Goal: Task Accomplishment & Management: Use online tool/utility

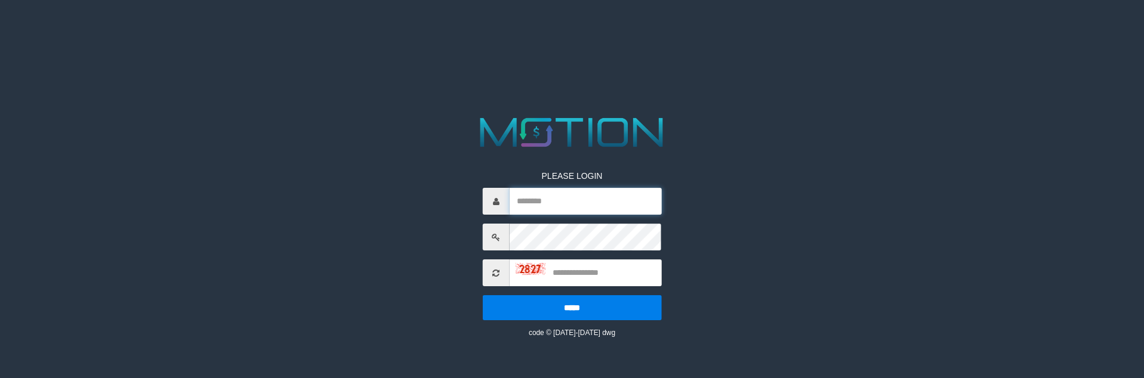
click at [561, 210] on input "text" at bounding box center [585, 201] width 152 height 27
type input "**********"
type input "****"
click at [483, 295] on input "*****" at bounding box center [572, 307] width 179 height 25
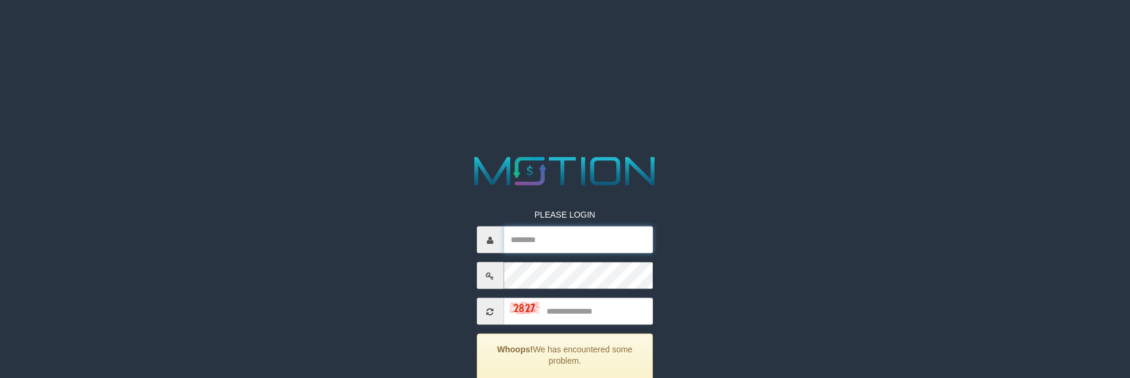
drag, startPoint x: 563, startPoint y: 227, endPoint x: 575, endPoint y: 249, distance: 25.4
click at [563, 227] on input "text" at bounding box center [578, 240] width 150 height 27
type input "**********"
type input "****"
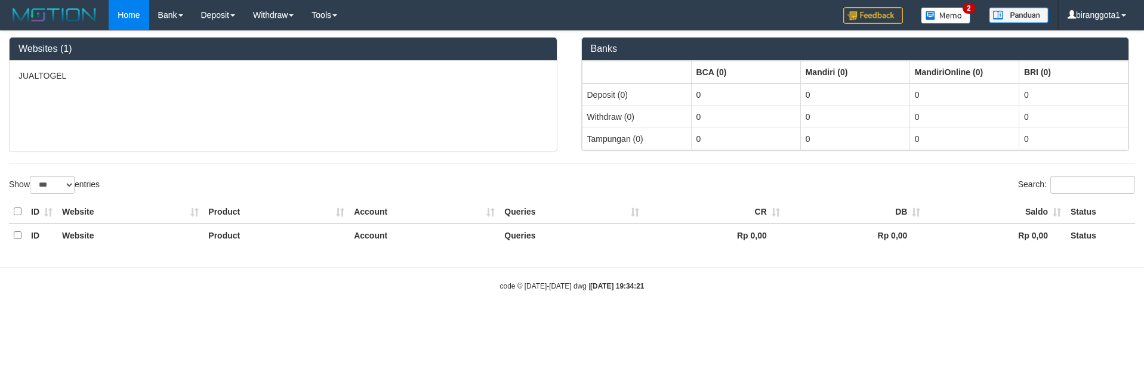
select select "***"
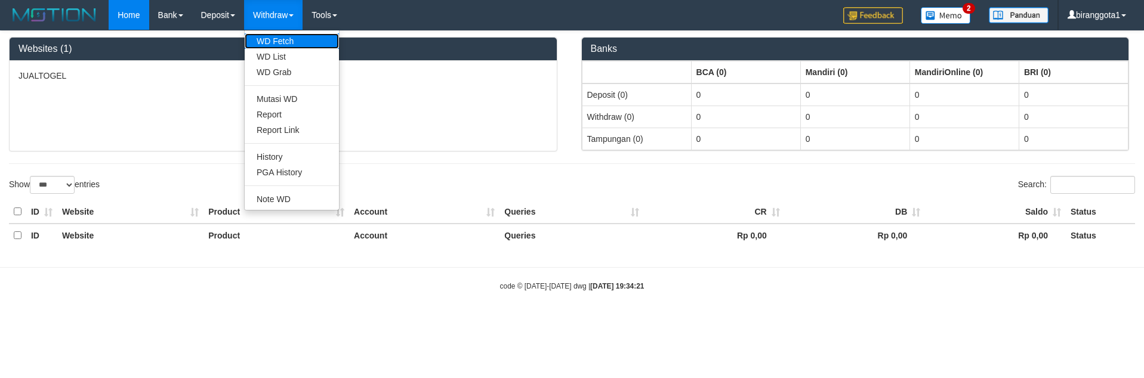
click at [270, 36] on link "WD Fetch" at bounding box center [292, 41] width 94 height 16
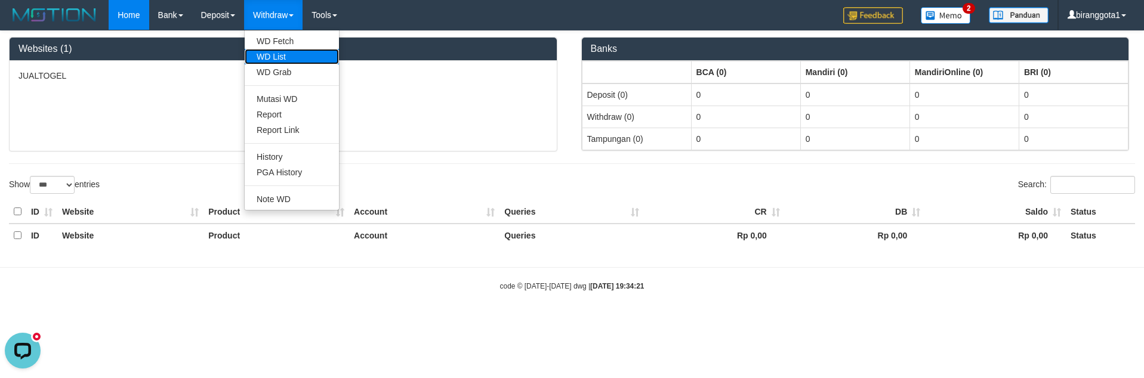
click at [282, 51] on link "WD List" at bounding box center [292, 57] width 94 height 16
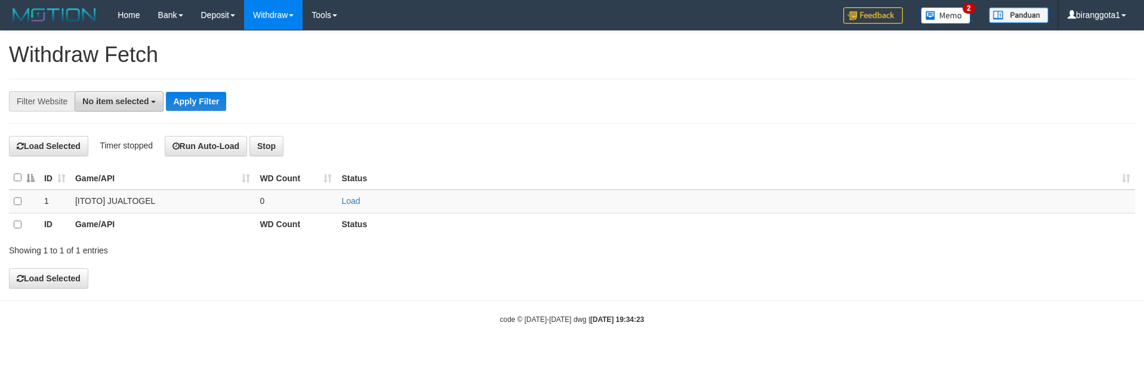
click at [125, 103] on span "No item selected" at bounding box center [115, 102] width 66 height 10
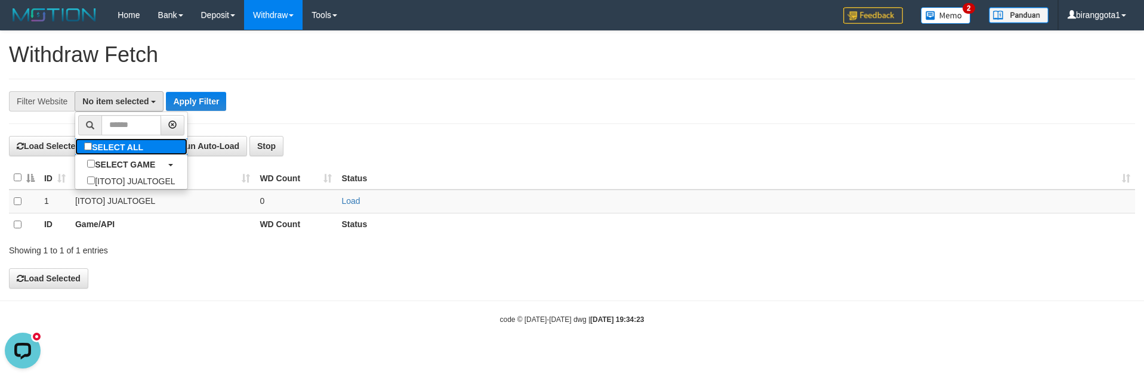
click at [127, 149] on label "SELECT ALL" at bounding box center [115, 146] width 80 height 17
select select "****"
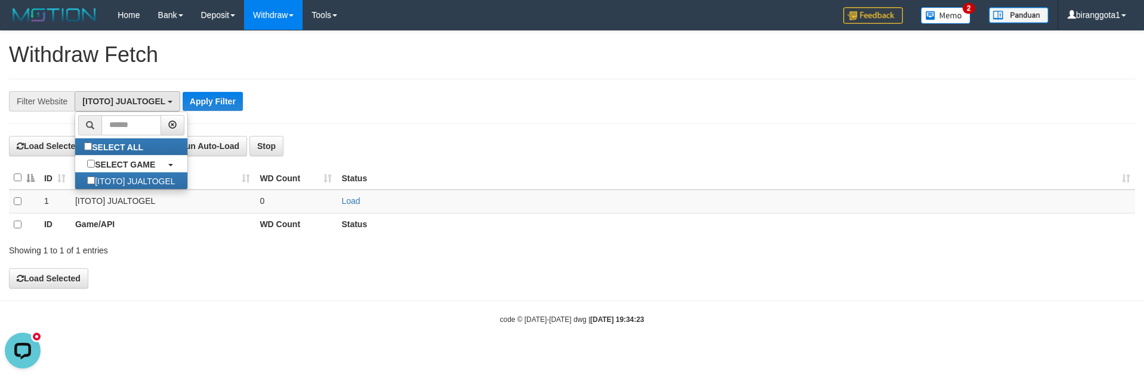
scroll to position [11, 0]
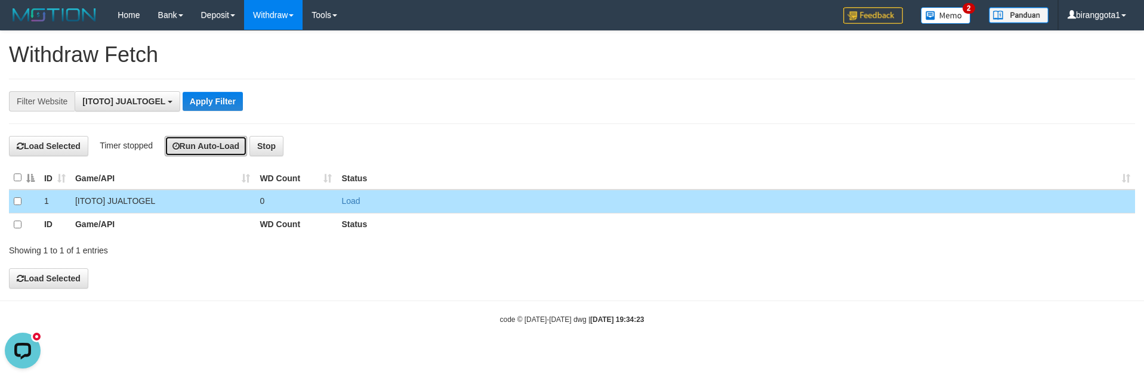
drag, startPoint x: 202, startPoint y: 143, endPoint x: 245, endPoint y: 120, distance: 48.8
click at [202, 144] on button "Run Auto-Load" at bounding box center [206, 146] width 83 height 20
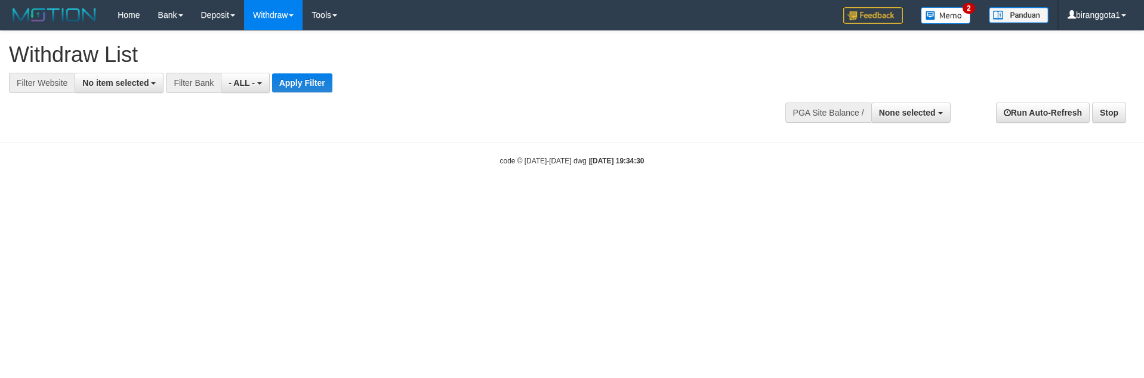
select select
click at [140, 84] on span "No item selected" at bounding box center [115, 83] width 66 height 10
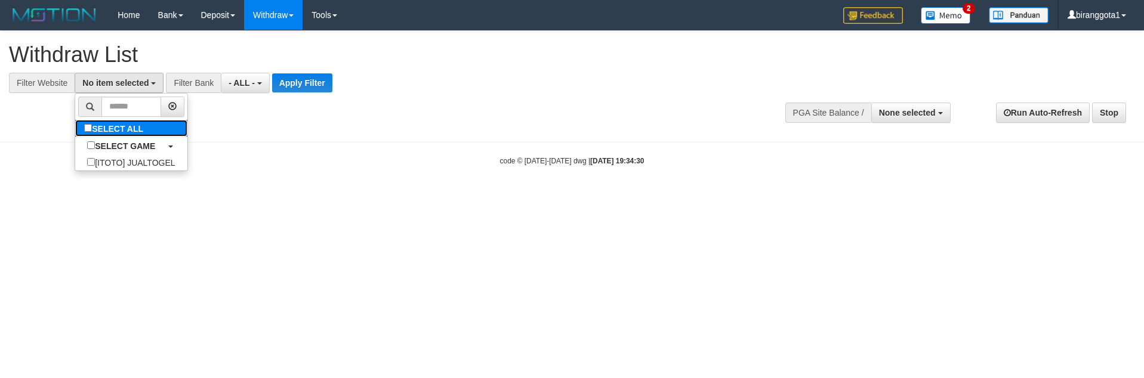
click at [140, 129] on label "SELECT ALL" at bounding box center [115, 128] width 80 height 17
select select "****"
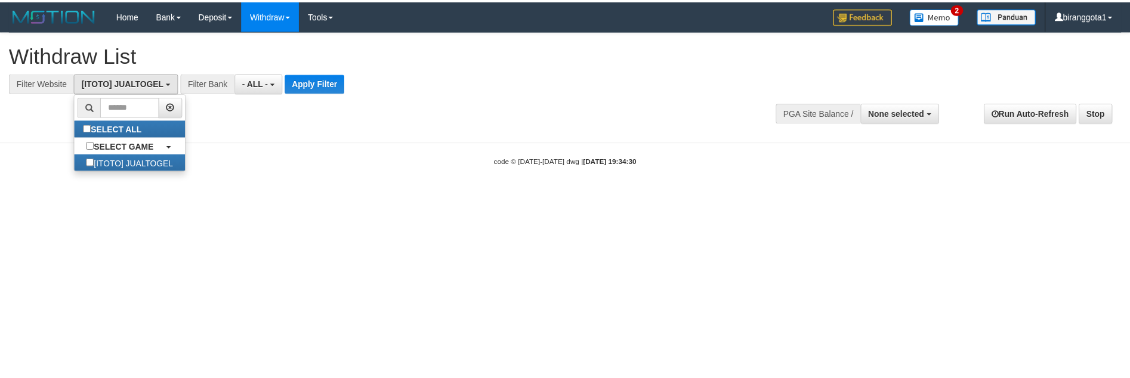
scroll to position [11, 0]
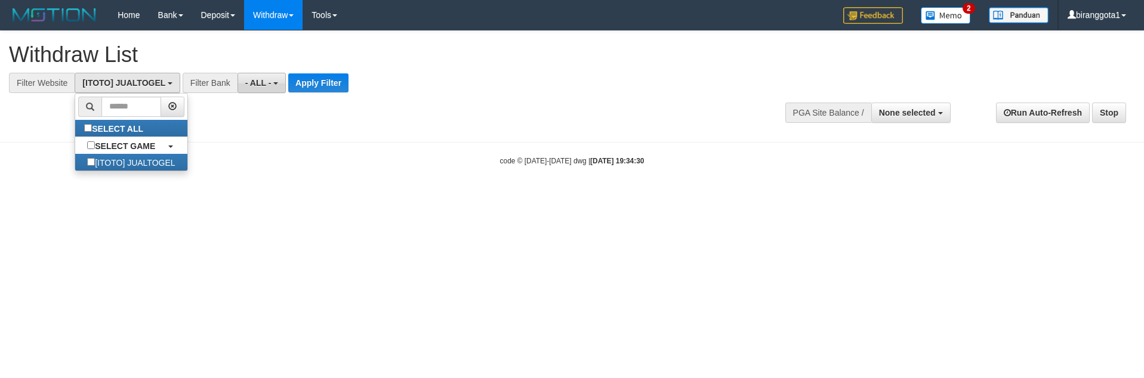
click at [252, 89] on button "- ALL -" at bounding box center [261, 83] width 48 height 20
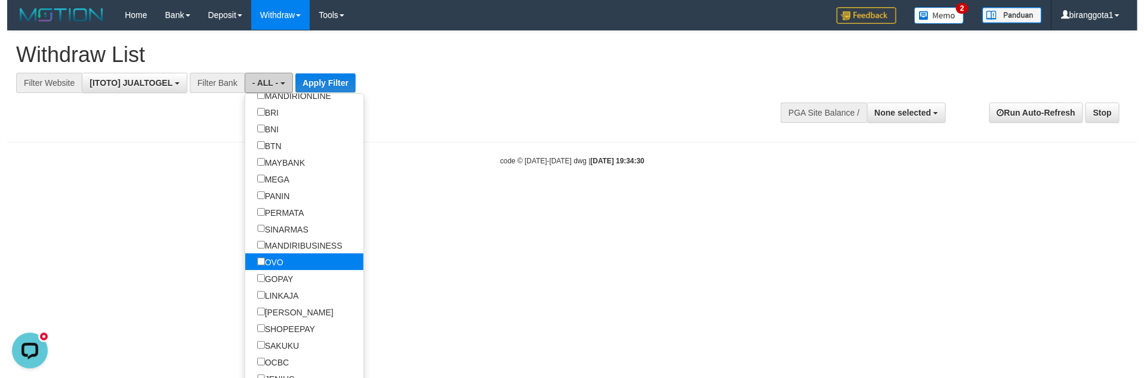
scroll to position [119, 0]
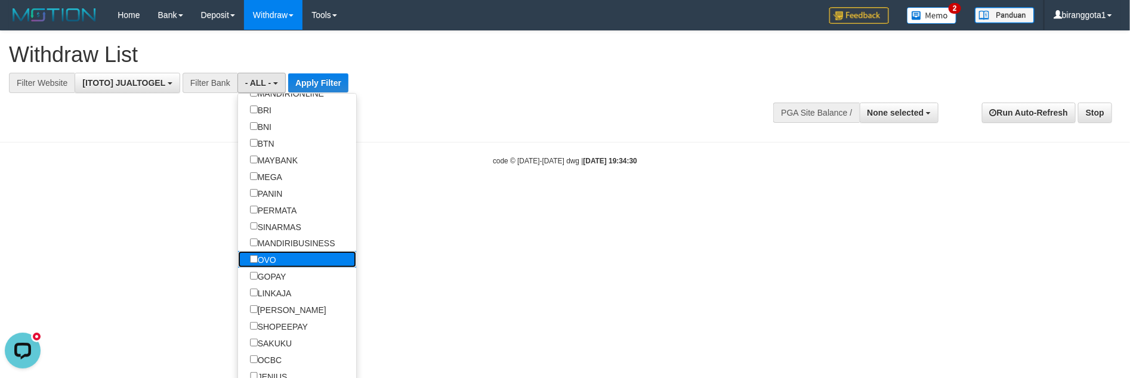
click at [281, 268] on label "OVO" at bounding box center [263, 259] width 50 height 17
select select "***"
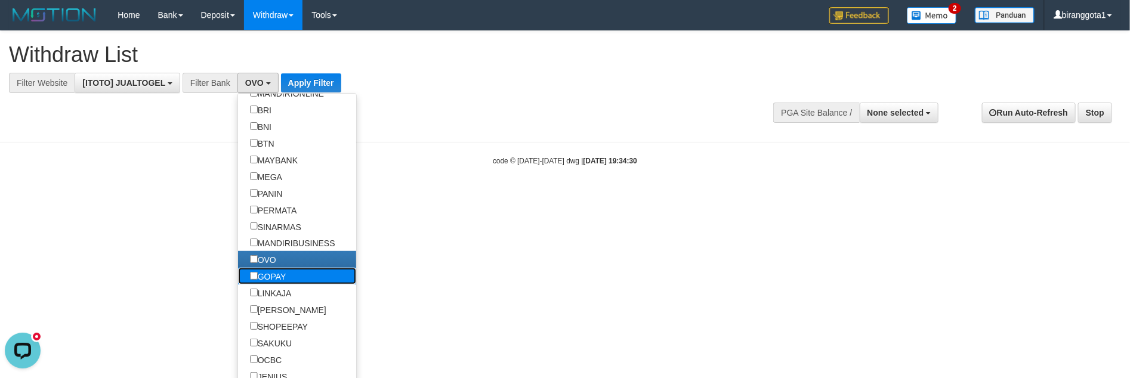
click at [277, 285] on label "GOPAY" at bounding box center [268, 276] width 60 height 17
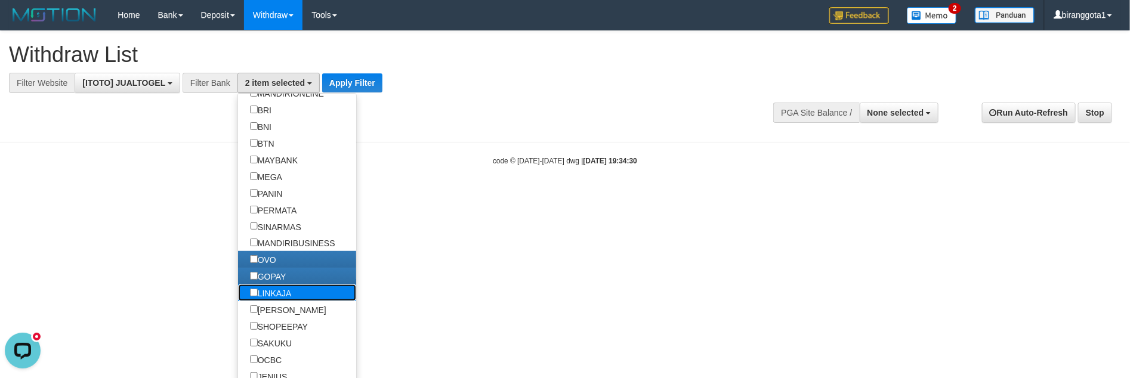
click at [278, 301] on label "LINKAJA" at bounding box center [271, 293] width 66 height 17
click at [276, 301] on label "LINKAJA" at bounding box center [271, 293] width 66 height 17
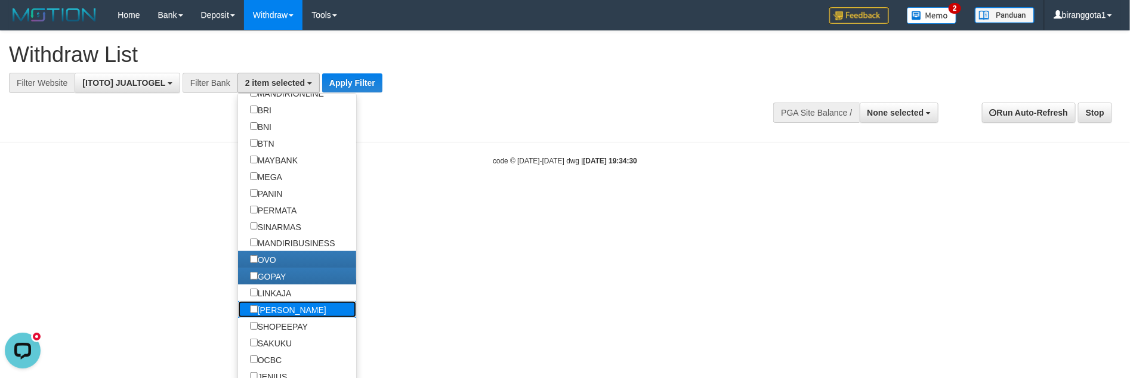
click at [276, 318] on label "[PERSON_NAME]" at bounding box center [288, 309] width 100 height 17
click at [276, 301] on label "LINKAJA" at bounding box center [271, 293] width 66 height 17
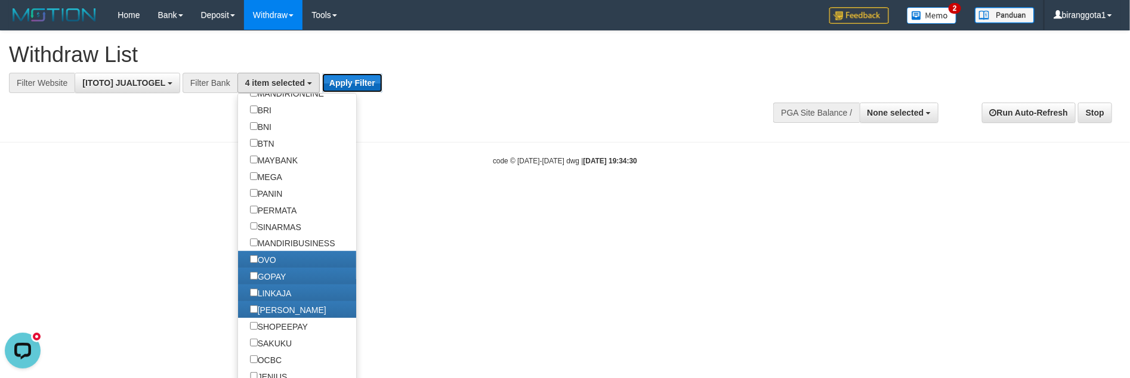
click at [351, 91] on button "Apply Filter" at bounding box center [352, 82] width 60 height 19
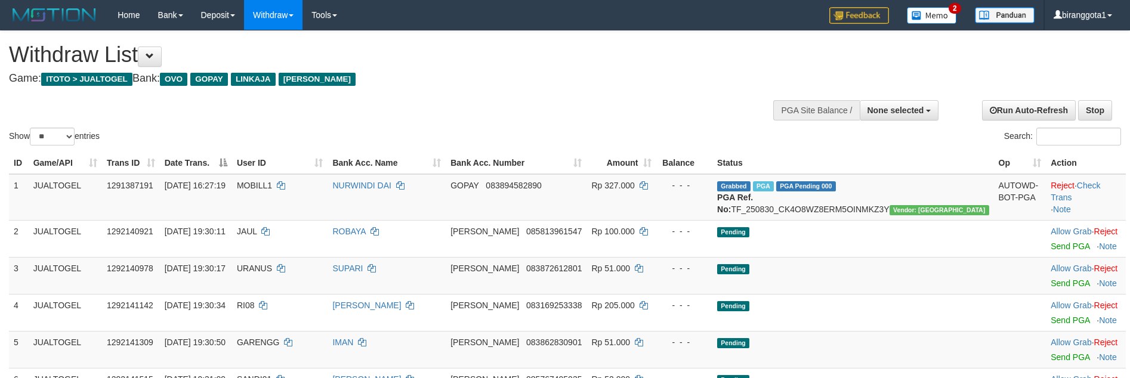
select select
select select "**"
click at [612, 92] on div "Show ** ** ** *** entries Search:" at bounding box center [565, 89] width 1130 height 117
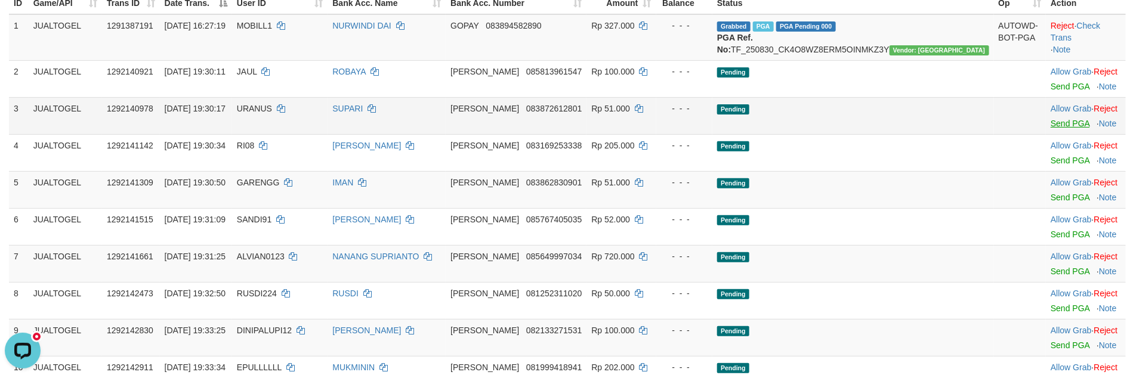
scroll to position [157, 0]
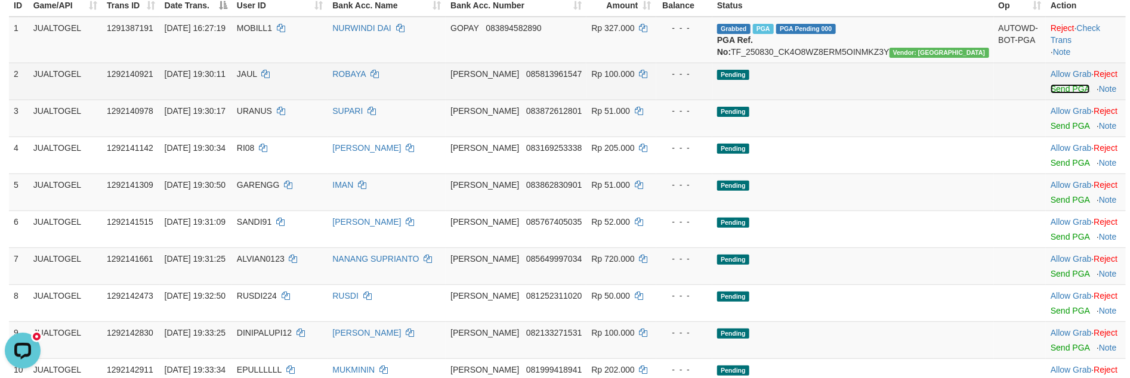
click at [1056, 94] on link "Send PGA" at bounding box center [1069, 89] width 39 height 10
click at [1055, 131] on link "Send PGA" at bounding box center [1069, 126] width 39 height 10
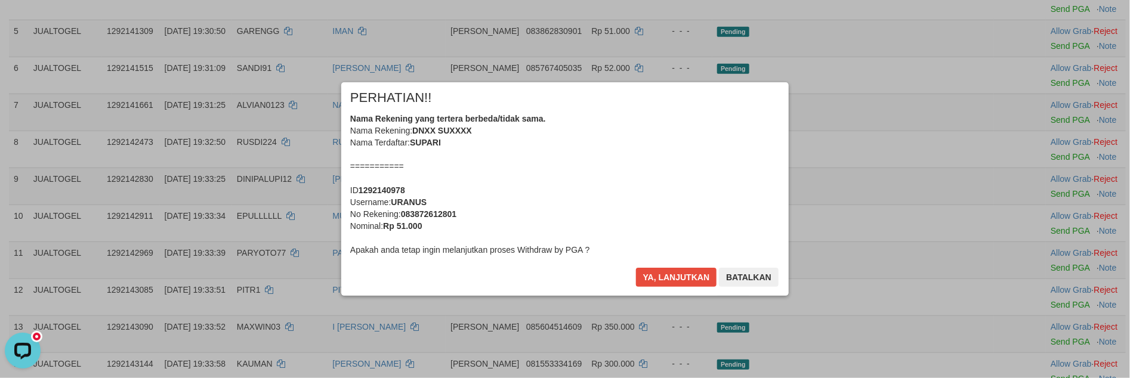
scroll to position [310, 0]
click at [651, 274] on button "Ya, lanjutkan" at bounding box center [676, 277] width 81 height 19
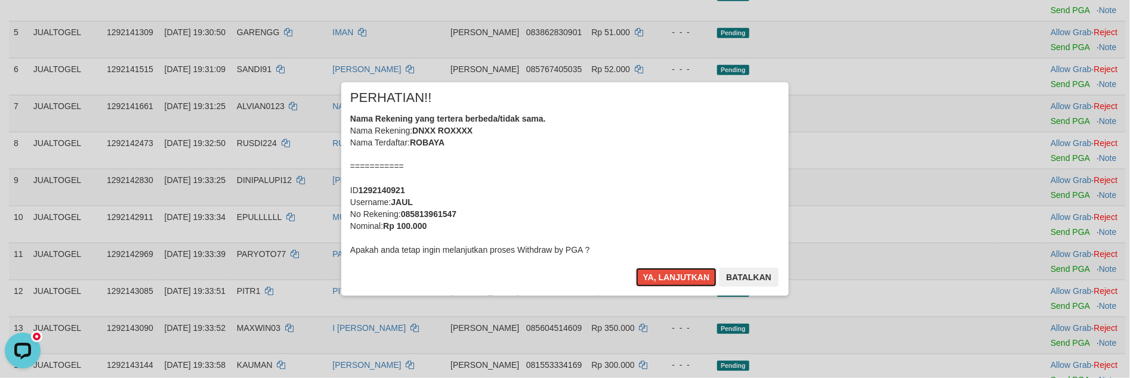
click at [651, 274] on button "Ya, lanjutkan" at bounding box center [676, 277] width 81 height 19
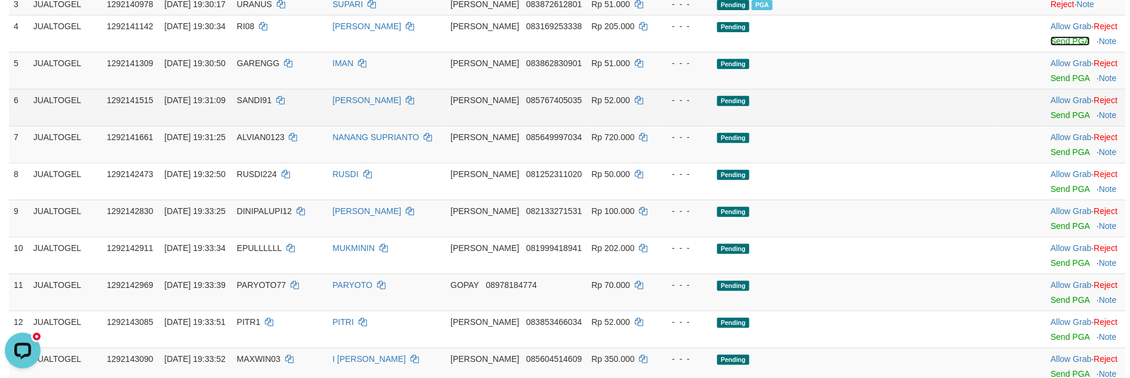
scroll to position [220, 0]
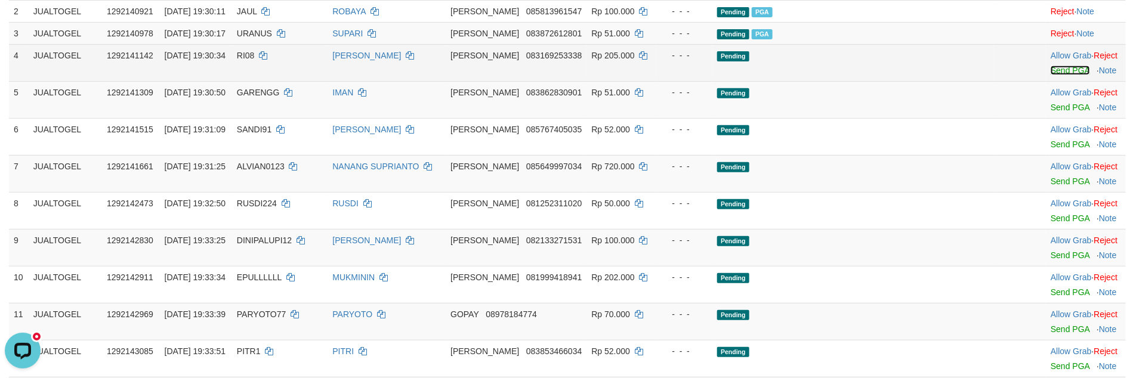
click at [1050, 75] on link "Send PGA" at bounding box center [1069, 71] width 39 height 10
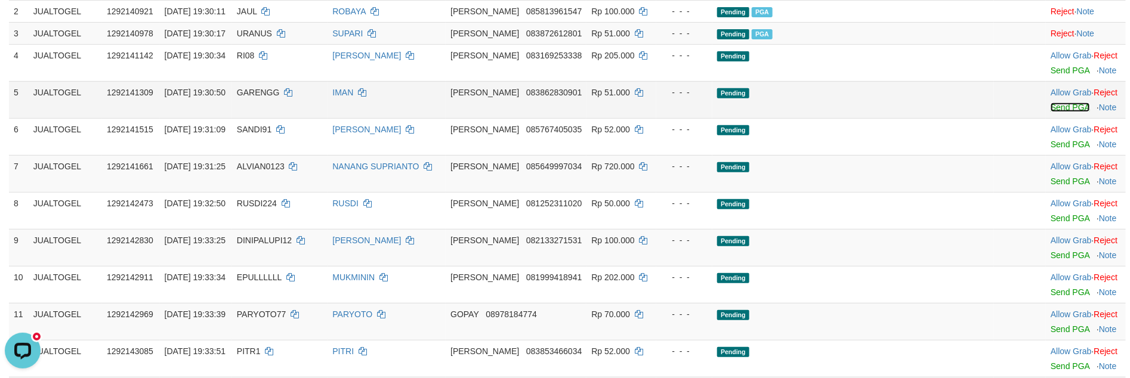
click at [1050, 112] on link "Send PGA" at bounding box center [1069, 108] width 39 height 10
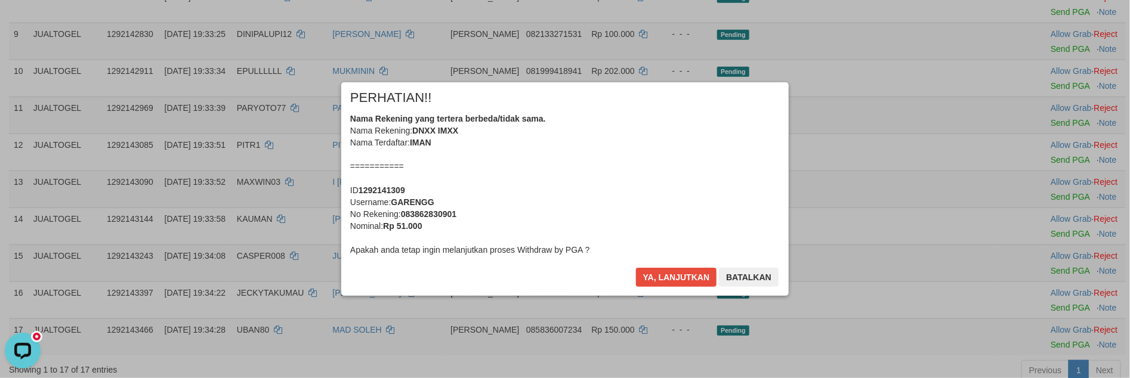
scroll to position [372, 0]
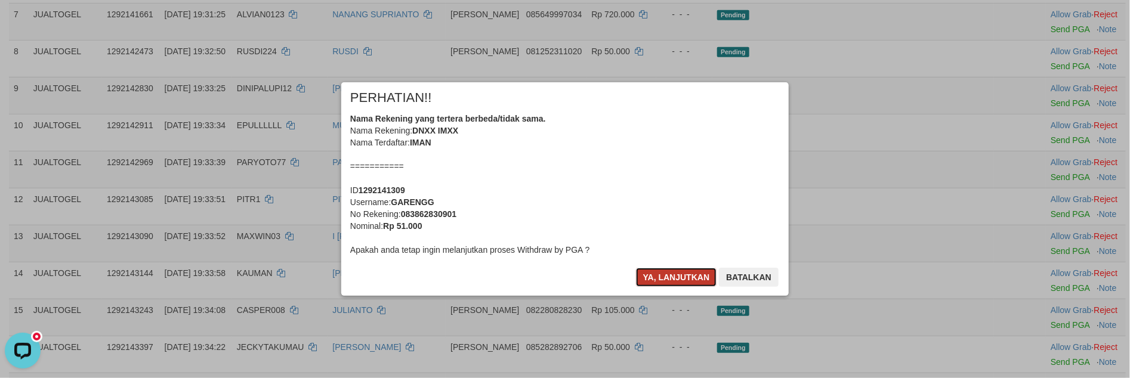
click at [682, 281] on button "Ya, lanjutkan" at bounding box center [676, 277] width 81 height 19
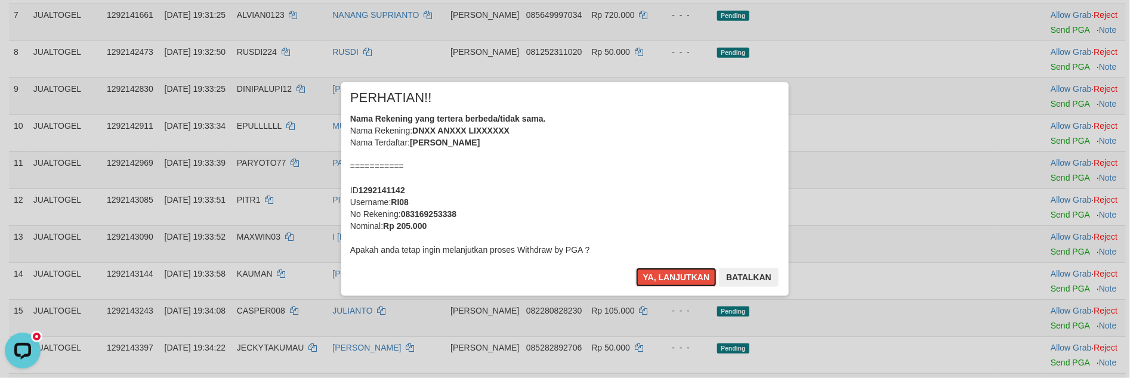
click at [682, 281] on button "Ya, lanjutkan" at bounding box center [676, 277] width 81 height 19
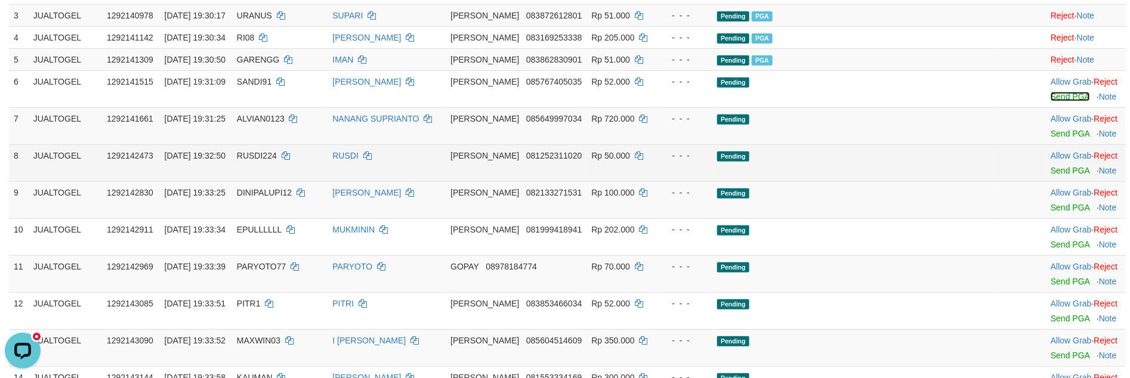
scroll to position [224, 0]
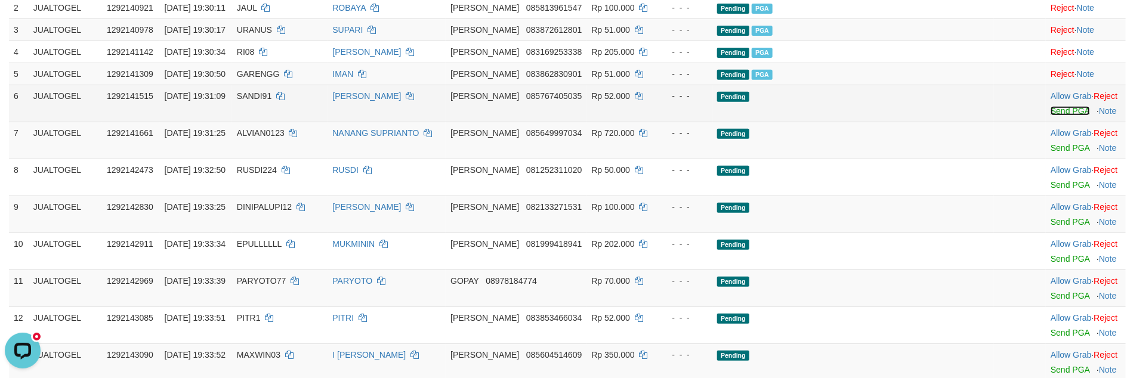
click at [1050, 116] on link "Send PGA" at bounding box center [1069, 111] width 39 height 10
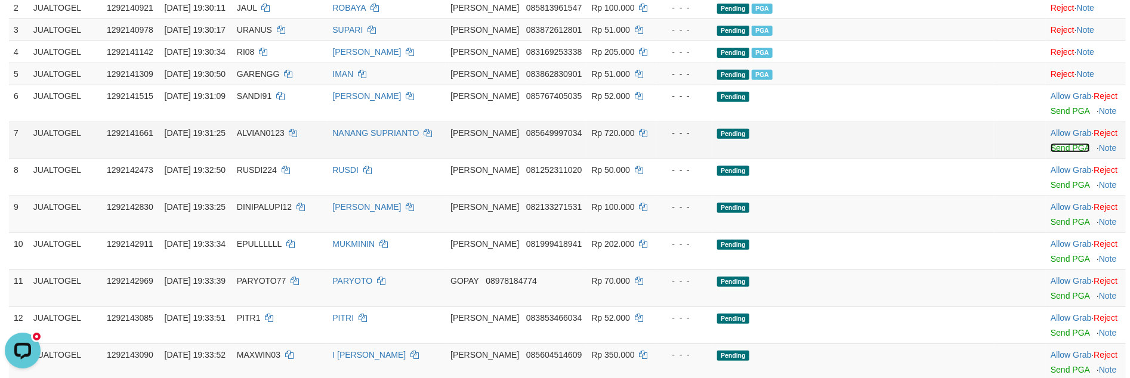
click at [1050, 153] on link "Send PGA" at bounding box center [1069, 148] width 39 height 10
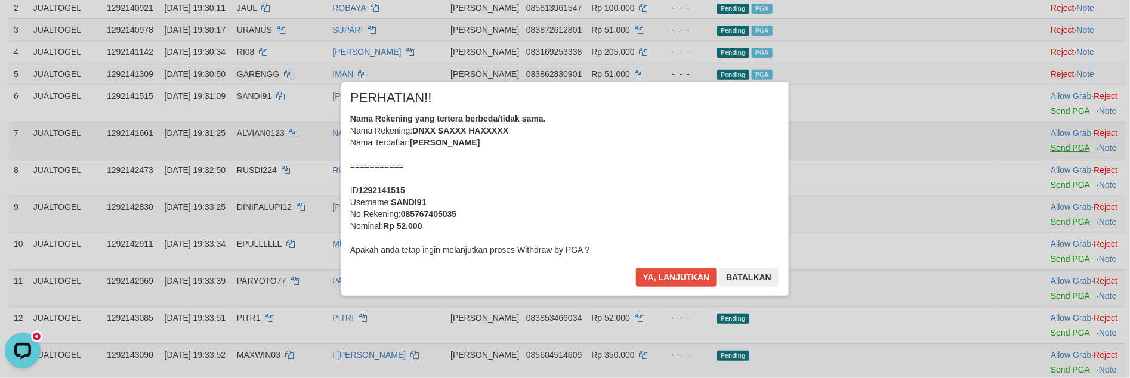
click at [1047, 203] on div "× PERHATIAN!! Nama Rekening yang tertera berbeda/tidak sama. Nama Rekening: DNX…" at bounding box center [565, 188] width 1130 height 261
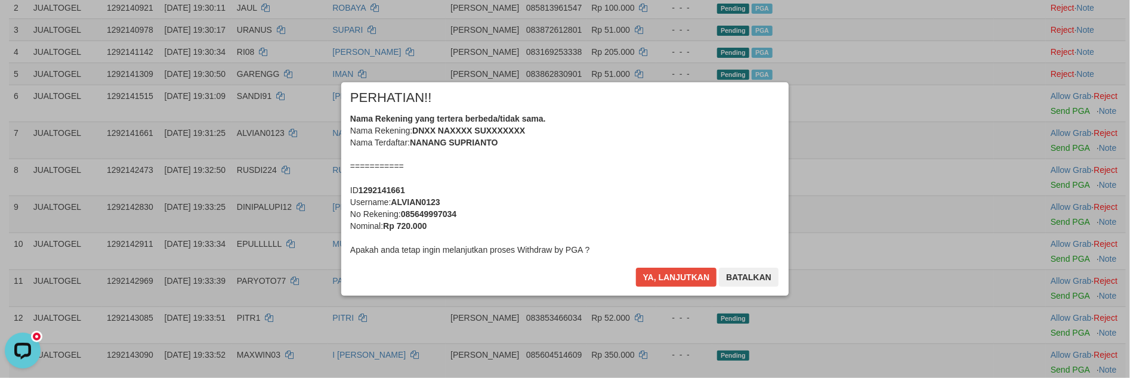
click at [684, 215] on div "Nama Rekening yang tertera berbeda/tidak sama. Nama Rekening: DNXX NAXXXX SUXXX…" at bounding box center [565, 184] width 430 height 143
click at [636, 268] on button "Ya, lanjutkan" at bounding box center [676, 277] width 81 height 19
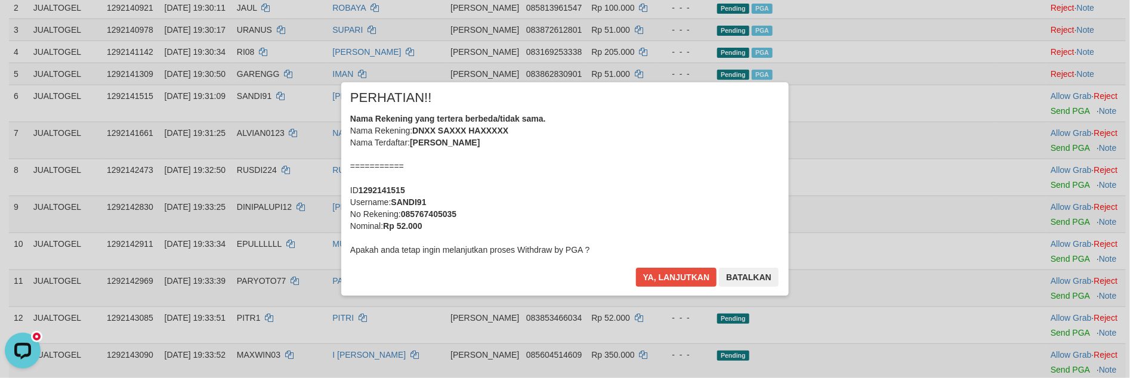
click at [663, 215] on div "Nama Rekening yang tertera berbeda/tidak sama. Nama Rekening: DNXX SAXXX HAXXXX…" at bounding box center [565, 184] width 430 height 143
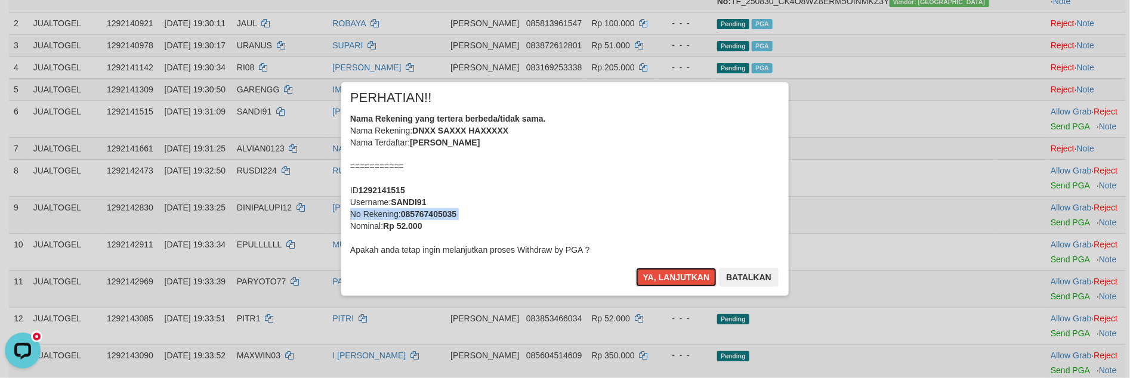
click at [636, 268] on button "Ya, lanjutkan" at bounding box center [676, 277] width 81 height 19
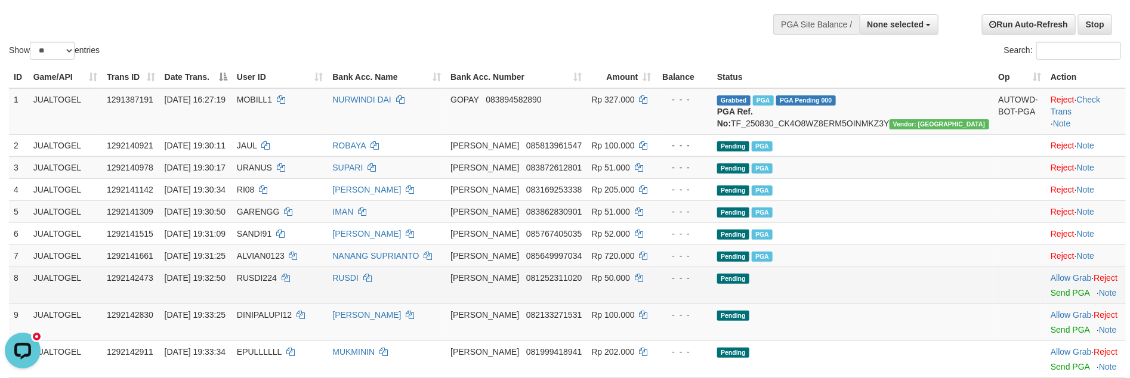
scroll to position [82, 0]
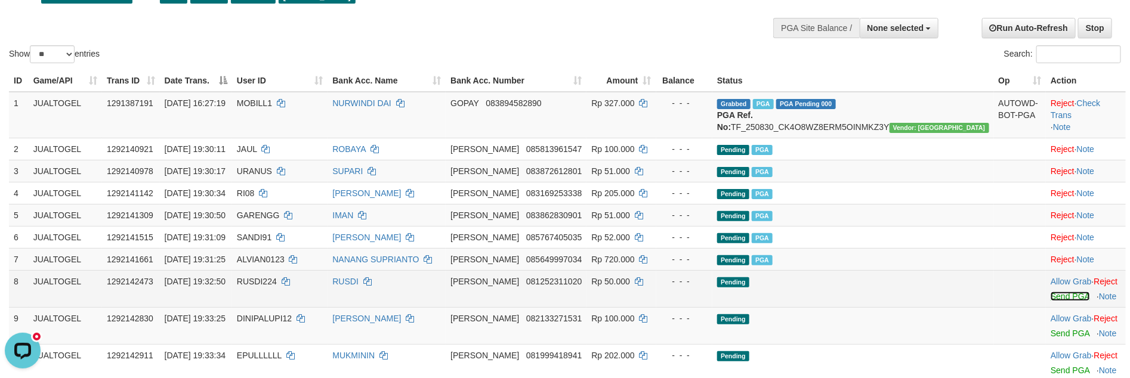
click at [1050, 301] on link "Send PGA" at bounding box center [1069, 297] width 39 height 10
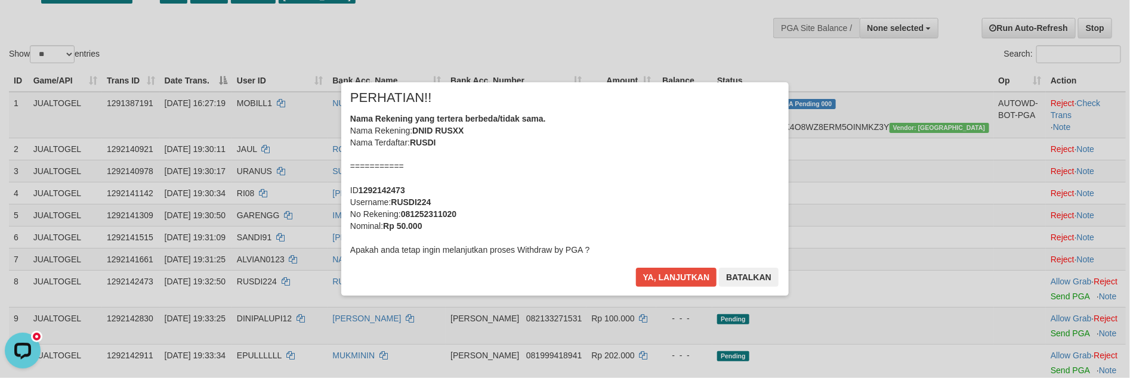
click at [655, 199] on div "Nama Rekening yang tertera berbeda/tidak sama. Nama Rekening: DNID RUSXX Nama T…" at bounding box center [565, 184] width 430 height 143
click at [636, 268] on button "Ya, lanjutkan" at bounding box center [676, 277] width 81 height 19
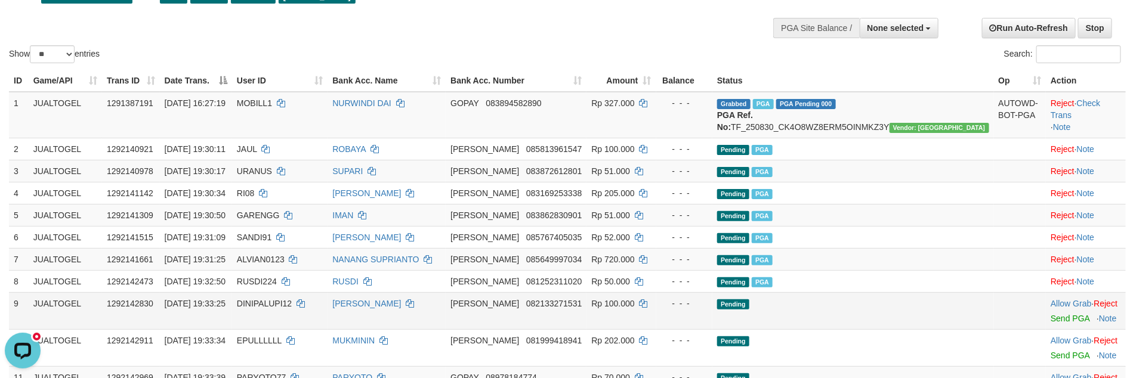
click at [292, 308] on span "DINIPALUPI12" at bounding box center [264, 304] width 55 height 10
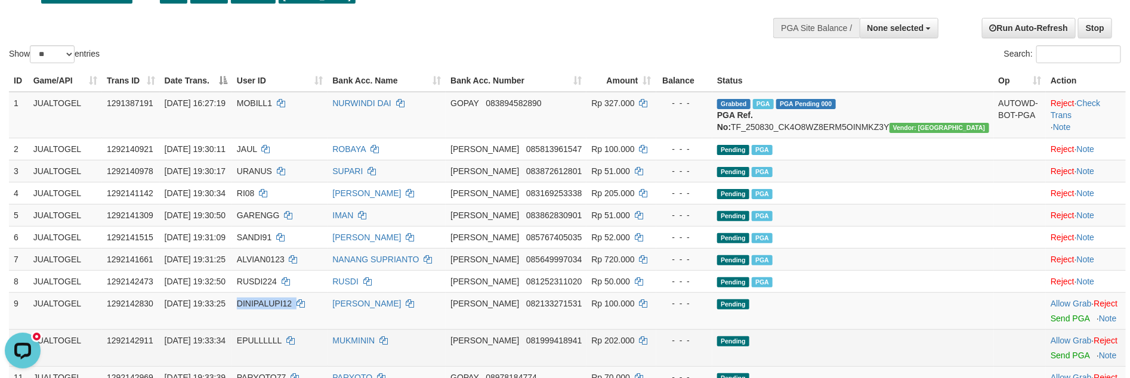
copy td "DINIPALUPI12"
click at [931, 344] on td "Pending" at bounding box center [852, 347] width 281 height 37
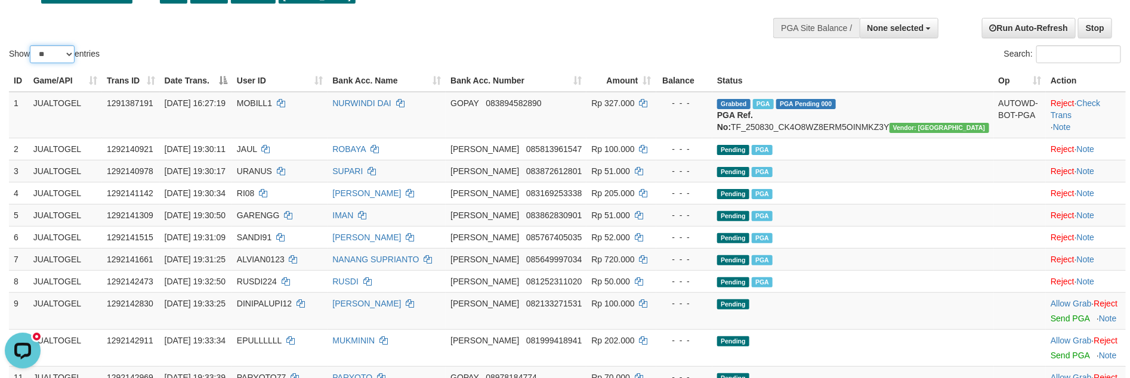
drag, startPoint x: 38, startPoint y: 52, endPoint x: 44, endPoint y: 60, distance: 9.8
click at [38, 52] on select "** ** ** ***" at bounding box center [52, 54] width 45 height 18
select select "**"
click at [32, 45] on select "** ** ** ***" at bounding box center [52, 54] width 45 height 18
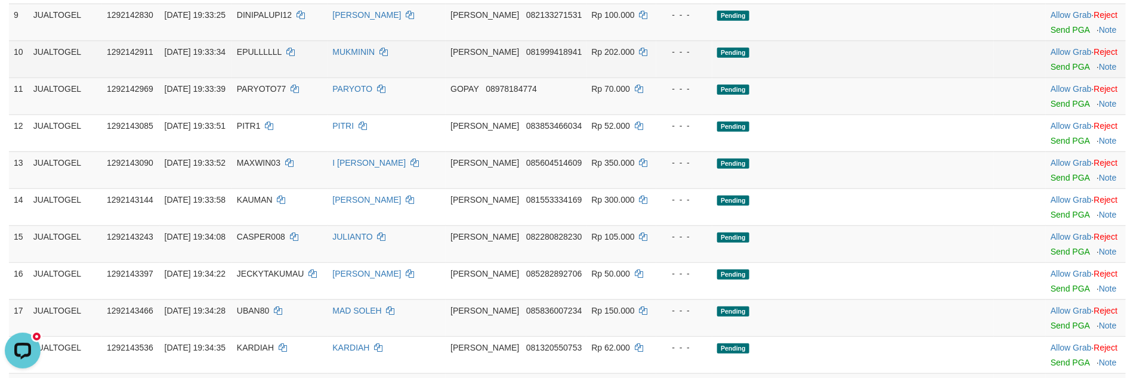
scroll to position [306, 0]
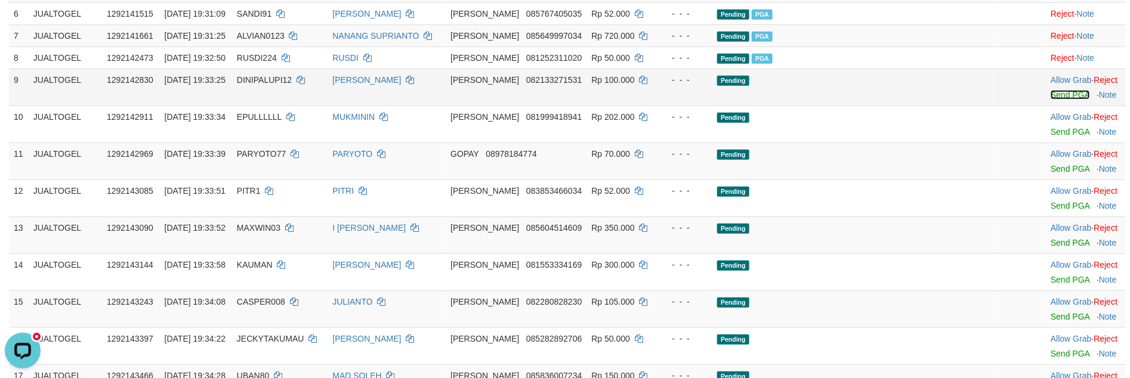
click at [1050, 100] on link "Send PGA" at bounding box center [1069, 95] width 39 height 10
click at [1050, 137] on link "Send PGA" at bounding box center [1069, 132] width 39 height 10
click at [1050, 174] on link "Send PGA" at bounding box center [1069, 169] width 39 height 10
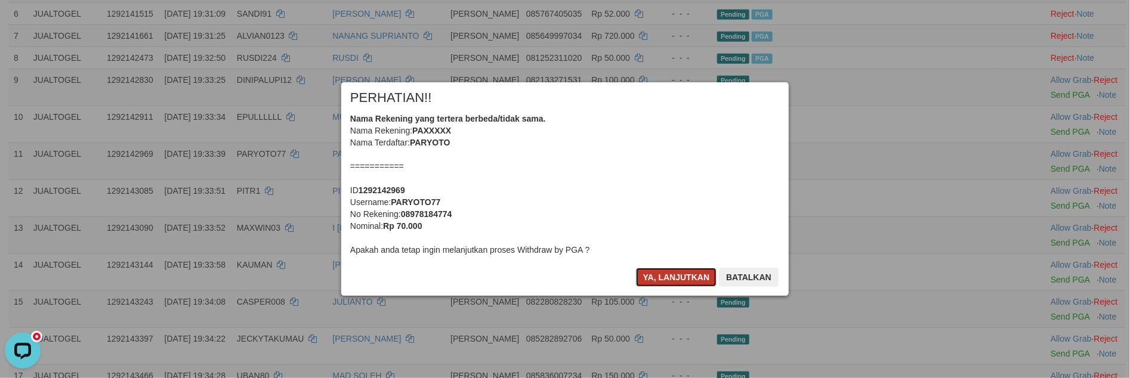
click at [654, 276] on button "Ya, lanjutkan" at bounding box center [676, 277] width 81 height 19
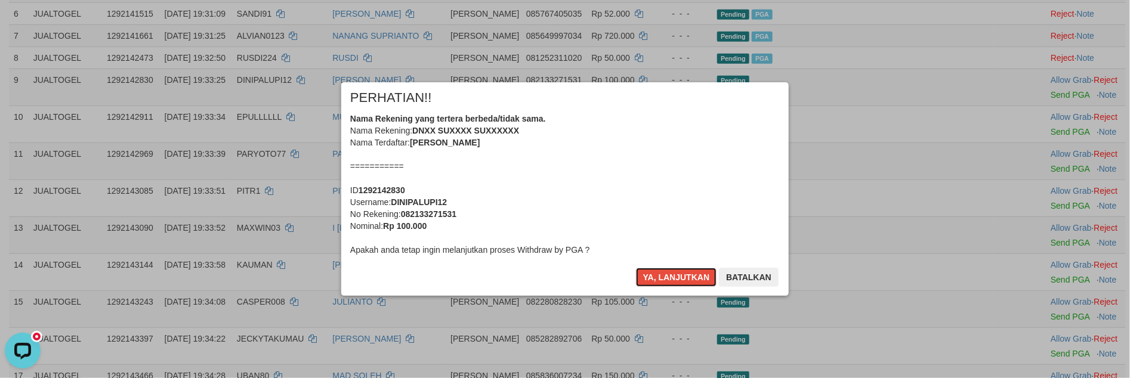
click at [654, 276] on button "Ya, lanjutkan" at bounding box center [676, 277] width 81 height 19
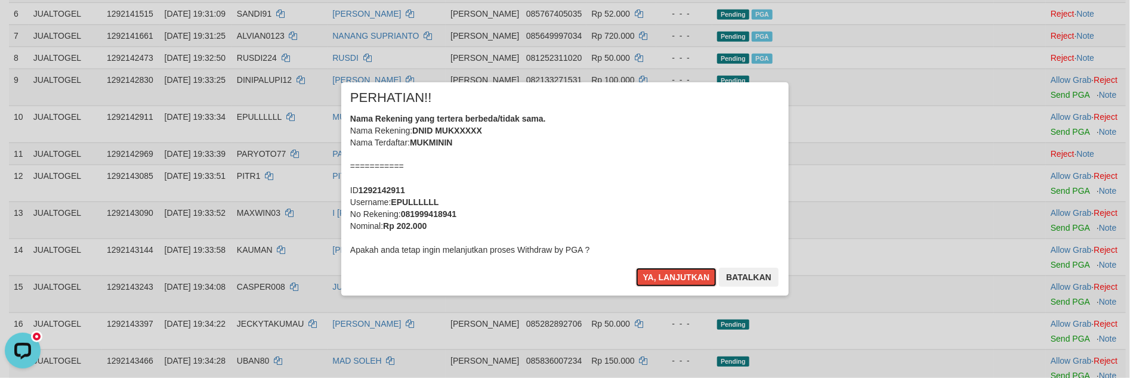
click at [654, 276] on button "Ya, lanjutkan" at bounding box center [676, 277] width 81 height 19
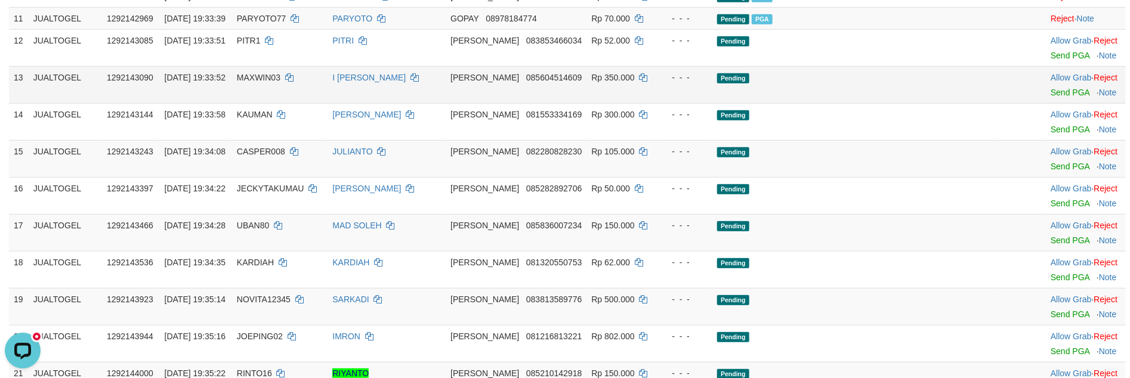
scroll to position [419, 0]
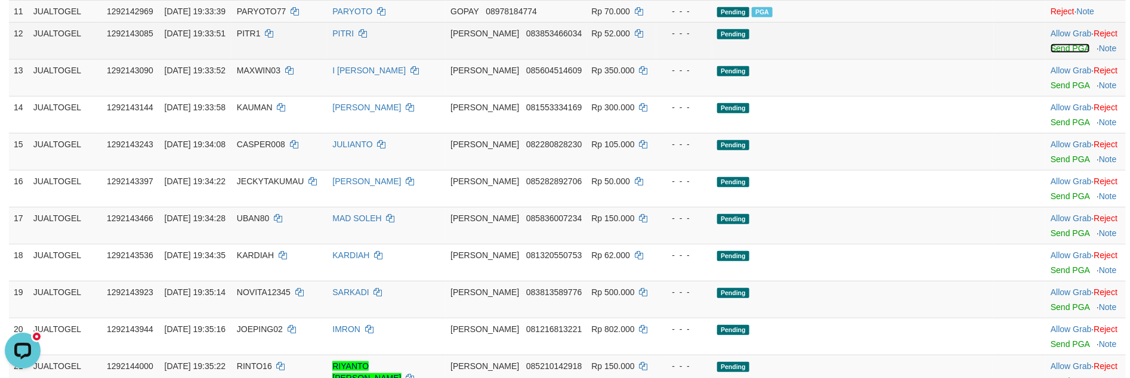
click at [1053, 53] on link "Send PGA" at bounding box center [1069, 49] width 39 height 10
click at [1050, 90] on link "Send PGA" at bounding box center [1069, 86] width 39 height 10
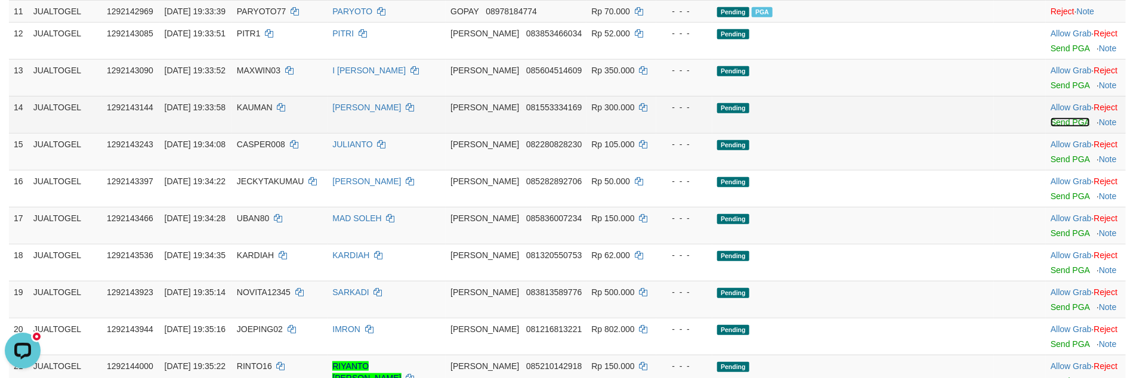
click at [1050, 127] on link "Send PGA" at bounding box center [1069, 123] width 39 height 10
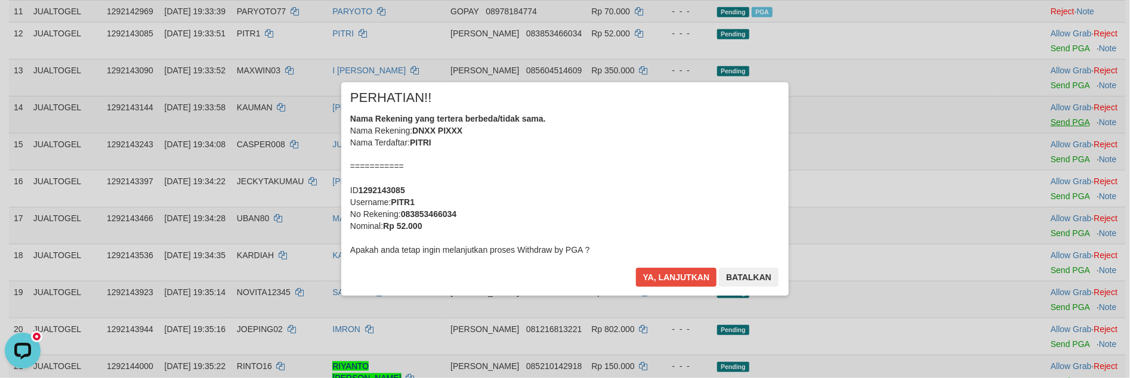
click at [1036, 178] on div "× PERHATIAN!! Nama Rekening yang tertera berbeda/tidak sama. Nama Rekening: DNX…" at bounding box center [565, 188] width 1130 height 261
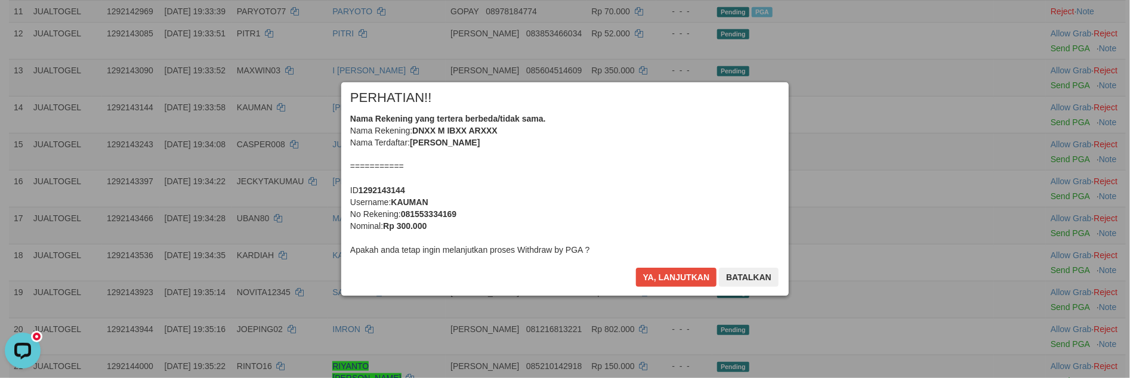
click at [666, 278] on div "× PERHATIAN!! Nama Rekening yang tertera berbeda/tidak sama. Nama Rekening: DNX…" at bounding box center [564, 189] width 465 height 214
click at [656, 277] on button "Ya, lanjutkan" at bounding box center [676, 277] width 81 height 19
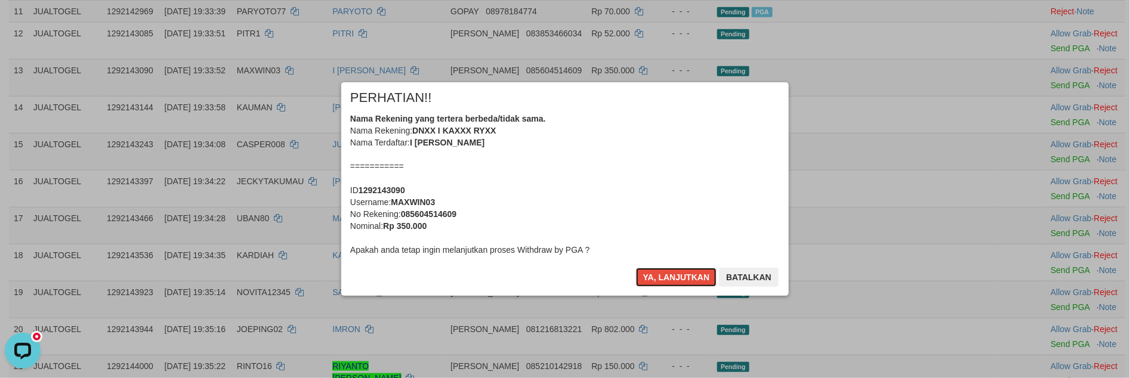
click at [656, 277] on button "Ya, lanjutkan" at bounding box center [676, 277] width 81 height 19
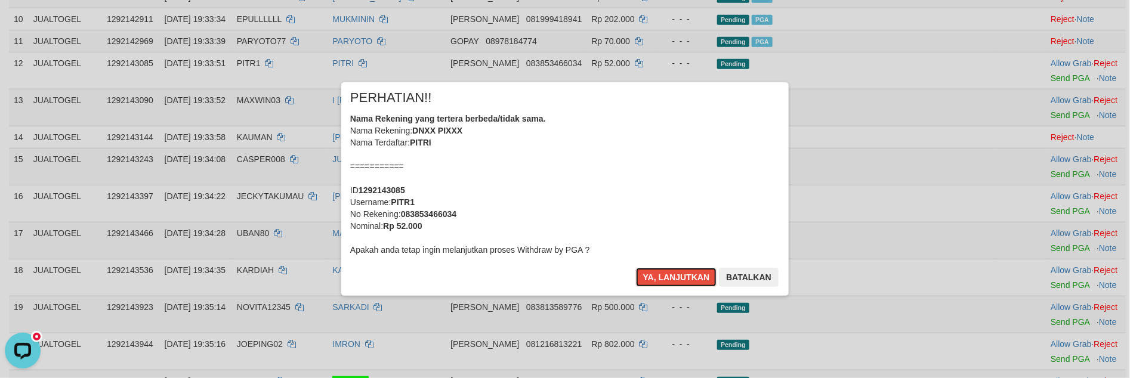
click at [654, 277] on button "Ya, lanjutkan" at bounding box center [676, 277] width 81 height 19
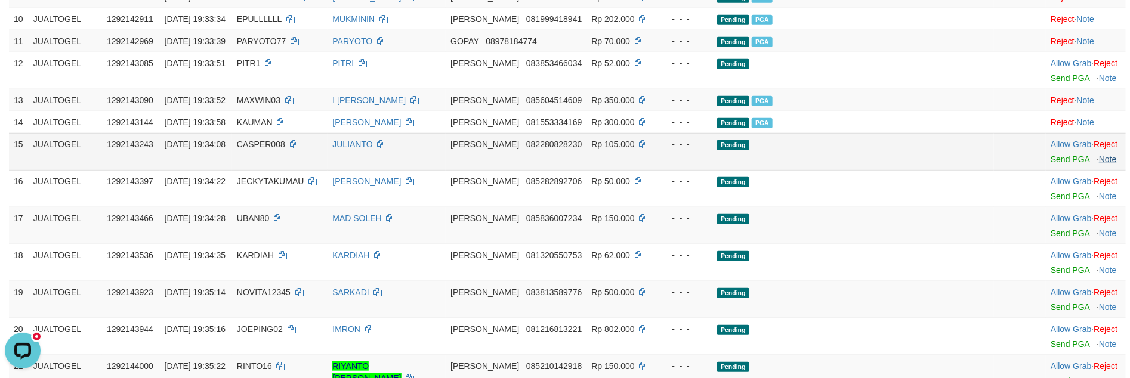
scroll to position [374, 0]
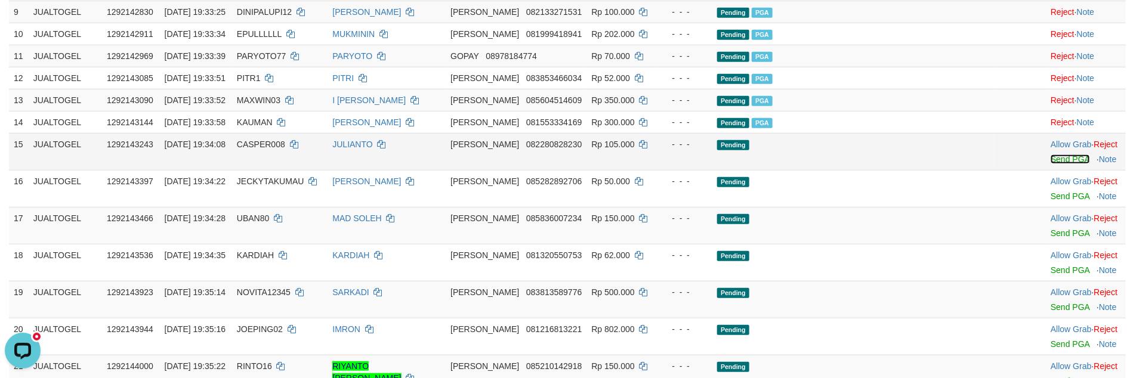
click at [1050, 164] on link "Send PGA" at bounding box center [1069, 160] width 39 height 10
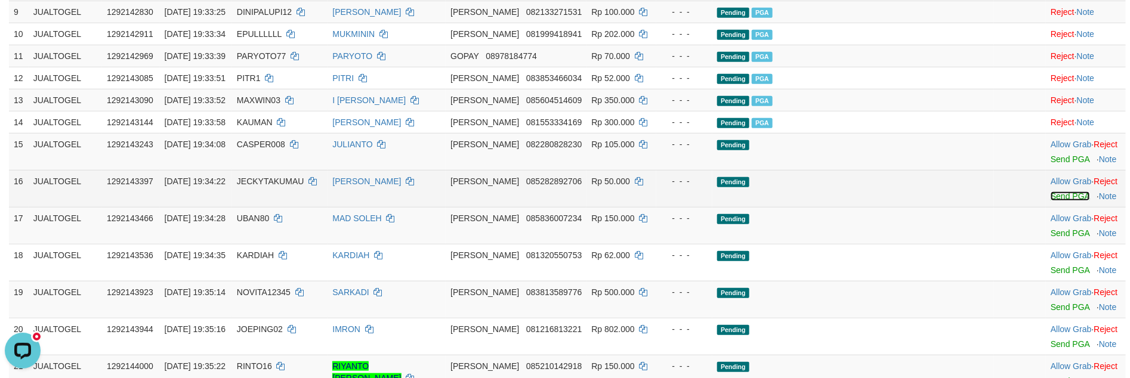
click at [1050, 201] on link "Send PGA" at bounding box center [1069, 196] width 39 height 10
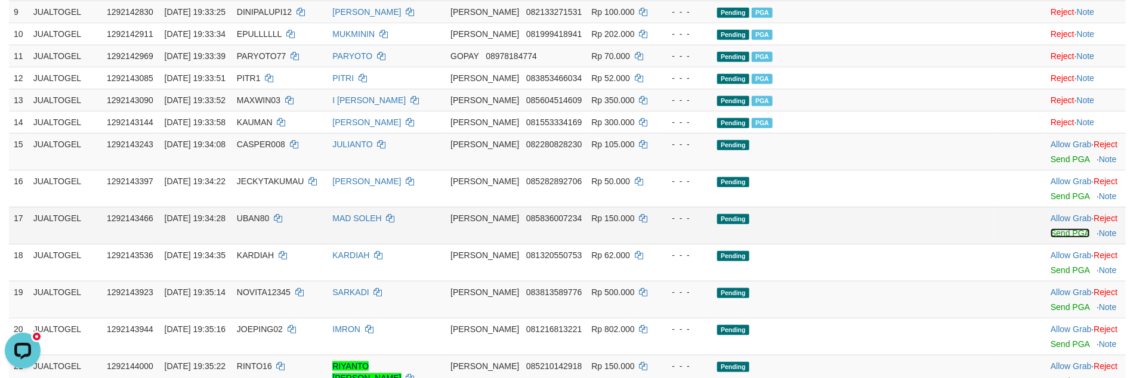
click at [1050, 238] on link "Send PGA" at bounding box center [1069, 233] width 39 height 10
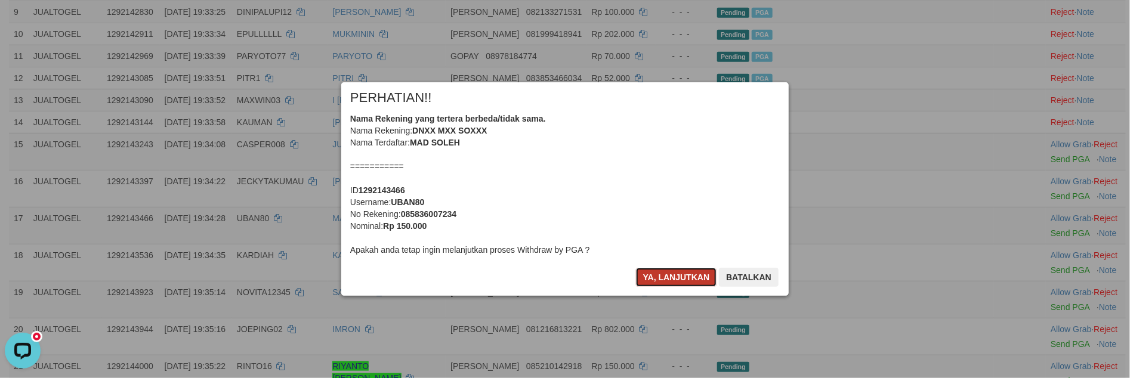
click at [668, 276] on button "Ya, lanjutkan" at bounding box center [676, 277] width 81 height 19
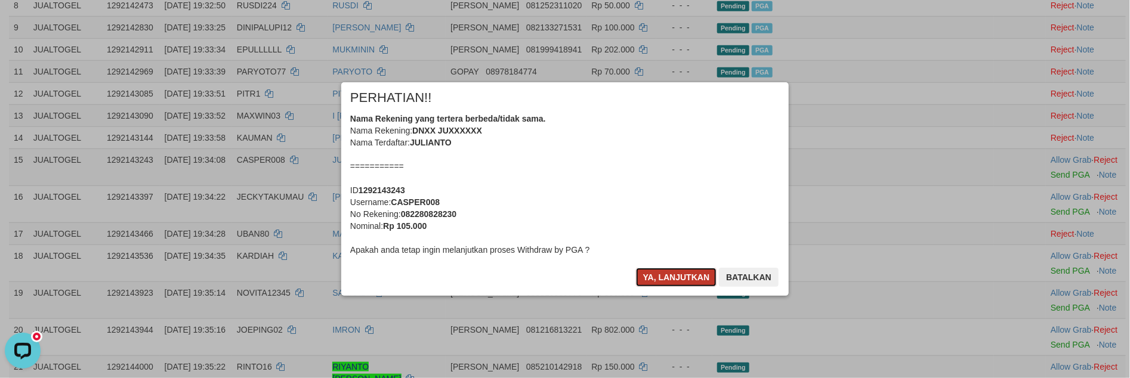
click at [668, 276] on button "Ya, lanjutkan" at bounding box center [676, 277] width 81 height 19
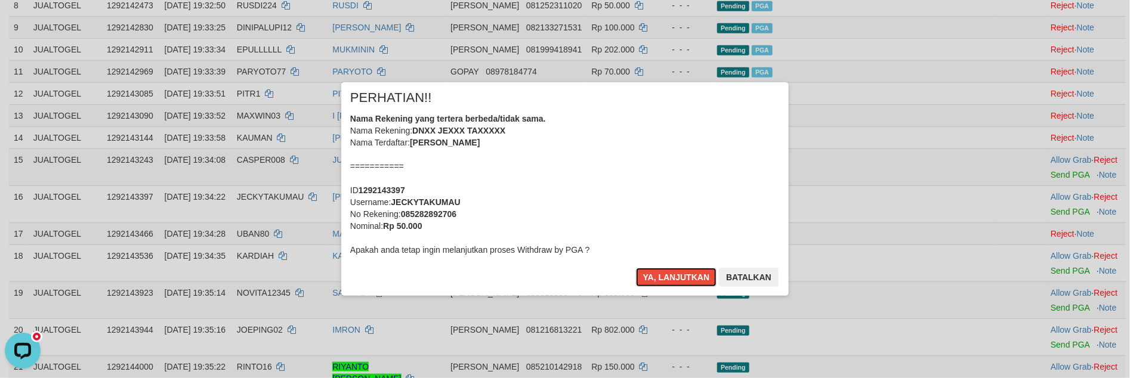
click at [668, 276] on button "Ya, lanjutkan" at bounding box center [676, 277] width 81 height 19
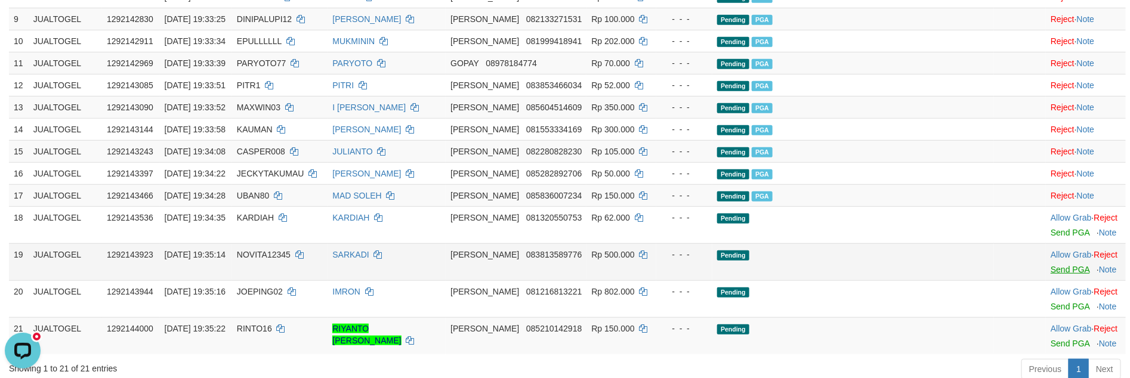
scroll to position [397, 0]
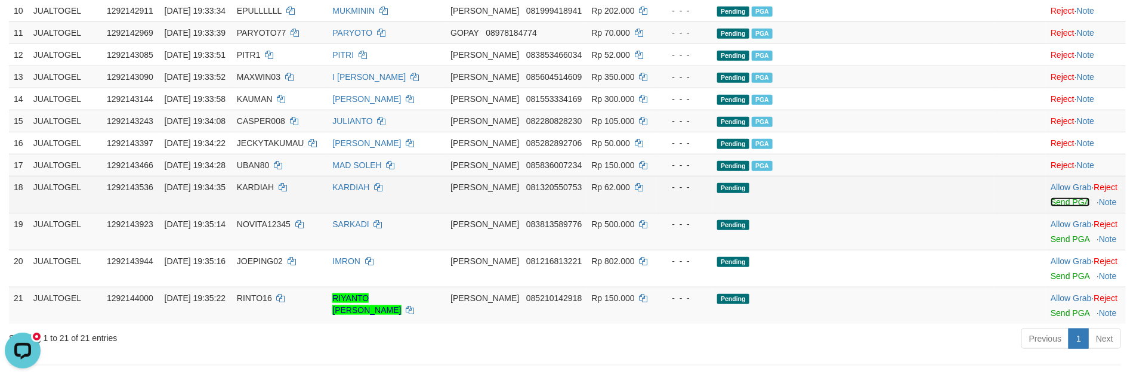
click at [1051, 207] on link "Send PGA" at bounding box center [1069, 202] width 39 height 10
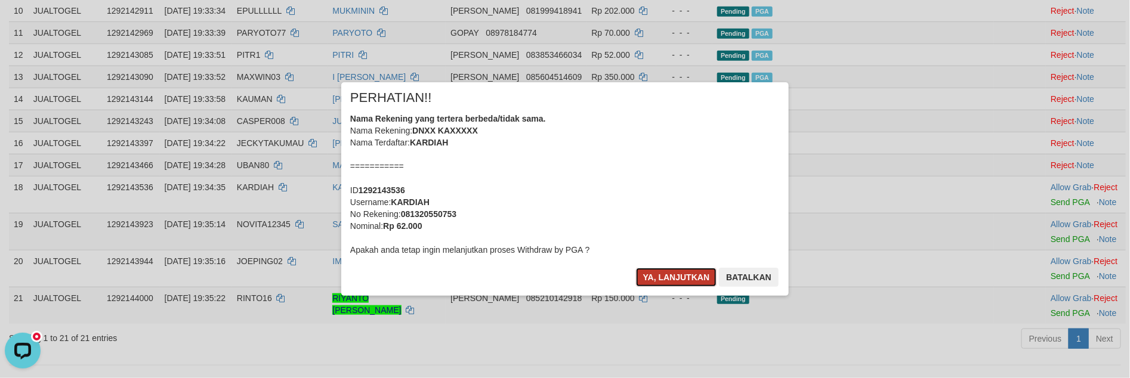
click at [673, 280] on button "Ya, lanjutkan" at bounding box center [676, 277] width 81 height 19
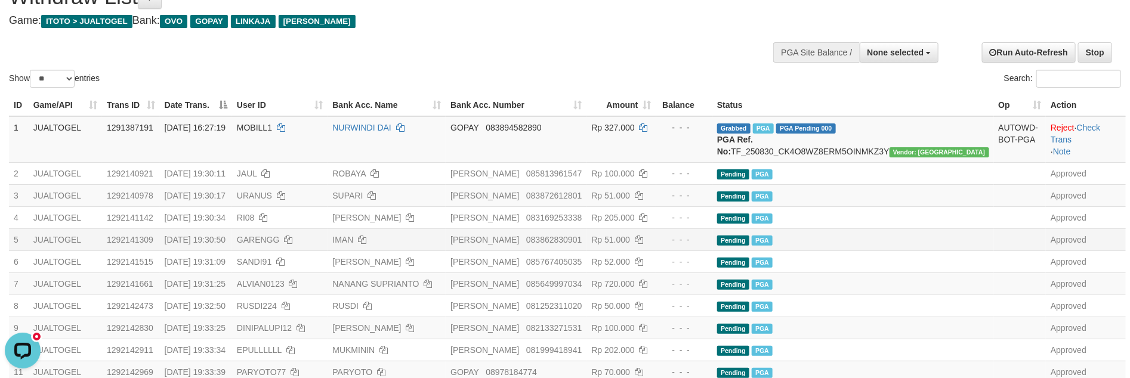
scroll to position [456, 0]
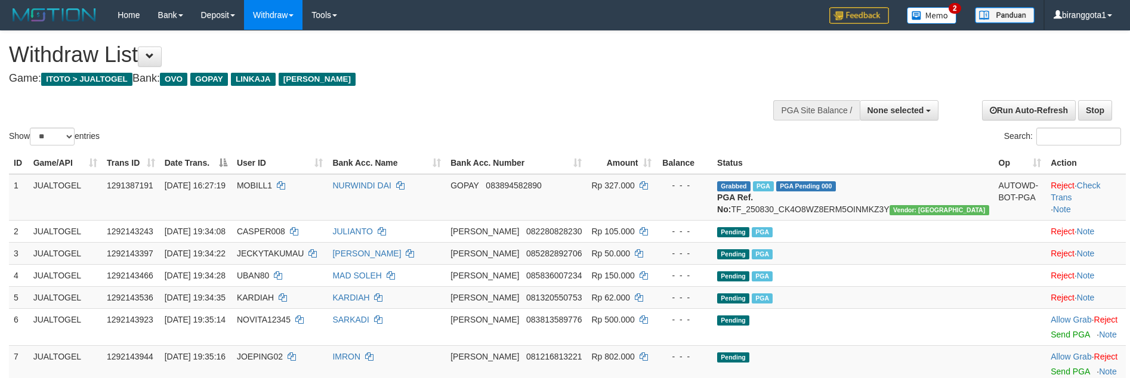
select select
select select "**"
click at [373, 49] on ul "Admin Log" at bounding box center [349, 41] width 95 height 23
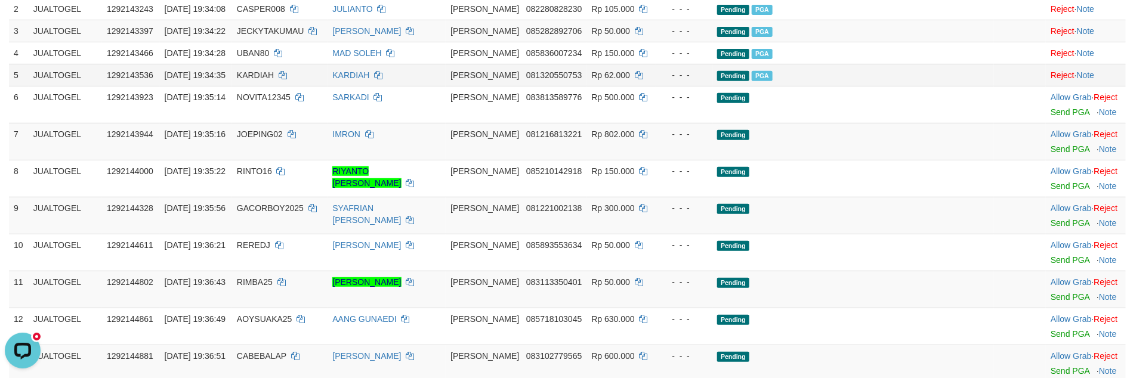
scroll to position [172, 0]
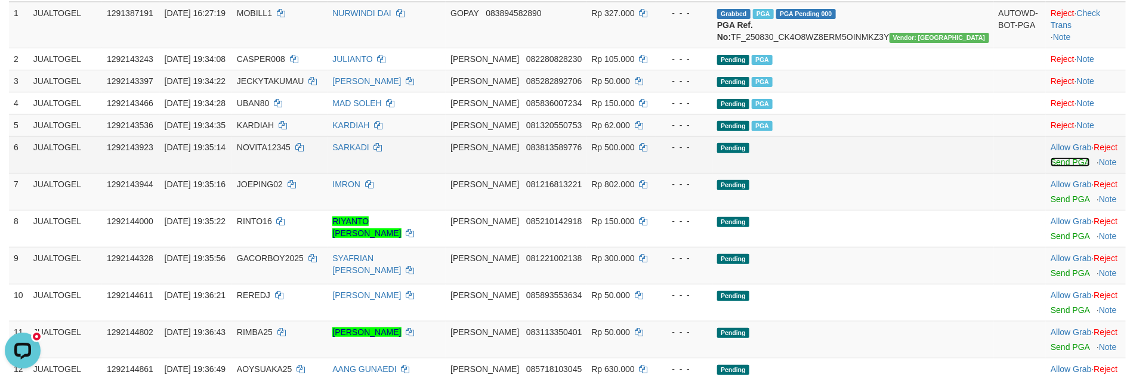
click at [1050, 167] on link "Send PGA" at bounding box center [1069, 162] width 39 height 10
click at [1050, 204] on link "Send PGA" at bounding box center [1069, 199] width 39 height 10
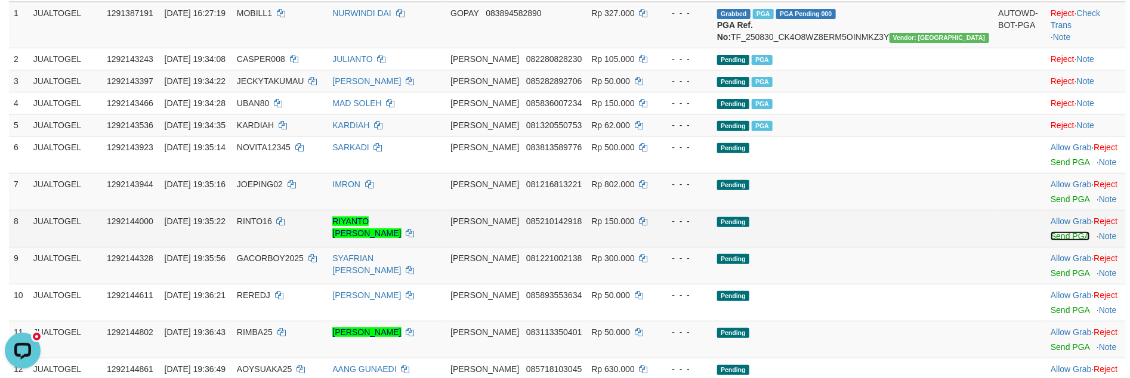
click at [1050, 241] on link "Send PGA" at bounding box center [1069, 236] width 39 height 10
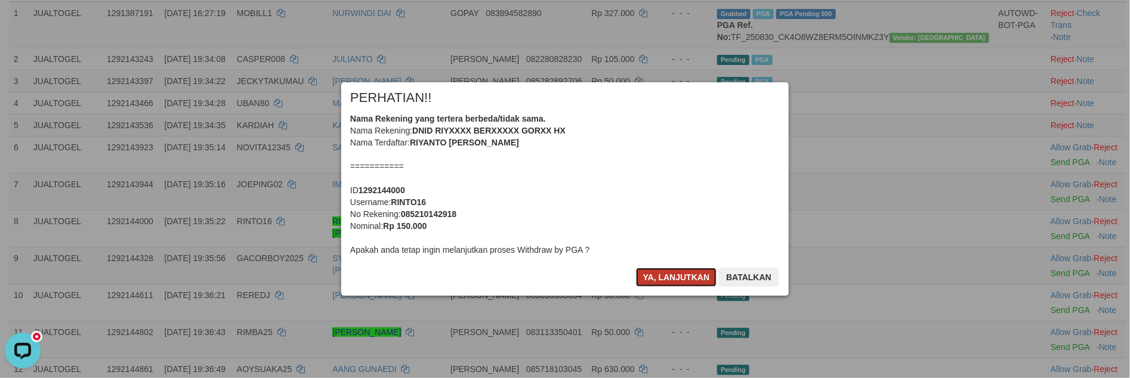
click at [652, 276] on button "Ya, lanjutkan" at bounding box center [676, 277] width 81 height 19
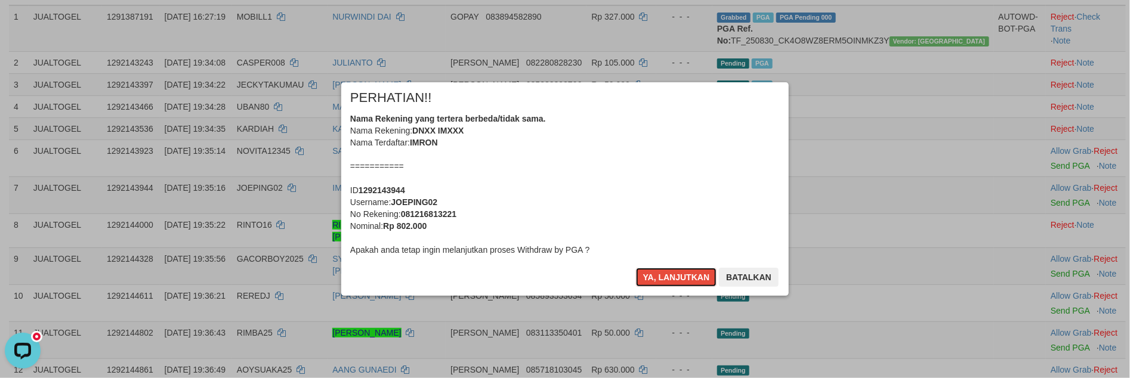
click at [652, 274] on button "Ya, lanjutkan" at bounding box center [676, 277] width 81 height 19
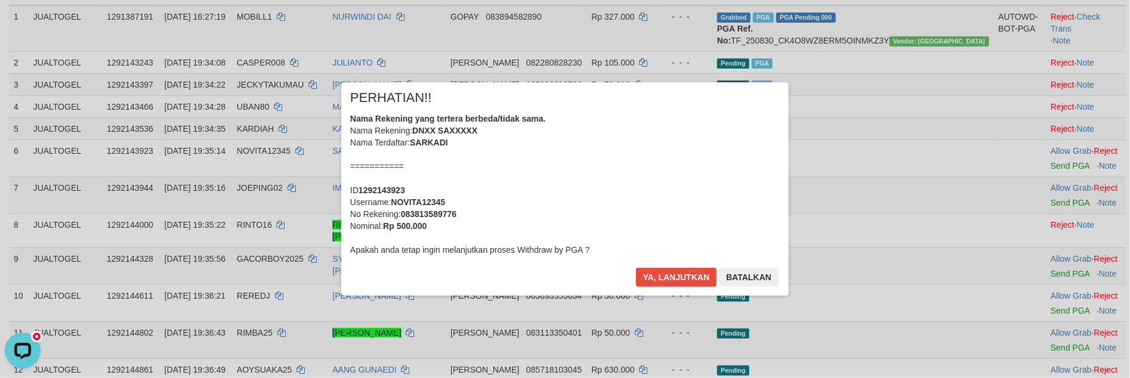
scroll to position [155, 0]
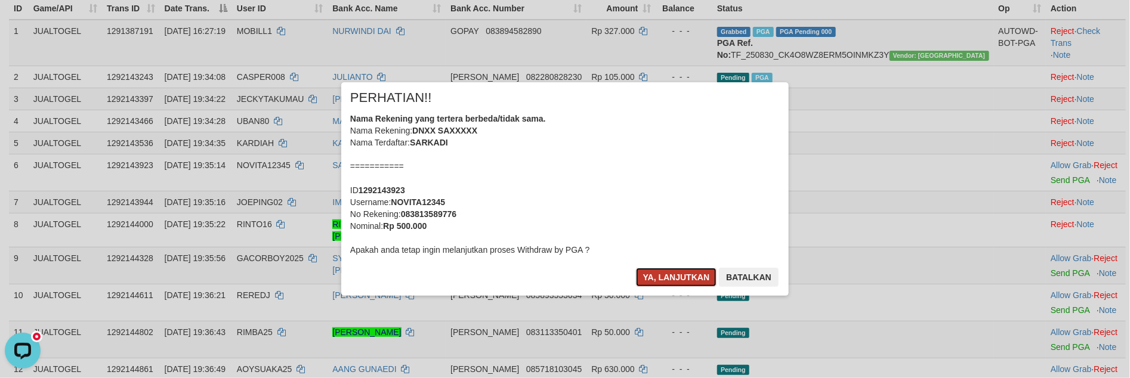
click at [653, 274] on button "Ya, lanjutkan" at bounding box center [676, 277] width 81 height 19
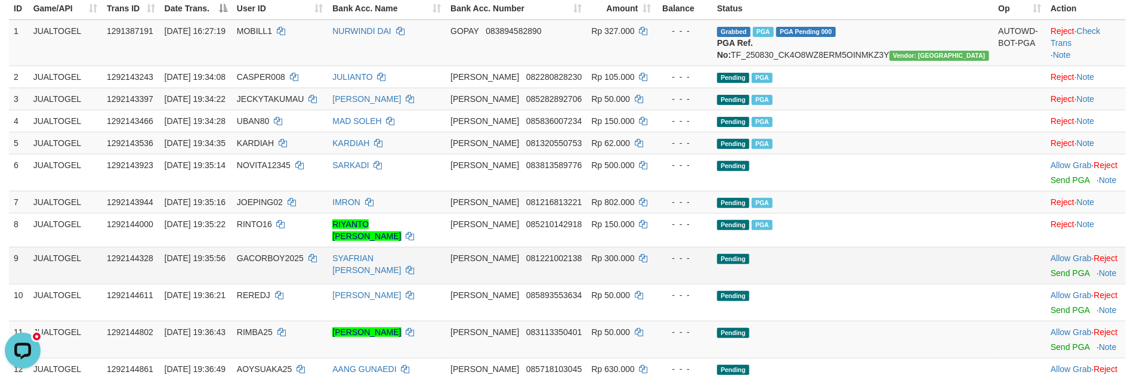
scroll to position [140, 0]
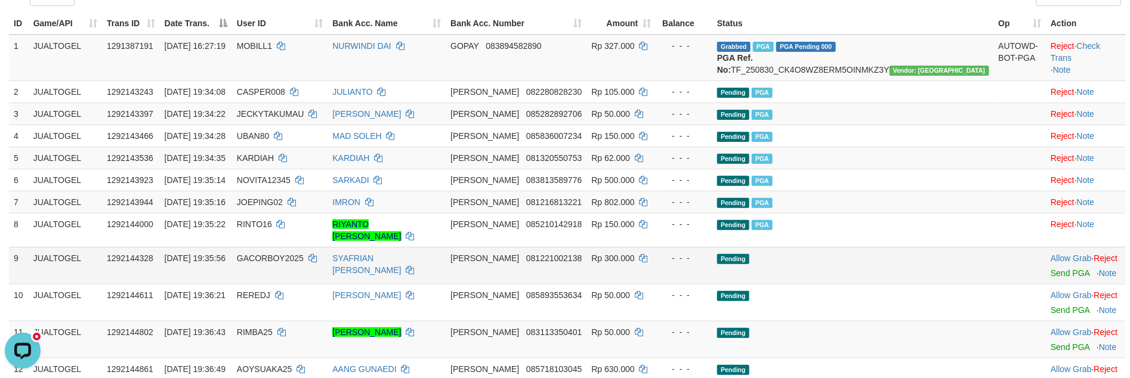
click at [1058, 284] on td "Allow Grab · Reject Send PGA · Note" at bounding box center [1086, 265] width 80 height 37
click at [1059, 278] on link "Send PGA" at bounding box center [1069, 273] width 39 height 10
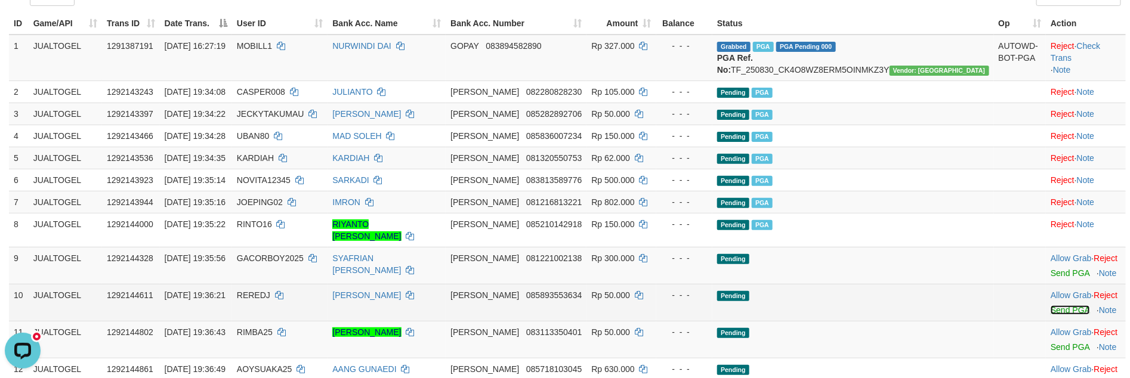
click at [1050, 315] on link "Send PGA" at bounding box center [1069, 310] width 39 height 10
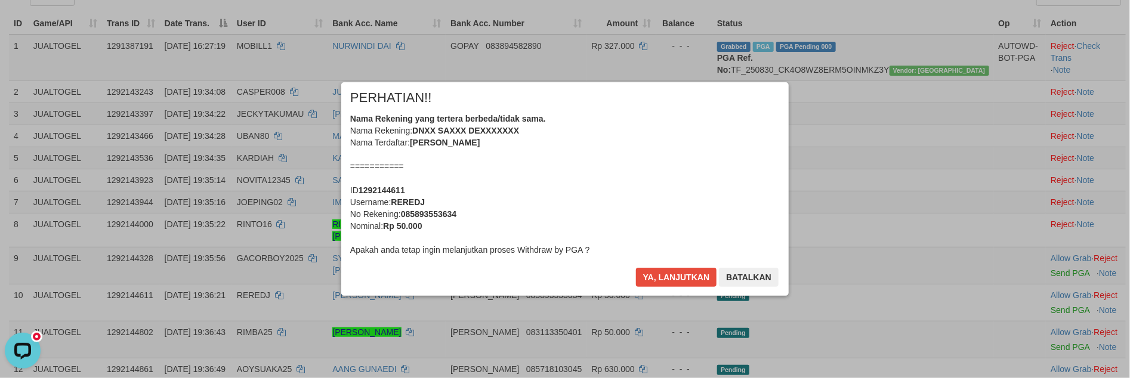
click at [534, 160] on div "Nama Rekening yang tertera berbeda/tidak sama. Nama Rekening: DNXX SAXXX DEXXXX…" at bounding box center [565, 184] width 430 height 143
click at [533, 160] on div "Nama Rekening yang tertera berbeda/tidak sama. Nama Rekening: DNXX SAXXX DEXXXX…" at bounding box center [565, 184] width 430 height 143
click at [636, 268] on button "Ya, lanjutkan" at bounding box center [676, 277] width 81 height 19
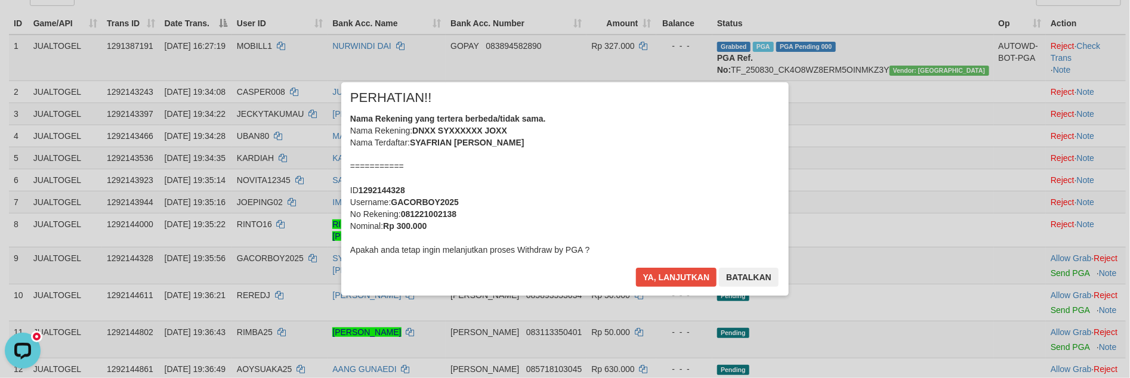
click at [533, 159] on div "Nama Rekening yang tertera berbeda/tidak sama. Nama Rekening: DNXX SYXXXXXX JOX…" at bounding box center [565, 184] width 430 height 143
click at [636, 268] on button "Ya, lanjutkan" at bounding box center [676, 277] width 81 height 19
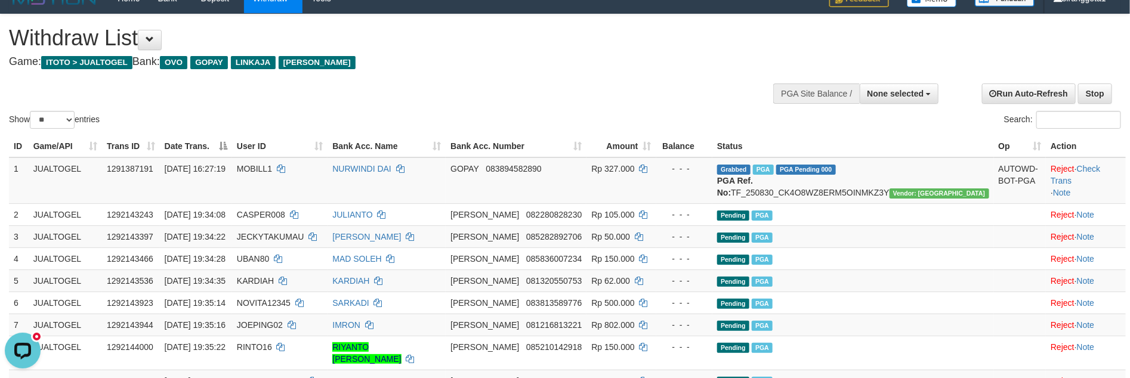
scroll to position [13, 0]
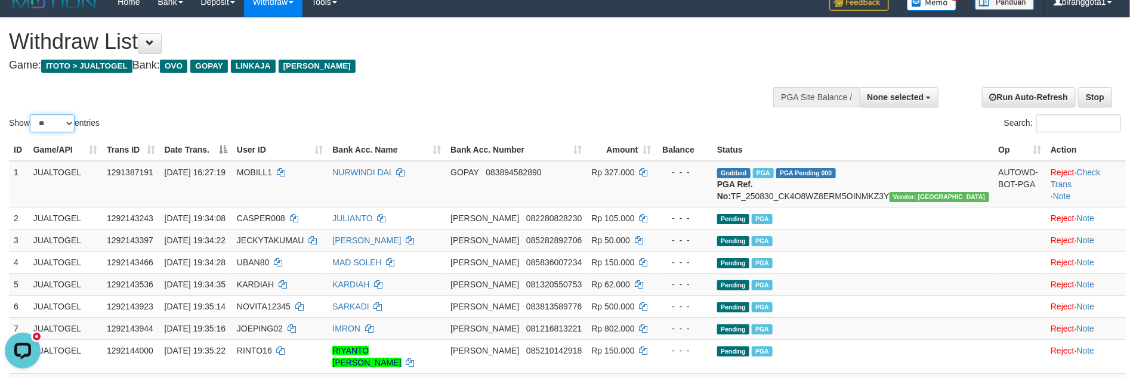
drag, startPoint x: 65, startPoint y: 120, endPoint x: 61, endPoint y: 127, distance: 8.0
click at [65, 120] on select "** ** ** ***" at bounding box center [52, 124] width 45 height 18
click at [32, 115] on select "** ** ** ***" at bounding box center [52, 124] width 45 height 18
click at [489, 78] on div at bounding box center [565, 78] width 1112 height 1
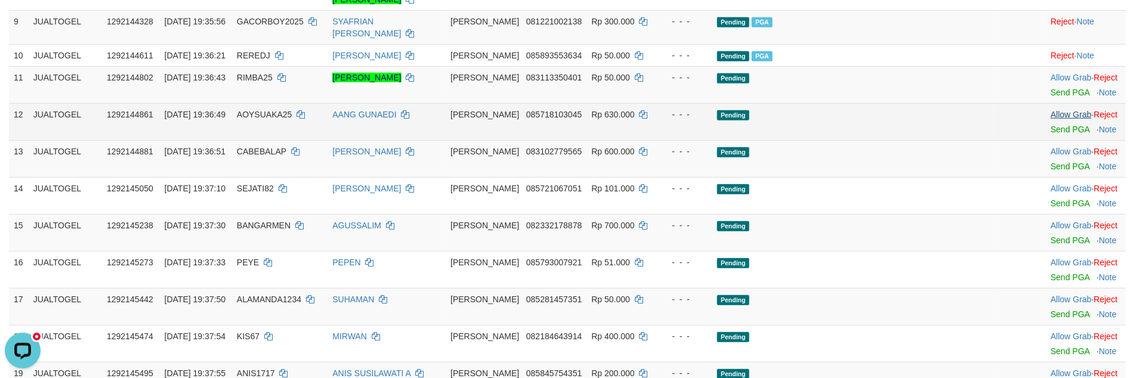
scroll to position [355, 0]
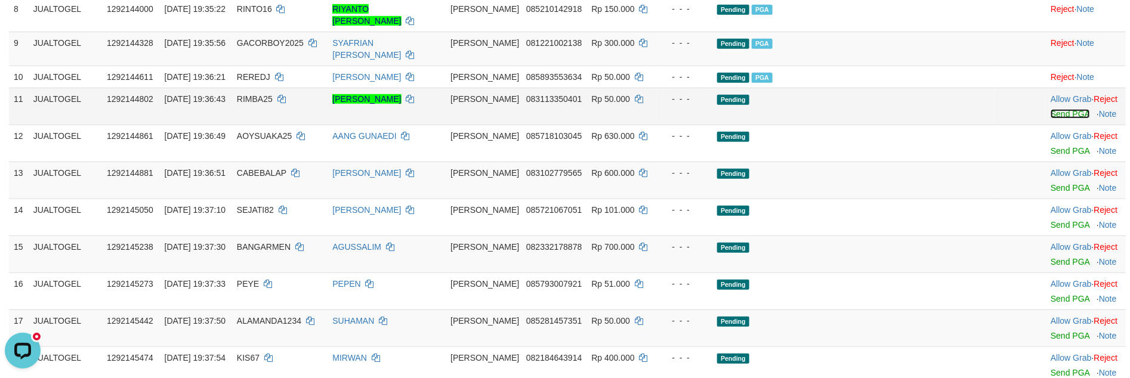
click at [1050, 117] on link "Send PGA" at bounding box center [1069, 114] width 39 height 10
click at [1050, 149] on link "Send PGA" at bounding box center [1069, 151] width 39 height 10
click at [1050, 193] on link "Send PGA" at bounding box center [1069, 188] width 39 height 10
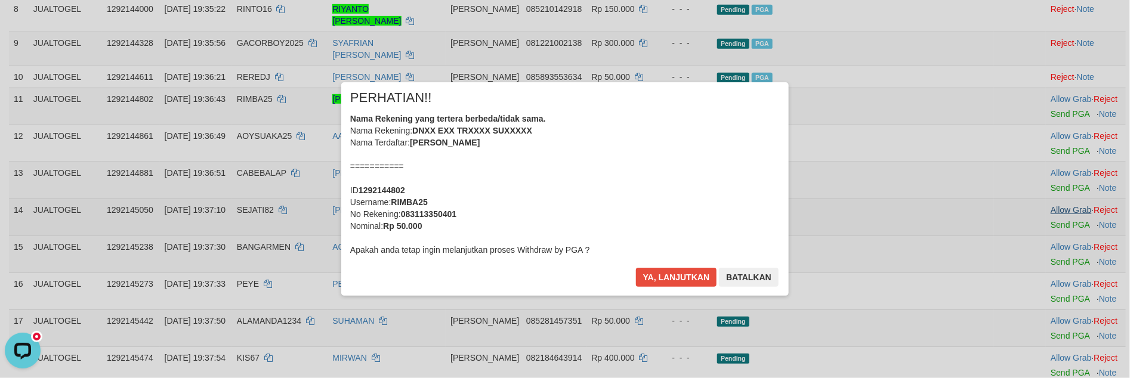
click at [1038, 224] on div "× PERHATIAN!! Nama Rekening yang tertera berbeda/tidak sama. Nama Rekening: DNX…" at bounding box center [565, 188] width 1130 height 261
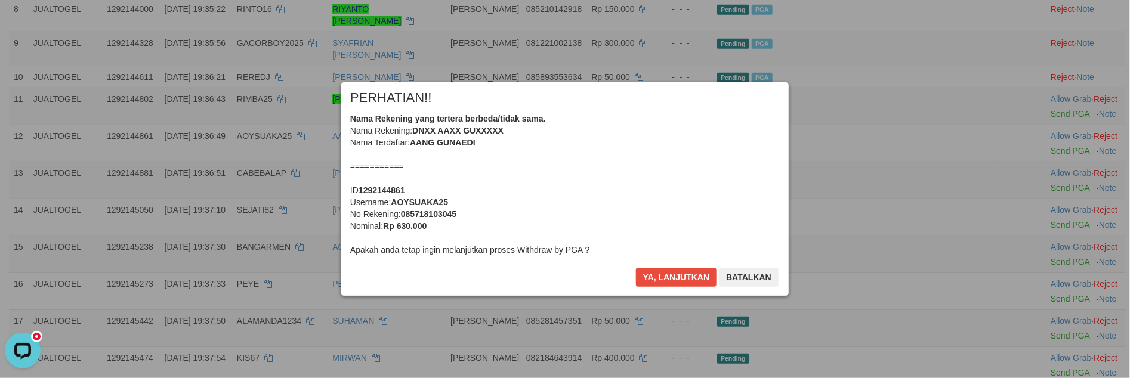
click at [666, 276] on button "Ya, lanjutkan" at bounding box center [676, 277] width 81 height 19
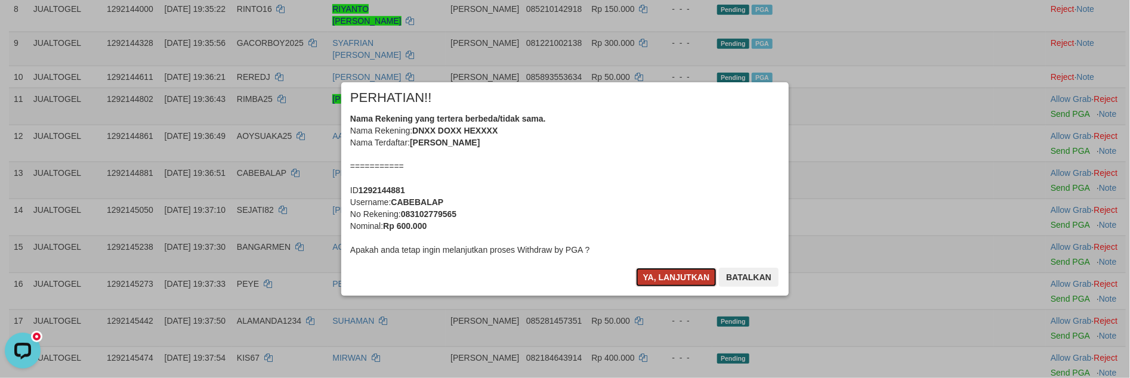
click at [666, 276] on button "Ya, lanjutkan" at bounding box center [676, 277] width 81 height 19
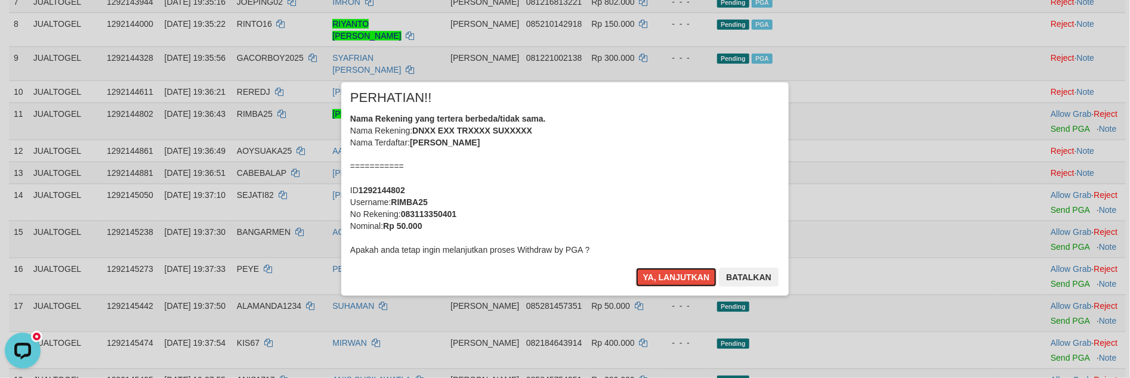
scroll to position [326, 0]
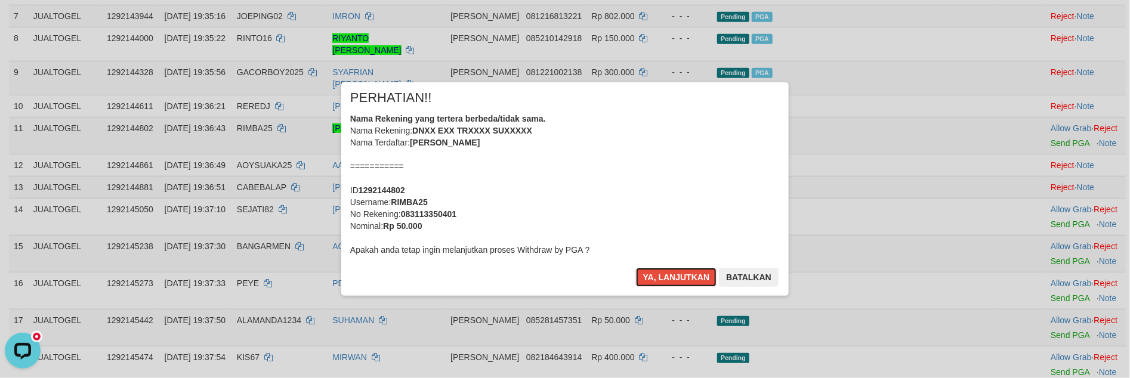
click at [666, 276] on button "Ya, lanjutkan" at bounding box center [676, 277] width 81 height 19
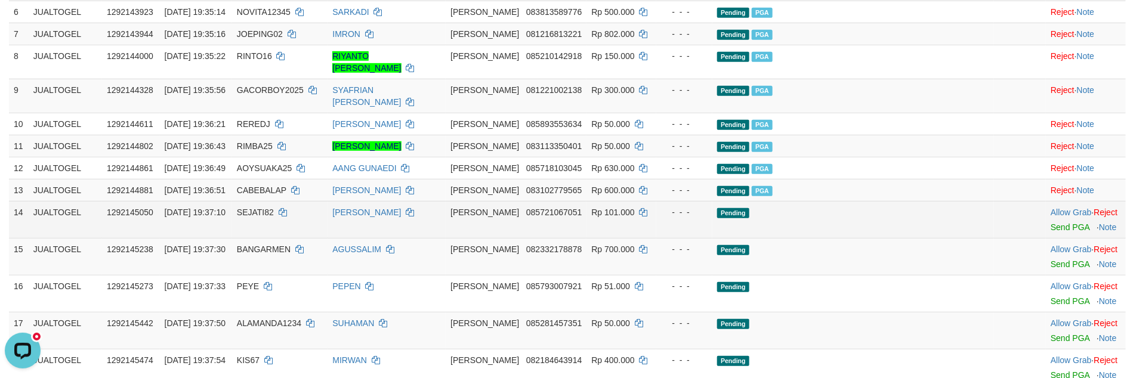
scroll to position [319, 0]
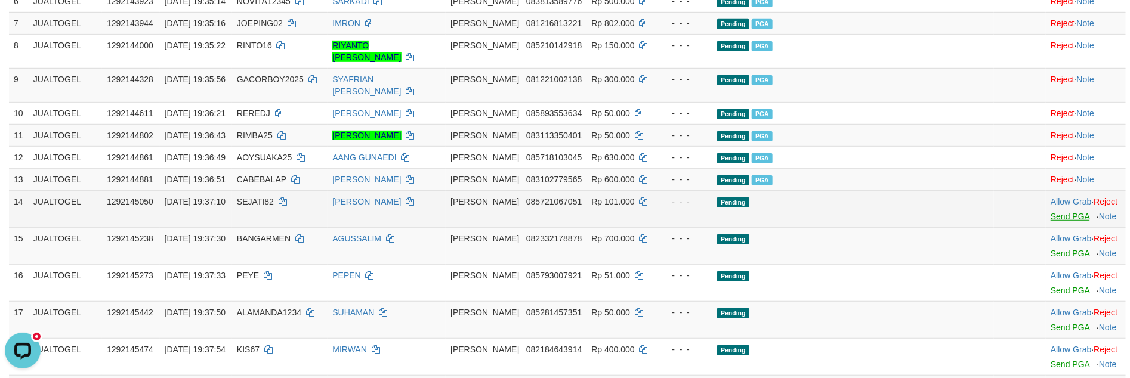
drag, startPoint x: 1022, startPoint y: 218, endPoint x: 1033, endPoint y: 215, distance: 11.1
click at [1046, 217] on td "Allow Grab · Reject Send PGA · Note" at bounding box center [1086, 208] width 80 height 37
click at [1050, 215] on link "Send PGA" at bounding box center [1069, 217] width 39 height 10
click at [1046, 262] on td "Allow Grab · Reject Send PGA · Note" at bounding box center [1086, 245] width 80 height 37
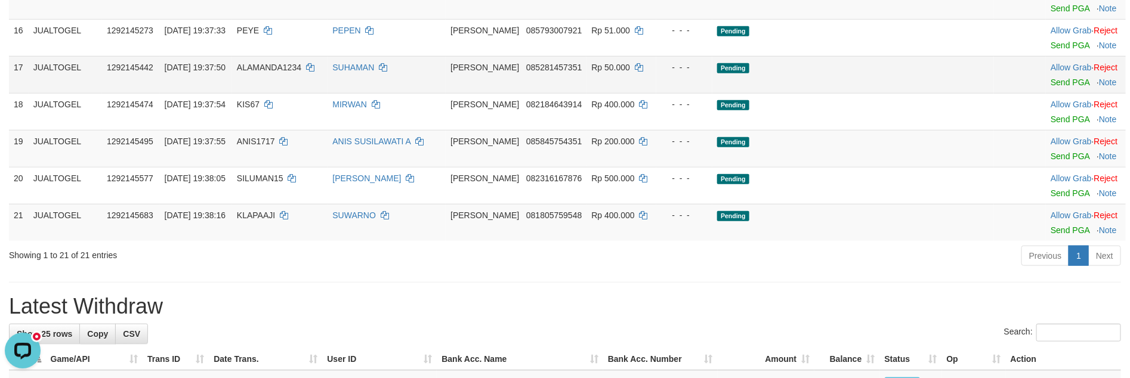
scroll to position [410, 0]
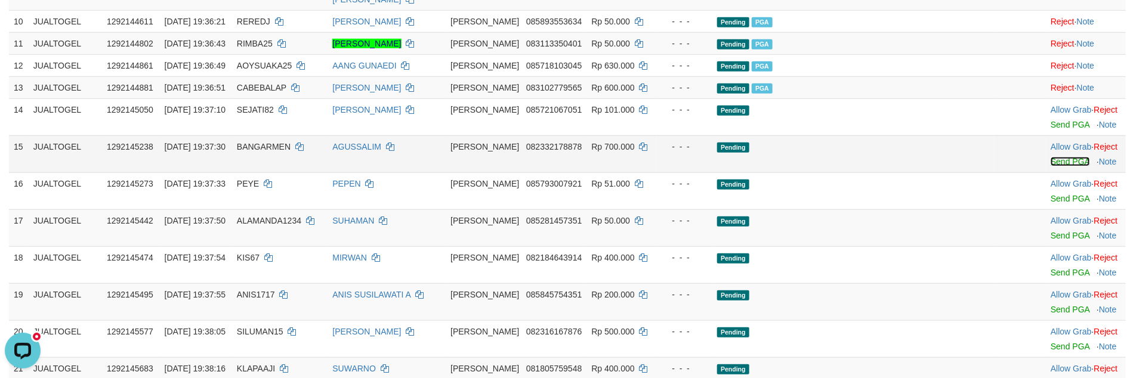
click at [1050, 166] on link "Send PGA" at bounding box center [1069, 162] width 39 height 10
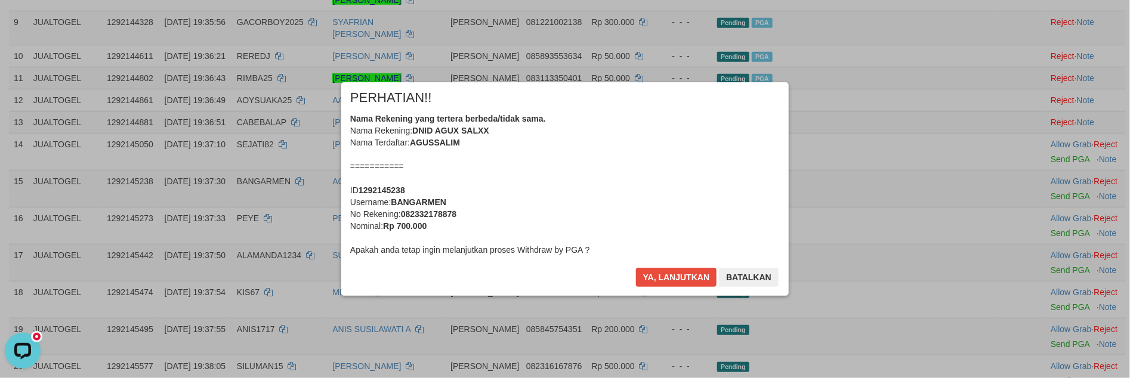
scroll to position [231, 0]
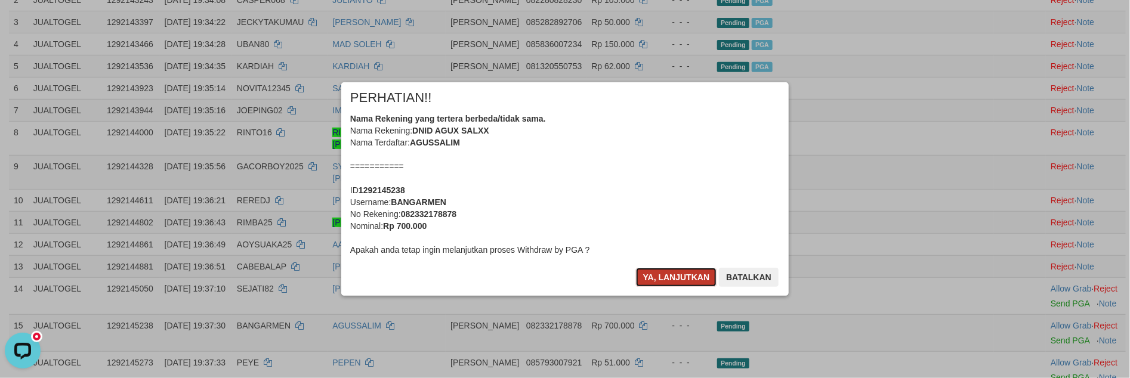
click at [665, 285] on button "Ya, lanjutkan" at bounding box center [676, 277] width 81 height 19
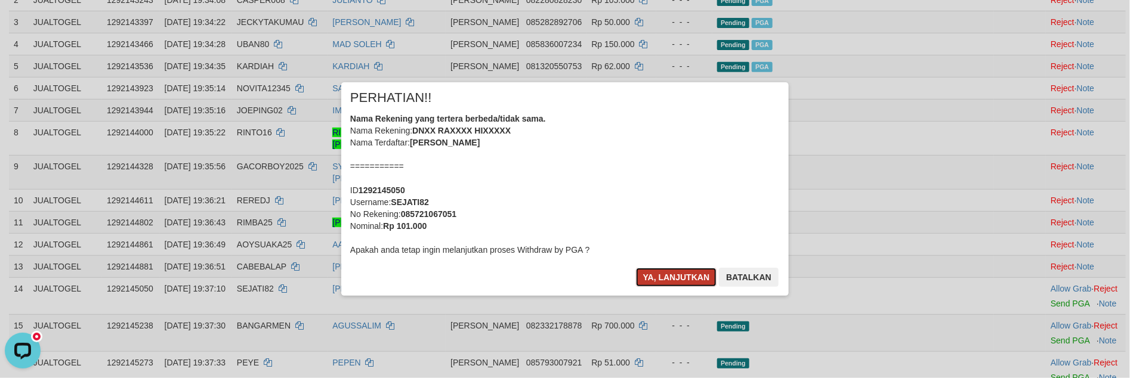
click at [665, 282] on button "Ya, lanjutkan" at bounding box center [676, 277] width 81 height 19
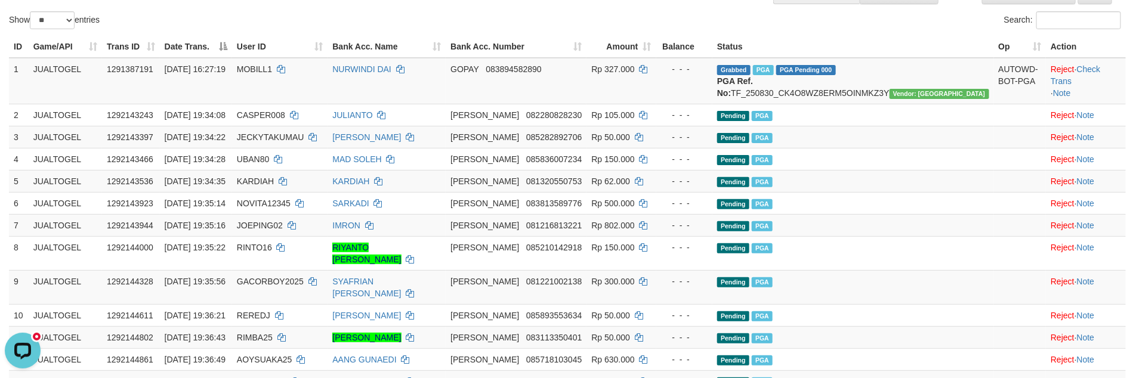
scroll to position [106, 0]
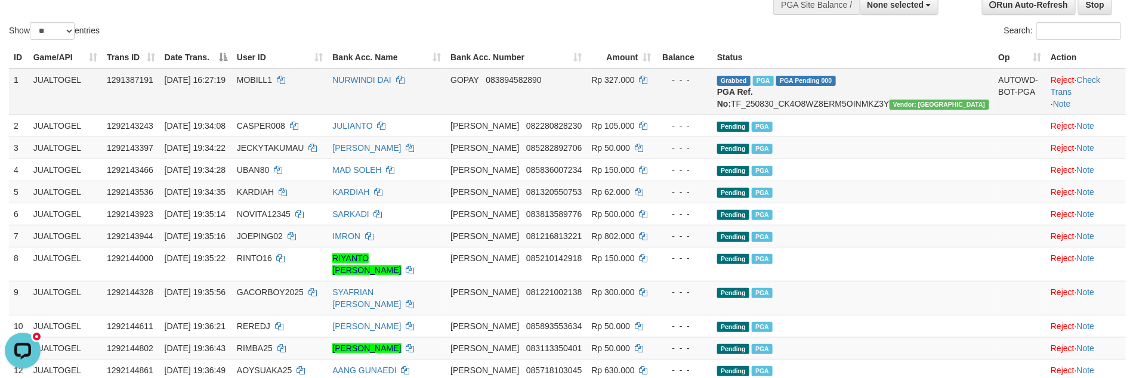
click at [156, 95] on td "1291387191" at bounding box center [131, 92] width 58 height 47
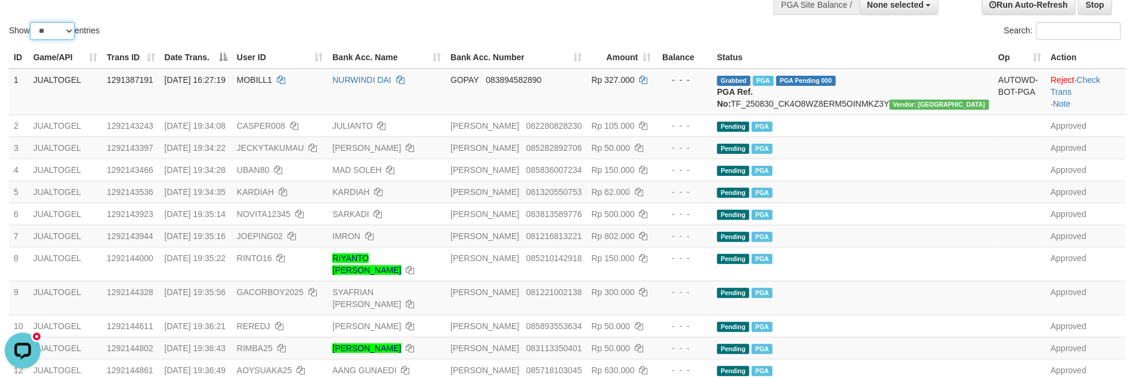
click at [51, 27] on select "** ** ** ***" at bounding box center [52, 31] width 45 height 18
select select "***"
click at [32, 22] on select "** ** ** ***" at bounding box center [52, 31] width 45 height 18
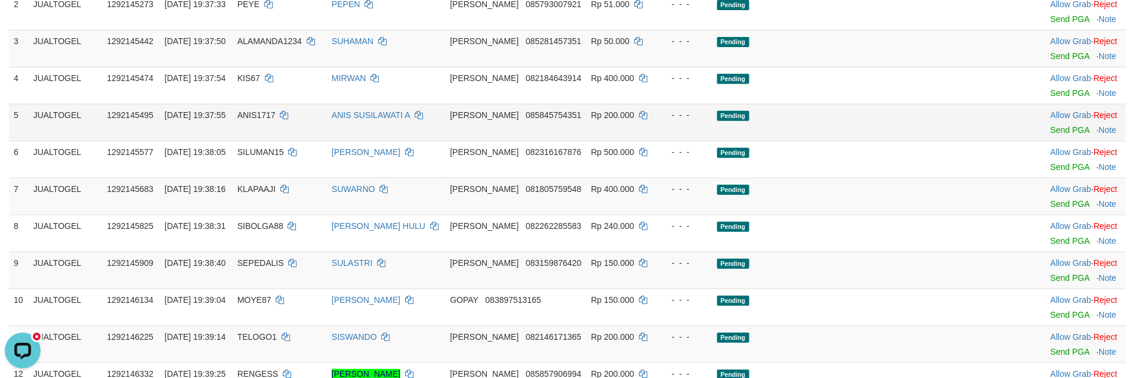
scroll to position [209, 0]
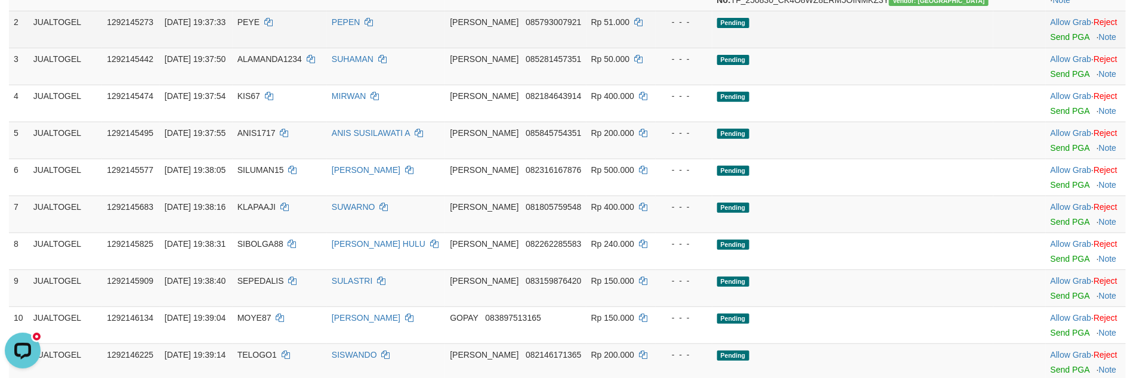
click at [1048, 48] on td "Allow Grab · Reject Send PGA · Note" at bounding box center [1086, 29] width 80 height 37
click at [1051, 48] on td "Allow Grab · Reject Send PGA · Note" at bounding box center [1086, 29] width 80 height 37
click at [1054, 42] on link "Send PGA" at bounding box center [1069, 37] width 39 height 10
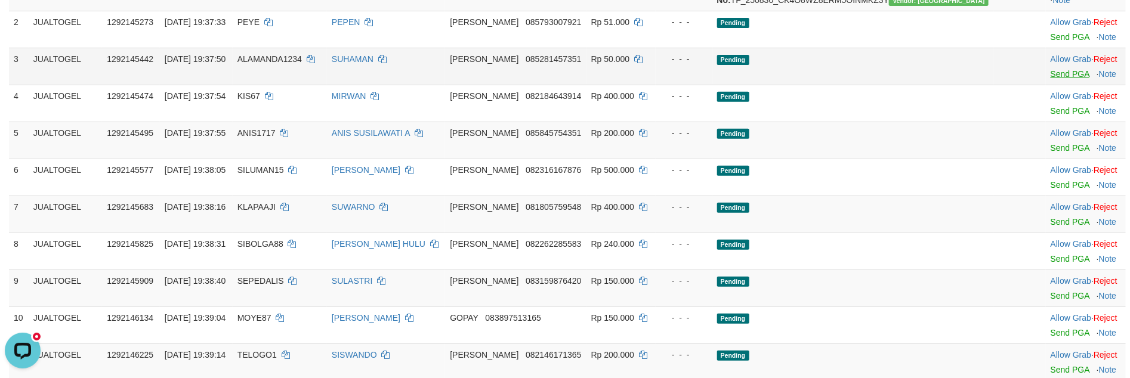
drag, startPoint x: 1054, startPoint y: 50, endPoint x: 1044, endPoint y: 86, distance: 37.2
click at [1046, 85] on td "Allow Grab · Reject Send PGA · Note" at bounding box center [1086, 66] width 80 height 37
click at [1050, 79] on link "Send PGA" at bounding box center [1069, 74] width 39 height 10
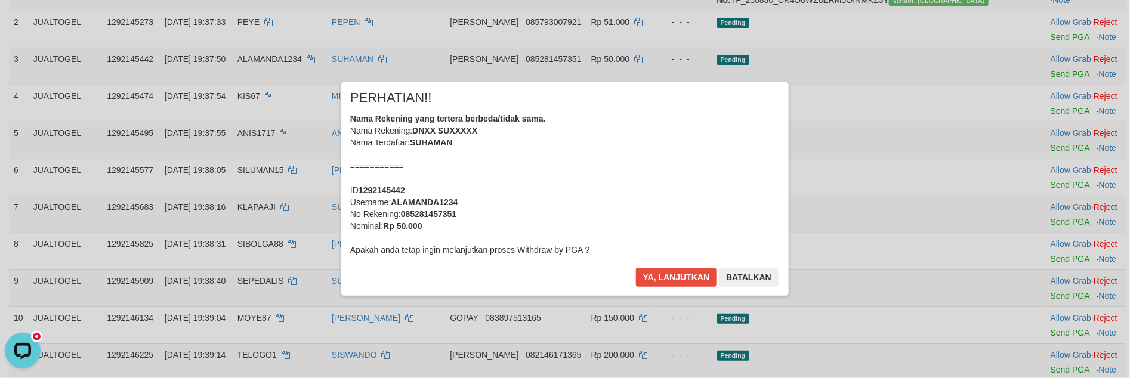
click at [1034, 122] on div "× PERHATIAN!! Nama Rekening yang tertera berbeda/tidak sama. Nama Rekening: DNX…" at bounding box center [565, 188] width 1130 height 261
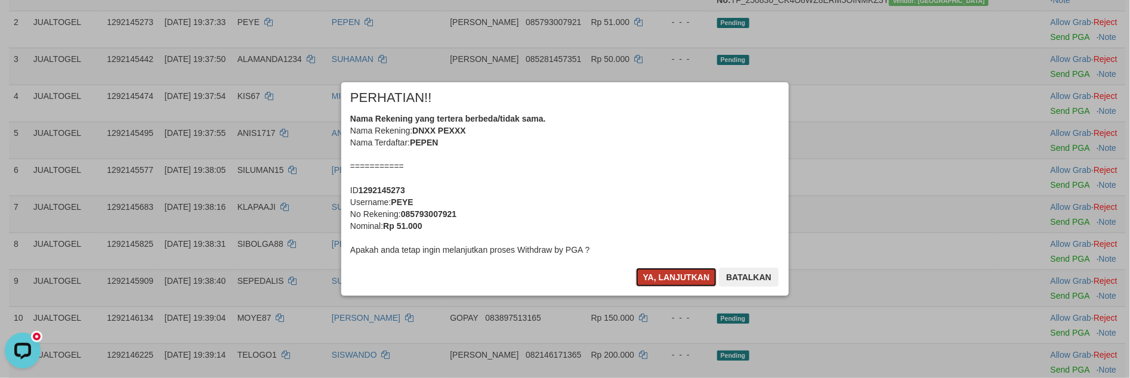
click at [666, 281] on button "Ya, lanjutkan" at bounding box center [676, 277] width 81 height 19
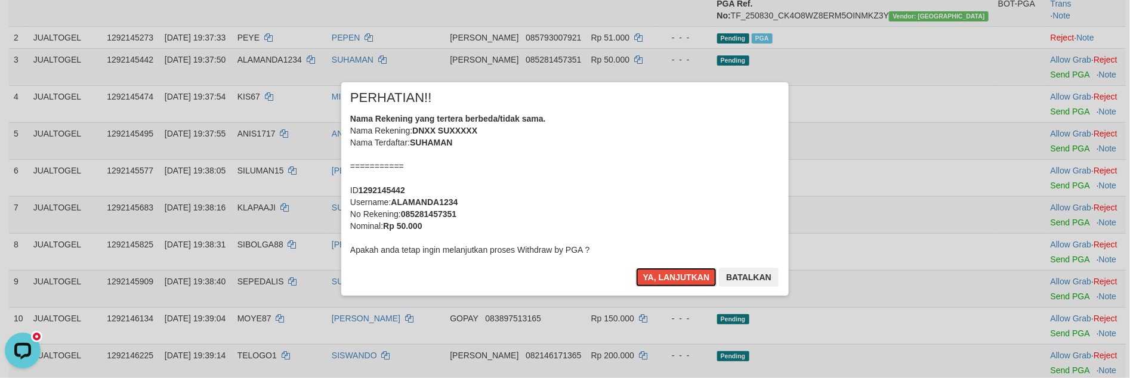
click at [666, 281] on button "Ya, lanjutkan" at bounding box center [676, 277] width 81 height 19
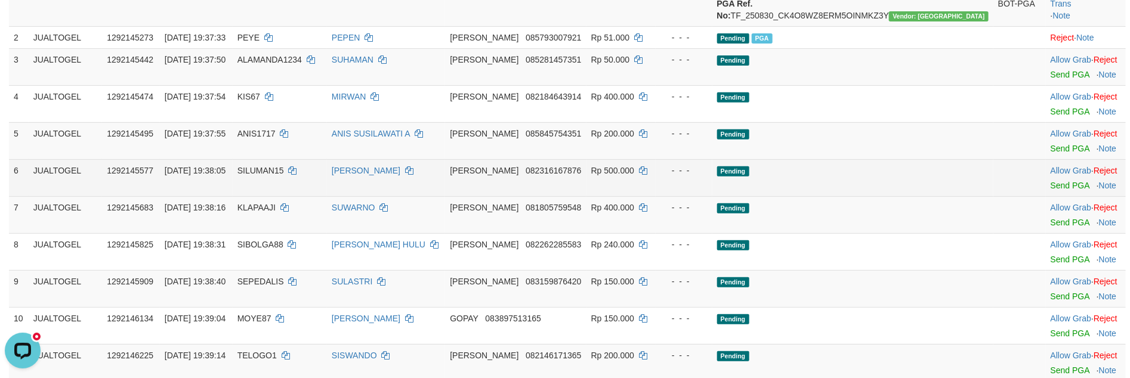
scroll to position [180, 0]
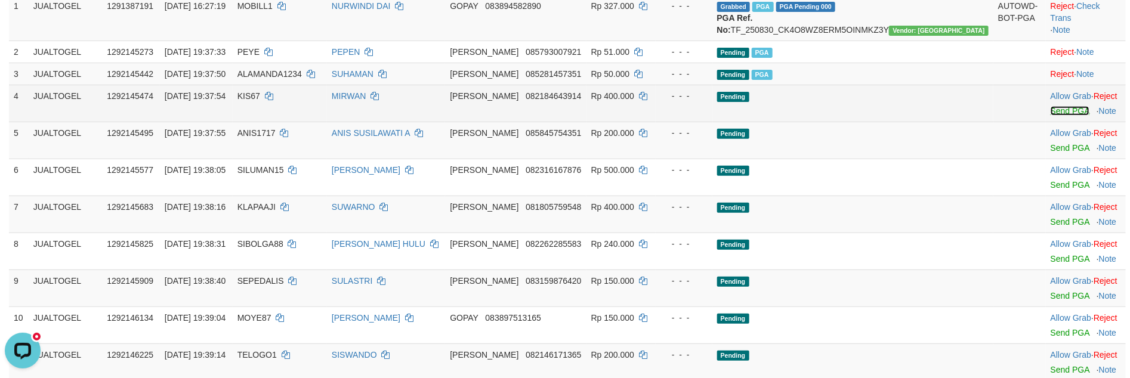
click at [1052, 116] on link "Send PGA" at bounding box center [1069, 111] width 39 height 10
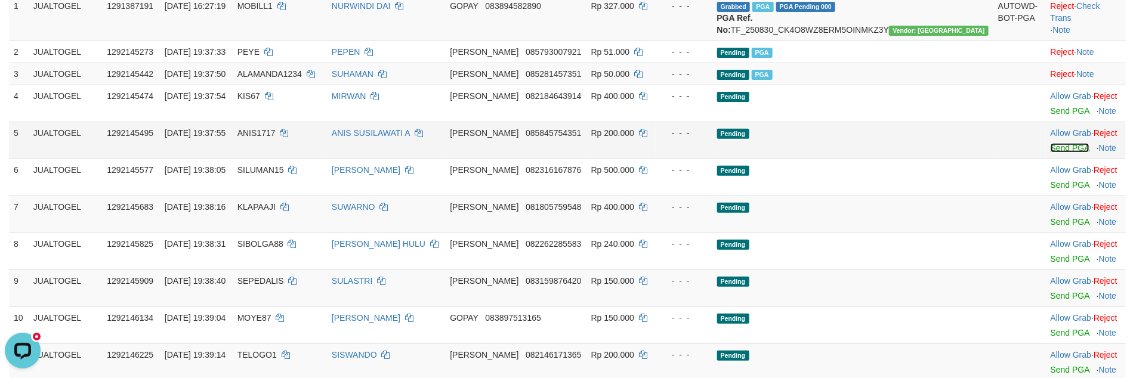
click at [1050, 153] on link "Send PGA" at bounding box center [1069, 148] width 39 height 10
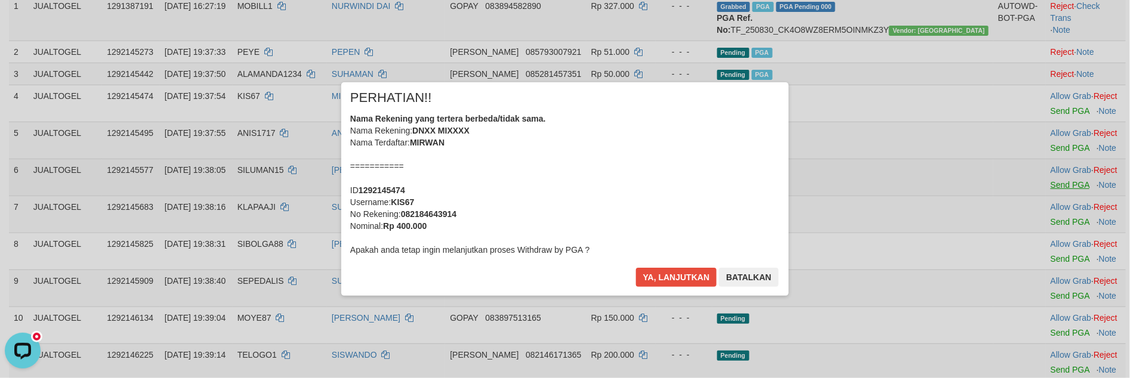
click at [1026, 192] on div "× PERHATIAN!! Nama Rekening yang tertera berbeda/tidak sama. Nama Rekening: DNX…" at bounding box center [565, 188] width 1130 height 261
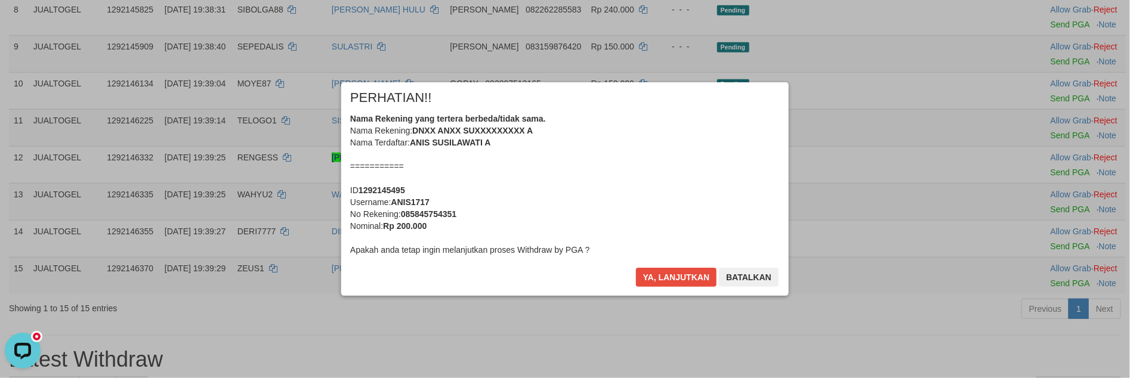
scroll to position [213, 0]
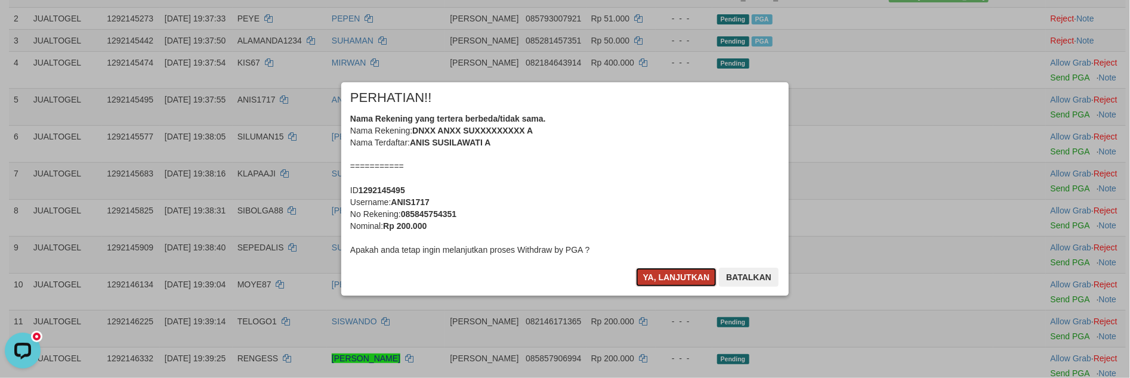
click at [659, 274] on button "Ya, lanjutkan" at bounding box center [676, 277] width 81 height 19
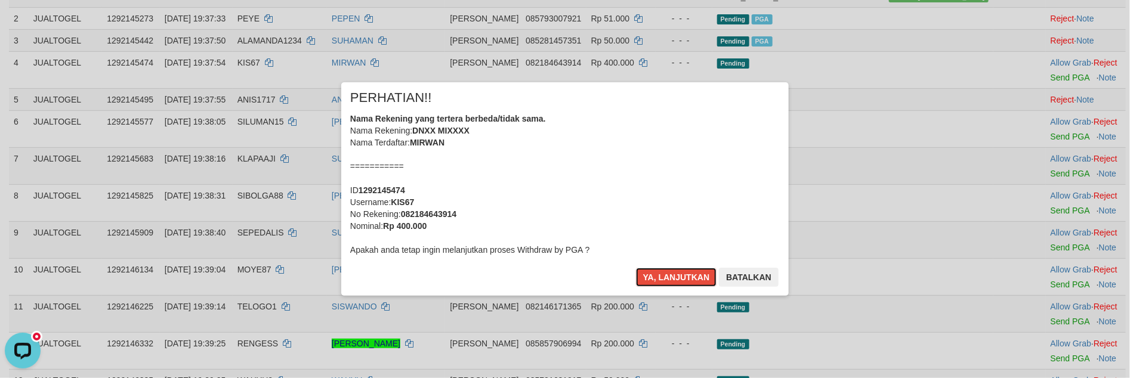
click at [659, 274] on button "Ya, lanjutkan" at bounding box center [676, 277] width 81 height 19
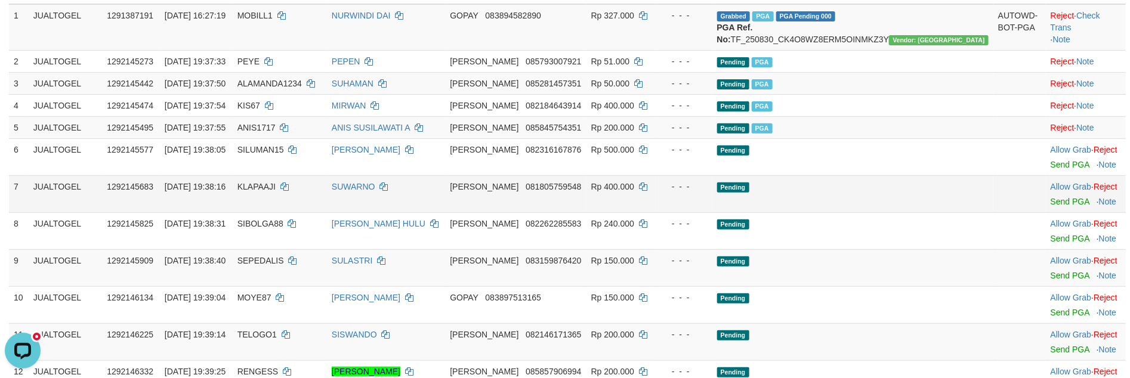
scroll to position [251, 0]
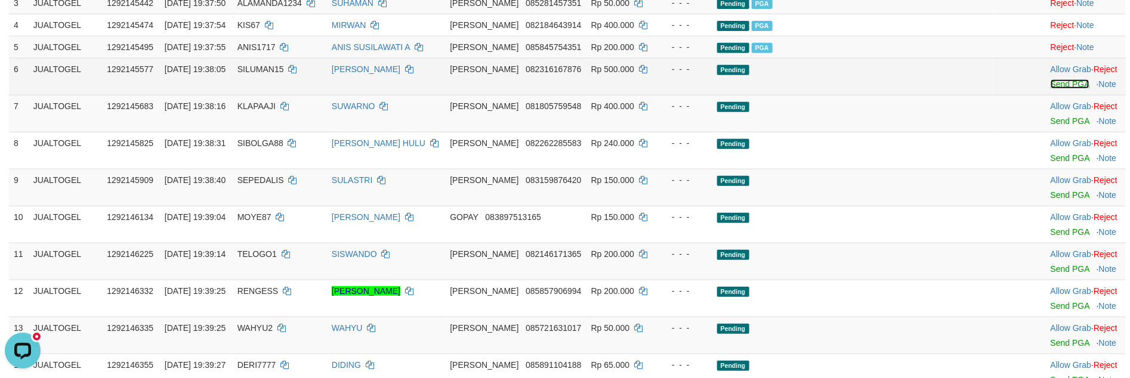
click at [1055, 89] on link "Send PGA" at bounding box center [1069, 84] width 39 height 10
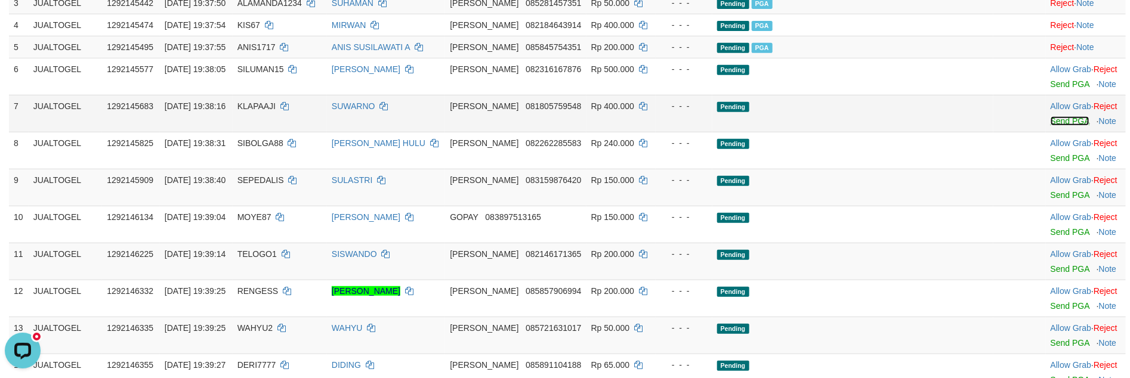
click at [1050, 126] on link "Send PGA" at bounding box center [1069, 121] width 39 height 10
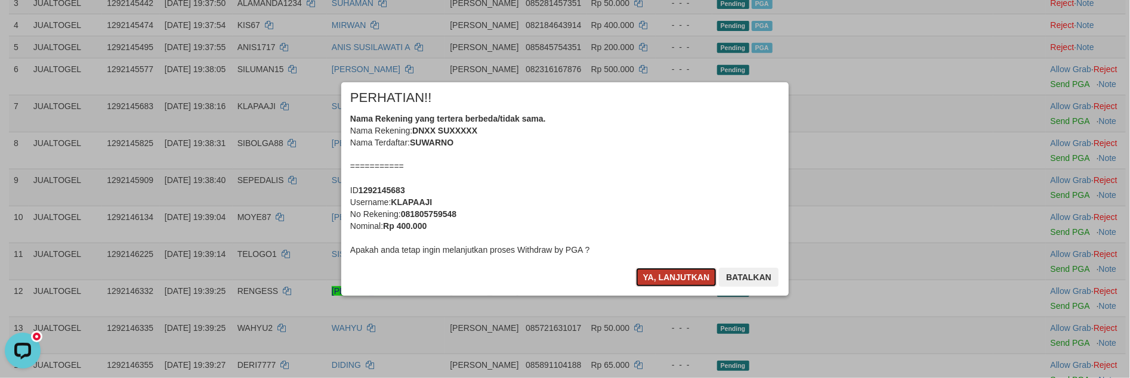
click at [663, 278] on button "Ya, lanjutkan" at bounding box center [676, 277] width 81 height 19
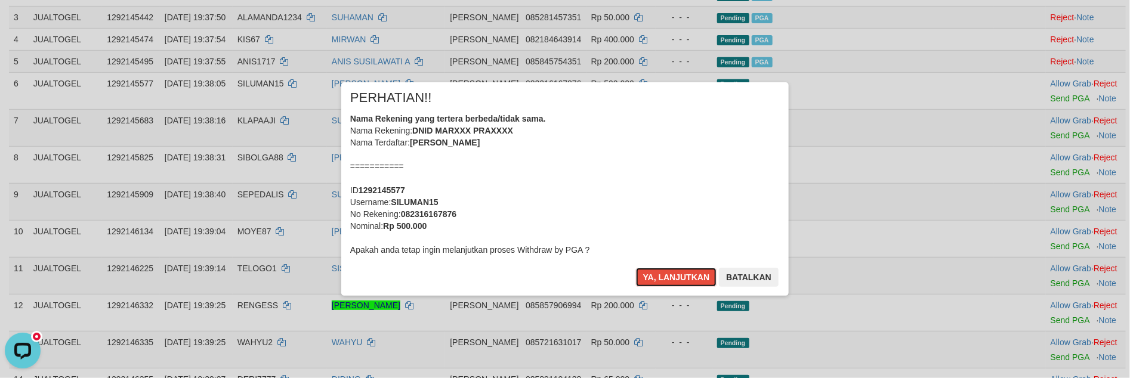
click at [663, 278] on button "Ya, lanjutkan" at bounding box center [676, 277] width 81 height 19
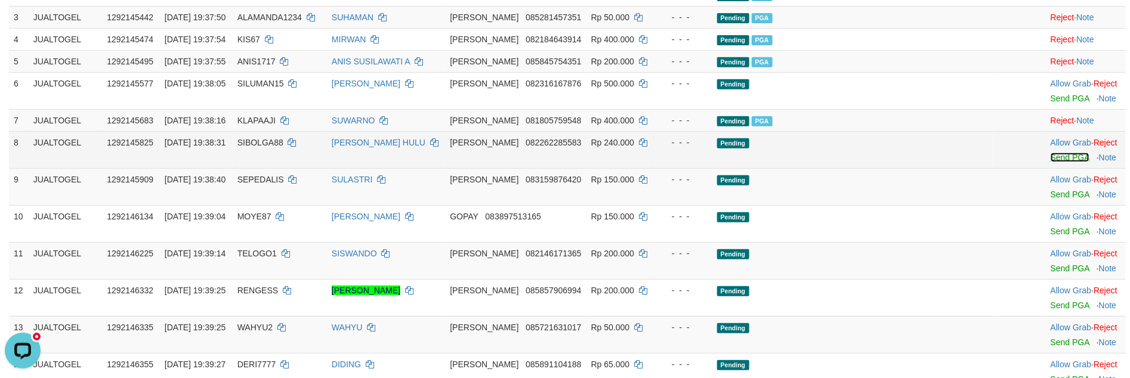
scroll to position [221, 0]
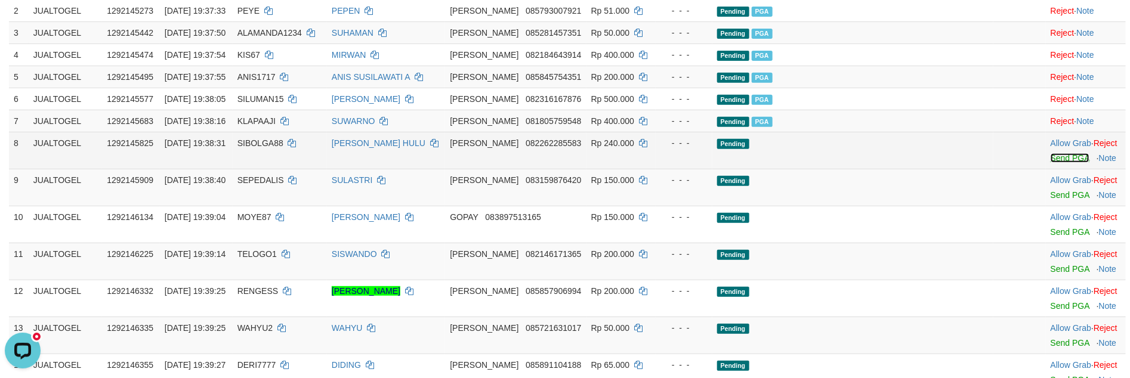
click at [1050, 163] on link "Send PGA" at bounding box center [1069, 158] width 39 height 10
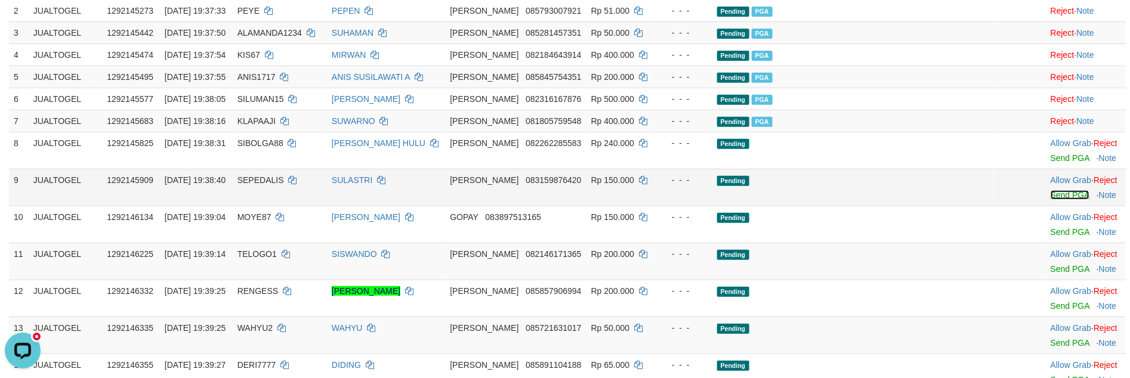
click at [1050, 200] on link "Send PGA" at bounding box center [1069, 195] width 39 height 10
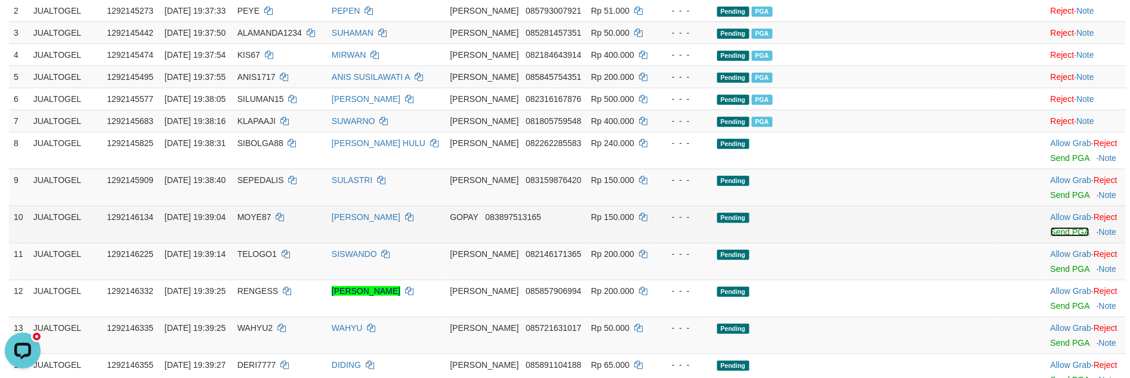
click at [1050, 237] on link "Send PGA" at bounding box center [1069, 232] width 39 height 10
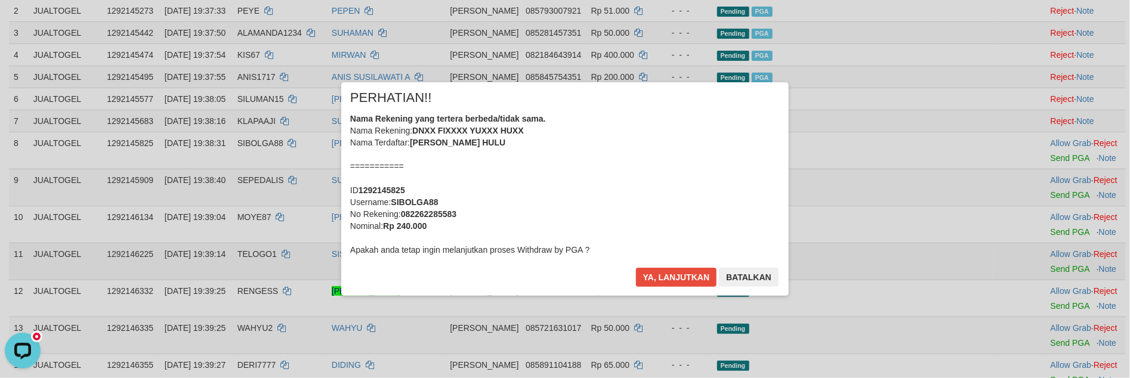
click at [1024, 289] on div "× PERHATIAN!! Nama Rekening yang tertera berbeda/tidak sama. Nama Rekening: DNX…" at bounding box center [565, 188] width 1130 height 261
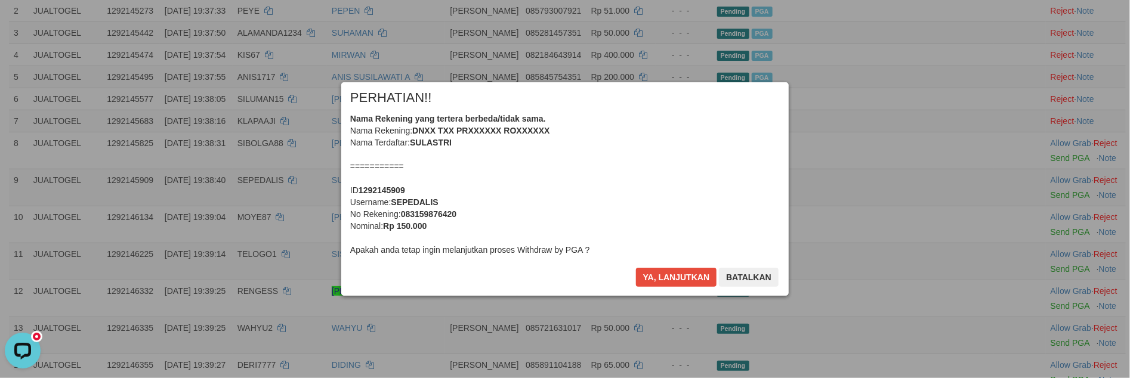
click at [424, 195] on div "Nama Rekening yang tertera berbeda/tidak sama. Nama Rekening: DNXX TXX PRXXXXXX…" at bounding box center [565, 184] width 430 height 143
click at [414, 201] on b "SEPEDALIS" at bounding box center [414, 202] width 47 height 10
copy b "SEPEDALIS"
click at [477, 136] on div "Nama Rekening yang tertera berbeda/tidak sama. Nama Rekening: DNXX TXX PRXXXXXX…" at bounding box center [565, 184] width 430 height 143
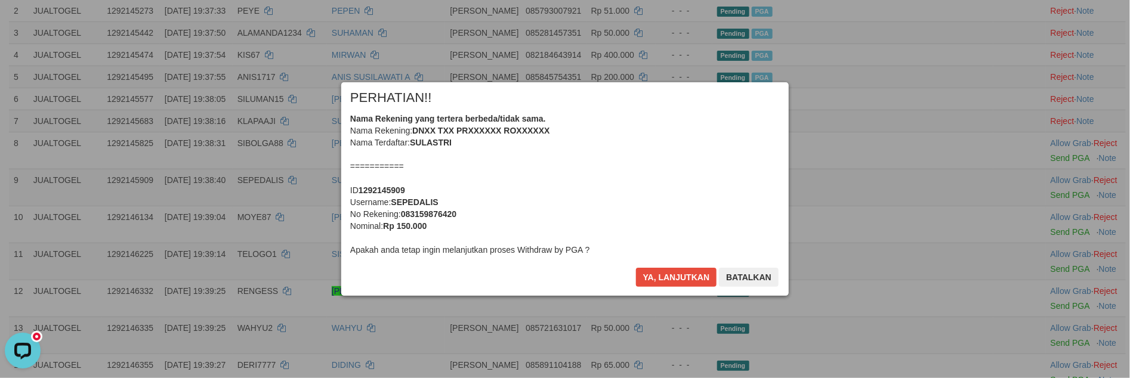
click at [537, 143] on div "Nama Rekening yang tertera berbeda/tidak sama. Nama Rekening: DNXX TXX PRXXXXXX…" at bounding box center [565, 184] width 430 height 143
click at [425, 223] on b "Rp 150.000" at bounding box center [405, 226] width 44 height 10
click at [437, 217] on b "083159876420" at bounding box center [428, 214] width 55 height 10
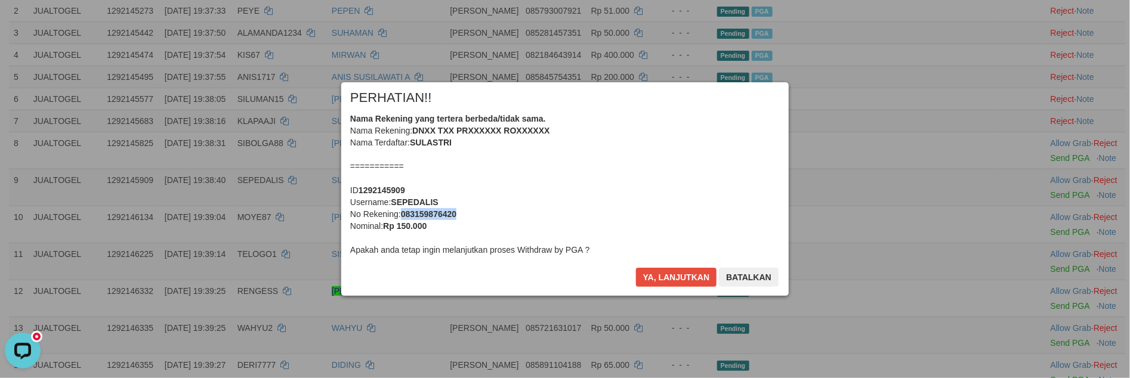
copy b "083159876420"
click at [554, 208] on div "Nama Rekening yang tertera berbeda/tidak sama. Nama Rekening: DNXX TXX PRXXXXXX…" at bounding box center [565, 184] width 430 height 143
click at [636, 268] on button "Ya, lanjutkan" at bounding box center [676, 277] width 81 height 19
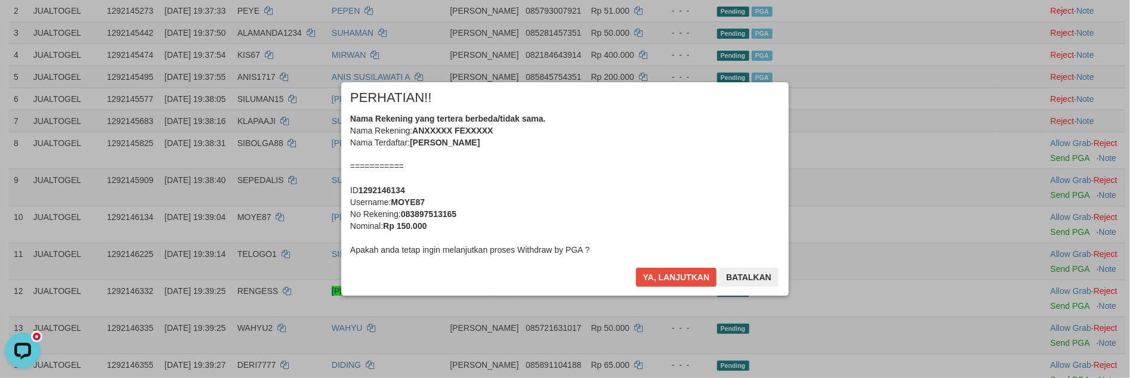
click at [557, 206] on div "Nama Rekening yang tertera berbeda/tidak sama. Nama Rekening: ANXXXXX FEXXXXX N…" at bounding box center [565, 184] width 430 height 143
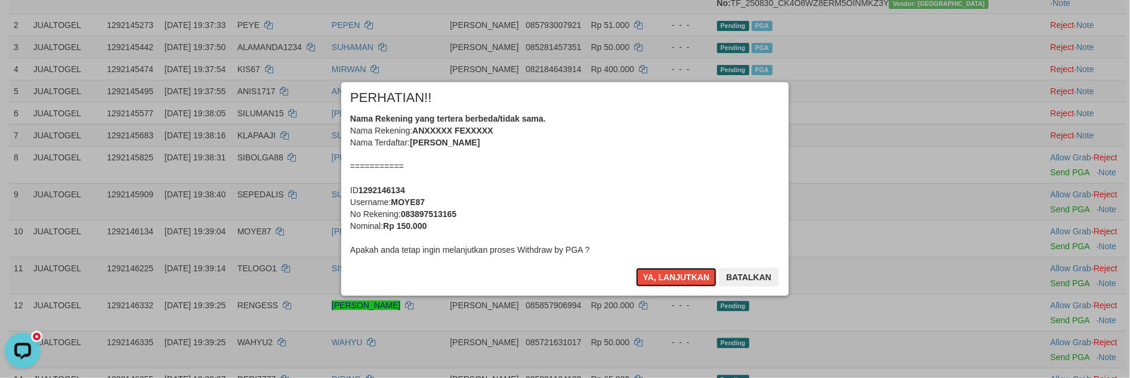
click at [636, 268] on button "Ya, lanjutkan" at bounding box center [676, 277] width 81 height 19
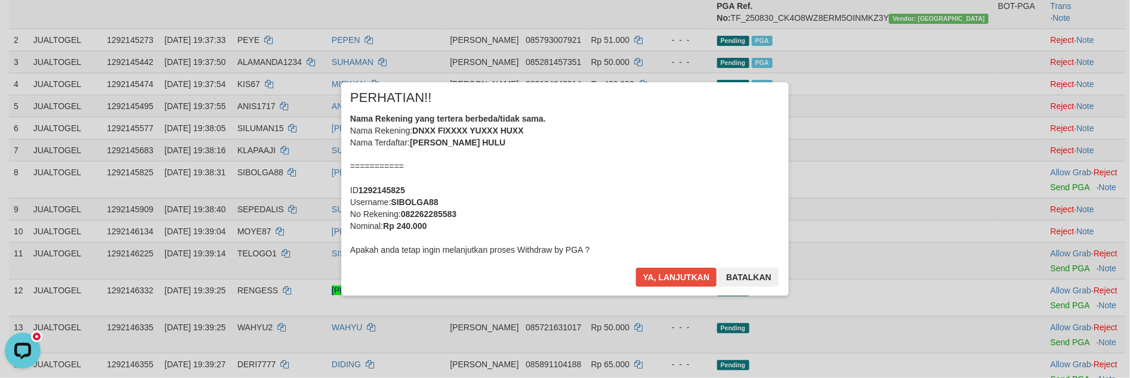
click at [508, 212] on div "Nama Rekening yang tertera berbeda/tidak sama. Nama Rekening: DNXX FIXXXX YUXXX…" at bounding box center [565, 184] width 430 height 143
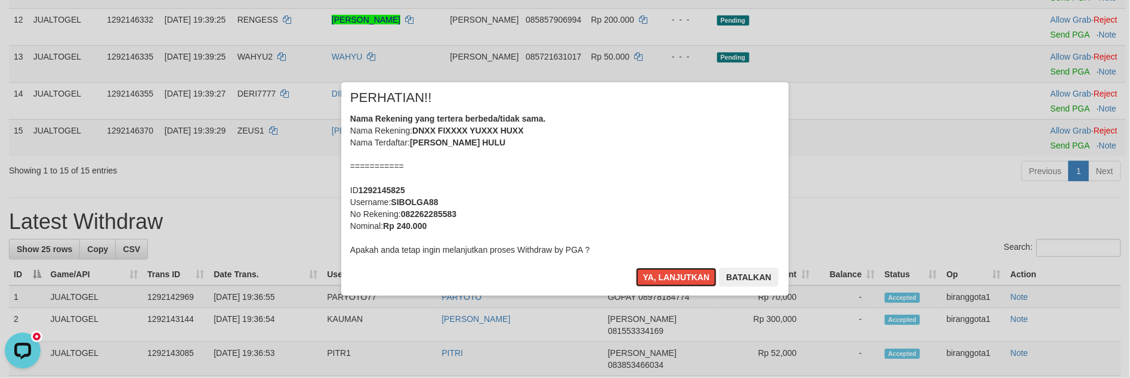
scroll to position [523, 0]
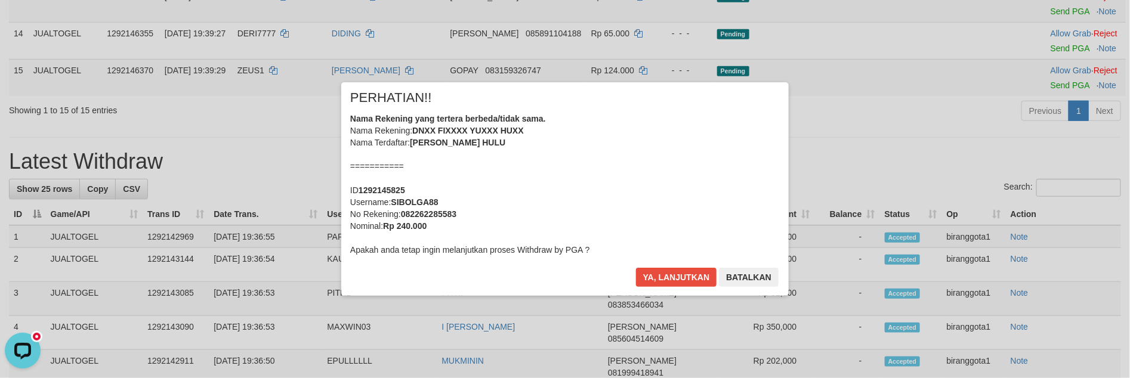
click at [600, 211] on div "Nama Rekening yang tertera berbeda/tidak sama. Nama Rekening: DNXX FIXXXX YUXXX…" at bounding box center [565, 184] width 430 height 143
click at [636, 268] on button "Ya, lanjutkan" at bounding box center [676, 277] width 81 height 19
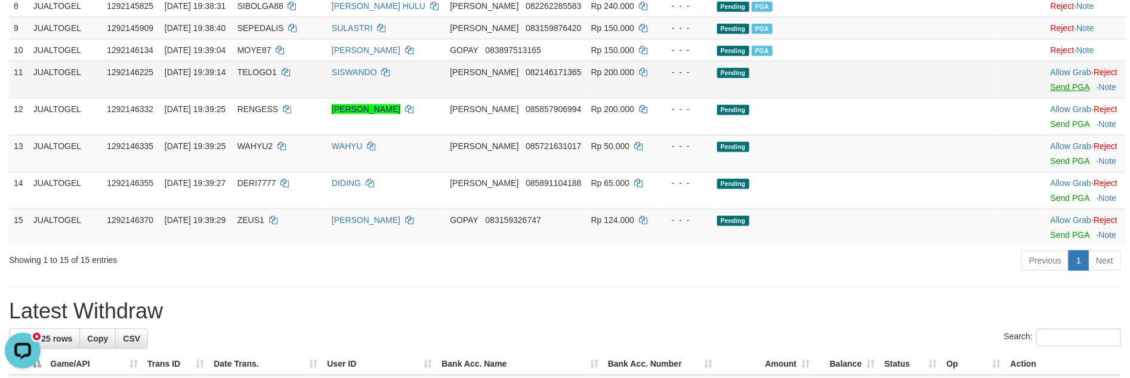
scroll to position [337, 0]
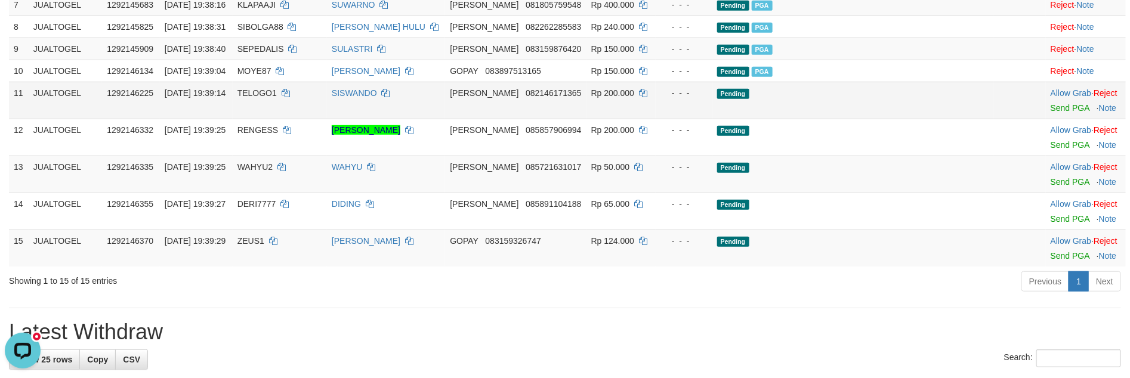
click at [1054, 102] on div at bounding box center [1085, 100] width 70 height 3
click at [1051, 115] on td "Allow Grab · Reject Send PGA · Note" at bounding box center [1086, 100] width 80 height 37
click at [1050, 113] on link "Send PGA" at bounding box center [1069, 108] width 39 height 10
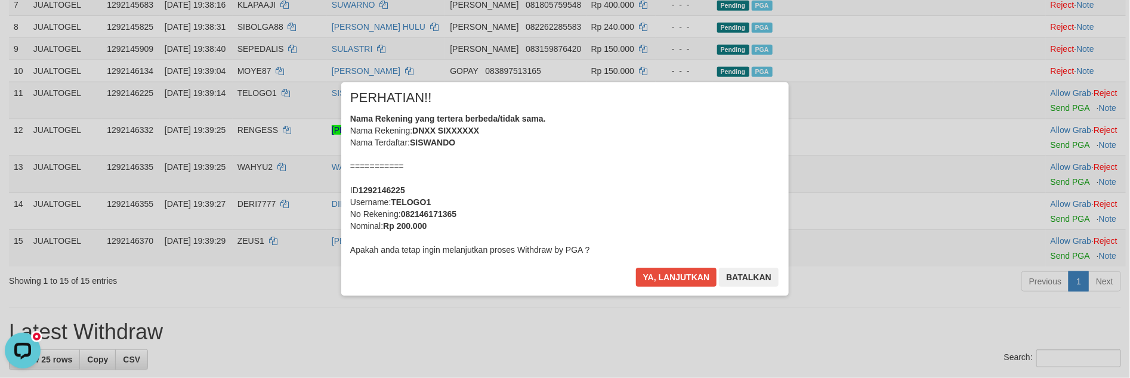
click at [539, 197] on div "Nama Rekening yang tertera berbeda/tidak sama. Nama Rekening: DNXX SIXXXXXX Nam…" at bounding box center [565, 184] width 430 height 143
click at [636, 268] on button "Ya, lanjutkan" at bounding box center [676, 277] width 81 height 19
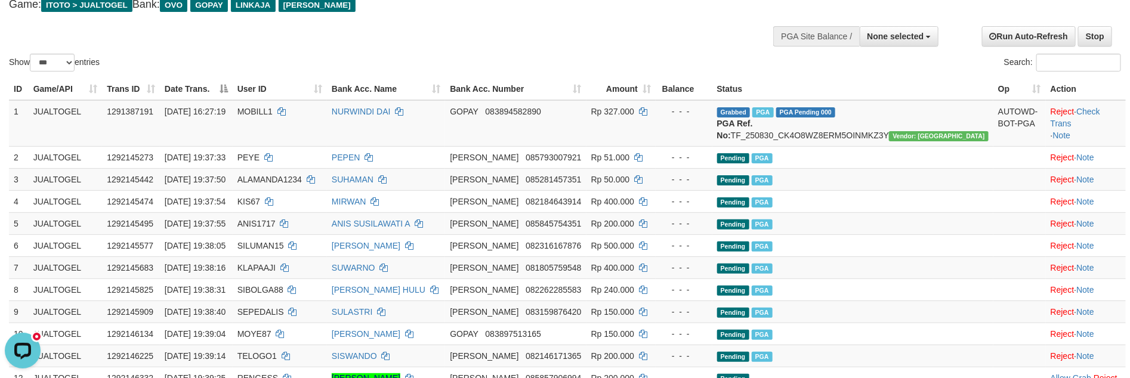
scroll to position [0, 0]
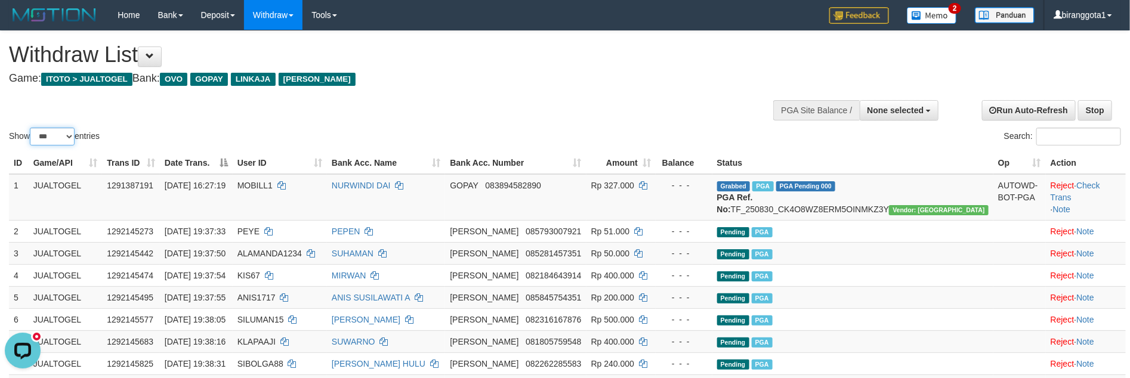
drag, startPoint x: 54, startPoint y: 136, endPoint x: 54, endPoint y: 144, distance: 7.8
click at [54, 136] on select "** ** ** ***" at bounding box center [52, 137] width 45 height 18
click at [32, 128] on select "** ** ** ***" at bounding box center [52, 137] width 45 height 18
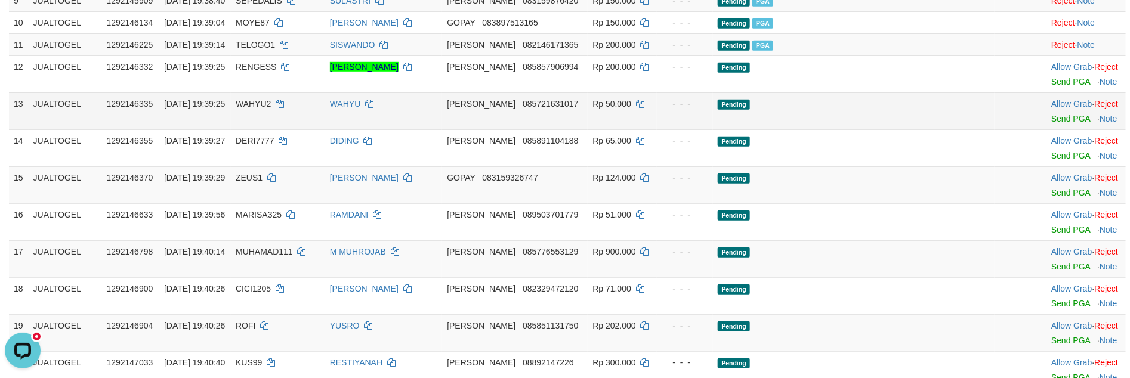
scroll to position [373, 0]
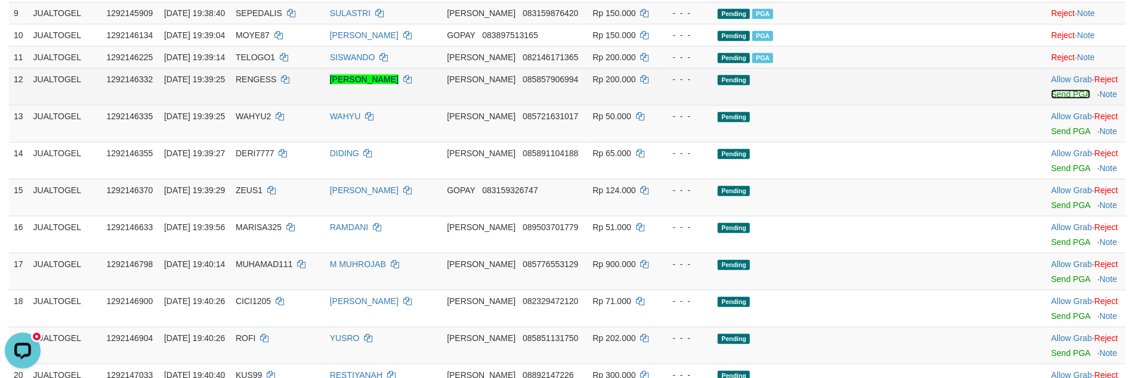
click at [1056, 99] on link "Send PGA" at bounding box center [1070, 94] width 39 height 10
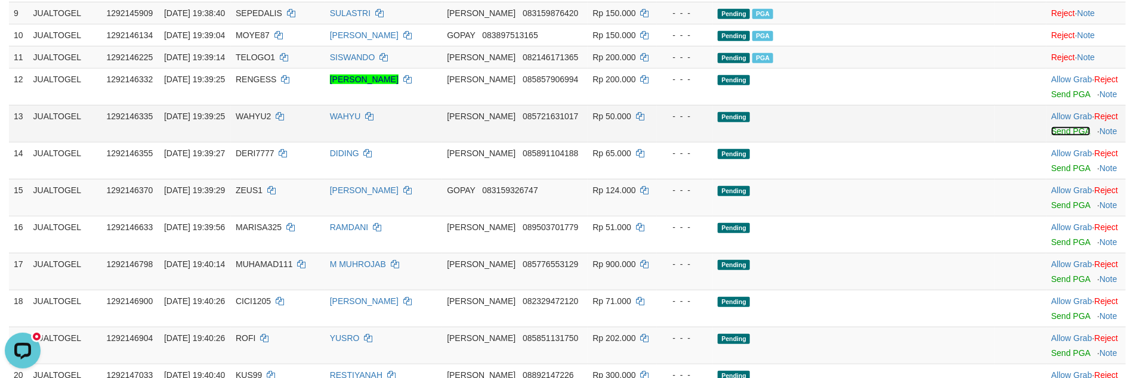
click at [1051, 136] on link "Send PGA" at bounding box center [1070, 131] width 39 height 10
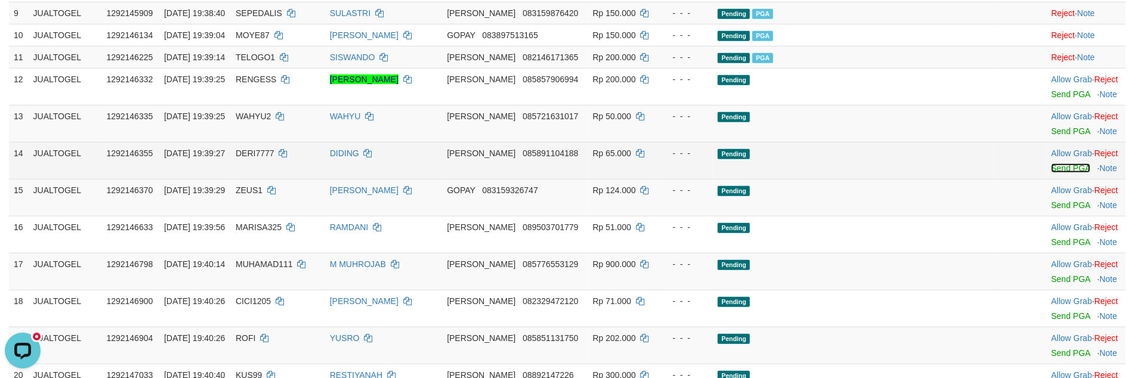
click at [1051, 173] on link "Send PGA" at bounding box center [1070, 168] width 39 height 10
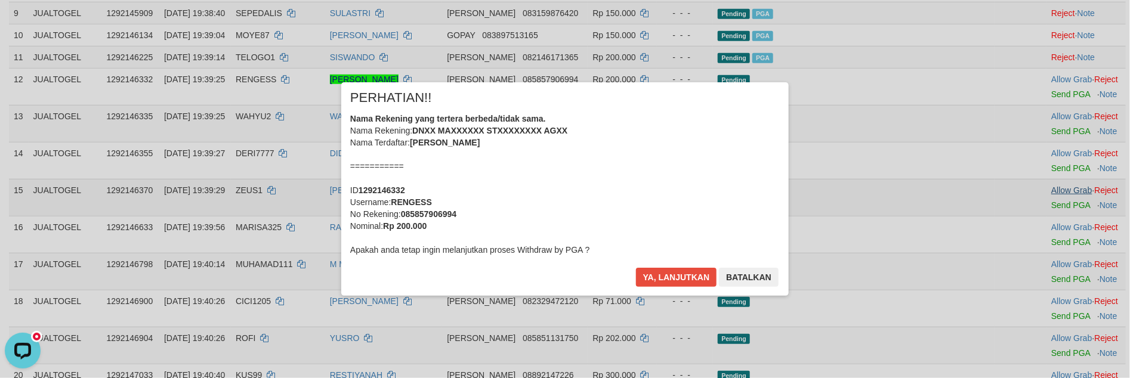
click at [1037, 214] on div "× PERHATIAN!! Nama Rekening yang tertera berbeda/tidak sama. Nama Rekening: DNX…" at bounding box center [565, 188] width 1130 height 261
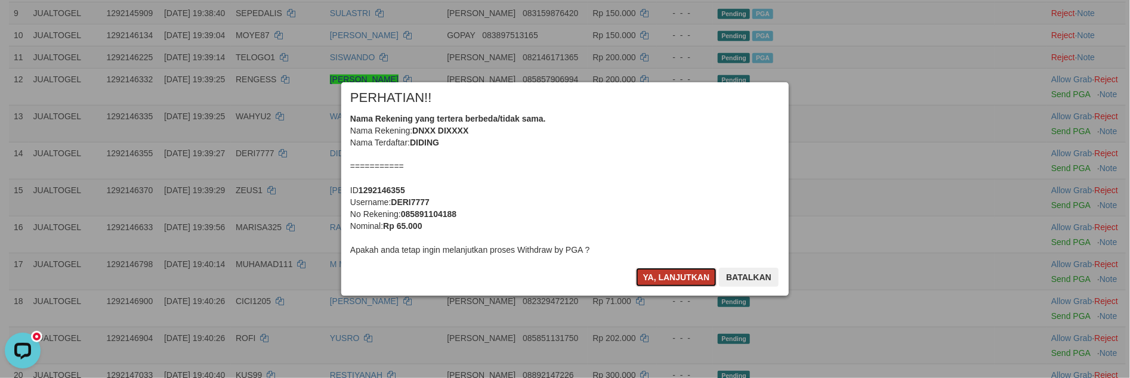
click at [662, 277] on button "Ya, lanjutkan" at bounding box center [676, 277] width 81 height 19
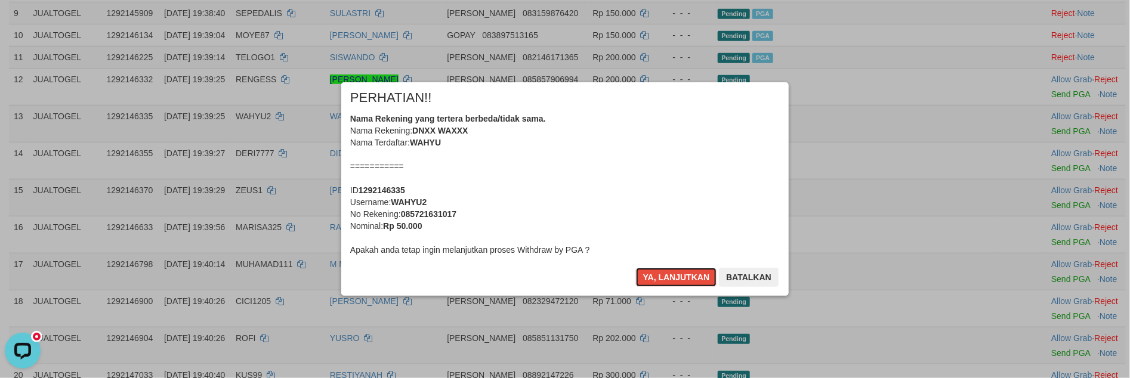
click at [662, 277] on button "Ya, lanjutkan" at bounding box center [676, 277] width 81 height 19
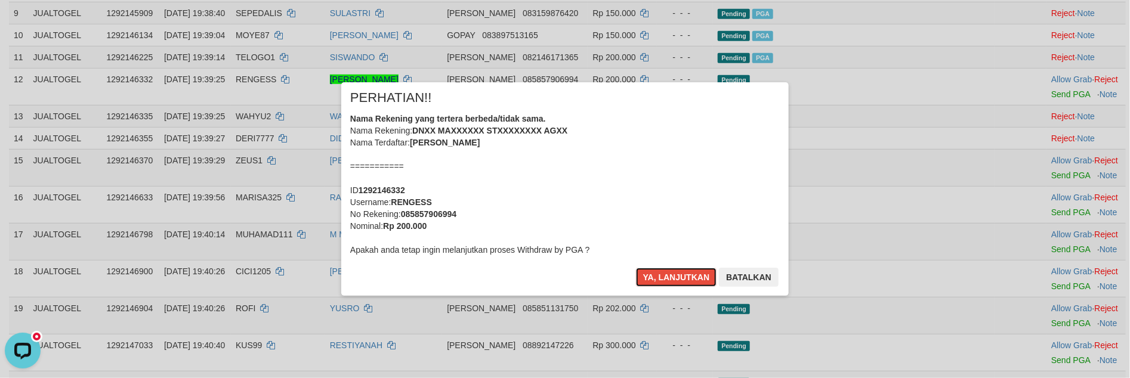
click at [662, 277] on button "Ya, lanjutkan" at bounding box center [676, 277] width 81 height 19
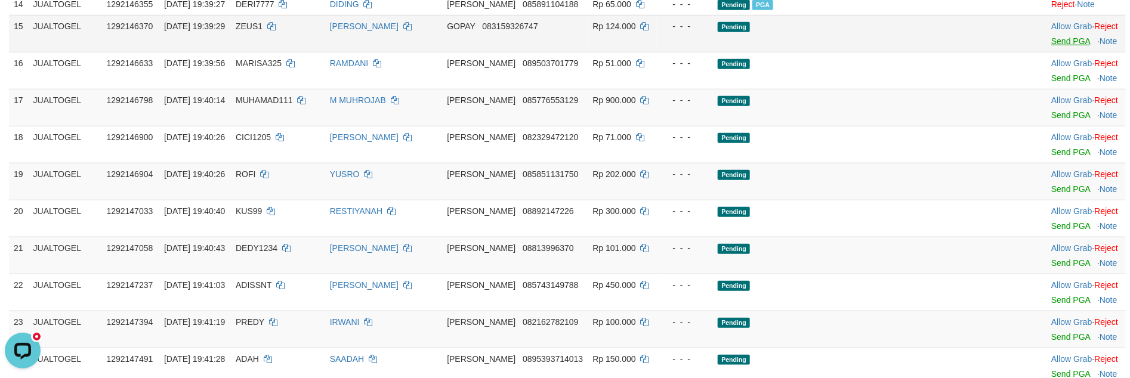
scroll to position [478, 0]
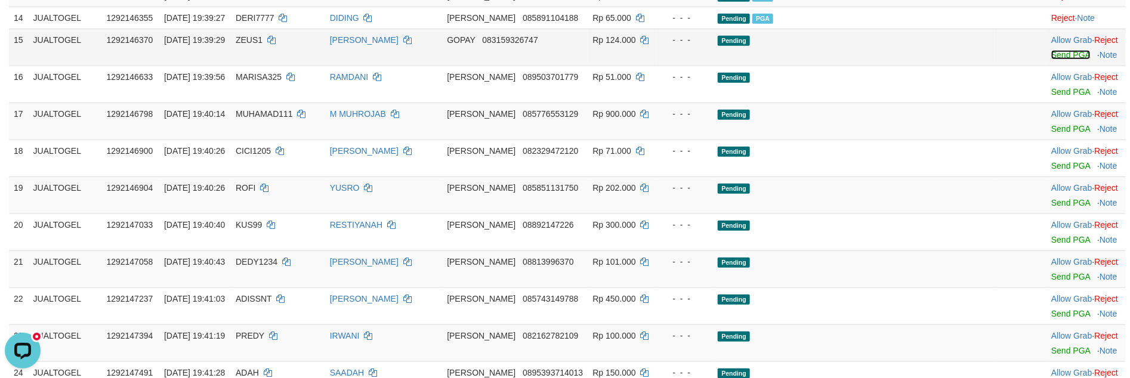
click at [1051, 60] on link "Send PGA" at bounding box center [1070, 55] width 39 height 10
click at [1051, 86] on div at bounding box center [1086, 84] width 70 height 3
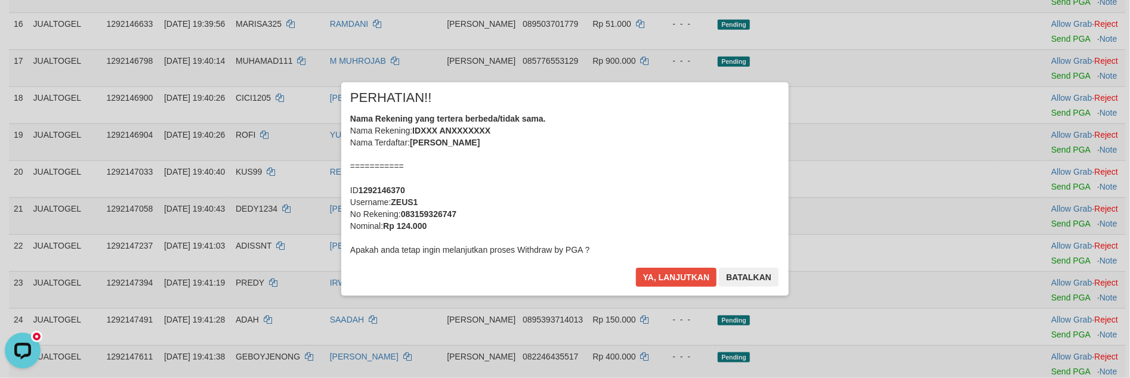
scroll to position [512, 0]
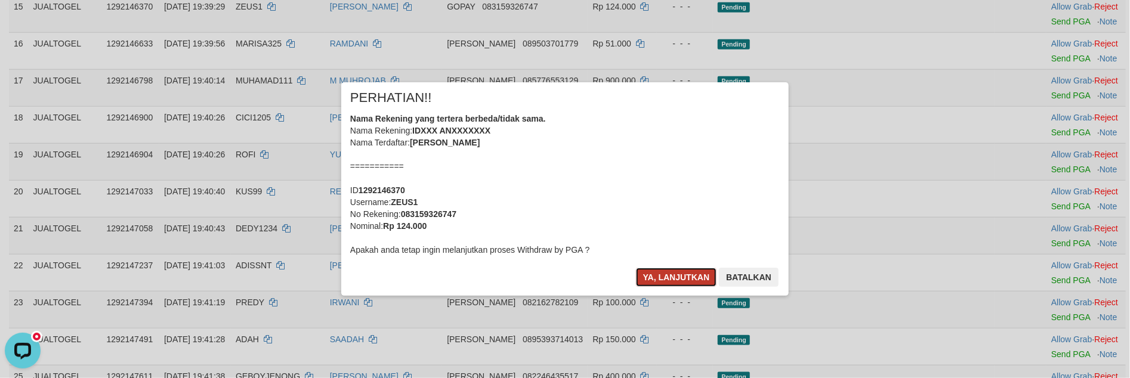
click at [659, 268] on button "Ya, lanjutkan" at bounding box center [676, 277] width 81 height 19
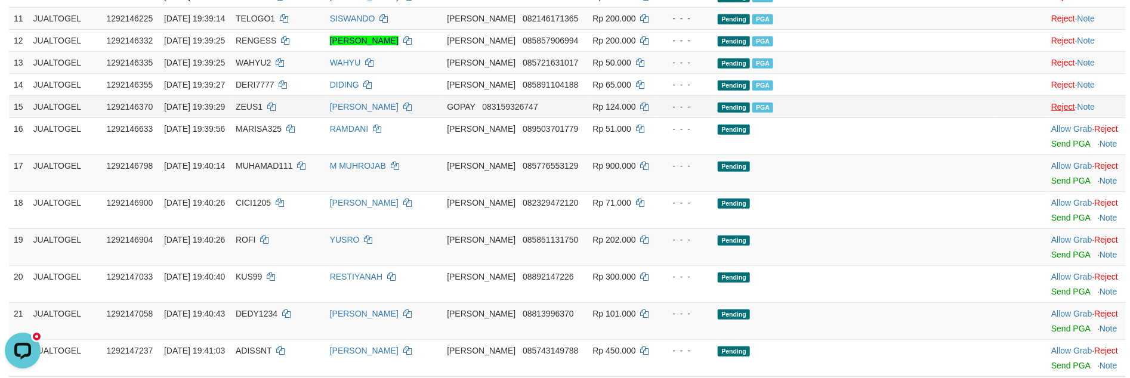
scroll to position [376, 0]
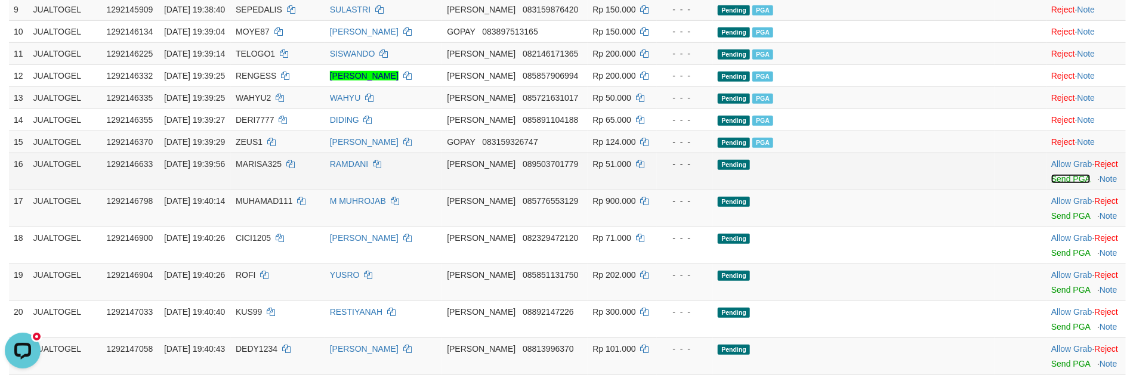
click at [1051, 184] on link "Send PGA" at bounding box center [1070, 179] width 39 height 10
click at [1051, 221] on link "Send PGA" at bounding box center [1070, 216] width 39 height 10
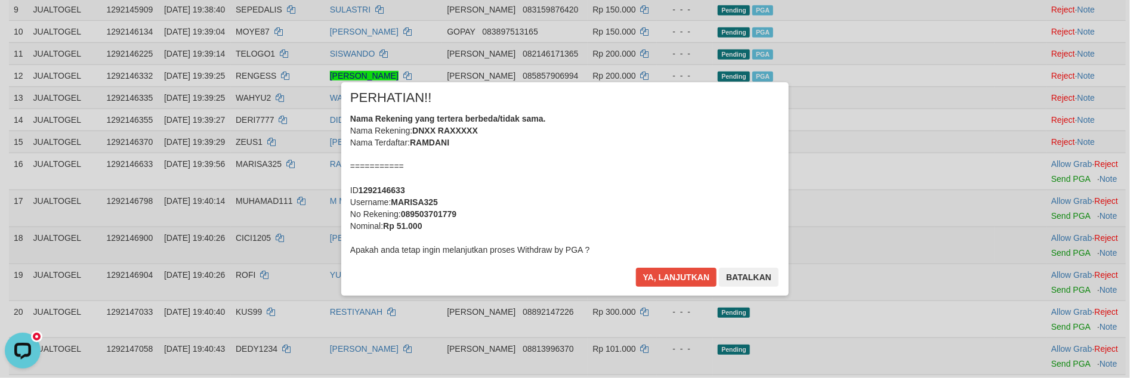
click at [1038, 274] on div "× PERHATIAN!! Nama Rekening yang tertera berbeda/tidak sama. Nama Rekening: DNX…" at bounding box center [565, 188] width 1130 height 261
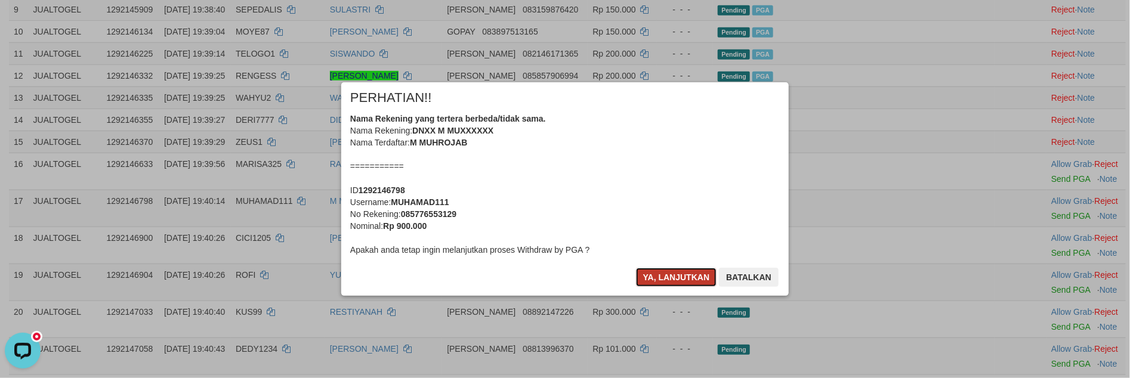
click at [663, 276] on button "Ya, lanjutkan" at bounding box center [676, 277] width 81 height 19
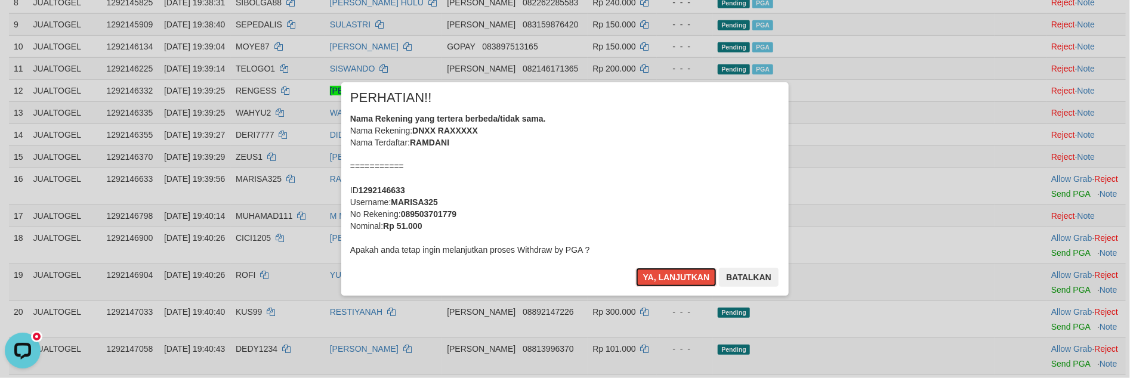
click at [663, 276] on button "Ya, lanjutkan" at bounding box center [676, 277] width 81 height 19
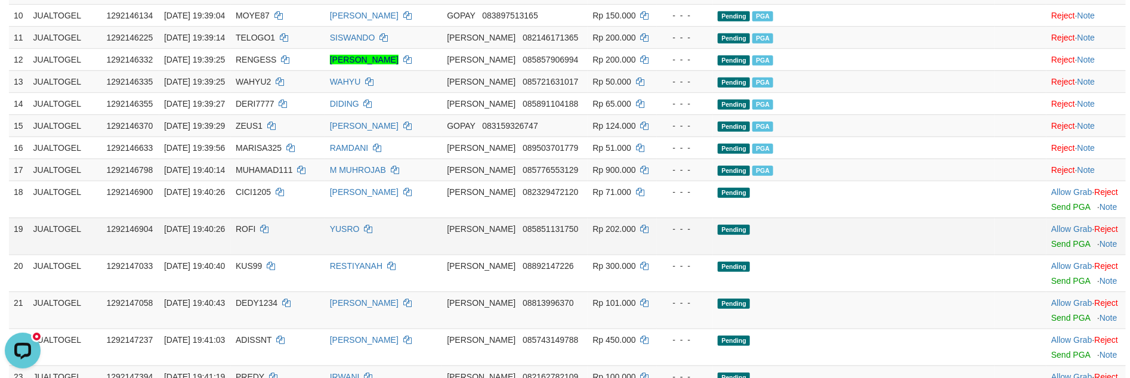
scroll to position [474, 0]
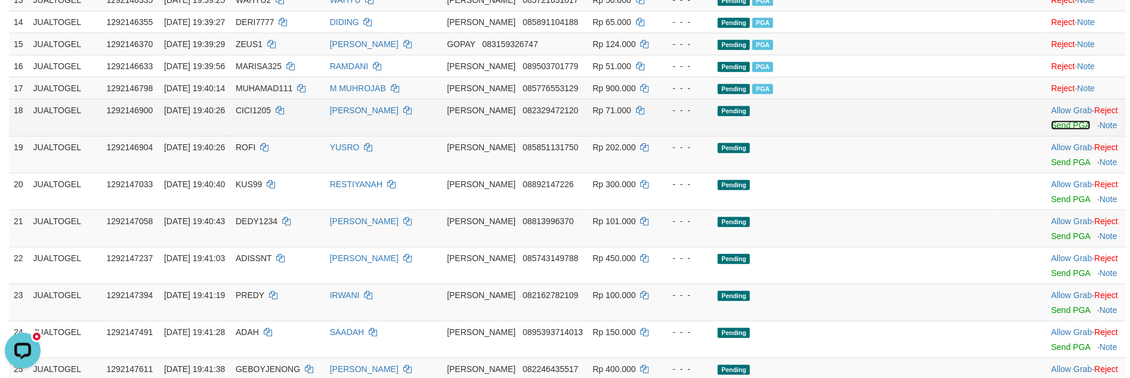
click at [1051, 130] on link "Send PGA" at bounding box center [1070, 125] width 39 height 10
click at [1051, 167] on link "Send PGA" at bounding box center [1070, 162] width 39 height 10
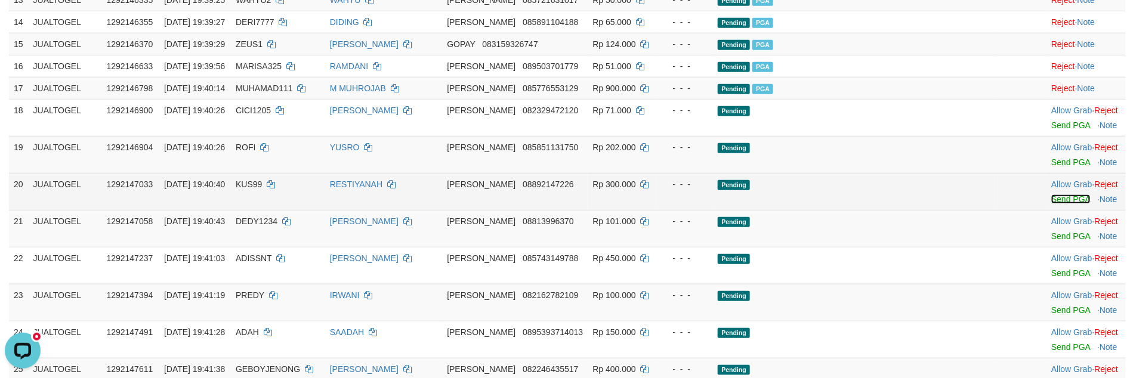
click at [1051, 204] on link "Send PGA" at bounding box center [1070, 199] width 39 height 10
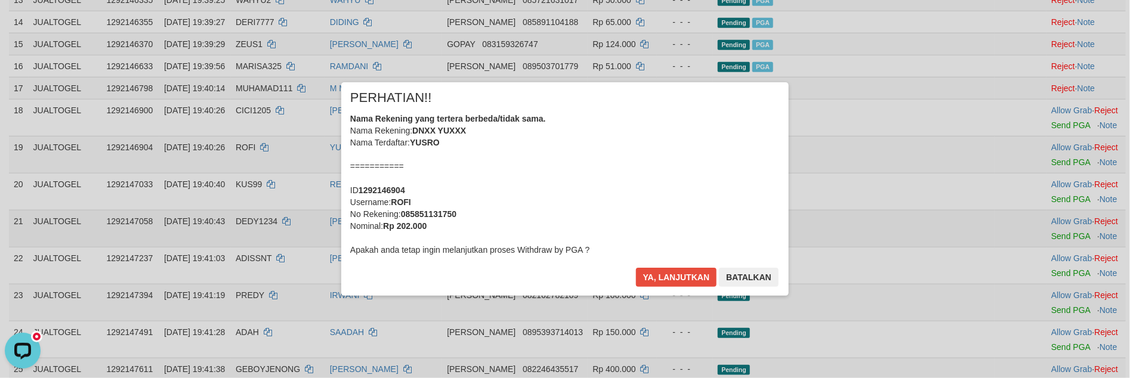
click at [1043, 249] on div "× PERHATIAN!! Nama Rekening yang tertera berbeda/tidak sama. Nama Rekening: DNX…" at bounding box center [565, 188] width 1130 height 261
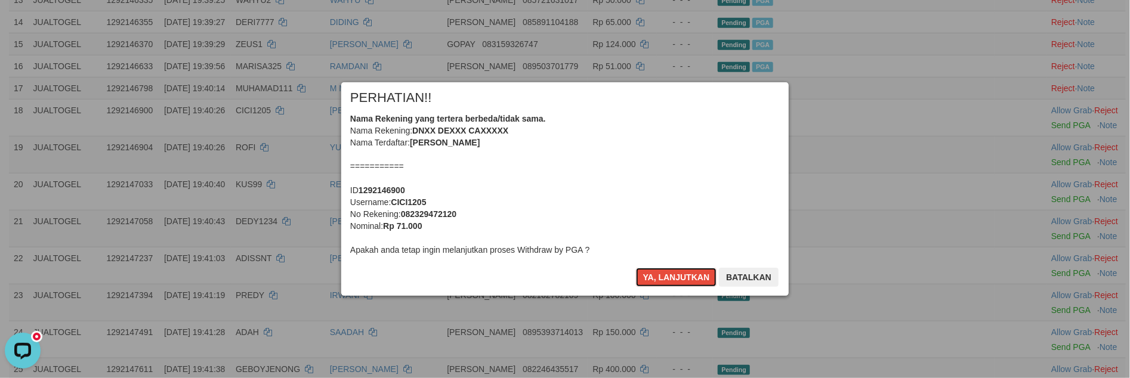
click at [659, 276] on button "Ya, lanjutkan" at bounding box center [676, 277] width 81 height 19
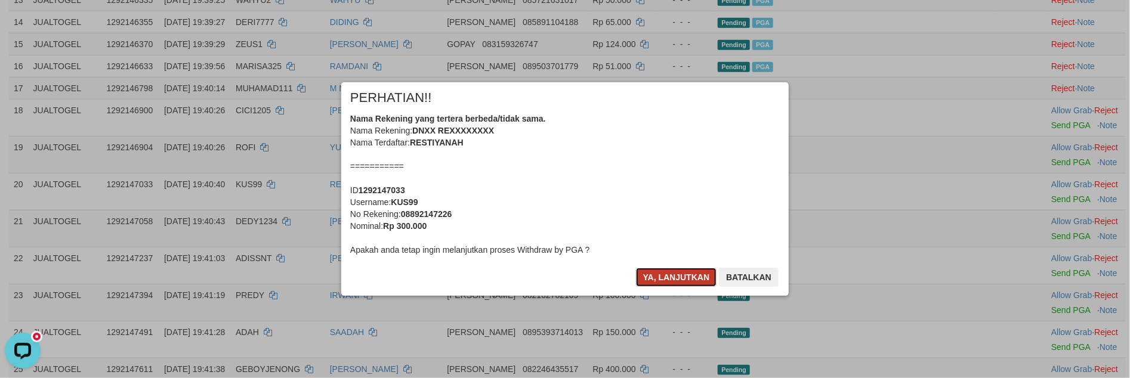
click at [659, 276] on button "Ya, lanjutkan" at bounding box center [676, 277] width 81 height 19
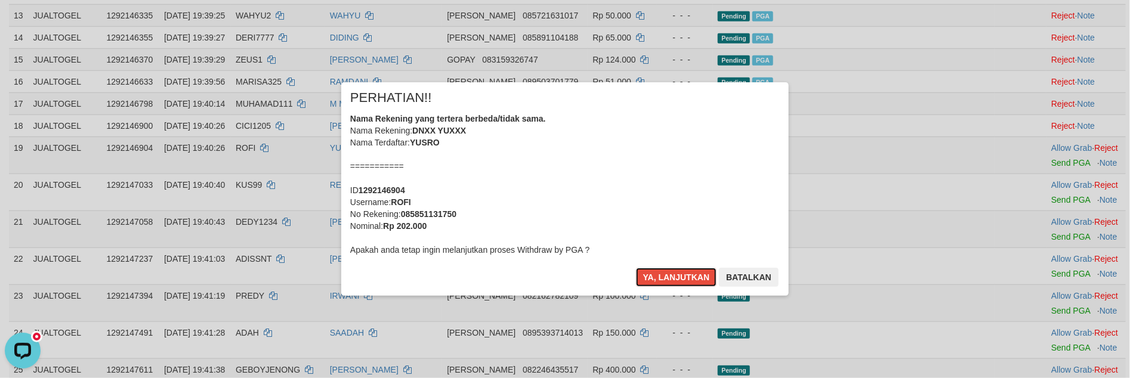
click at [659, 276] on button "Ya, lanjutkan" at bounding box center [676, 277] width 81 height 19
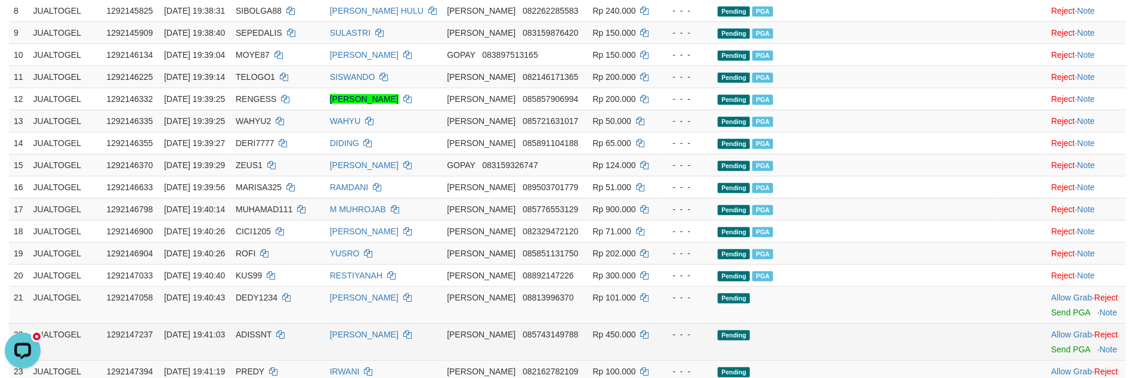
scroll to position [437, 0]
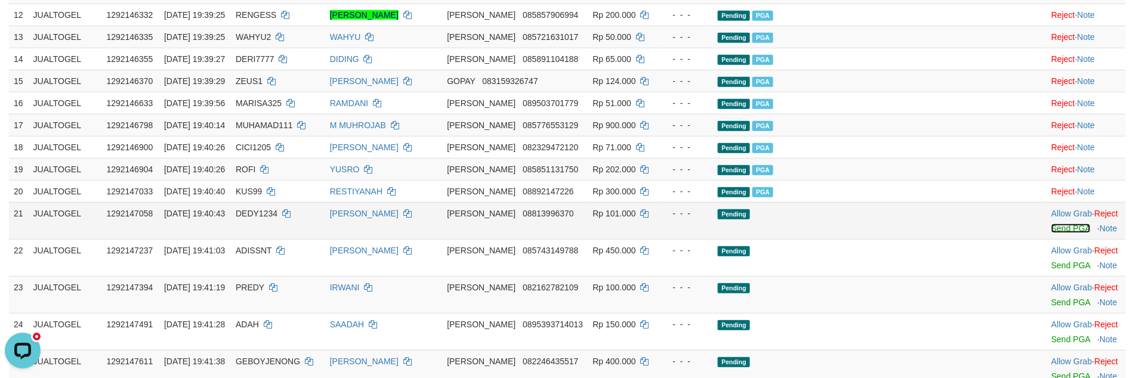
click at [1051, 233] on link "Send PGA" at bounding box center [1070, 229] width 39 height 10
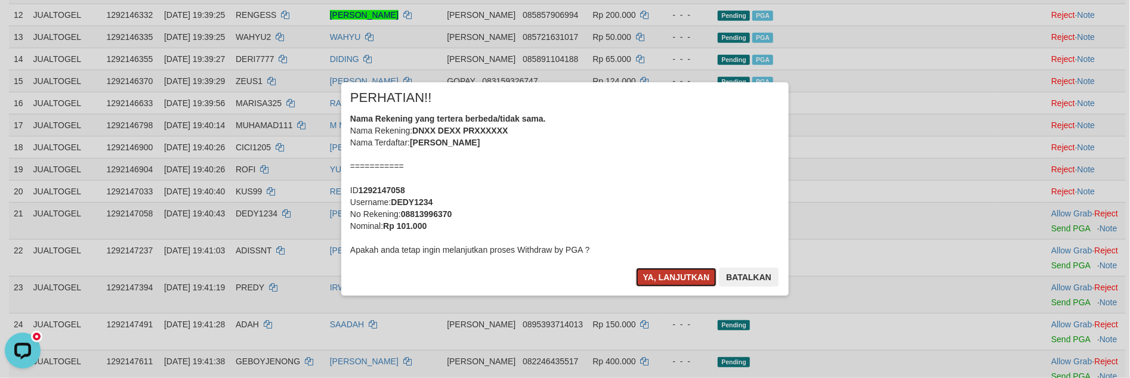
click at [659, 280] on button "Ya, lanjutkan" at bounding box center [676, 277] width 81 height 19
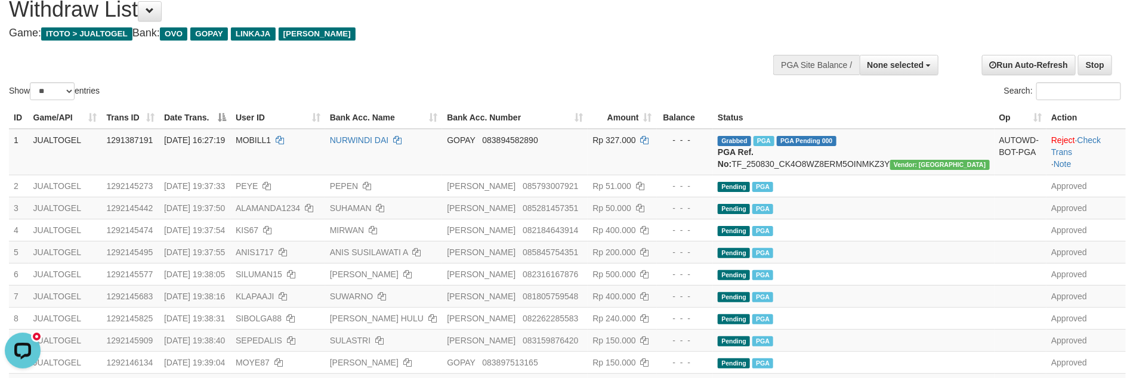
scroll to position [20, 0]
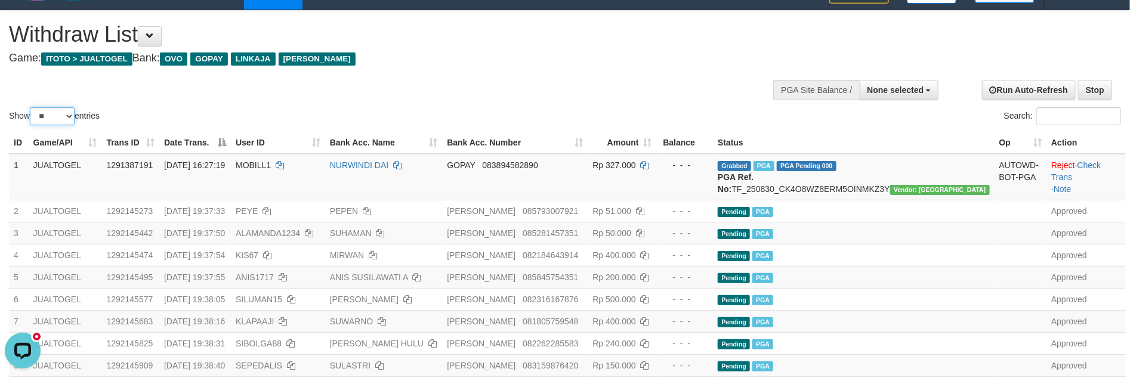
click at [63, 116] on select "** ** ** ***" at bounding box center [52, 116] width 45 height 18
click at [32, 107] on select "** ** ** ***" at bounding box center [52, 116] width 45 height 18
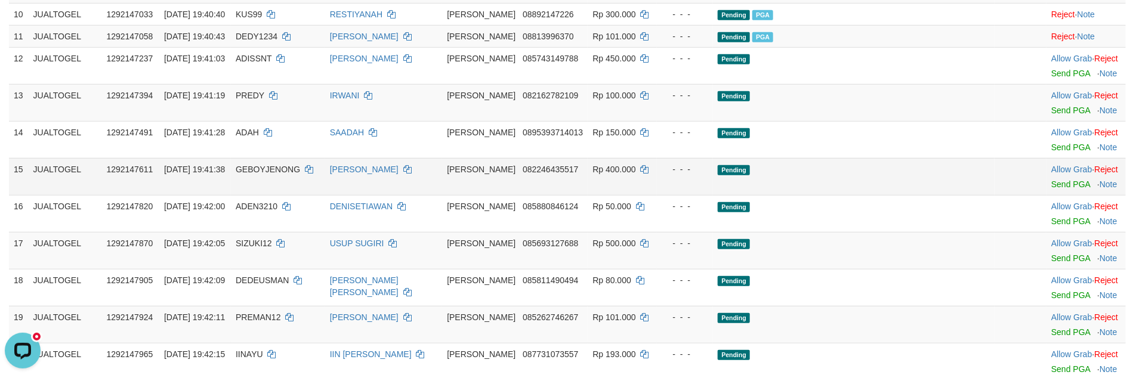
scroll to position [351, 0]
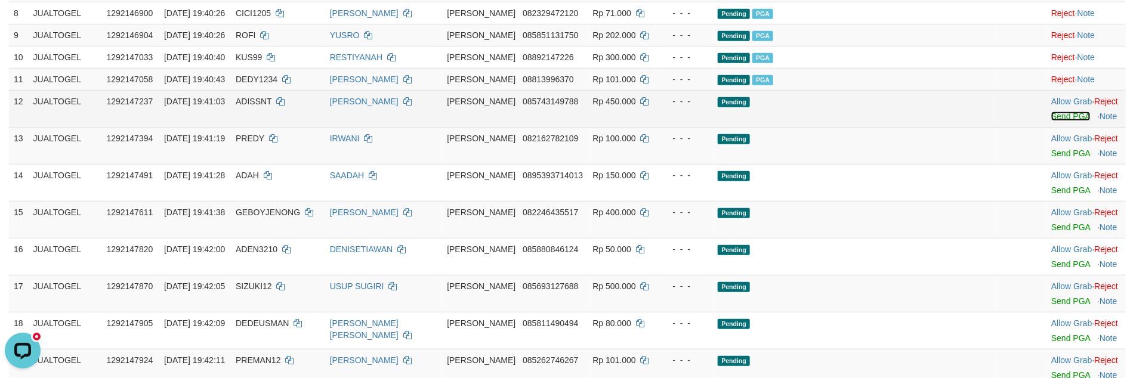
click at [1052, 121] on link "Send PGA" at bounding box center [1070, 117] width 39 height 10
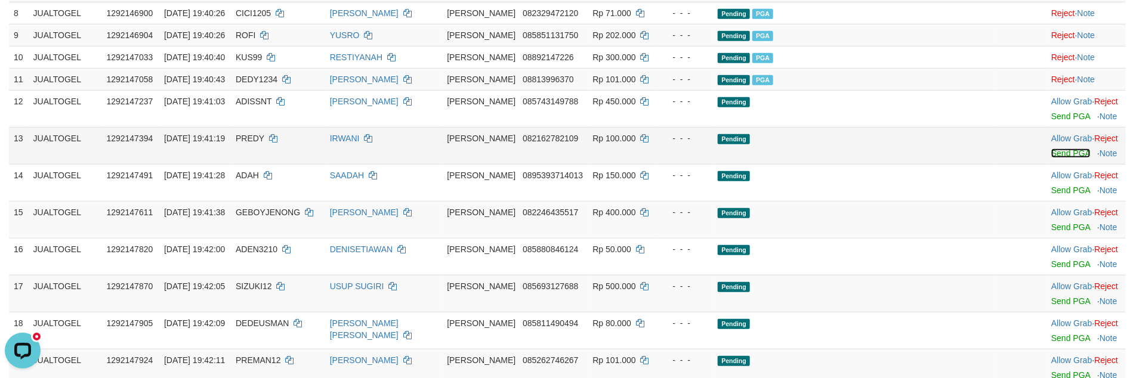
click at [1051, 158] on link "Send PGA" at bounding box center [1070, 154] width 39 height 10
click at [1051, 195] on link "Send PGA" at bounding box center [1070, 191] width 39 height 10
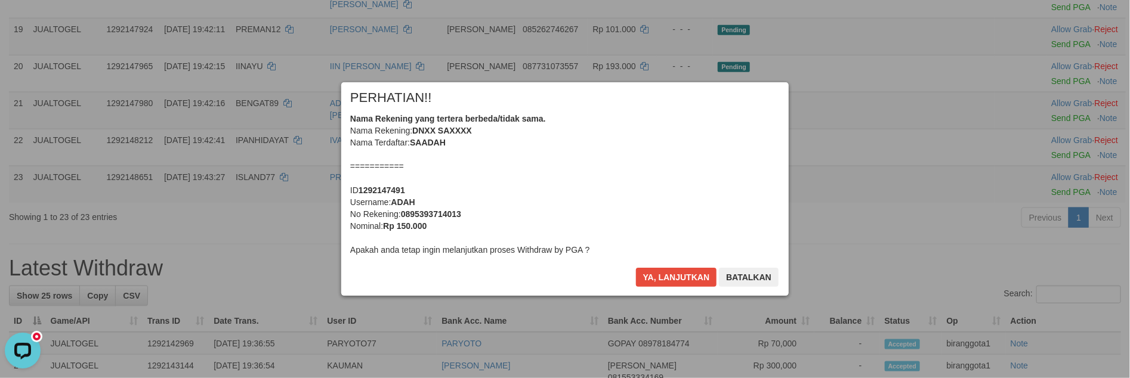
scroll to position [622, 0]
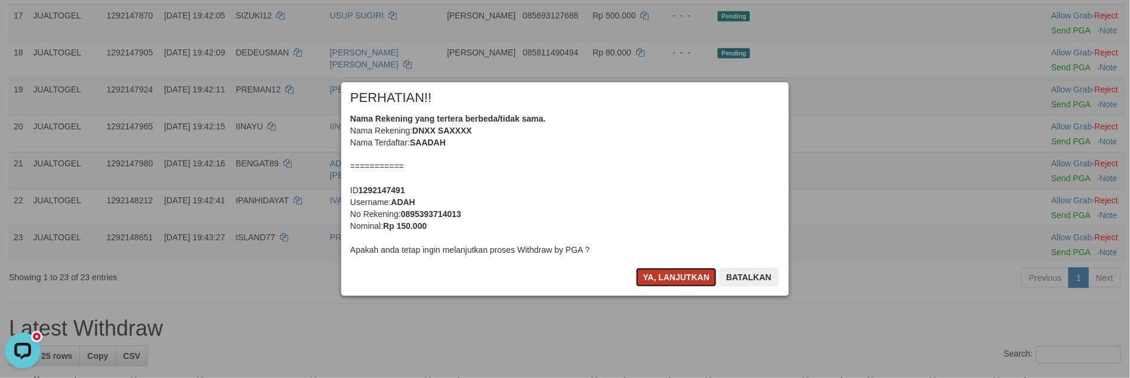
click at [687, 276] on button "Ya, lanjutkan" at bounding box center [676, 277] width 81 height 19
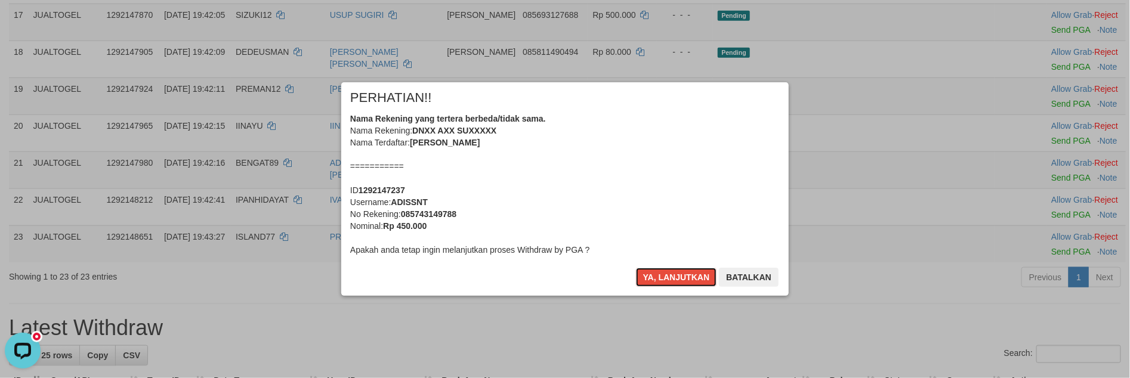
click at [687, 276] on button "Ya, lanjutkan" at bounding box center [676, 277] width 81 height 19
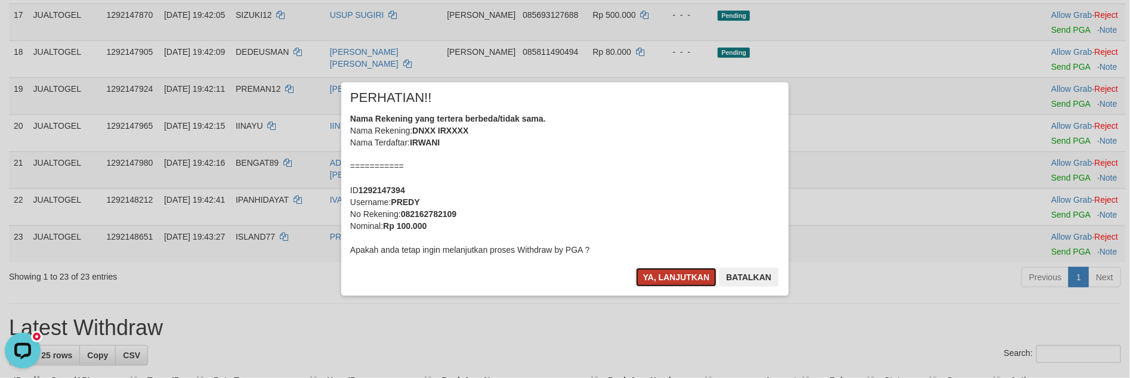
click at [686, 276] on button "Ya, lanjutkan" at bounding box center [676, 277] width 81 height 19
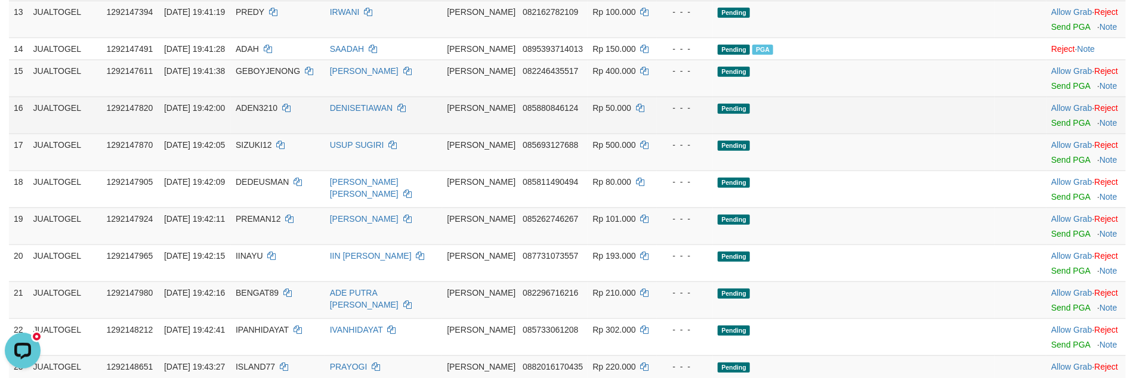
scroll to position [437, 0]
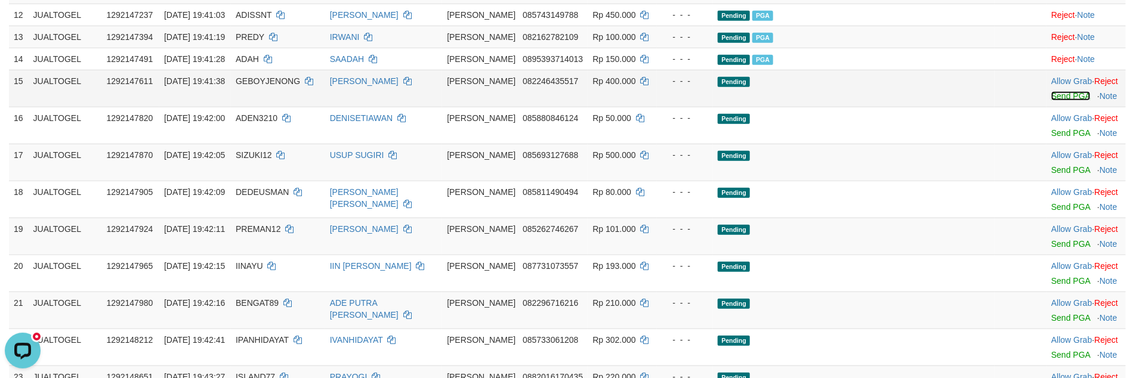
click at [1051, 101] on link "Send PGA" at bounding box center [1070, 96] width 39 height 10
click at [1051, 138] on link "Send PGA" at bounding box center [1070, 133] width 39 height 10
click at [1046, 181] on td "Allow Grab · Reject Send PGA · Note" at bounding box center [1085, 162] width 79 height 37
click at [1051, 175] on link "Send PGA" at bounding box center [1070, 170] width 39 height 10
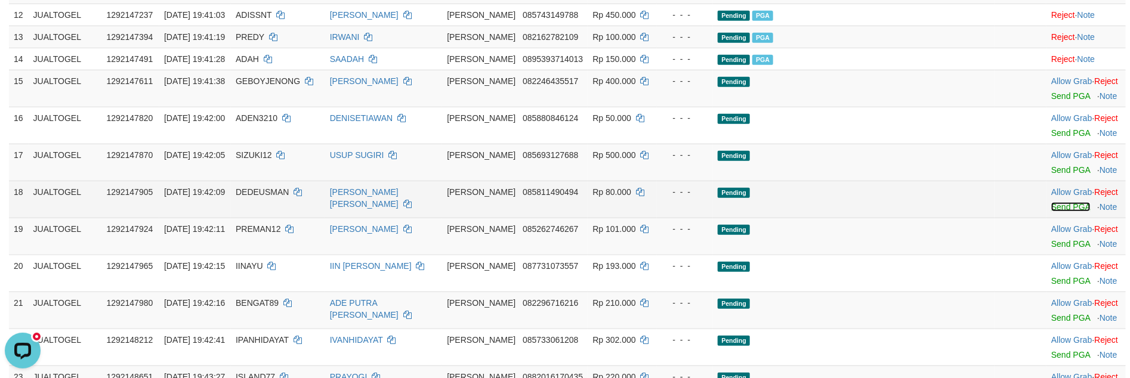
click at [1051, 212] on link "Send PGA" at bounding box center [1070, 207] width 39 height 10
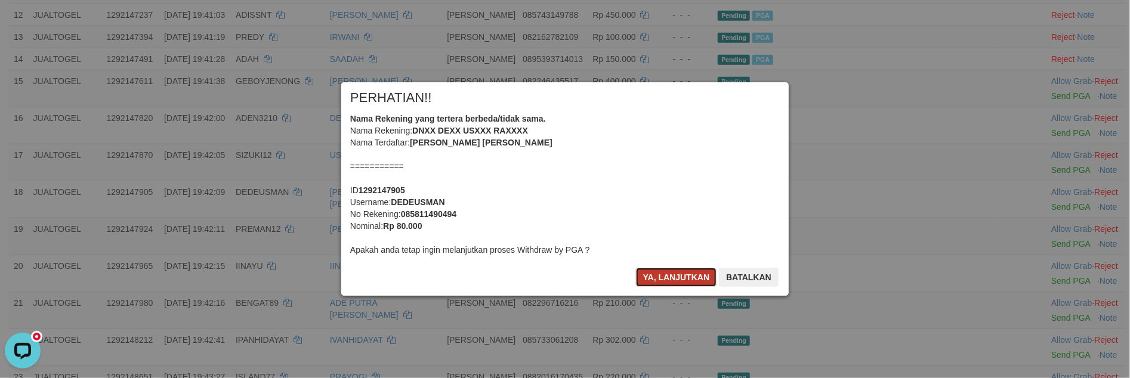
click at [660, 279] on button "Ya, lanjutkan" at bounding box center [676, 277] width 81 height 19
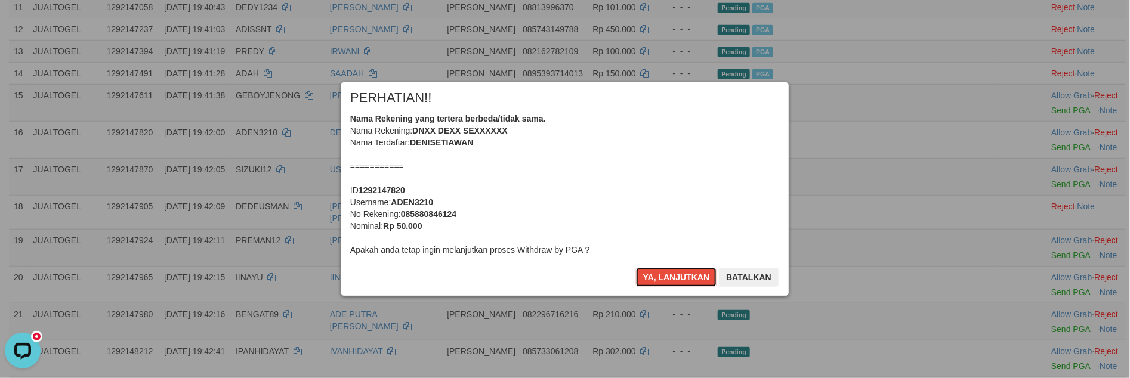
click at [660, 279] on button "Ya, lanjutkan" at bounding box center [676, 277] width 81 height 19
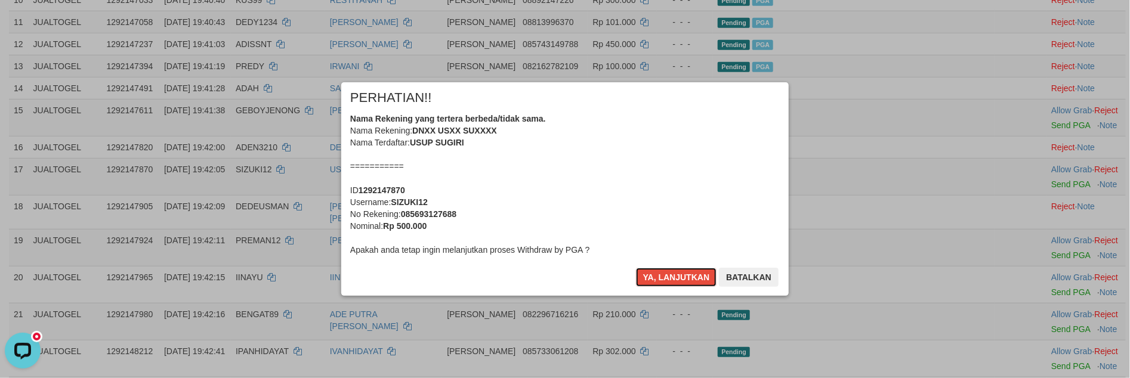
click at [660, 279] on button "Ya, lanjutkan" at bounding box center [676, 277] width 81 height 19
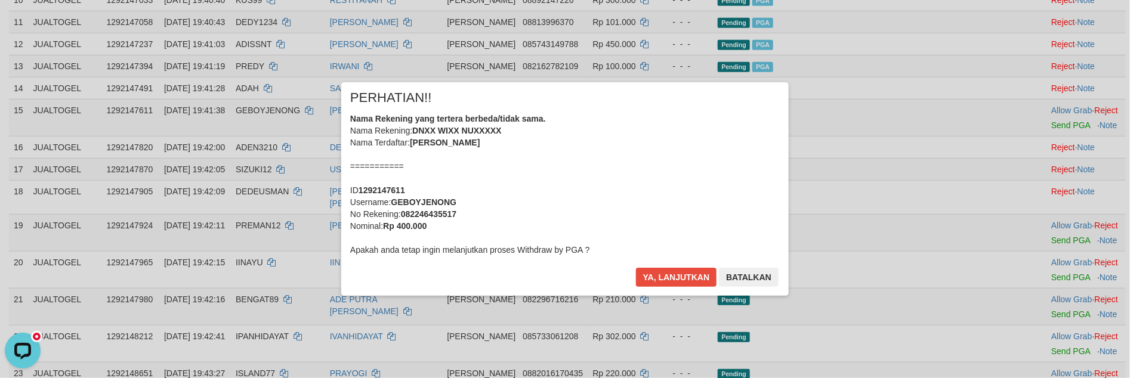
scroll to position [393, 0]
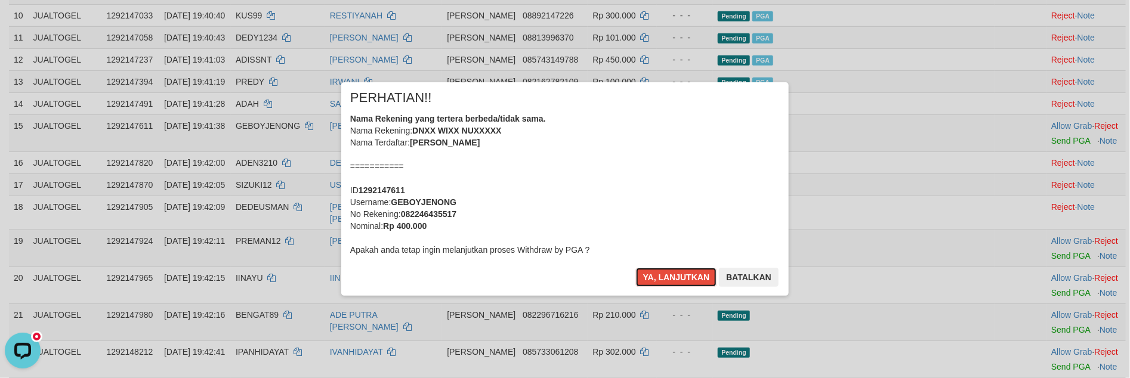
click at [660, 279] on button "Ya, lanjutkan" at bounding box center [676, 277] width 81 height 19
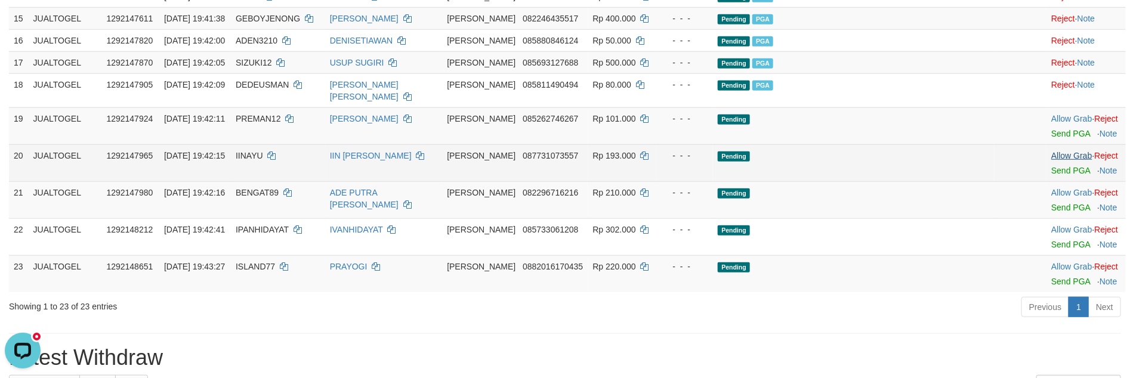
scroll to position [505, 0]
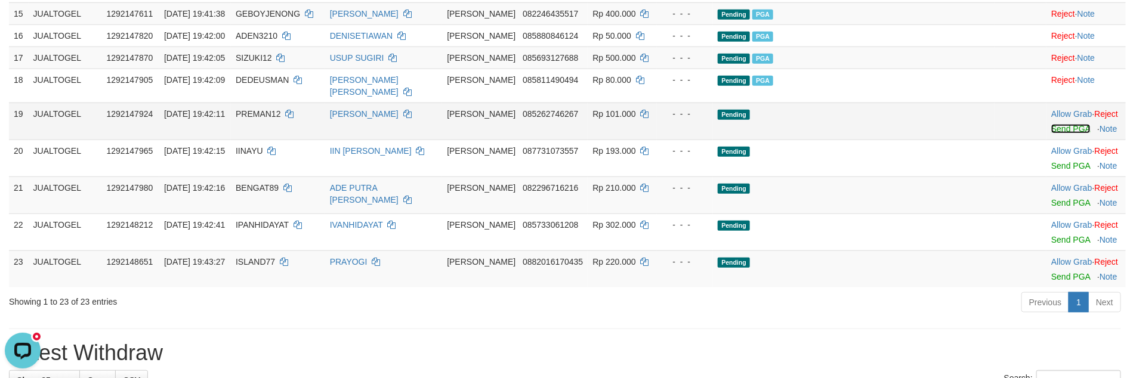
click at [1051, 131] on link "Send PGA" at bounding box center [1070, 129] width 39 height 10
click at [1051, 170] on link "Send PGA" at bounding box center [1070, 166] width 39 height 10
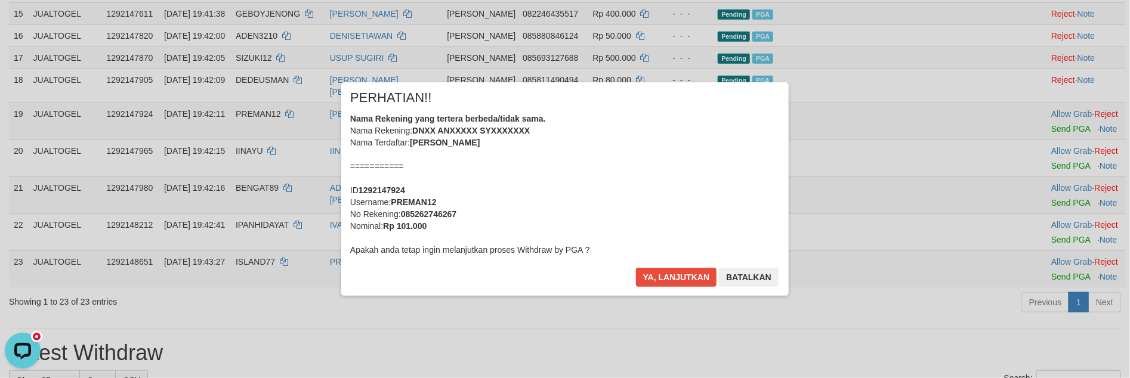
click at [1042, 208] on div "× PERHATIAN!! Nama Rekening yang tertera berbeda/tidak sama. Nama Rekening: DNX…" at bounding box center [565, 188] width 1130 height 261
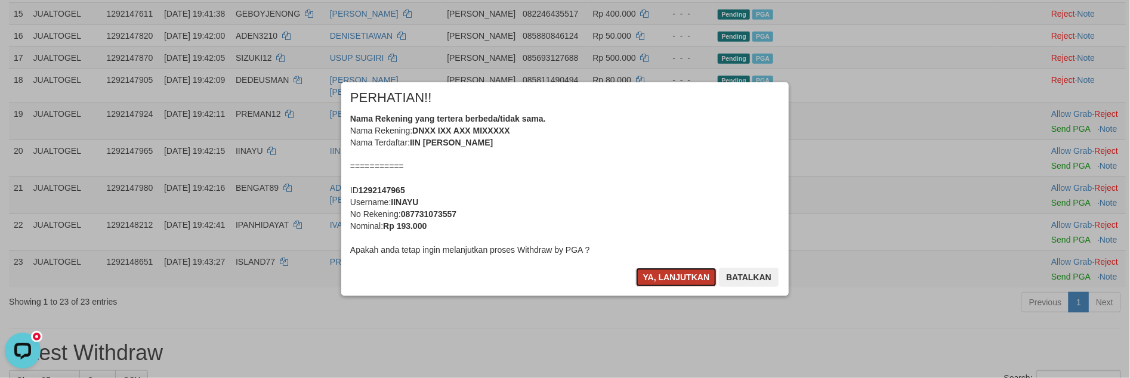
click at [659, 274] on button "Ya, lanjutkan" at bounding box center [676, 277] width 81 height 19
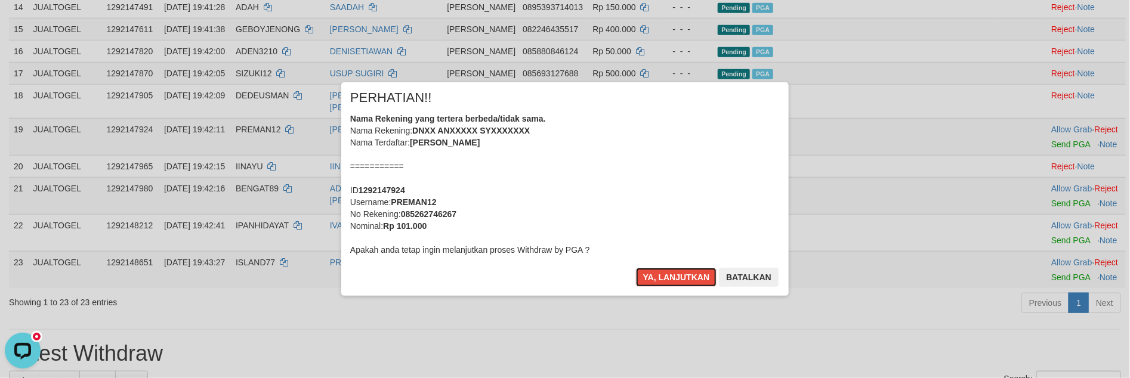
click at [660, 274] on button "Ya, lanjutkan" at bounding box center [676, 277] width 81 height 19
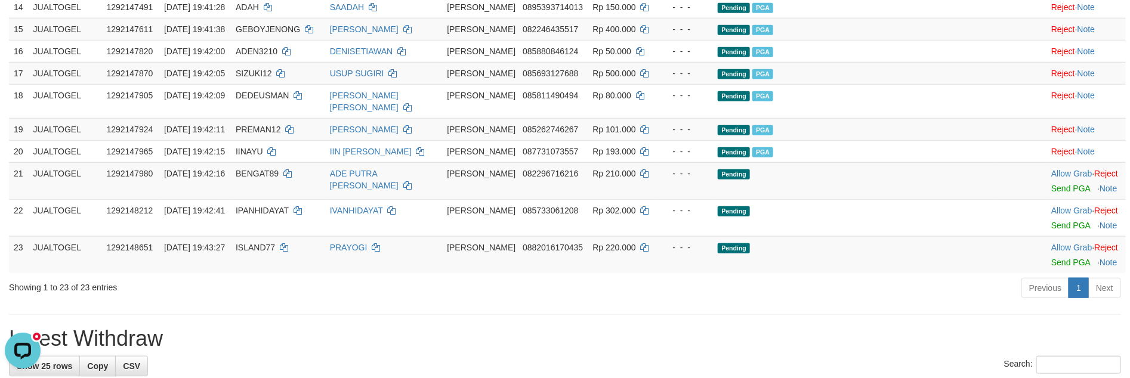
scroll to position [475, 0]
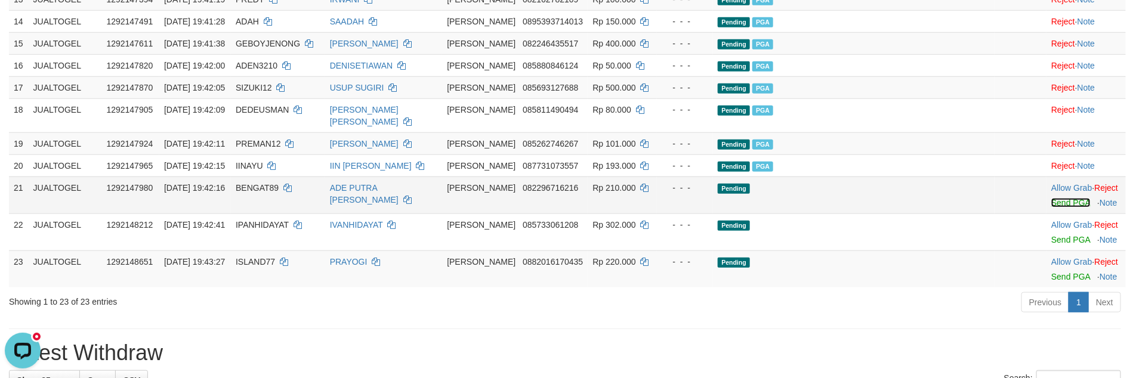
click at [1051, 202] on link "Send PGA" at bounding box center [1070, 203] width 39 height 10
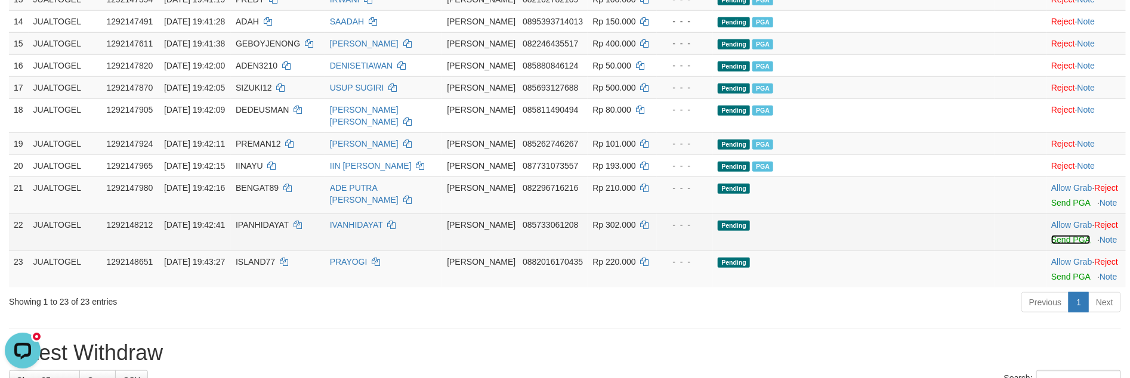
click at [1051, 243] on link "Send PGA" at bounding box center [1070, 240] width 39 height 10
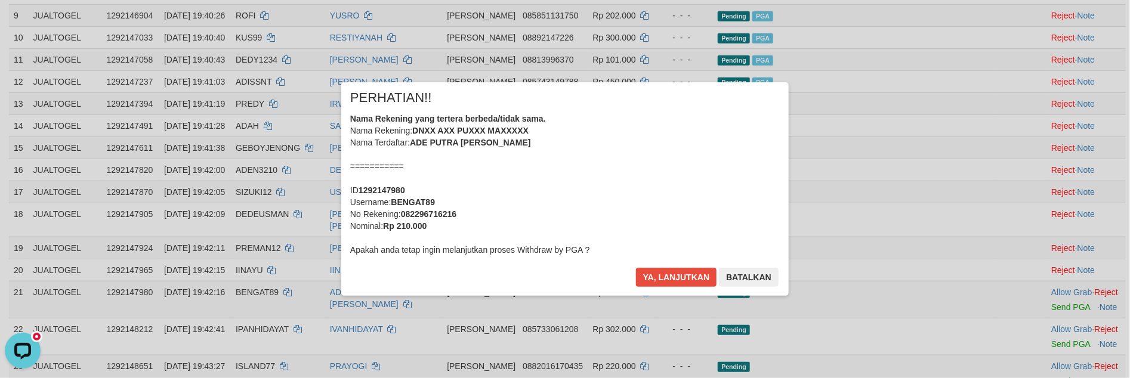
scroll to position [237, 0]
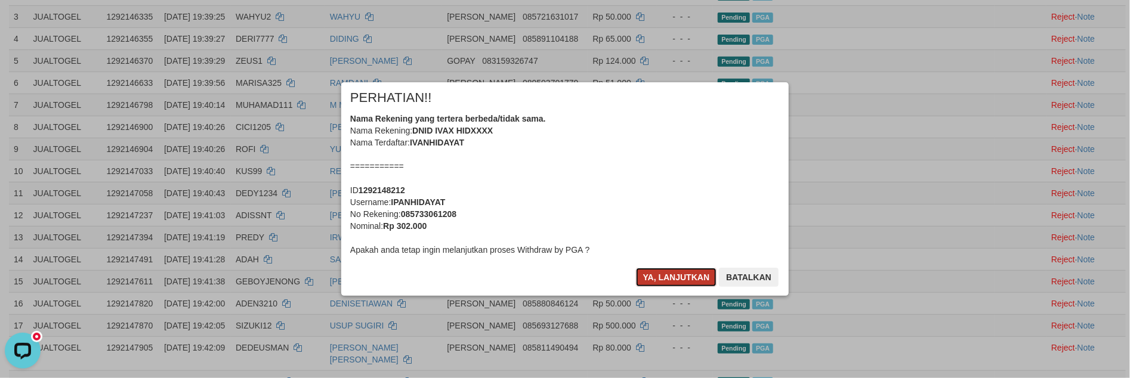
click at [662, 274] on button "Ya, lanjutkan" at bounding box center [676, 277] width 81 height 19
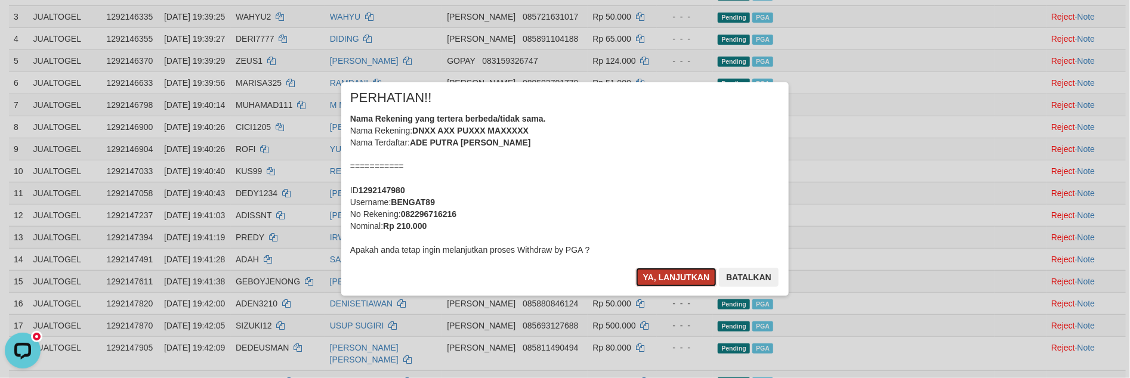
click at [662, 273] on button "Ya, lanjutkan" at bounding box center [676, 277] width 81 height 19
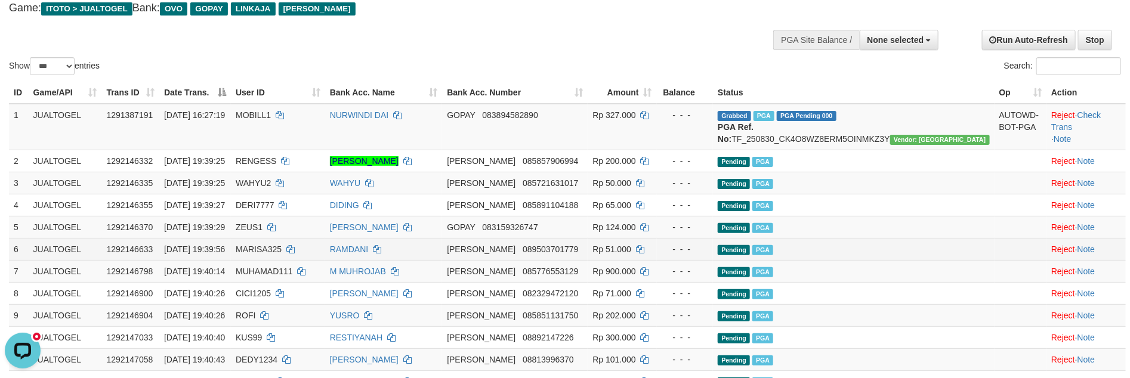
scroll to position [0, 0]
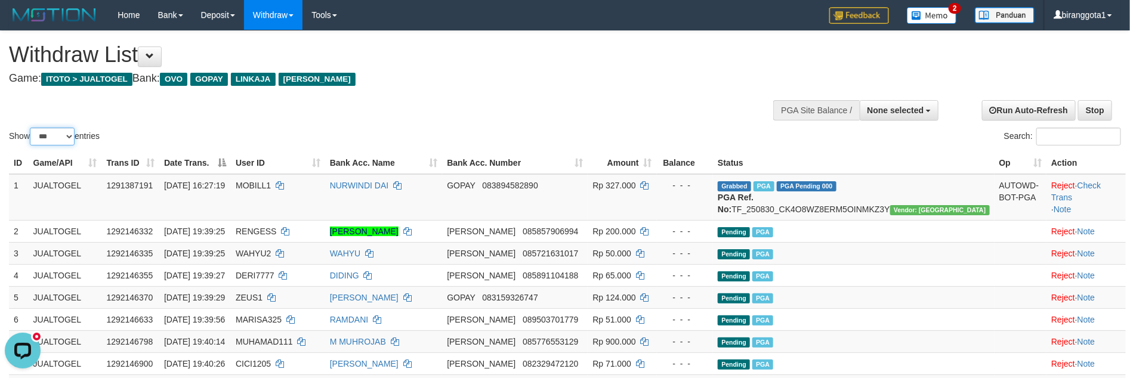
click at [54, 138] on select "** ** ** ***" at bounding box center [52, 137] width 45 height 18
select select "**"
click at [32, 128] on select "** ** ** ***" at bounding box center [52, 137] width 45 height 18
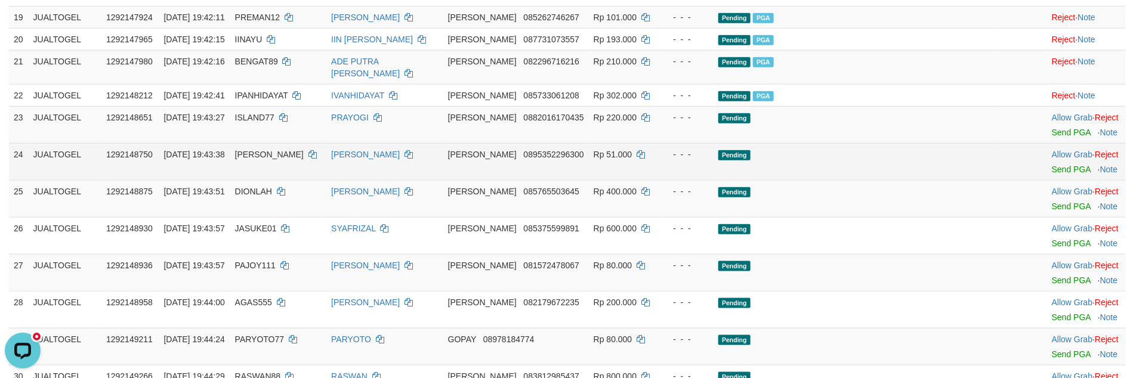
scroll to position [648, 0]
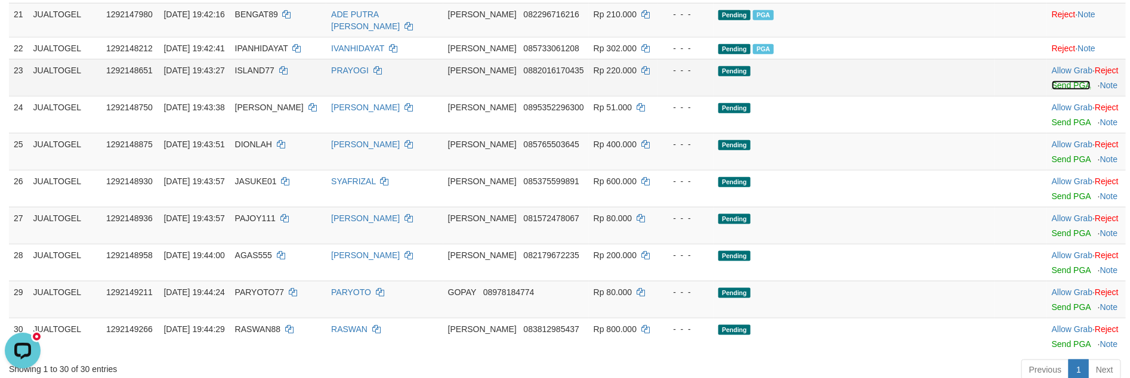
click at [1052, 82] on link "Send PGA" at bounding box center [1071, 86] width 39 height 10
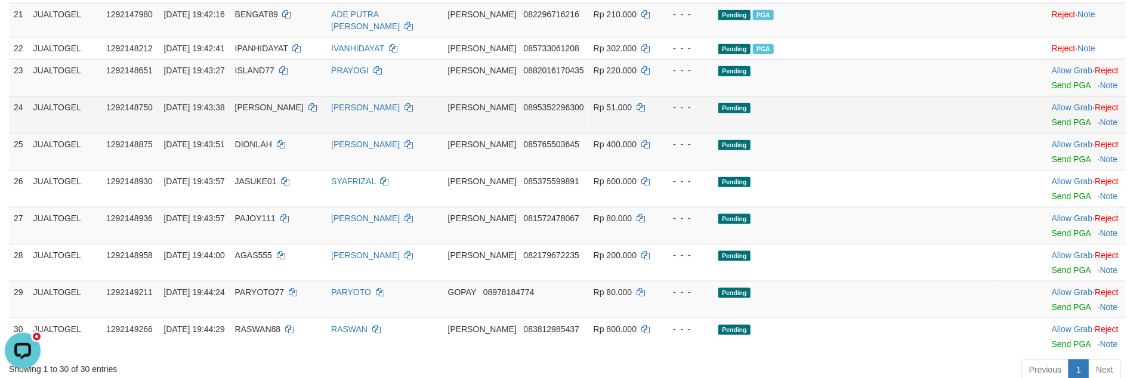
click at [1050, 124] on td "Allow Grab · Reject Send PGA · Note" at bounding box center [1086, 114] width 79 height 37
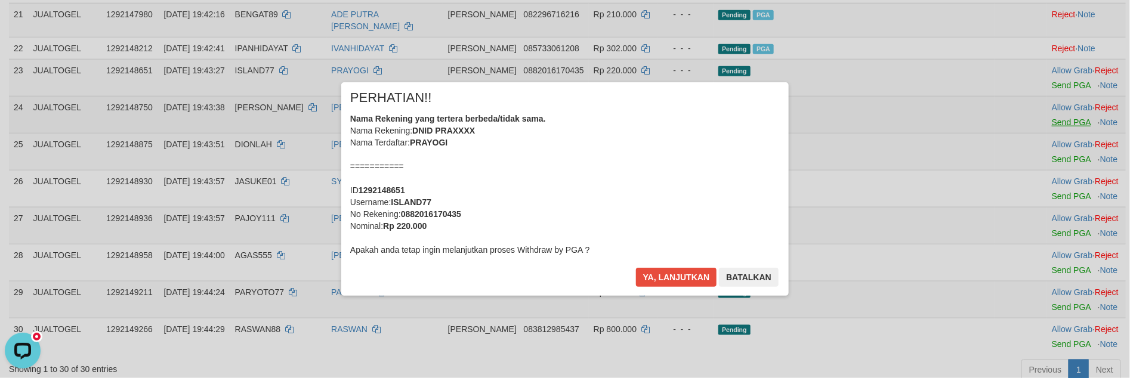
click at [1052, 116] on div "× PERHATIAN!! Nama Rekening yang tertera berbeda/tidak sama. Nama Rekening: DNI…" at bounding box center [565, 188] width 1130 height 261
click at [659, 273] on button "Ya, lanjutkan" at bounding box center [676, 277] width 81 height 19
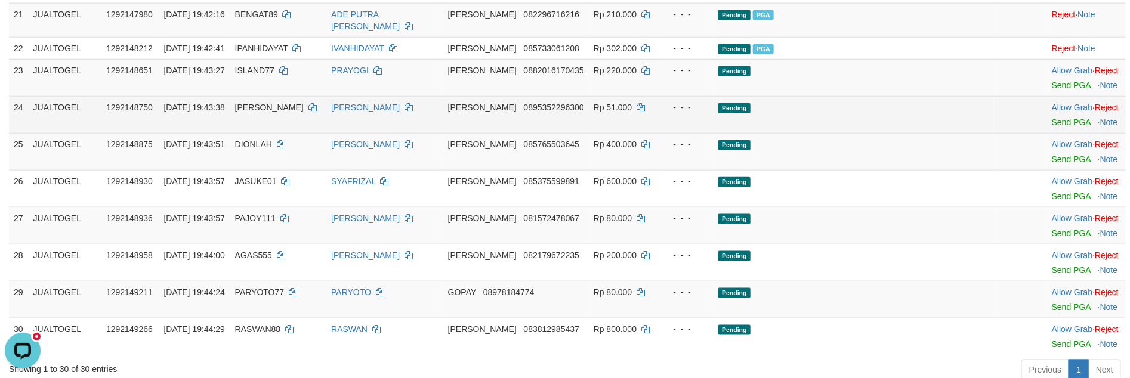
scroll to position [634, 0]
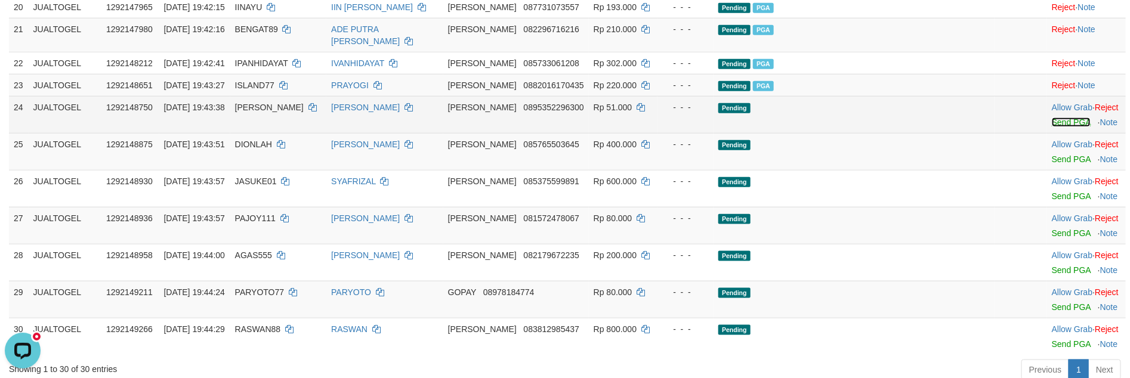
click at [1052, 118] on link "Send PGA" at bounding box center [1071, 123] width 39 height 10
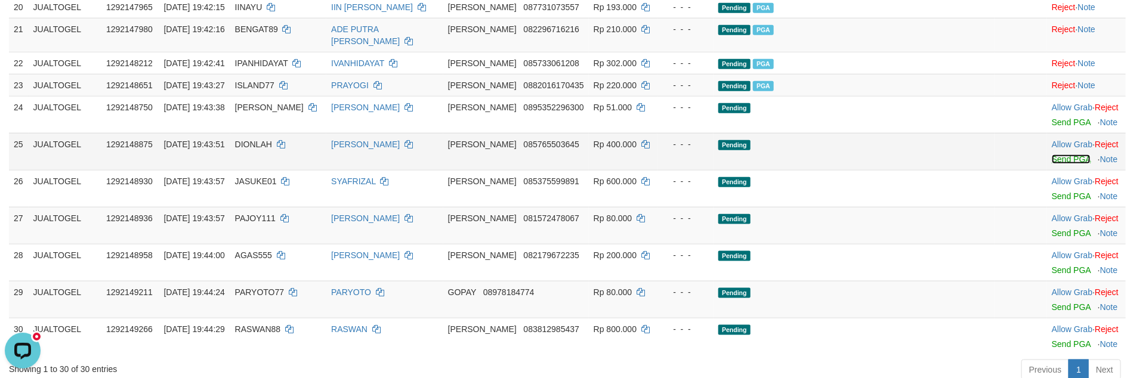
click at [1052, 156] on link "Send PGA" at bounding box center [1071, 160] width 39 height 10
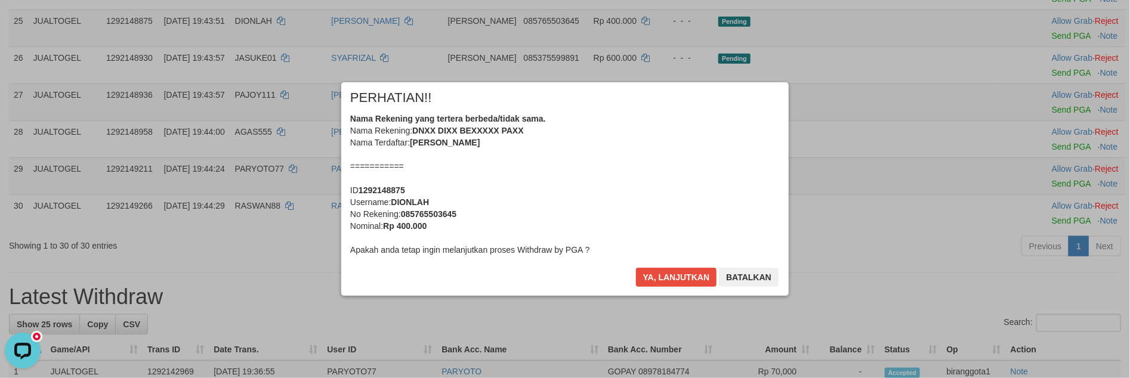
scroll to position [607, 0]
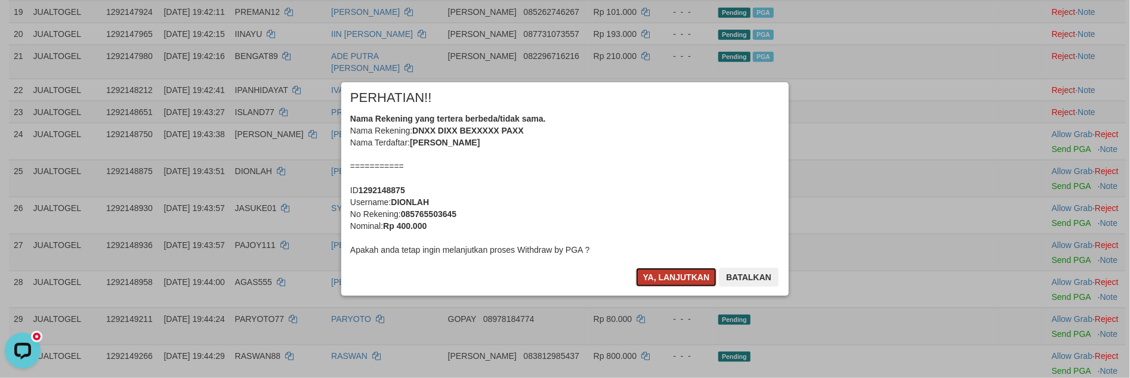
click at [684, 278] on button "Ya, lanjutkan" at bounding box center [676, 277] width 81 height 19
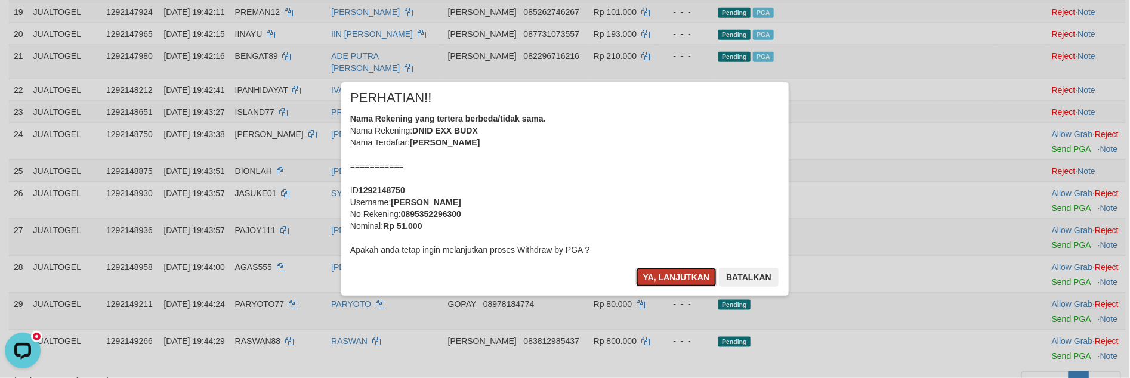
scroll to position [592, 0]
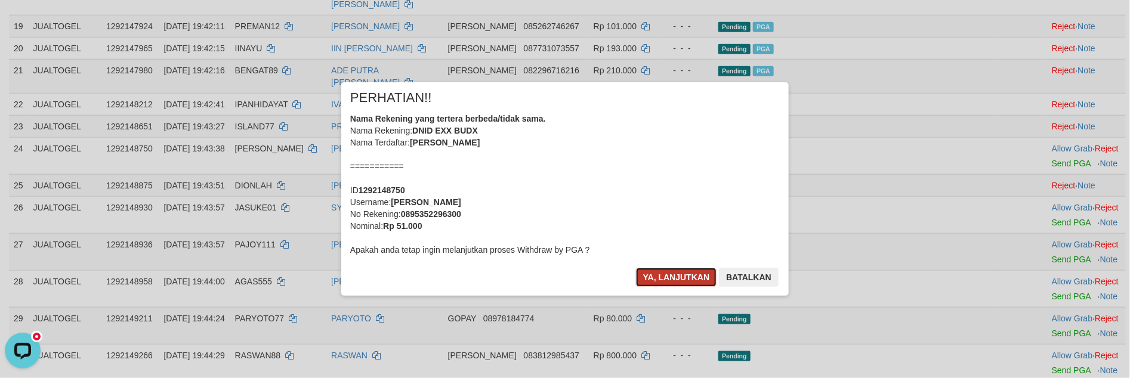
click at [681, 276] on button "Ya, lanjutkan" at bounding box center [676, 277] width 81 height 19
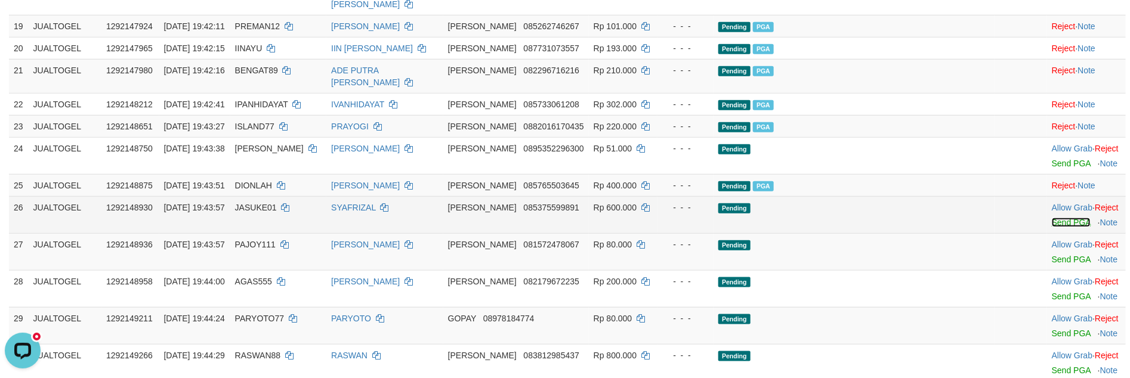
click at [1052, 218] on link "Send PGA" at bounding box center [1071, 223] width 39 height 10
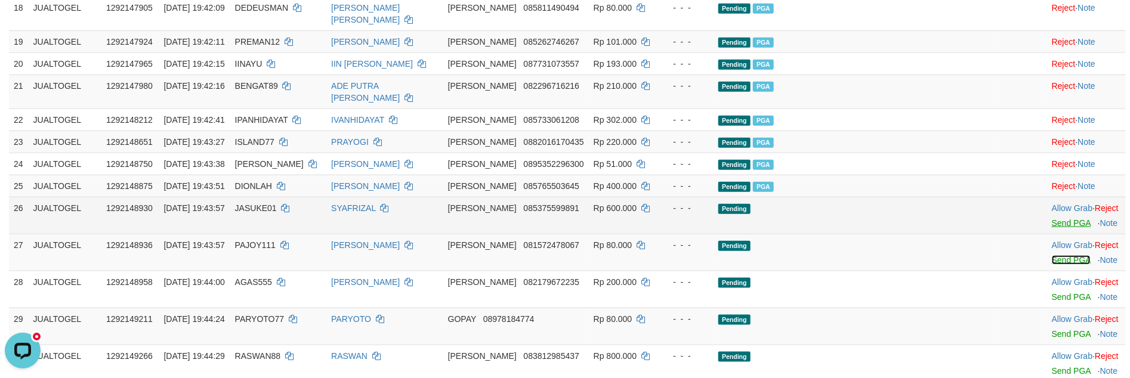
click at [1052, 258] on link "Send PGA" at bounding box center [1071, 260] width 39 height 10
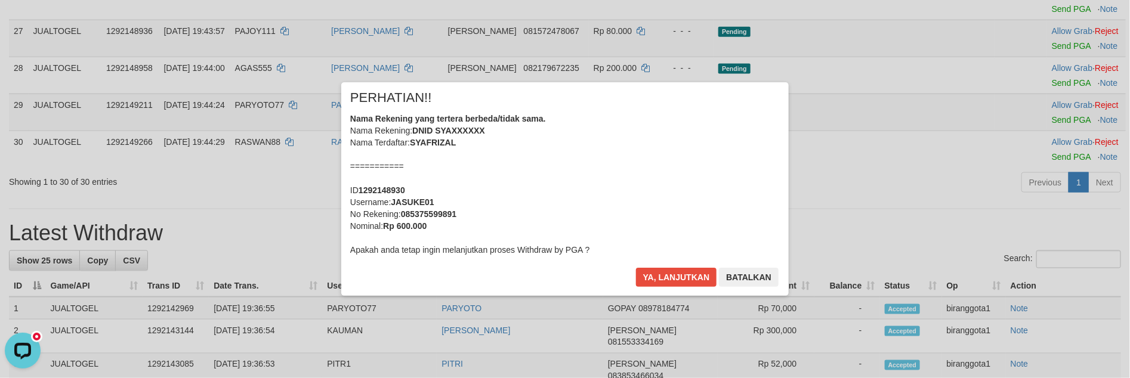
scroll to position [550, 0]
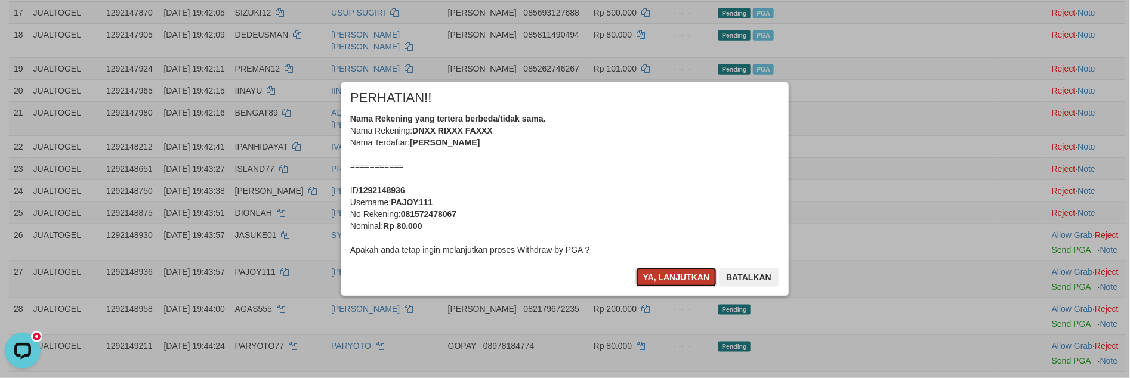
click at [650, 277] on button "Ya, lanjutkan" at bounding box center [676, 277] width 81 height 19
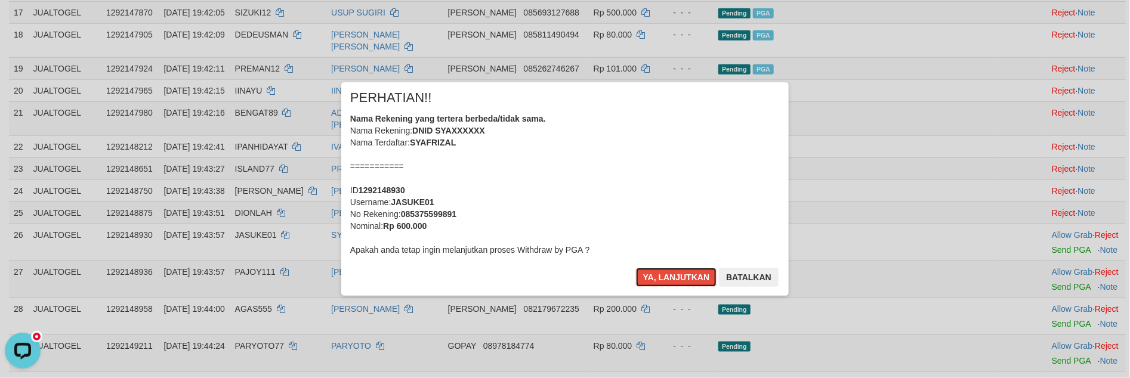
click at [650, 277] on button "Ya, lanjutkan" at bounding box center [676, 277] width 81 height 19
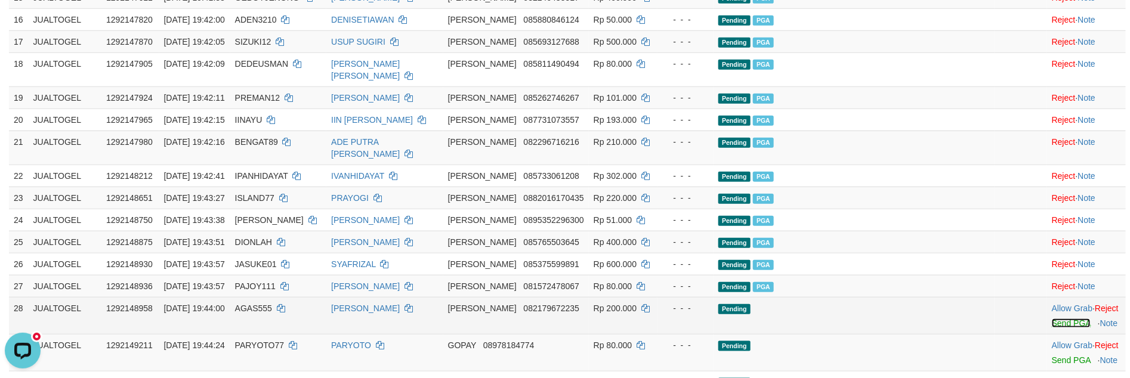
click at [1052, 320] on link "Send PGA" at bounding box center [1071, 324] width 39 height 10
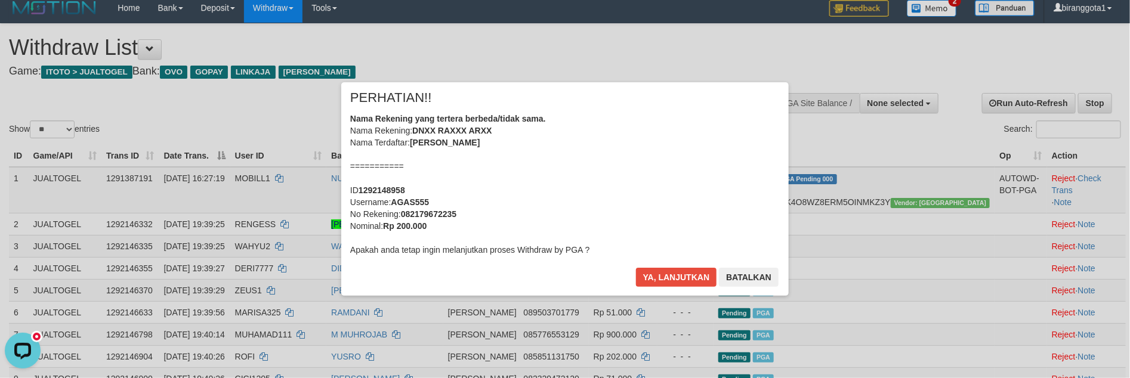
scroll to position [0, 0]
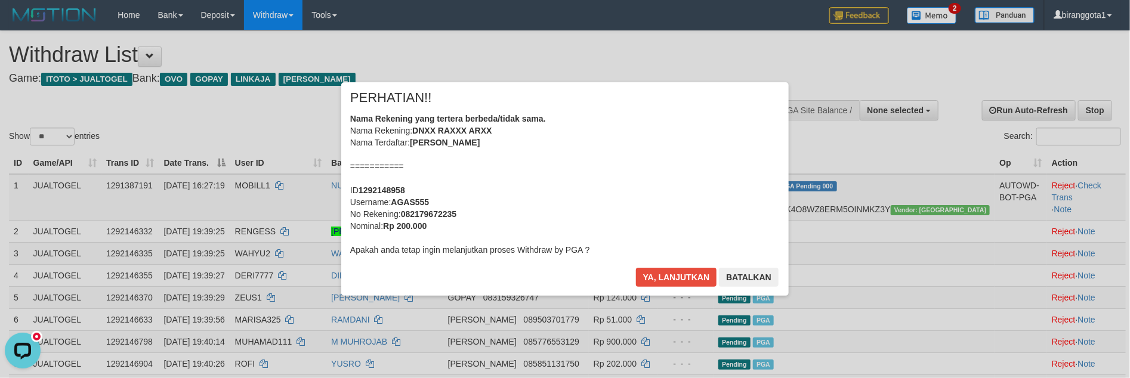
click at [664, 289] on div "Ya, lanjutkan Batalkan" at bounding box center [707, 282] width 145 height 28
click at [676, 276] on button "Ya, lanjutkan" at bounding box center [676, 277] width 81 height 19
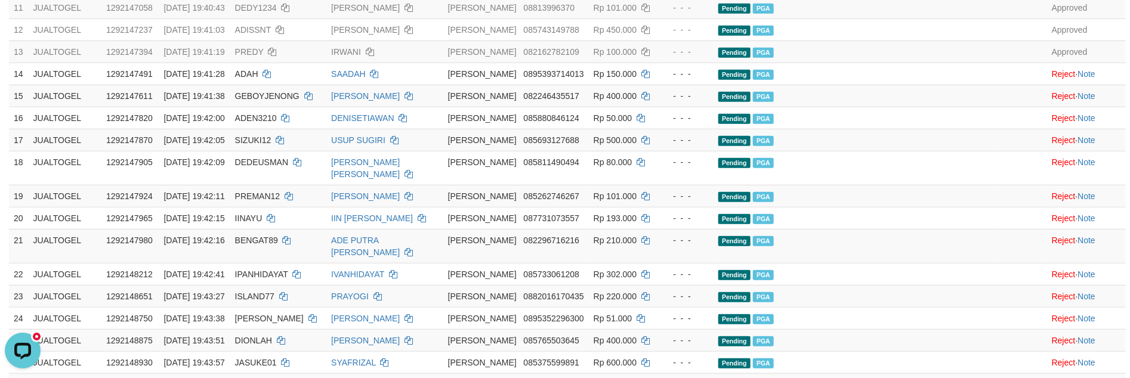
scroll to position [410, 0]
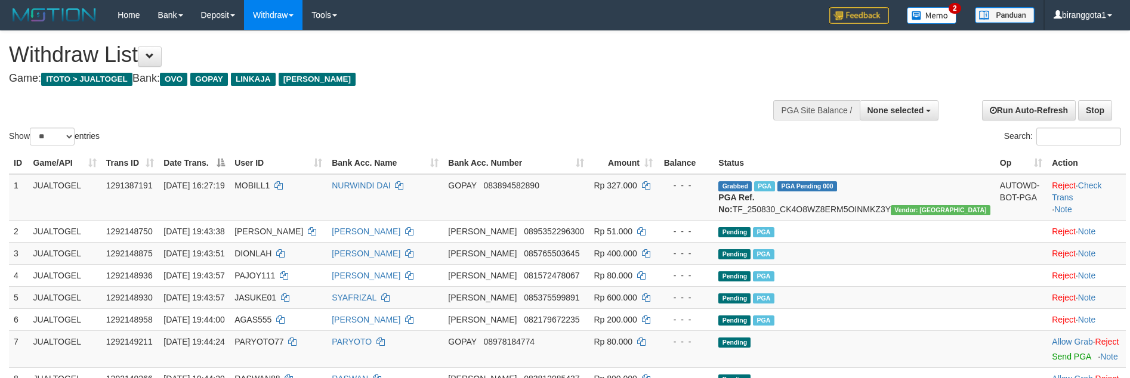
select select
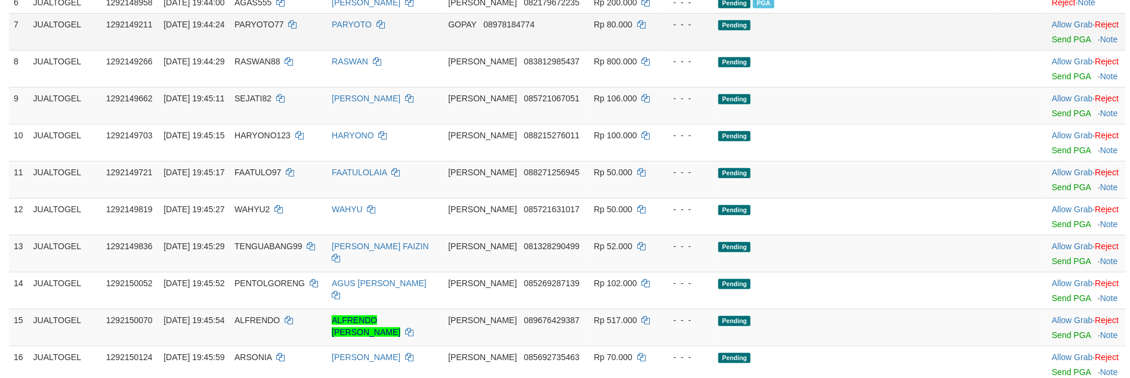
scroll to position [209, 0]
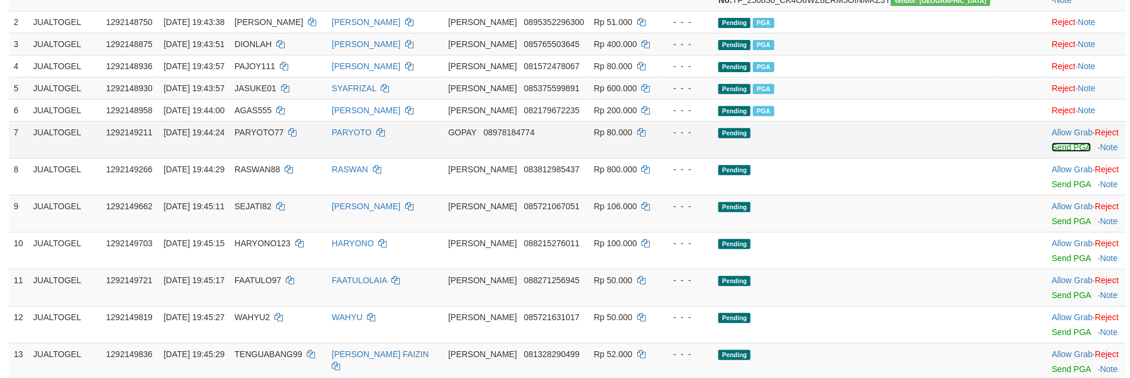
click at [1052, 152] on link "Send PGA" at bounding box center [1071, 148] width 39 height 10
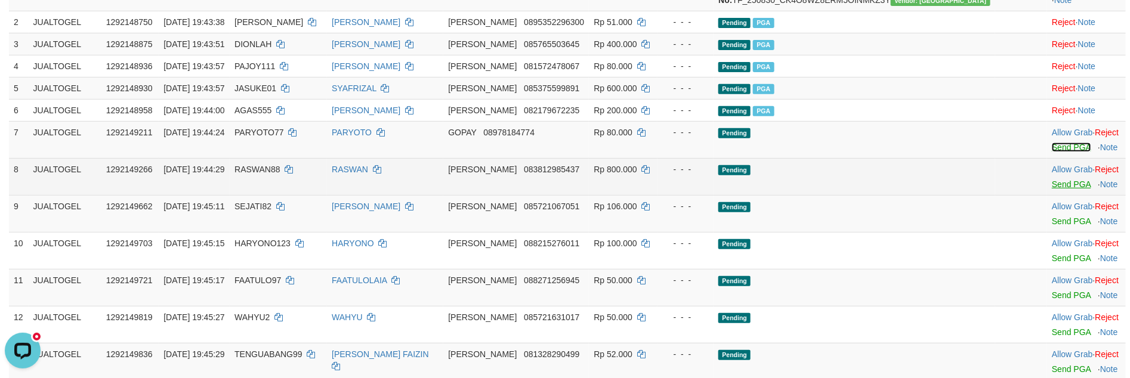
scroll to position [0, 0]
click at [1052, 189] on link "Send PGA" at bounding box center [1071, 185] width 39 height 10
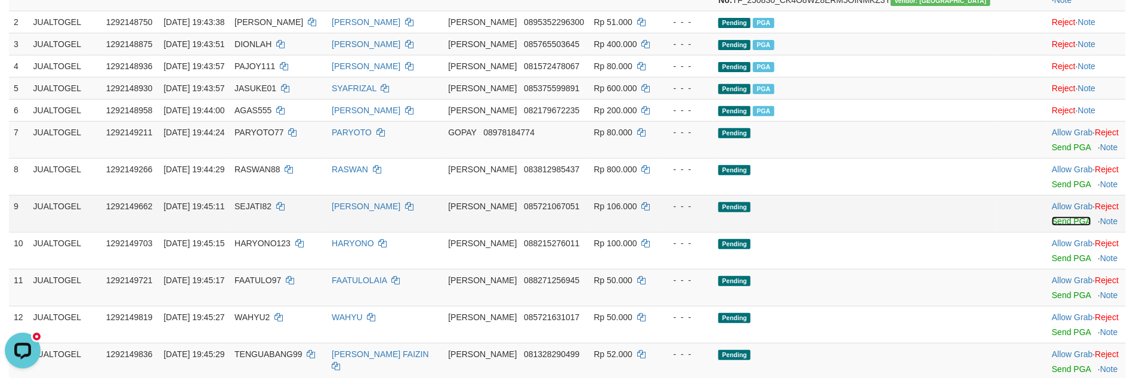
click at [1052, 226] on link "Send PGA" at bounding box center [1071, 222] width 39 height 10
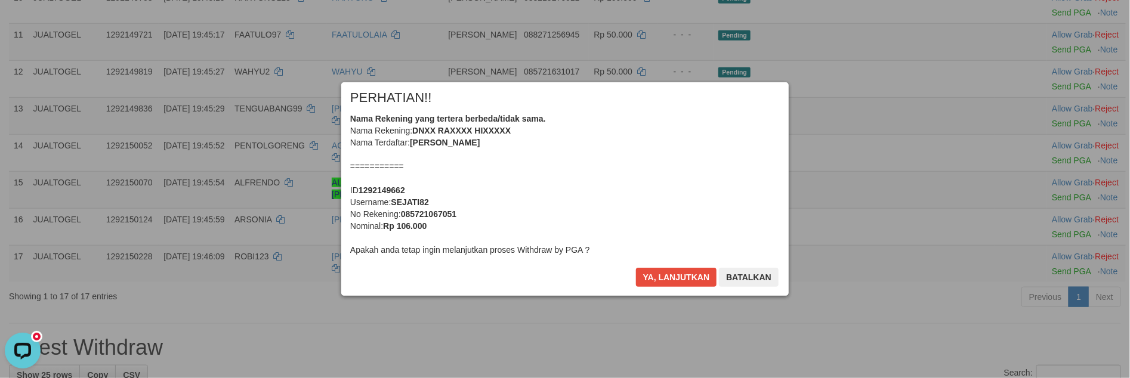
scroll to position [361, 0]
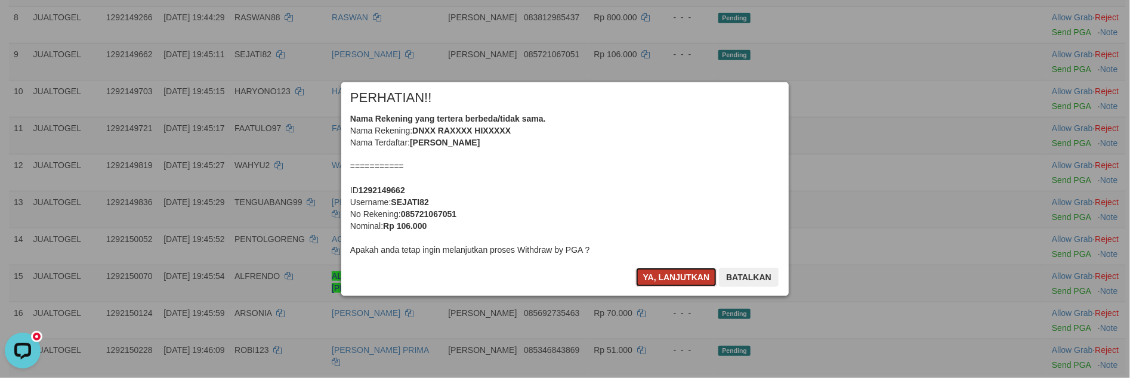
click at [668, 278] on button "Ya, lanjutkan" at bounding box center [676, 277] width 81 height 19
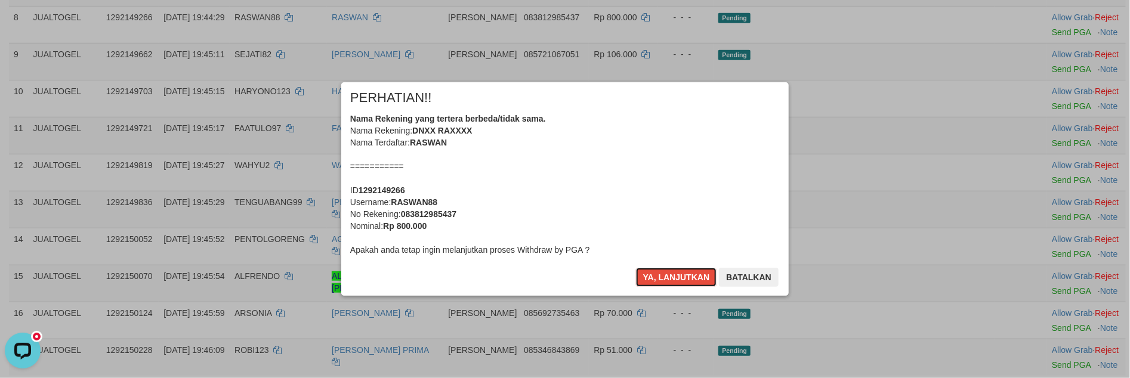
click at [668, 278] on button "Ya, lanjutkan" at bounding box center [676, 277] width 81 height 19
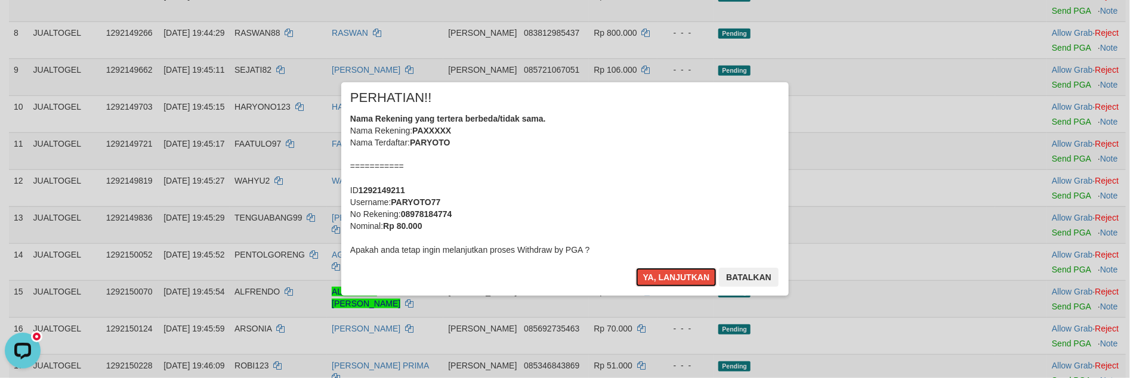
click at [668, 278] on button "Ya, lanjutkan" at bounding box center [676, 277] width 81 height 19
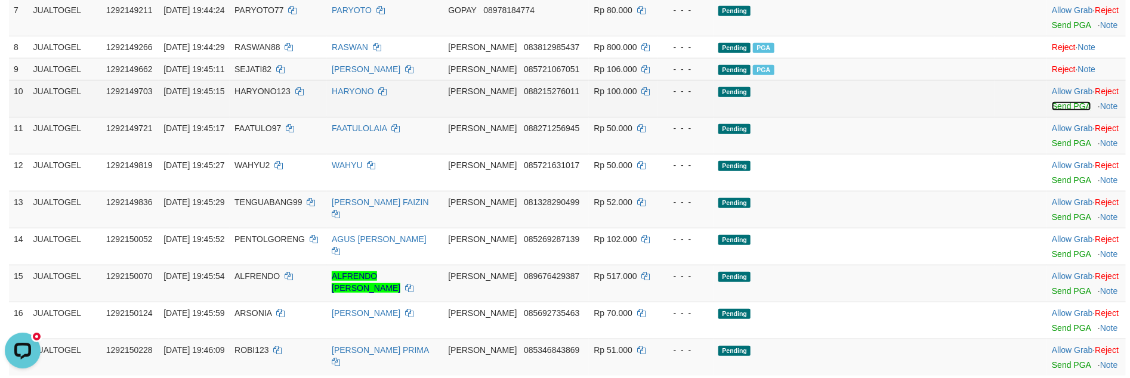
scroll to position [317, 0]
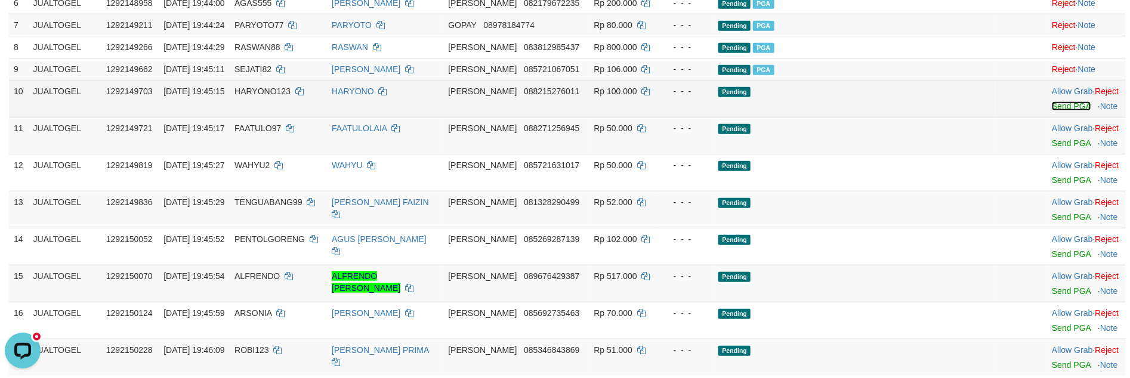
click at [1052, 111] on link "Send PGA" at bounding box center [1071, 106] width 39 height 10
click at [1052, 148] on link "Send PGA" at bounding box center [1071, 143] width 39 height 10
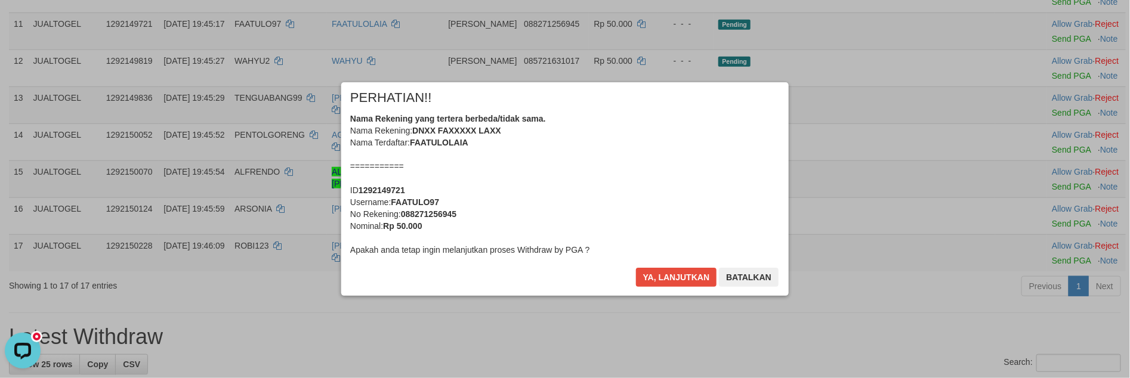
scroll to position [409, 0]
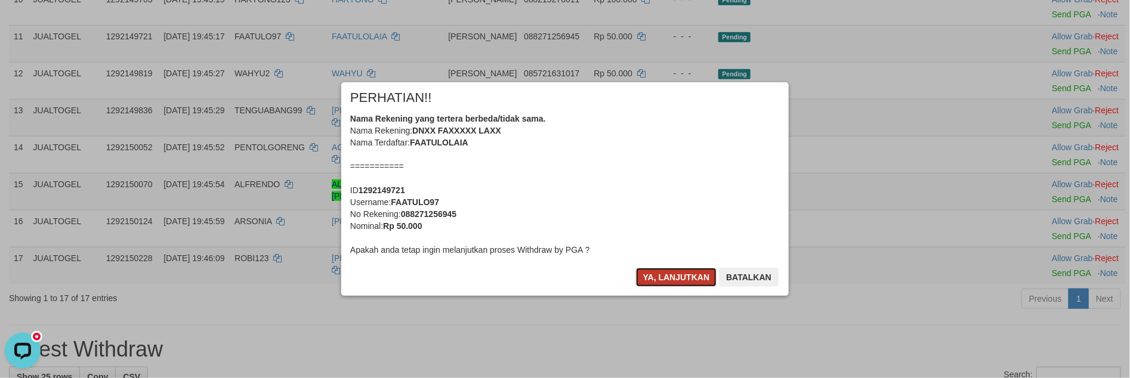
click at [657, 274] on button "Ya, lanjutkan" at bounding box center [676, 277] width 81 height 19
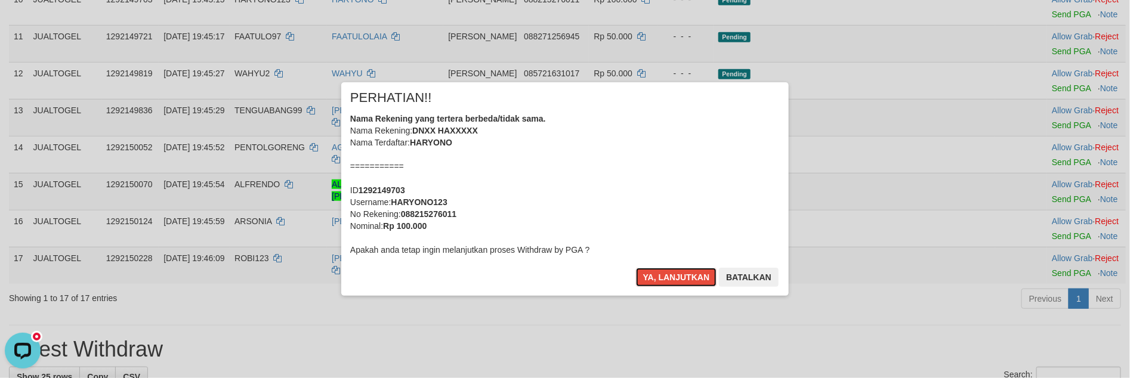
click at [657, 274] on button "Ya, lanjutkan" at bounding box center [676, 277] width 81 height 19
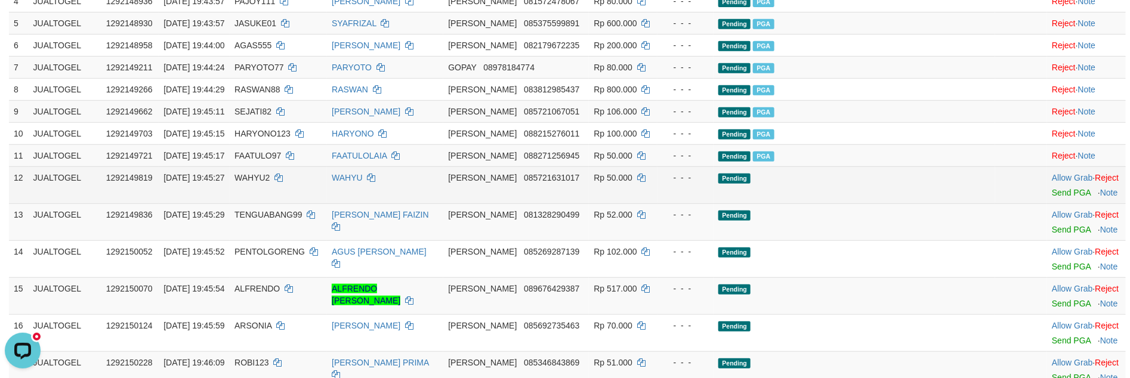
scroll to position [267, 0]
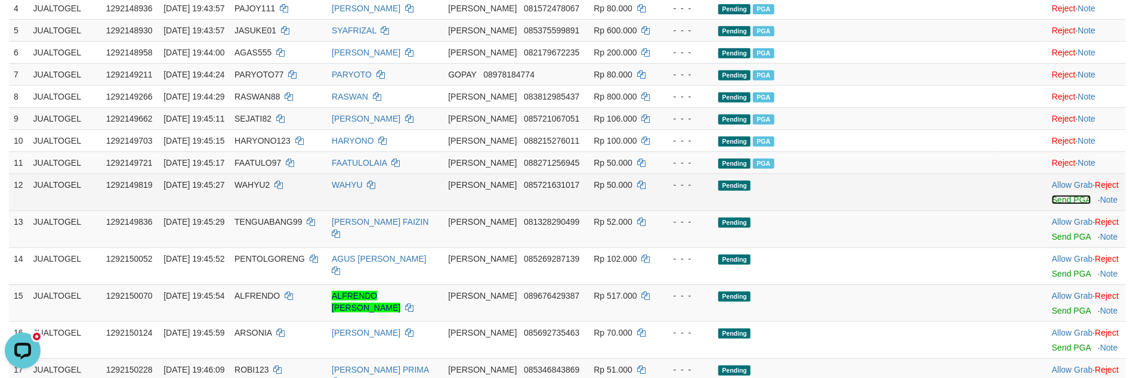
click at [1052, 205] on link "Send PGA" at bounding box center [1071, 200] width 39 height 10
click at [1052, 242] on link "Send PGA" at bounding box center [1071, 237] width 39 height 10
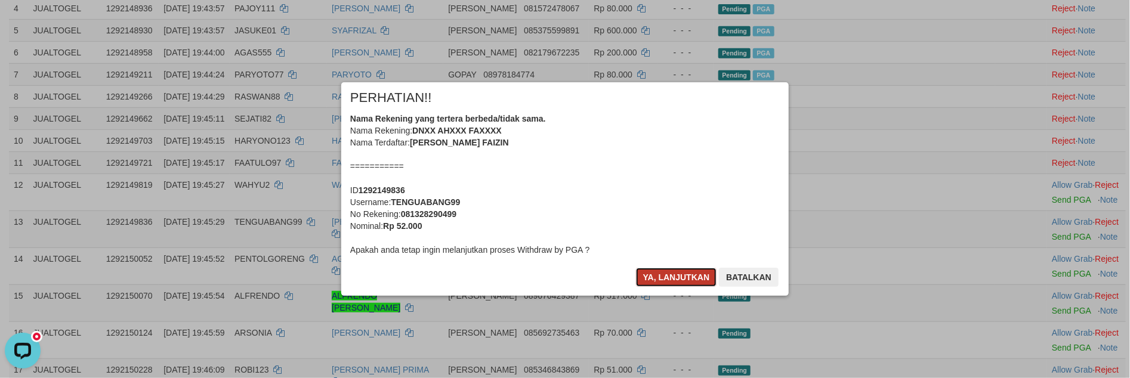
click at [675, 274] on button "Ya, lanjutkan" at bounding box center [676, 277] width 81 height 19
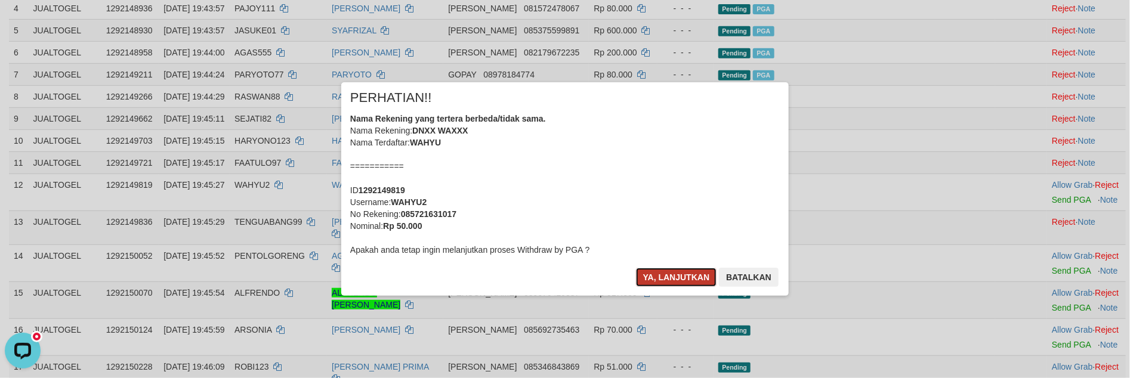
click at [673, 276] on button "Ya, lanjutkan" at bounding box center [676, 277] width 81 height 19
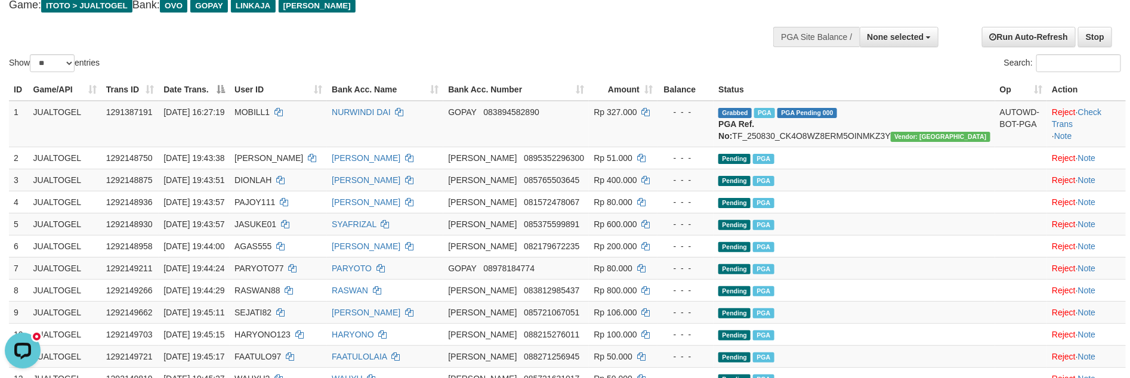
scroll to position [0, 0]
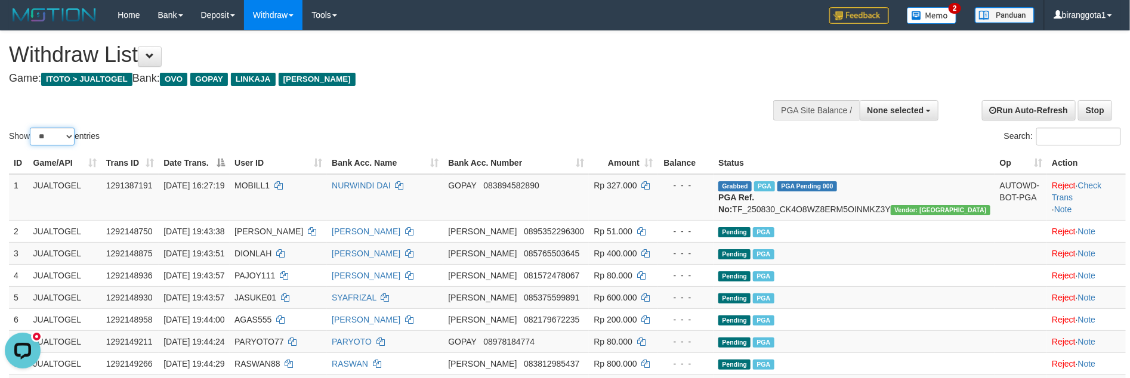
click at [69, 135] on select "** ** ** ***" at bounding box center [52, 137] width 45 height 18
click at [52, 142] on select "** ** ** ***" at bounding box center [52, 137] width 45 height 18
click at [32, 128] on select "** ** ** ***" at bounding box center [52, 137] width 45 height 18
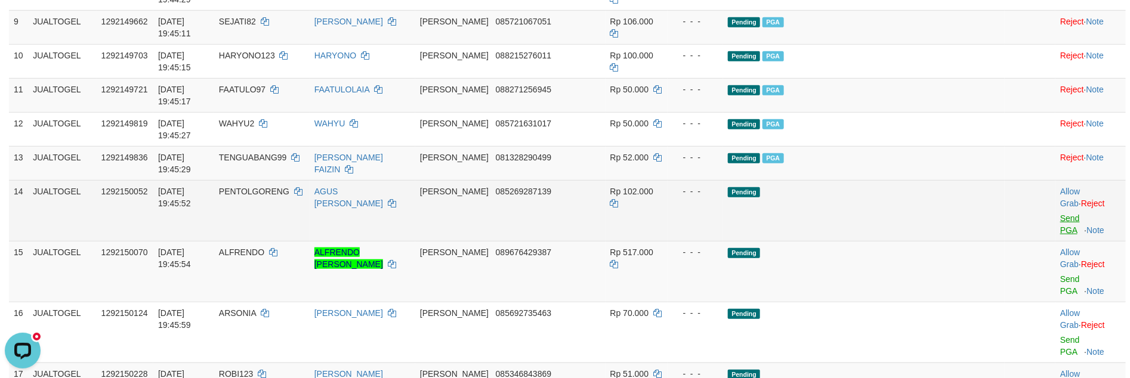
scroll to position [389, 0]
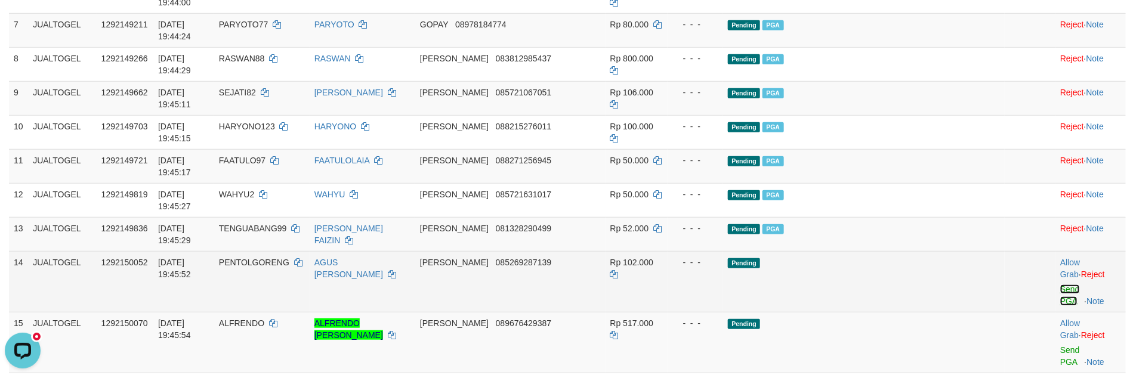
click at [1060, 285] on link "Send PGA" at bounding box center [1070, 295] width 20 height 21
click at [1060, 345] on link "Send PGA" at bounding box center [1070, 355] width 20 height 21
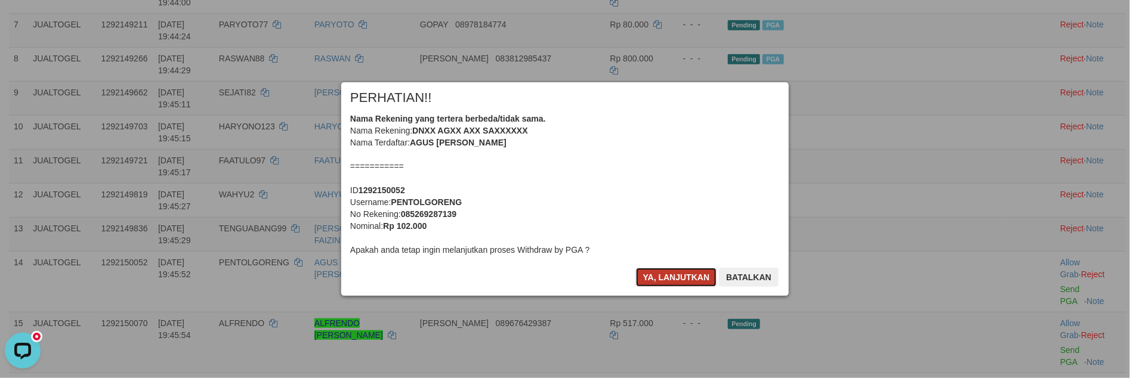
click at [655, 274] on button "Ya, lanjutkan" at bounding box center [676, 277] width 81 height 19
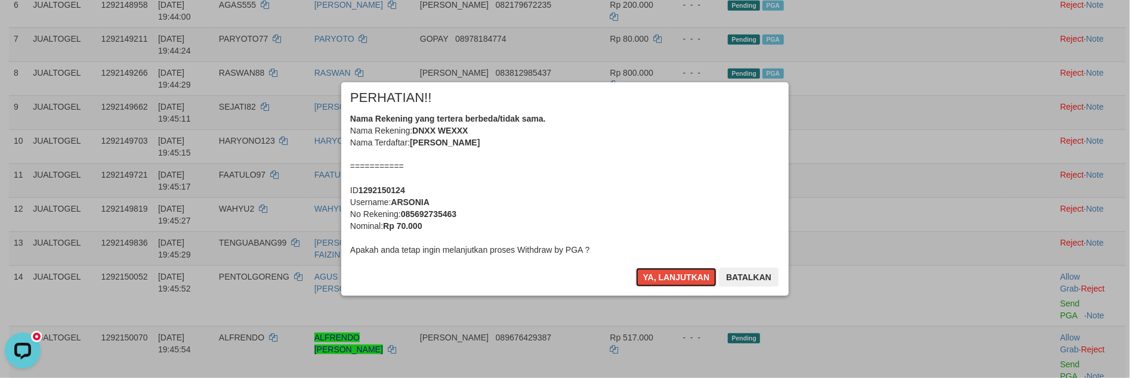
click at [655, 274] on button "Ya, lanjutkan" at bounding box center [676, 277] width 81 height 19
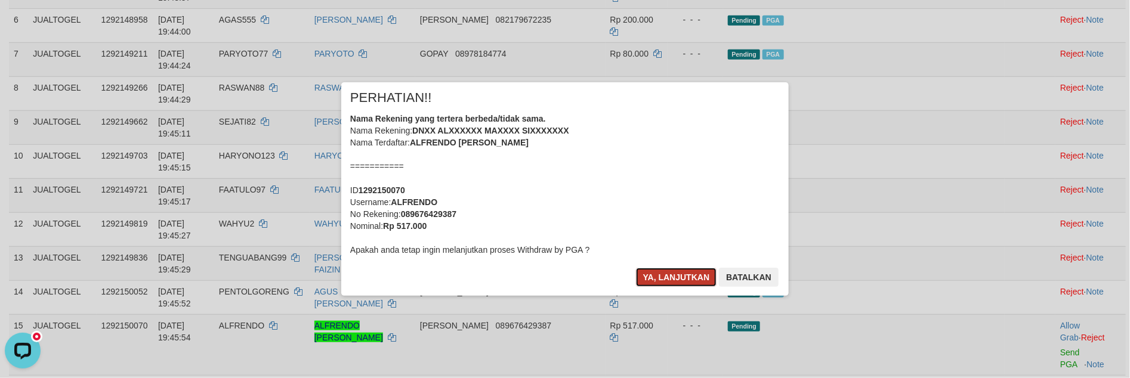
click at [646, 280] on button "Ya, lanjutkan" at bounding box center [676, 277] width 81 height 19
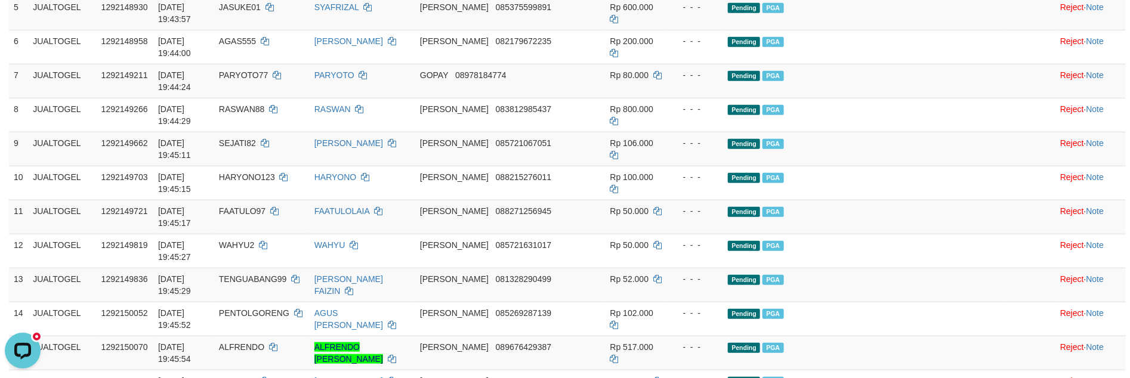
scroll to position [353, 0]
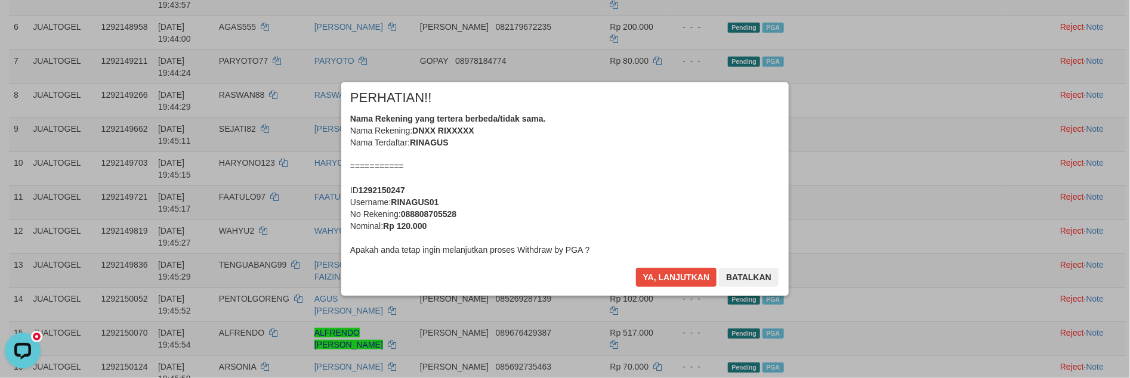
scroll to position [0, 0]
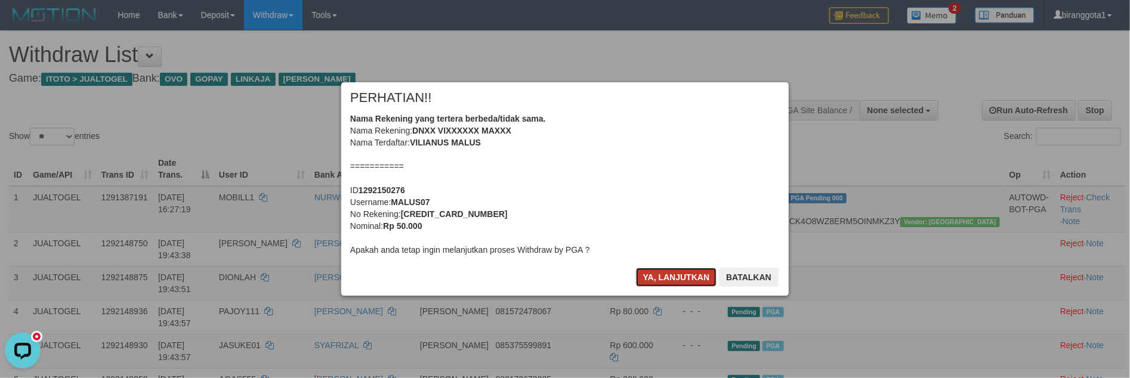
click at [650, 276] on button "Ya, lanjutkan" at bounding box center [676, 277] width 81 height 19
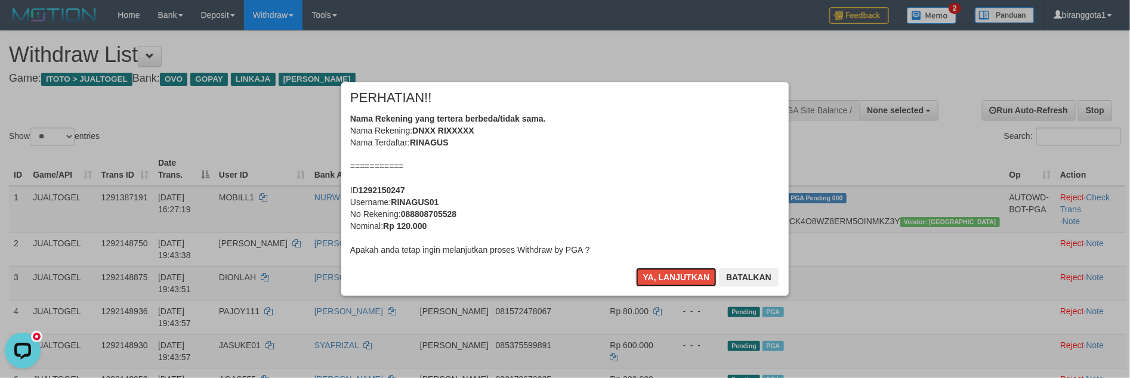
click at [650, 276] on button "Ya, lanjutkan" at bounding box center [676, 277] width 81 height 19
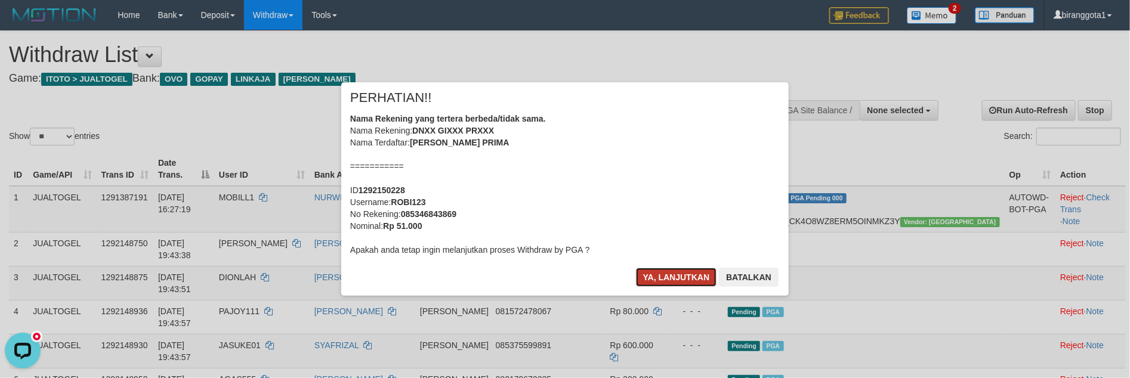
click at [666, 272] on button "Ya, lanjutkan" at bounding box center [676, 277] width 81 height 19
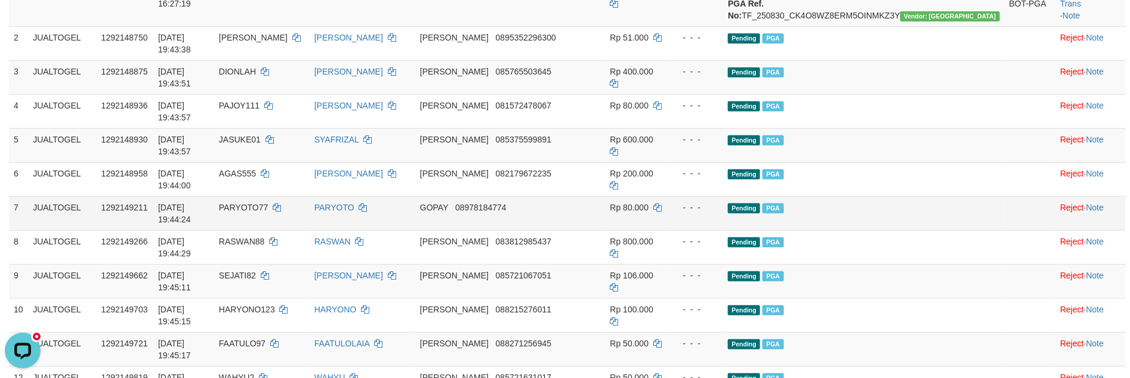
scroll to position [60, 0]
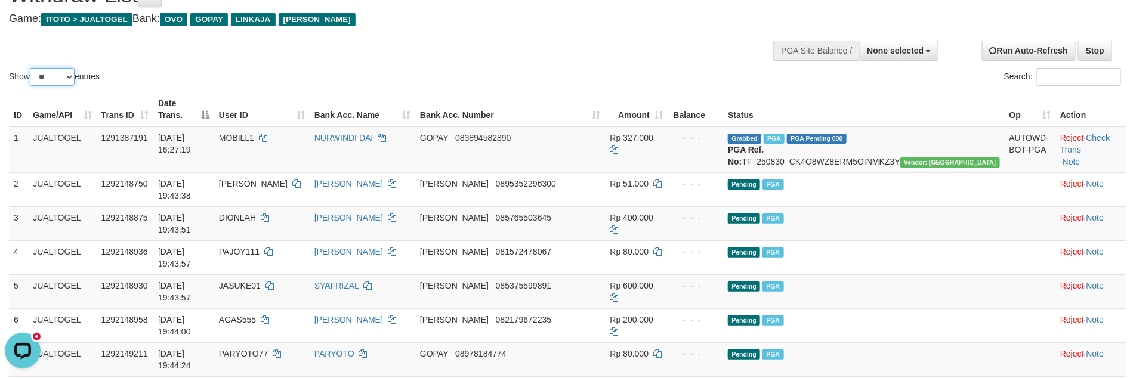
drag, startPoint x: 47, startPoint y: 74, endPoint x: 48, endPoint y: 81, distance: 7.3
click at [47, 74] on select "** ** ** ***" at bounding box center [52, 77] width 45 height 18
select select "***"
click at [32, 68] on select "** ** ** ***" at bounding box center [52, 77] width 45 height 18
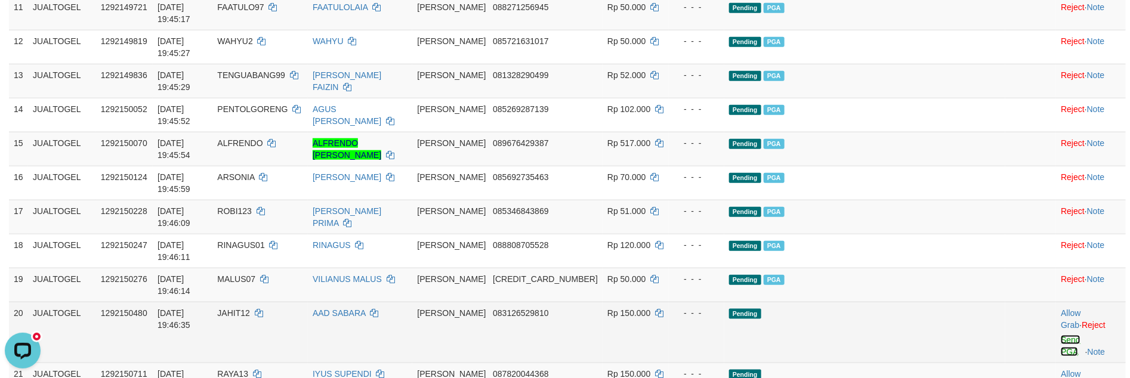
click at [1061, 335] on link "Send PGA" at bounding box center [1071, 345] width 20 height 21
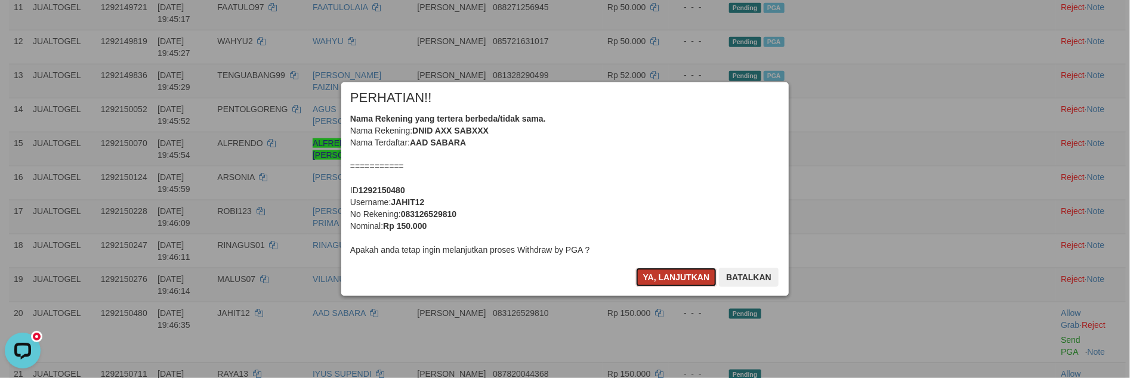
click at [650, 271] on button "Ya, lanjutkan" at bounding box center [676, 277] width 81 height 19
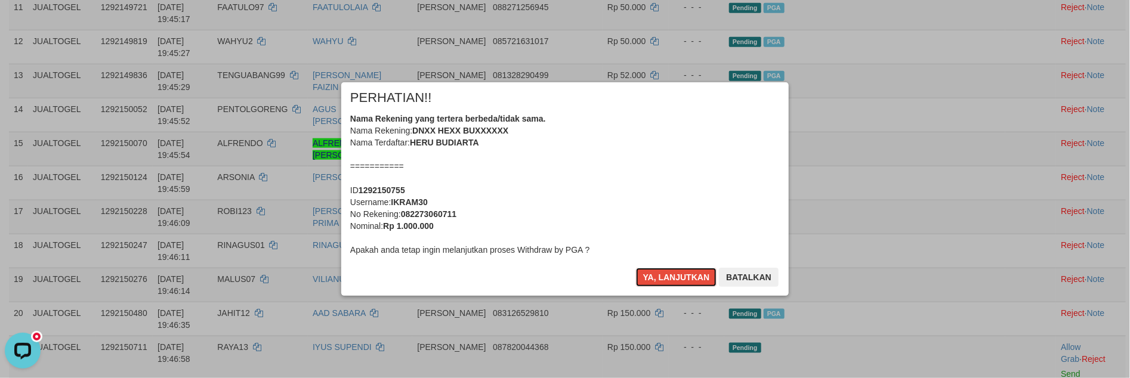
scroll to position [528, 0]
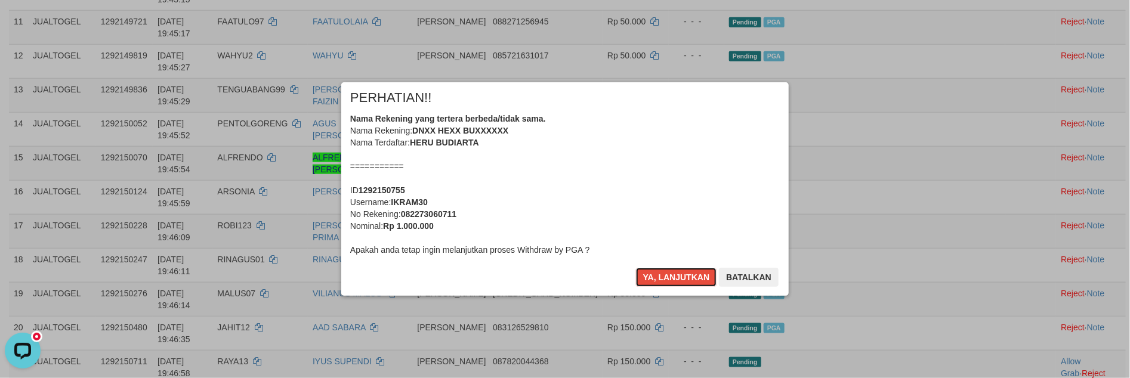
click at [650, 271] on button "Ya, lanjutkan" at bounding box center [676, 277] width 81 height 19
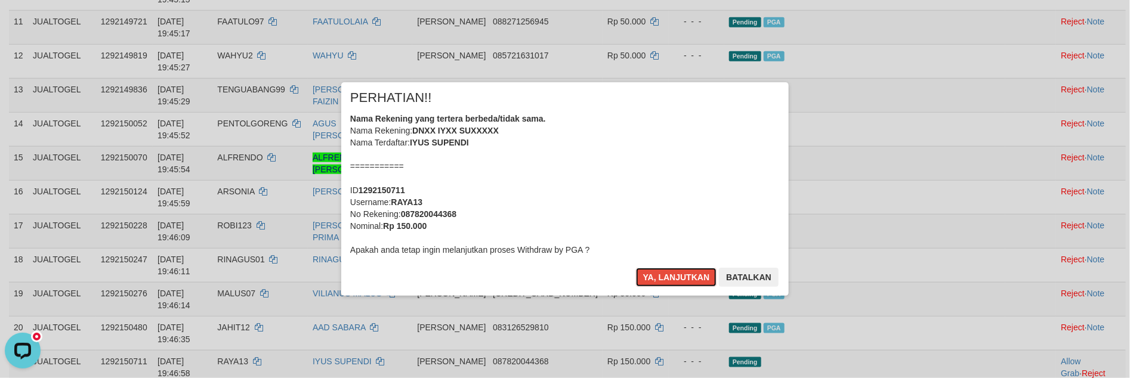
click at [650, 271] on button "Ya, lanjutkan" at bounding box center [676, 277] width 81 height 19
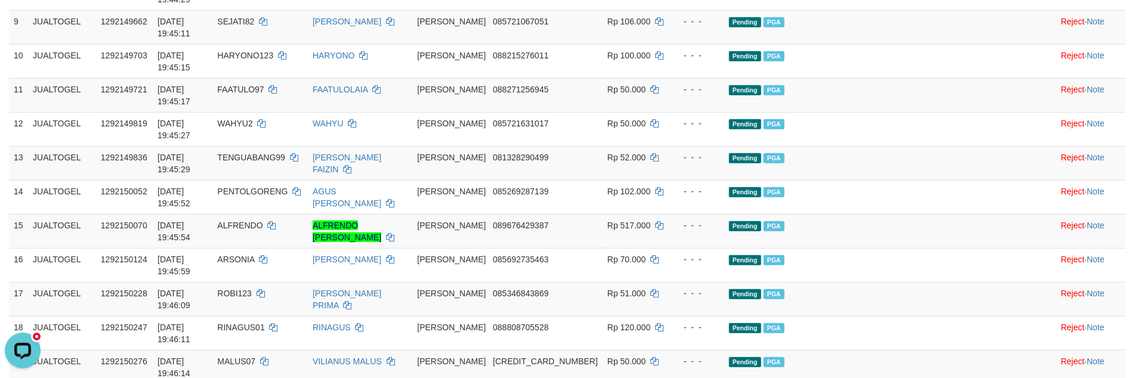
scroll to position [401, 0]
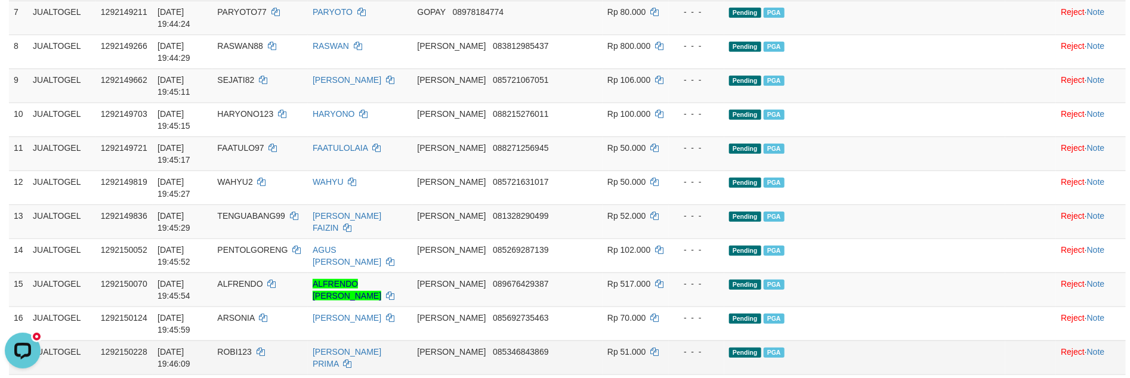
click at [938, 341] on td "Pending PGA" at bounding box center [864, 358] width 281 height 34
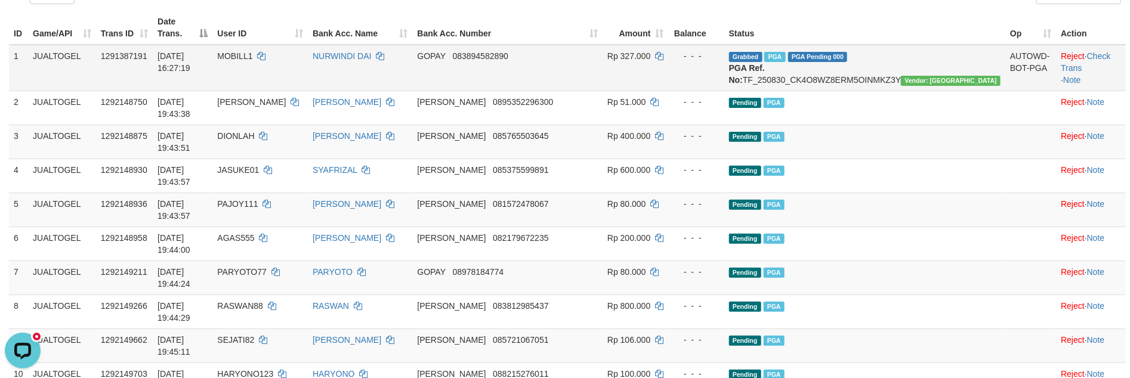
scroll to position [0, 0]
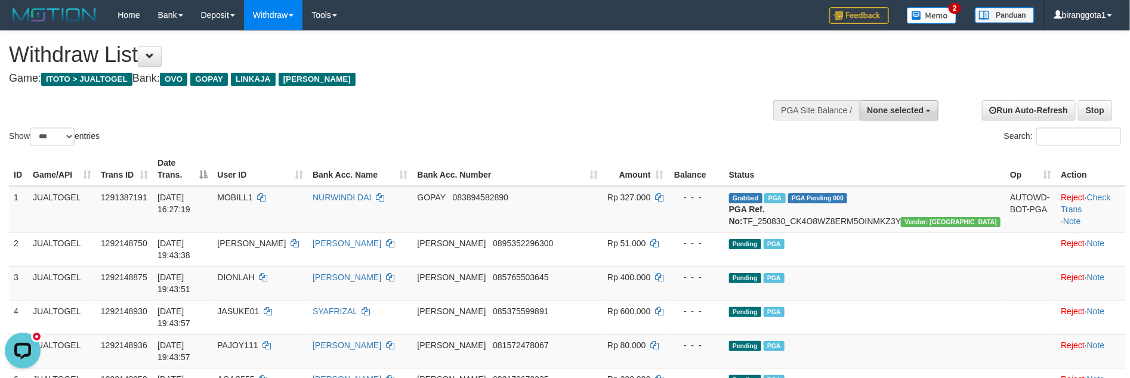
click at [904, 113] on span "None selected" at bounding box center [895, 111] width 57 height 10
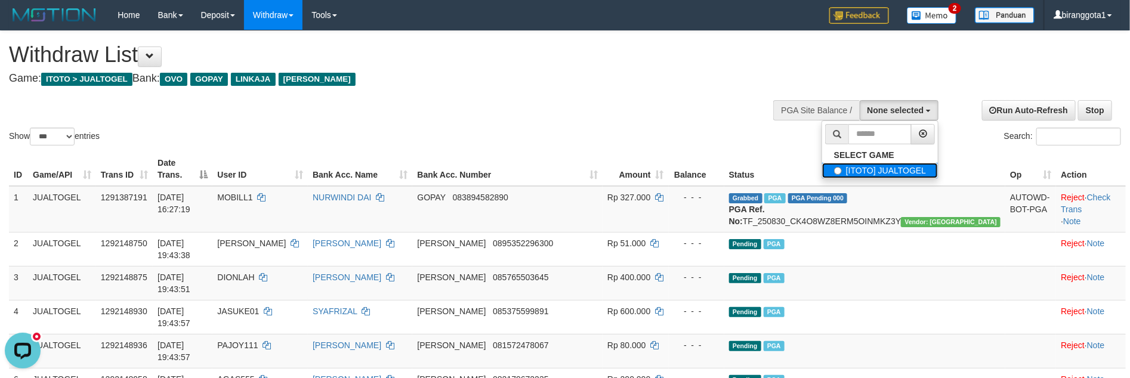
click at [860, 170] on label "[ITOTO] JUALTOGEL" at bounding box center [880, 171] width 116 height 16
select select "****"
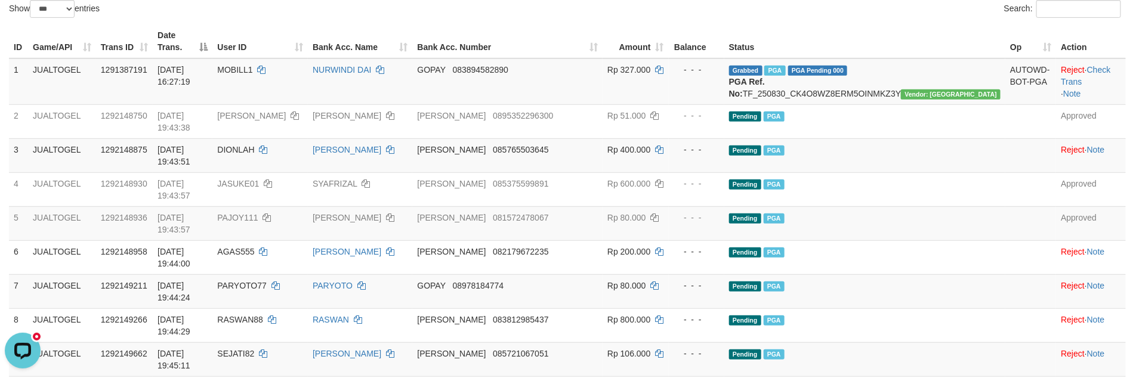
scroll to position [298, 0]
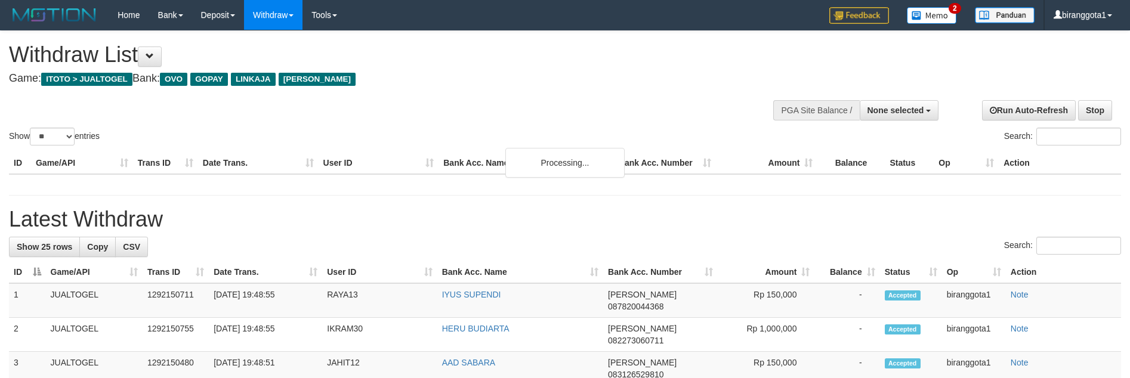
select select
select select "**"
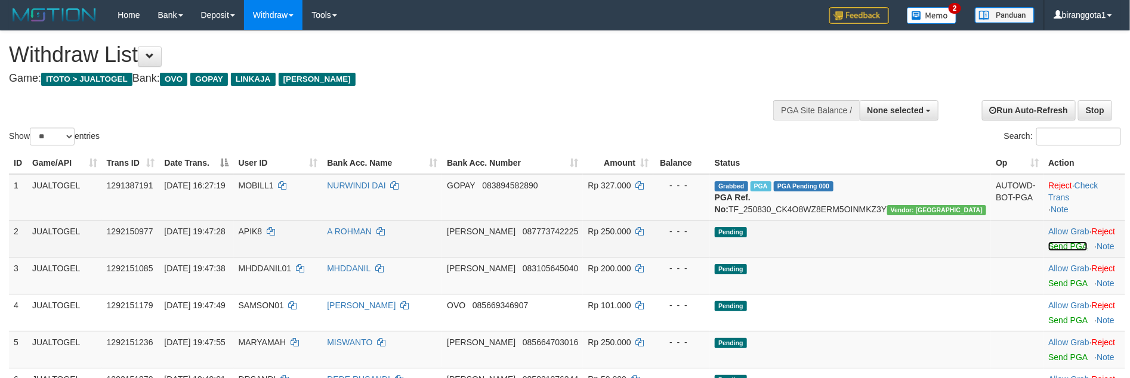
click at [1048, 251] on link "Send PGA" at bounding box center [1067, 247] width 39 height 10
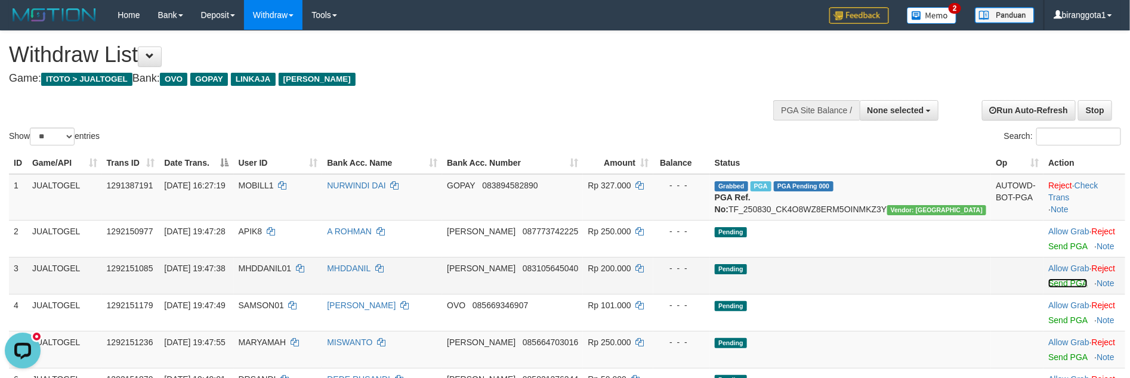
click at [1048, 288] on link "Send PGA" at bounding box center [1067, 284] width 39 height 10
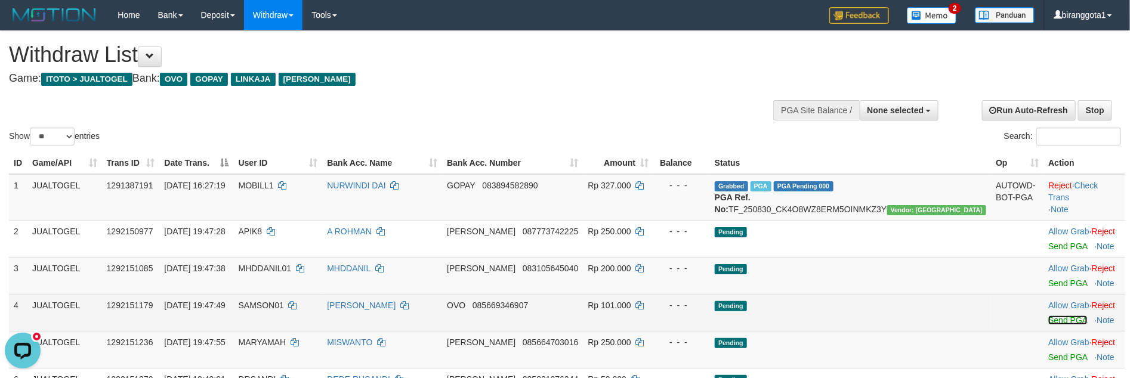
click at [1048, 325] on link "Send PGA" at bounding box center [1067, 321] width 39 height 10
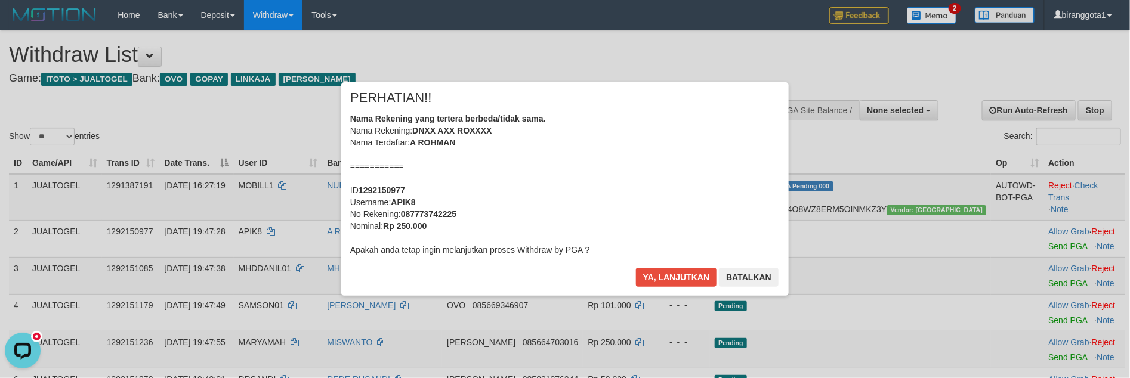
scroll to position [119, 0]
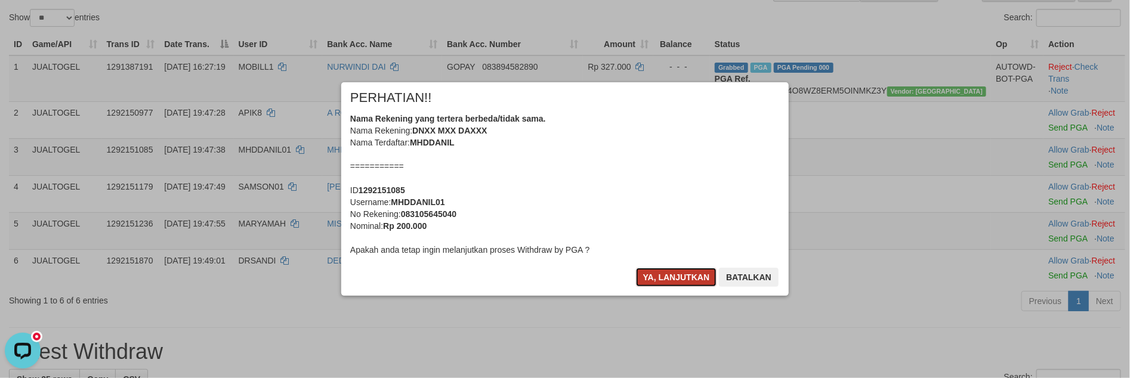
click at [666, 273] on button "Ya, lanjutkan" at bounding box center [676, 277] width 81 height 19
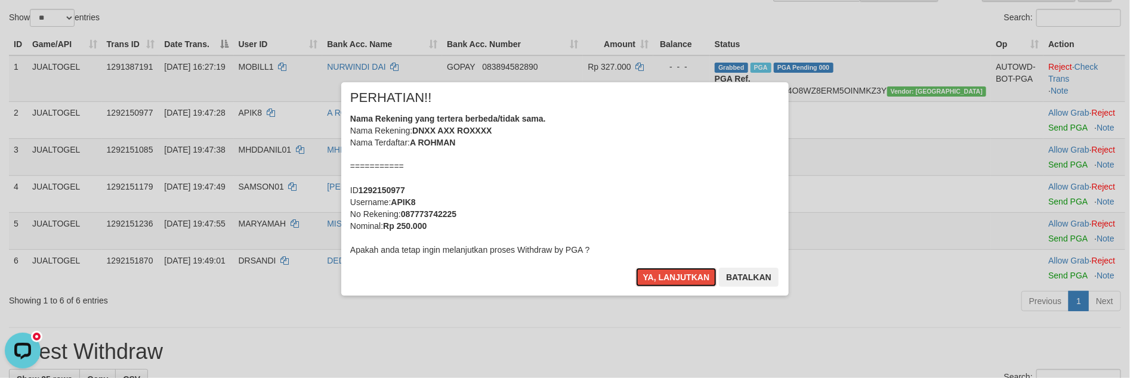
click at [666, 273] on button "Ya, lanjutkan" at bounding box center [676, 277] width 81 height 19
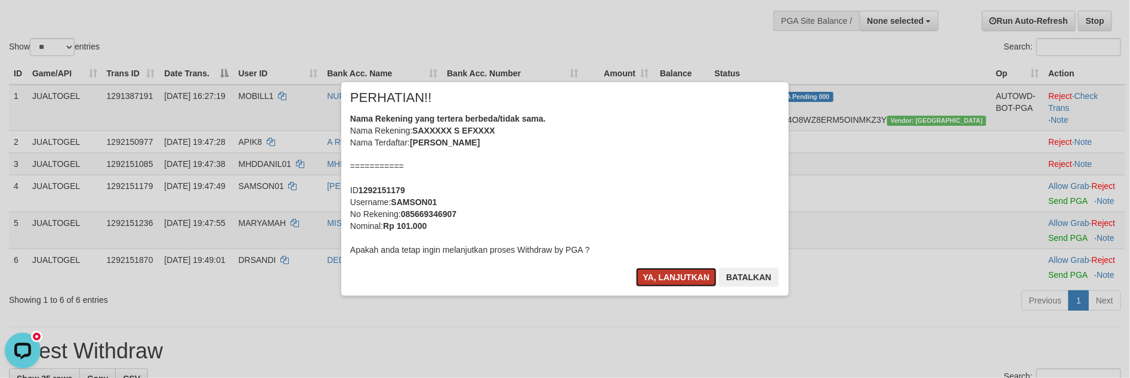
click at [688, 274] on button "Ya, lanjutkan" at bounding box center [676, 277] width 81 height 19
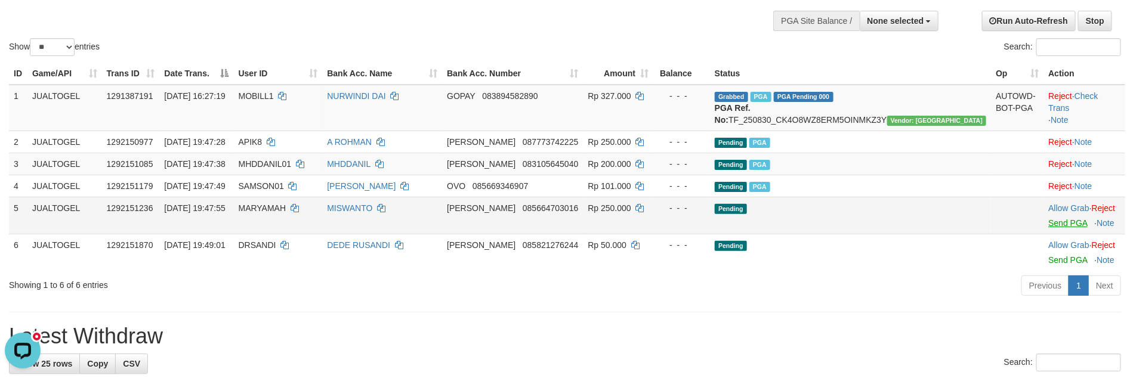
scroll to position [74, 0]
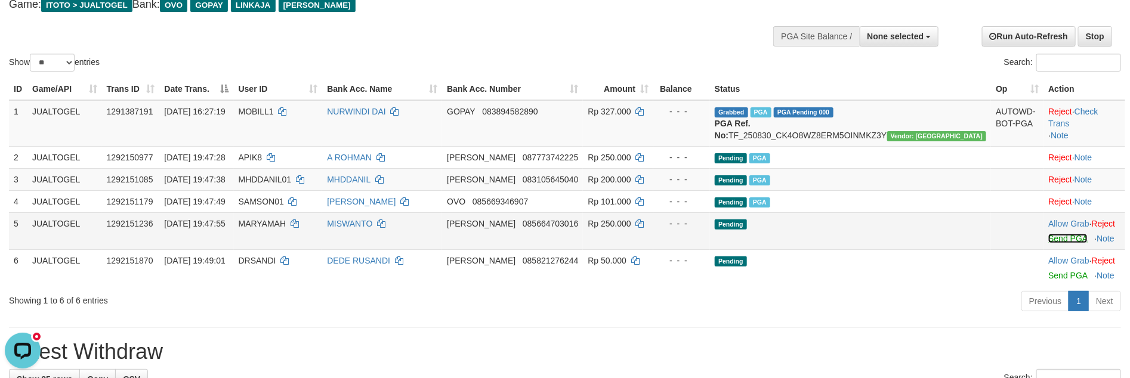
click at [1048, 243] on link "Send PGA" at bounding box center [1067, 239] width 39 height 10
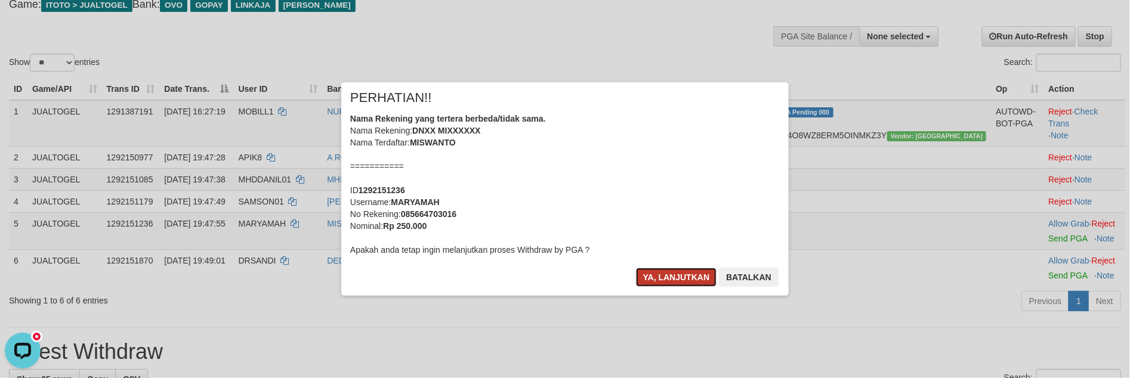
click at [654, 281] on button "Ya, lanjutkan" at bounding box center [676, 277] width 81 height 19
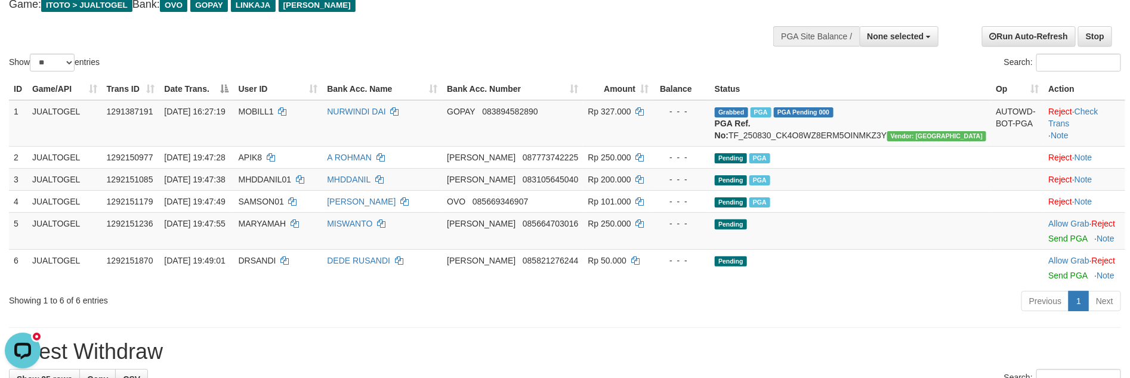
click at [861, 240] on td "Pending" at bounding box center [850, 230] width 281 height 37
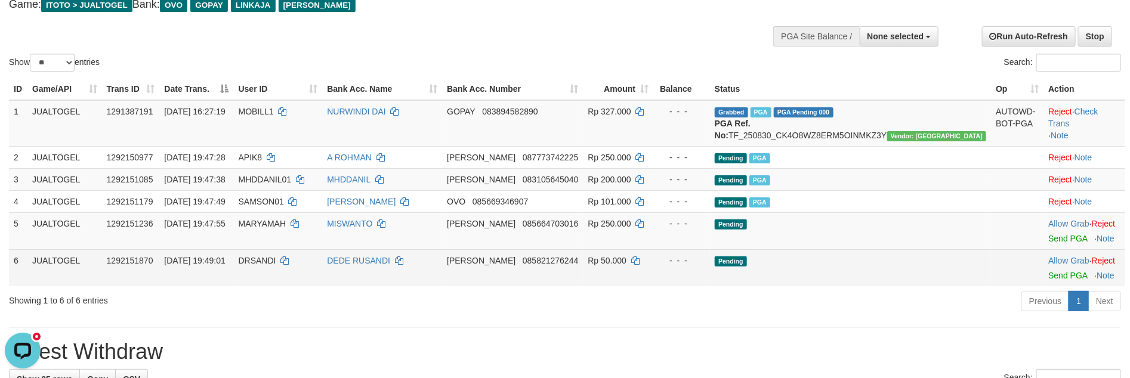
scroll to position [59, 0]
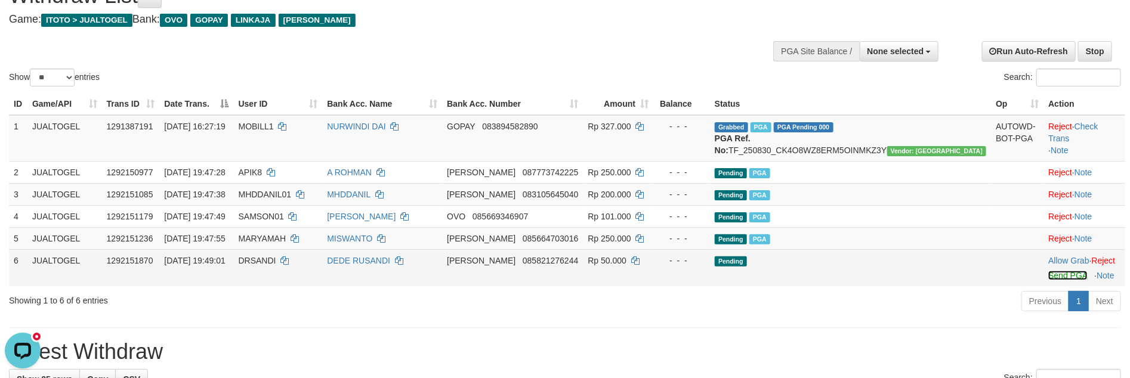
click at [1048, 280] on link "Send PGA" at bounding box center [1067, 276] width 39 height 10
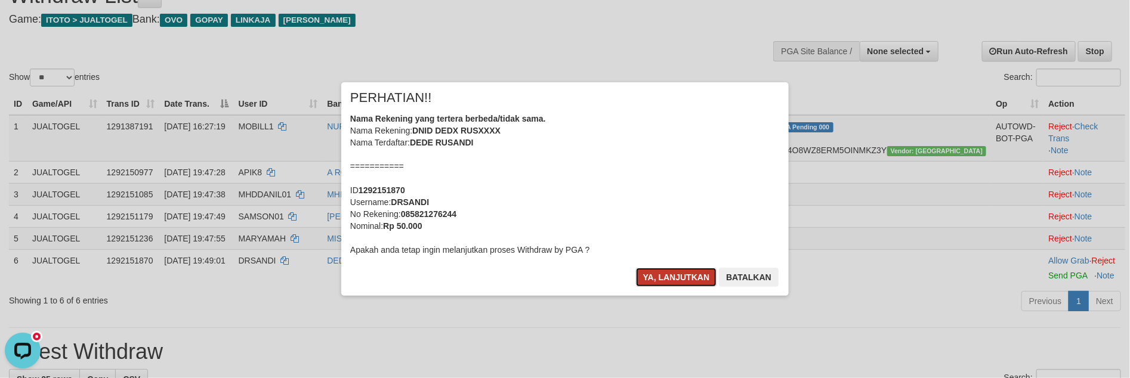
click at [677, 281] on button "Ya, lanjutkan" at bounding box center [676, 277] width 81 height 19
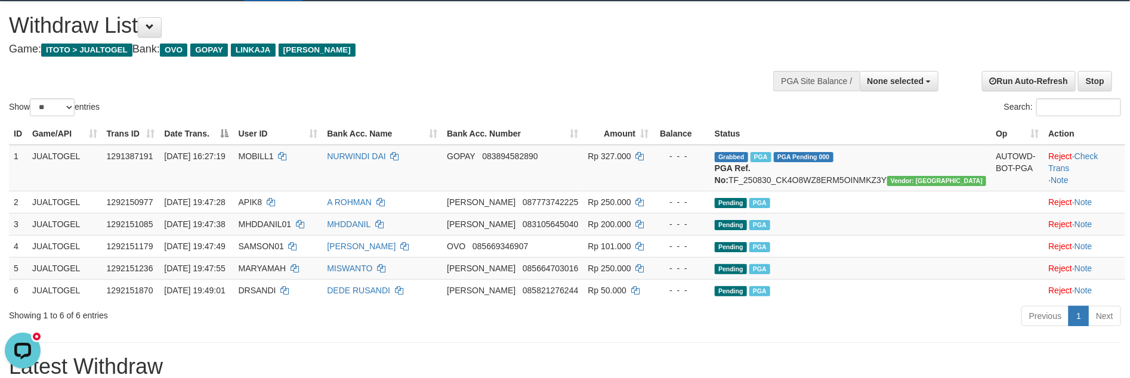
scroll to position [0, 0]
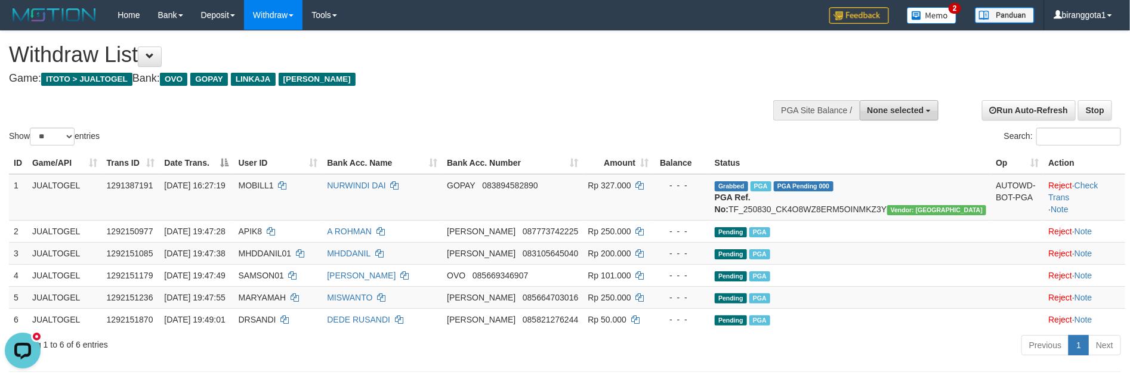
click at [874, 120] on button "None selected" at bounding box center [899, 110] width 79 height 20
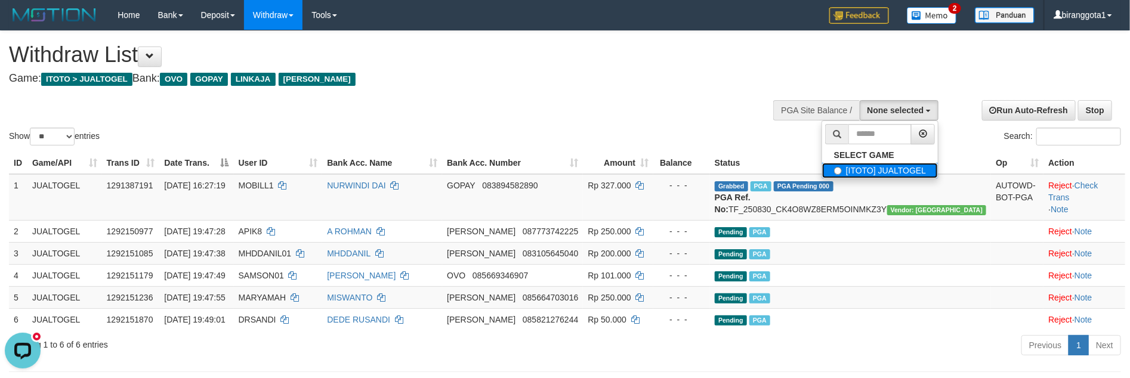
click at [854, 172] on label "[ITOTO] JUALTOGEL" at bounding box center [880, 171] width 116 height 16
select select "****"
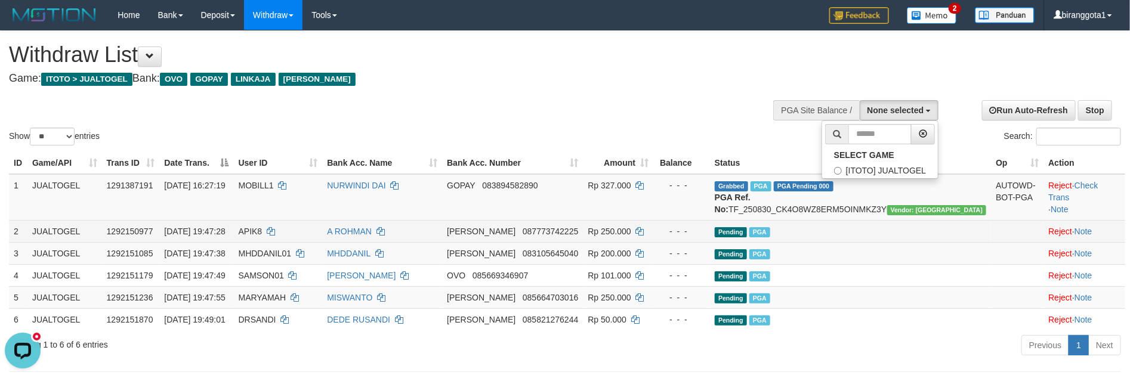
scroll to position [11, 0]
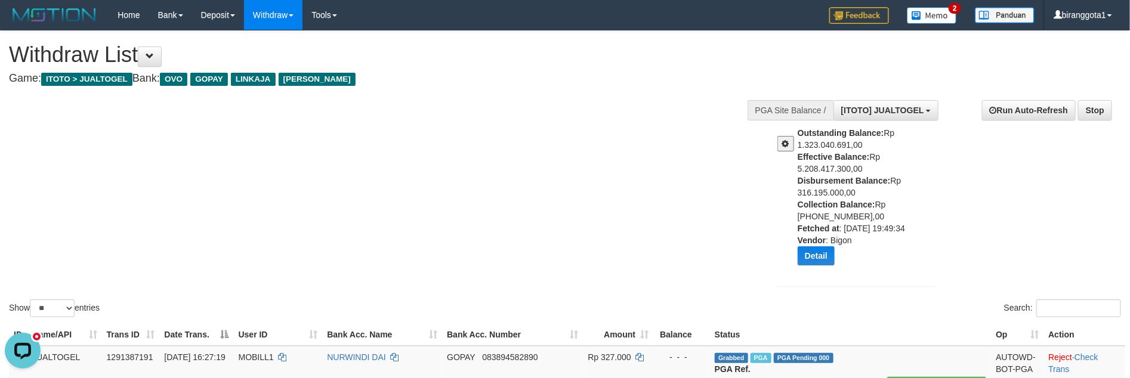
click at [569, 204] on div "Show ** ** ** *** entries Search:" at bounding box center [565, 175] width 1130 height 289
drag, startPoint x: 47, startPoint y: 295, endPoint x: 47, endPoint y: 301, distance: 6.0
click at [47, 295] on div "Show ** ** ** *** entries Search:" at bounding box center [565, 175] width 1130 height 289
drag, startPoint x: 49, startPoint y: 305, endPoint x: 51, endPoint y: 316, distance: 10.9
click at [49, 305] on select "** ** ** ***" at bounding box center [52, 308] width 45 height 18
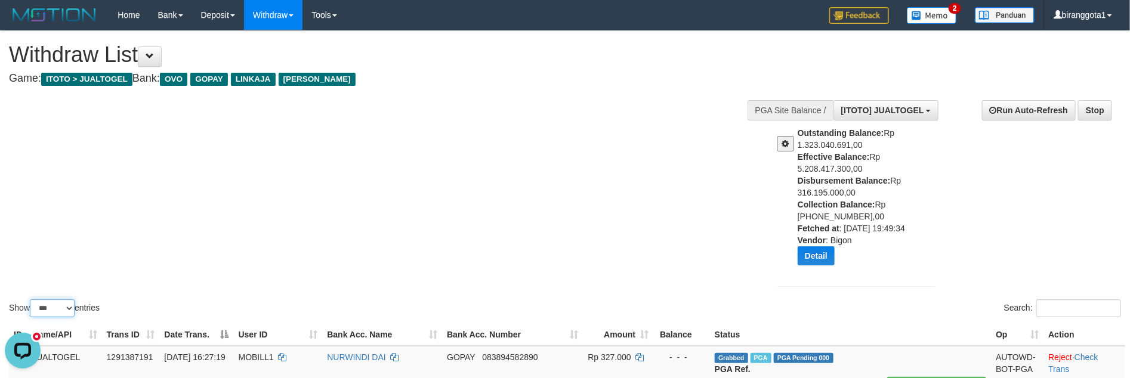
click at [32, 299] on select "** ** ** ***" at bounding box center [52, 308] width 45 height 18
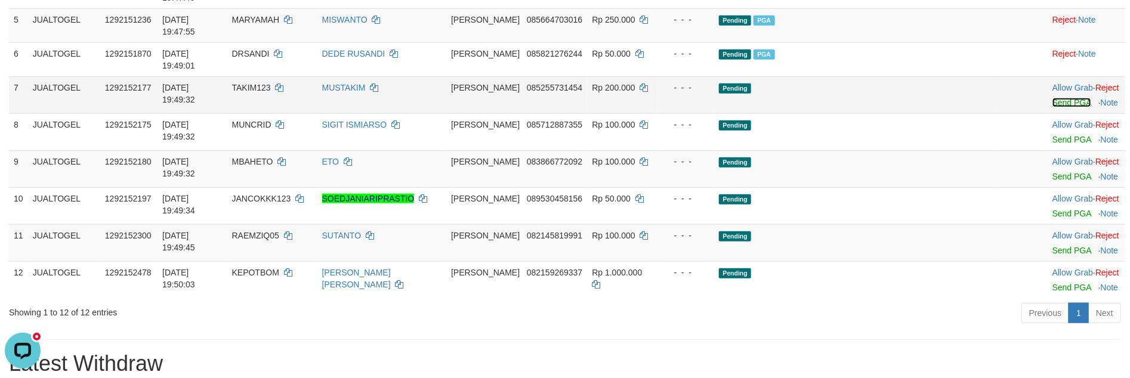
click at [1052, 98] on link "Send PGA" at bounding box center [1071, 103] width 39 height 10
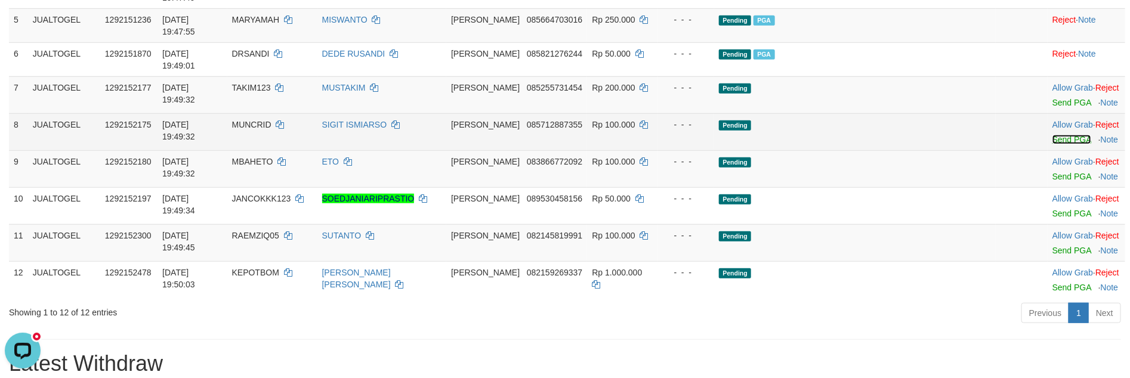
click at [1052, 135] on link "Send PGA" at bounding box center [1071, 140] width 39 height 10
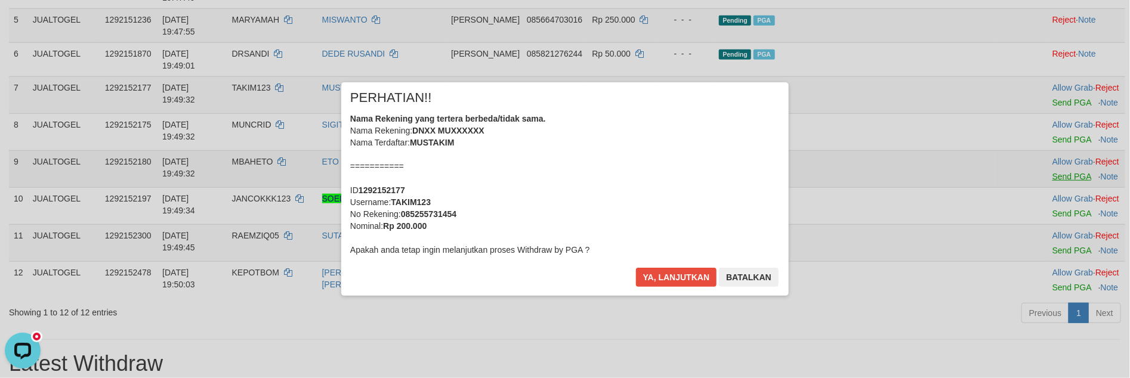
click at [1042, 132] on div "× PERHATIAN!! Nama Rekening yang tertera berbeda/tidak sama. Nama Rekening: DNX…" at bounding box center [565, 188] width 1130 height 261
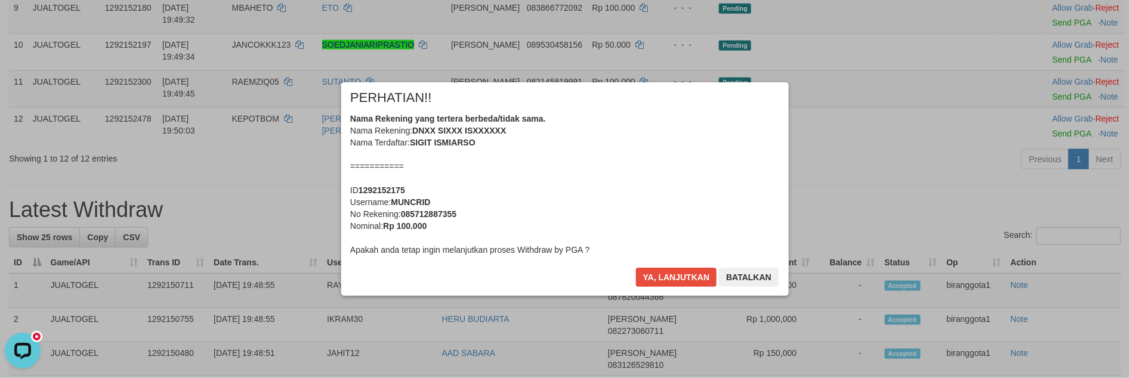
scroll to position [638, 0]
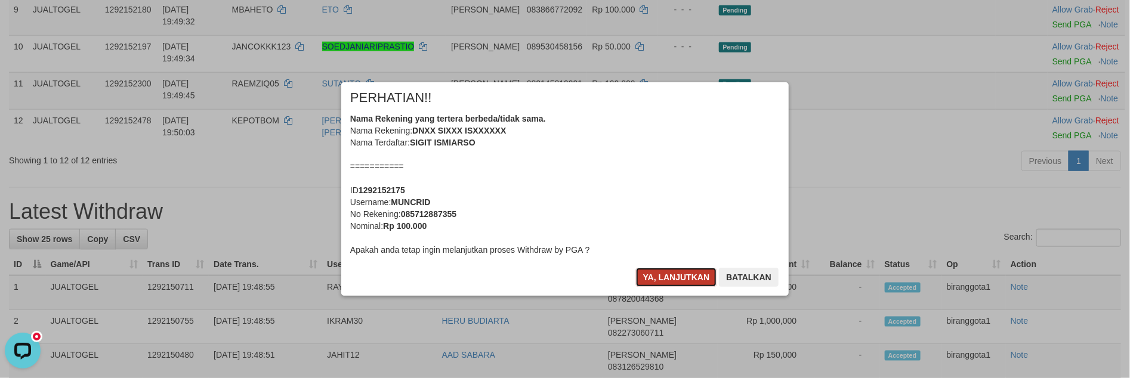
click at [673, 281] on button "Ya, lanjutkan" at bounding box center [676, 277] width 81 height 19
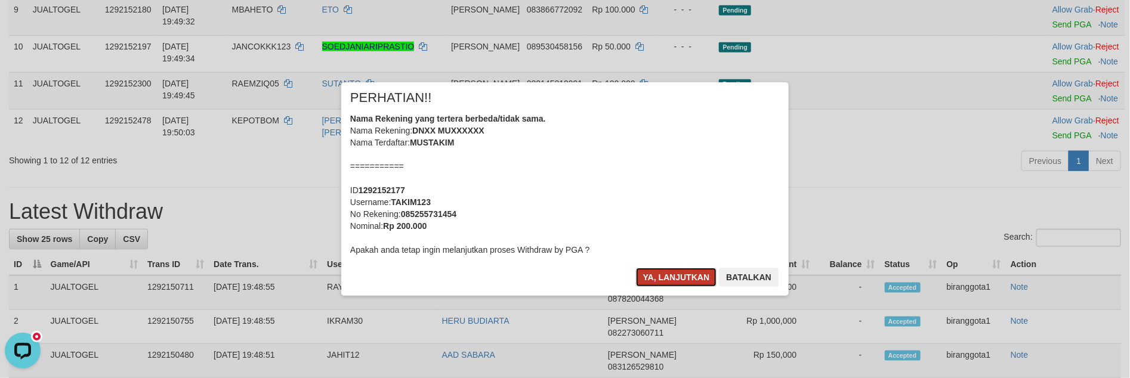
click at [672, 278] on button "Ya, lanjutkan" at bounding box center [676, 277] width 81 height 19
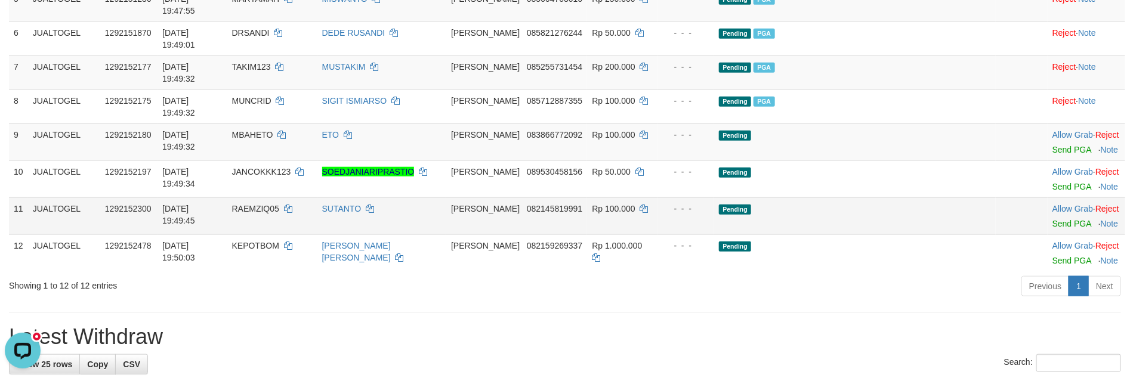
scroll to position [496, 0]
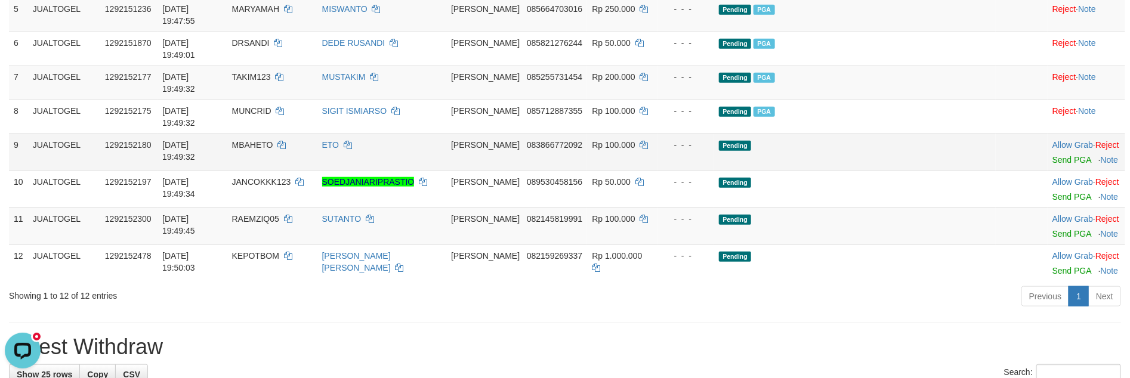
click at [1048, 134] on td "Allow Grab · Reject Send PGA · Note" at bounding box center [1087, 152] width 78 height 37
click at [1052, 155] on link "Send PGA" at bounding box center [1071, 160] width 39 height 10
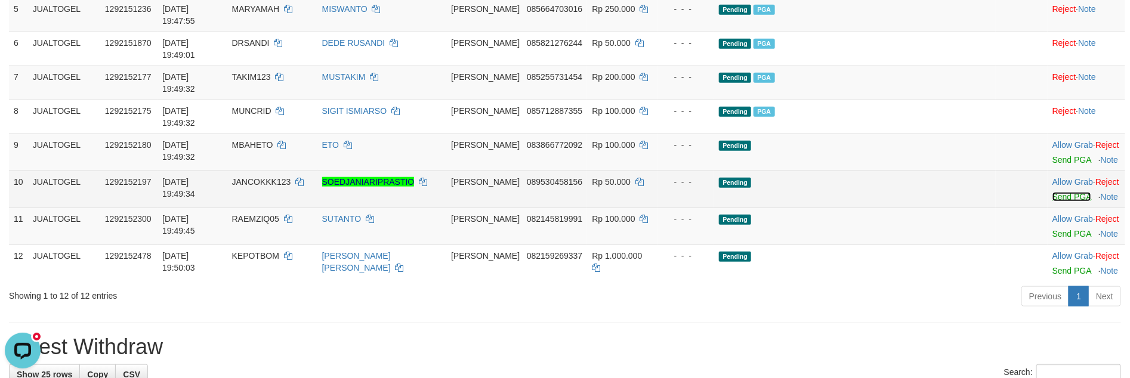
drag, startPoint x: 1050, startPoint y: 89, endPoint x: 1047, endPoint y: 125, distance: 36.0
click at [1052, 192] on link "Send PGA" at bounding box center [1071, 197] width 39 height 10
click at [1048, 208] on td "Allow Grab · Reject Send PGA · Note" at bounding box center [1087, 226] width 78 height 37
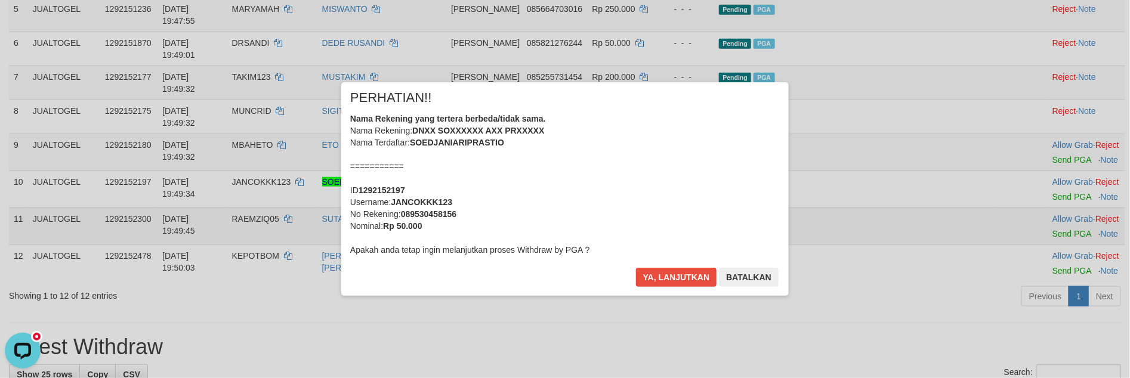
click at [1042, 159] on div "× PERHATIAN!! Nama Rekening yang tertera berbeda/tidak sama. Nama Rekening: DNX…" at bounding box center [565, 188] width 1130 height 261
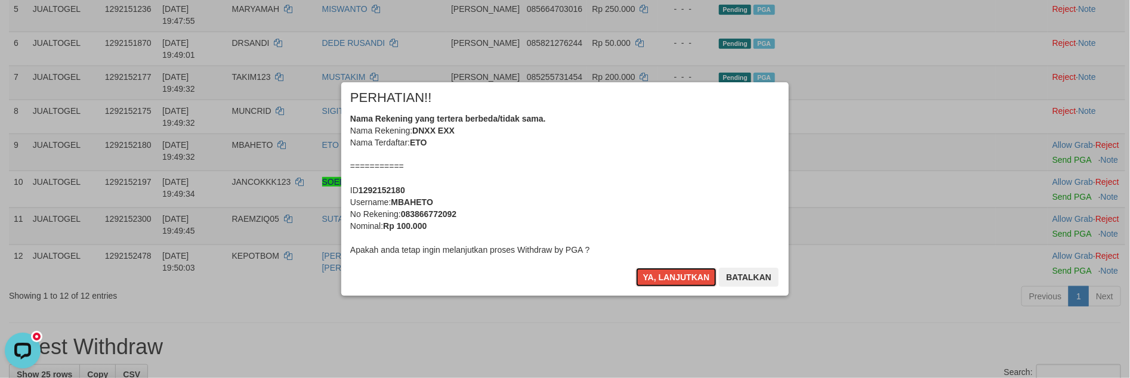
click at [671, 271] on button "Ya, lanjutkan" at bounding box center [676, 277] width 81 height 19
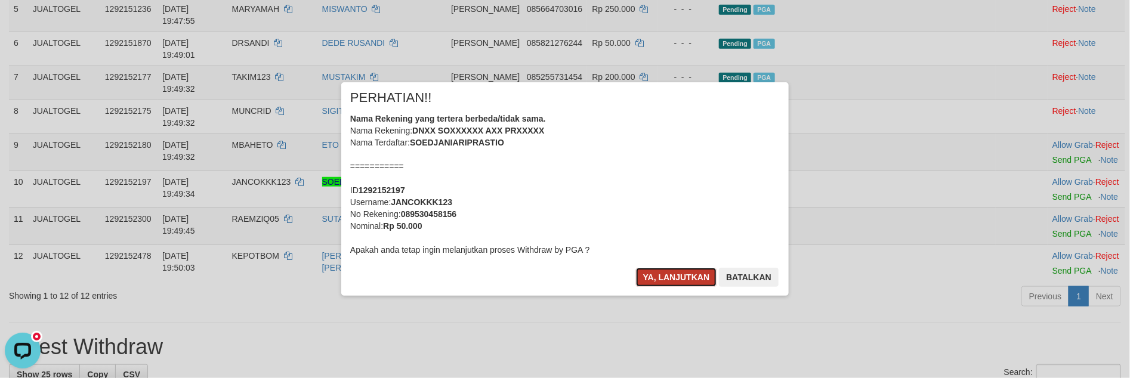
scroll to position [481, 0]
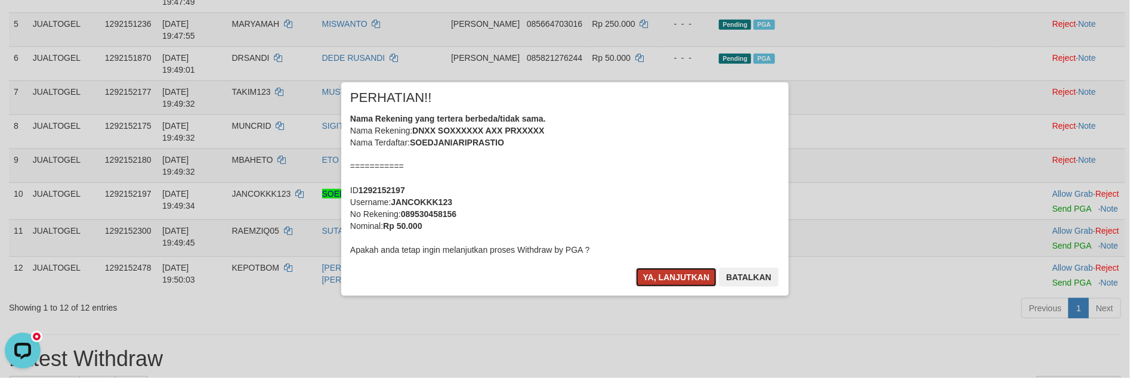
click at [671, 271] on button "Ya, lanjutkan" at bounding box center [676, 277] width 81 height 19
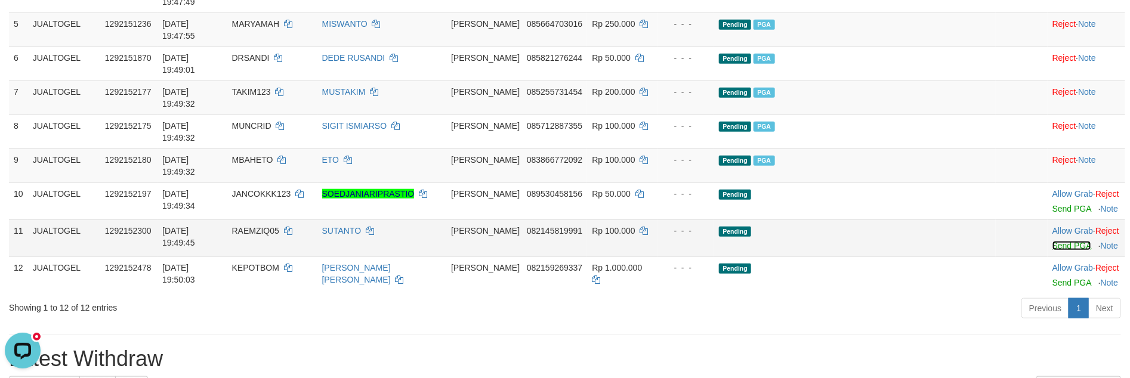
click at [1052, 241] on link "Send PGA" at bounding box center [1071, 246] width 39 height 10
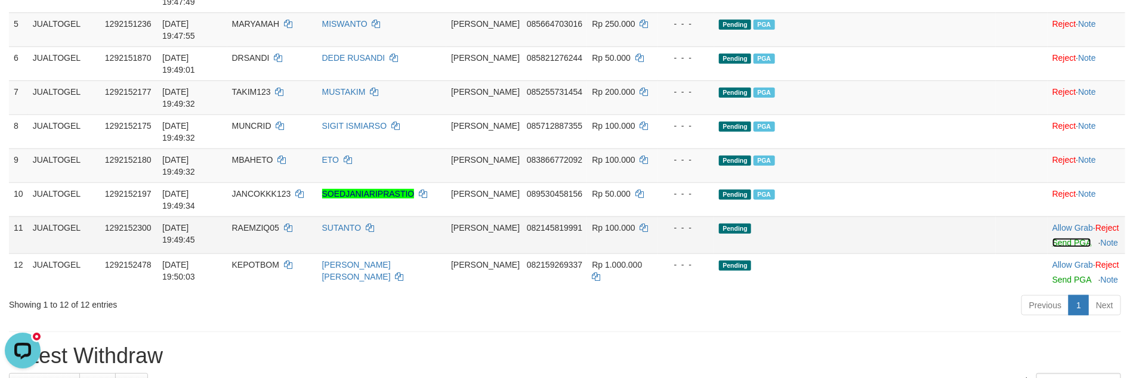
scroll to position [466, 0]
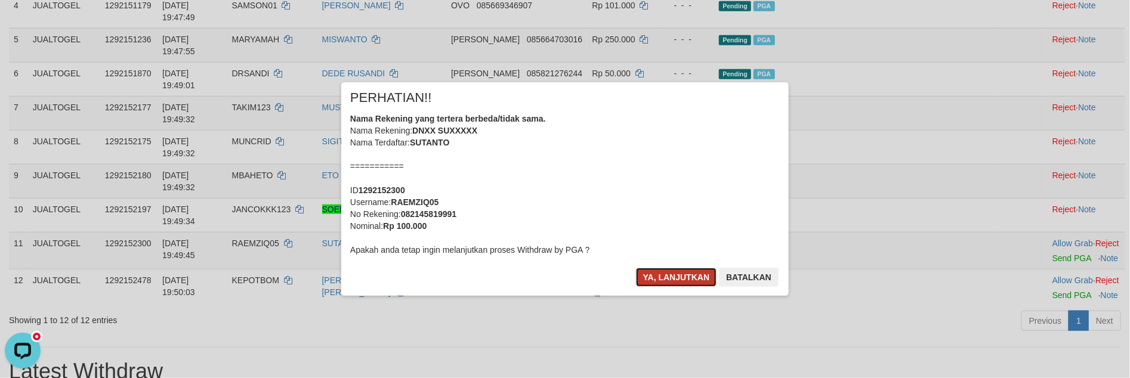
click at [673, 280] on button "Ya, lanjutkan" at bounding box center [676, 277] width 81 height 19
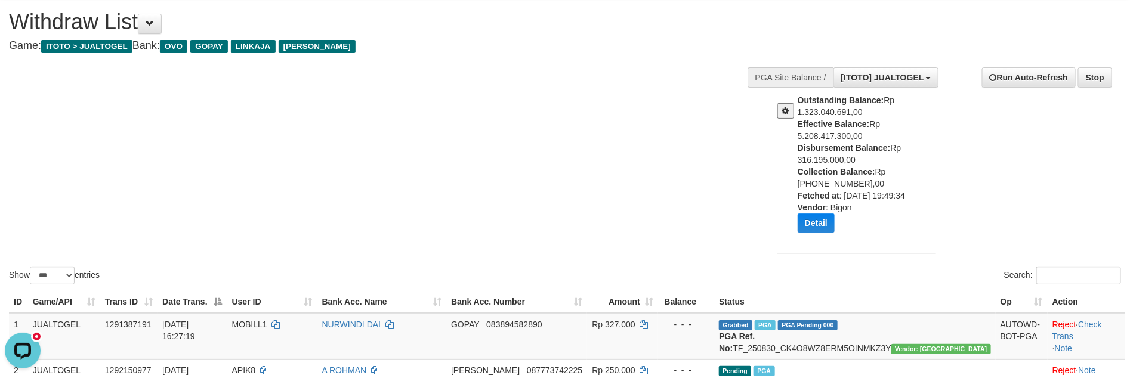
scroll to position [0, 0]
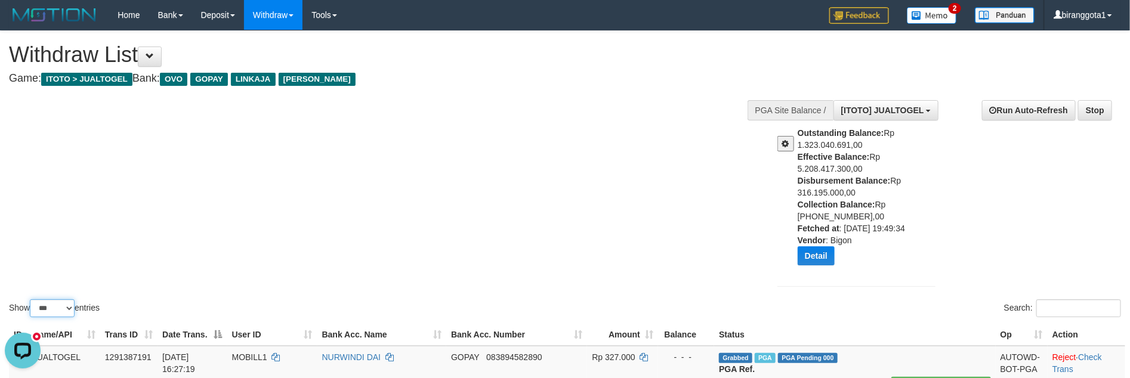
click at [60, 304] on select "** ** ** ***" at bounding box center [52, 308] width 45 height 18
select select "**"
click at [32, 299] on select "** ** ** ***" at bounding box center [52, 308] width 45 height 18
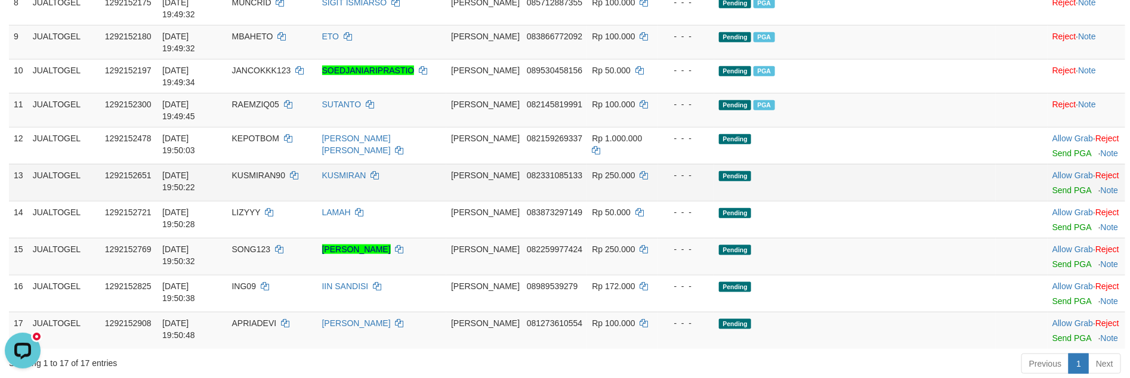
scroll to position [575, 0]
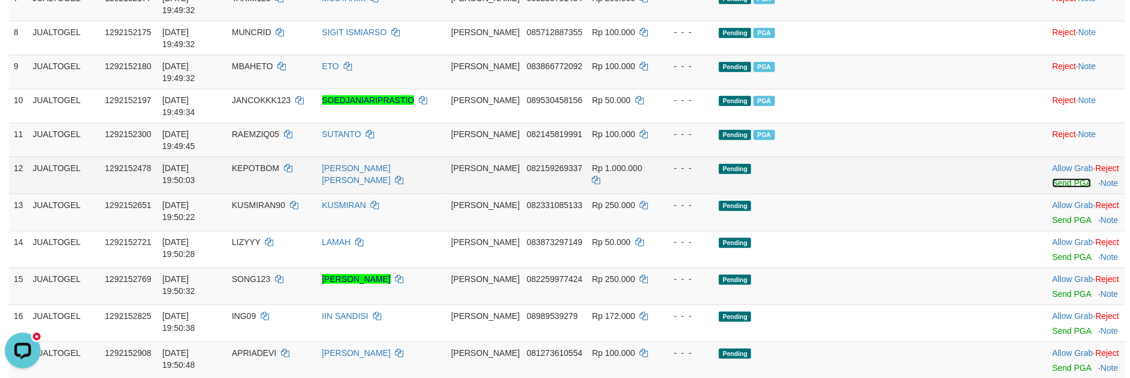
click at [1058, 178] on link "Send PGA" at bounding box center [1071, 183] width 39 height 10
click at [1052, 215] on link "Send PGA" at bounding box center [1071, 220] width 39 height 10
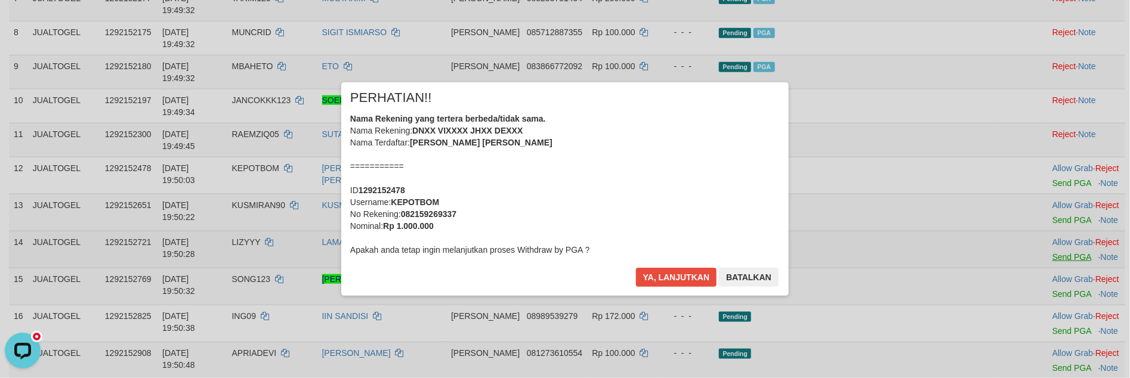
drag, startPoint x: 1058, startPoint y: 81, endPoint x: 1045, endPoint y: 149, distance: 68.6
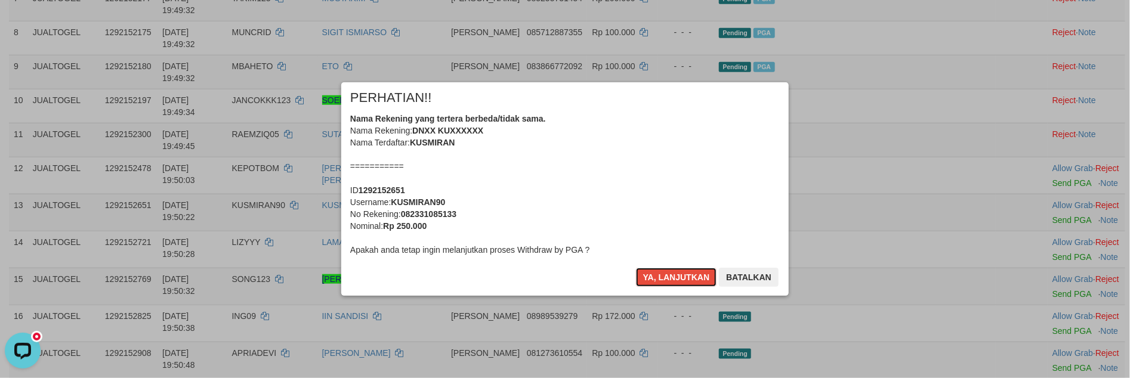
click at [672, 272] on button "Ya, lanjutkan" at bounding box center [676, 277] width 81 height 19
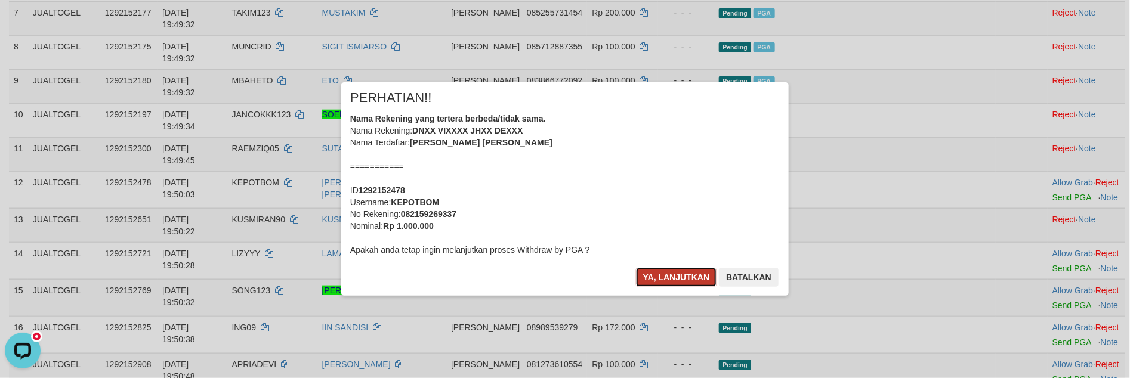
click at [672, 272] on button "Ya, lanjutkan" at bounding box center [676, 277] width 81 height 19
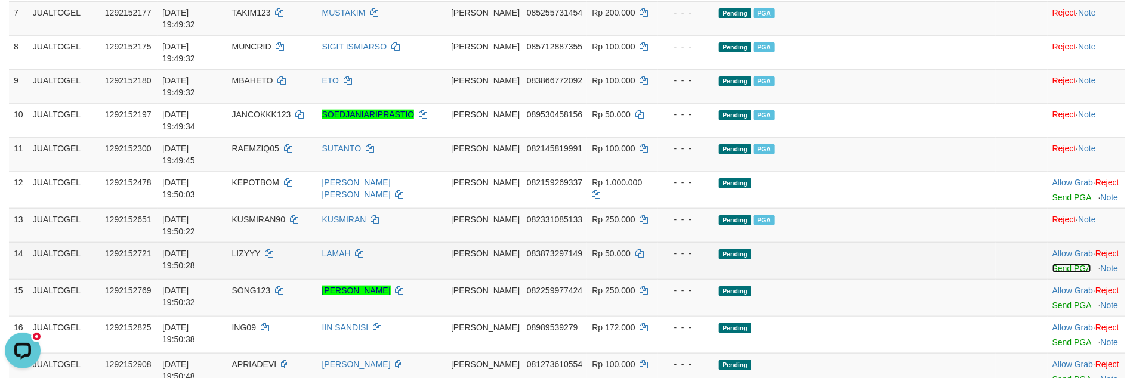
scroll to position [546, 0]
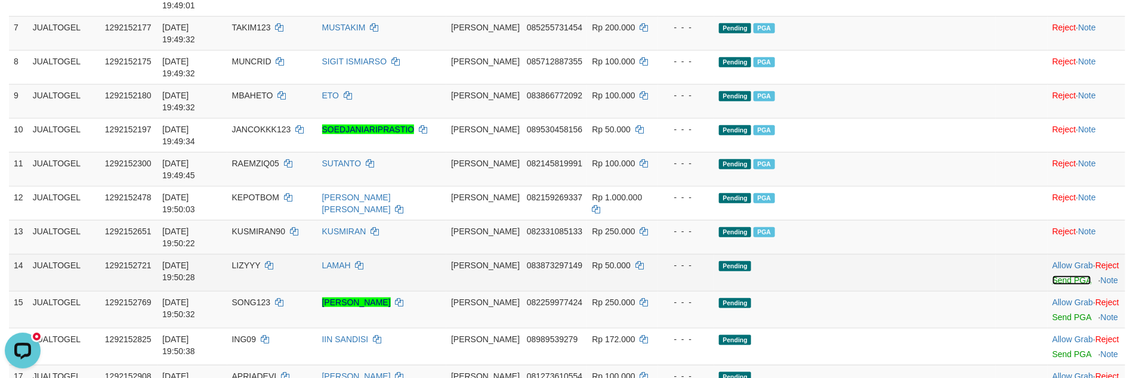
click at [1055, 276] on link "Send PGA" at bounding box center [1071, 281] width 39 height 10
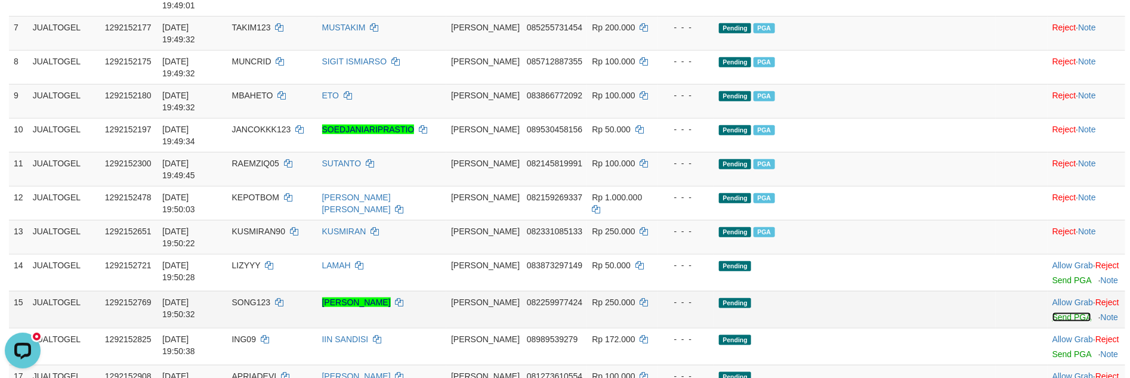
click at [1052, 313] on link "Send PGA" at bounding box center [1071, 318] width 39 height 10
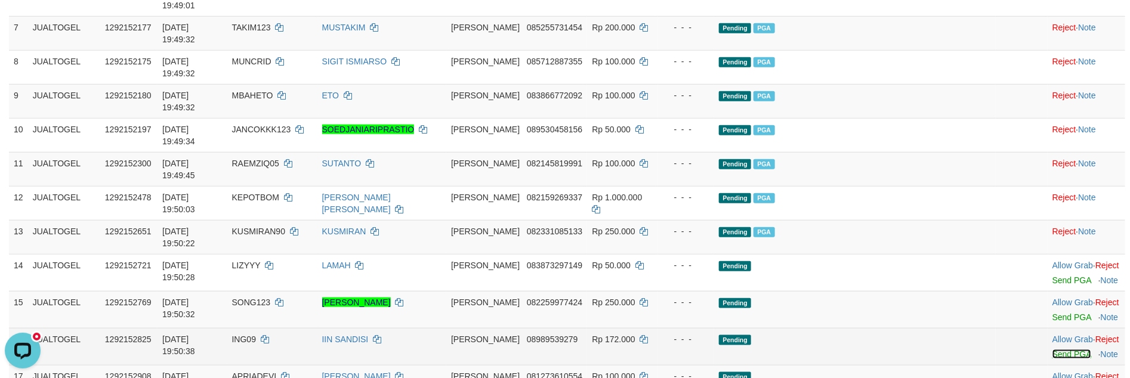
click at [1052, 350] on link "Send PGA" at bounding box center [1071, 355] width 39 height 10
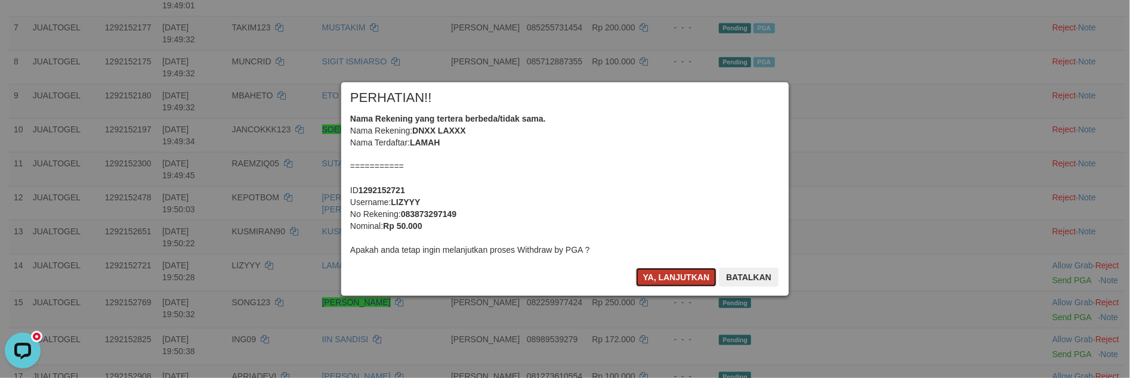
click at [684, 276] on button "Ya, lanjutkan" at bounding box center [676, 277] width 81 height 19
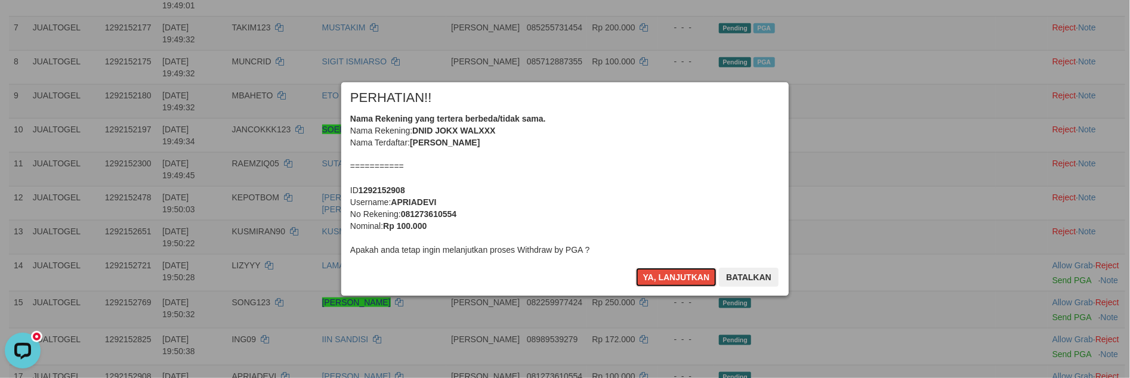
scroll to position [530, 0]
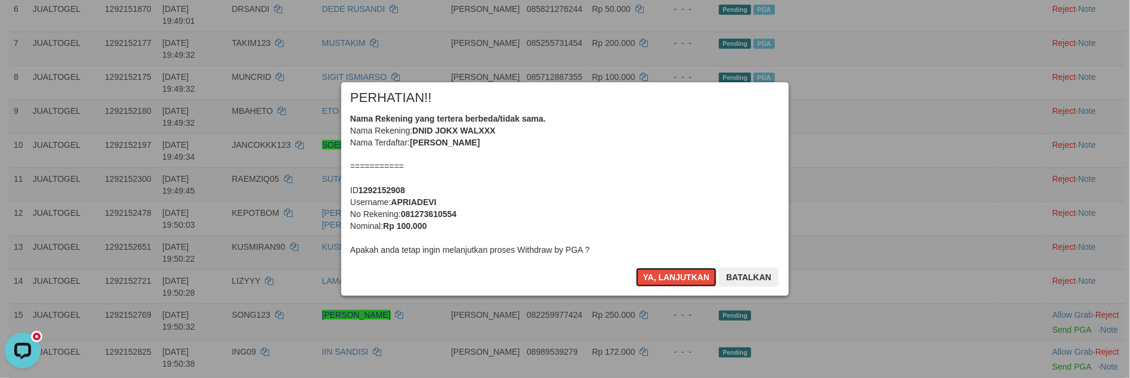
click at [684, 276] on button "Ya, lanjutkan" at bounding box center [676, 277] width 81 height 19
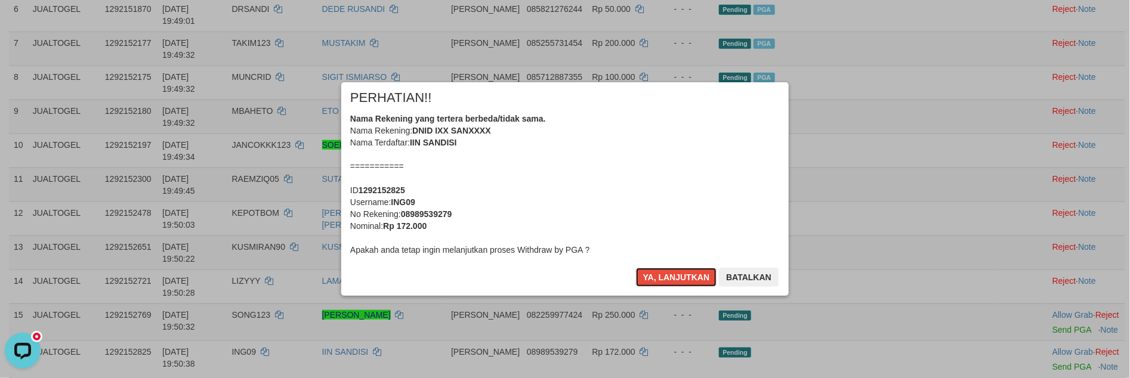
click at [684, 276] on button "Ya, lanjutkan" at bounding box center [676, 277] width 81 height 19
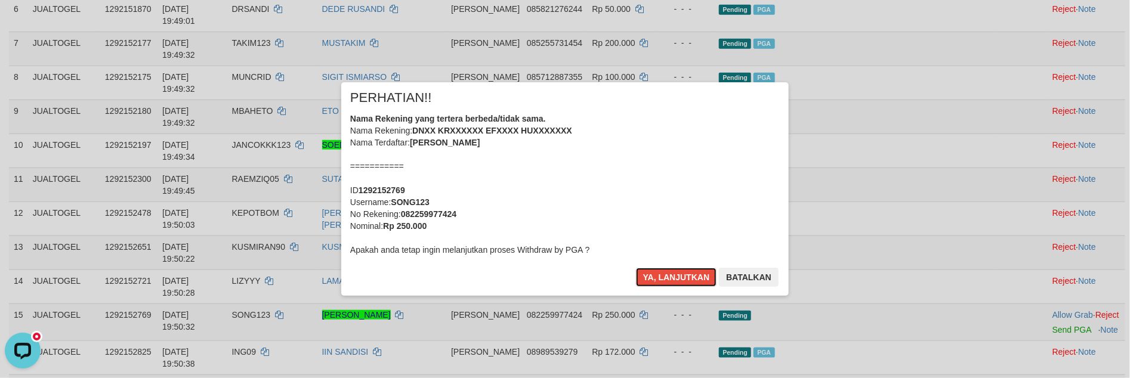
scroll to position [516, 0]
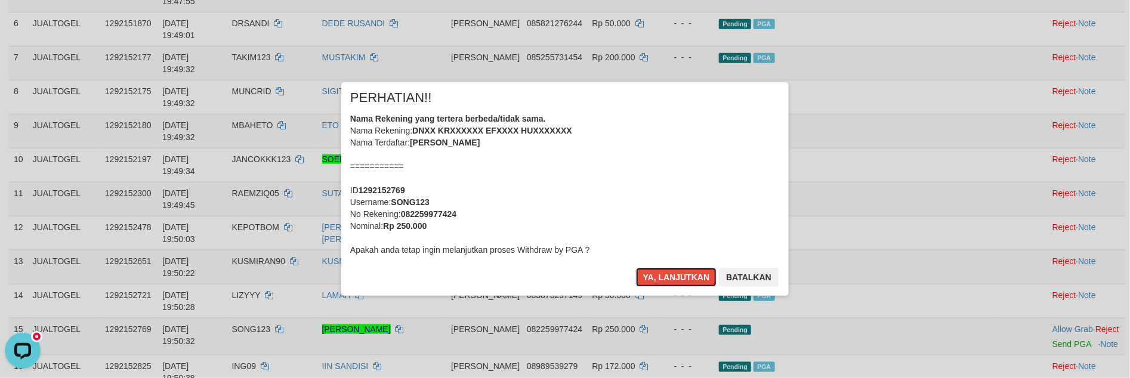
click at [684, 276] on button "Ya, lanjutkan" at bounding box center [676, 277] width 81 height 19
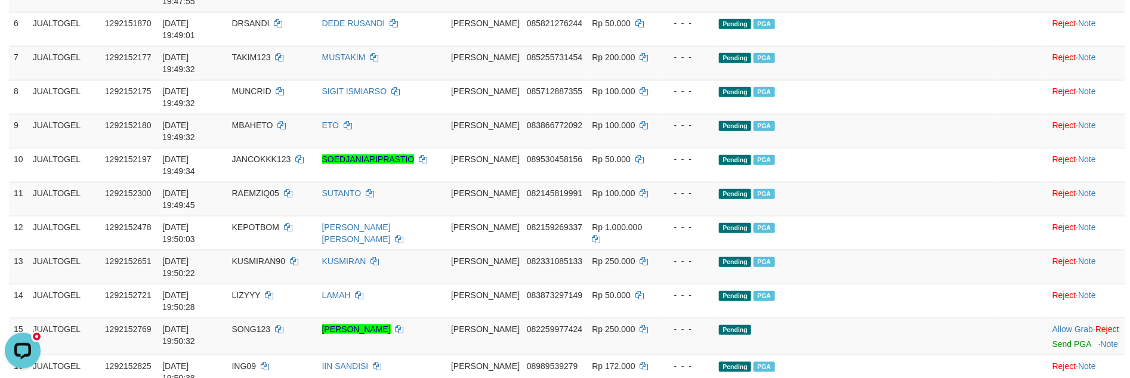
scroll to position [501, 0]
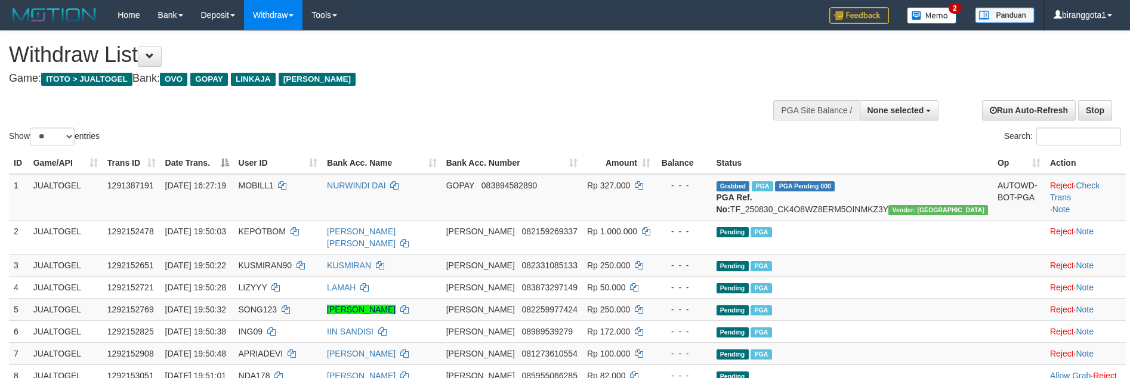
select select
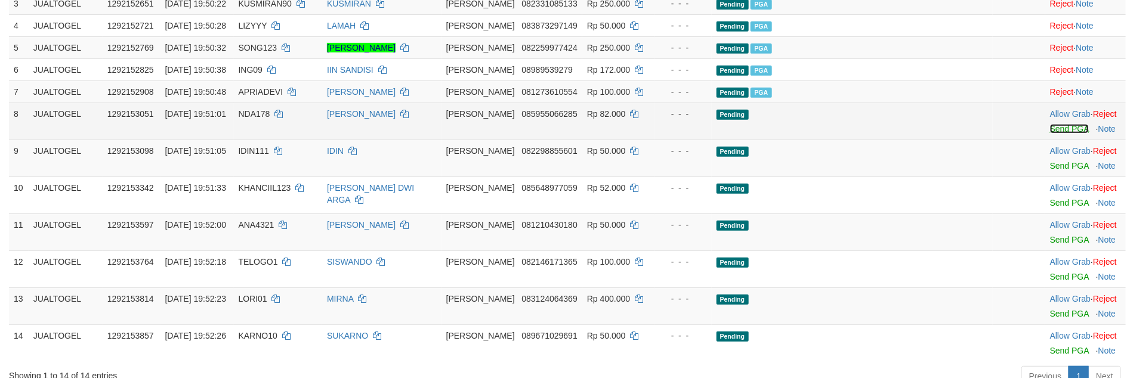
click at [1050, 129] on link "Send PGA" at bounding box center [1069, 129] width 39 height 10
click at [1050, 165] on link "Send PGA" at bounding box center [1069, 166] width 39 height 10
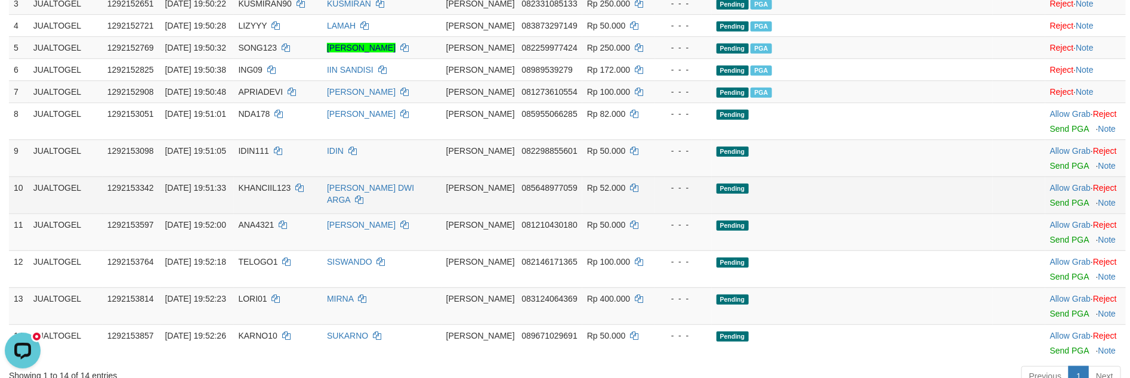
scroll to position [0, 0]
click at [1045, 199] on td "Allow Grab · Reject Send PGA · Note" at bounding box center [1085, 195] width 81 height 37
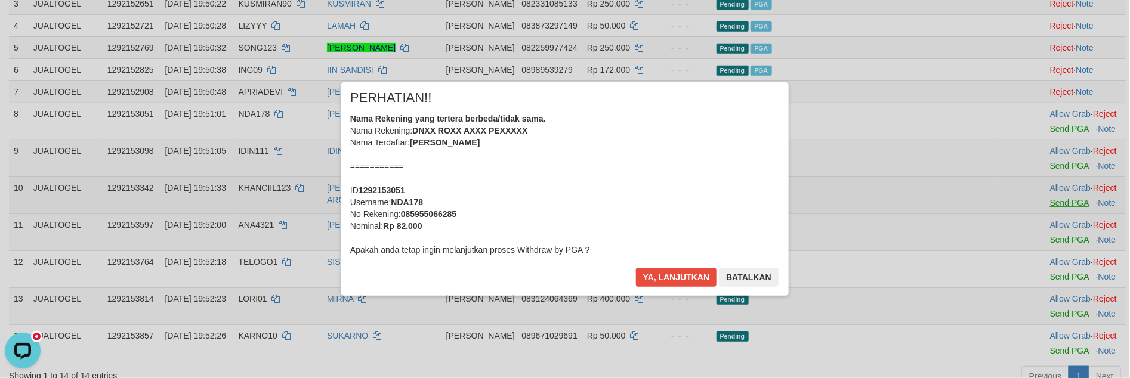
click at [1040, 201] on div "× PERHATIAN!! Nama Rekening yang tertera berbeda/tidak sama. Nama Rekening: DNX…" at bounding box center [565, 188] width 1130 height 261
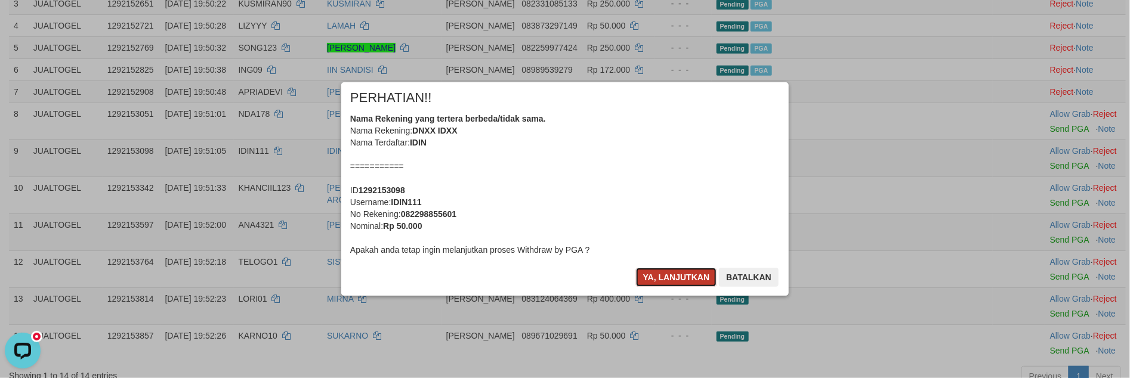
click at [651, 280] on button "Ya, lanjutkan" at bounding box center [676, 277] width 81 height 19
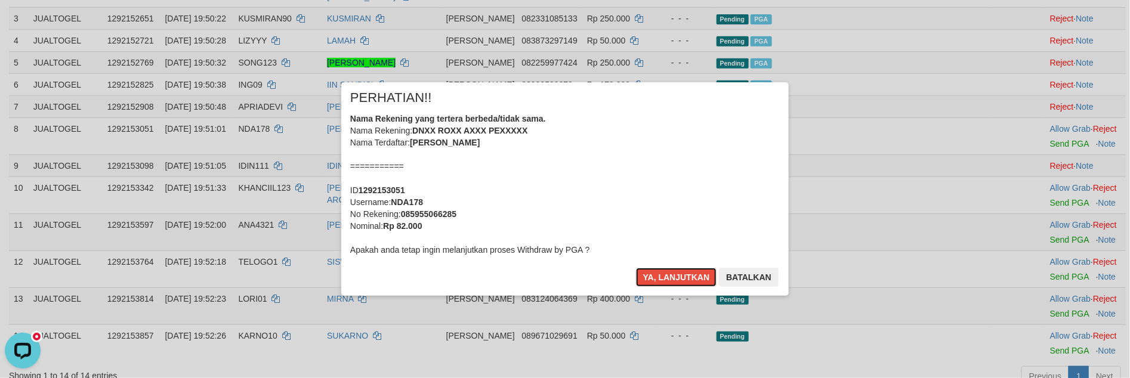
click at [651, 280] on button "Ya, lanjutkan" at bounding box center [676, 277] width 81 height 19
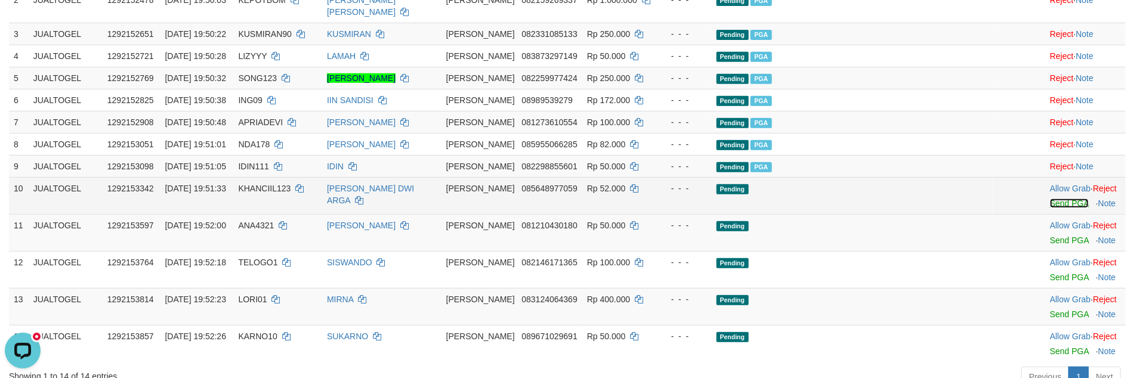
click at [1050, 205] on link "Send PGA" at bounding box center [1069, 204] width 39 height 10
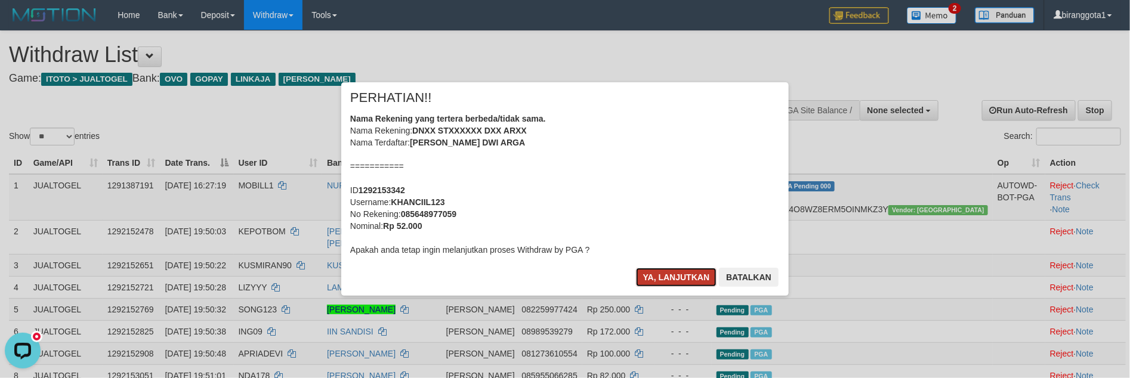
click at [661, 274] on button "Ya, lanjutkan" at bounding box center [676, 277] width 81 height 19
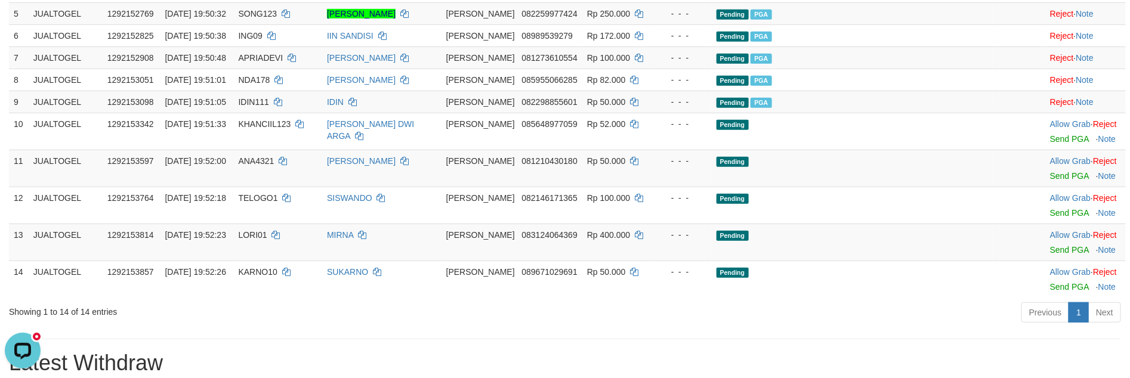
scroll to position [306, 0]
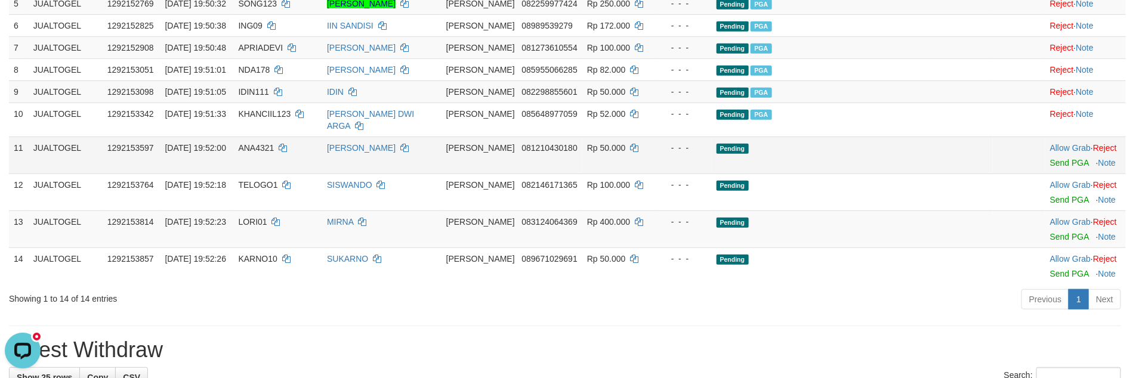
drag, startPoint x: 980, startPoint y: 157, endPoint x: 965, endPoint y: 158, distance: 14.3
click at [993, 157] on td at bounding box center [1019, 155] width 52 height 37
click at [1050, 158] on link "Send PGA" at bounding box center [1069, 163] width 39 height 10
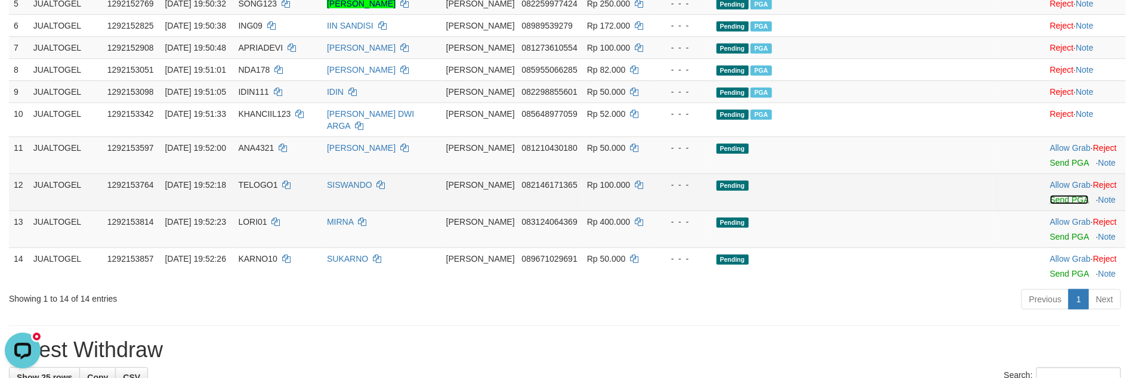
click at [1050, 195] on link "Send PGA" at bounding box center [1069, 200] width 39 height 10
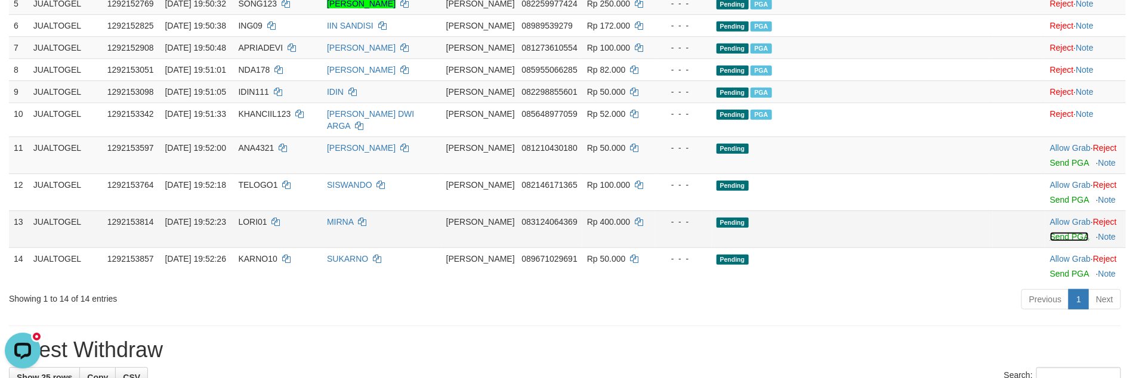
click at [1050, 232] on link "Send PGA" at bounding box center [1069, 237] width 39 height 10
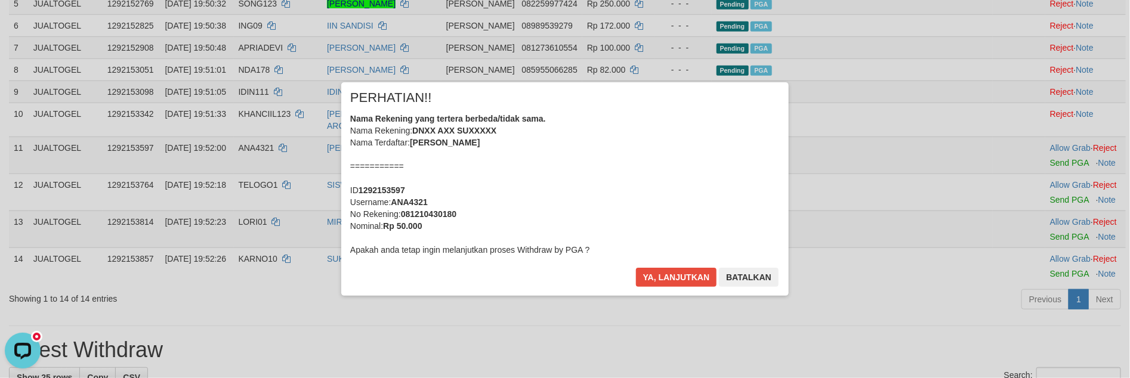
click at [1040, 267] on div "× PERHATIAN!! Nama Rekening yang tertera berbeda/tidak sama. Nama Rekening: DNX…" at bounding box center [565, 188] width 1130 height 261
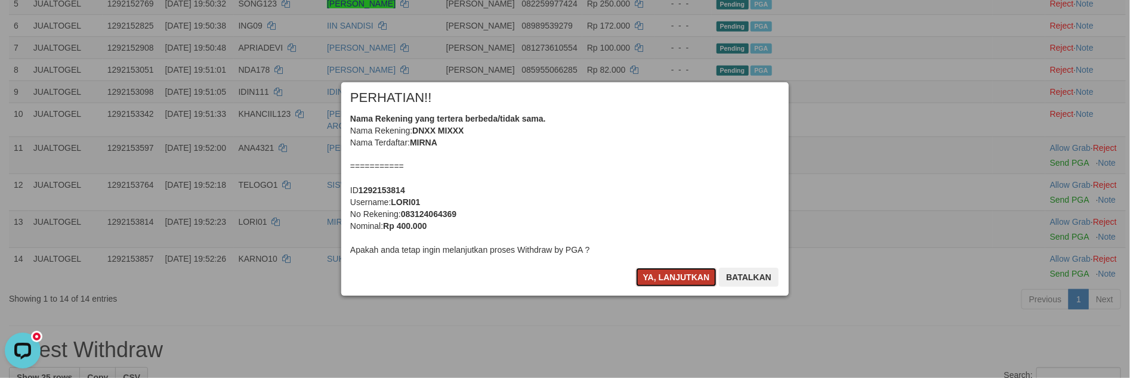
click at [659, 280] on button "Ya, lanjutkan" at bounding box center [676, 277] width 81 height 19
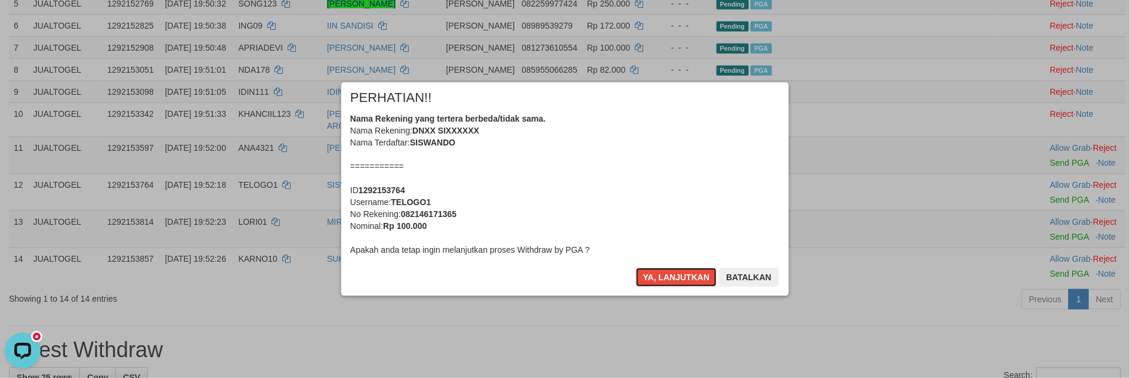
click at [659, 280] on button "Ya, lanjutkan" at bounding box center [676, 277] width 81 height 19
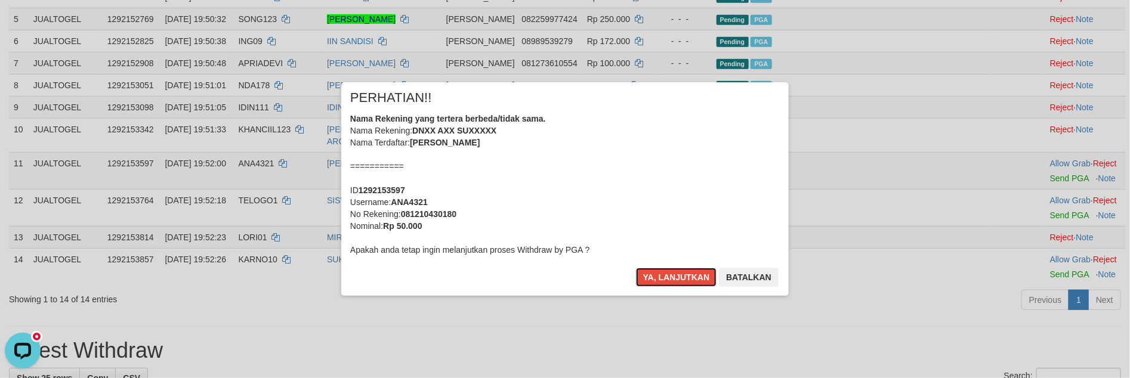
click at [659, 280] on button "Ya, lanjutkan" at bounding box center [676, 277] width 81 height 19
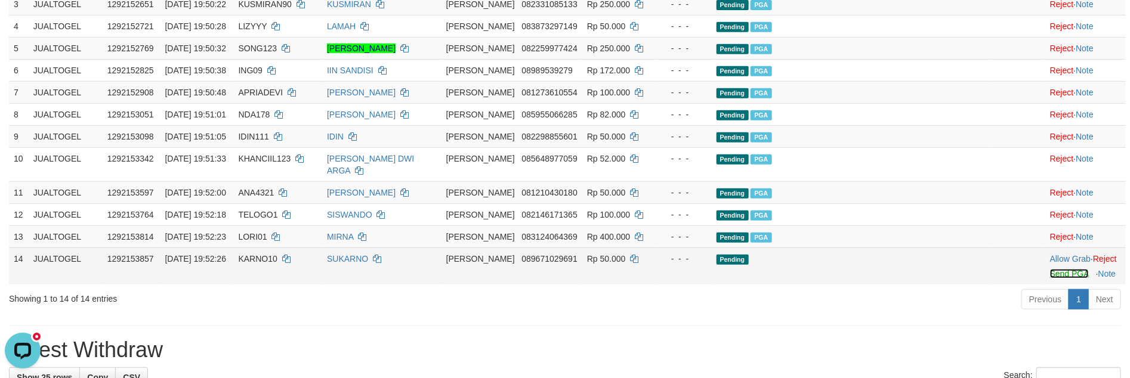
click at [1050, 269] on link "Send PGA" at bounding box center [1069, 274] width 39 height 10
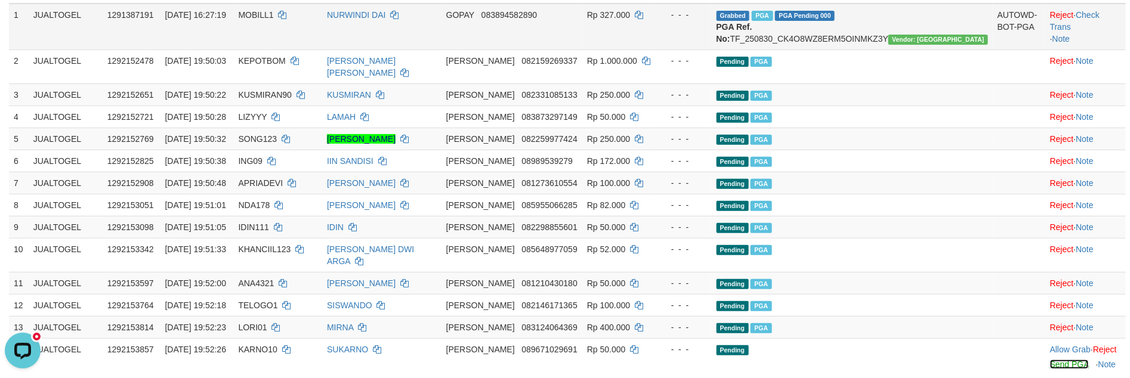
scroll to position [0, 0]
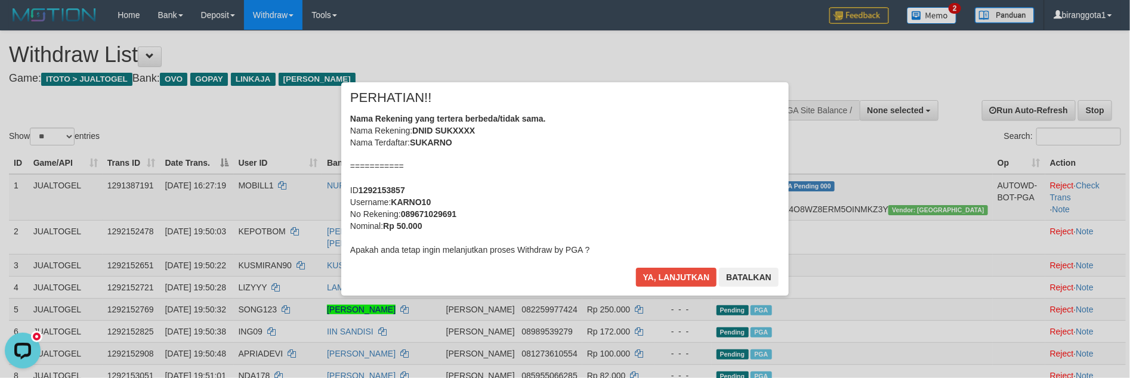
click at [672, 289] on div "Ya, lanjutkan Batalkan" at bounding box center [707, 282] width 145 height 28
click at [685, 282] on button "Ya, lanjutkan" at bounding box center [676, 277] width 81 height 19
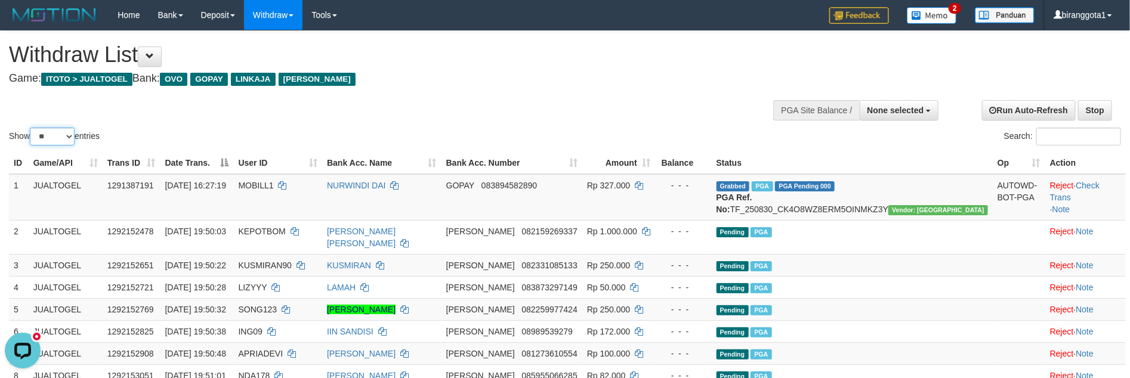
click at [61, 141] on select "** ** ** ***" at bounding box center [52, 137] width 45 height 18
select select "**"
click at [32, 128] on select "** ** ** ***" at bounding box center [52, 137] width 45 height 18
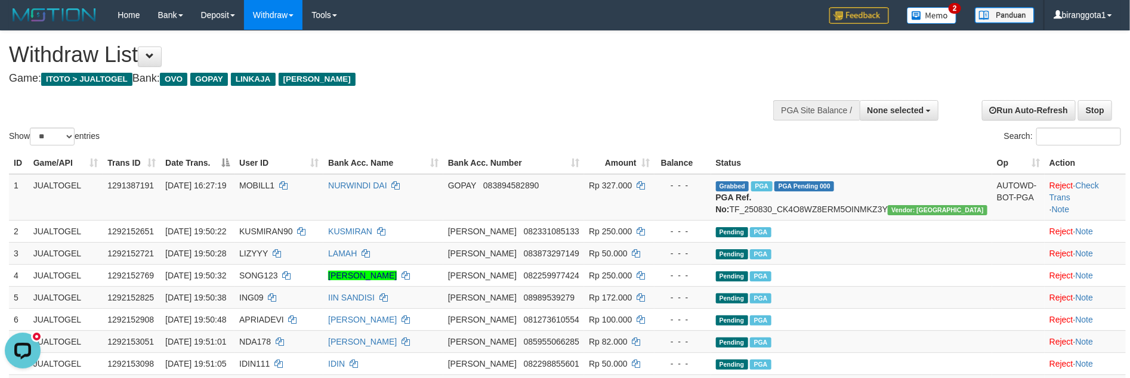
scroll to position [433, 0]
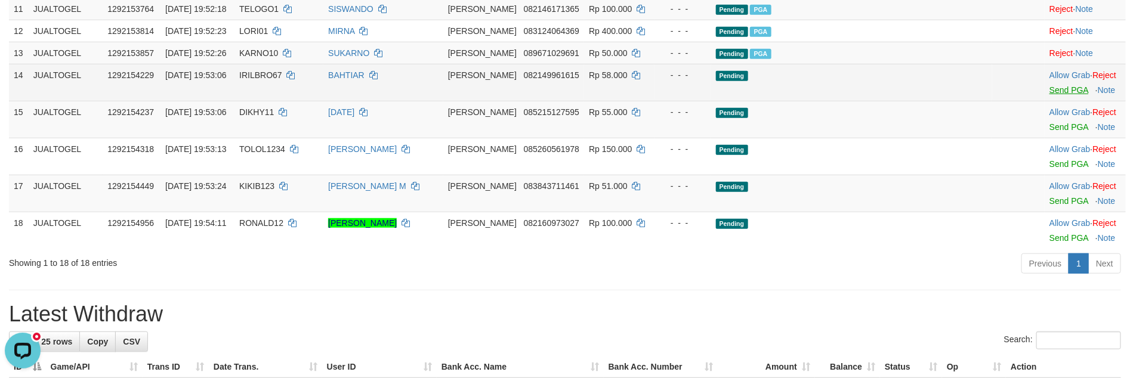
drag, startPoint x: 1042, startPoint y: 100, endPoint x: 1051, endPoint y: 97, distance: 9.6
click at [1045, 99] on td "Allow Grab · Reject Send PGA · Note" at bounding box center [1085, 82] width 81 height 37
click at [1051, 95] on link "Send PGA" at bounding box center [1068, 90] width 39 height 10
click at [1049, 129] on link "Send PGA" at bounding box center [1068, 127] width 39 height 10
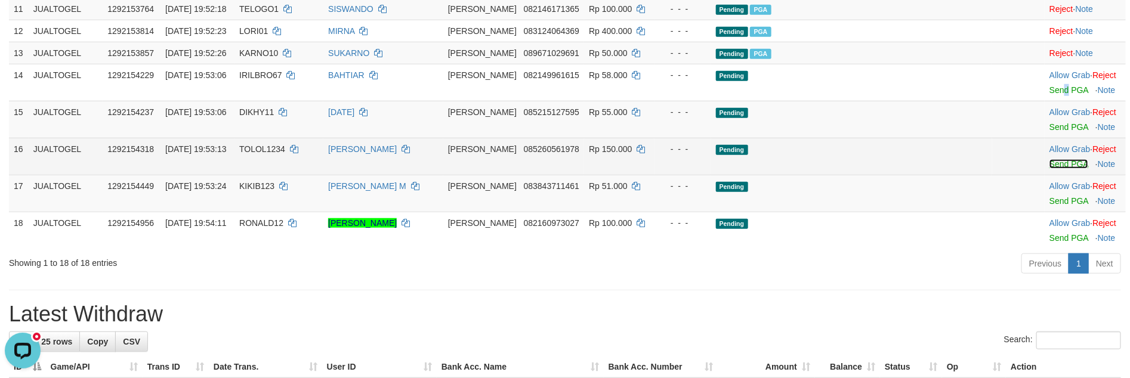
click at [1049, 169] on link "Send PGA" at bounding box center [1068, 164] width 39 height 10
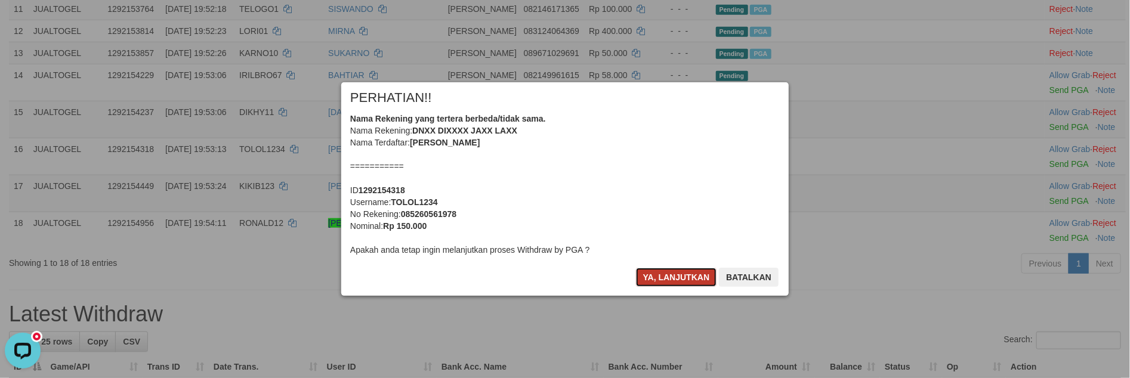
click at [678, 283] on button "Ya, lanjutkan" at bounding box center [676, 277] width 81 height 19
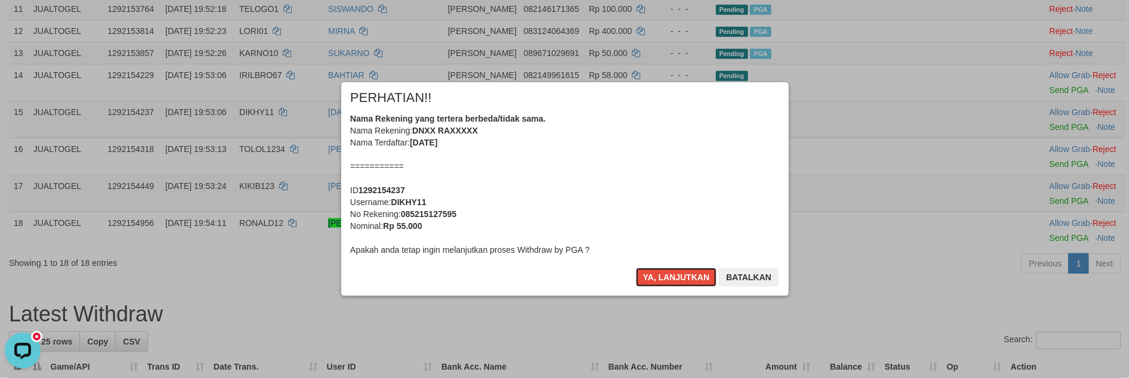
click at [678, 283] on button "Ya, lanjutkan" at bounding box center [676, 277] width 81 height 19
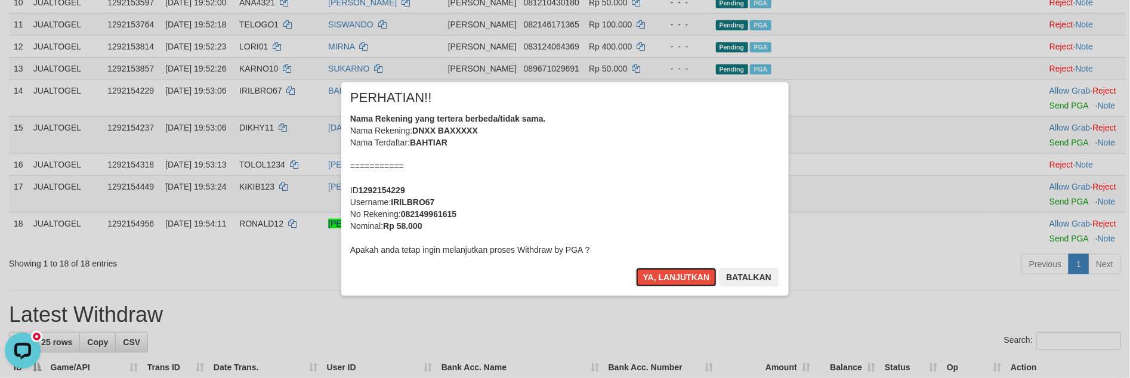
click at [678, 283] on button "Ya, lanjutkan" at bounding box center [676, 277] width 81 height 19
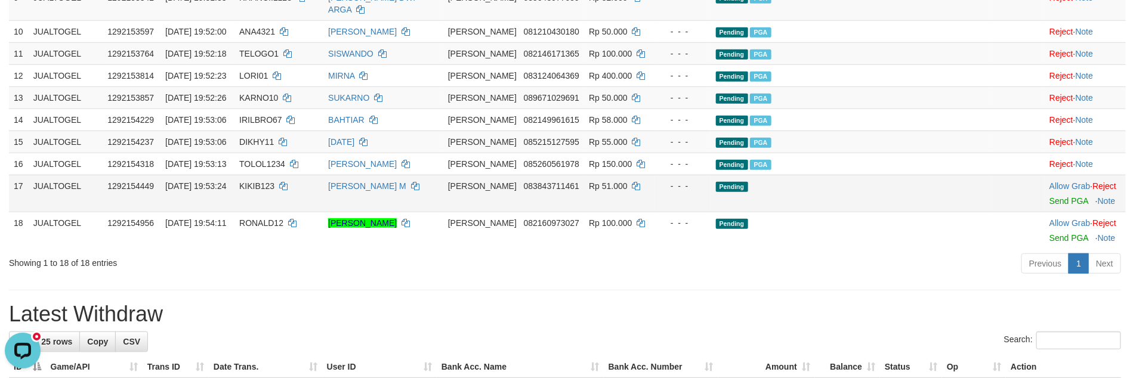
click at [1046, 199] on td "Allow Grab · Reject Send PGA · Note" at bounding box center [1085, 193] width 81 height 37
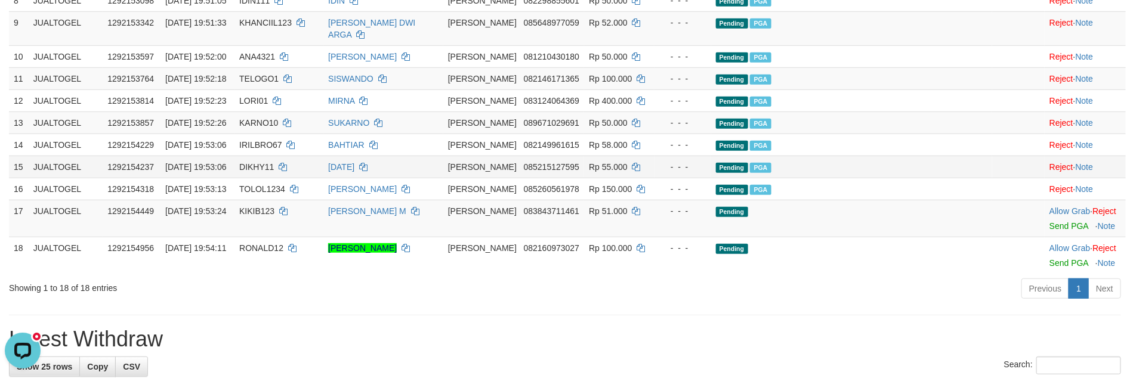
scroll to position [361, 0]
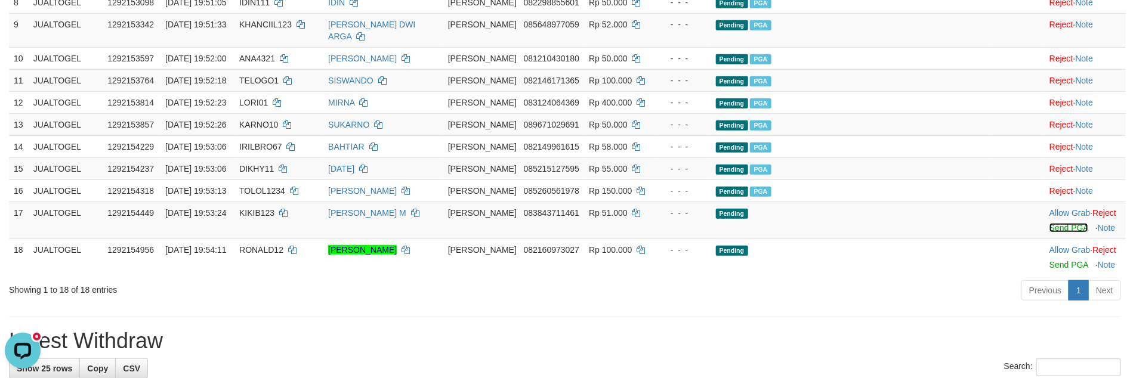
click at [1049, 233] on link "Send PGA" at bounding box center [1068, 228] width 39 height 10
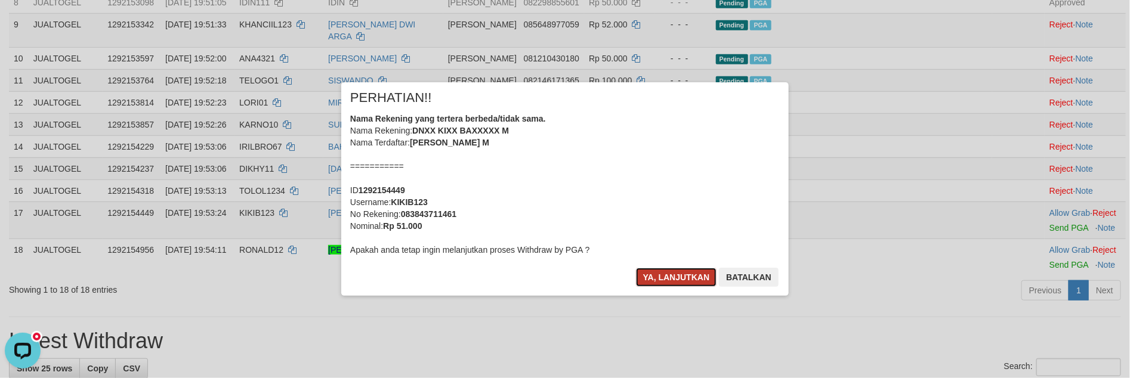
click at [659, 276] on button "Ya, lanjutkan" at bounding box center [676, 277] width 81 height 19
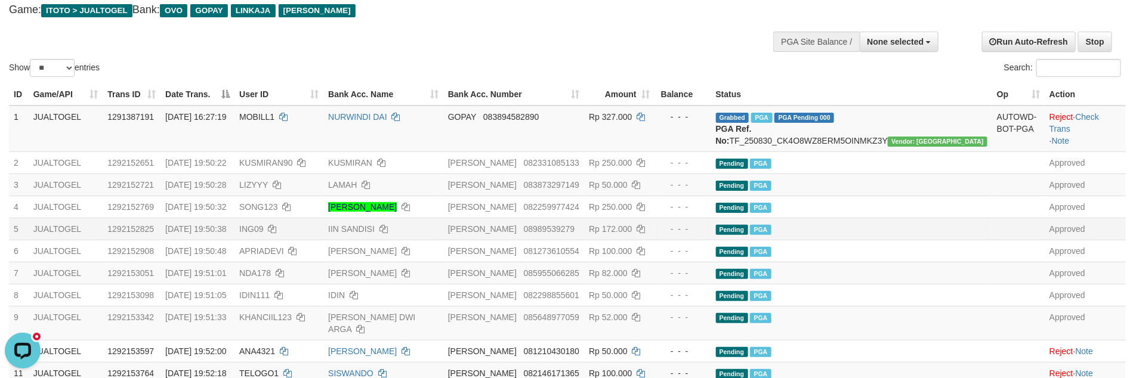
scroll to position [63, 0]
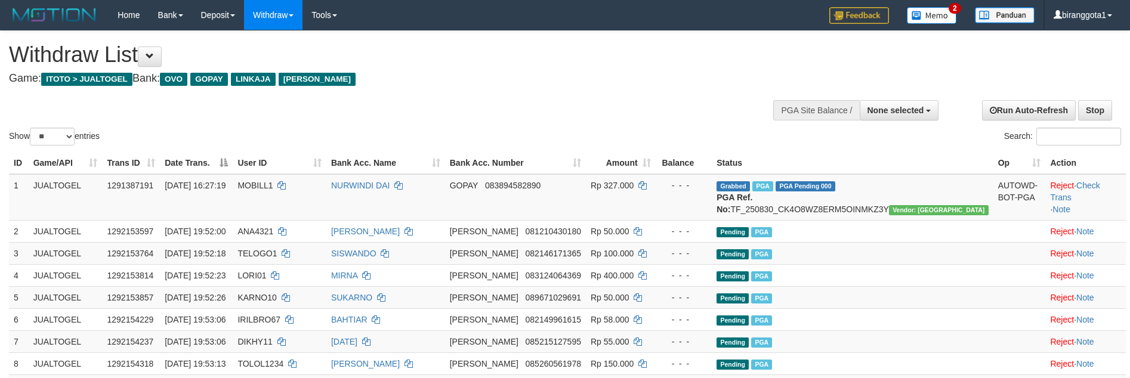
select select
select select "**"
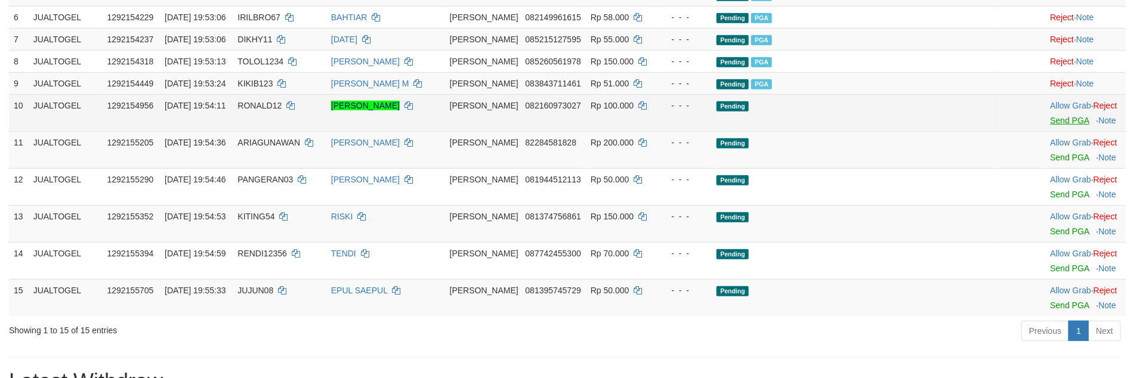
scroll to position [299, 0]
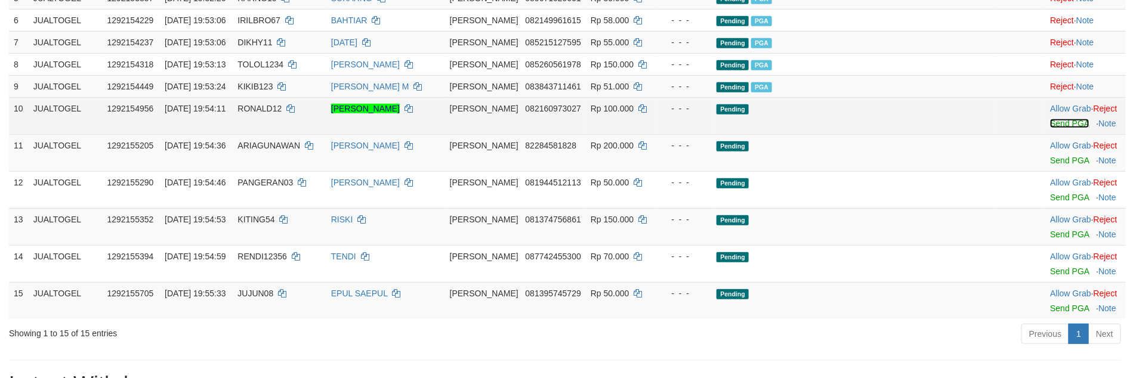
click at [1050, 128] on link "Send PGA" at bounding box center [1069, 124] width 39 height 10
click at [1045, 171] on td "Allow Grab · Reject Send PGA · Note" at bounding box center [1085, 152] width 81 height 37
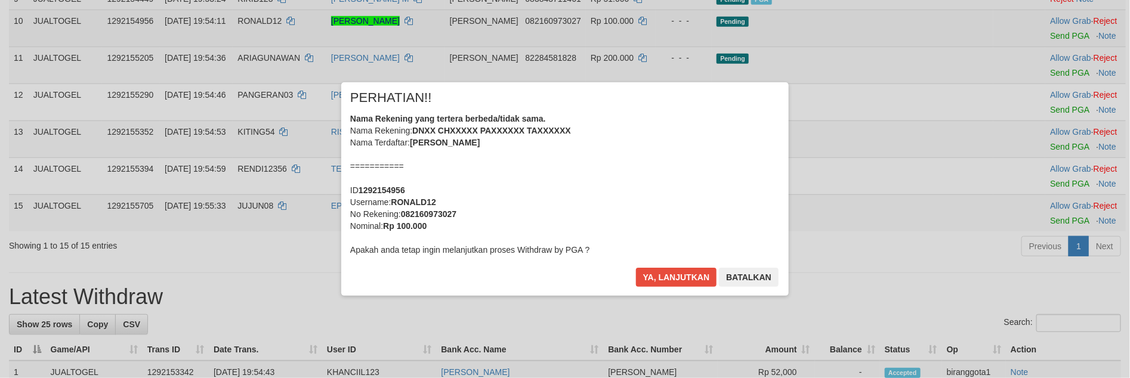
scroll to position [273, 0]
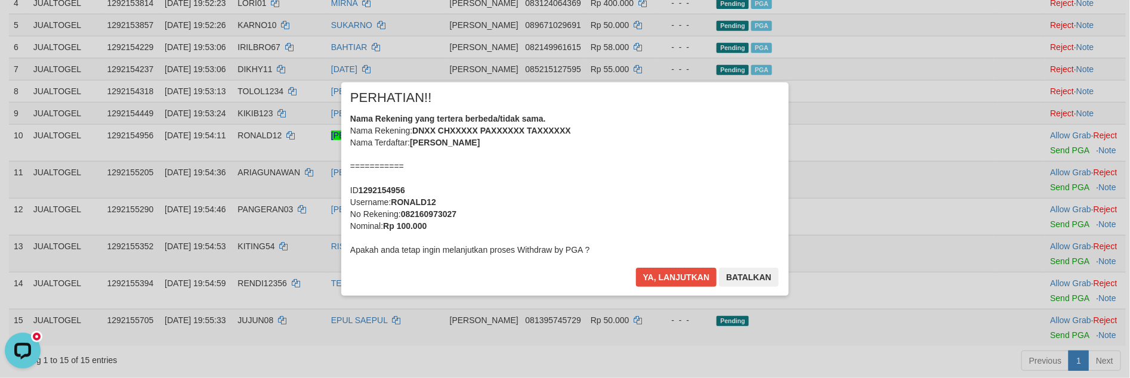
click at [582, 215] on div "Nama Rekening yang tertera berbeda/tidak sama. Nama Rekening: DNXX CHXXXXX PAXX…" at bounding box center [565, 184] width 430 height 143
click at [636, 268] on button "Ya, lanjutkan" at bounding box center [676, 277] width 81 height 19
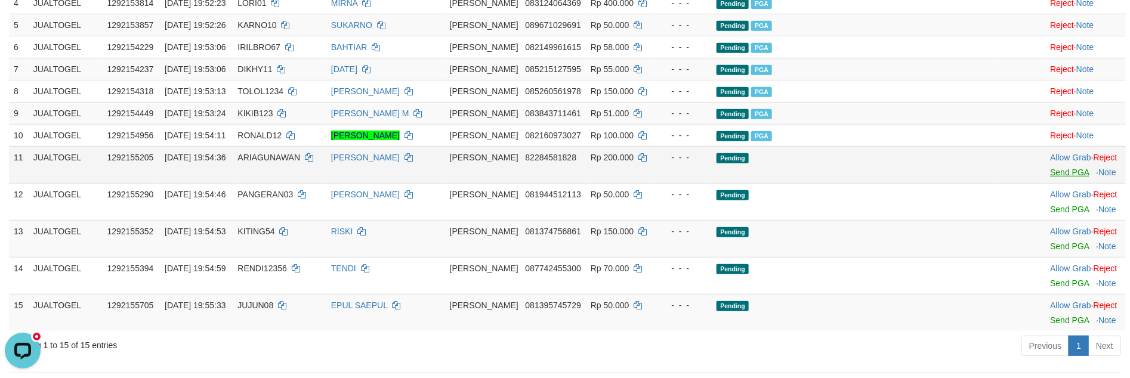
scroll to position [270, 0]
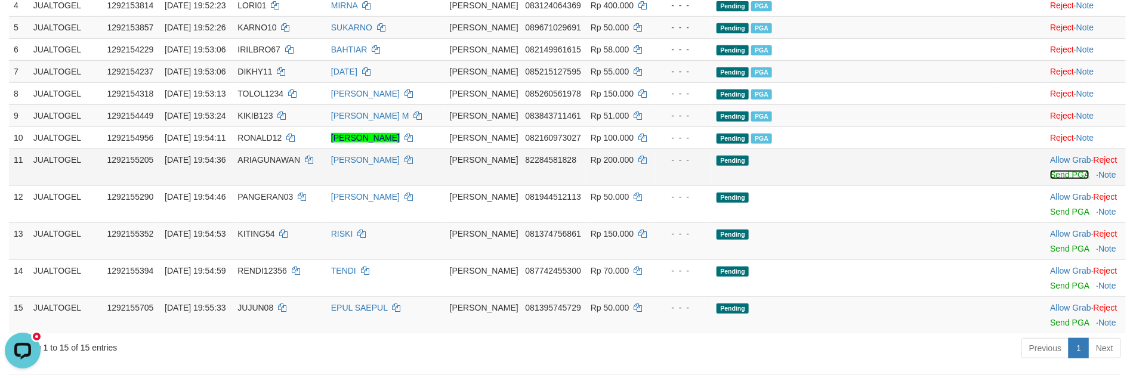
click at [1051, 180] on link "Send PGA" at bounding box center [1069, 175] width 39 height 10
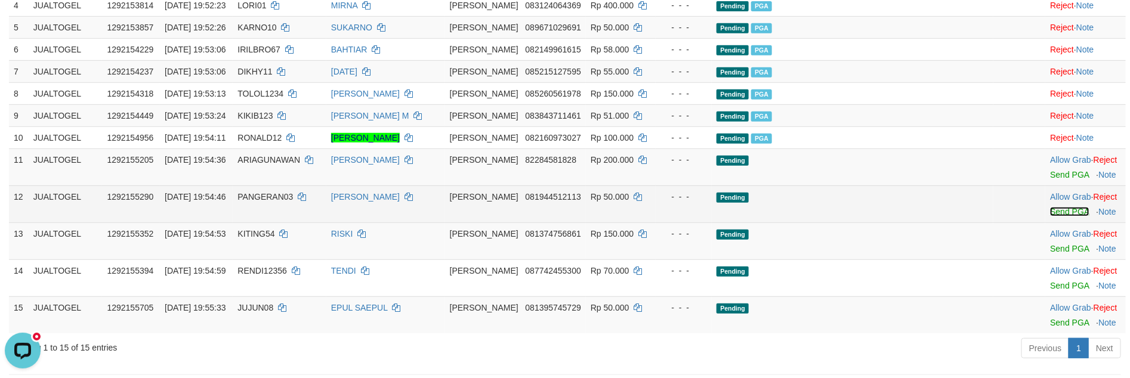
click at [1055, 217] on link "Send PGA" at bounding box center [1069, 212] width 39 height 10
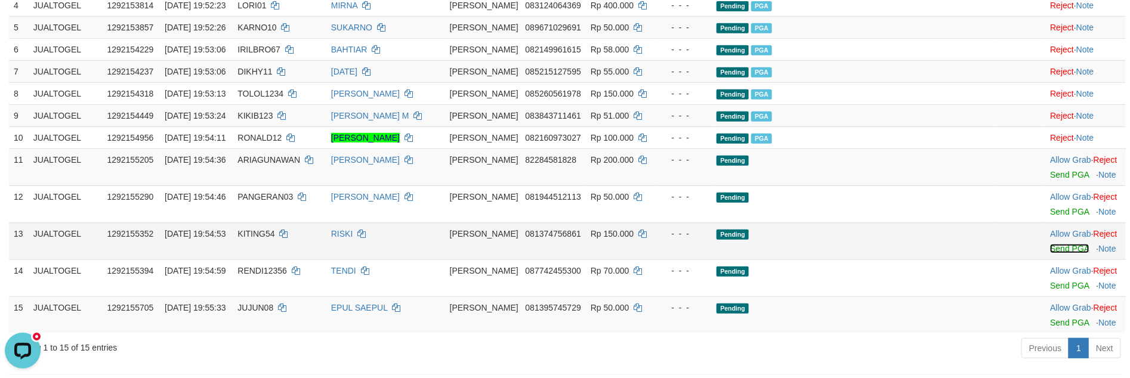
click at [1050, 254] on link "Send PGA" at bounding box center [1069, 249] width 39 height 10
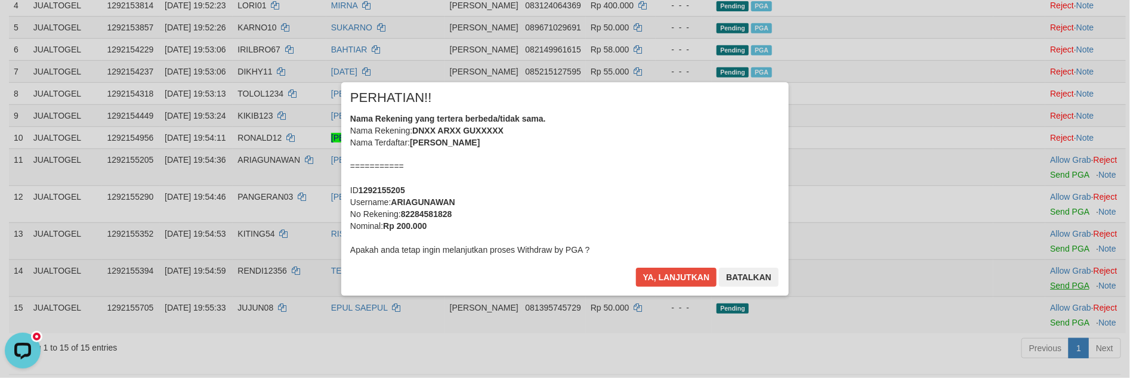
click at [1044, 314] on div "× PERHATIAN!! Nama Rekening yang tertera berbeda/tidak sama. Nama Rekening: DNX…" at bounding box center [565, 188] width 1130 height 261
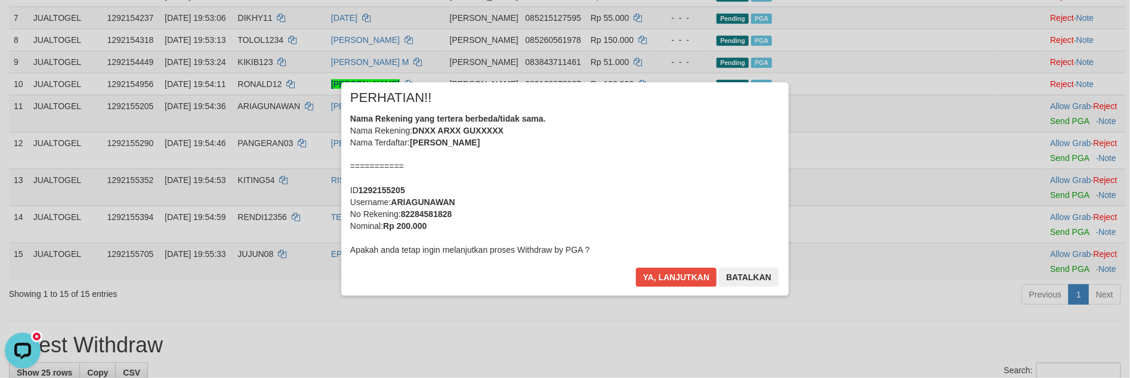
scroll to position [303, 0]
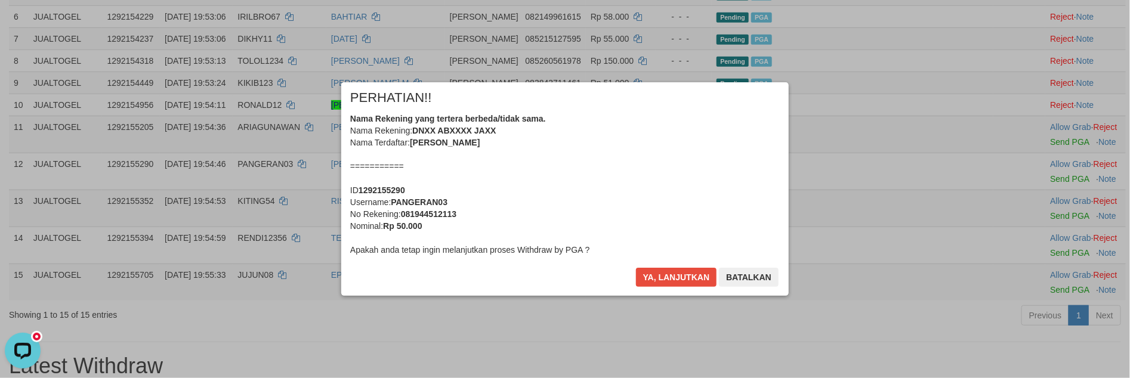
click at [630, 208] on div "Nama Rekening yang tertera berbeda/tidak sama. Nama Rekening: DNXX ABXXXX JAXX …" at bounding box center [565, 184] width 430 height 143
click at [676, 191] on div "Nama Rekening yang tertera berbeda/tidak sama. Nama Rekening: DNXX ABXXXX JAXX …" at bounding box center [565, 184] width 430 height 143
click at [681, 191] on div "Nama Rekening yang tertera berbeda/tidak sama. Nama Rekening: DNXX ABXXXX JAXX …" at bounding box center [565, 184] width 430 height 143
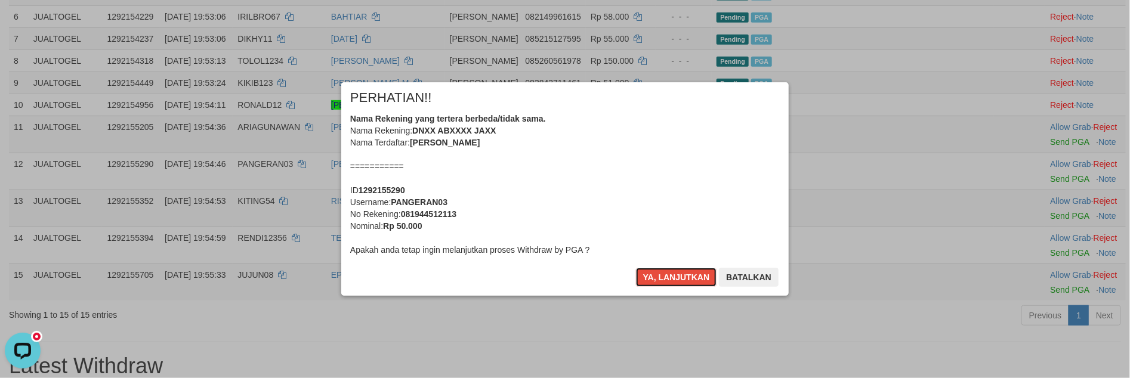
click at [636, 268] on button "Ya, lanjutkan" at bounding box center [676, 277] width 81 height 19
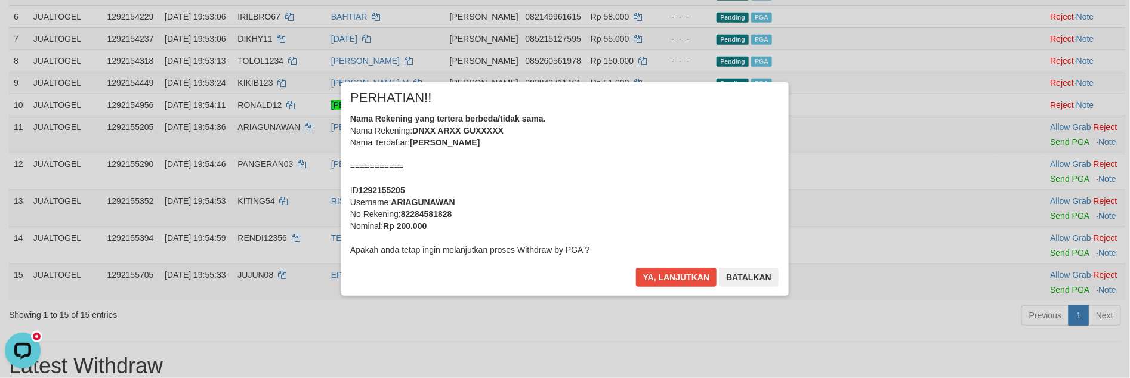
click at [675, 191] on div "Nama Rekening yang tertera berbeda/tidak sama. Nama Rekening: DNXX ARXX GUXXXXX…" at bounding box center [565, 184] width 430 height 143
click at [636, 268] on button "Ya, lanjutkan" at bounding box center [676, 277] width 81 height 19
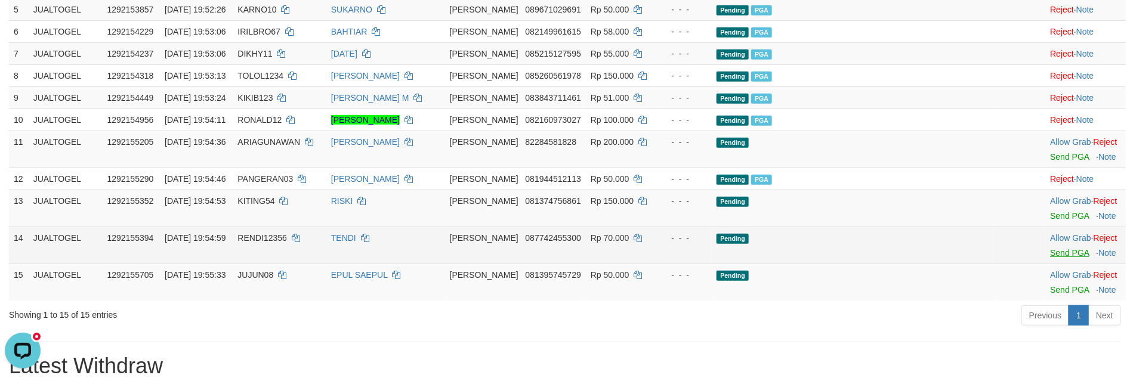
scroll to position [274, 0]
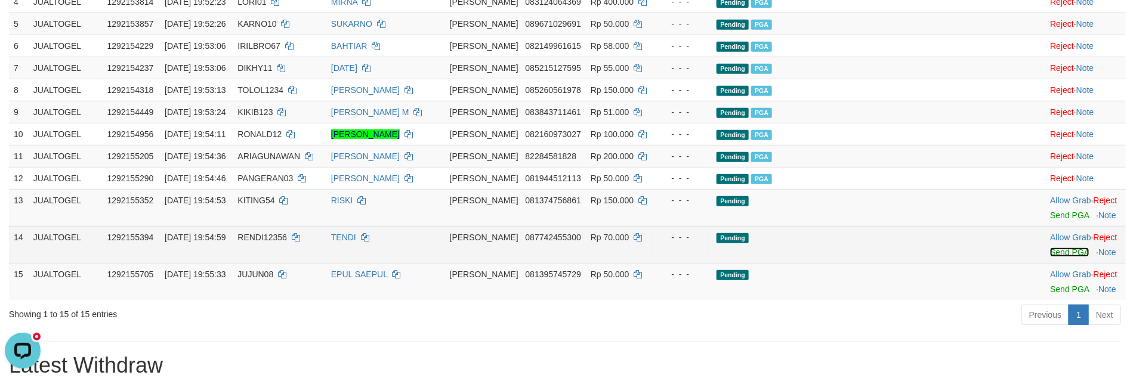
click at [1052, 257] on link "Send PGA" at bounding box center [1069, 253] width 39 height 10
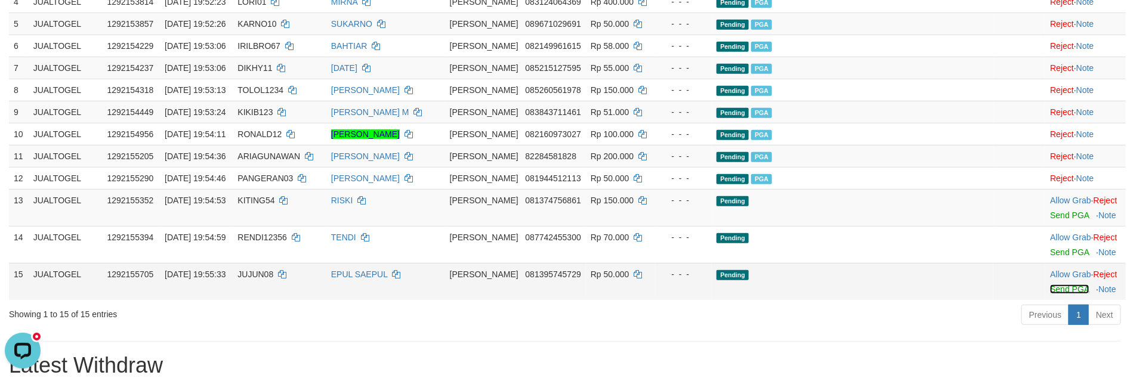
click at [1050, 294] on link "Send PGA" at bounding box center [1069, 290] width 39 height 10
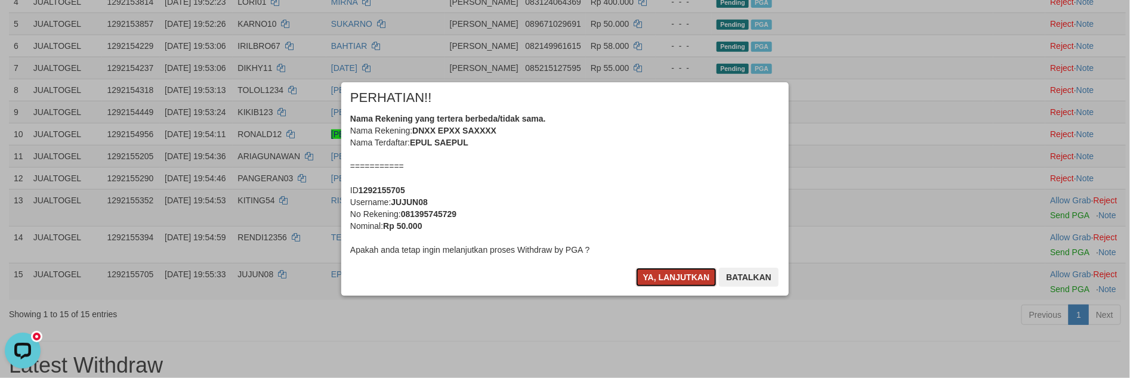
click at [673, 280] on button "Ya, lanjutkan" at bounding box center [676, 277] width 81 height 19
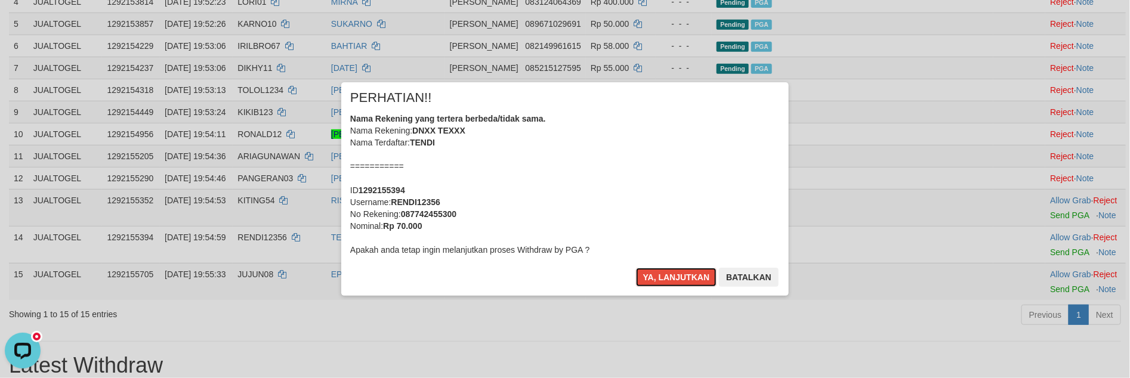
click at [673, 280] on button "Ya, lanjutkan" at bounding box center [676, 277] width 81 height 19
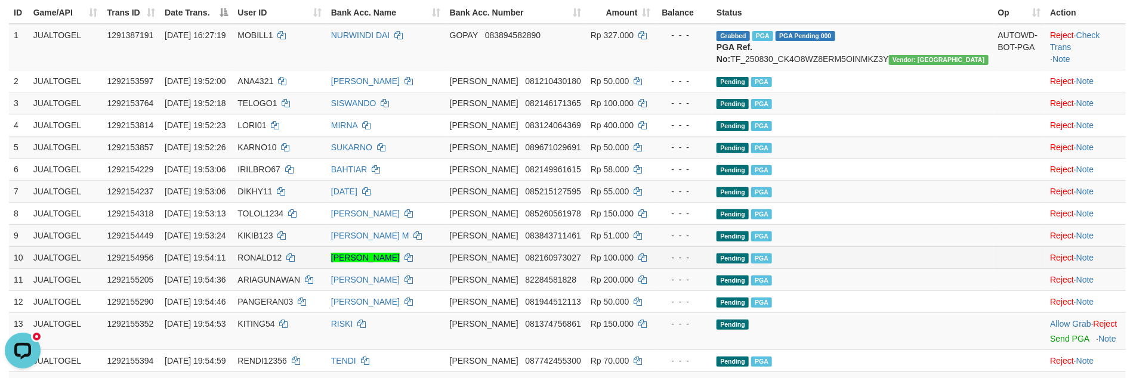
scroll to position [267, 0]
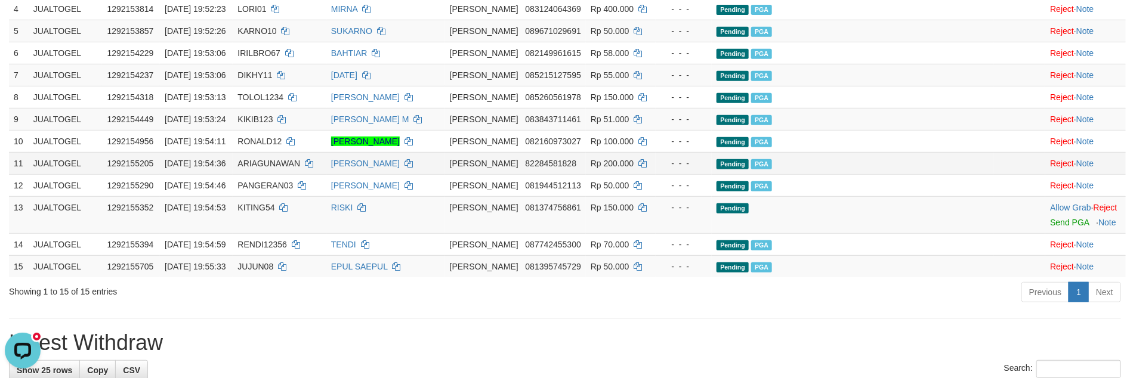
click at [889, 174] on td "Pending PGA" at bounding box center [852, 163] width 281 height 22
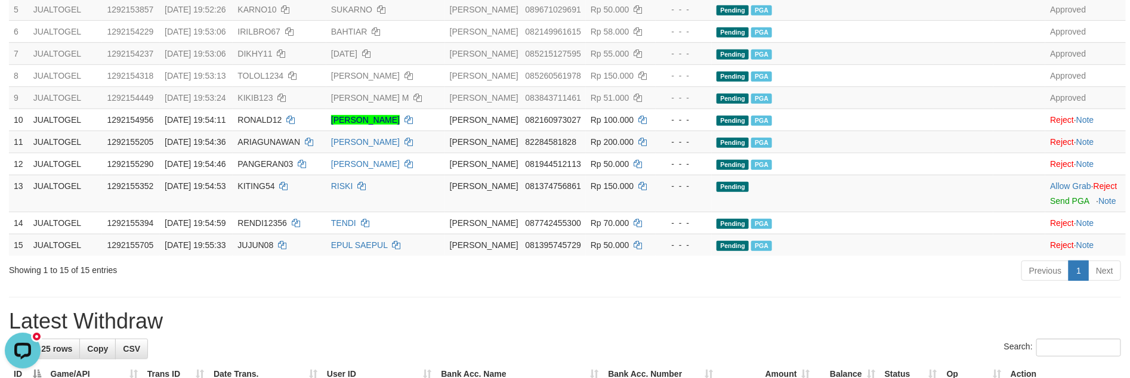
scroll to position [298, 0]
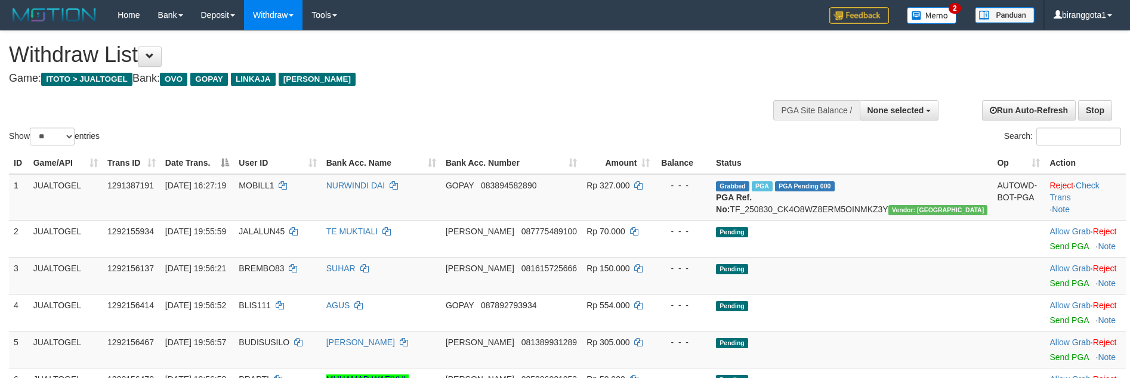
select select
select select "**"
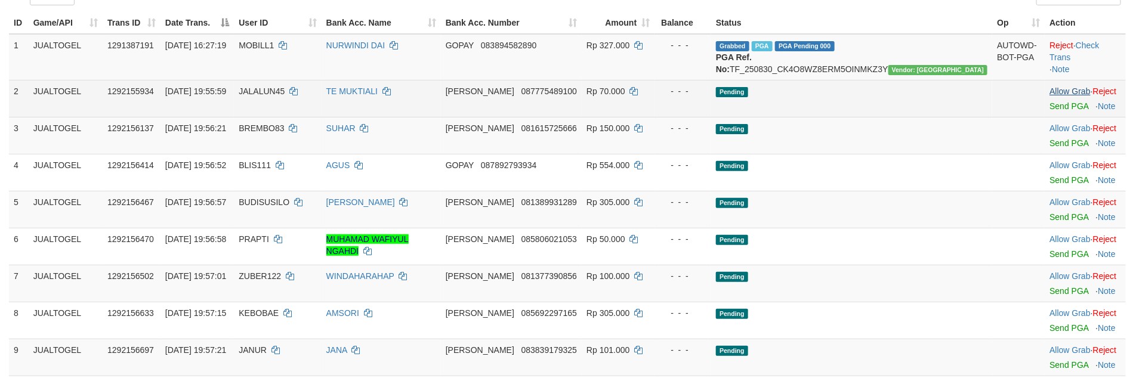
scroll to position [113, 0]
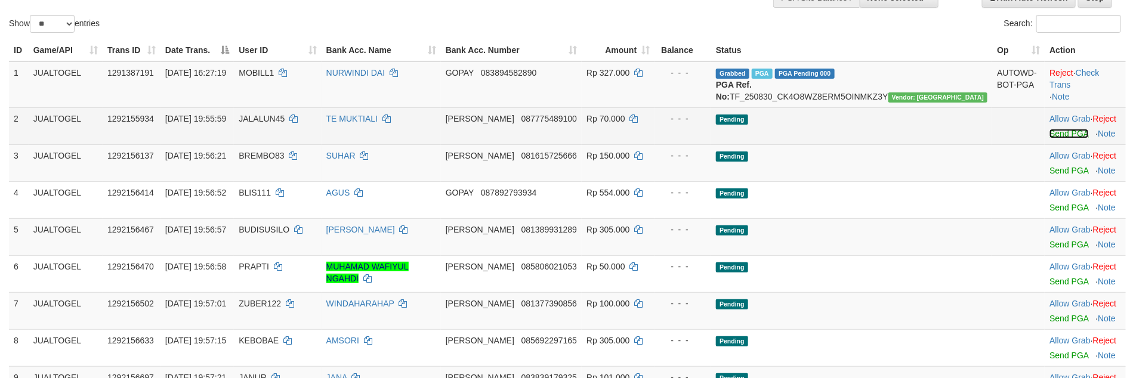
click at [1049, 138] on link "Send PGA" at bounding box center [1068, 134] width 39 height 10
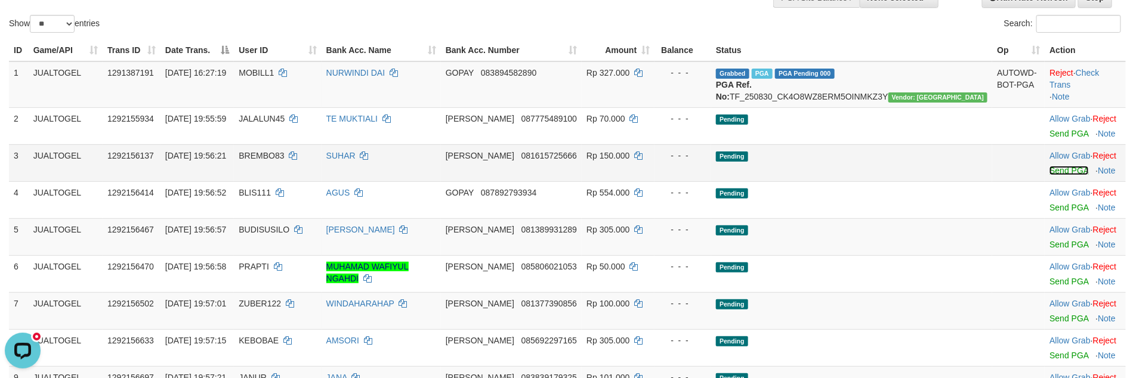
scroll to position [0, 0]
click at [1049, 175] on link "Send PGA" at bounding box center [1068, 171] width 39 height 10
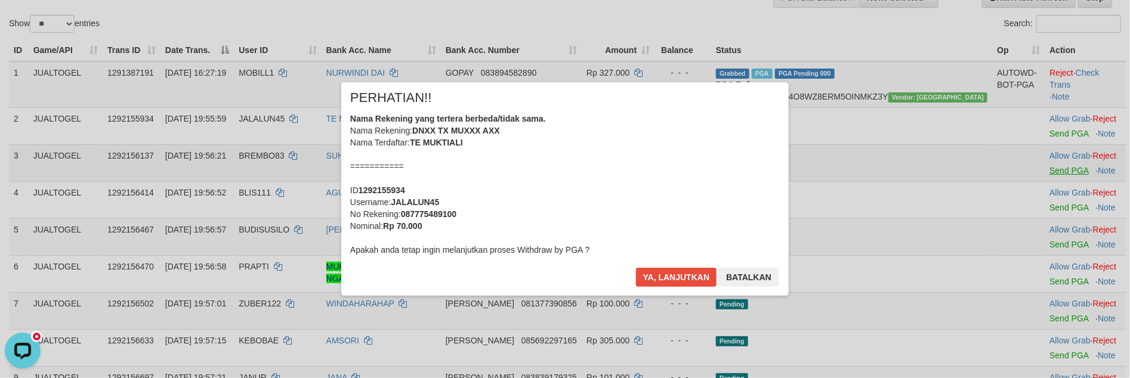
click at [1045, 218] on div "× PERHATIAN!! Nama Rekening yang tertera berbeda/tidak sama. Nama Rekening: DNX…" at bounding box center [565, 188] width 1130 height 261
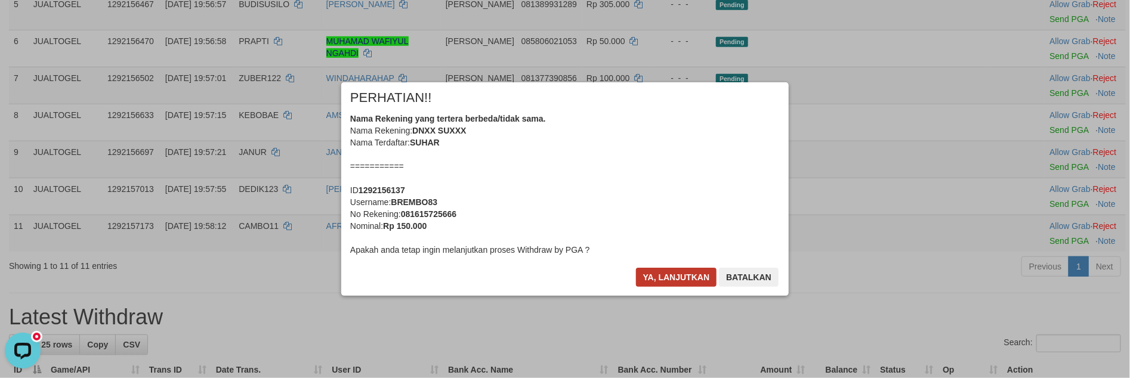
scroll to position [325, 0]
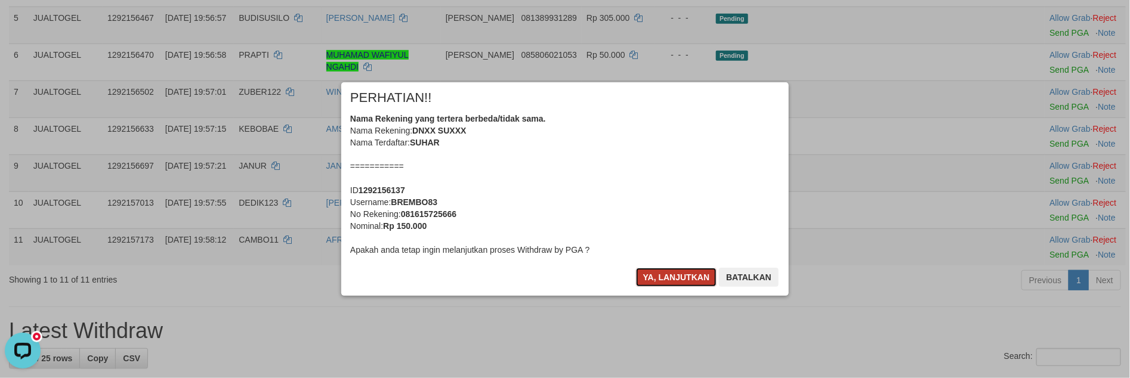
click at [657, 283] on button "Ya, lanjutkan" at bounding box center [676, 277] width 81 height 19
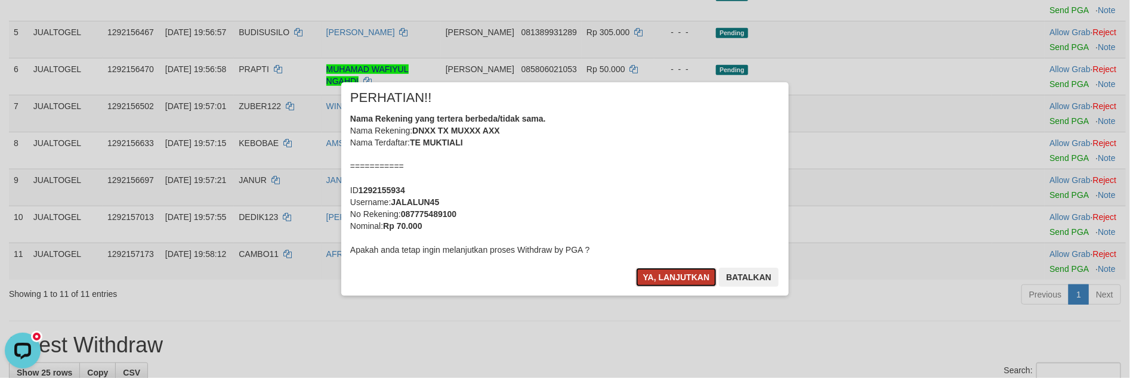
click at [657, 279] on button "Ya, lanjutkan" at bounding box center [676, 277] width 81 height 19
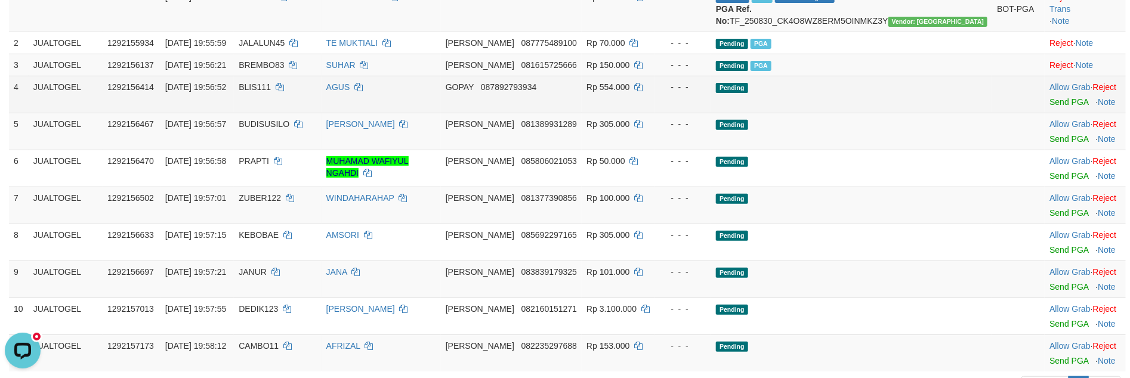
scroll to position [184, 0]
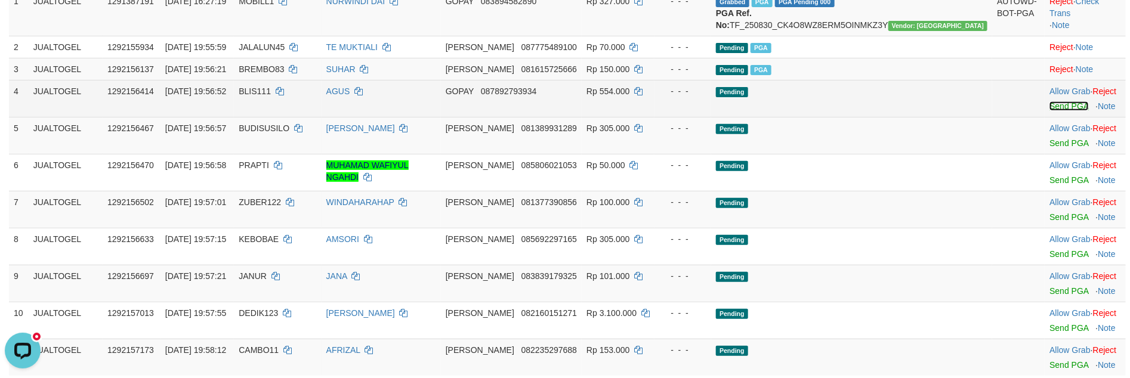
click at [1049, 111] on link "Send PGA" at bounding box center [1068, 106] width 39 height 10
click at [1049, 148] on link "Send PGA" at bounding box center [1068, 143] width 39 height 10
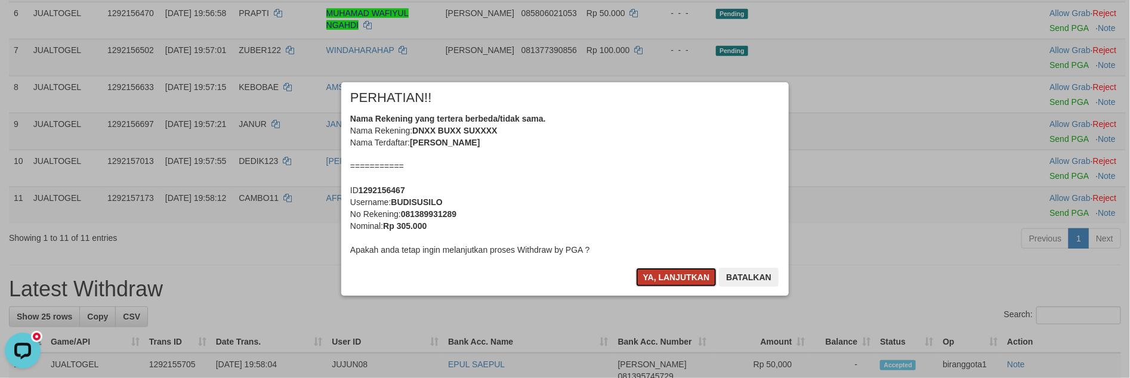
click at [666, 269] on button "Ya, lanjutkan" at bounding box center [676, 277] width 81 height 19
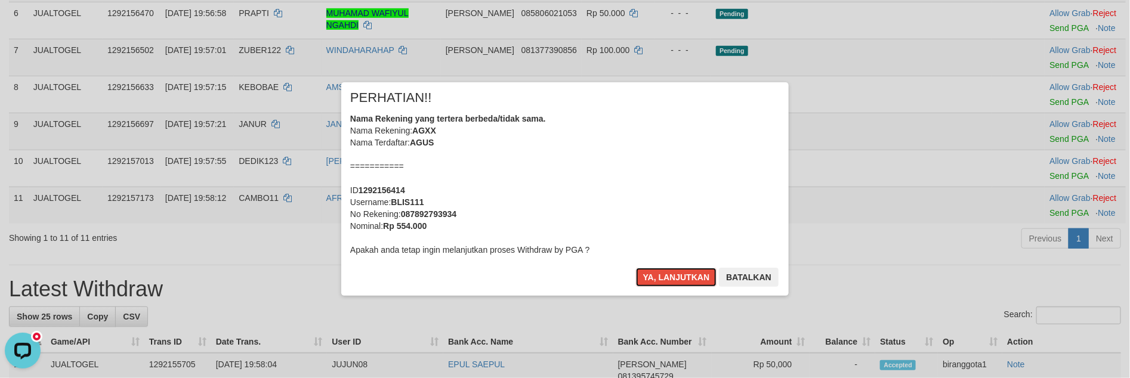
click at [666, 270] on button "Ya, lanjutkan" at bounding box center [676, 277] width 81 height 19
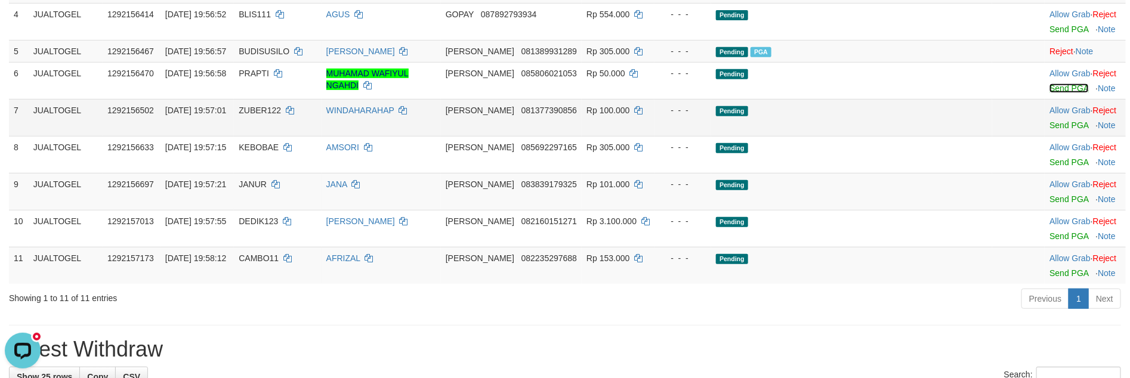
scroll to position [247, 0]
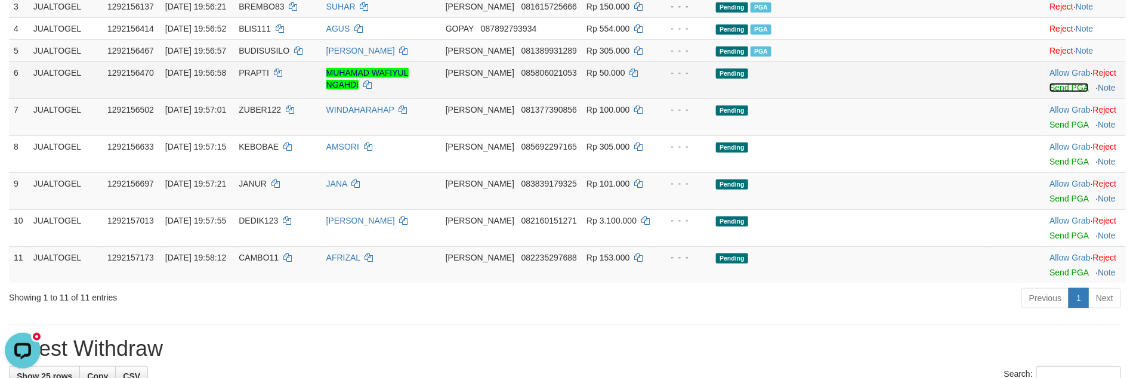
click at [1049, 92] on link "Send PGA" at bounding box center [1068, 88] width 39 height 10
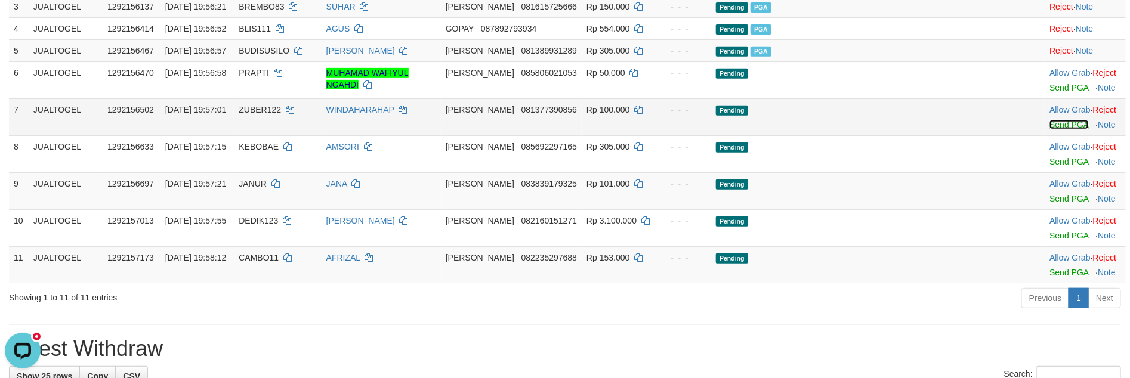
click at [1049, 129] on link "Send PGA" at bounding box center [1068, 125] width 39 height 10
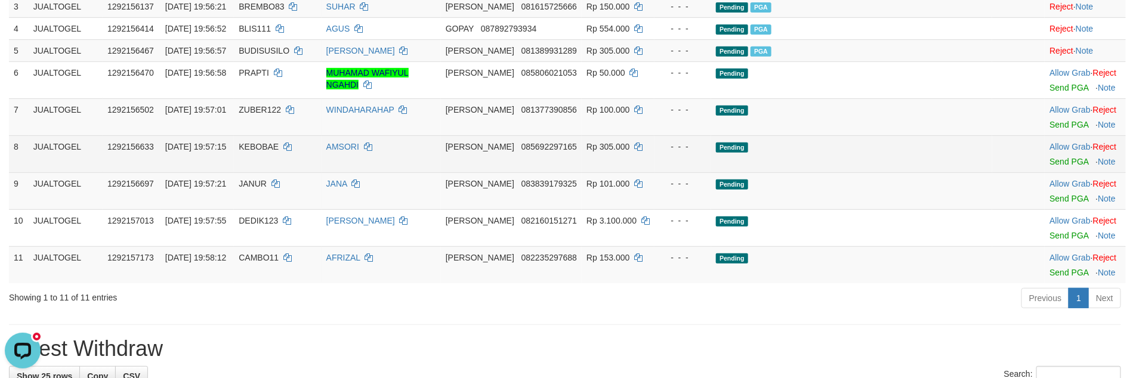
click at [1045, 172] on td "Allow Grab · Reject Send PGA · Note" at bounding box center [1085, 153] width 81 height 37
click at [1052, 166] on link "Send PGA" at bounding box center [1068, 162] width 39 height 10
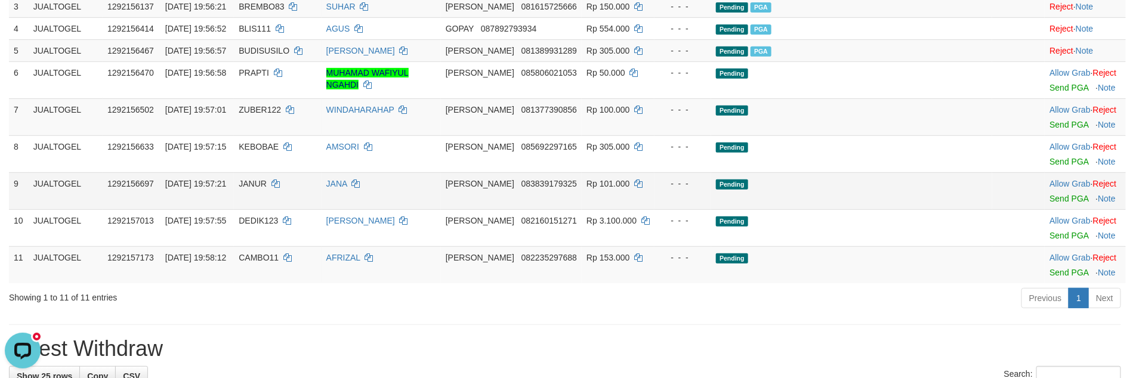
click at [1045, 209] on td "Allow Grab · Reject Send PGA · Note" at bounding box center [1085, 190] width 81 height 37
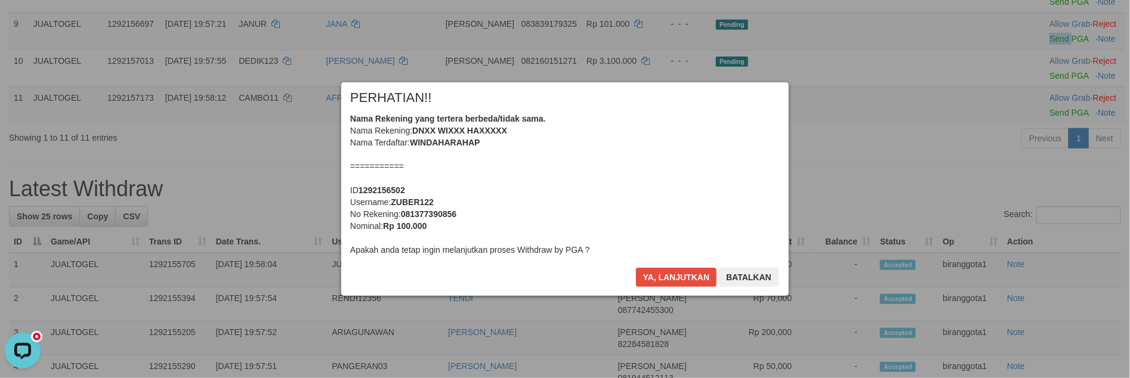
scroll to position [399, 0]
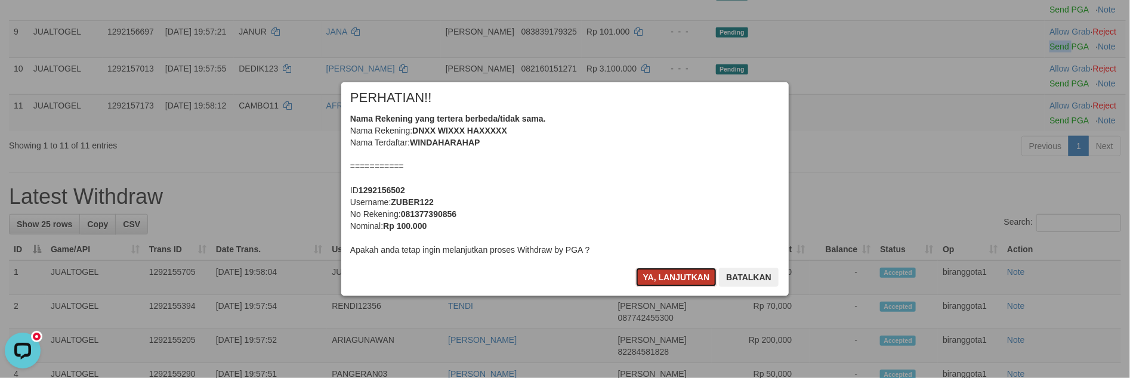
click at [660, 283] on button "Ya, lanjutkan" at bounding box center [676, 277] width 81 height 19
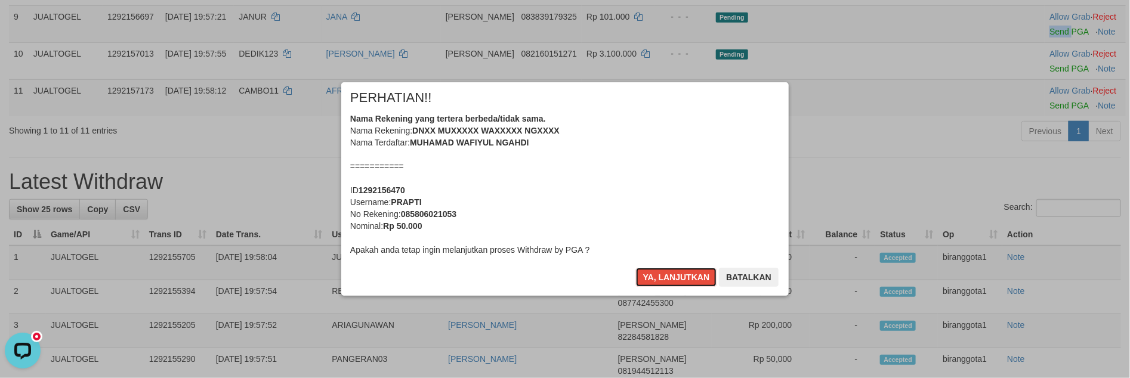
scroll to position [384, 0]
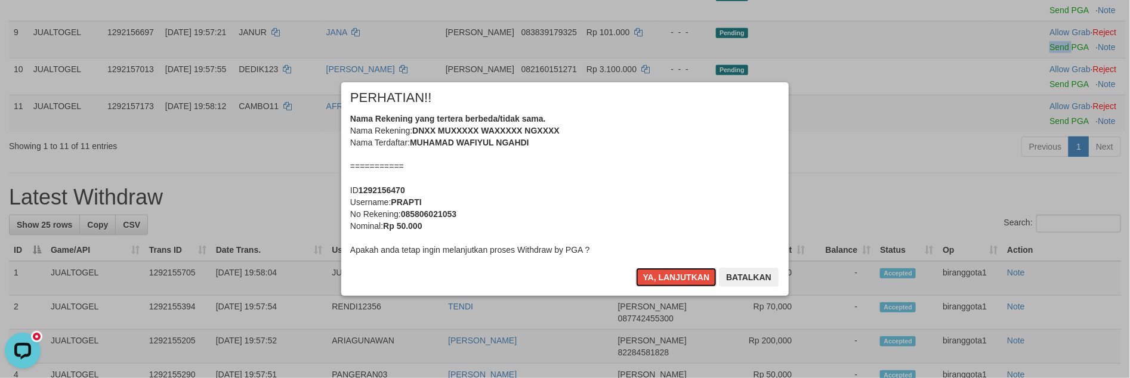
click at [660, 283] on button "Ya, lanjutkan" at bounding box center [676, 277] width 81 height 19
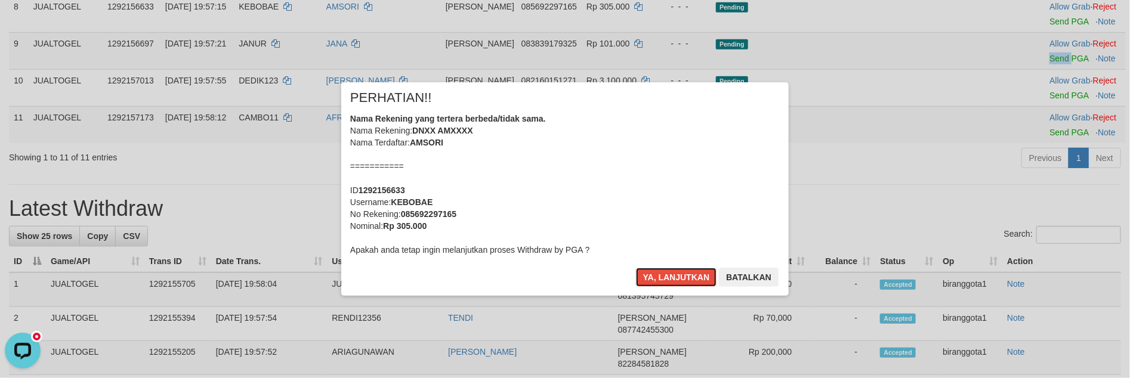
click at [660, 283] on button "Ya, lanjutkan" at bounding box center [676, 277] width 81 height 19
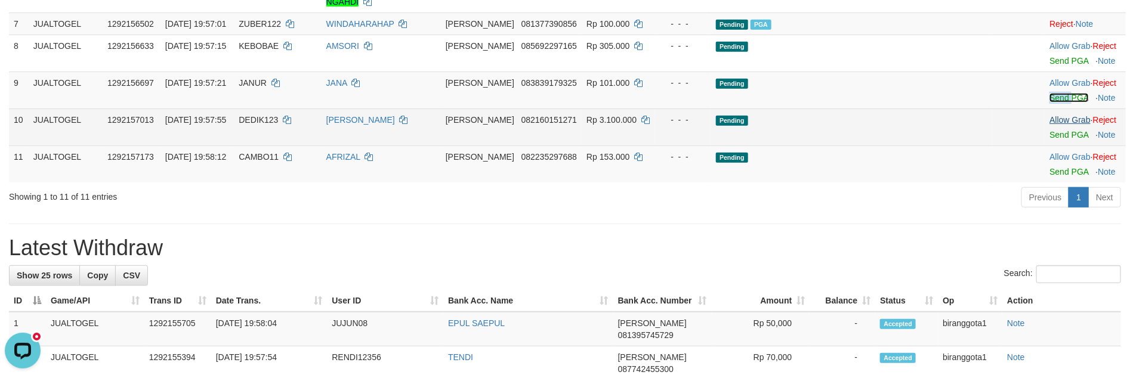
scroll to position [294, 0]
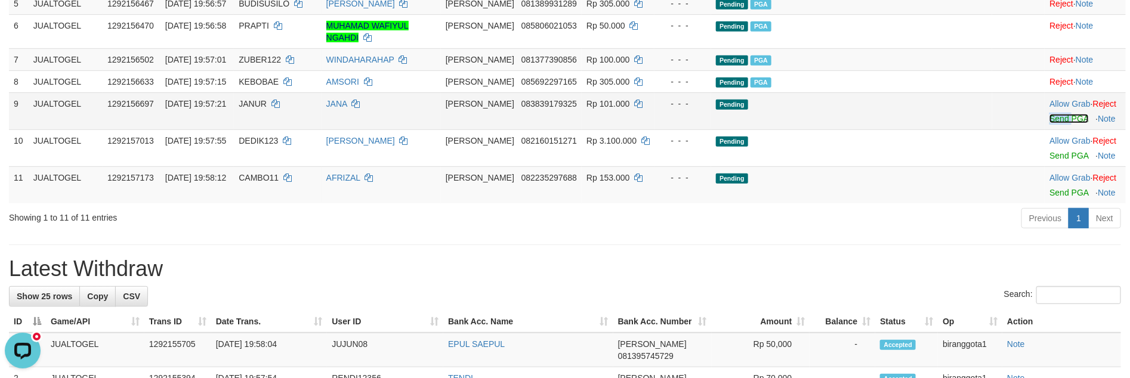
click at [1049, 118] on link "Send PGA" at bounding box center [1068, 119] width 39 height 10
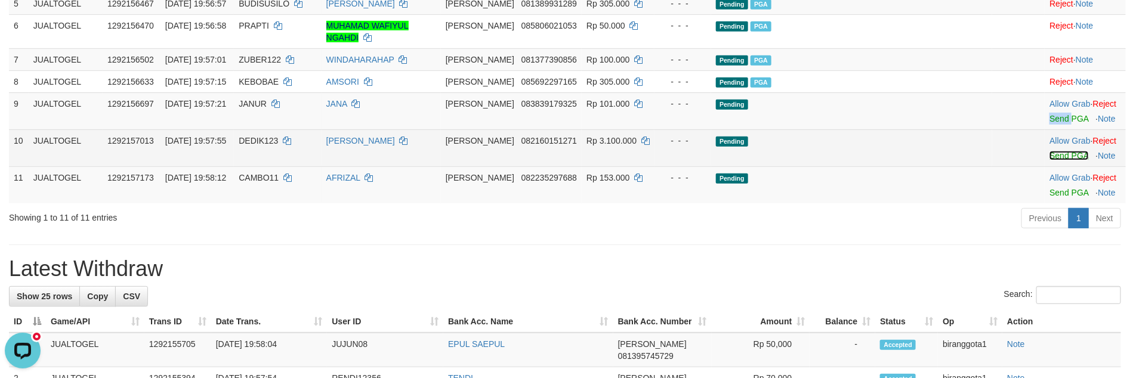
click at [1052, 156] on link "Send PGA" at bounding box center [1068, 156] width 39 height 10
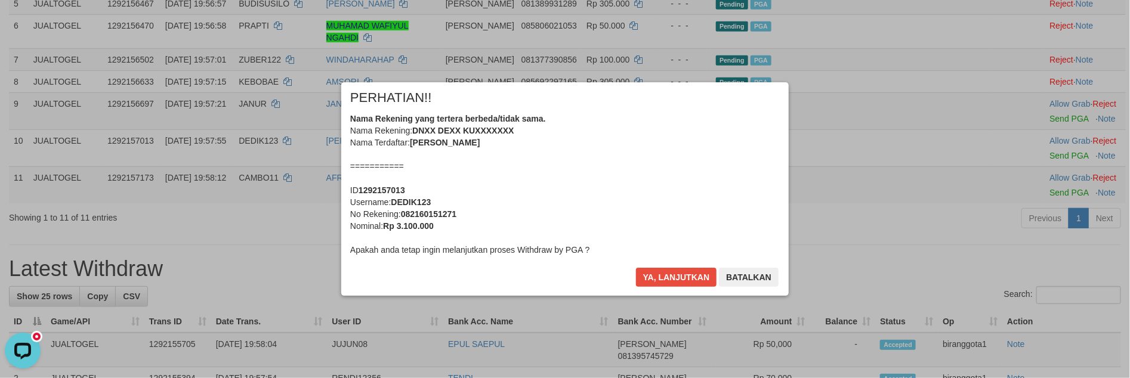
click at [537, 174] on div "Nama Rekening yang tertera berbeda/tidak sama. Nama Rekening: DNXX DEXX KUXXXXX…" at bounding box center [565, 184] width 430 height 143
click at [413, 203] on b "DEDIK123" at bounding box center [411, 202] width 40 height 10
copy b "DEDIK123"
click at [594, 186] on div "Nama Rekening yang tertera berbeda/tidak sama. Nama Rekening: DNXX DEXX KUXXXXX…" at bounding box center [565, 184] width 430 height 143
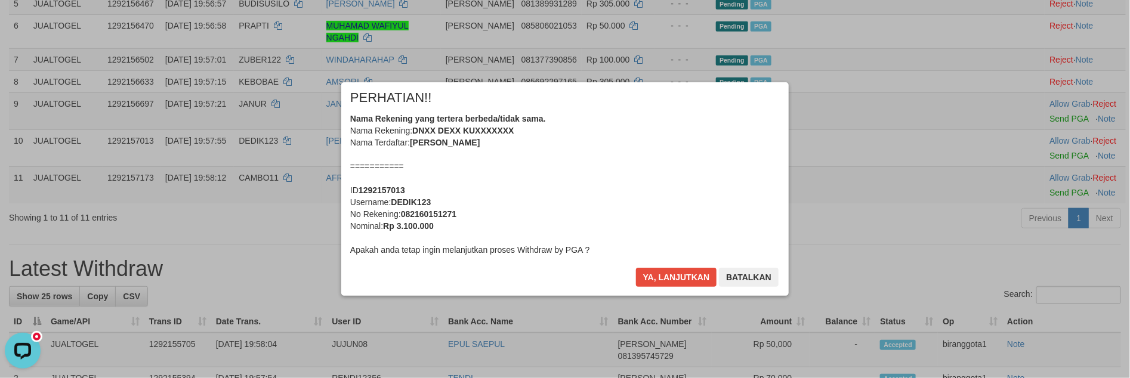
click at [594, 186] on div "Nama Rekening yang tertera berbeda/tidak sama. Nama Rekening: DNXX DEXX KUXXXXX…" at bounding box center [565, 184] width 430 height 143
click at [636, 268] on button "Ya, lanjutkan" at bounding box center [676, 277] width 81 height 19
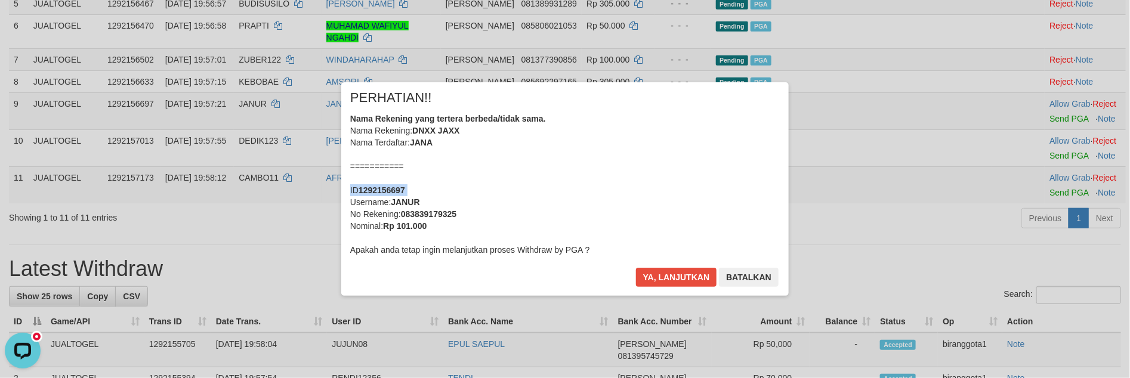
click at [594, 186] on div "Nama Rekening yang tertera berbeda/tidak sama. Nama Rekening: DNXX JAXX Nama Te…" at bounding box center [565, 184] width 430 height 143
click at [636, 268] on button "Ya, lanjutkan" at bounding box center [676, 277] width 81 height 19
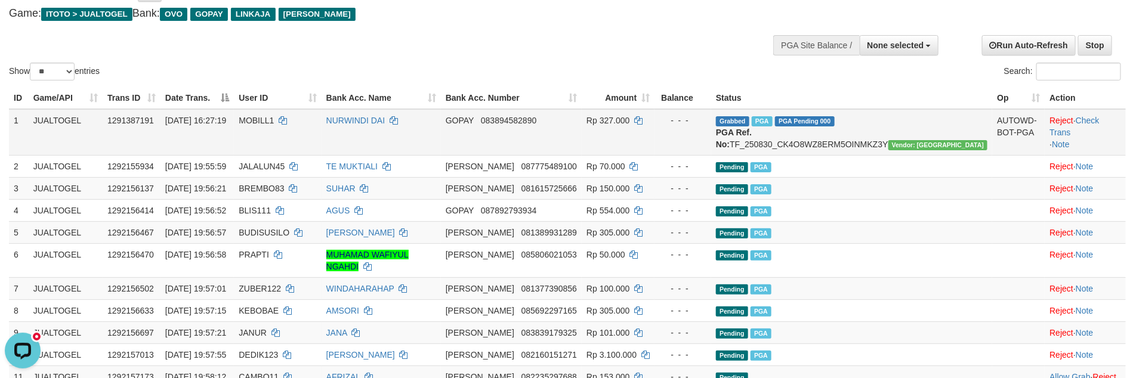
scroll to position [0, 0]
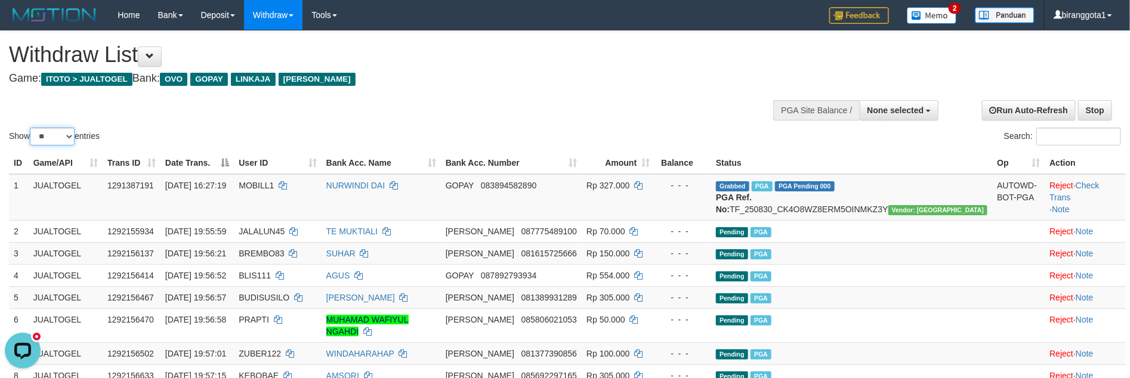
click at [56, 131] on select "** ** ** ***" at bounding box center [52, 137] width 45 height 18
click at [32, 128] on select "** ** ** ***" at bounding box center [52, 137] width 45 height 18
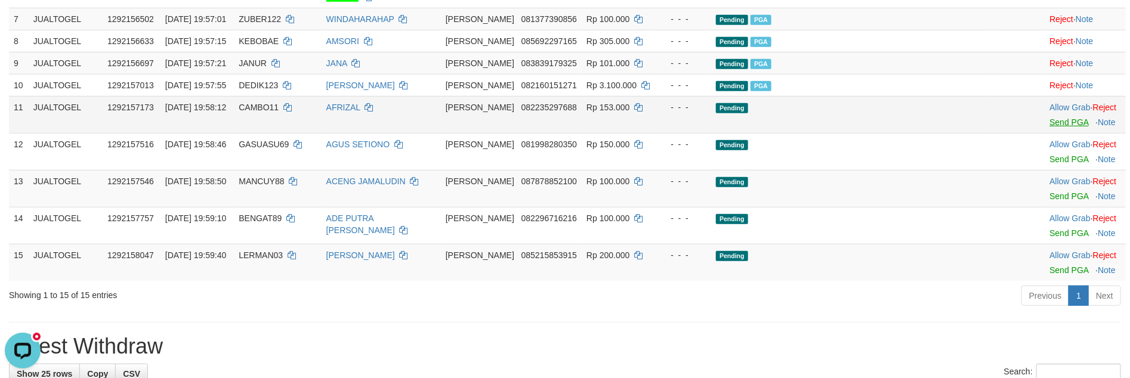
scroll to position [306, 0]
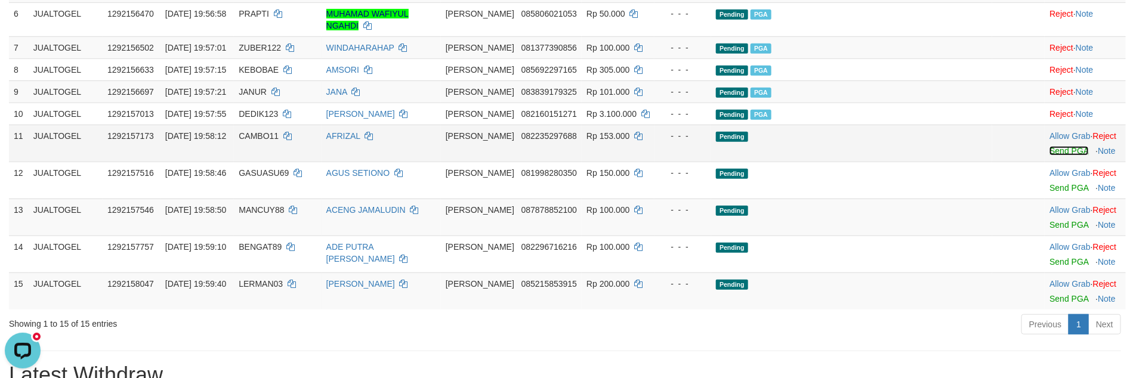
click at [1049, 155] on link "Send PGA" at bounding box center [1068, 151] width 39 height 10
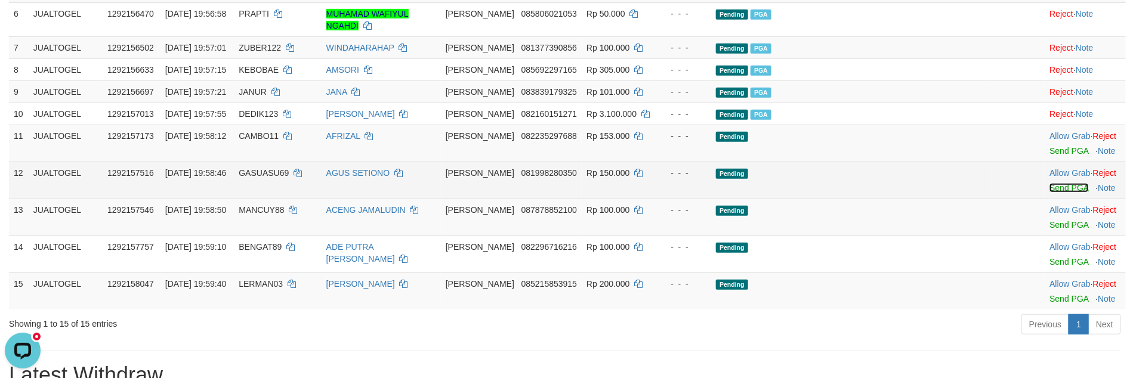
click at [1049, 186] on link "Send PGA" at bounding box center [1068, 188] width 39 height 10
click at [1049, 226] on link "Send PGA" at bounding box center [1068, 225] width 39 height 10
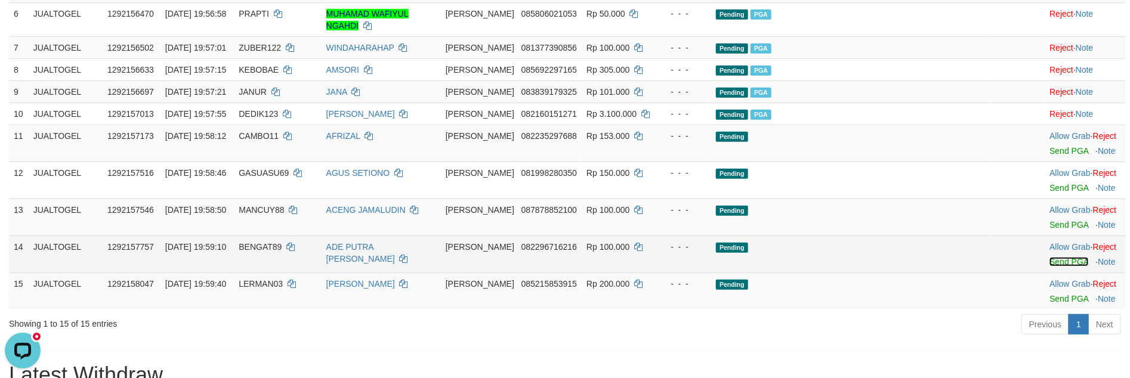
click at [1049, 265] on link "Send PGA" at bounding box center [1068, 262] width 39 height 10
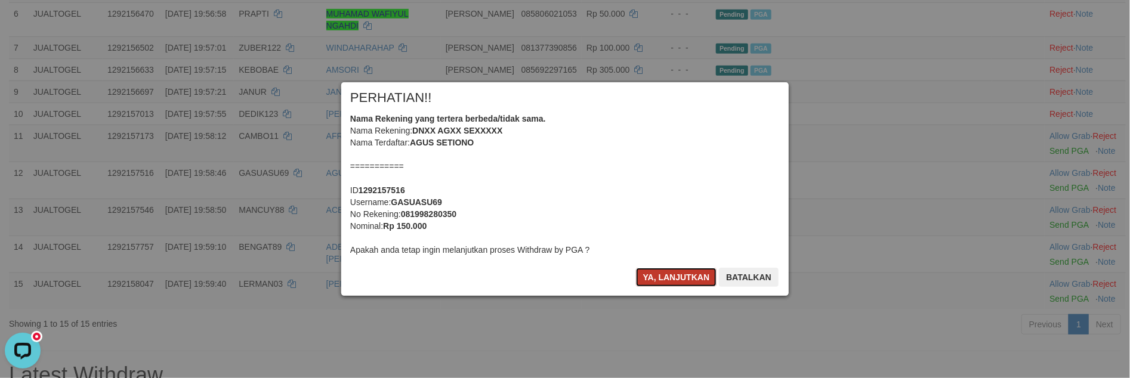
click at [671, 281] on button "Ya, lanjutkan" at bounding box center [676, 277] width 81 height 19
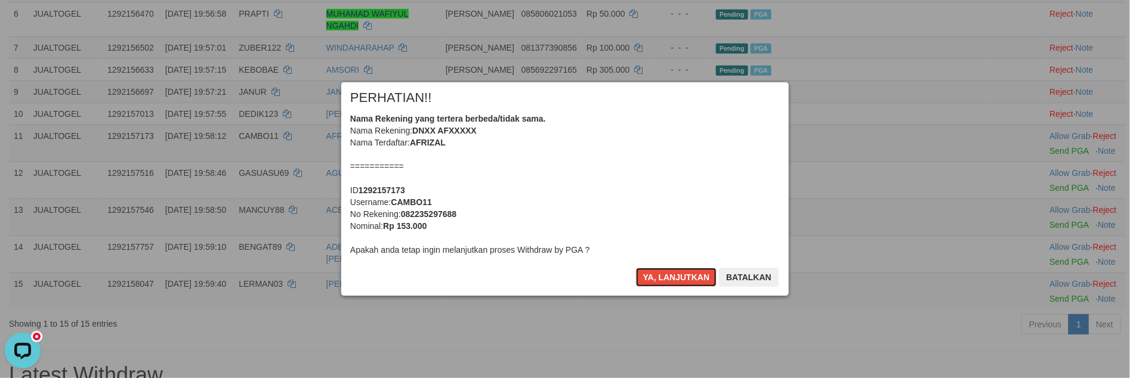
click at [671, 281] on button "Ya, lanjutkan" at bounding box center [676, 277] width 81 height 19
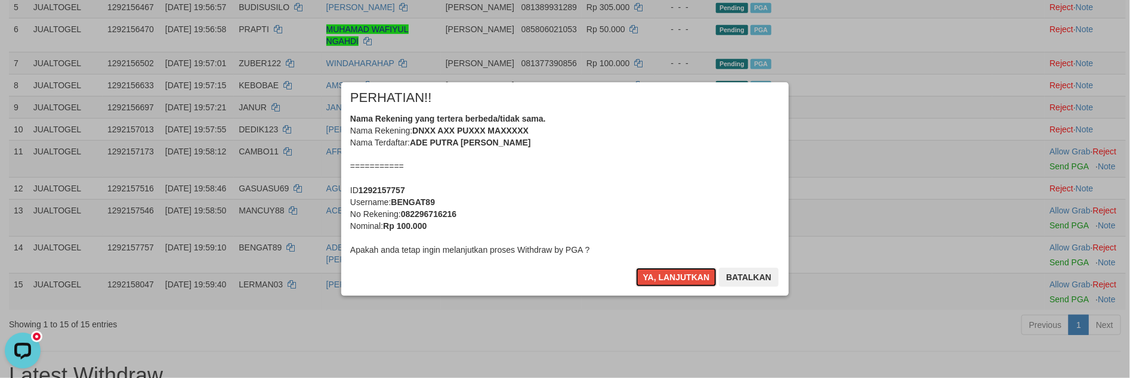
click at [671, 281] on button "Ya, lanjutkan" at bounding box center [676, 277] width 81 height 19
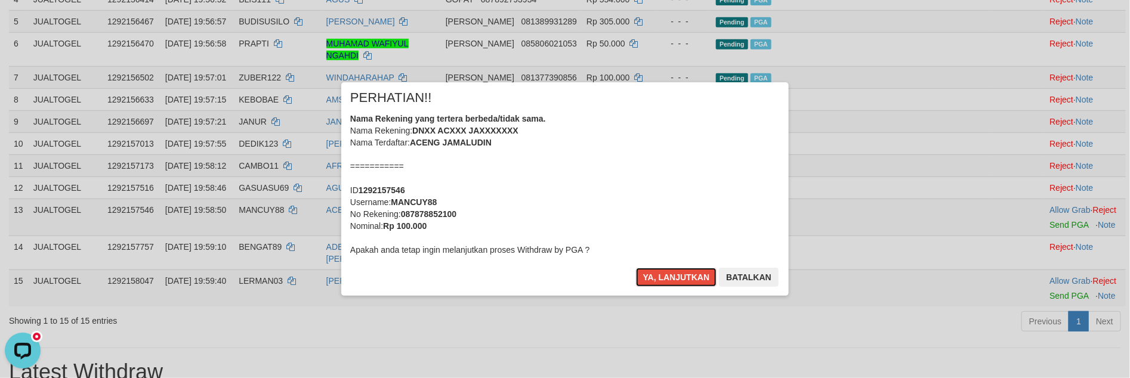
click at [671, 281] on button "Ya, lanjutkan" at bounding box center [676, 277] width 81 height 19
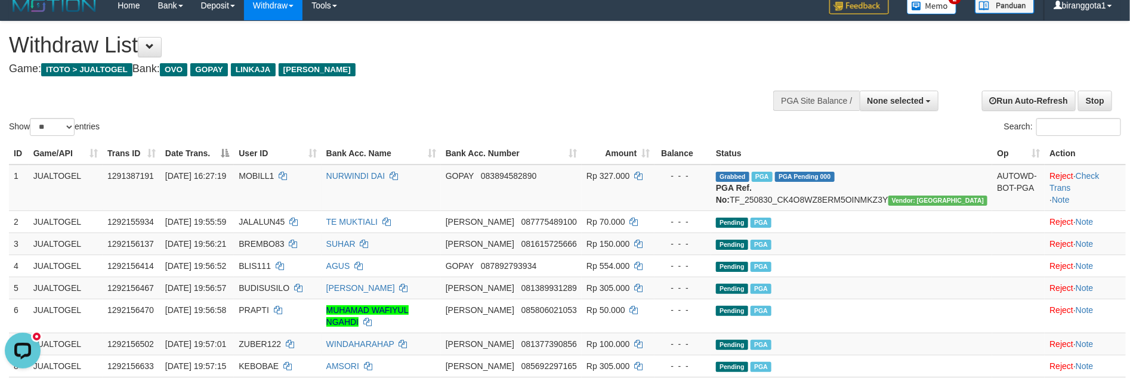
scroll to position [0, 0]
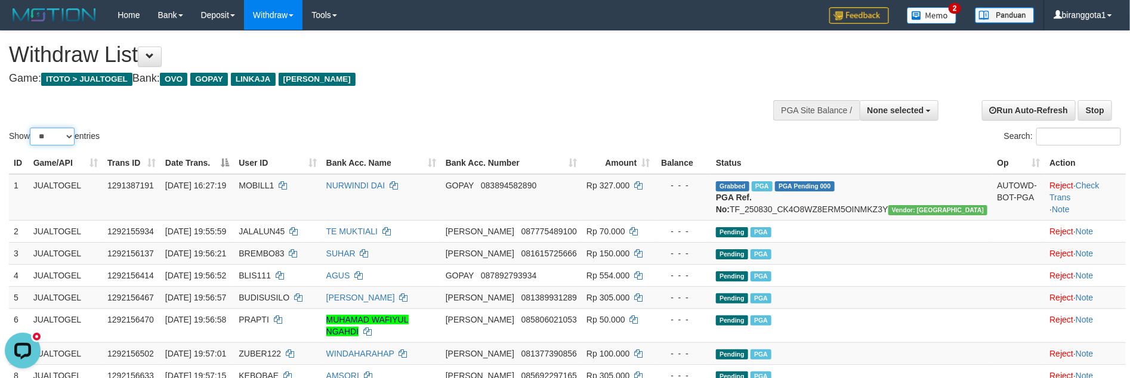
click at [58, 140] on select "** ** ** ***" at bounding box center [52, 137] width 45 height 18
select select "***"
click at [32, 128] on select "** ** ** ***" at bounding box center [52, 137] width 45 height 18
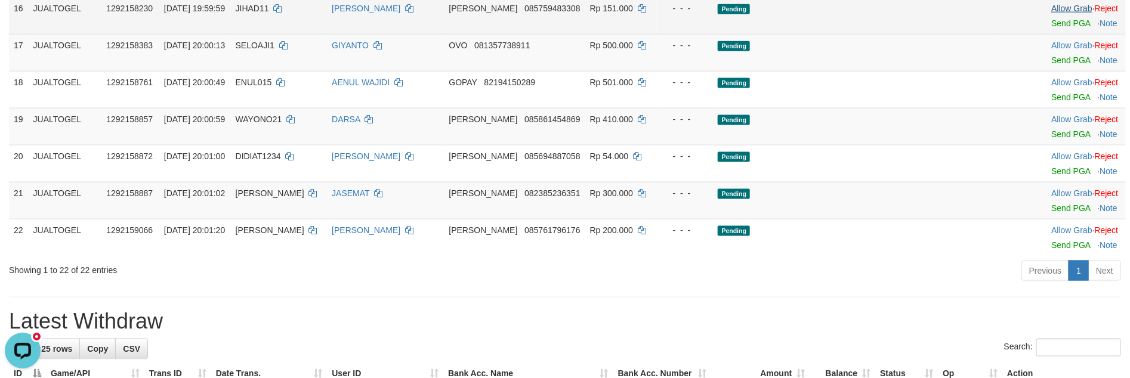
scroll to position [710, 0]
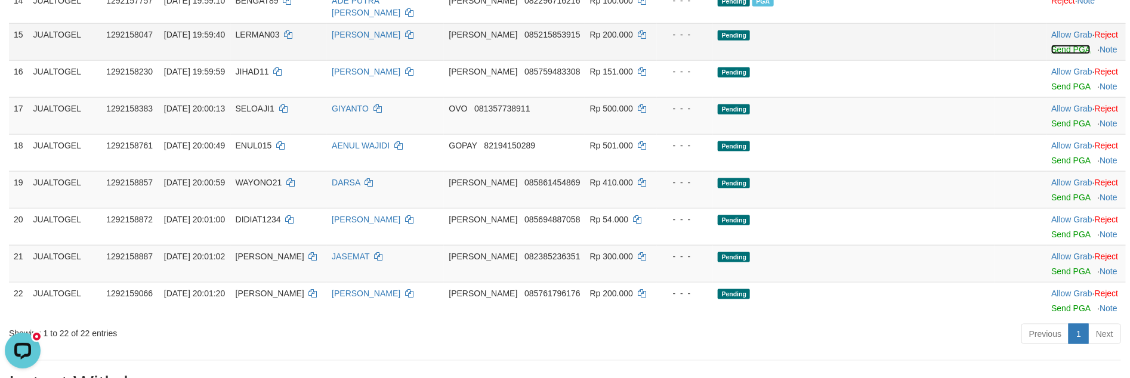
click at [1051, 54] on link "Send PGA" at bounding box center [1070, 50] width 39 height 10
click at [1051, 91] on link "Send PGA" at bounding box center [1070, 87] width 39 height 10
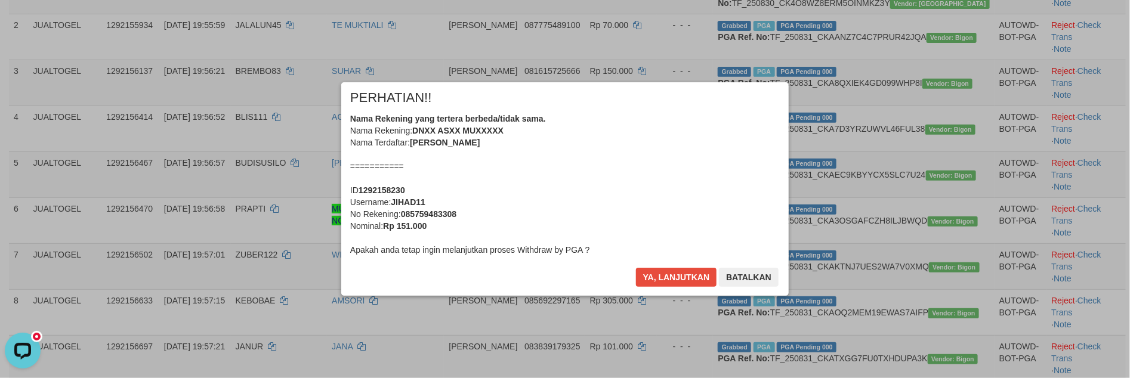
scroll to position [205, 0]
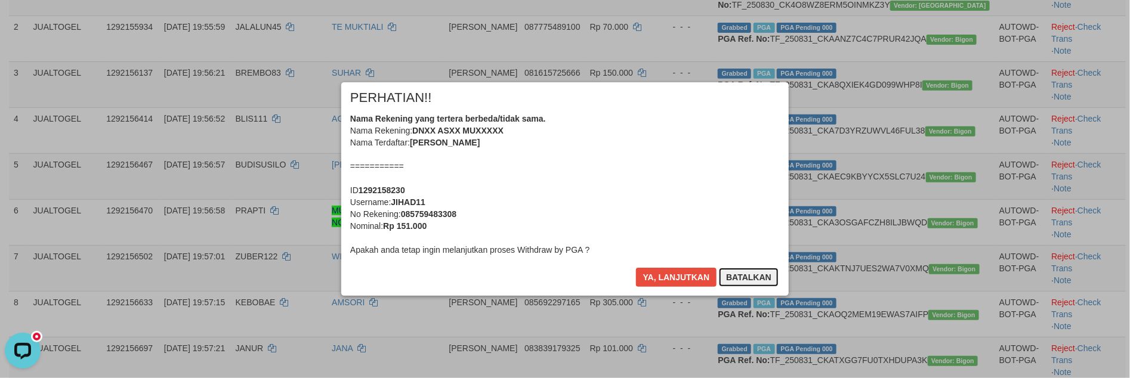
drag, startPoint x: 738, startPoint y: 269, endPoint x: 746, endPoint y: 210, distance: 59.6
click at [748, 210] on div "× PERHATIAN!! Nama Rekening yang tertera berbeda/tidak sama. Nama Rekening: DNX…" at bounding box center [564, 189] width 447 height 214
drag, startPoint x: 668, startPoint y: 274, endPoint x: 748, endPoint y: 264, distance: 80.7
click at [736, 249] on div "× PERHATIAN!! Nama Rekening yang tertera berbeda/tidak sama. Nama Rekening: DNX…" at bounding box center [564, 189] width 447 height 214
click at [752, 272] on button "Batalkan" at bounding box center [749, 277] width 60 height 19
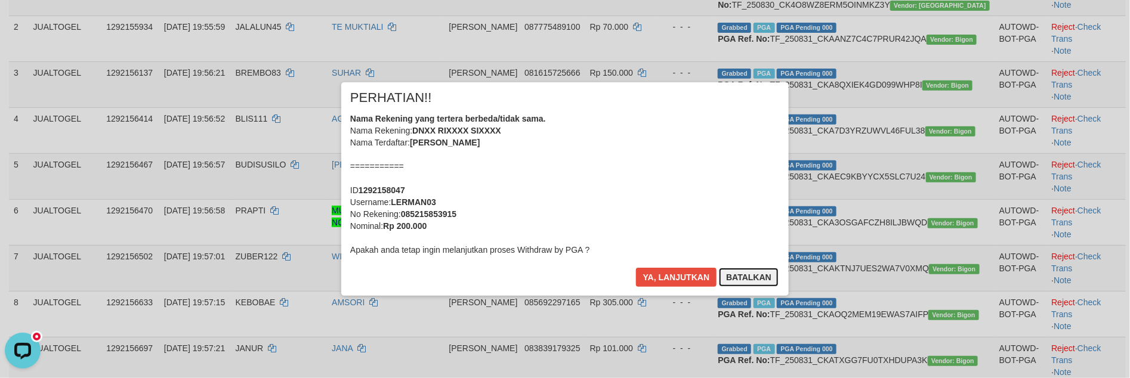
click at [757, 278] on button "Batalkan" at bounding box center [749, 277] width 60 height 19
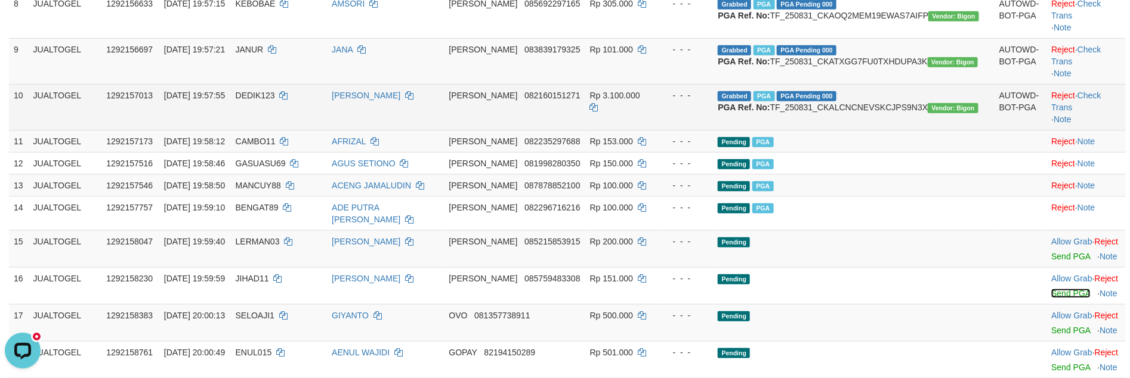
scroll to position [484, 0]
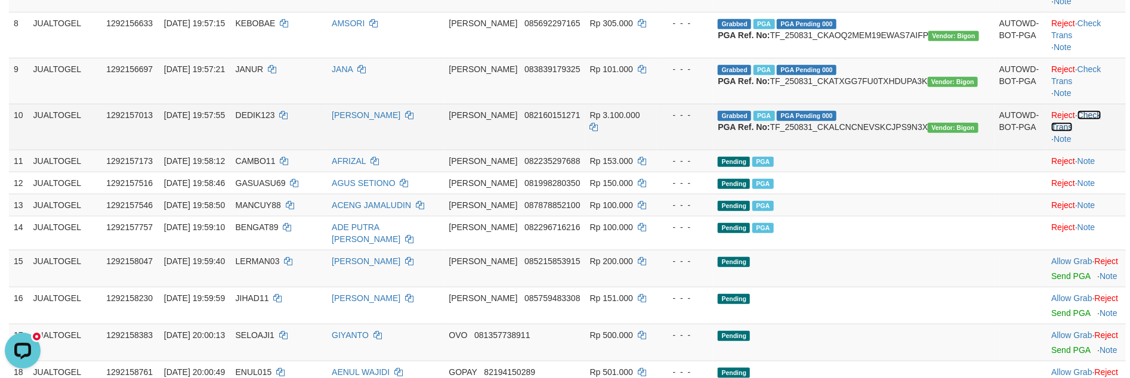
click at [1086, 132] on link "Check Trans" at bounding box center [1076, 120] width 50 height 21
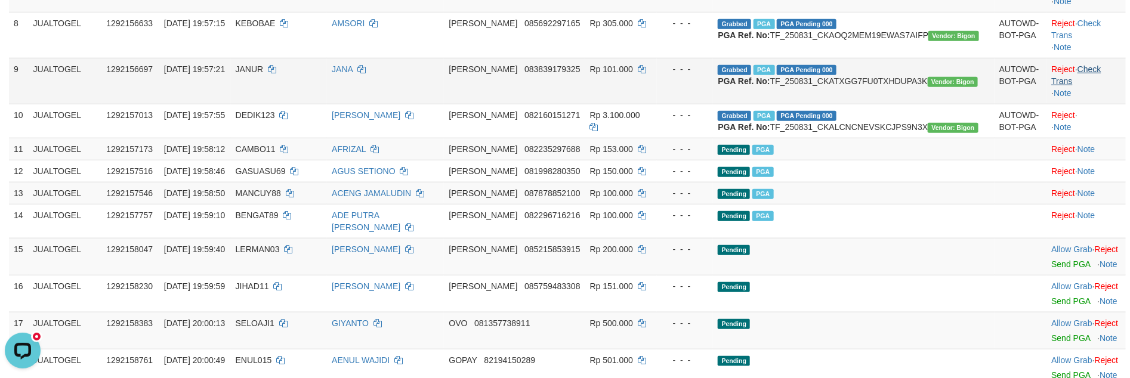
click at [1090, 104] on td "Reject · Check Trans · Note" at bounding box center [1085, 81] width 79 height 46
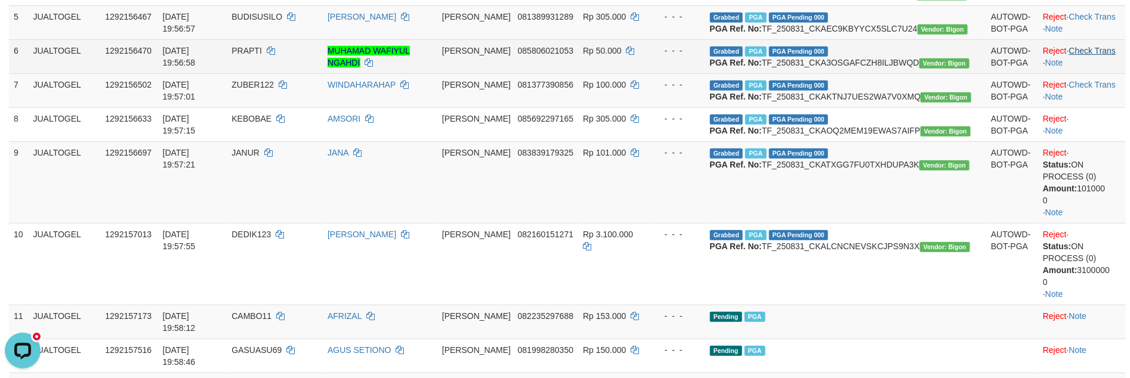
scroll to position [305, 0]
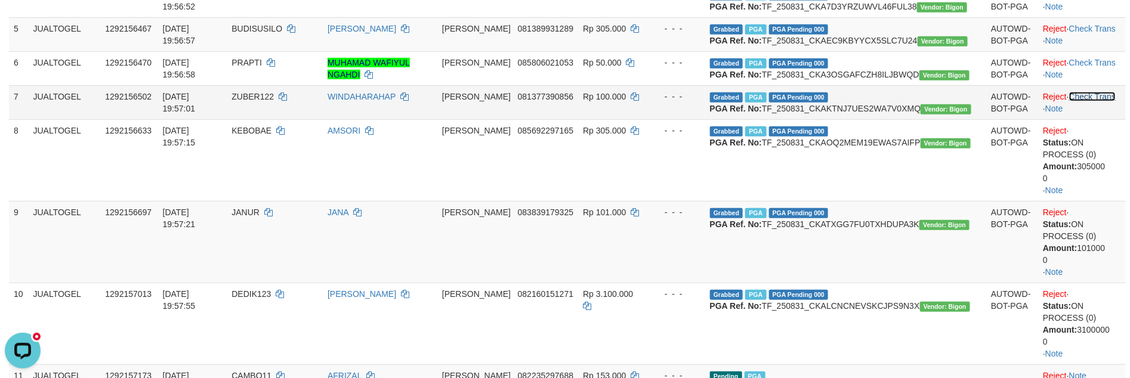
click at [1079, 101] on link "Check Trans" at bounding box center [1092, 97] width 47 height 10
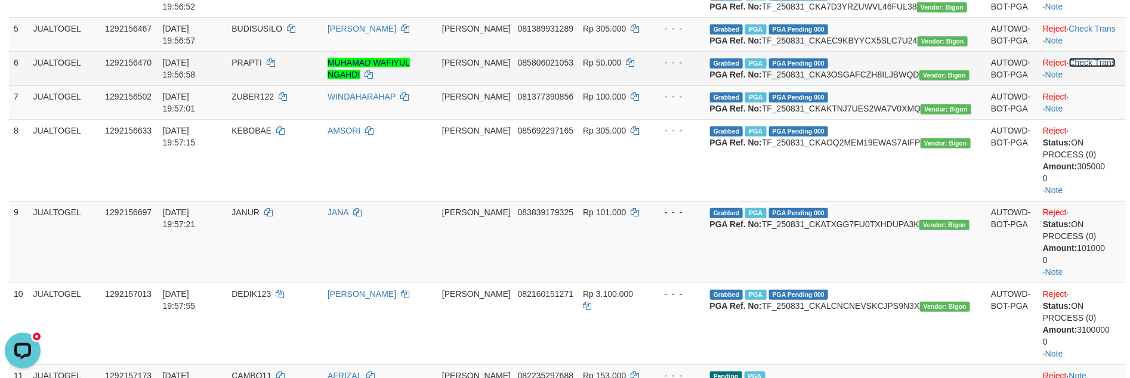
click at [1083, 67] on link "Check Trans" at bounding box center [1092, 63] width 47 height 10
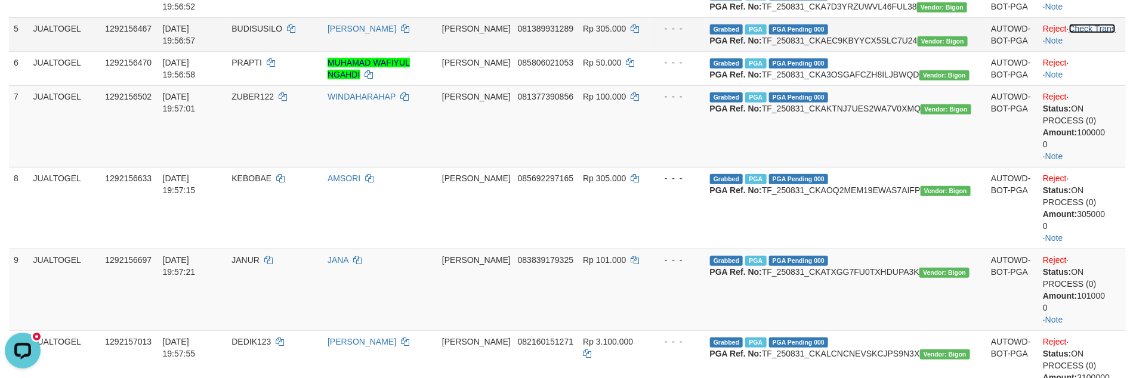
click at [1087, 33] on link "Check Trans" at bounding box center [1092, 29] width 47 height 10
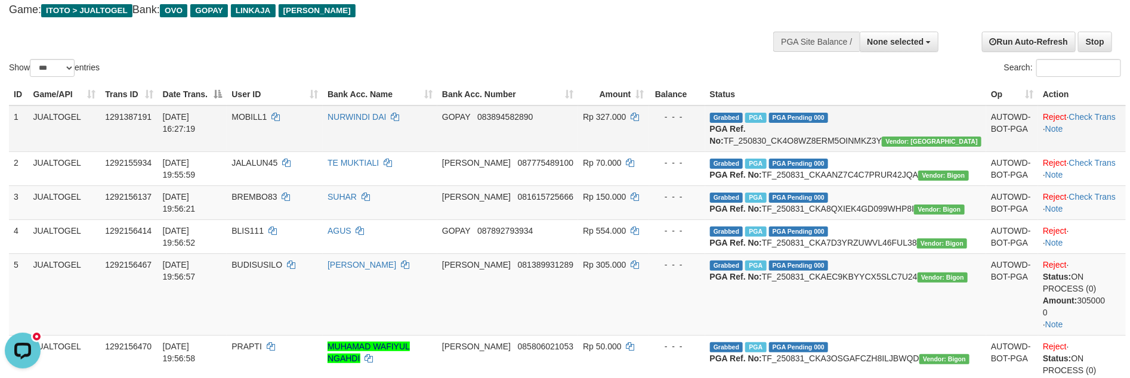
scroll to position [67, 0]
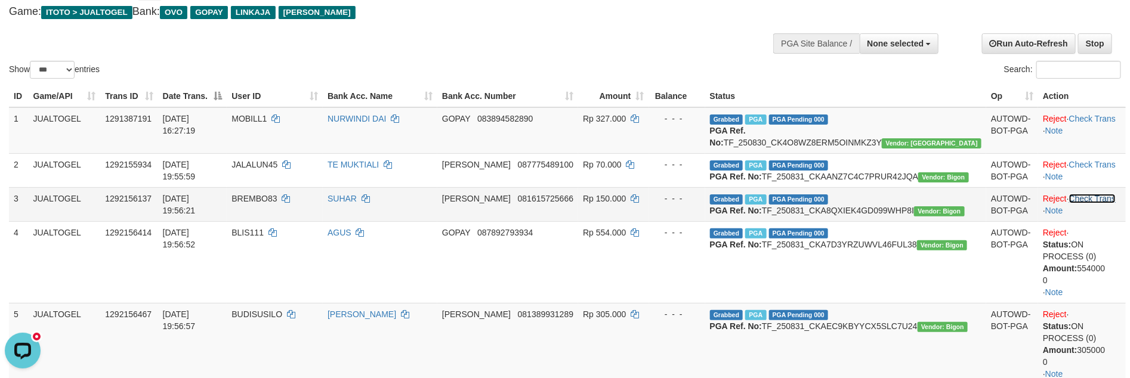
click at [1076, 203] on link "Check Trans" at bounding box center [1092, 199] width 47 height 10
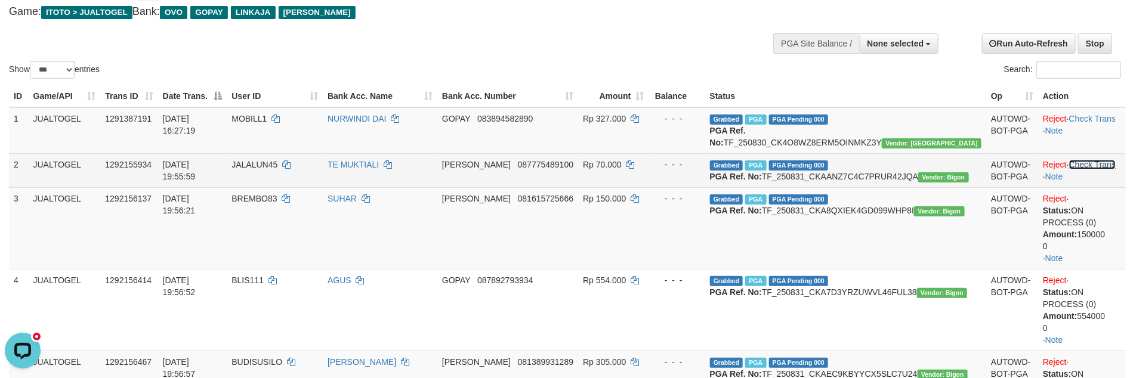
click at [1088, 169] on link "Check Trans" at bounding box center [1092, 165] width 47 height 10
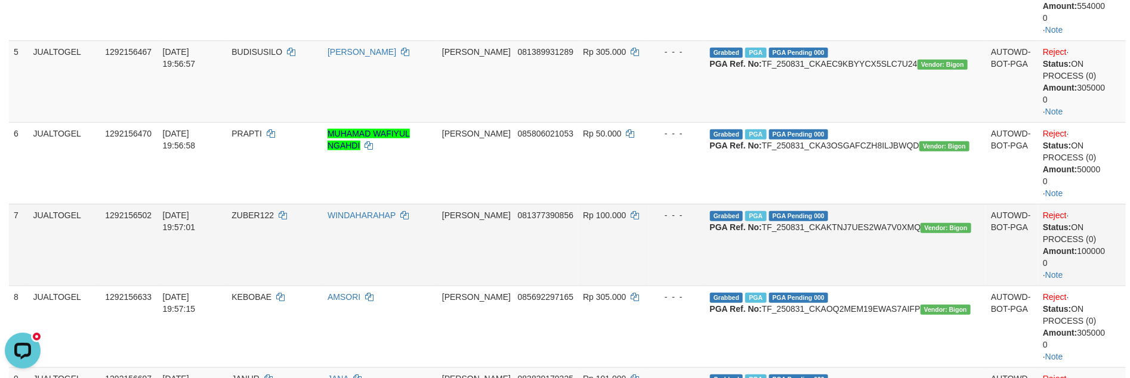
scroll to position [723, 0]
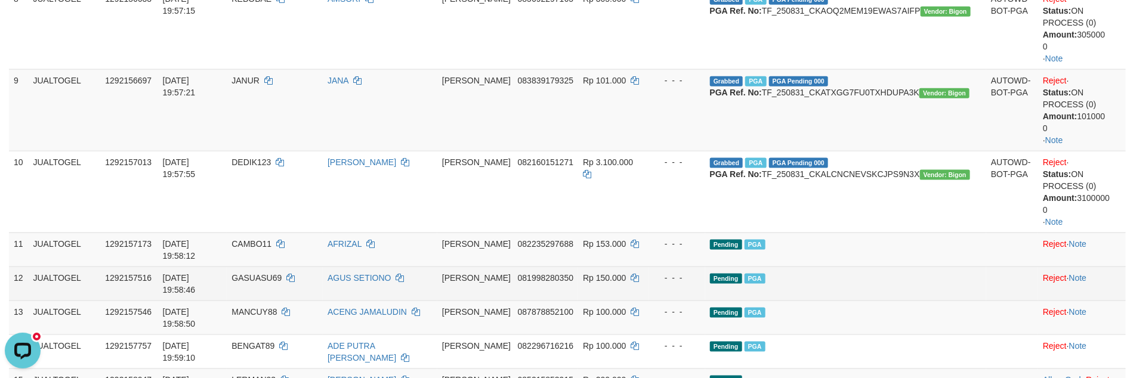
click at [893, 273] on td "Pending PGA" at bounding box center [845, 284] width 281 height 34
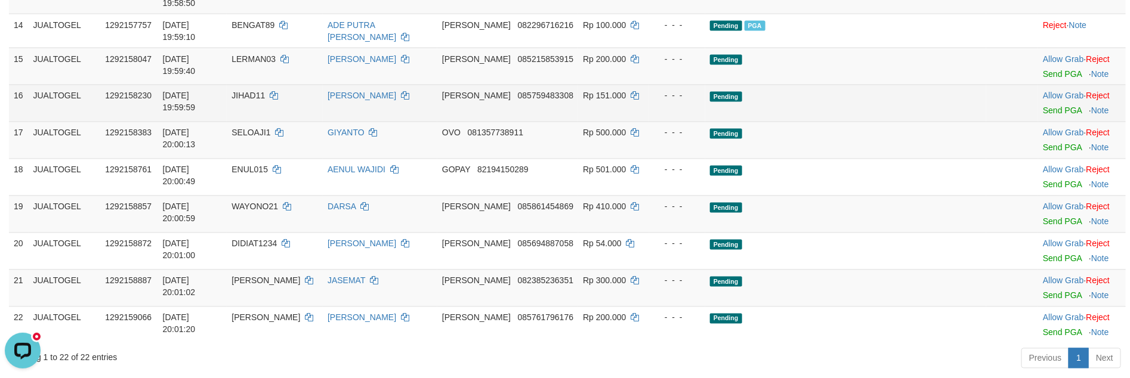
scroll to position [924, 0]
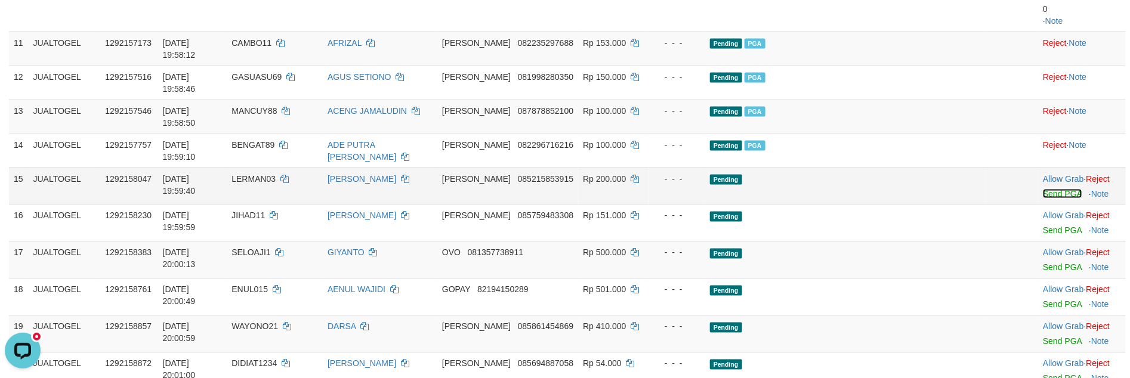
click at [1045, 189] on link "Send PGA" at bounding box center [1062, 194] width 39 height 10
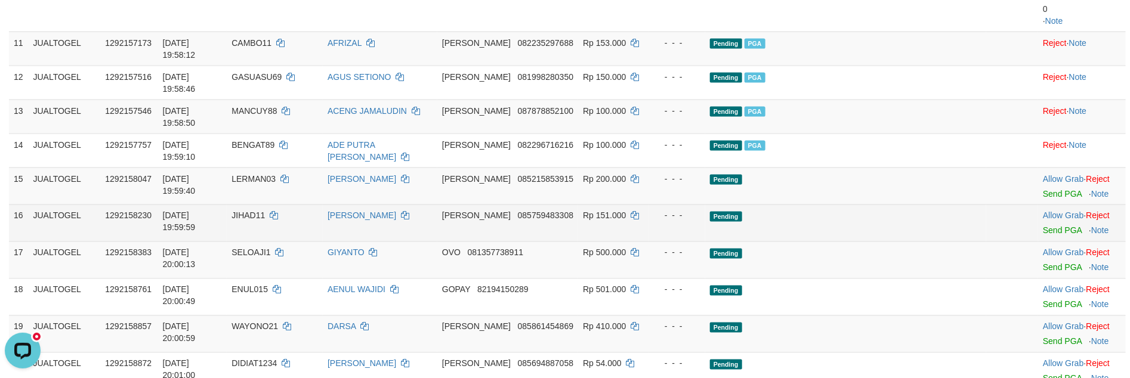
click at [1052, 205] on td "Allow Grab · Reject Send PGA · Note" at bounding box center [1082, 223] width 88 height 37
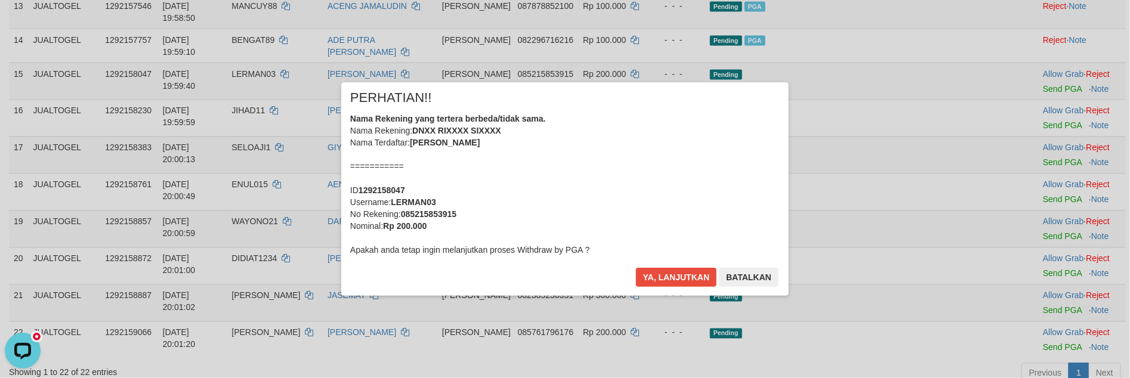
scroll to position [1016, 0]
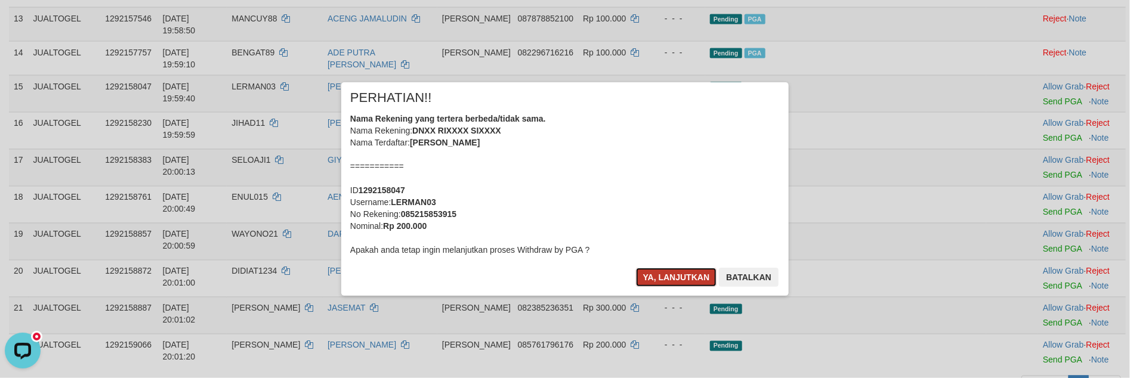
click at [666, 281] on button "Ya, lanjutkan" at bounding box center [676, 277] width 81 height 19
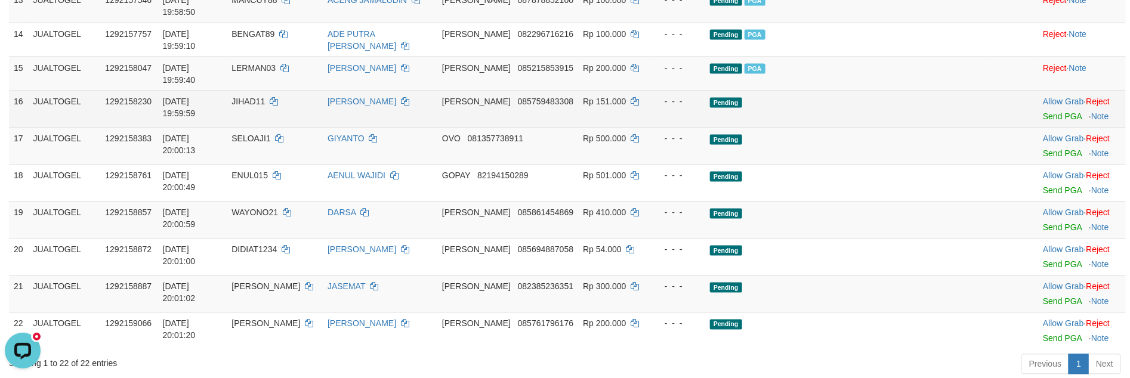
scroll to position [1014, 0]
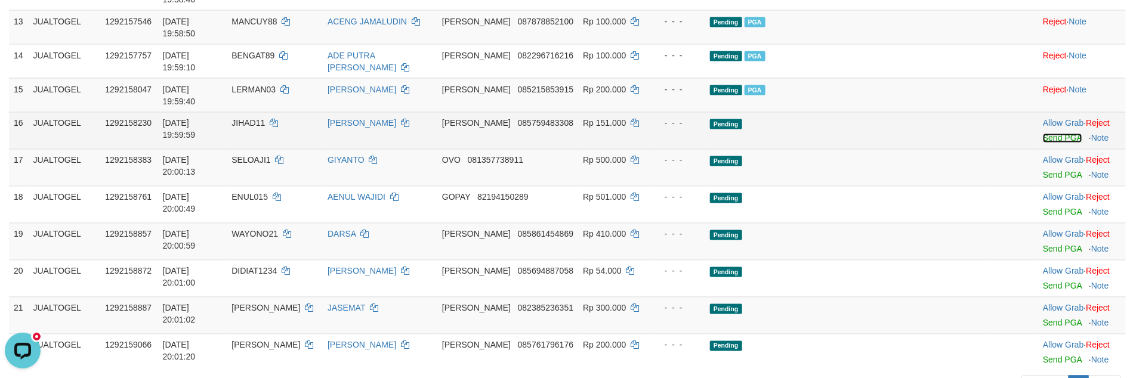
click at [1059, 134] on link "Send PGA" at bounding box center [1062, 139] width 39 height 10
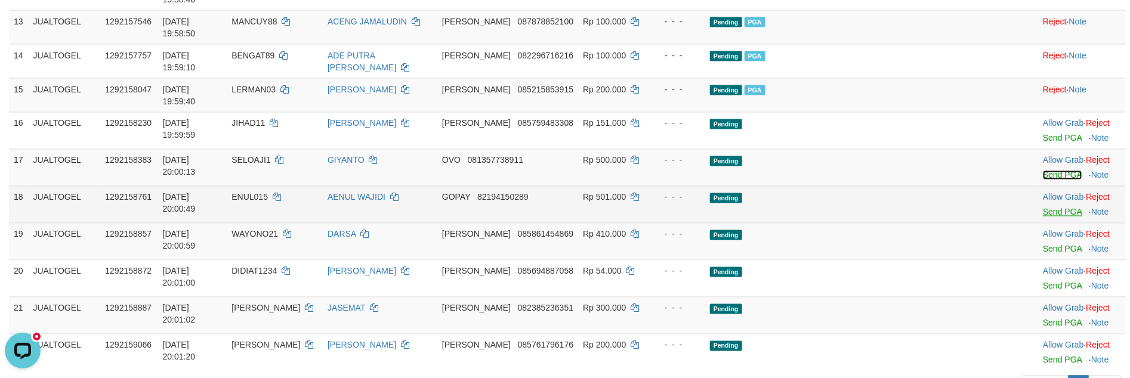
click at [1043, 171] on link "Send PGA" at bounding box center [1062, 176] width 39 height 10
click at [1043, 208] on link "Send PGA" at bounding box center [1062, 213] width 39 height 10
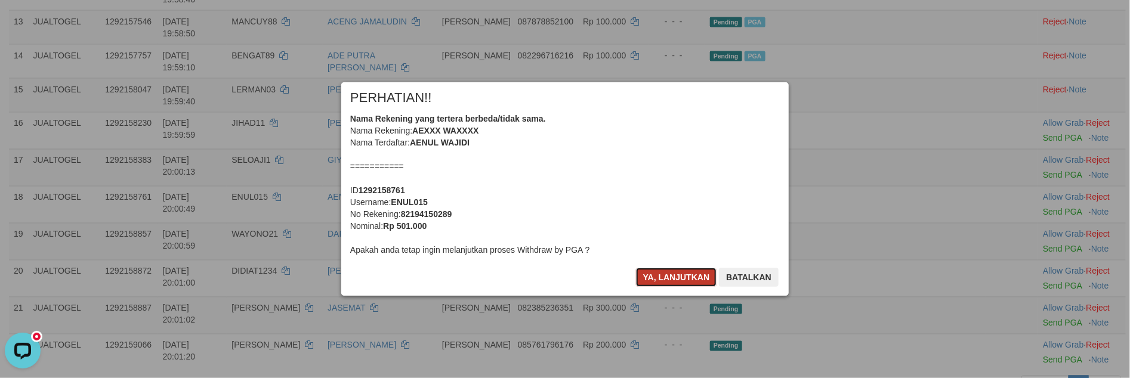
click at [660, 274] on button "Ya, lanjutkan" at bounding box center [676, 277] width 81 height 19
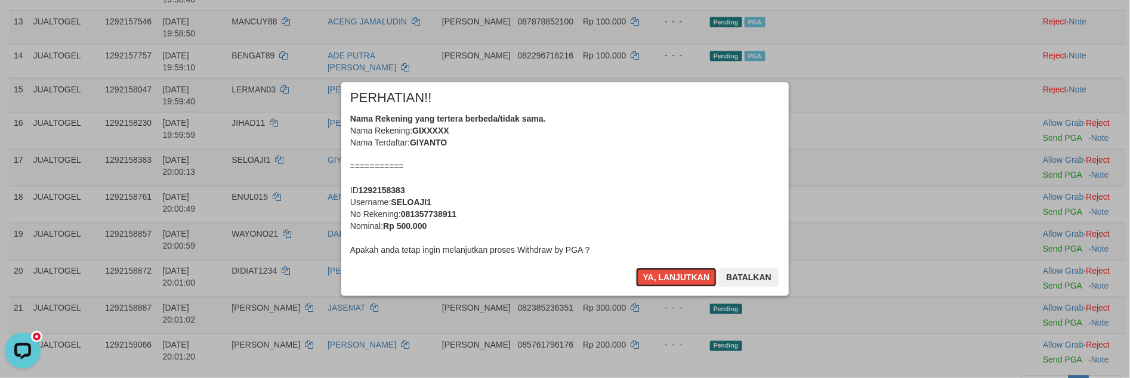
click at [660, 274] on button "Ya, lanjutkan" at bounding box center [676, 277] width 81 height 19
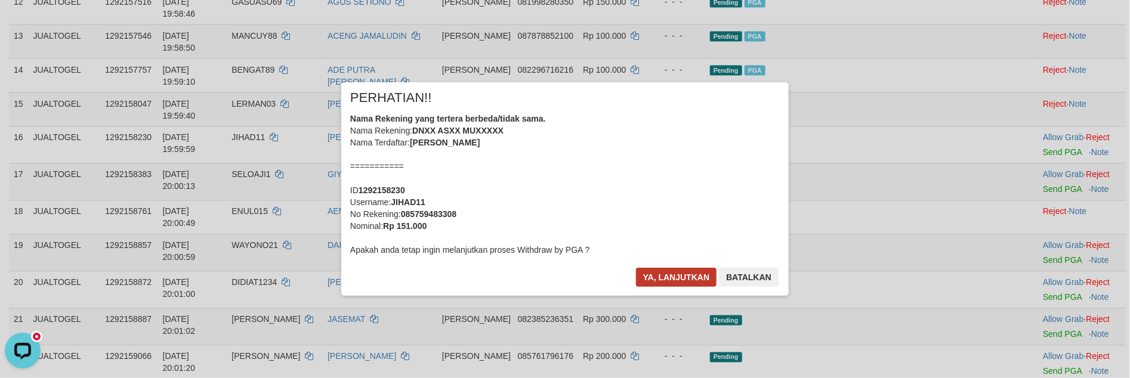
scroll to position [984, 0]
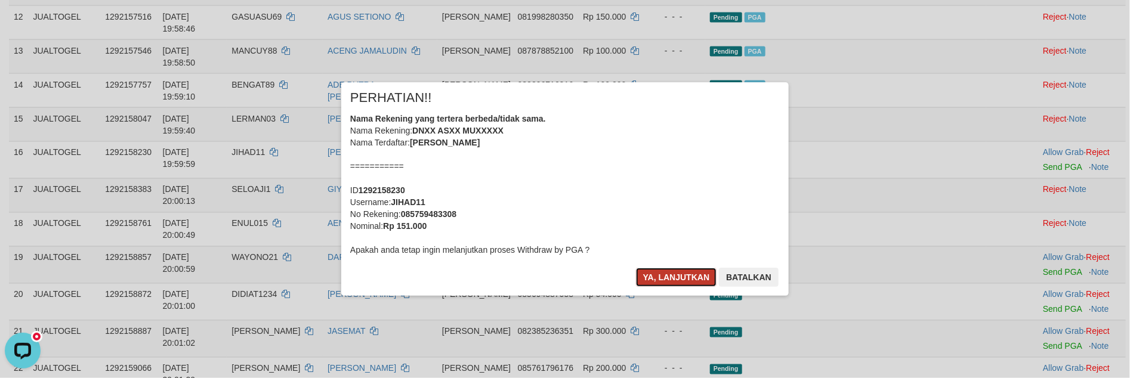
click at [672, 277] on button "Ya, lanjutkan" at bounding box center [676, 277] width 81 height 19
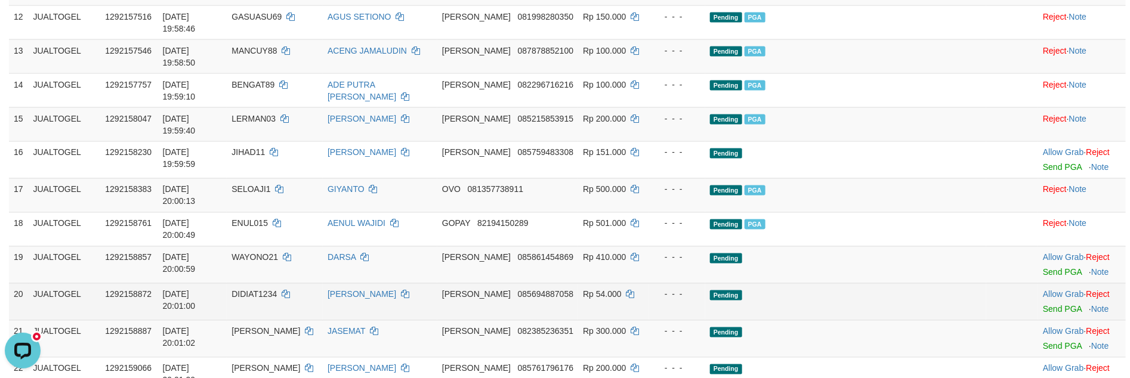
scroll to position [969, 0]
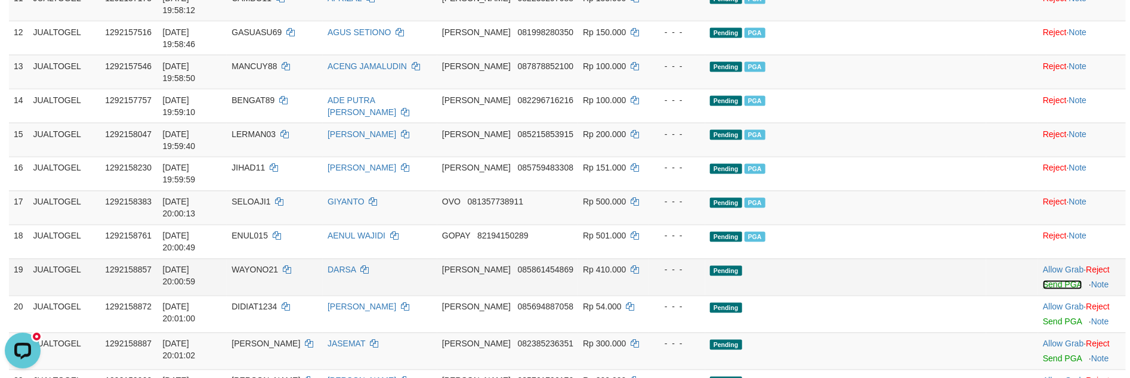
click at [1049, 280] on link "Send PGA" at bounding box center [1062, 285] width 39 height 10
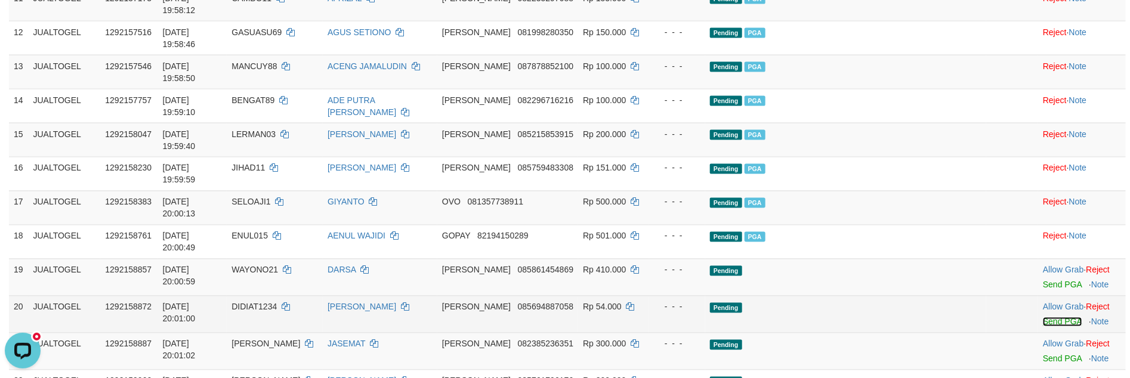
click at [1043, 317] on link "Send PGA" at bounding box center [1062, 322] width 39 height 10
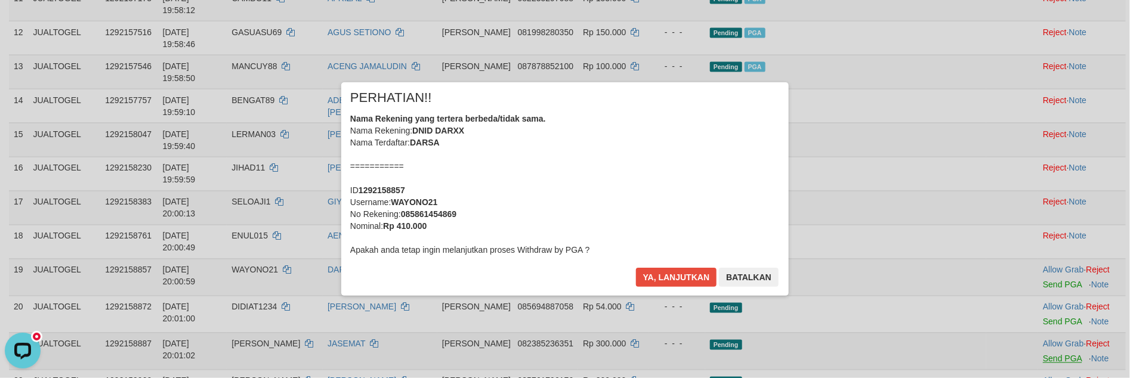
click at [1034, 281] on div "× PERHATIAN!! Nama Rekening yang tertera berbeda/tidak sama. Nama Rekening: DNI…" at bounding box center [565, 188] width 1130 height 261
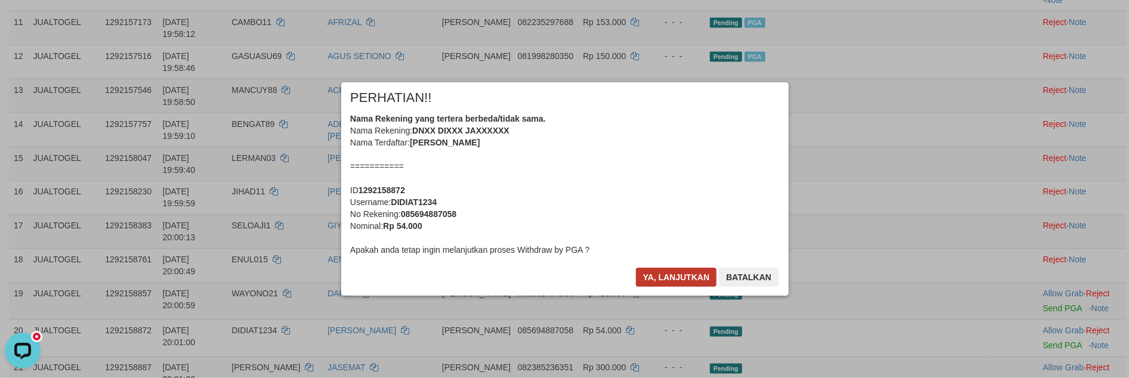
scroll to position [942, 0]
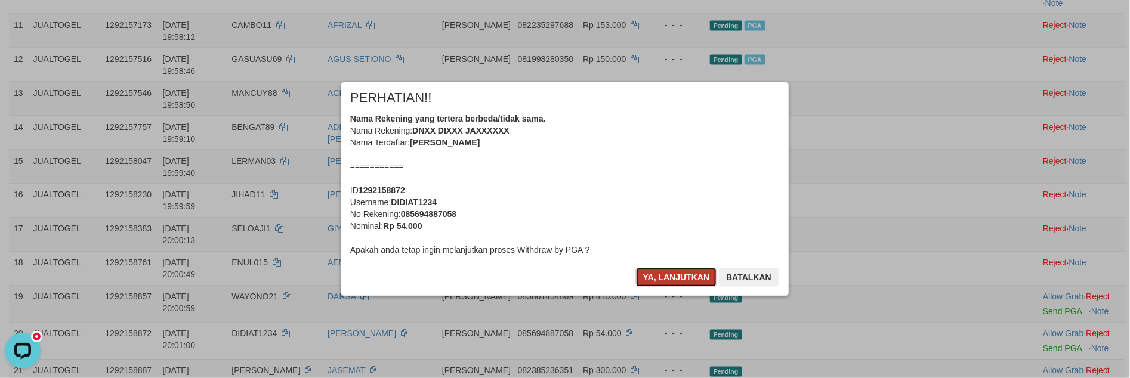
click at [684, 277] on button "Ya, lanjutkan" at bounding box center [676, 277] width 81 height 19
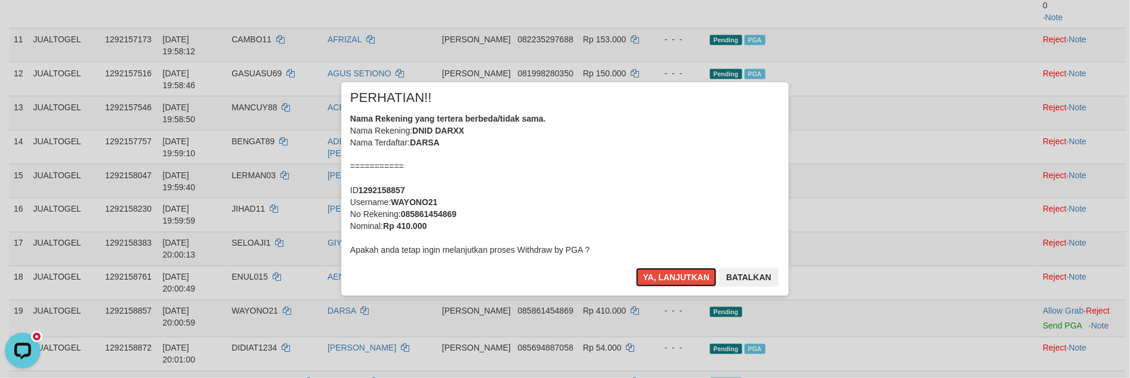
click at [684, 277] on button "Ya, lanjutkan" at bounding box center [676, 277] width 81 height 19
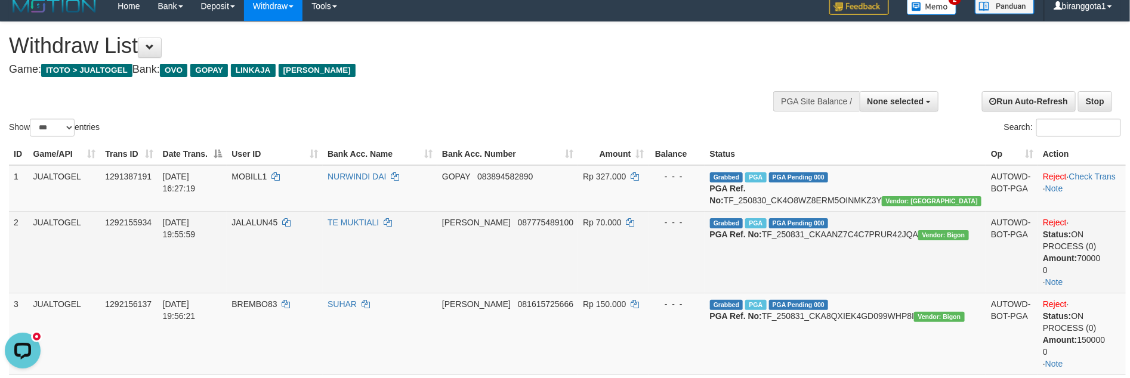
scroll to position [0, 0]
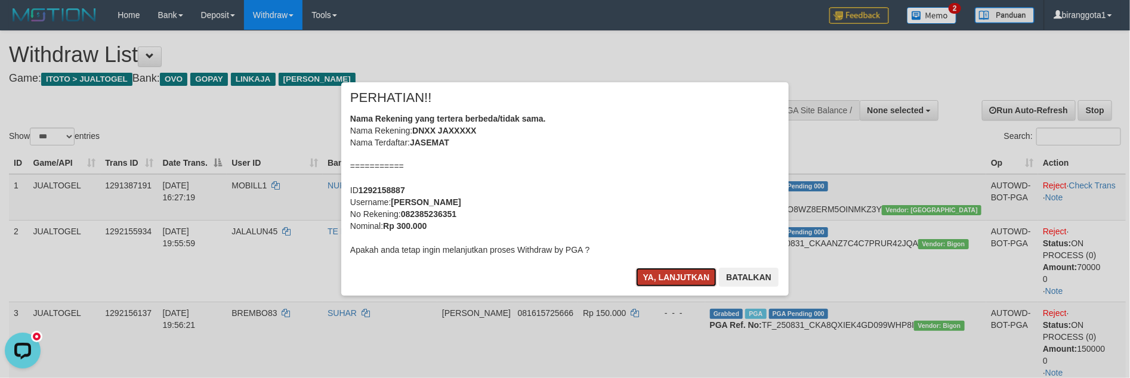
click at [668, 268] on button "Ya, lanjutkan" at bounding box center [676, 277] width 81 height 19
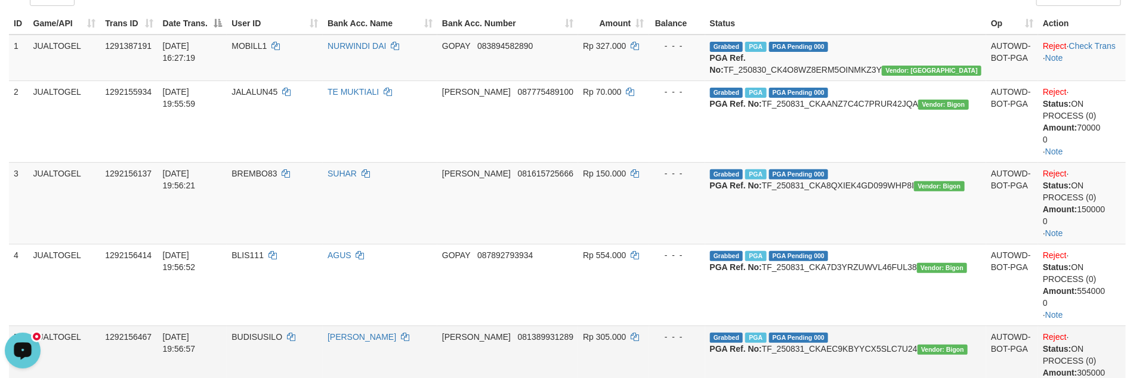
scroll to position [74, 0]
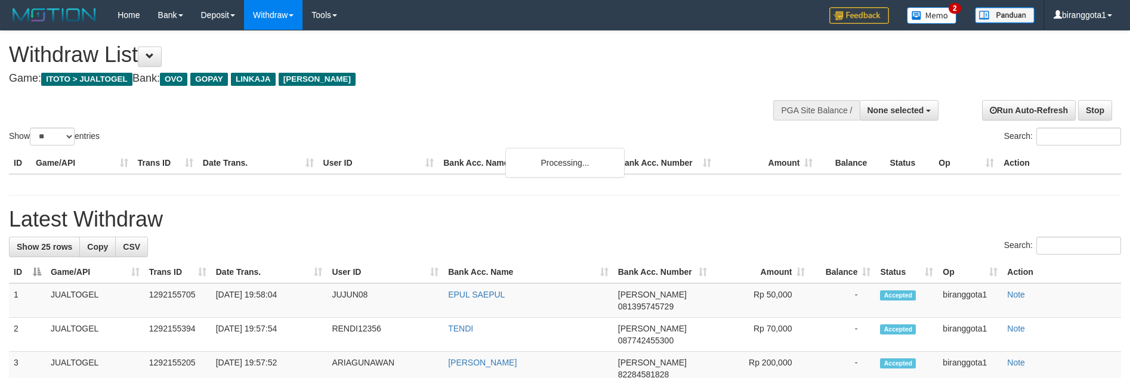
select select
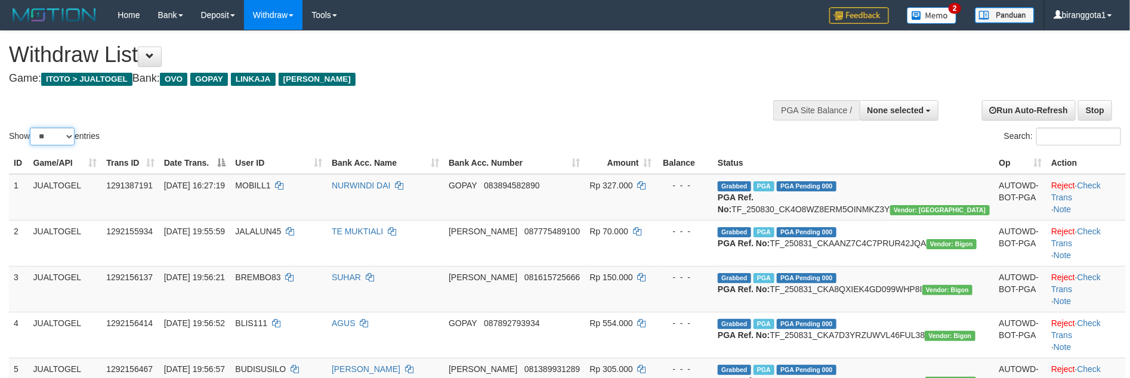
click at [49, 134] on select "** ** ** ***" at bounding box center [52, 137] width 45 height 18
click at [32, 128] on select "** ** ** ***" at bounding box center [52, 137] width 45 height 18
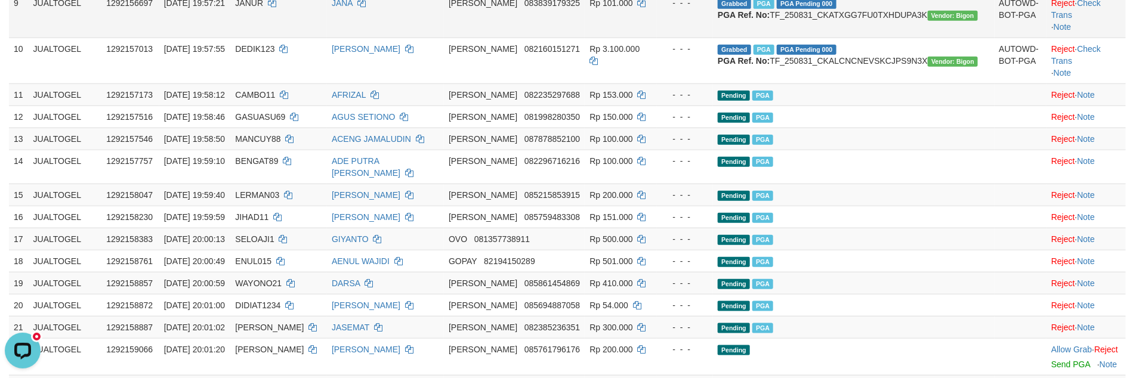
scroll to position [537, 0]
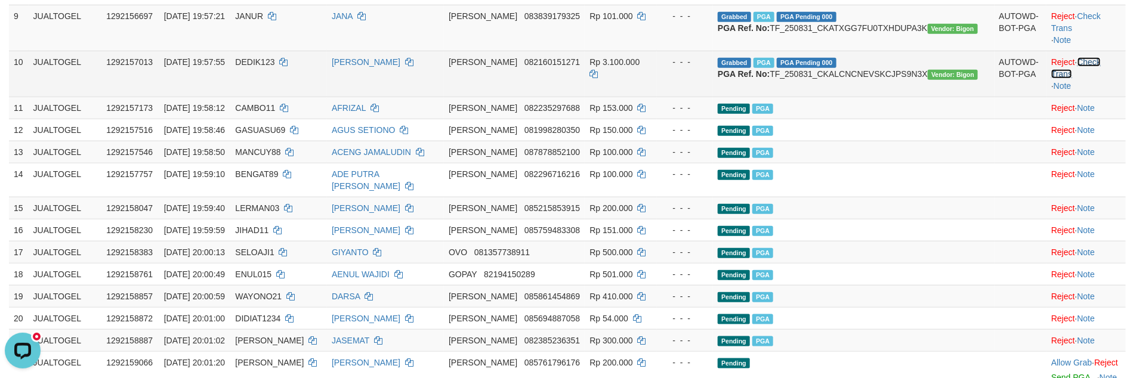
click at [1099, 79] on link "Check Trans" at bounding box center [1076, 67] width 50 height 21
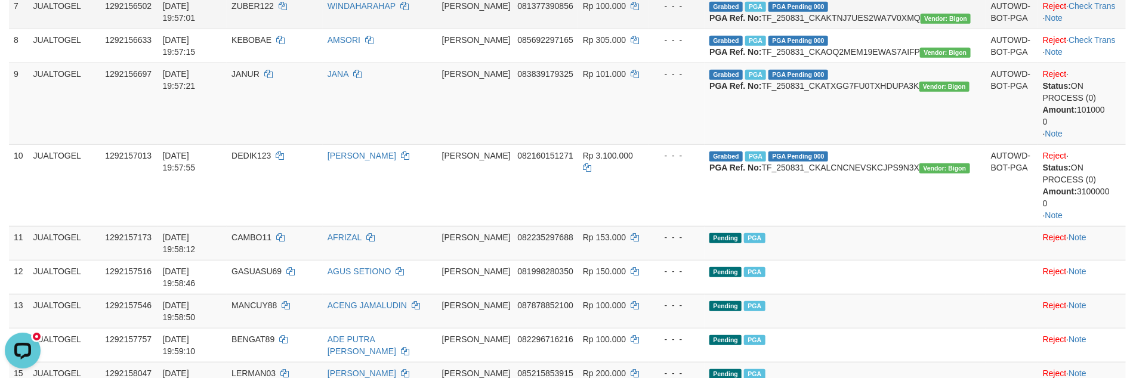
scroll to position [358, 0]
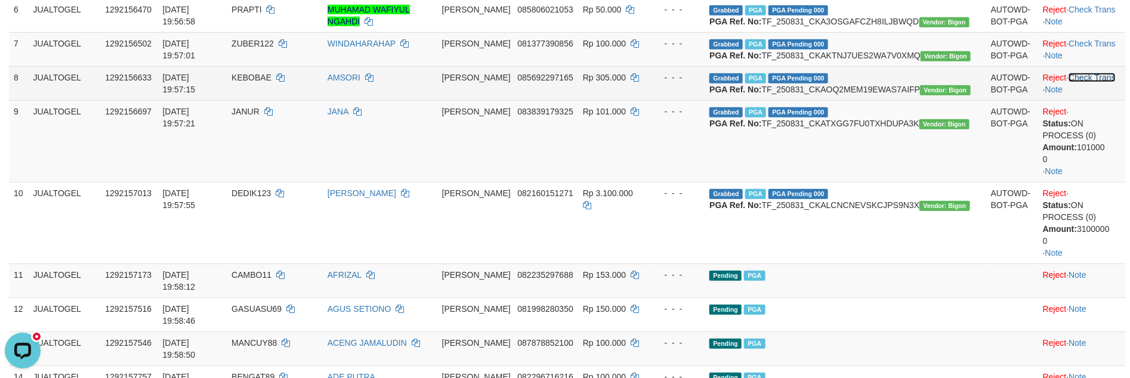
click at [1068, 82] on link "Check Trans" at bounding box center [1091, 78] width 47 height 10
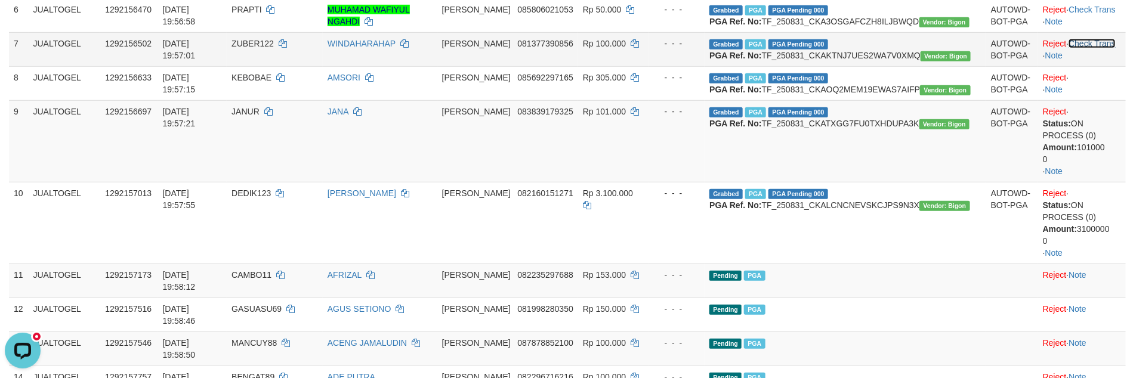
click at [1081, 48] on link "Check Trans" at bounding box center [1091, 44] width 47 height 10
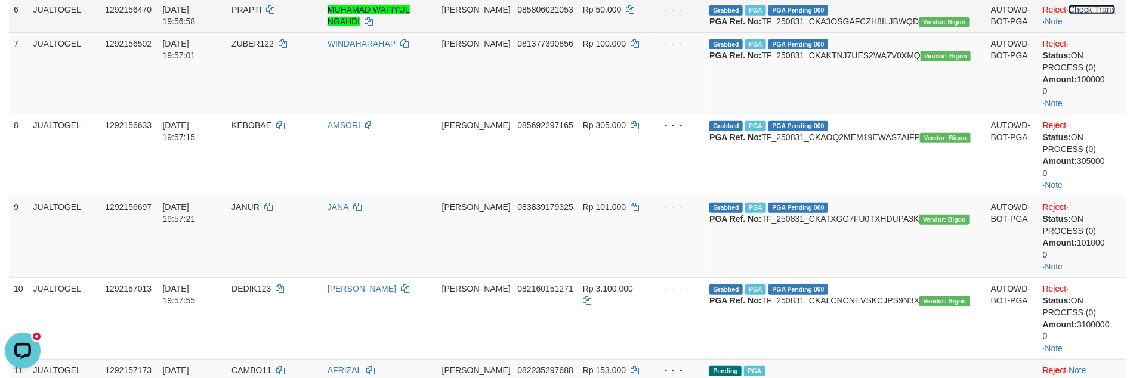
click at [1084, 14] on link "Check Trans" at bounding box center [1091, 10] width 47 height 10
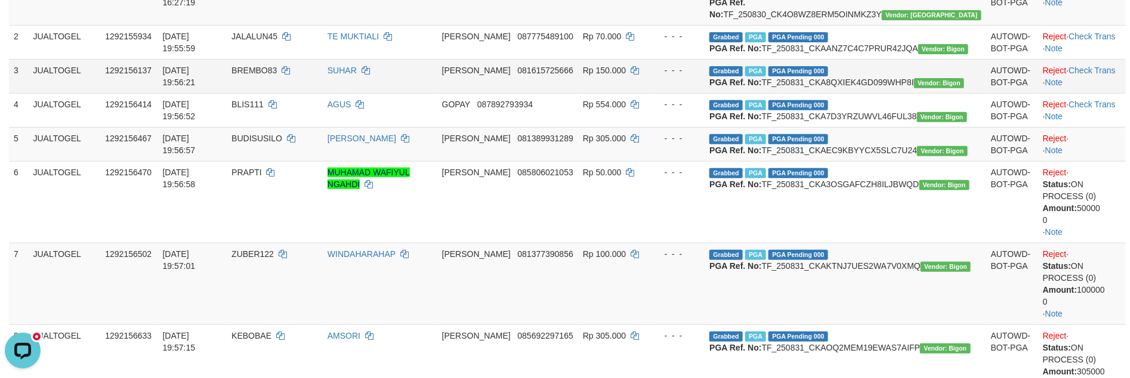
scroll to position [179, 0]
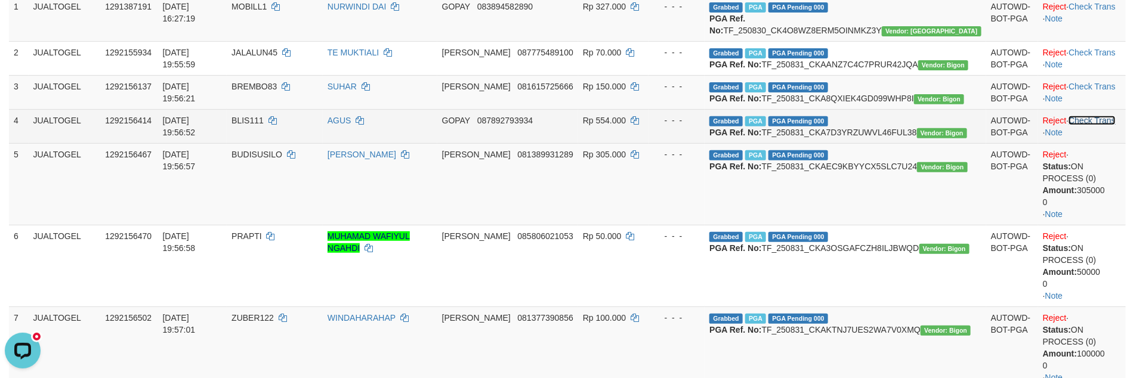
click at [1082, 125] on link "Check Trans" at bounding box center [1091, 121] width 47 height 10
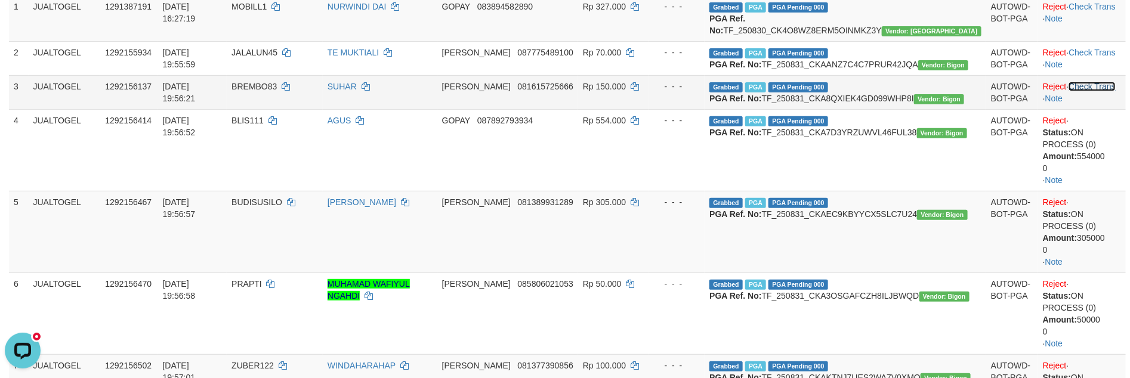
click at [1079, 91] on link "Check Trans" at bounding box center [1091, 87] width 47 height 10
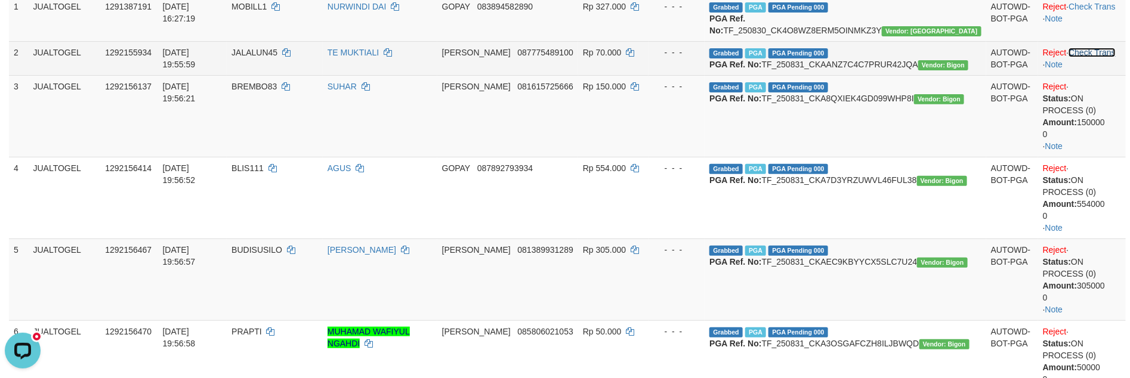
click at [1073, 57] on link "Check Trans" at bounding box center [1091, 53] width 47 height 10
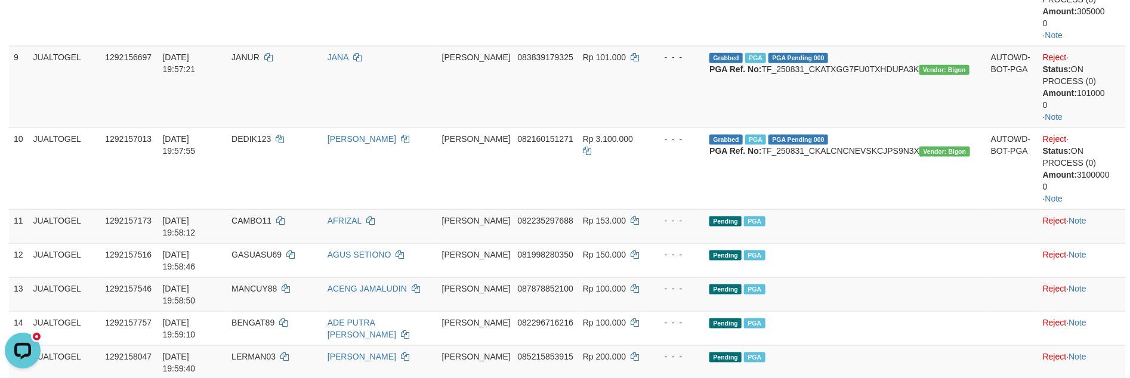
scroll to position [895, 0]
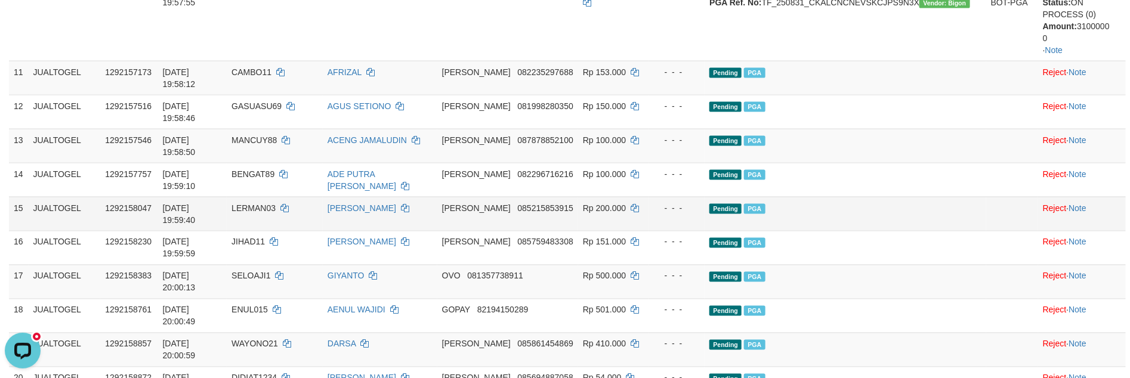
click at [901, 197] on td "Pending PGA" at bounding box center [845, 214] width 281 height 34
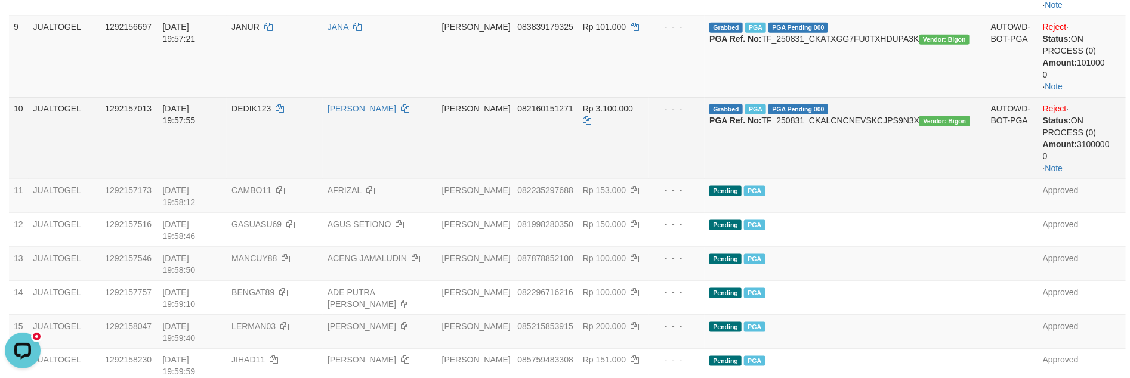
scroll to position [775, 0]
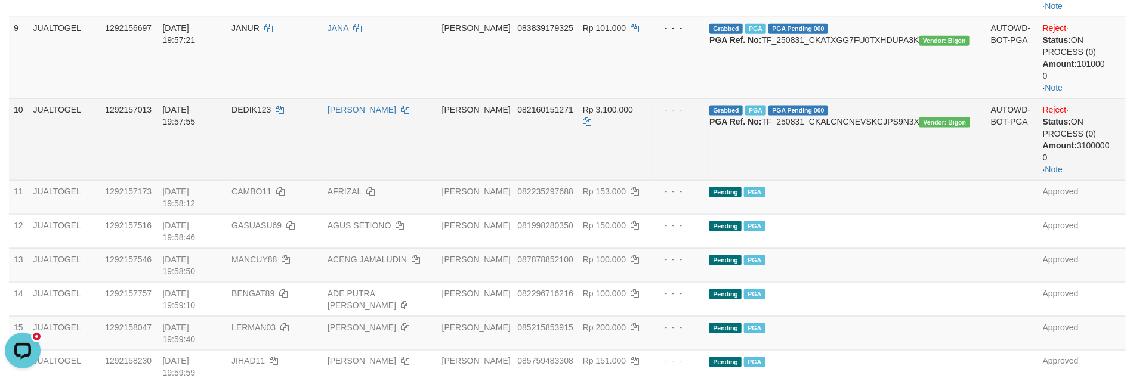
click at [271, 115] on span "DEDIK123" at bounding box center [250, 110] width 39 height 10
copy td "DEDIK123"
click at [648, 176] on td "Rp 3.100.000" at bounding box center [613, 139] width 70 height 82
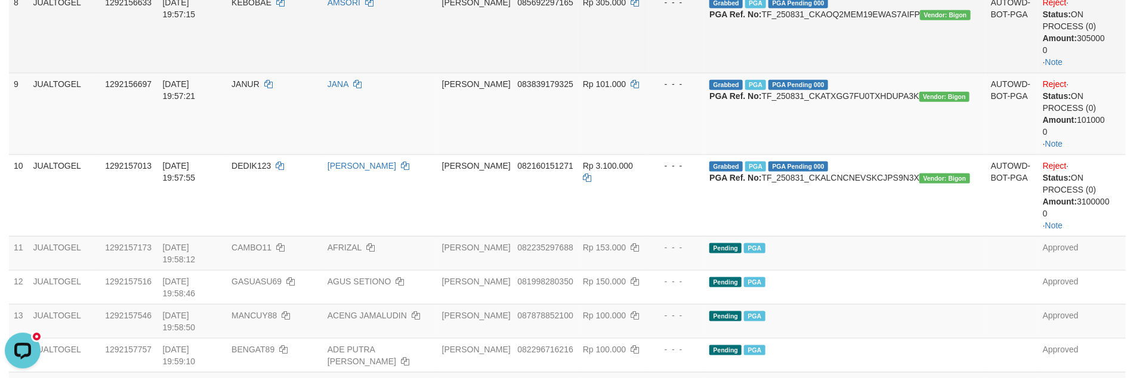
scroll to position [537, 0]
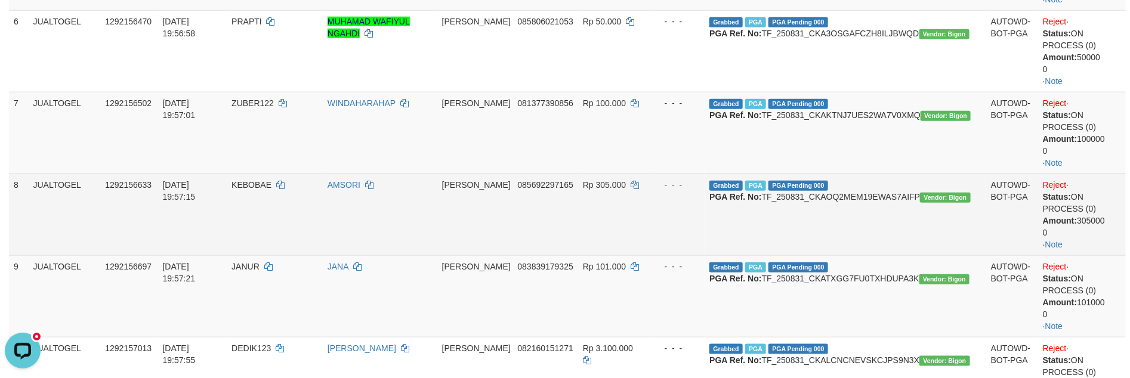
click at [437, 202] on td "AMSORI" at bounding box center [380, 215] width 115 height 82
click at [578, 249] on td "DANA 085692297165" at bounding box center [507, 215] width 141 height 82
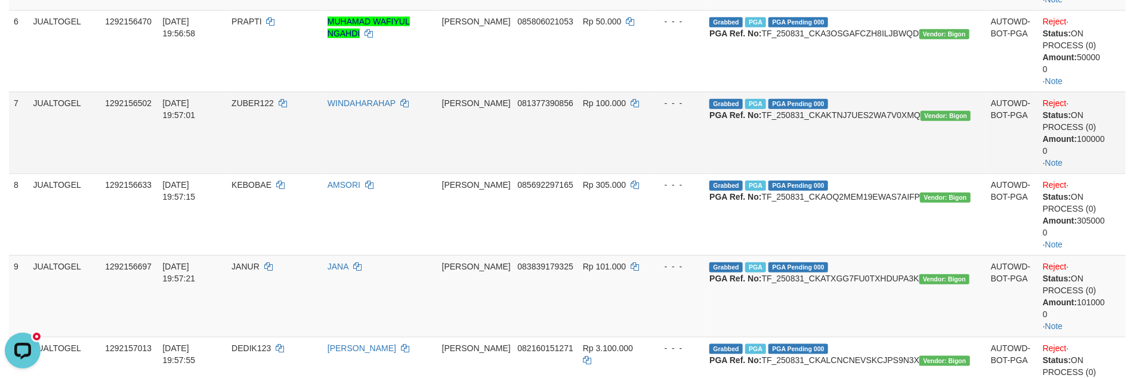
click at [437, 167] on td "WINDAHARAHAP" at bounding box center [380, 133] width 115 height 82
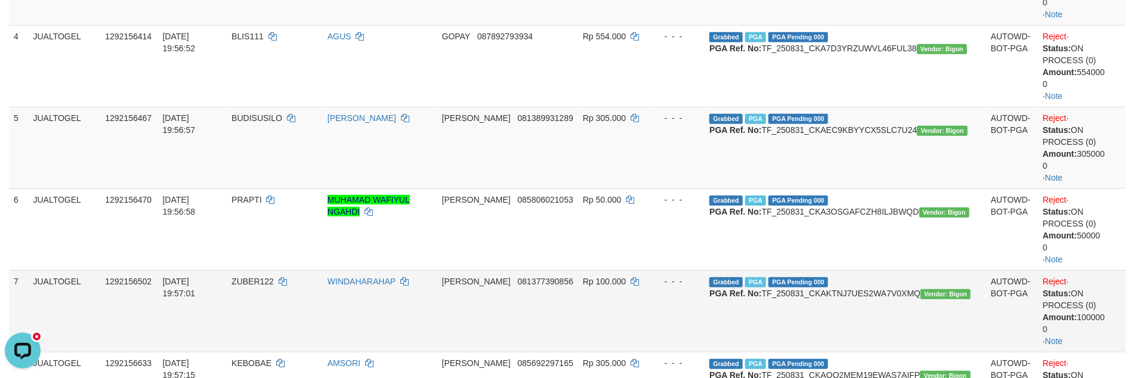
scroll to position [358, 0]
click at [540, 171] on td "DANA 081389931289" at bounding box center [507, 148] width 141 height 82
click at [578, 158] on td "DANA 081389931289" at bounding box center [507, 148] width 141 height 82
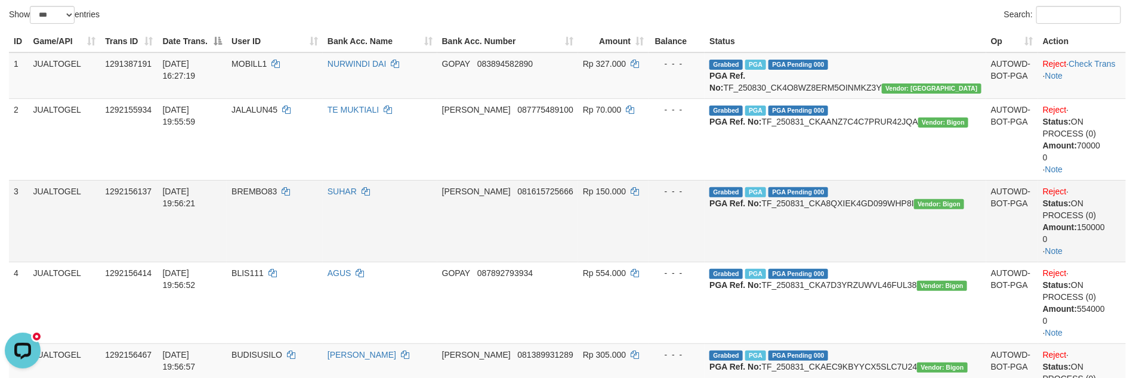
scroll to position [119, 0]
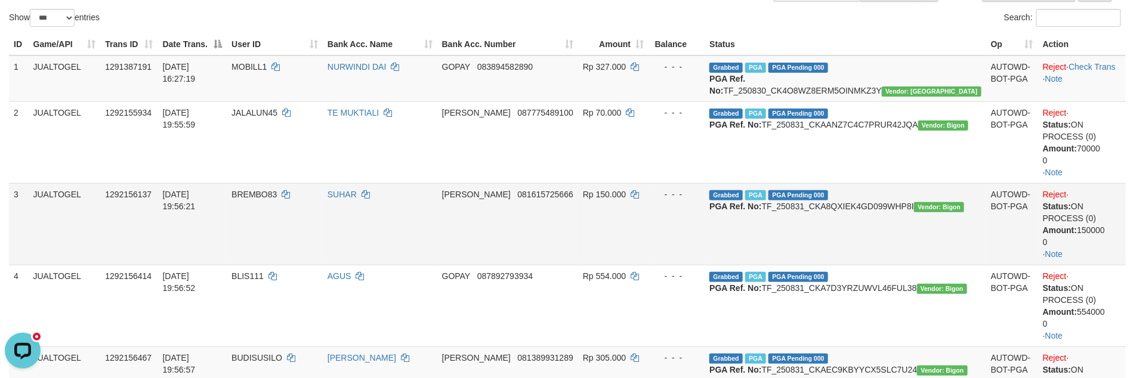
click at [437, 228] on td "SUHAR" at bounding box center [380, 224] width 115 height 82
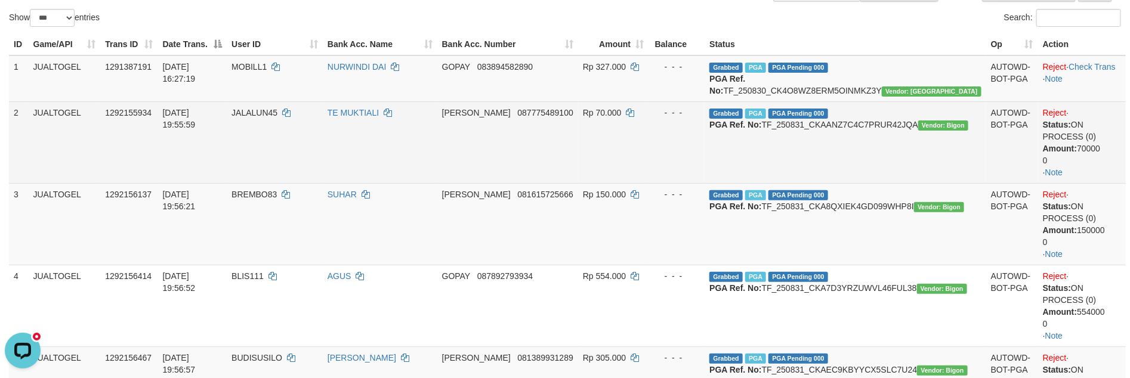
click at [437, 157] on td "TE MUKTIALI" at bounding box center [380, 142] width 115 height 82
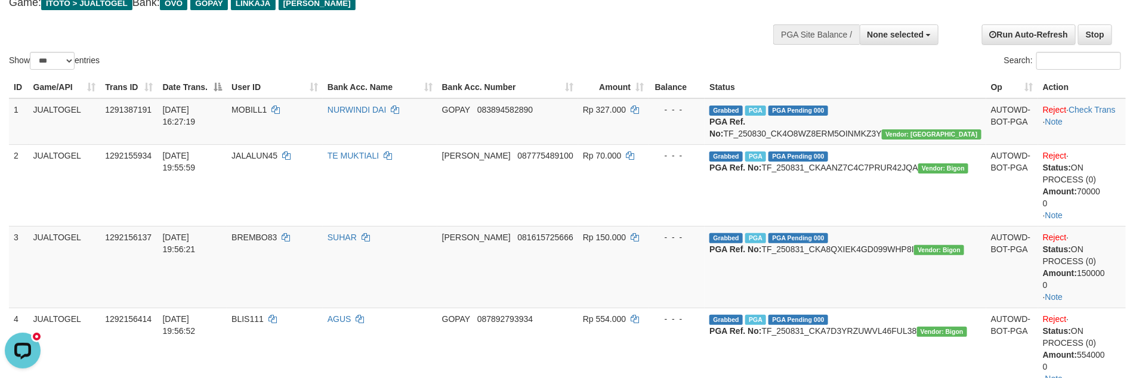
scroll to position [0, 0]
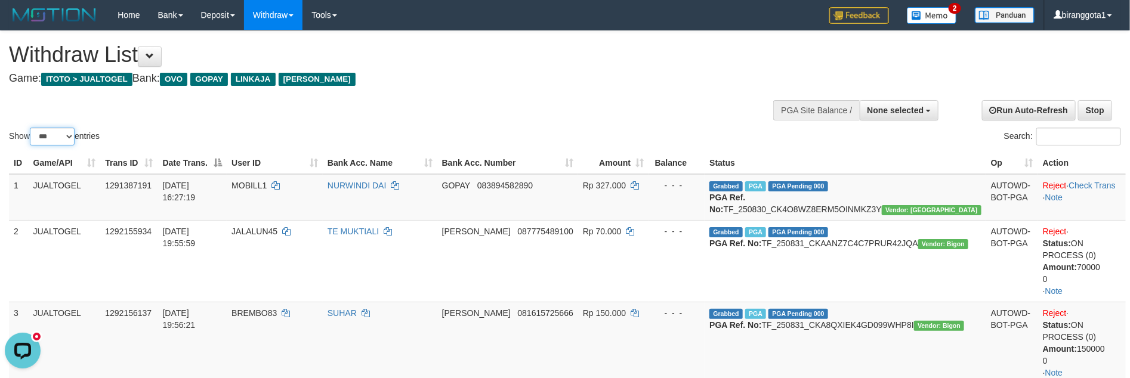
click at [61, 131] on select "** ** ** ***" at bounding box center [52, 137] width 45 height 18
click at [32, 128] on select "** ** ** ***" at bounding box center [52, 137] width 45 height 18
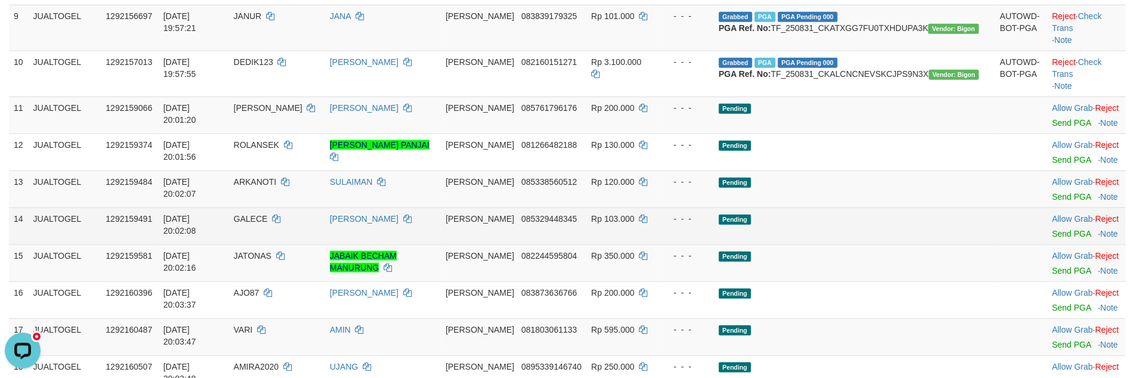
scroll to position [718, 0]
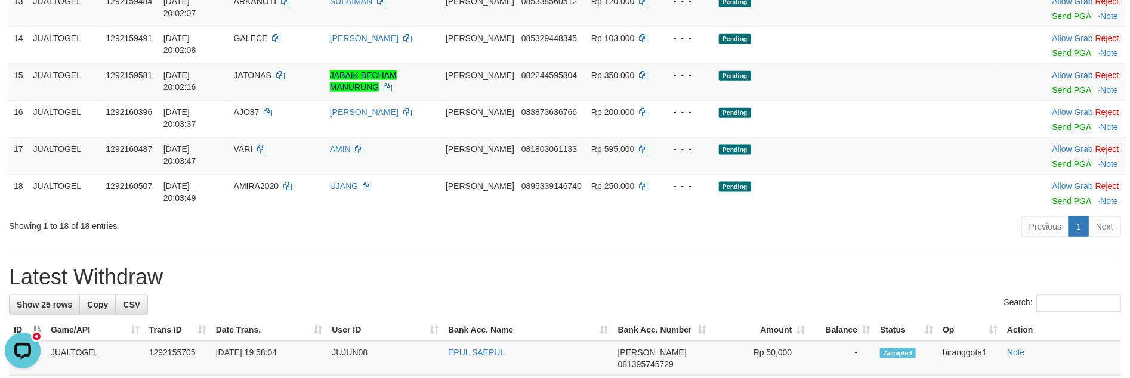
click at [1052, 21] on link "Send PGA" at bounding box center [1071, 16] width 39 height 10
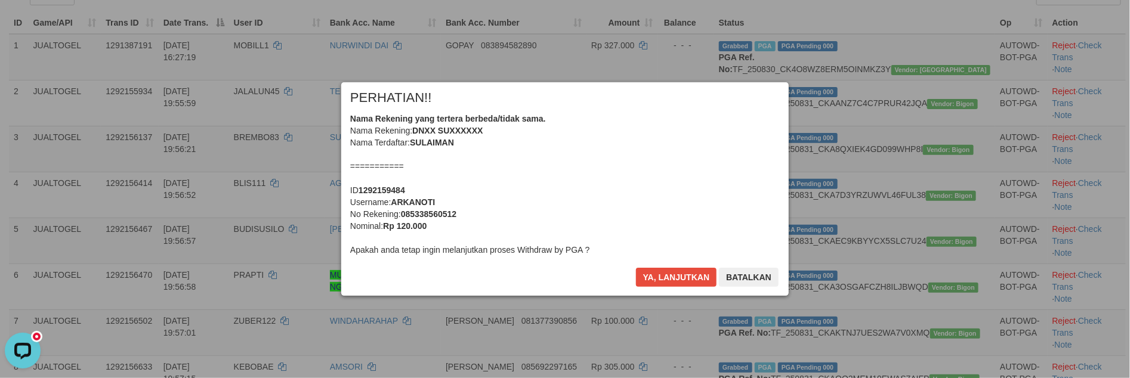
scroll to position [299, 0]
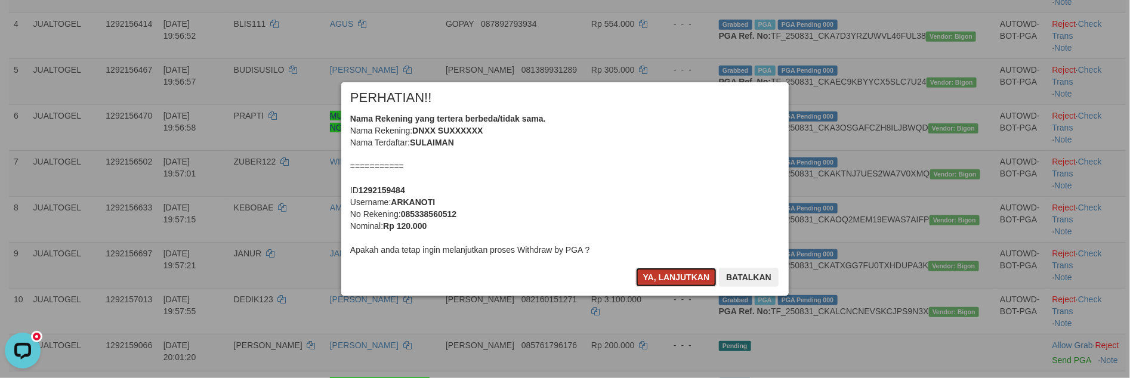
click at [664, 277] on button "Ya, lanjutkan" at bounding box center [676, 277] width 81 height 19
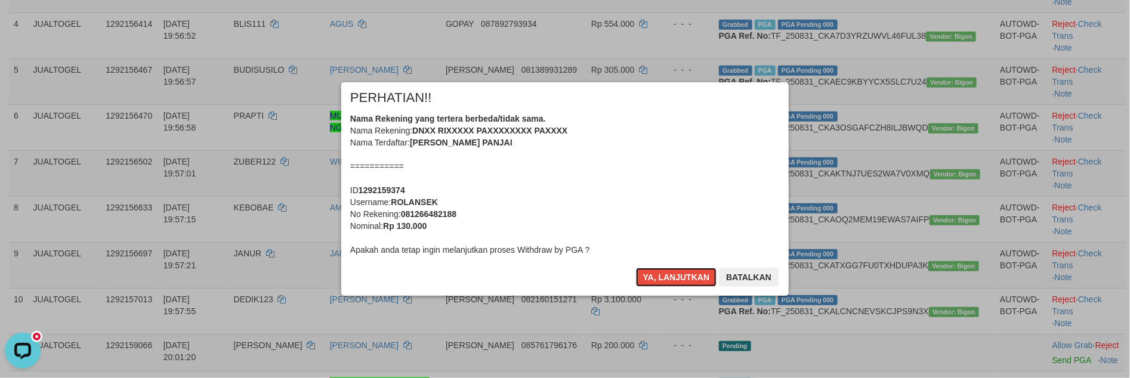
click at [664, 277] on button "Ya, lanjutkan" at bounding box center [676, 277] width 81 height 19
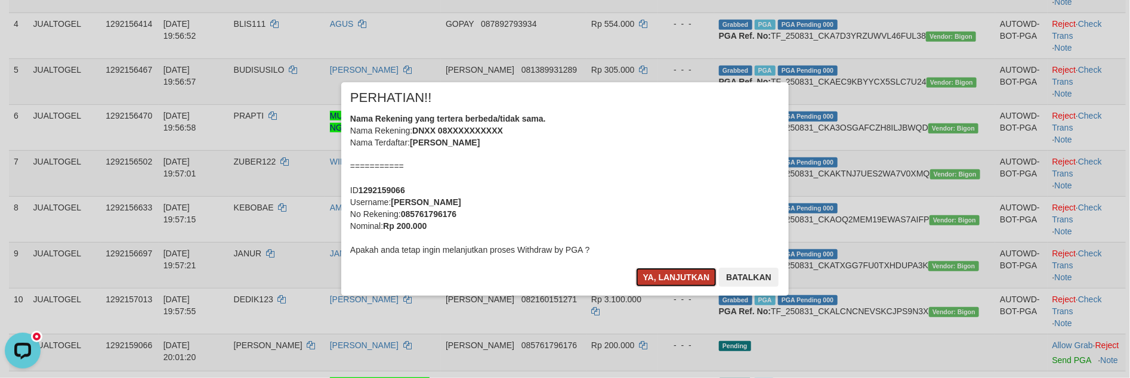
click at [675, 274] on button "Ya, lanjutkan" at bounding box center [676, 277] width 81 height 19
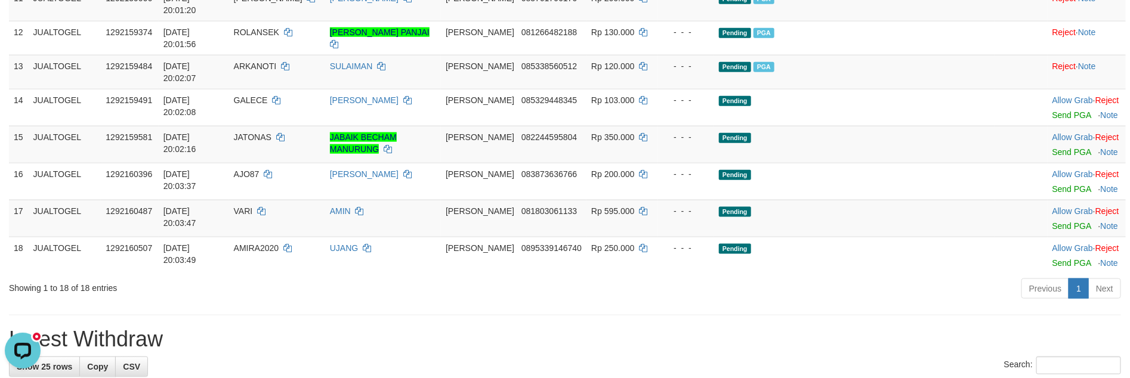
scroll to position [657, 0]
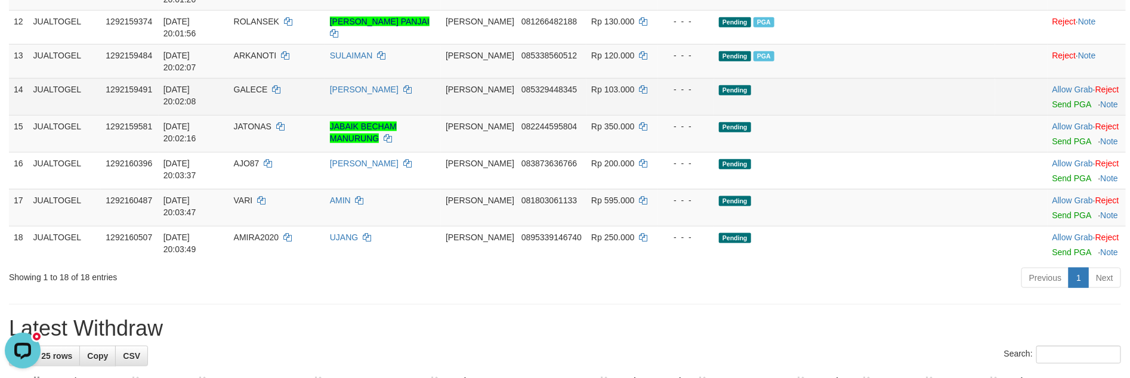
click at [1048, 115] on td "Allow Grab · Reject Send PGA · Note" at bounding box center [1087, 96] width 78 height 37
click at [1052, 109] on link "Send PGA" at bounding box center [1071, 105] width 39 height 10
click at [1052, 146] on link "Send PGA" at bounding box center [1071, 142] width 39 height 10
click at [1052, 172] on div at bounding box center [1086, 170] width 69 height 3
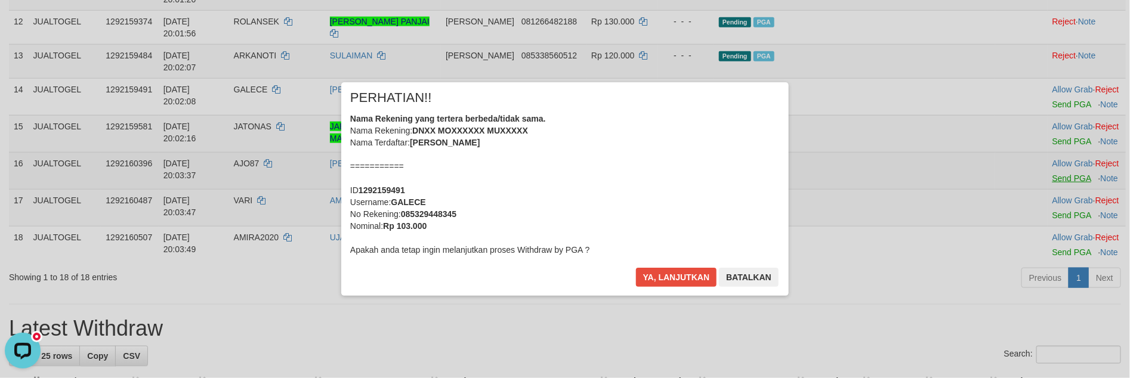
click at [1033, 261] on div "× PERHATIAN!! Nama Rekening yang tertera berbeda/tidak sama. Nama Rekening: DNX…" at bounding box center [565, 188] width 1130 height 261
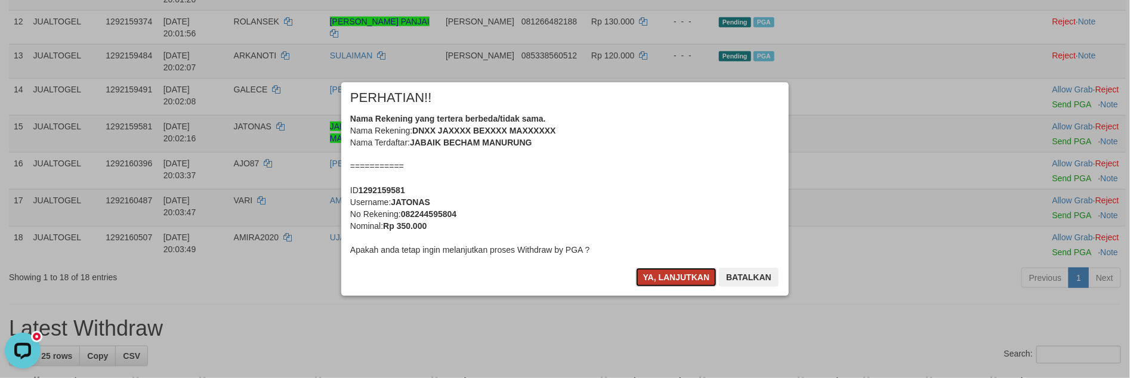
click at [676, 276] on button "Ya, lanjutkan" at bounding box center [676, 277] width 81 height 19
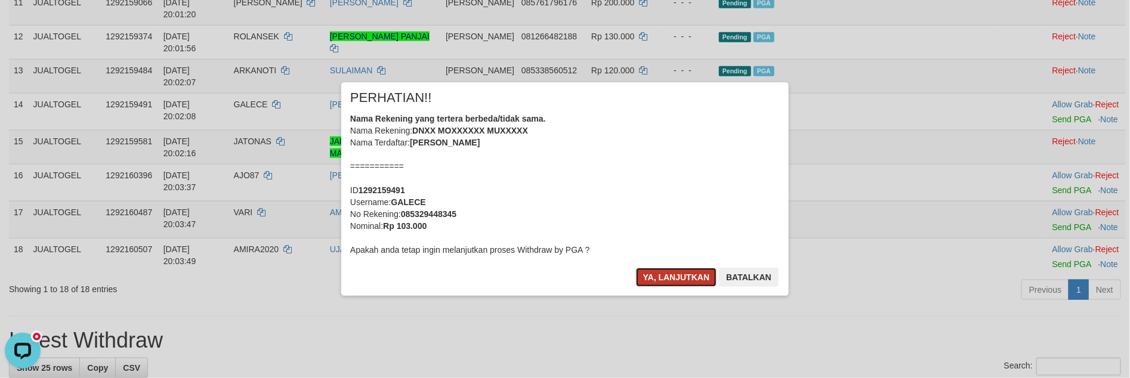
click at [673, 277] on button "Ya, lanjutkan" at bounding box center [676, 277] width 81 height 19
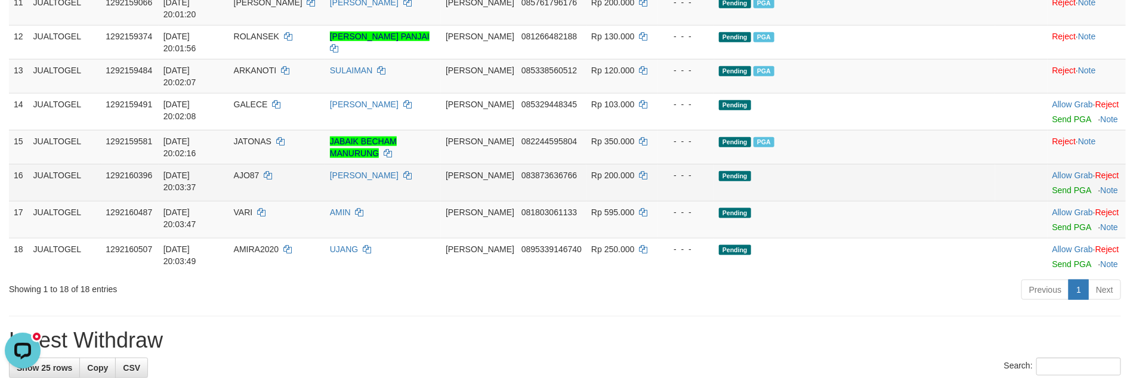
scroll to position [628, 0]
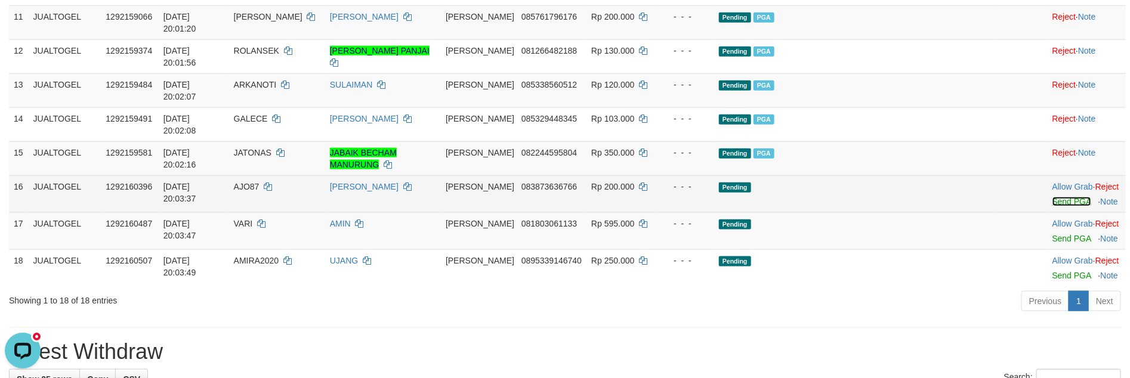
click at [1052, 206] on link "Send PGA" at bounding box center [1071, 202] width 39 height 10
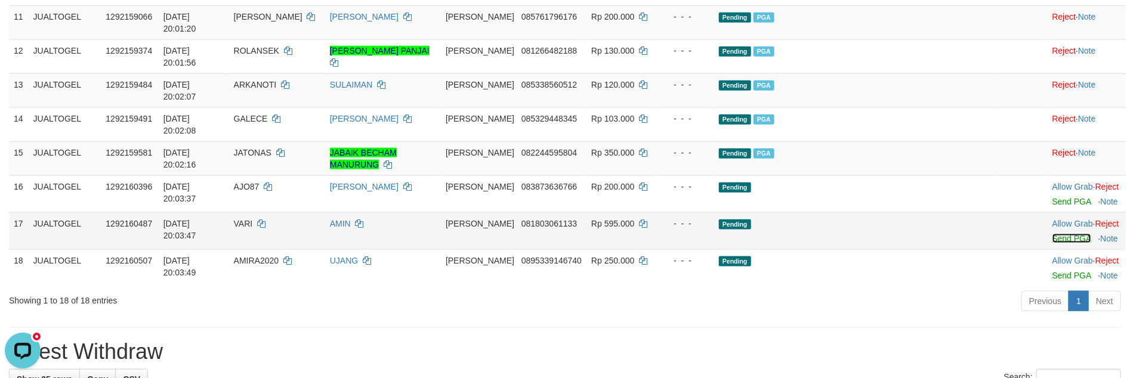
click at [1052, 243] on link "Send PGA" at bounding box center [1071, 239] width 39 height 10
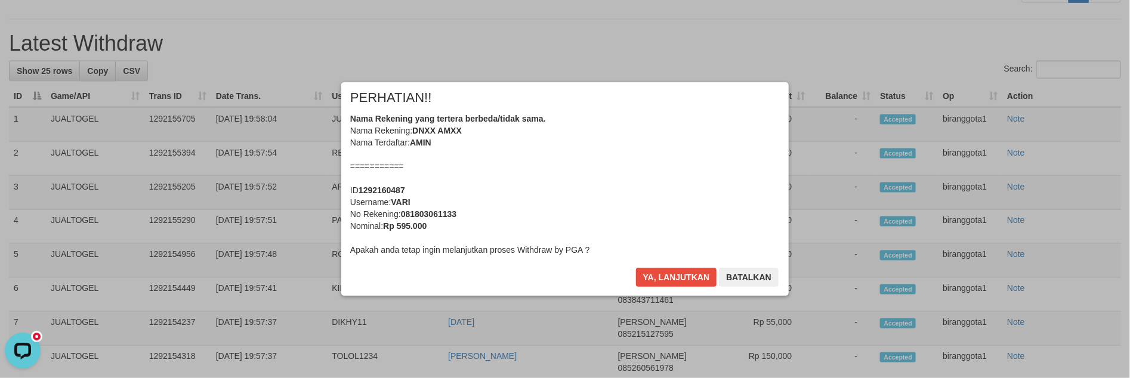
scroll to position [959, 0]
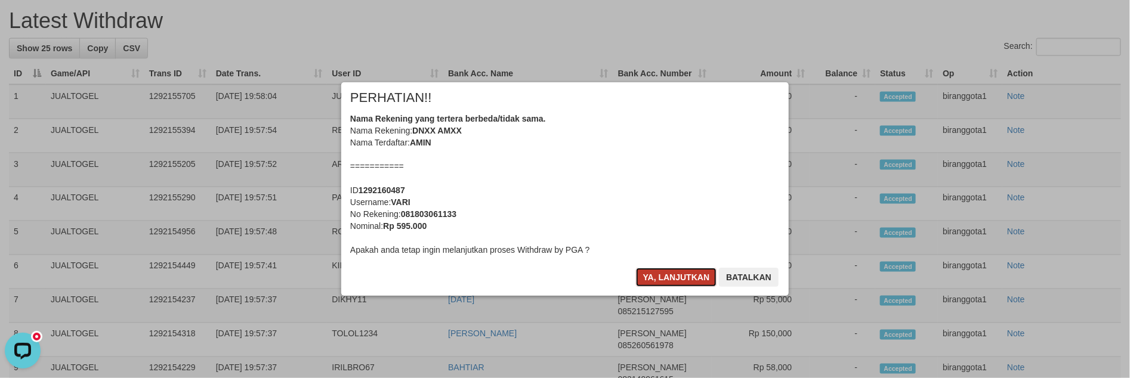
click at [677, 276] on button "Ya, lanjutkan" at bounding box center [676, 277] width 81 height 19
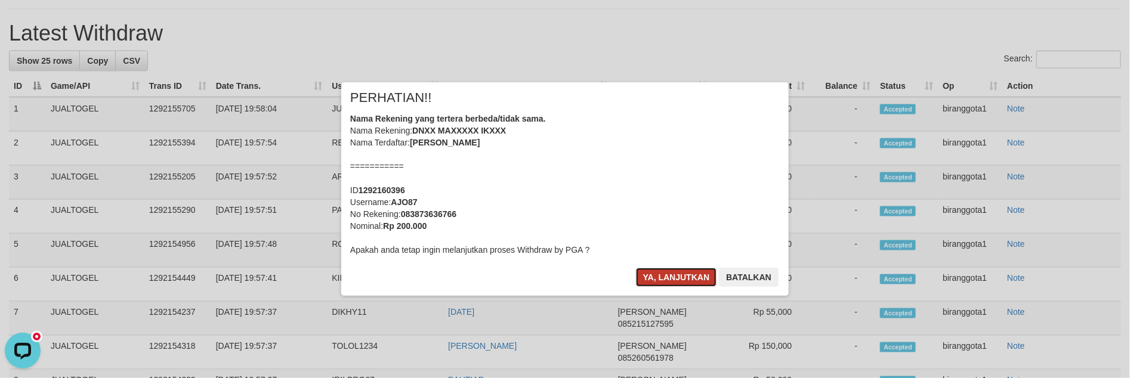
click at [675, 277] on button "Ya, lanjutkan" at bounding box center [676, 277] width 81 height 19
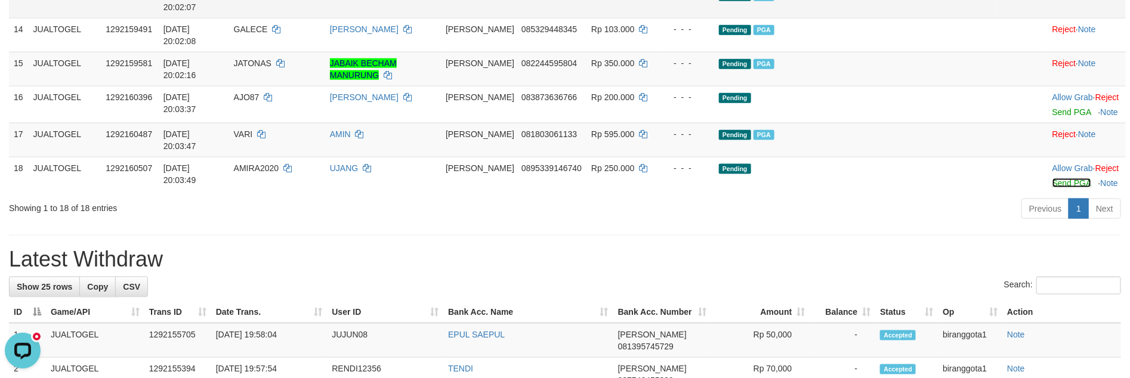
scroll to position [690, 0]
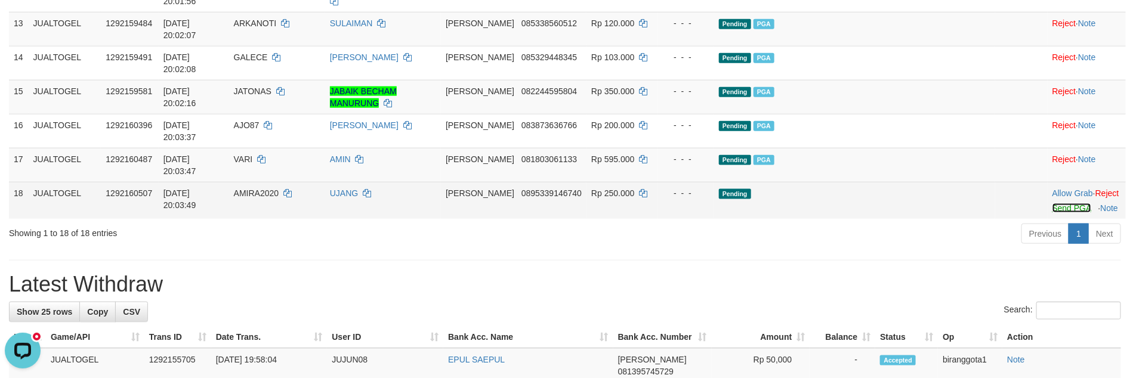
click at [1052, 213] on link "Send PGA" at bounding box center [1071, 208] width 39 height 10
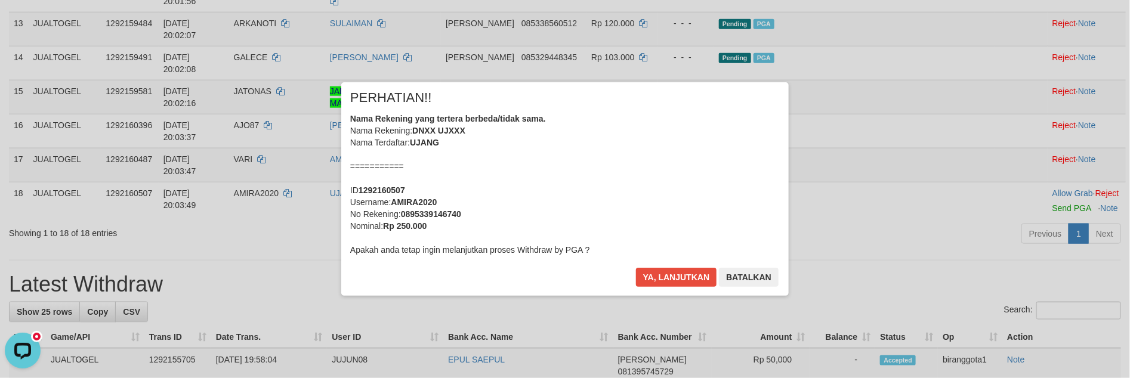
click at [666, 301] on div "× PERHATIAN!! Nama Rekening yang tertera berbeda/tidak sama. Nama Rekening: DNX…" at bounding box center [565, 188] width 1130 height 261
click at [675, 283] on button "Ya, lanjutkan" at bounding box center [676, 277] width 81 height 19
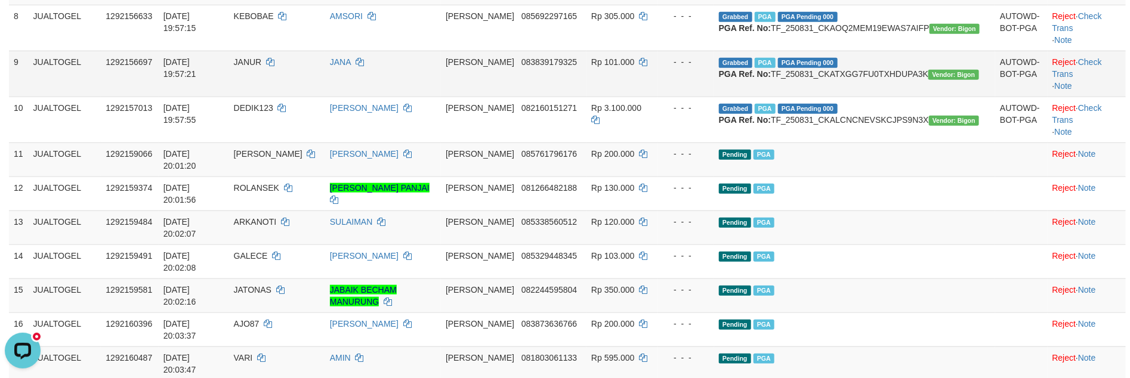
scroll to position [511, 0]
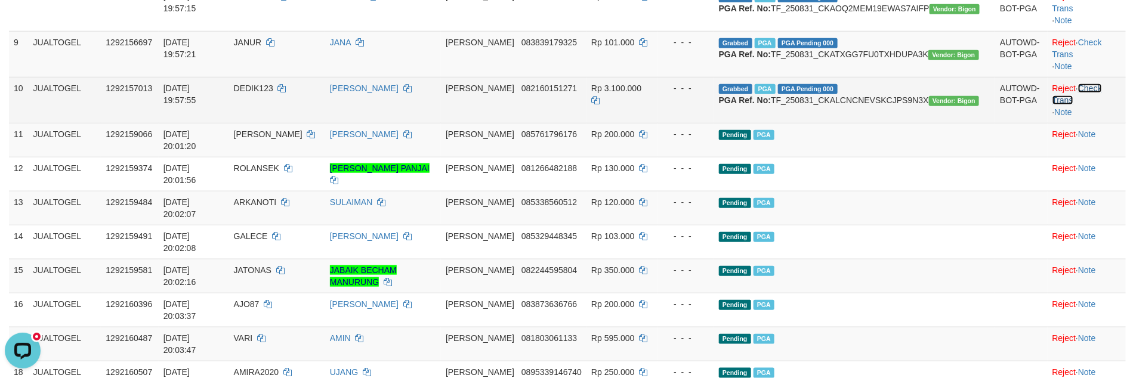
click at [1078, 105] on link "Check Trans" at bounding box center [1077, 94] width 50 height 21
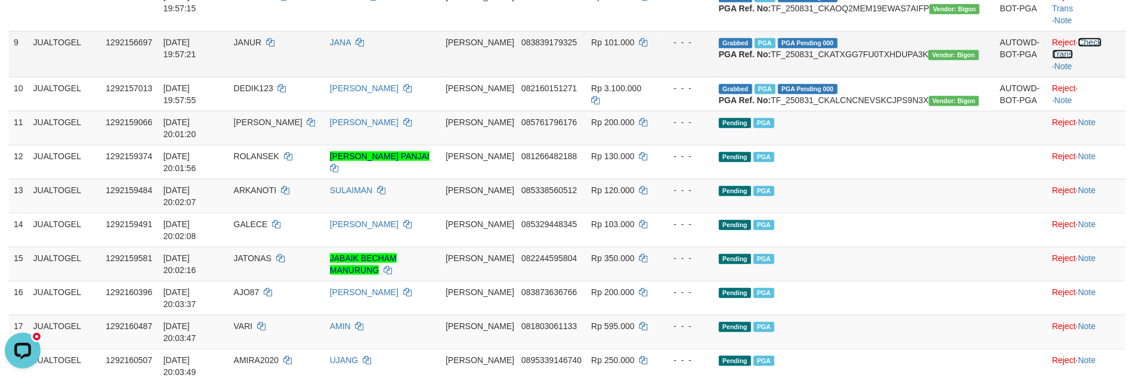
click at [1074, 59] on link "Check Trans" at bounding box center [1077, 48] width 50 height 21
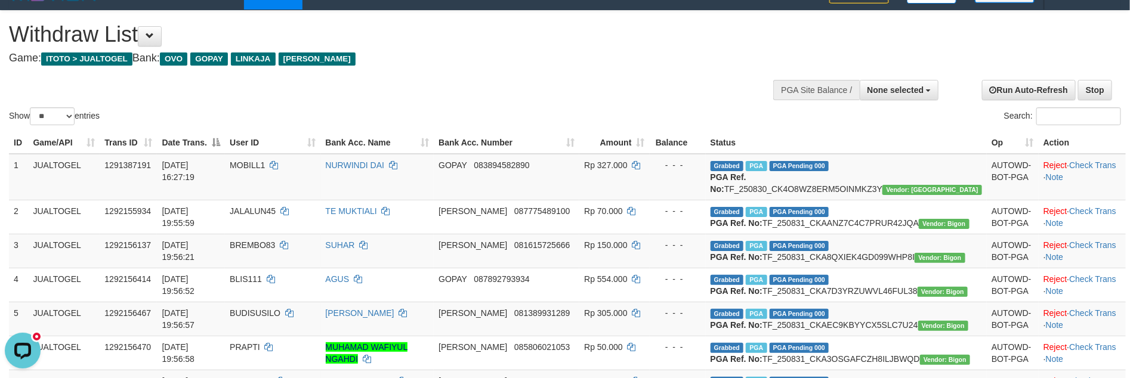
scroll to position [0, 0]
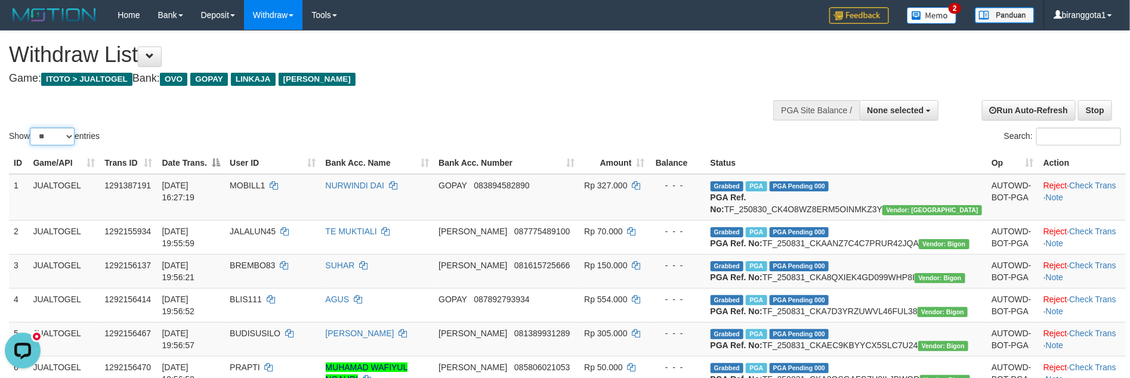
click at [66, 137] on select "** ** ** ***" at bounding box center [52, 137] width 45 height 18
click at [32, 128] on select "** ** ** ***" at bounding box center [52, 137] width 45 height 18
click at [462, 102] on div "Show ** ** ** *** entries Search:" at bounding box center [565, 89] width 1130 height 117
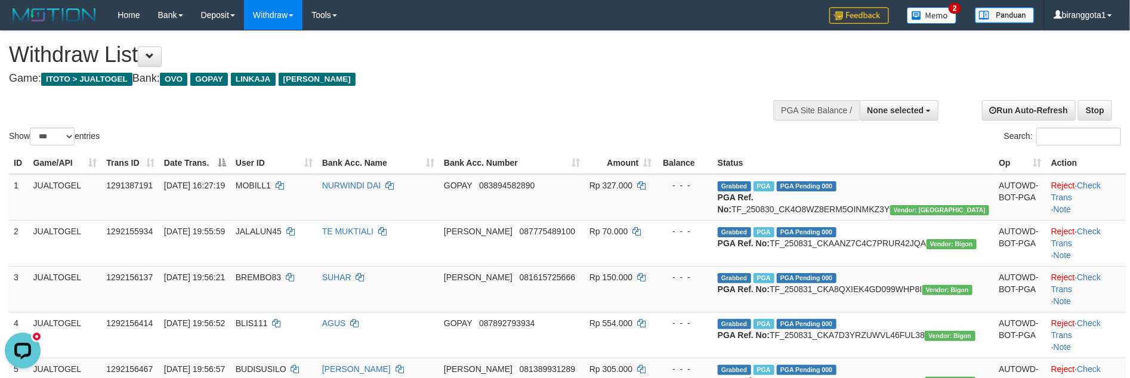
scroll to position [753, 0]
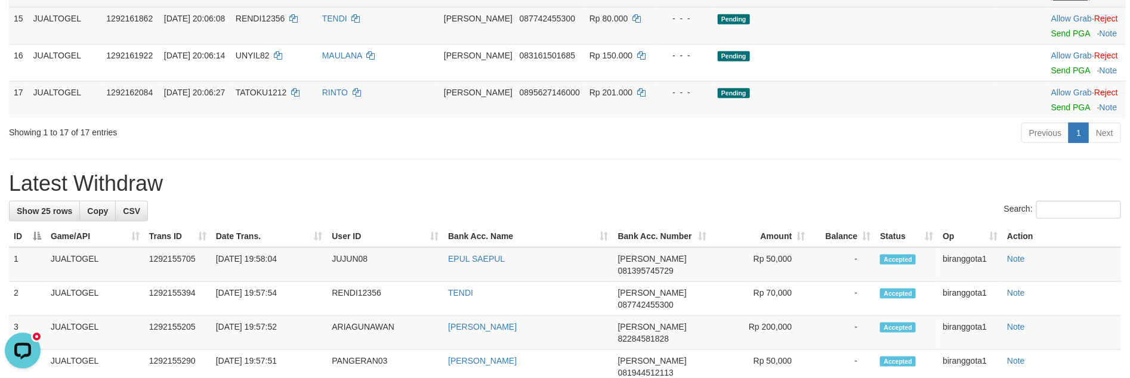
click at [1049, 44] on td "Allow Grab · Reject Send PGA · Note" at bounding box center [1085, 25] width 79 height 37
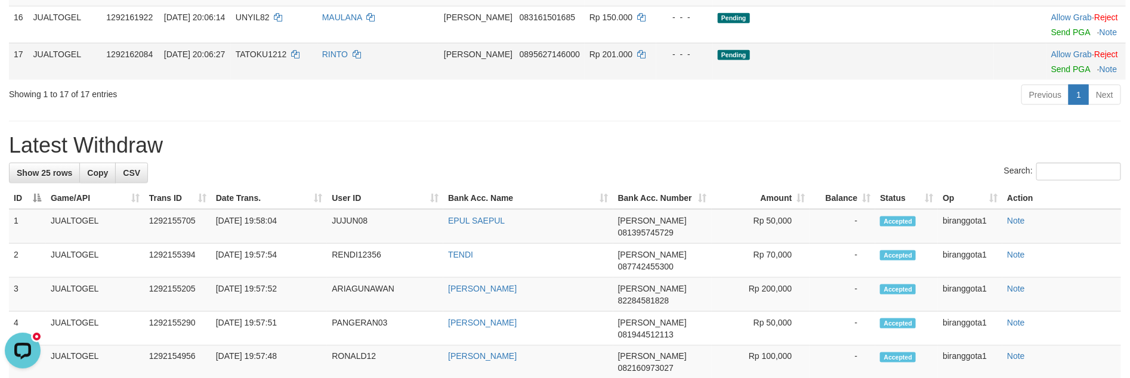
scroll to position [786, 0]
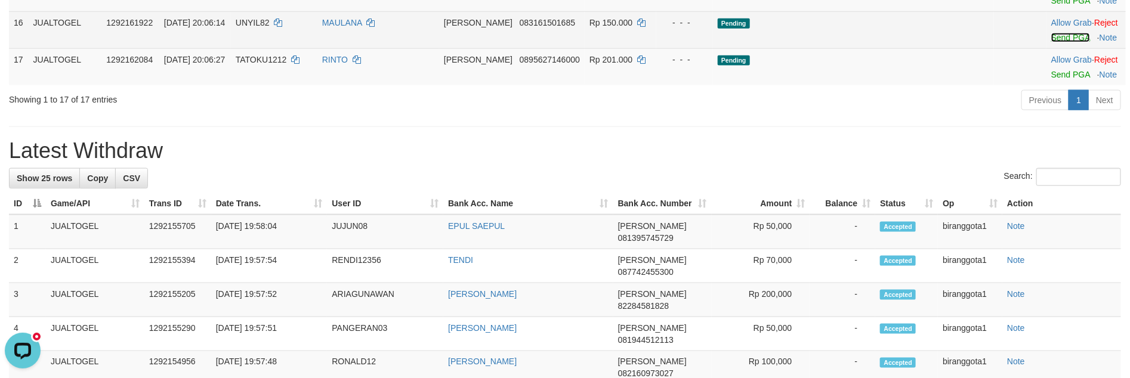
click at [1061, 42] on link "Send PGA" at bounding box center [1070, 38] width 39 height 10
click at [1051, 5] on link "Send PGA" at bounding box center [1070, 1] width 39 height 10
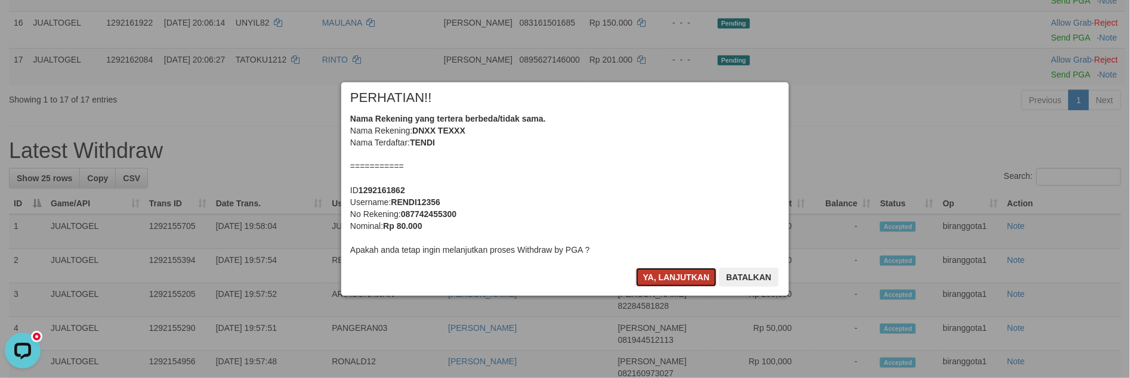
click at [659, 272] on button "Ya, lanjutkan" at bounding box center [676, 277] width 81 height 19
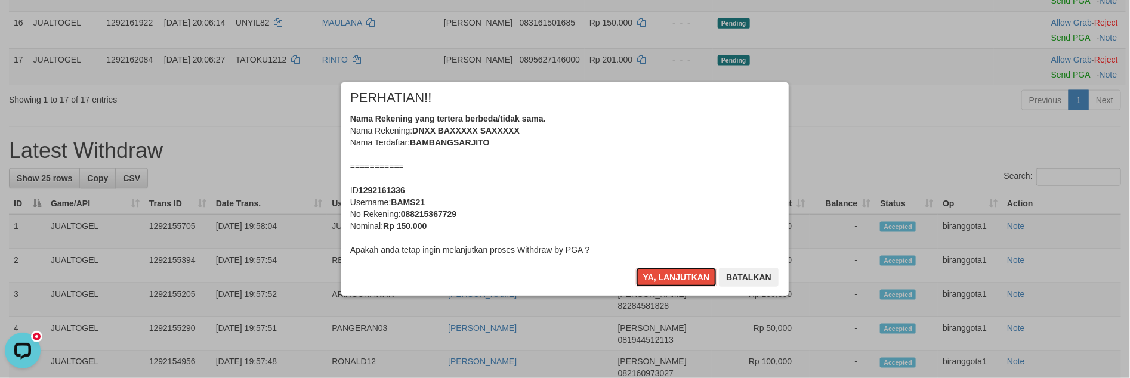
scroll to position [771, 0]
click at [659, 272] on button "Ya, lanjutkan" at bounding box center [676, 277] width 81 height 19
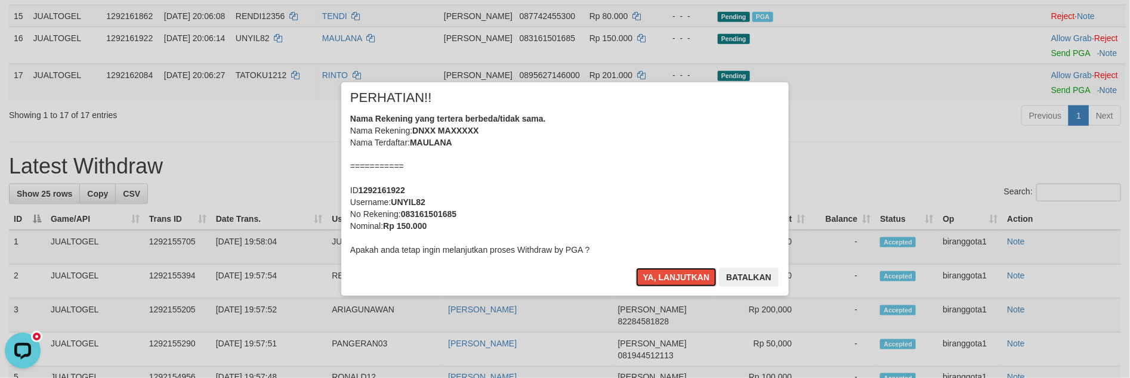
click at [659, 272] on button "Ya, lanjutkan" at bounding box center [676, 277] width 81 height 19
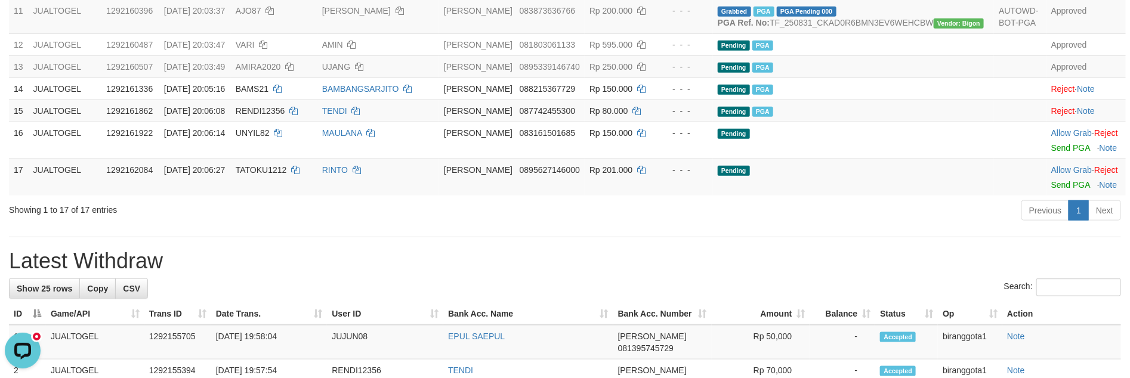
scroll to position [630, 0]
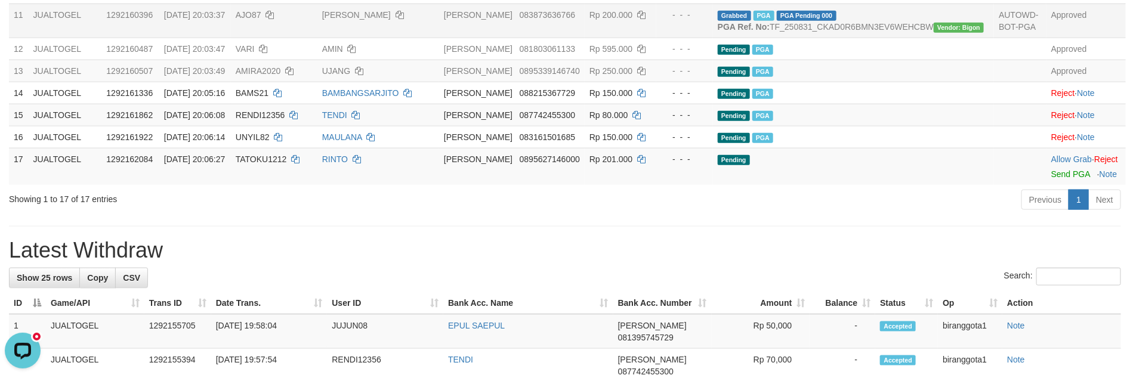
click at [317, 38] on td "AJO87" at bounding box center [274, 21] width 86 height 34
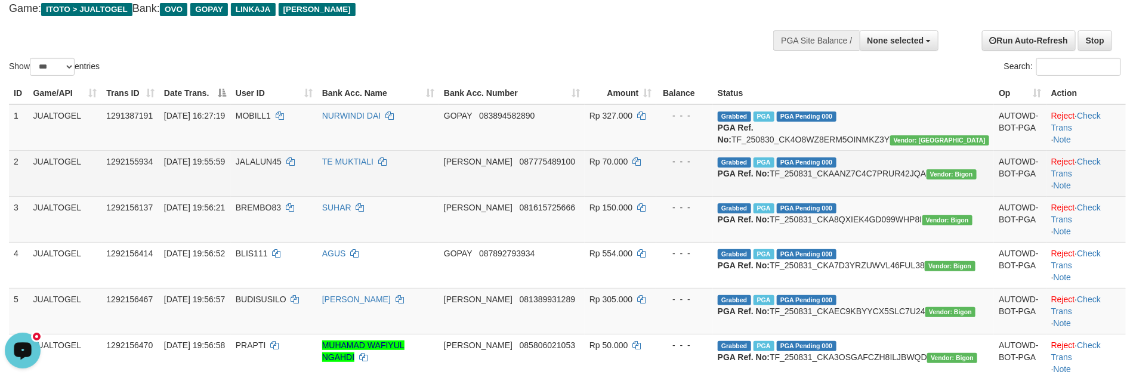
scroll to position [0, 0]
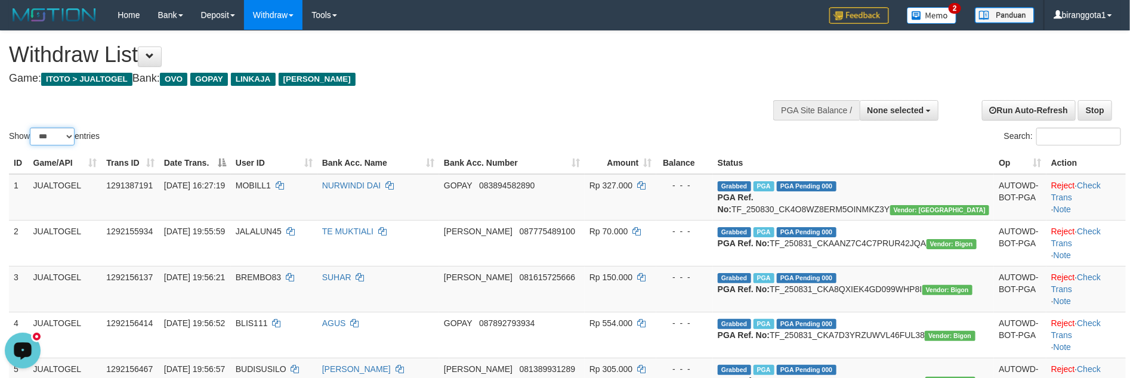
drag, startPoint x: 42, startPoint y: 135, endPoint x: 45, endPoint y: 141, distance: 7.2
click at [42, 135] on select "** ** ** ***" at bounding box center [52, 137] width 45 height 18
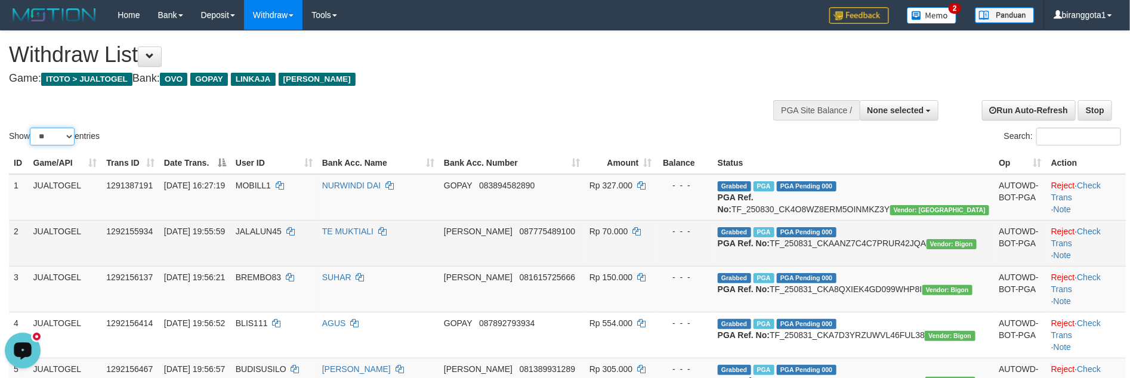
click at [32, 128] on select "** ** ** ***" at bounding box center [52, 137] width 45 height 18
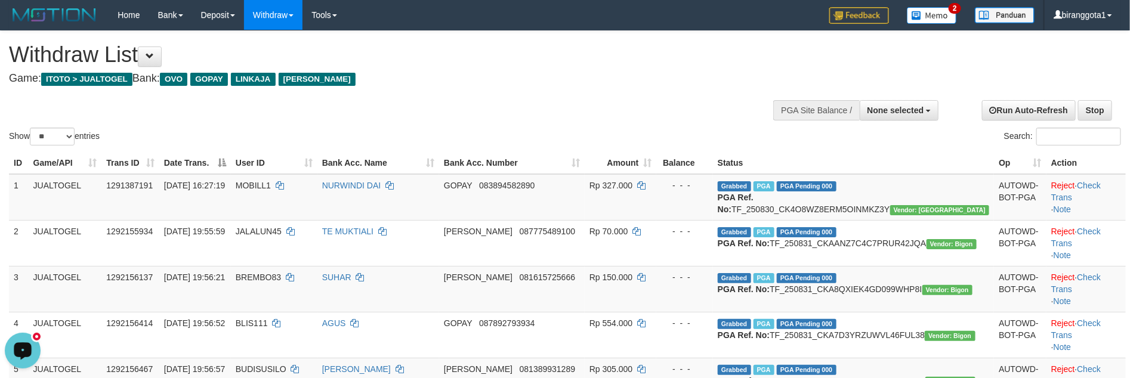
click at [462, 102] on div "Show ** ** ** *** entries Search:" at bounding box center [565, 89] width 1130 height 117
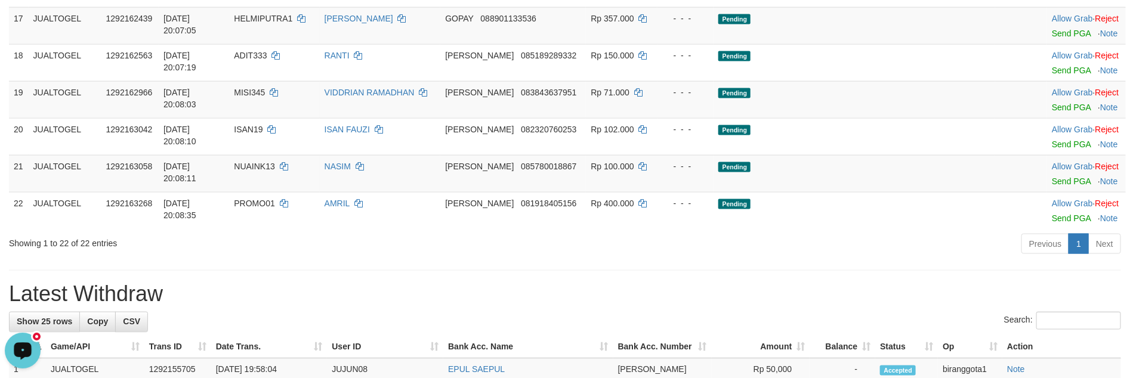
scroll to position [725, 0]
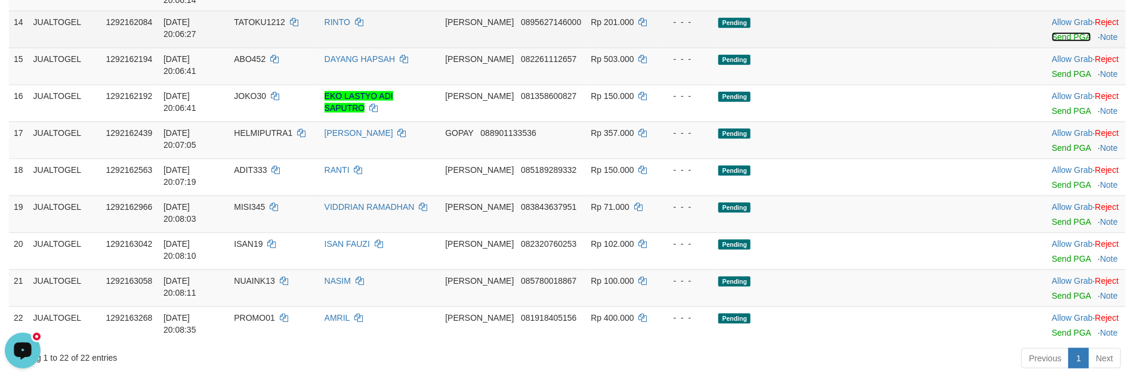
click at [1052, 42] on link "Send PGA" at bounding box center [1071, 37] width 39 height 10
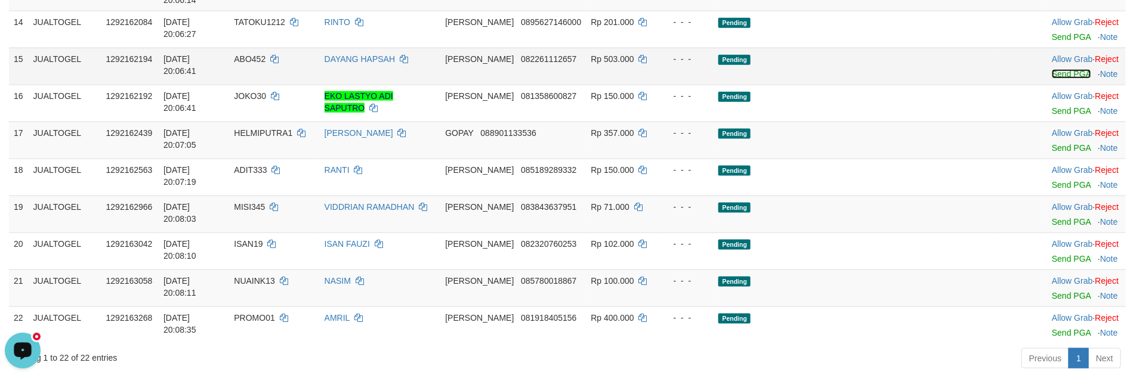
click at [1052, 79] on link "Send PGA" at bounding box center [1071, 74] width 39 height 10
click at [1042, 195] on body "Toggle navigation Home Bank Account List Load By Website Group [ITOTO] JUALTOGE…" at bounding box center [565, 366] width 1130 height 2182
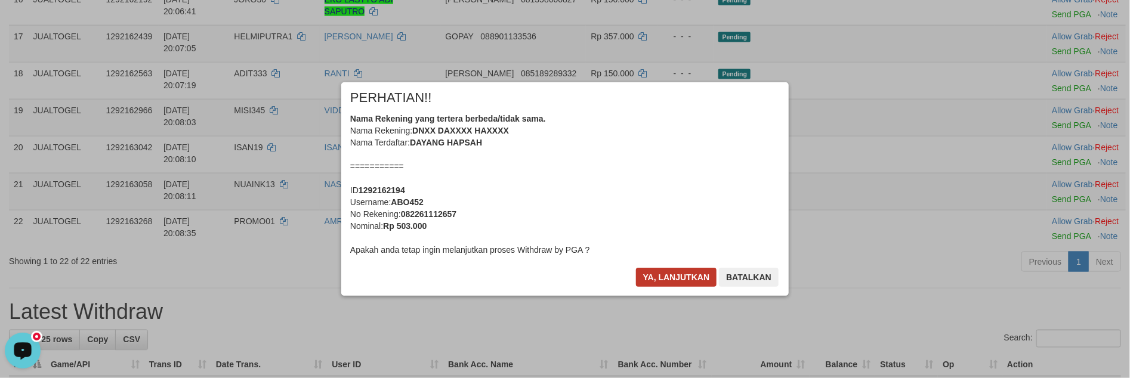
scroll to position [817, 0]
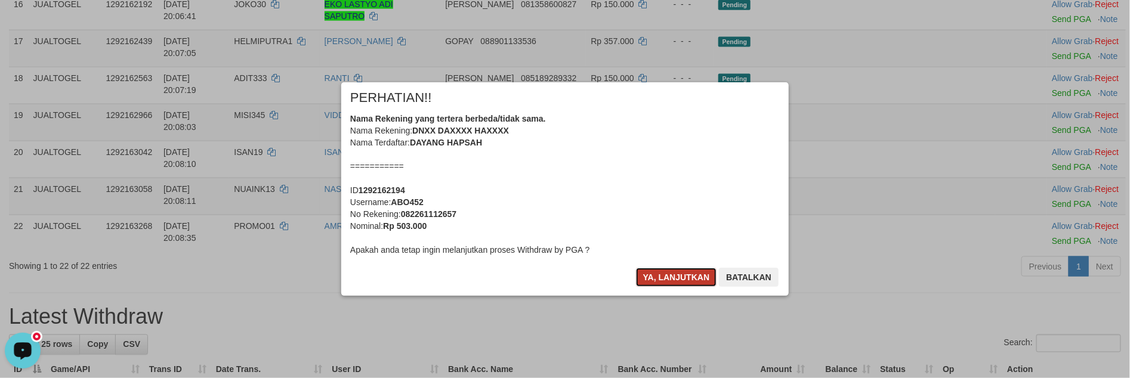
click at [654, 273] on button "Ya, lanjutkan" at bounding box center [676, 277] width 81 height 19
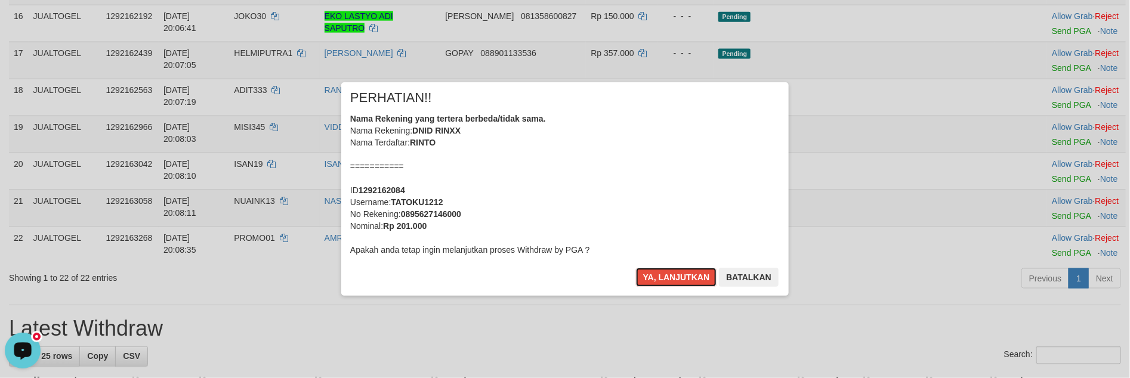
click at [654, 273] on button "Ya, lanjutkan" at bounding box center [676, 277] width 81 height 19
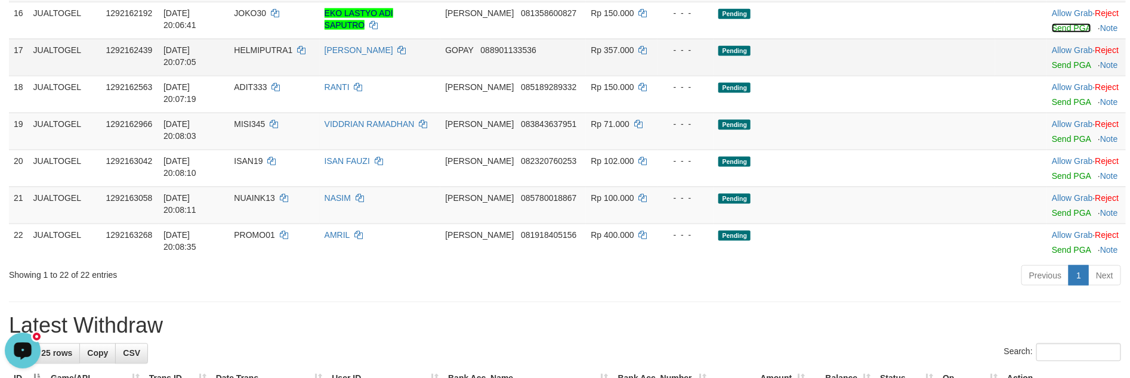
scroll to position [787, 0]
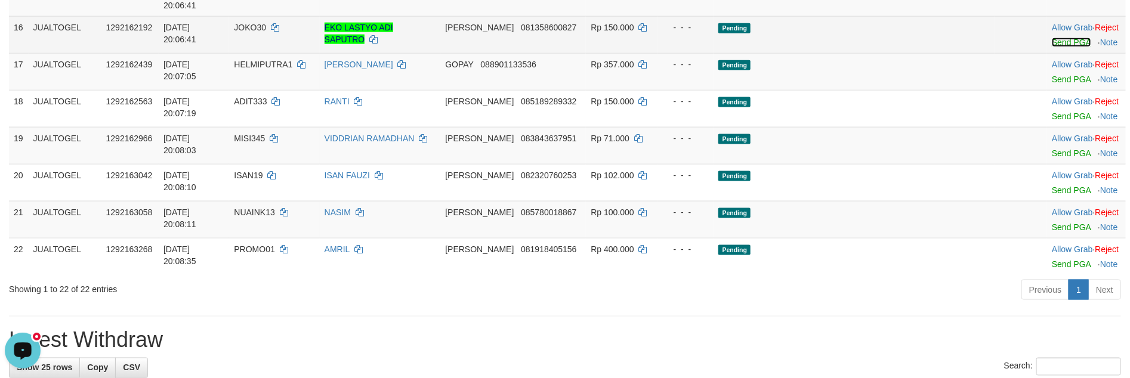
click at [1052, 47] on link "Send PGA" at bounding box center [1071, 43] width 39 height 10
click at [1052, 84] on link "Send PGA" at bounding box center [1071, 80] width 39 height 10
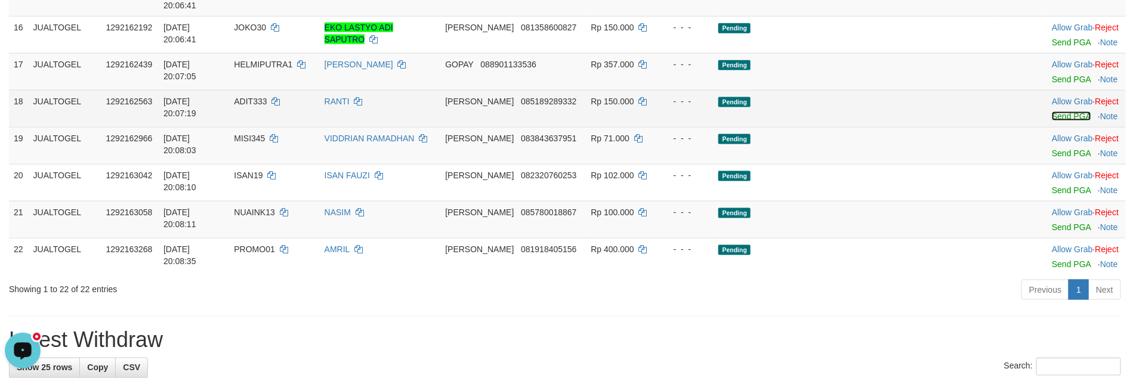
click at [1052, 121] on link "Send PGA" at bounding box center [1071, 117] width 39 height 10
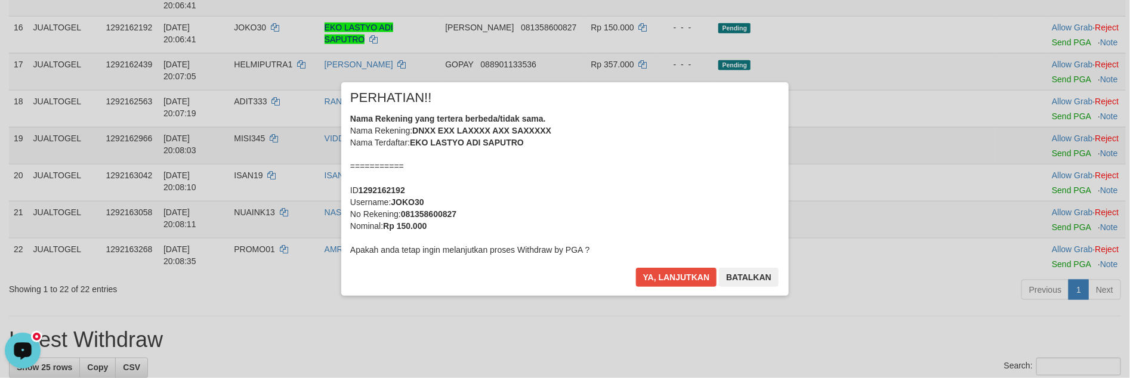
click at [1036, 226] on div "× PERHATIAN!! Nama Rekening yang tertera berbeda/tidak sama. Nama Rekening: DNX…" at bounding box center [565, 188] width 1130 height 261
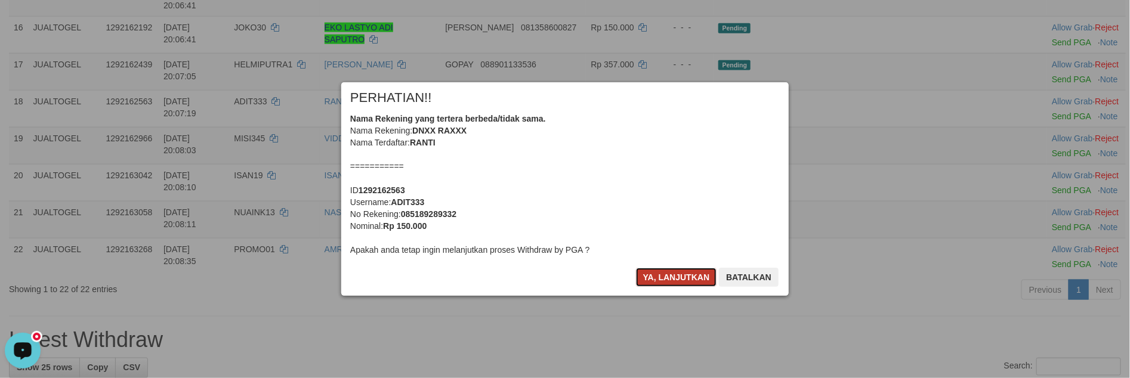
click at [653, 269] on button "Ya, lanjutkan" at bounding box center [676, 277] width 81 height 19
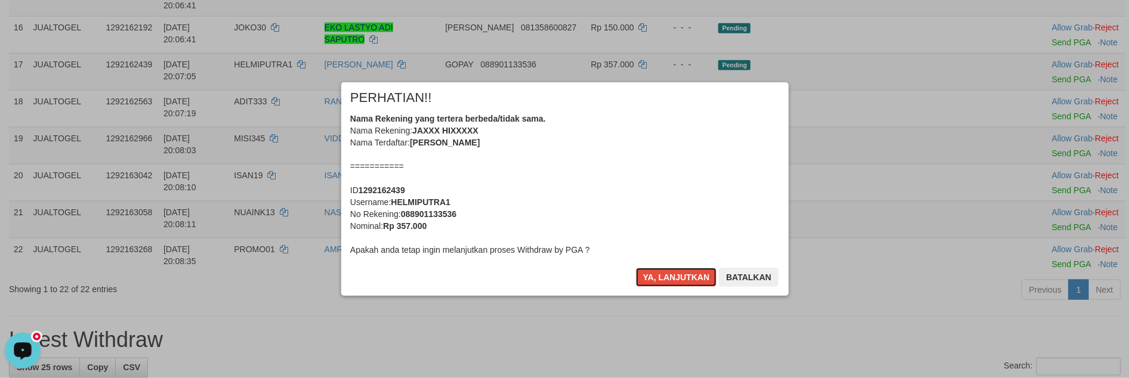
click at [653, 269] on button "Ya, lanjutkan" at bounding box center [676, 277] width 81 height 19
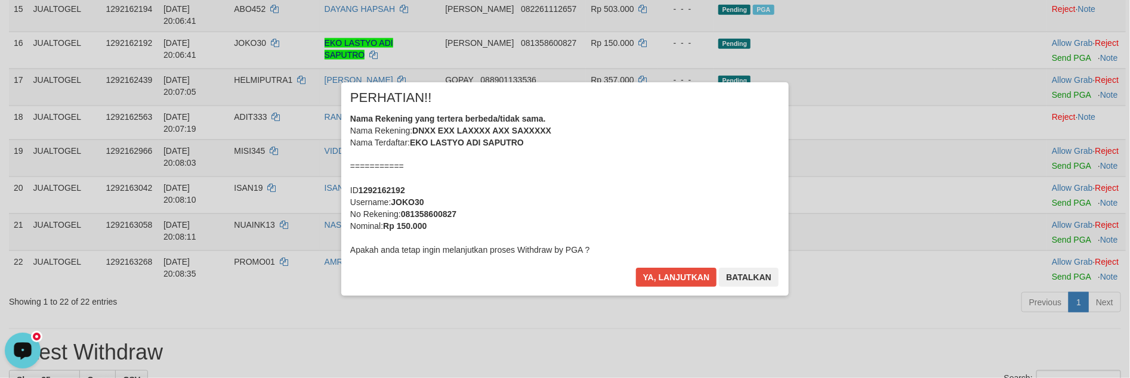
scroll to position [757, 0]
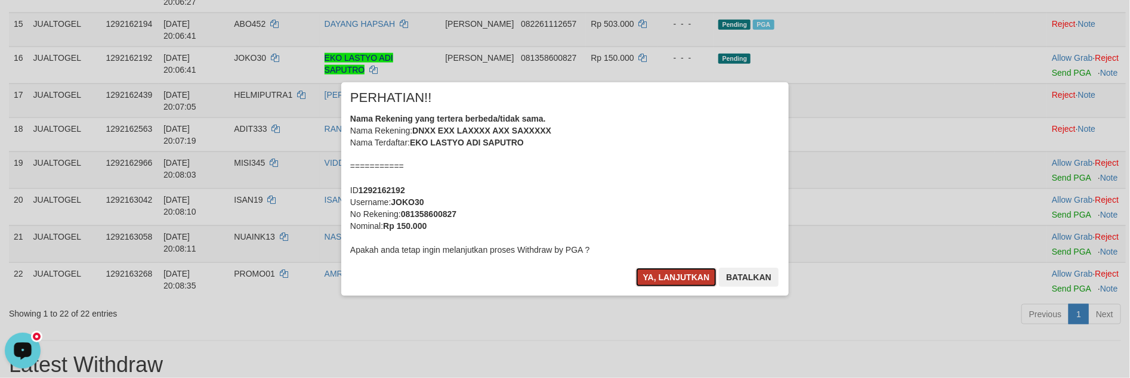
click at [647, 272] on button "Ya, lanjutkan" at bounding box center [676, 277] width 81 height 19
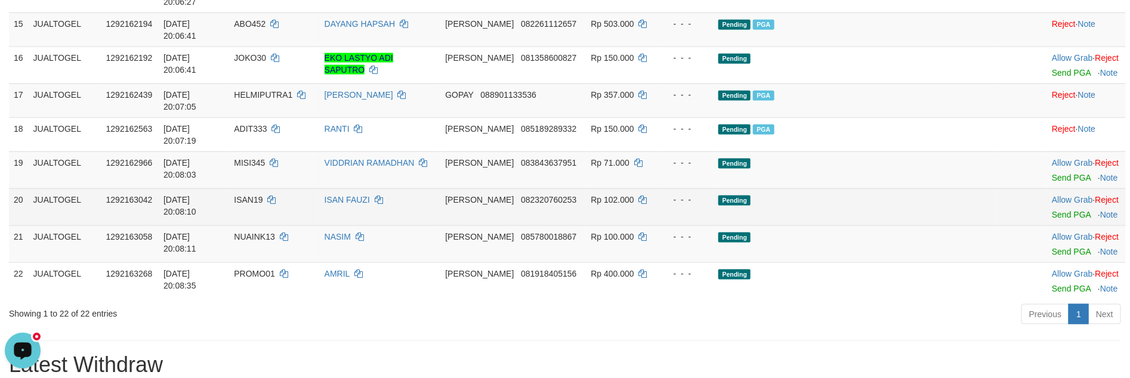
scroll to position [743, 0]
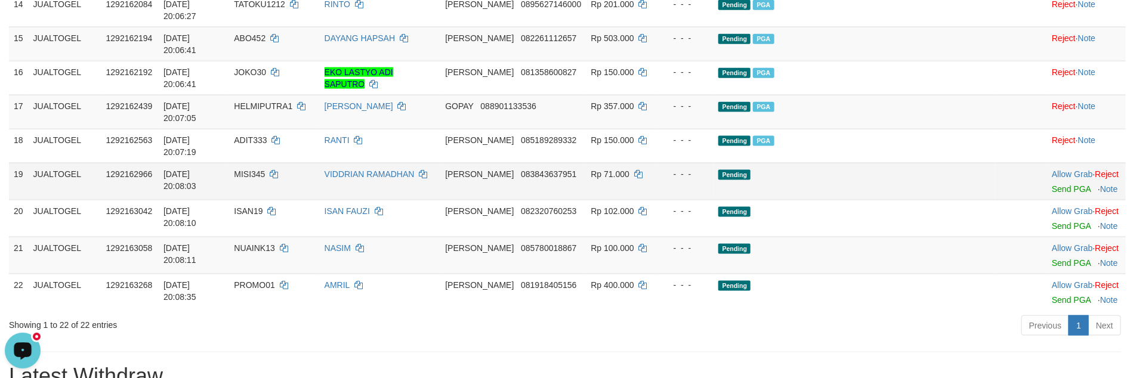
click at [1047, 200] on td "Allow Grab · Reject Send PGA · Note" at bounding box center [1086, 181] width 79 height 37
click at [1049, 200] on td "Allow Grab · Reject Send PGA · Note" at bounding box center [1086, 181] width 79 height 37
click at [1052, 194] on link "Send PGA" at bounding box center [1071, 189] width 39 height 10
click at [1052, 231] on link "Send PGA" at bounding box center [1071, 226] width 39 height 10
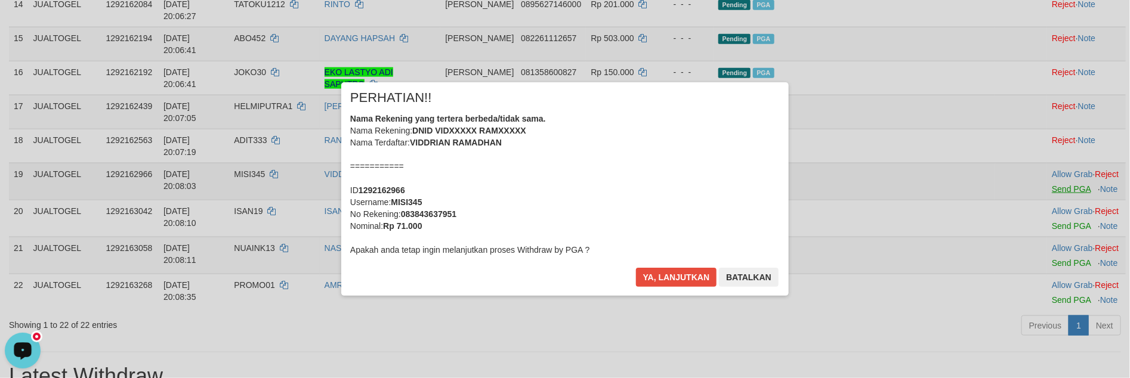
click at [1043, 287] on div "× PERHATIAN!! Nama Rekening yang tertera berbeda/tidak sama. Nama Rekening: DNI…" at bounding box center [565, 188] width 1130 height 261
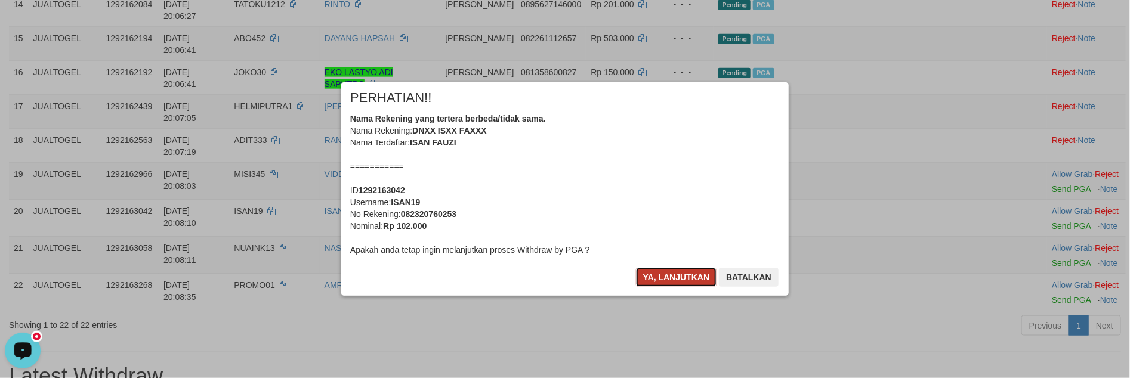
click at [685, 273] on button "Ya, lanjutkan" at bounding box center [676, 277] width 81 height 19
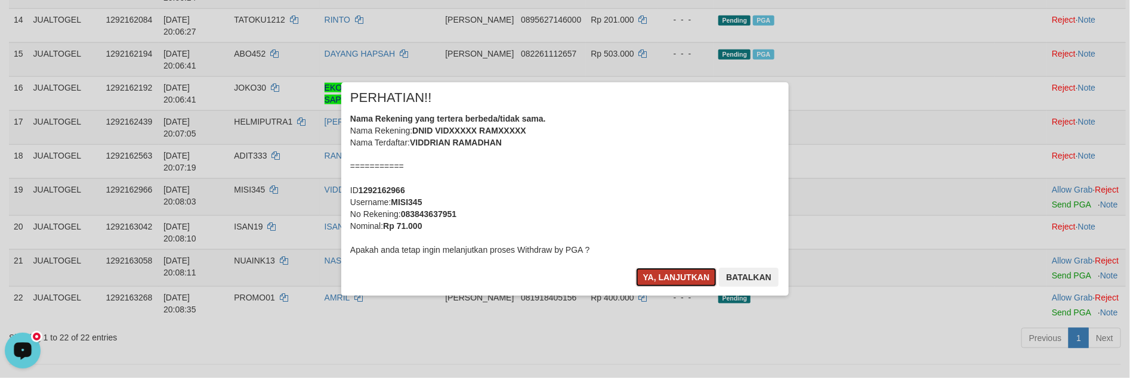
click at [677, 273] on button "Ya, lanjutkan" at bounding box center [676, 277] width 81 height 19
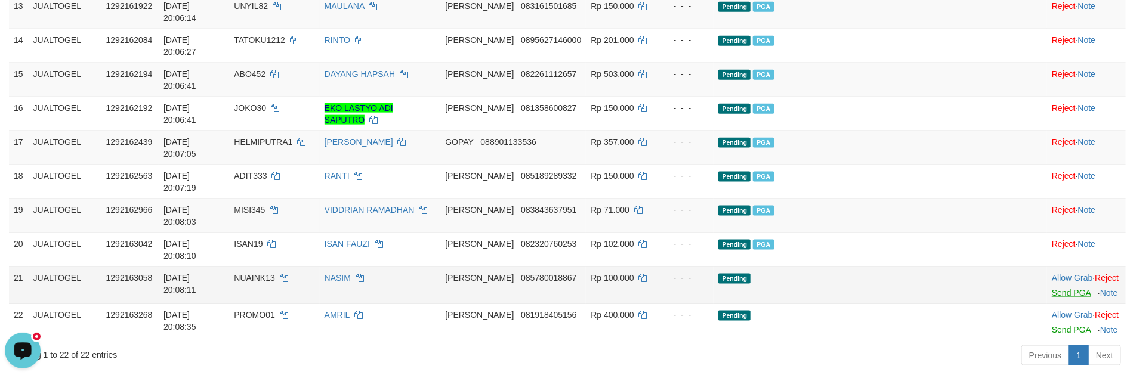
scroll to position [721, 0]
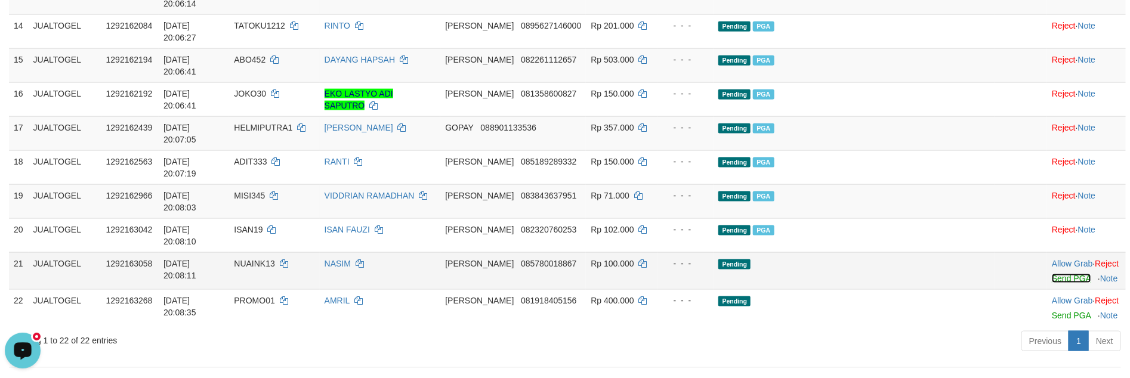
click at [1052, 278] on link "Send PGA" at bounding box center [1071, 279] width 39 height 10
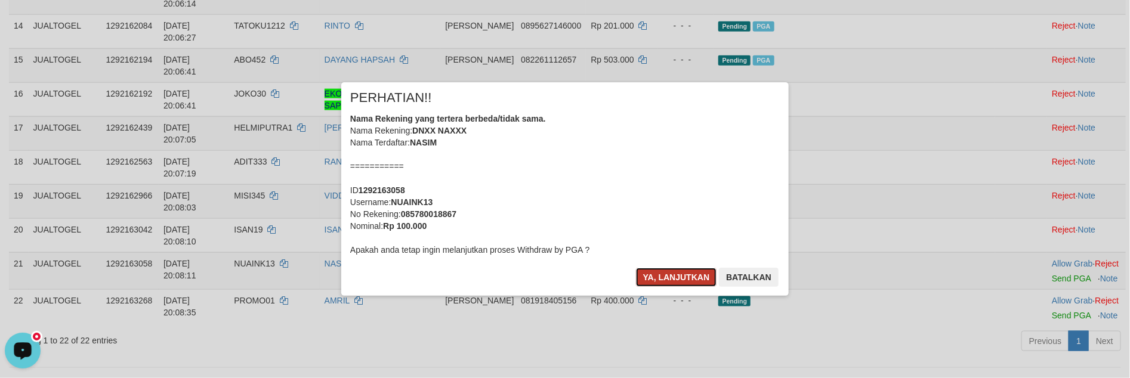
click at [664, 274] on button "Ya, lanjutkan" at bounding box center [676, 277] width 81 height 19
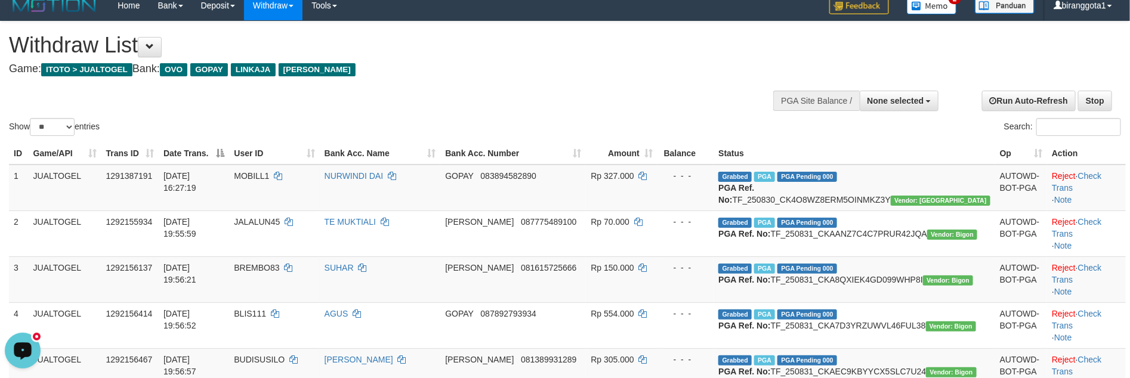
scroll to position [0, 0]
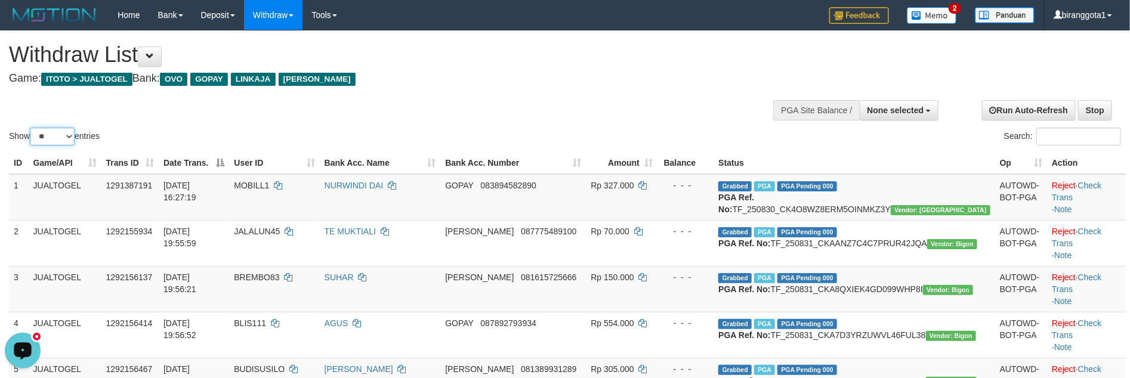
drag, startPoint x: 54, startPoint y: 134, endPoint x: 54, endPoint y: 143, distance: 8.9
click at [54, 134] on select "** ** ** ***" at bounding box center [52, 137] width 45 height 18
select select "***"
click at [32, 128] on select "** ** ** ***" at bounding box center [52, 137] width 45 height 18
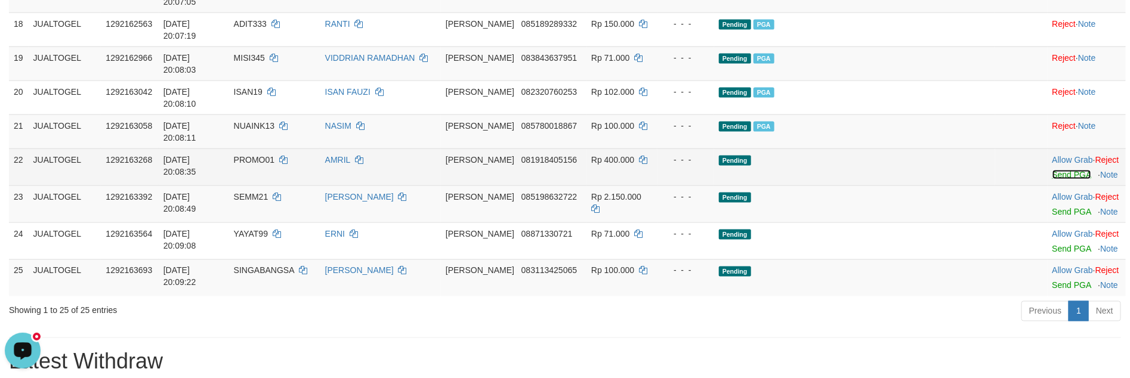
click at [1055, 170] on link "Send PGA" at bounding box center [1071, 175] width 39 height 10
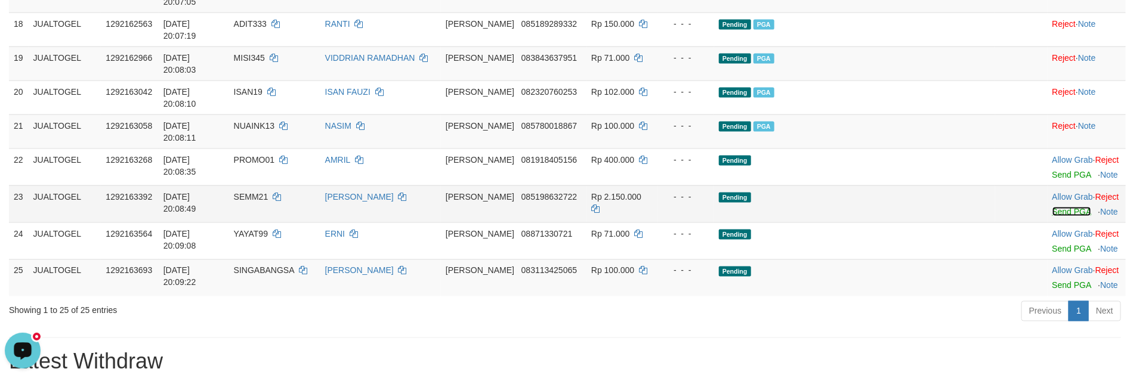
click at [1052, 207] on link "Send PGA" at bounding box center [1071, 212] width 39 height 10
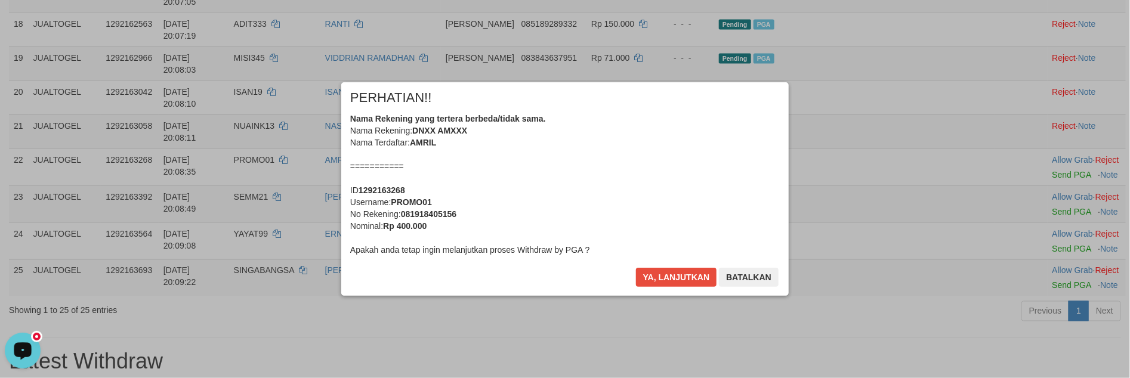
click at [464, 144] on div "Nama Rekening yang tertera berbeda/tidak sama. Nama Rekening: DNXX AMXXX Nama T…" at bounding box center [565, 184] width 430 height 143
click at [636, 268] on button "Ya, lanjutkan" at bounding box center [676, 277] width 81 height 19
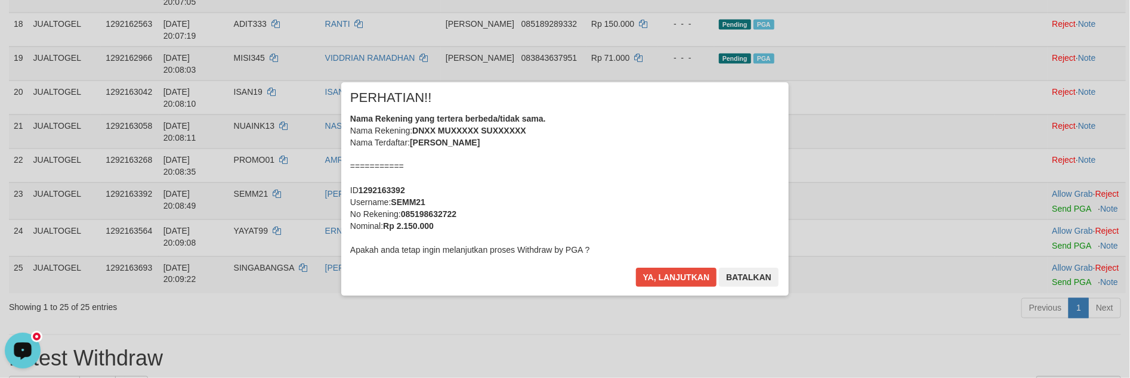
scroll to position [843, 0]
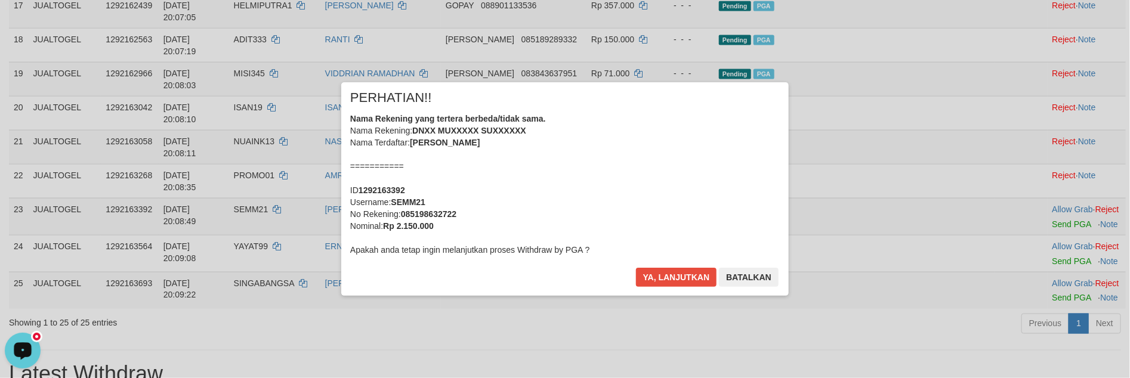
click at [407, 205] on b "SEMM21" at bounding box center [408, 202] width 35 height 10
copy div "Username: SEMM21"
click at [626, 191] on div "Nama Rekening yang tertera berbeda/tidak sama. Nama Rekening: DNXX MUXXXXX SUXX…" at bounding box center [565, 184] width 430 height 143
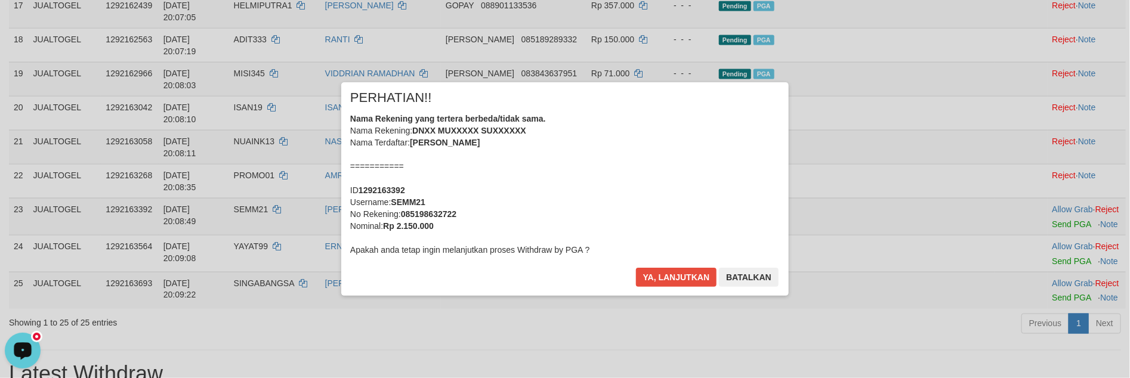
click at [626, 191] on div "Nama Rekening yang tertera berbeda/tidak sama. Nama Rekening: DNXX MUXXXXX SUXX…" at bounding box center [565, 184] width 430 height 143
click at [421, 203] on b "SEMM21" at bounding box center [408, 202] width 35 height 10
copy b "SEMM21"
click at [630, 190] on div "Nama Rekening yang tertera berbeda/tidak sama. Nama Rekening: DNXX MUXXXXX SUXX…" at bounding box center [565, 184] width 430 height 143
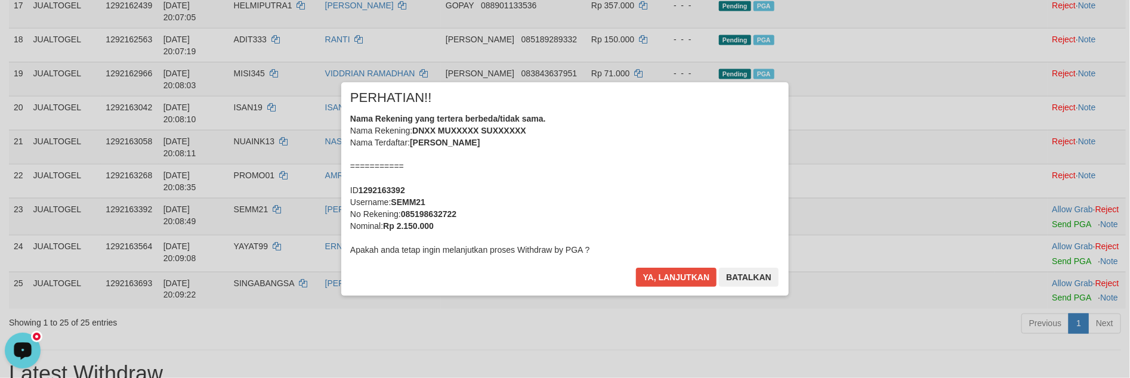
click at [630, 190] on div "Nama Rekening yang tertera berbeda/tidak sama. Nama Rekening: DNXX MUXXXXX SUXX…" at bounding box center [565, 184] width 430 height 143
click at [636, 268] on button "Ya, lanjutkan" at bounding box center [676, 277] width 81 height 19
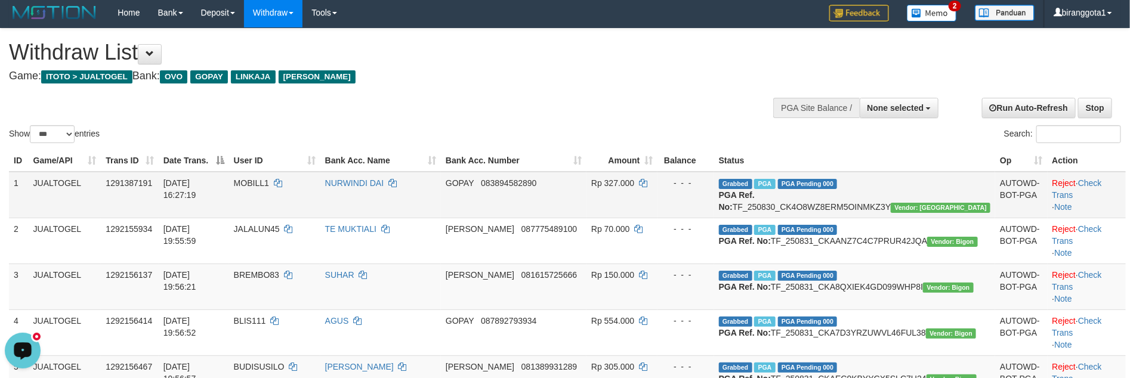
scroll to position [0, 0]
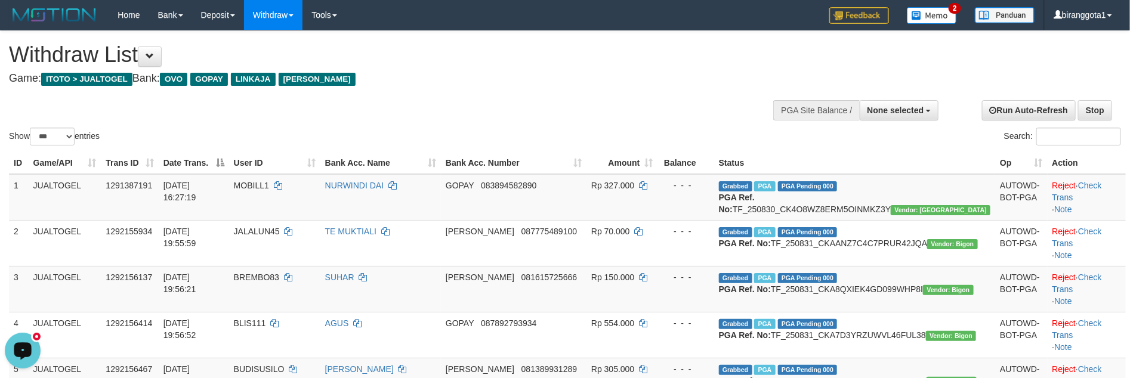
click at [58, 125] on div "Show ** ** ** *** entries Search:" at bounding box center [565, 89] width 1130 height 117
click at [54, 133] on select "** ** ** ***" at bounding box center [52, 137] width 45 height 18
click at [32, 128] on select "** ** ** ***" at bounding box center [52, 137] width 45 height 18
click at [589, 82] on h4 "Game: ITOTO > JUALTOGEL Bank: OVO GOPAY LINKAJA DANA" at bounding box center [375, 79] width 733 height 12
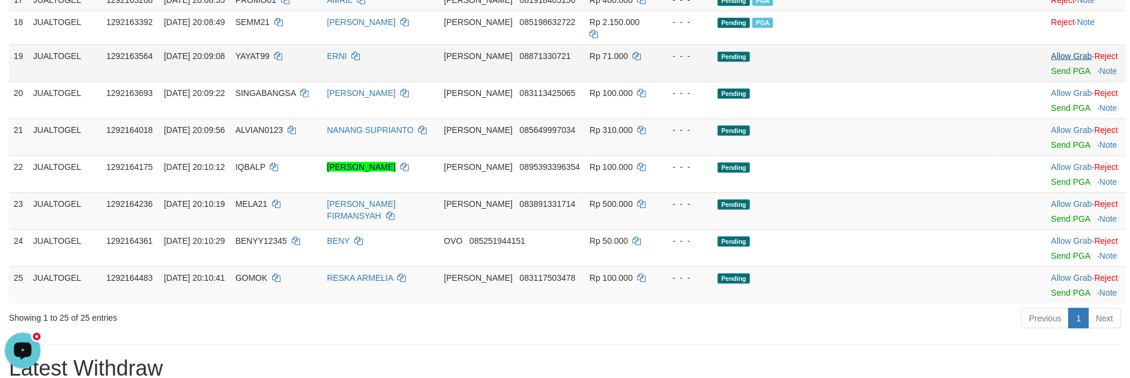
scroll to position [784, 0]
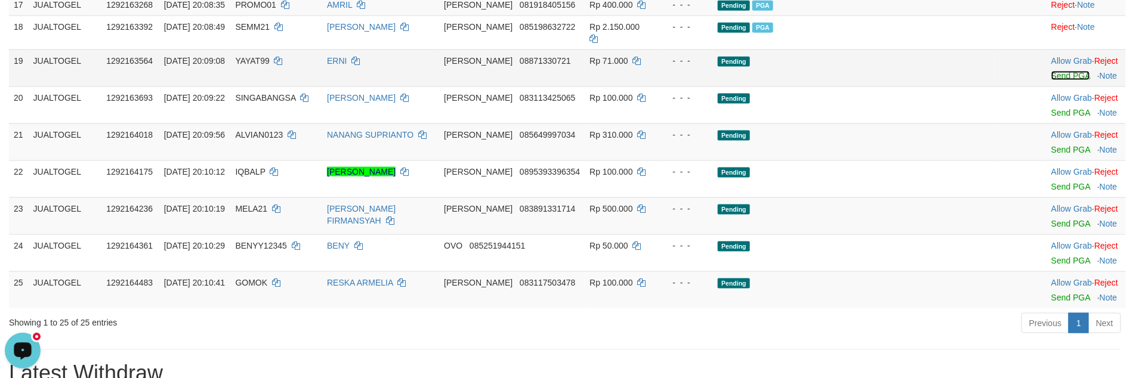
click at [1051, 81] on link "Send PGA" at bounding box center [1070, 76] width 39 height 10
click at [1051, 118] on link "Send PGA" at bounding box center [1070, 113] width 39 height 10
click at [1051, 155] on link "Send PGA" at bounding box center [1070, 150] width 39 height 10
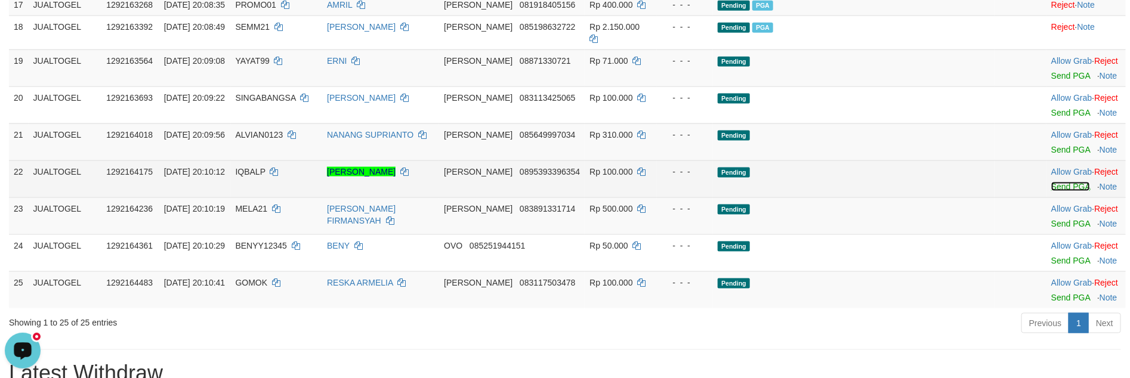
click at [1051, 191] on link "Send PGA" at bounding box center [1070, 187] width 39 height 10
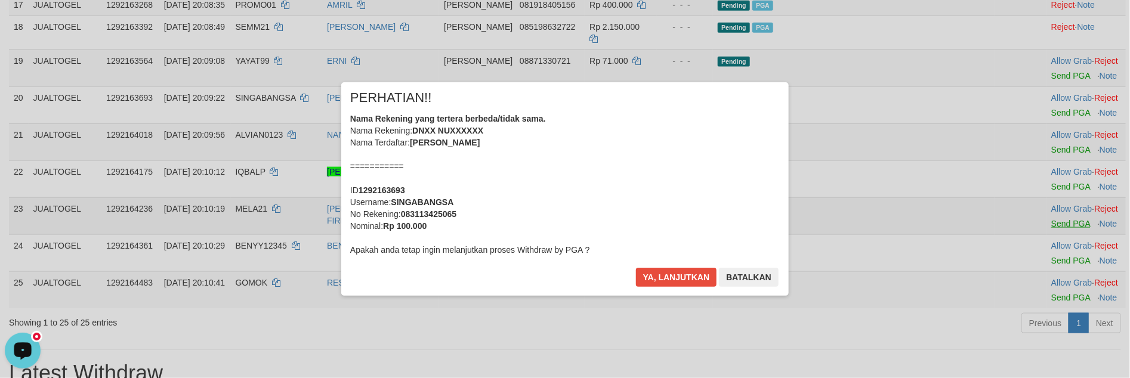
click at [1040, 321] on div "× PERHATIAN!! Nama Rekening yang tertera berbeda/tidak sama. Nama Rekening: DNX…" at bounding box center [565, 189] width 1130 height 378
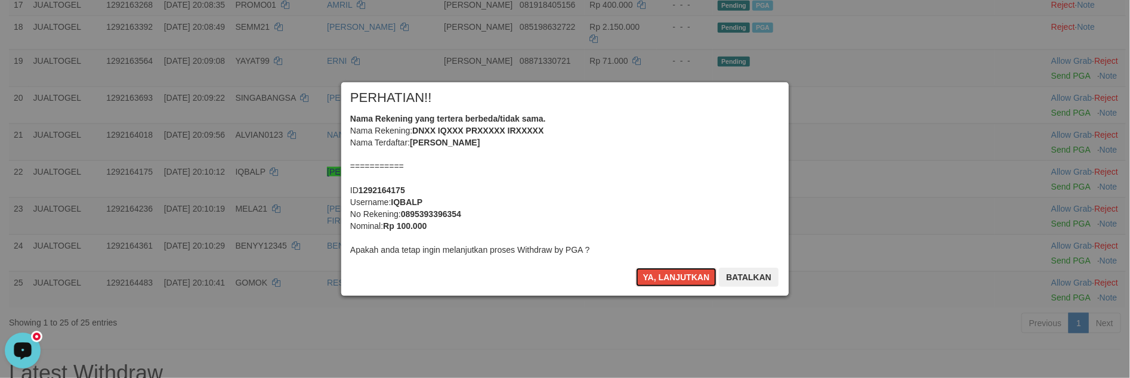
click at [662, 281] on button "Ya, lanjutkan" at bounding box center [676, 277] width 81 height 19
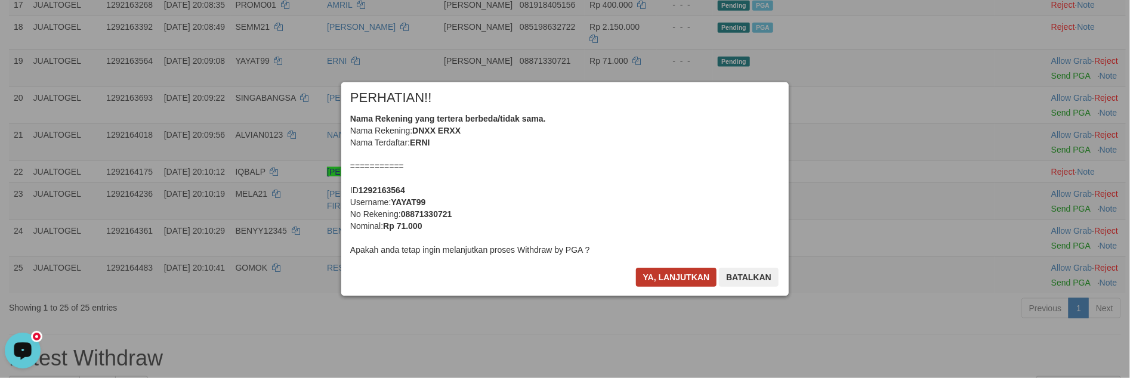
scroll to position [770, 0]
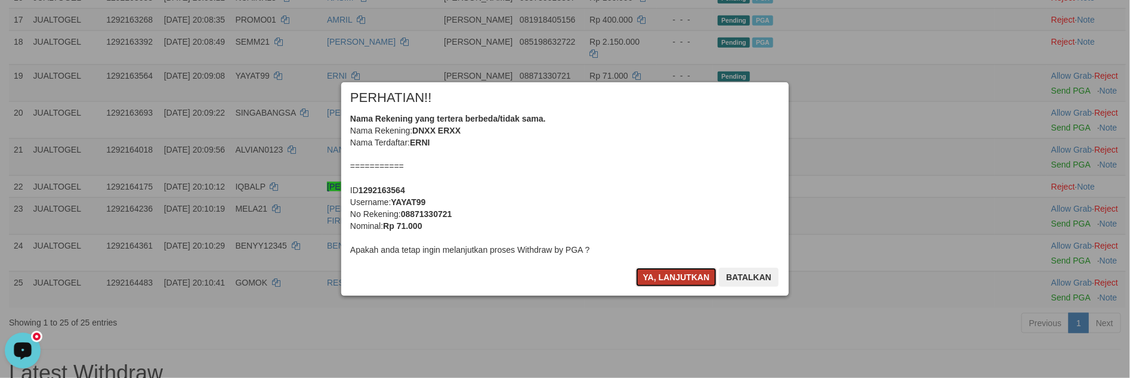
click at [662, 281] on button "Ya, lanjutkan" at bounding box center [676, 277] width 81 height 19
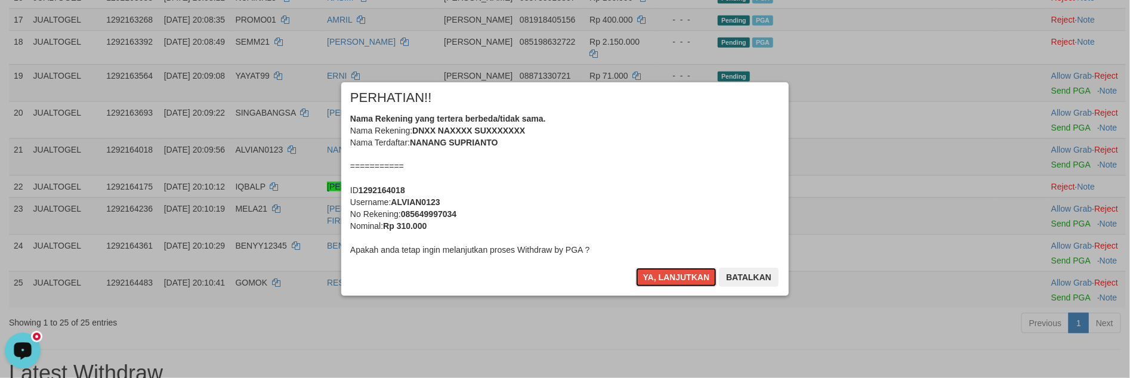
click at [662, 283] on button "Ya, lanjutkan" at bounding box center [676, 277] width 81 height 19
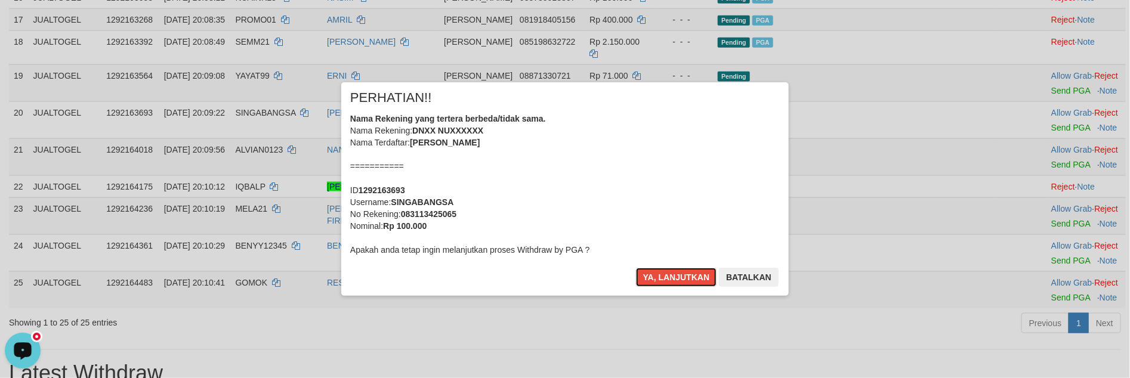
click at [662, 283] on button "Ya, lanjutkan" at bounding box center [676, 277] width 81 height 19
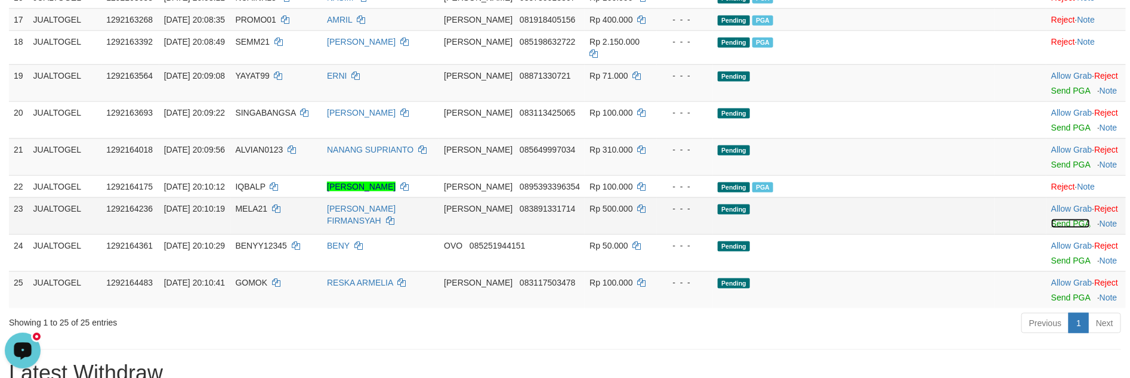
click at [1051, 228] on link "Send PGA" at bounding box center [1070, 224] width 39 height 10
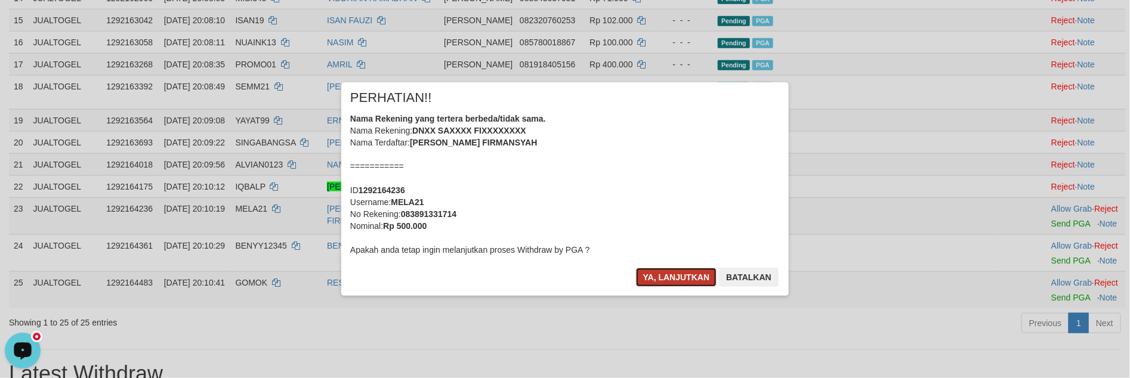
click at [662, 282] on button "Ya, lanjutkan" at bounding box center [676, 277] width 81 height 19
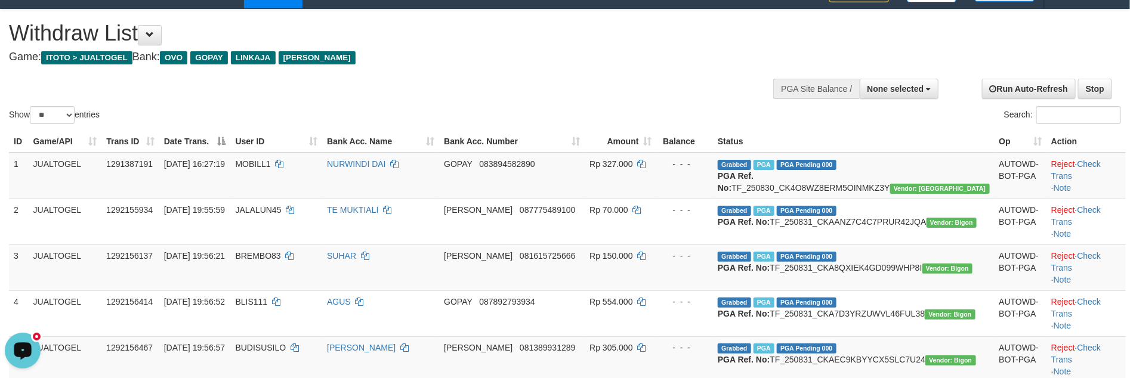
scroll to position [0, 0]
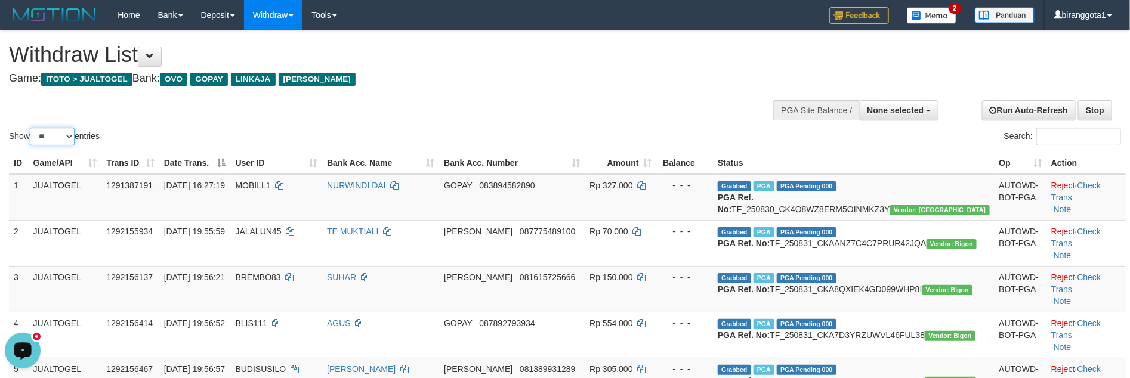
click at [63, 132] on select "** ** ** ***" at bounding box center [52, 137] width 45 height 18
click at [61, 133] on select "** ** ** ***" at bounding box center [52, 137] width 45 height 18
select select "***"
click at [32, 128] on select "** ** ** ***" at bounding box center [52, 137] width 45 height 18
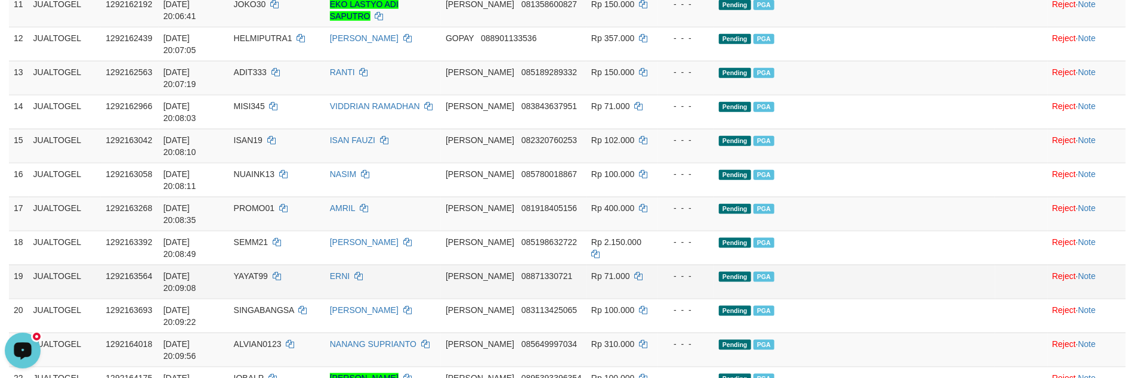
scroll to position [537, 0]
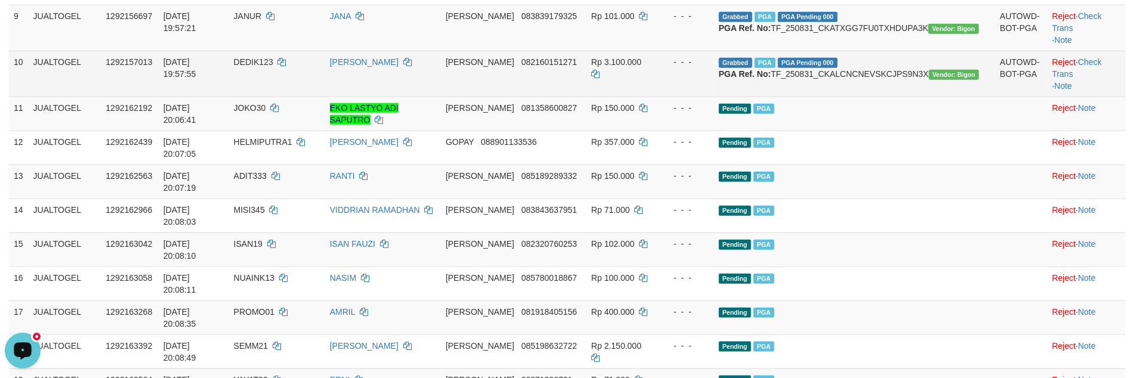
click at [657, 97] on td "Rp 3.100.000" at bounding box center [621, 74] width 71 height 46
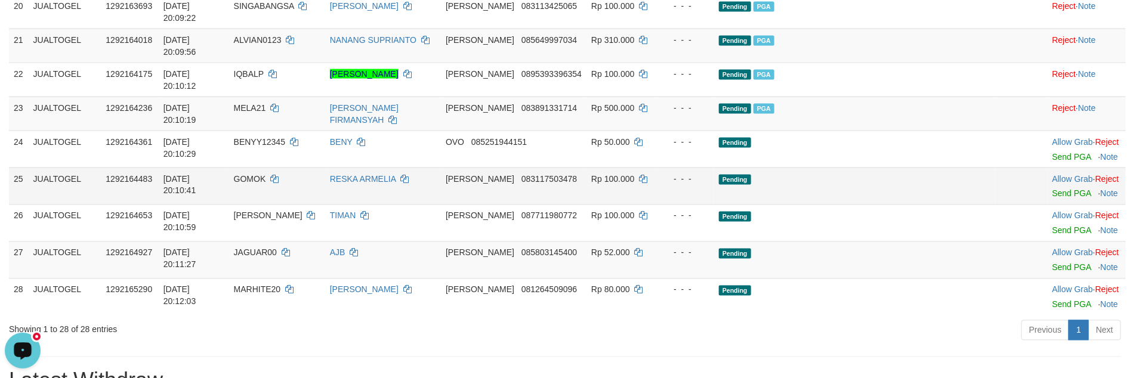
scroll to position [918, 0]
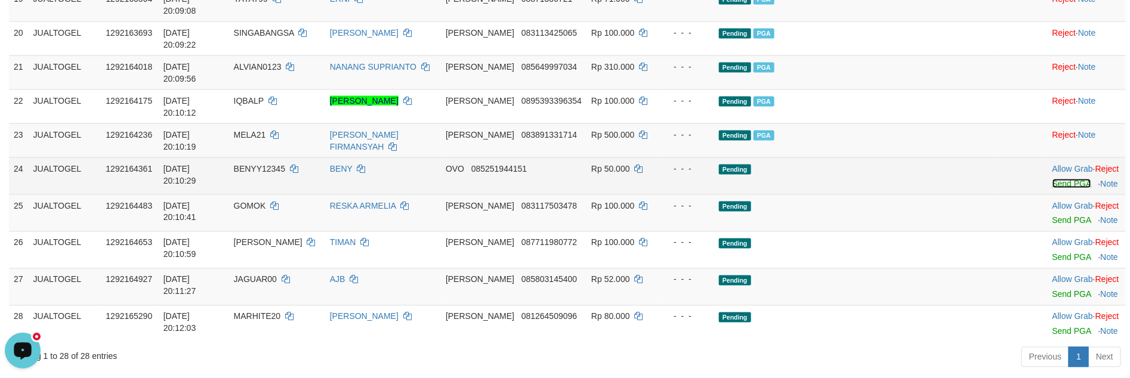
click at [1052, 179] on link "Send PGA" at bounding box center [1071, 184] width 39 height 10
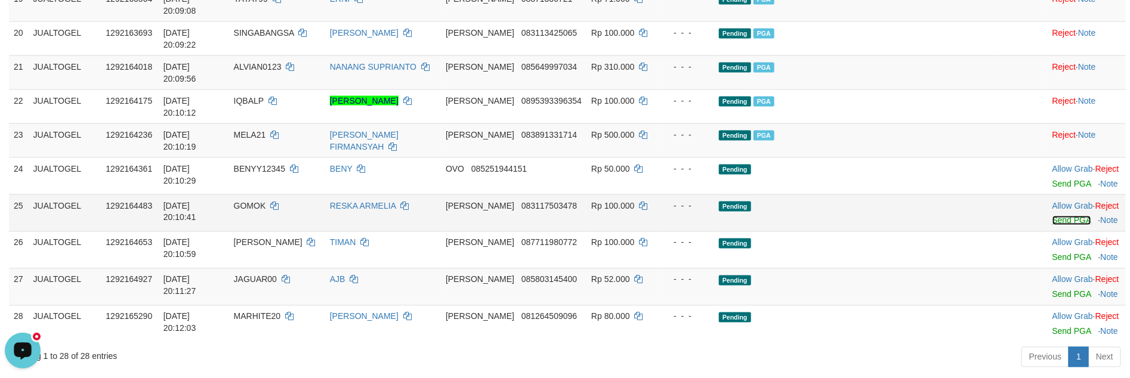
click at [1052, 216] on link "Send PGA" at bounding box center [1071, 221] width 39 height 10
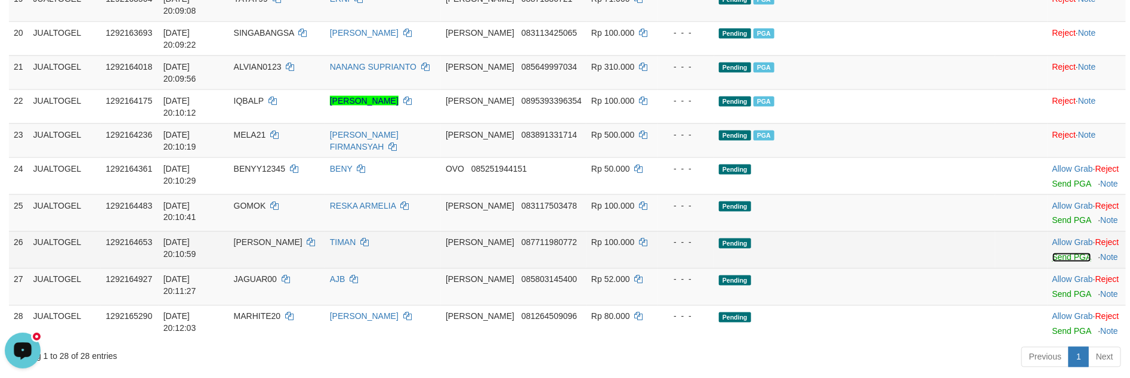
click at [1052, 253] on link "Send PGA" at bounding box center [1071, 258] width 39 height 10
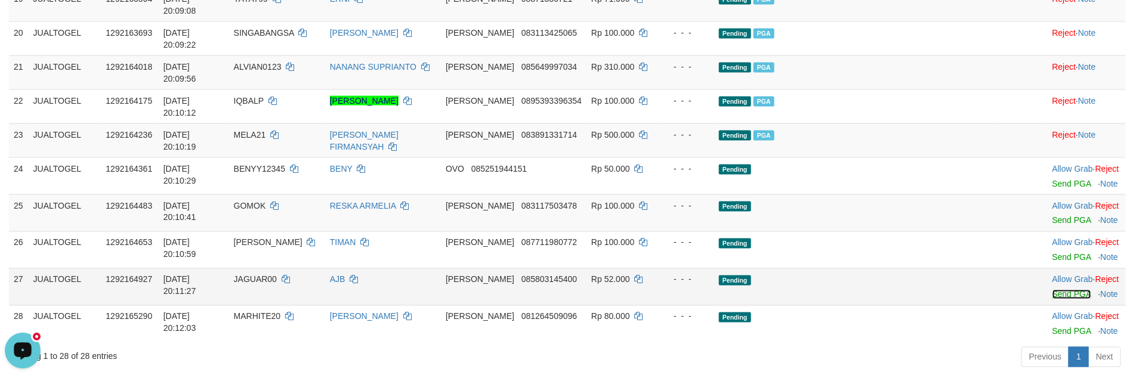
click at [1052, 290] on link "Send PGA" at bounding box center [1071, 295] width 39 height 10
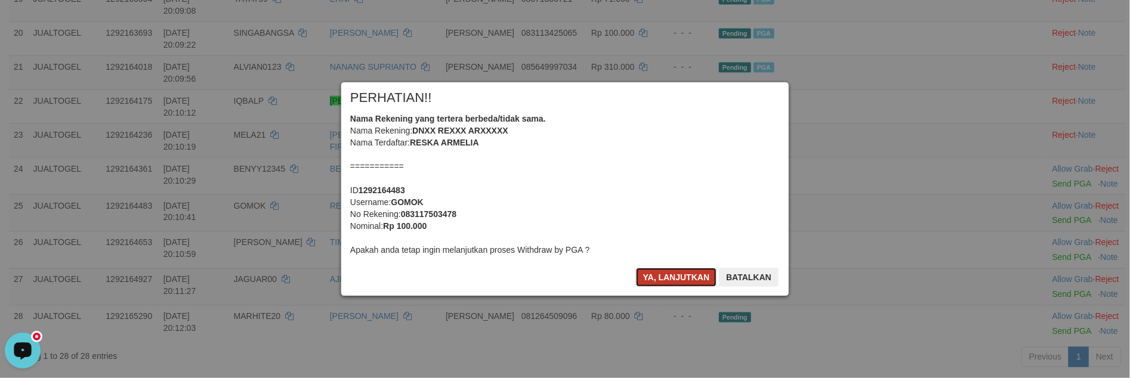
click at [648, 278] on button "Ya, lanjutkan" at bounding box center [676, 277] width 81 height 19
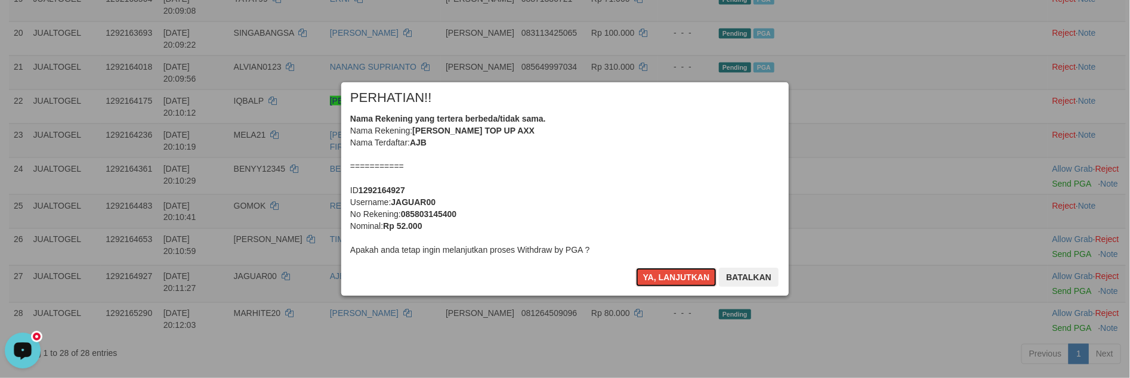
scroll to position [903, 0]
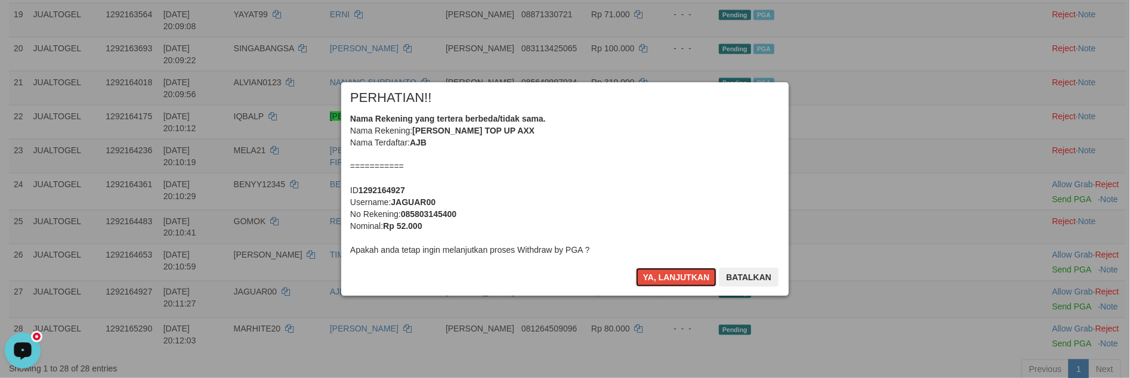
click at [648, 278] on button "Ya, lanjutkan" at bounding box center [676, 277] width 81 height 19
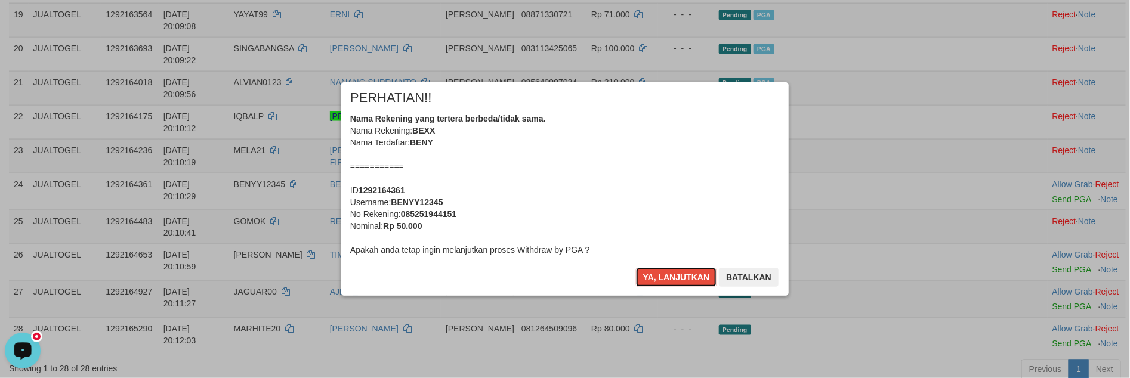
click at [648, 278] on button "Ya, lanjutkan" at bounding box center [676, 277] width 81 height 19
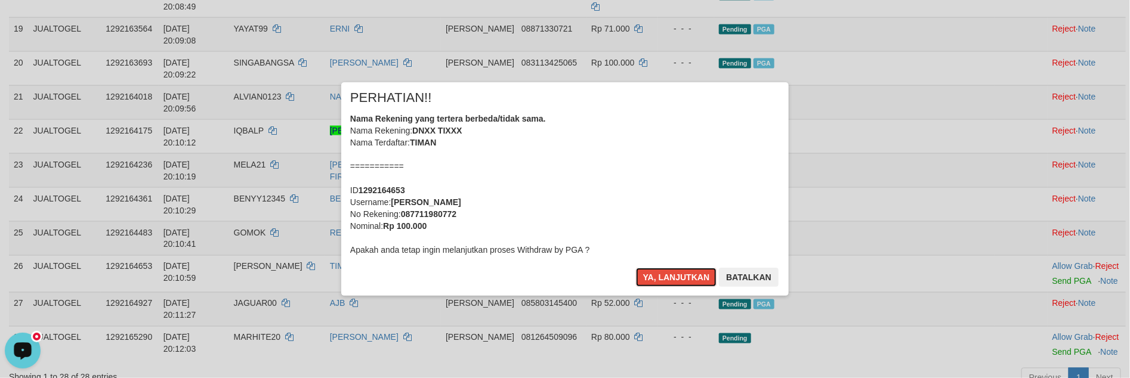
click at [648, 278] on button "Ya, lanjutkan" at bounding box center [676, 277] width 81 height 19
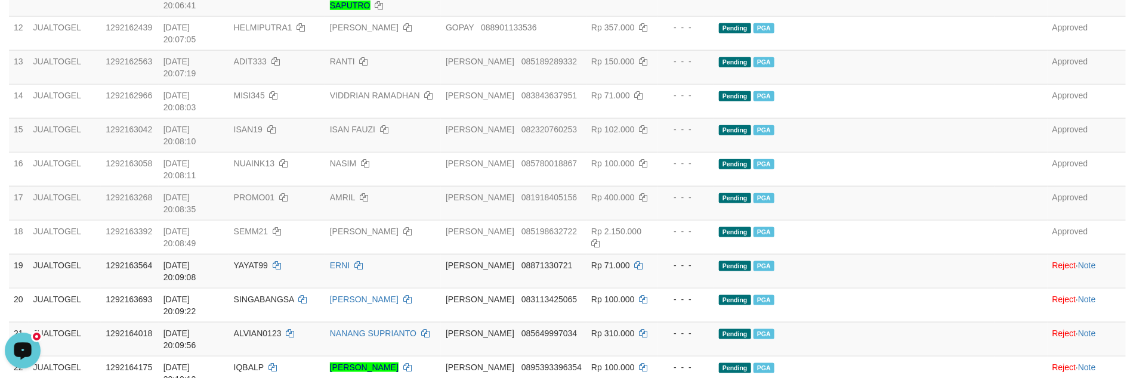
scroll to position [694, 0]
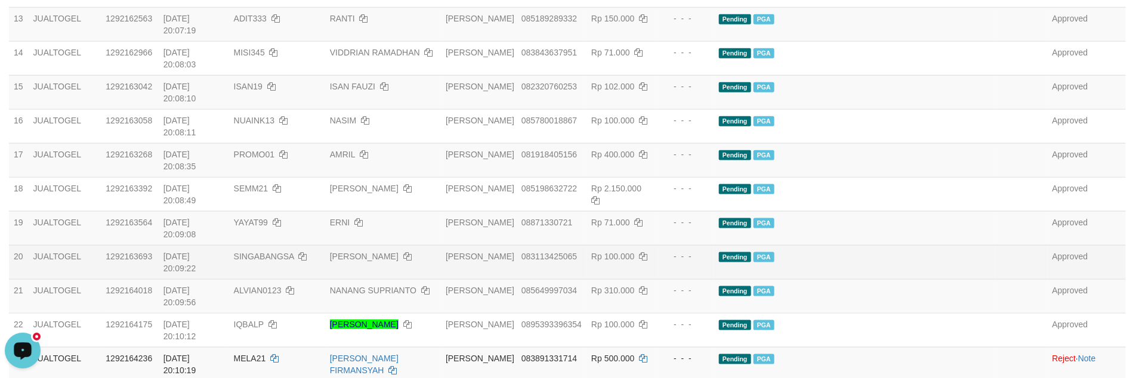
drag, startPoint x: 1000, startPoint y: 251, endPoint x: 945, endPoint y: 270, distance: 58.7
click at [1000, 245] on td at bounding box center [1021, 228] width 52 height 34
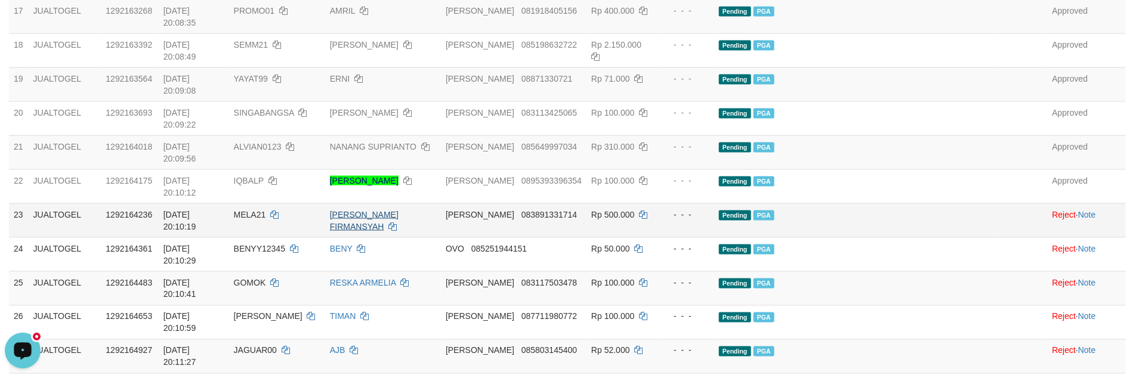
scroll to position [993, 0]
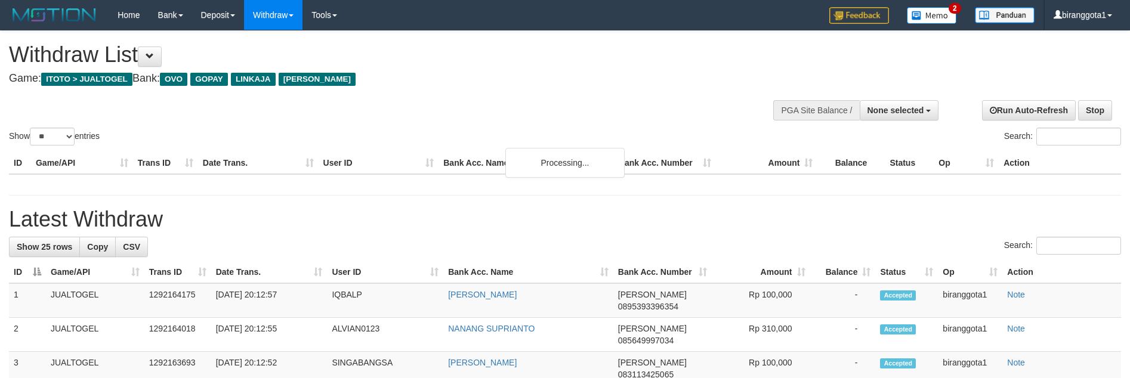
select select
select select "**"
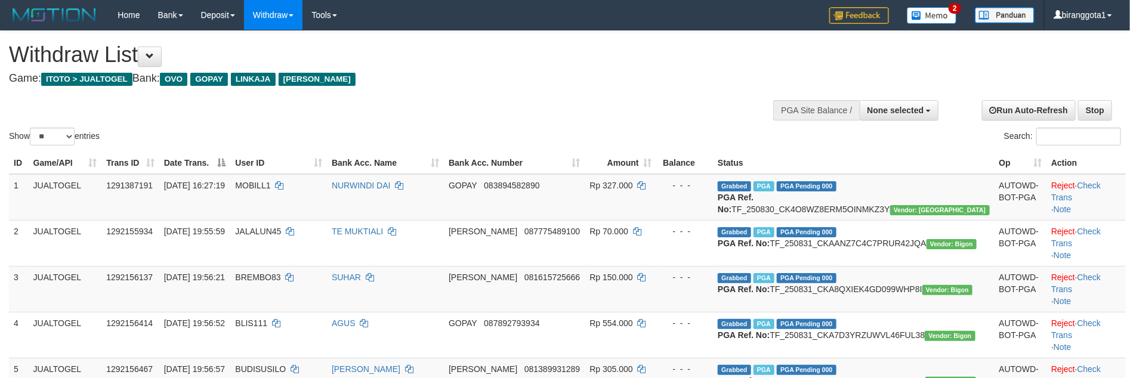
scroll to position [836, 0]
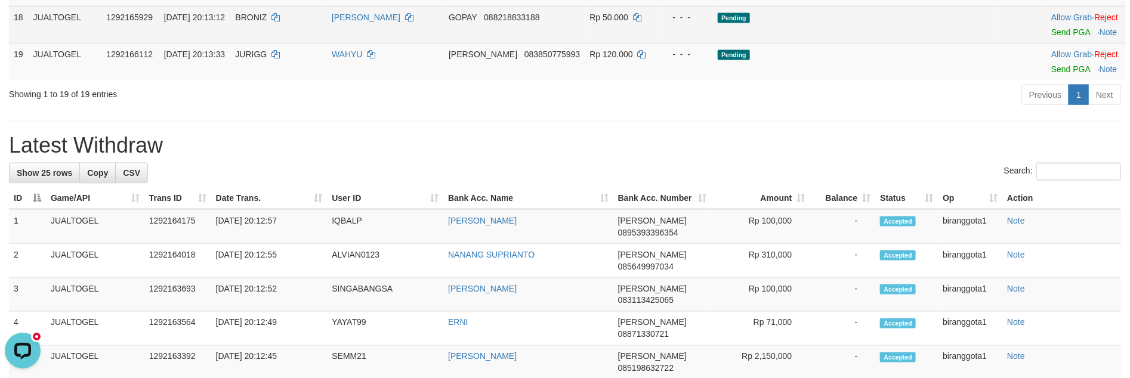
scroll to position [0, 0]
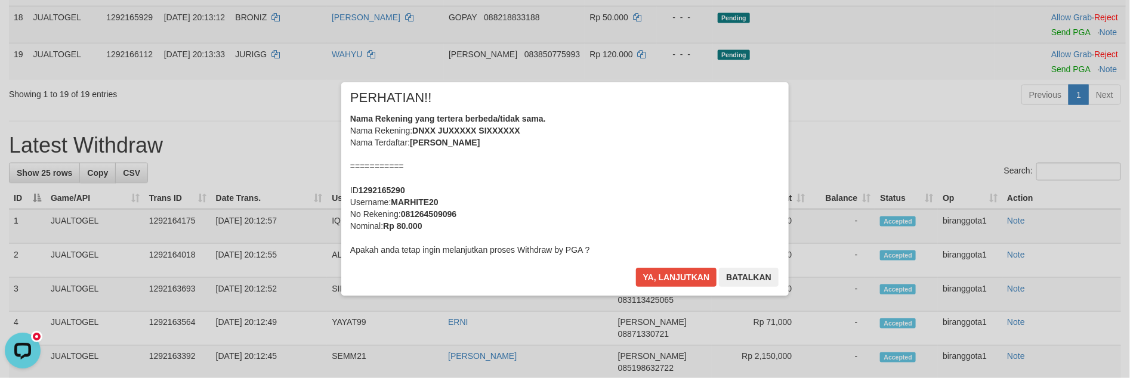
click at [1040, 159] on div "× PERHATIAN!! Nama Rekening yang tertera berbeda/tidak sama. Nama Rekening: DNX…" at bounding box center [565, 188] width 1130 height 261
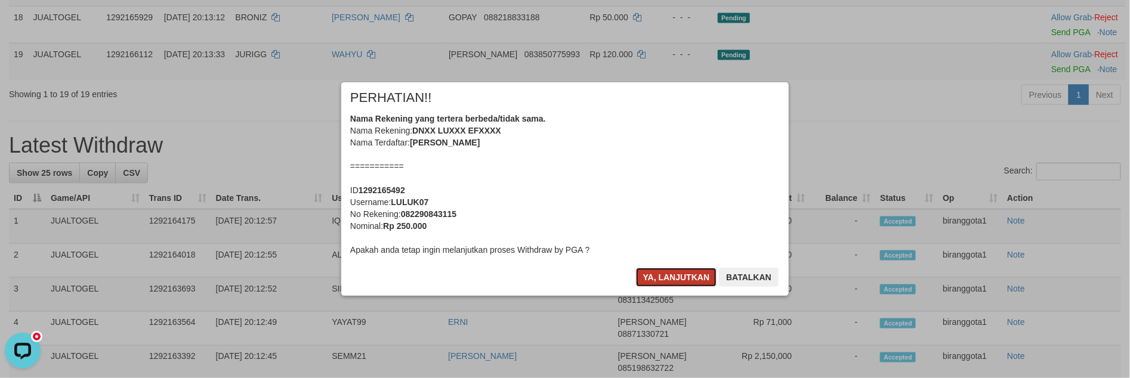
click at [675, 285] on button "Ya, lanjutkan" at bounding box center [676, 277] width 81 height 19
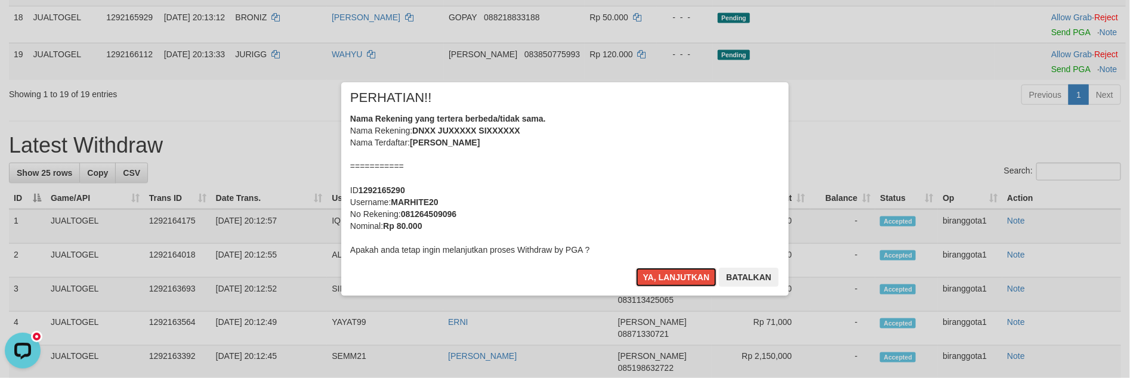
click at [677, 281] on button "Ya, lanjutkan" at bounding box center [676, 277] width 81 height 19
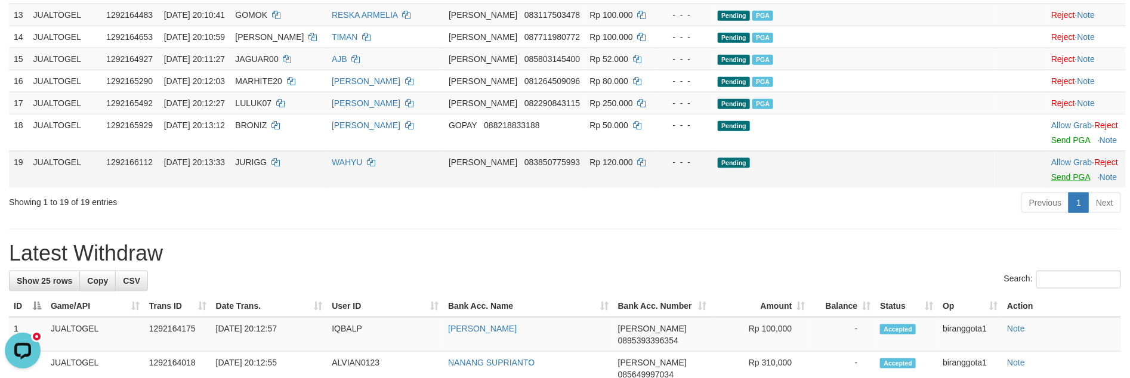
scroll to position [695, 0]
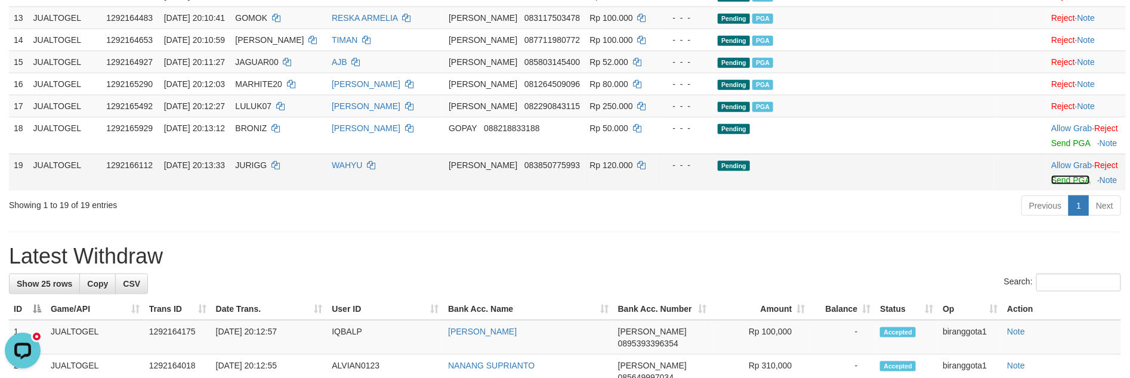
click at [1051, 185] on link "Send PGA" at bounding box center [1070, 180] width 39 height 10
click at [1051, 148] on link "Send PGA" at bounding box center [1070, 143] width 39 height 10
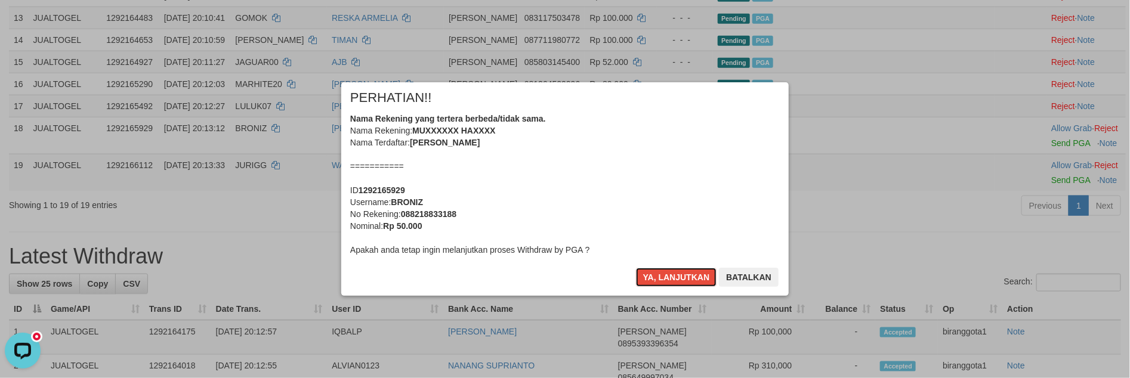
click at [669, 276] on button "Ya, lanjutkan" at bounding box center [676, 277] width 81 height 19
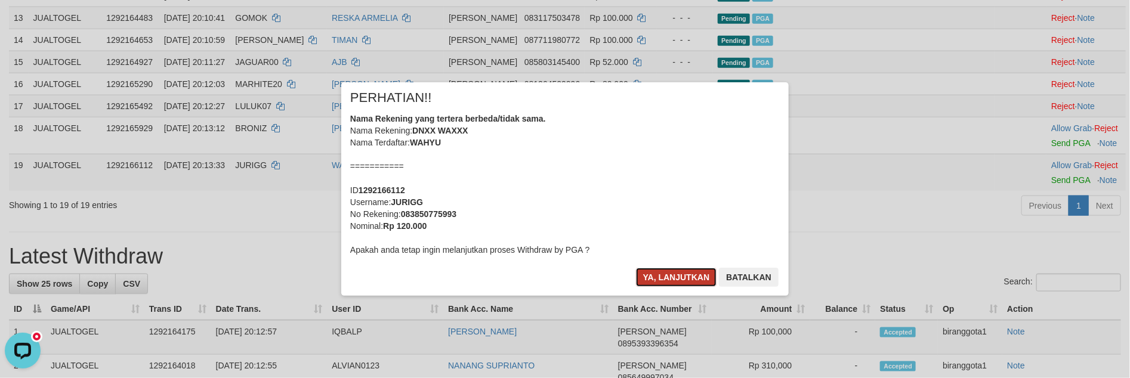
click at [669, 276] on button "Ya, lanjutkan" at bounding box center [676, 277] width 81 height 19
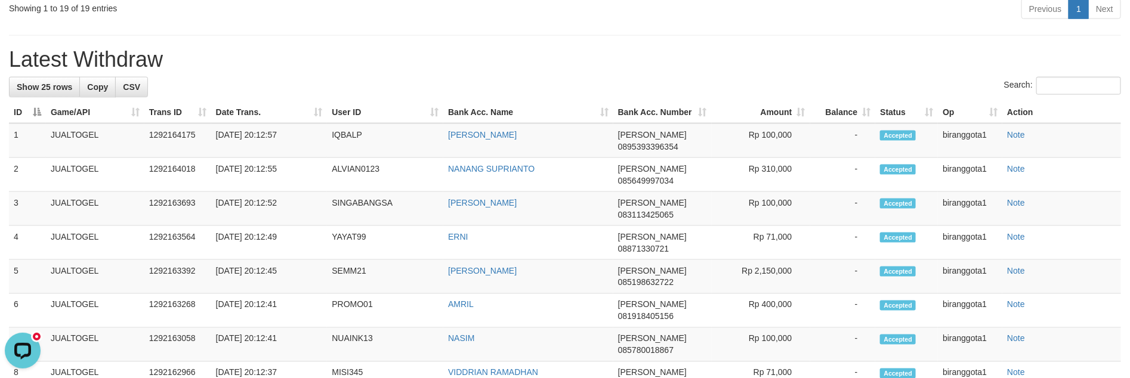
scroll to position [852, 0]
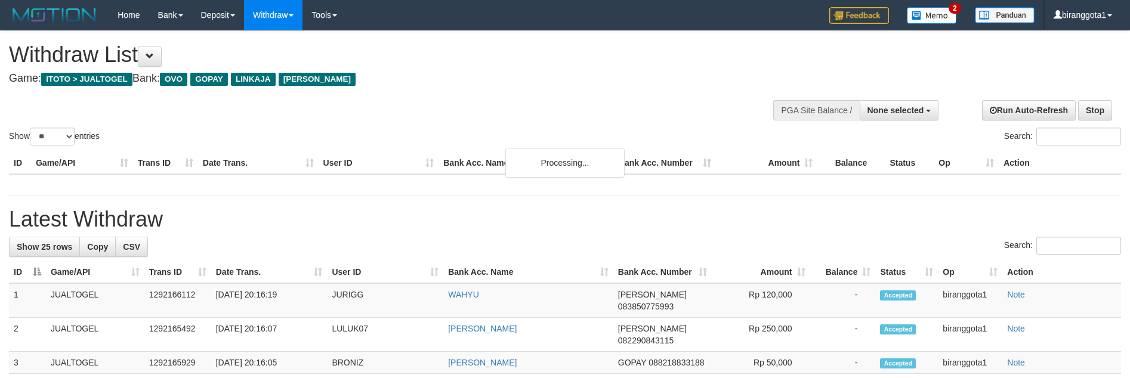
select select
select select "**"
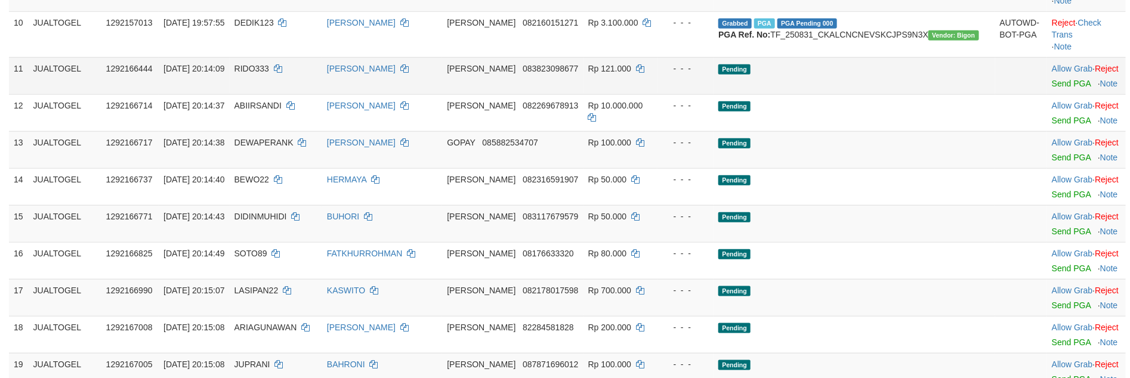
click at [1047, 94] on td "Allow Grab · Reject Send PGA · Note" at bounding box center [1086, 75] width 79 height 37
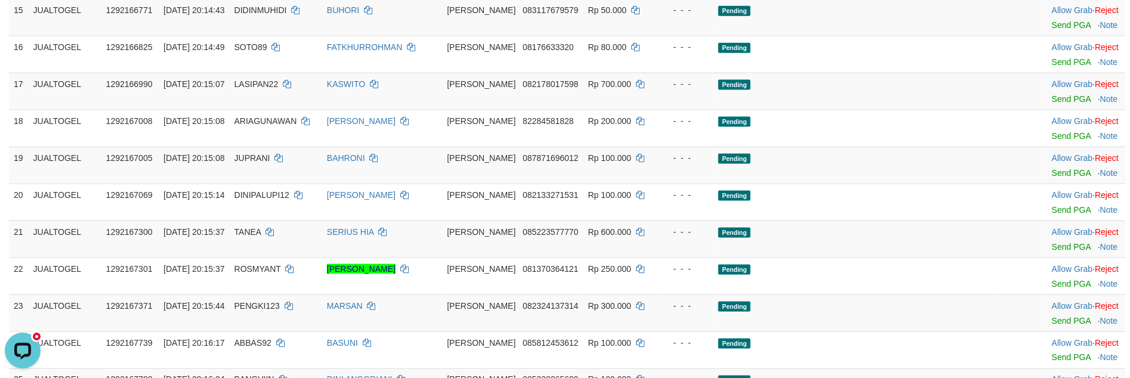
scroll to position [609, 0]
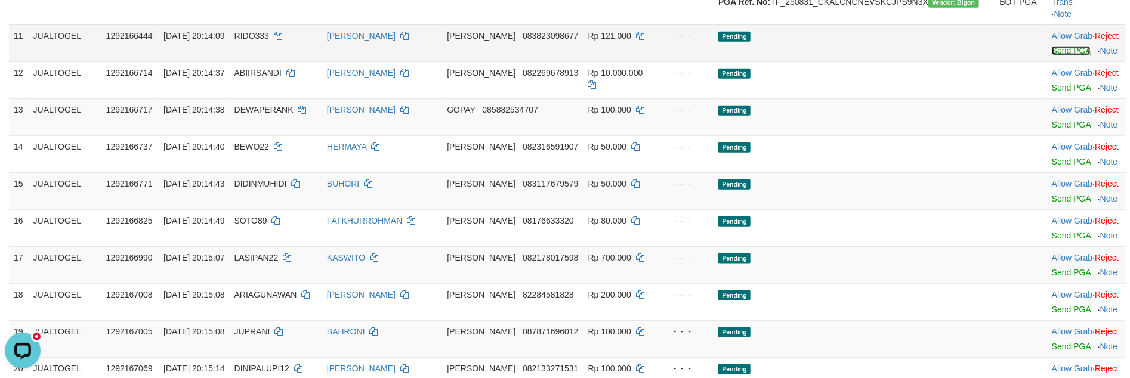
click at [1052, 55] on link "Send PGA" at bounding box center [1071, 51] width 39 height 10
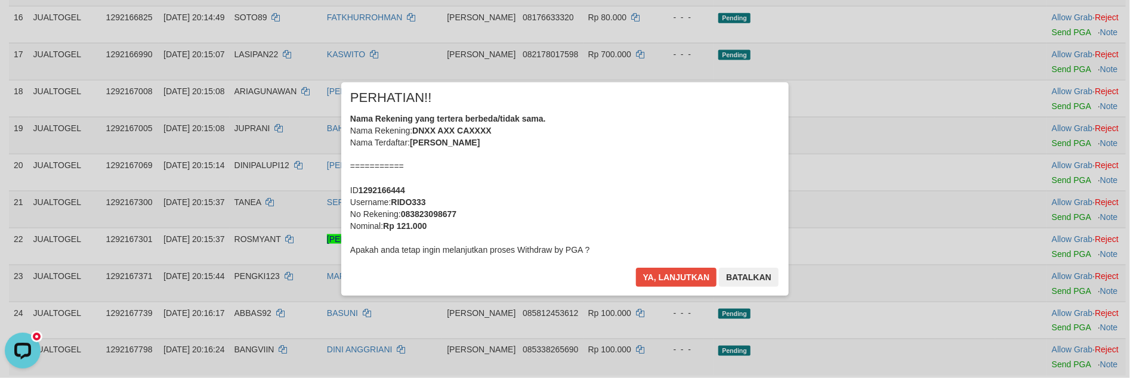
scroll to position [847, 0]
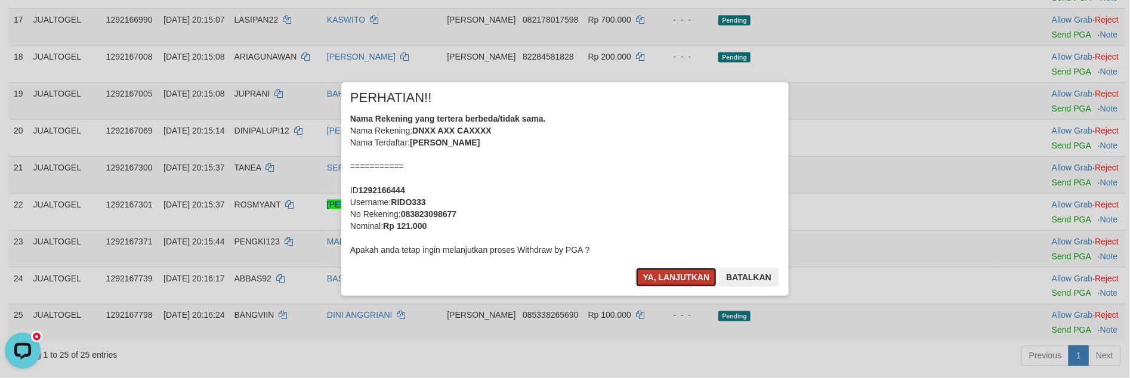
click at [665, 280] on button "Ya, lanjutkan" at bounding box center [676, 277] width 81 height 19
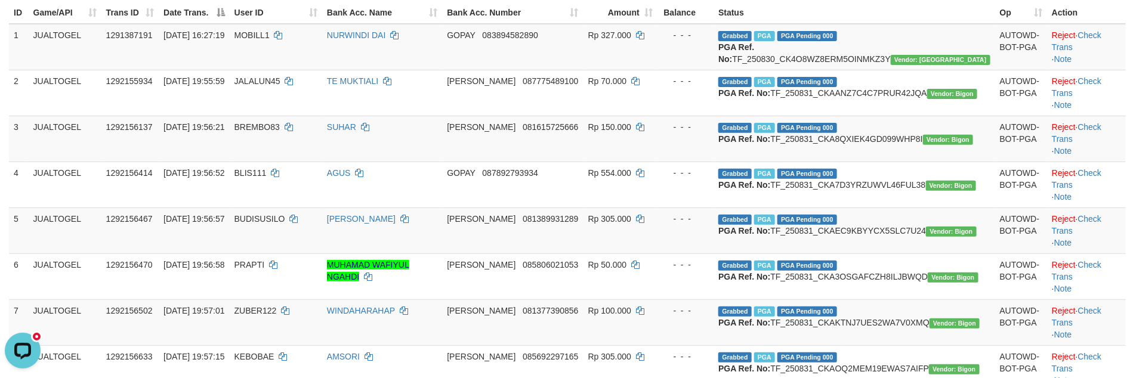
scroll to position [0, 0]
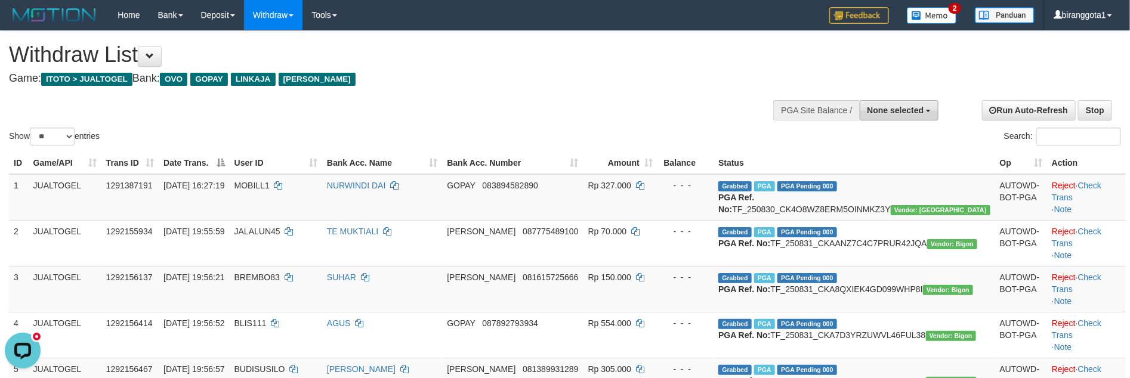
click at [906, 113] on span "None selected" at bounding box center [895, 111] width 57 height 10
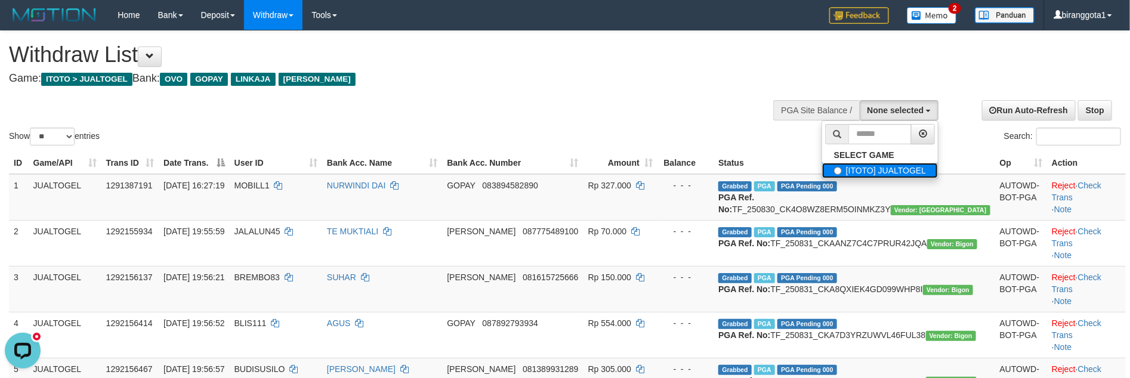
click at [849, 174] on label "[ITOTO] JUALTOGEL" at bounding box center [880, 171] width 116 height 16
select select "****"
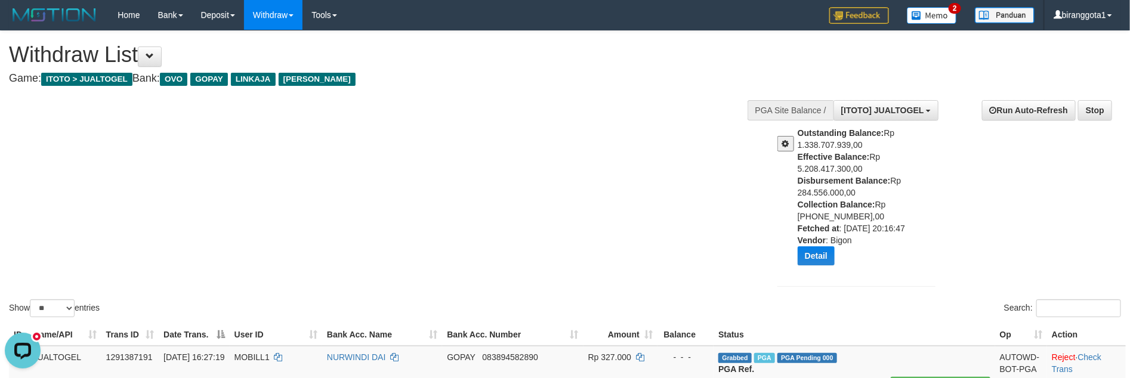
click at [520, 245] on div "Show ** ** ** *** entries Search:" at bounding box center [565, 175] width 1130 height 289
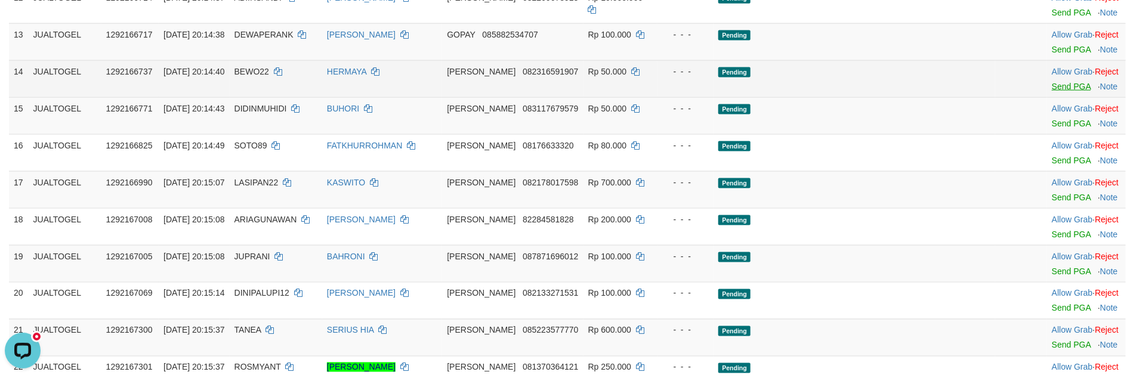
scroll to position [882, 0]
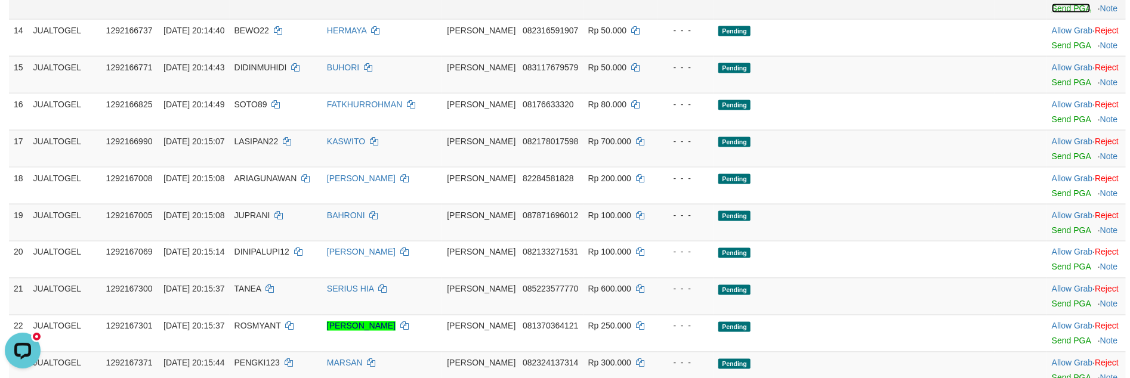
click at [1053, 13] on link "Send PGA" at bounding box center [1071, 9] width 39 height 10
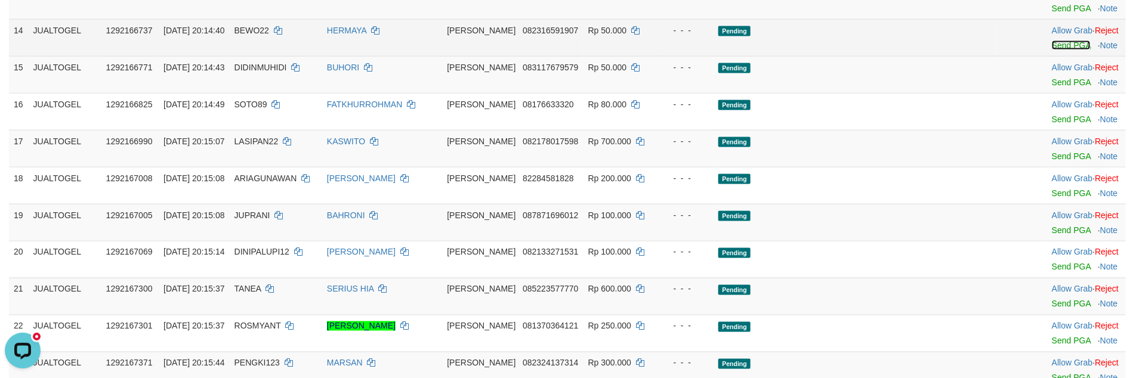
click at [1052, 50] on link "Send PGA" at bounding box center [1071, 46] width 39 height 10
click at [1052, 87] on link "Send PGA" at bounding box center [1071, 83] width 39 height 10
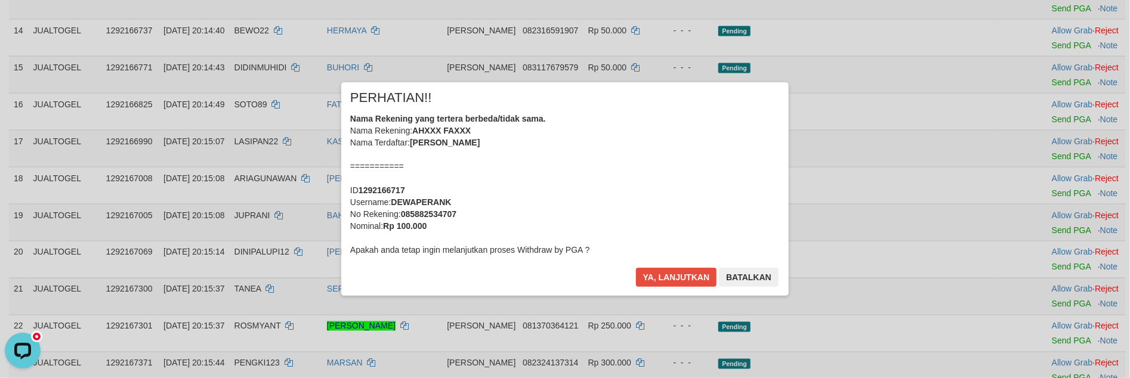
click at [1040, 239] on body "Toggle navigation Home Bank Account List Load By Website Group [ITOTO] JUALTOGE…" at bounding box center [565, 329] width 1130 height 2423
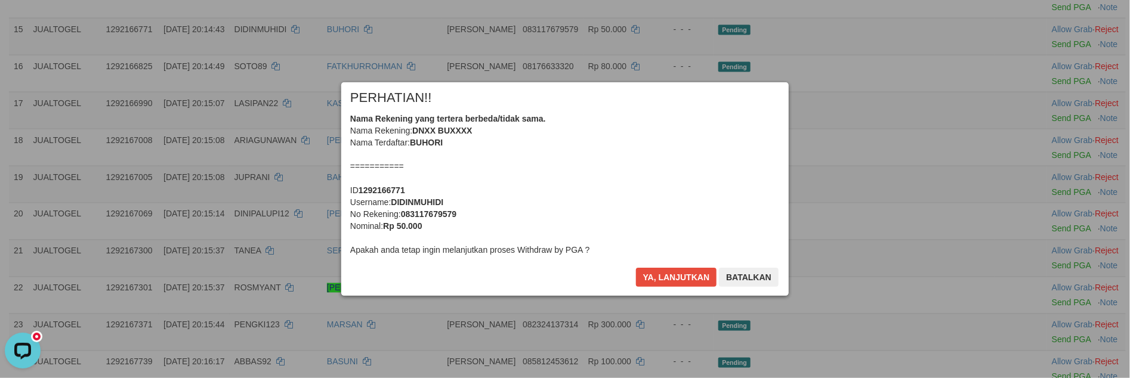
scroll to position [941, 0]
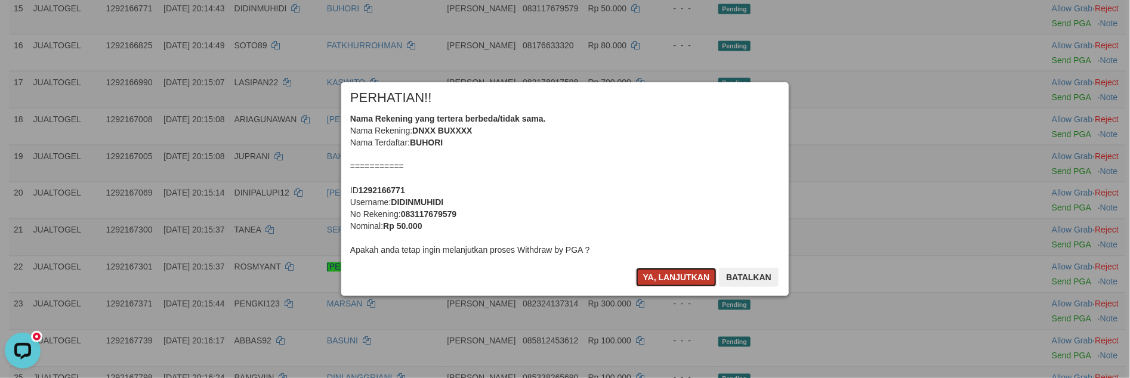
click at [664, 283] on button "Ya, lanjutkan" at bounding box center [676, 277] width 81 height 19
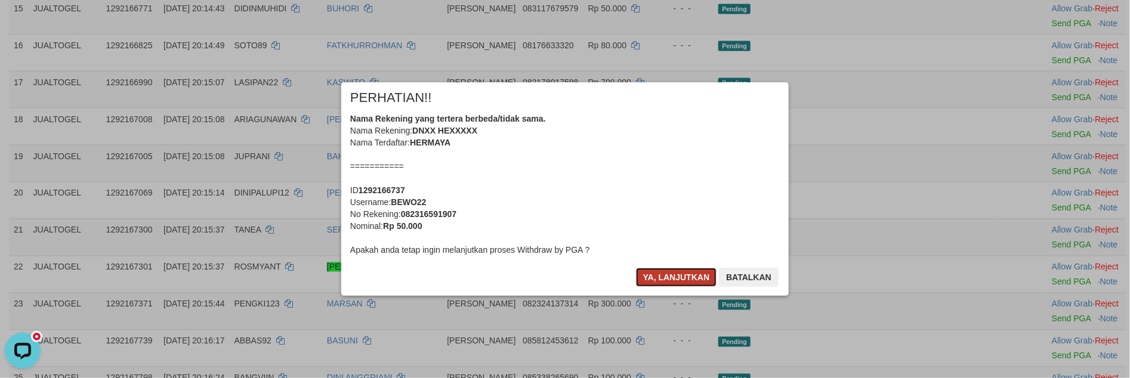
click at [664, 281] on button "Ya, lanjutkan" at bounding box center [676, 277] width 81 height 19
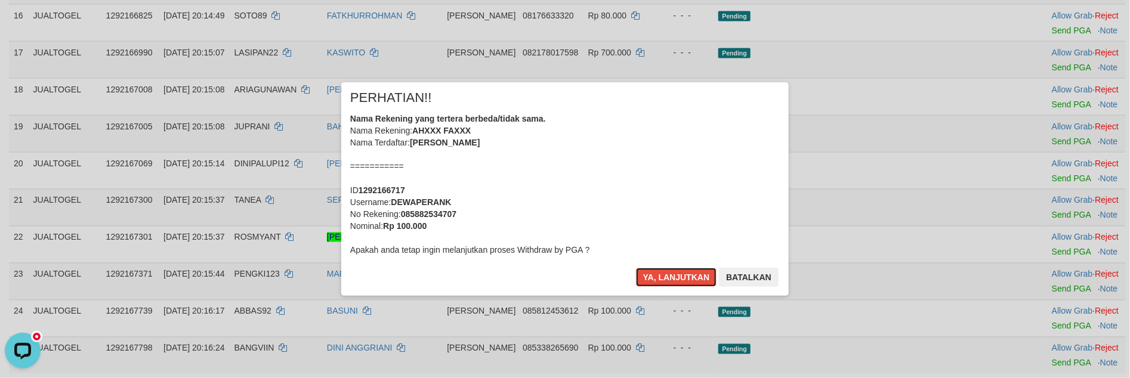
click at [664, 280] on button "Ya, lanjutkan" at bounding box center [676, 277] width 81 height 19
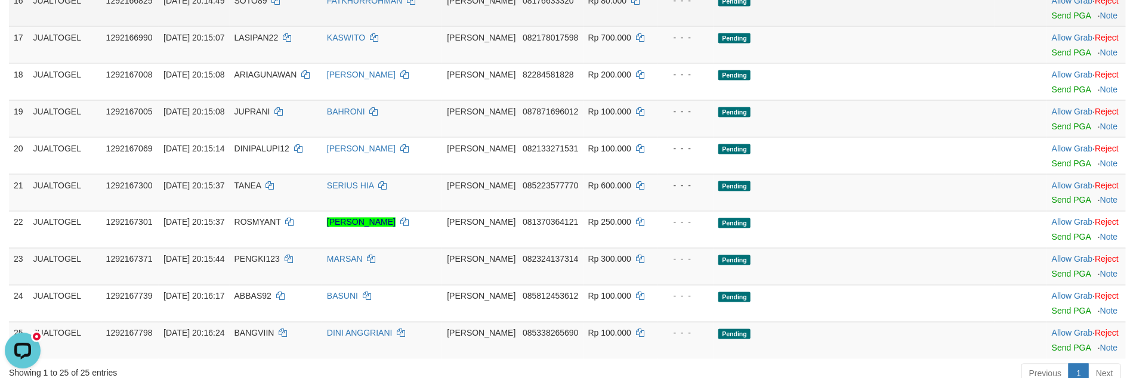
click at [1052, 26] on td "Allow Grab · Reject Send PGA · Note" at bounding box center [1086, 7] width 79 height 37
click at [1054, 26] on td "Allow Grab · Reject Send PGA · Note" at bounding box center [1086, 7] width 79 height 37
click at [1054, 20] on link "Send PGA" at bounding box center [1071, 16] width 39 height 10
click at [1047, 63] on td "Allow Grab · Reject Send PGA · Note" at bounding box center [1086, 44] width 79 height 37
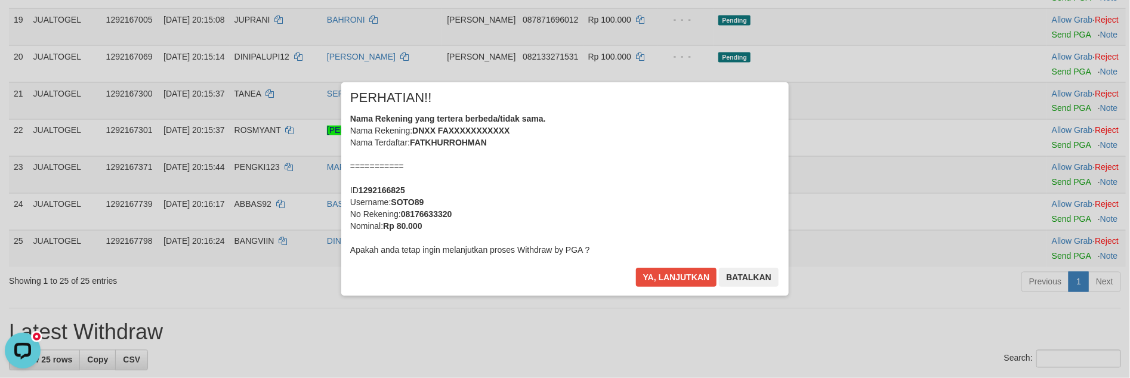
click at [676, 296] on div "× PERHATIAN!! Nama Rekening yang tertera berbeda/tidak sama. Nama Rekening: DNX…" at bounding box center [564, 189] width 465 height 214
click at [677, 276] on button "Ya, lanjutkan" at bounding box center [676, 277] width 81 height 19
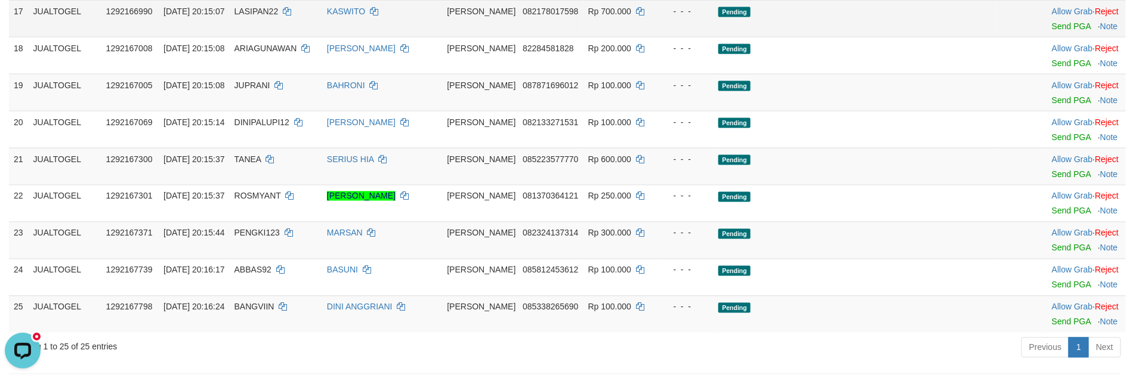
scroll to position [974, 0]
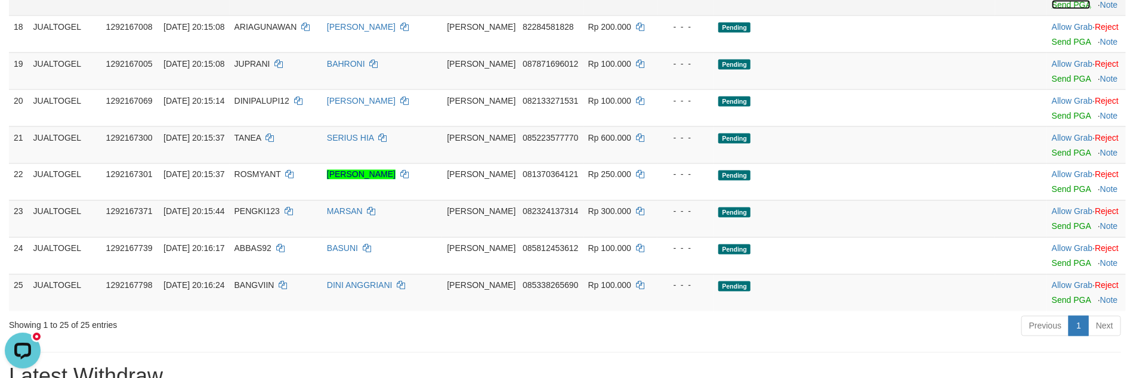
click at [1052, 10] on link "Send PGA" at bounding box center [1071, 5] width 39 height 10
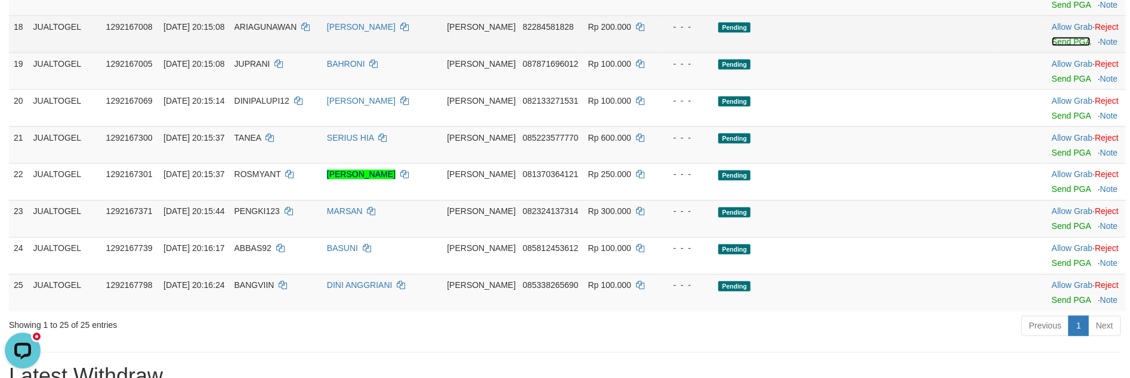
click at [1052, 47] on link "Send PGA" at bounding box center [1071, 42] width 39 height 10
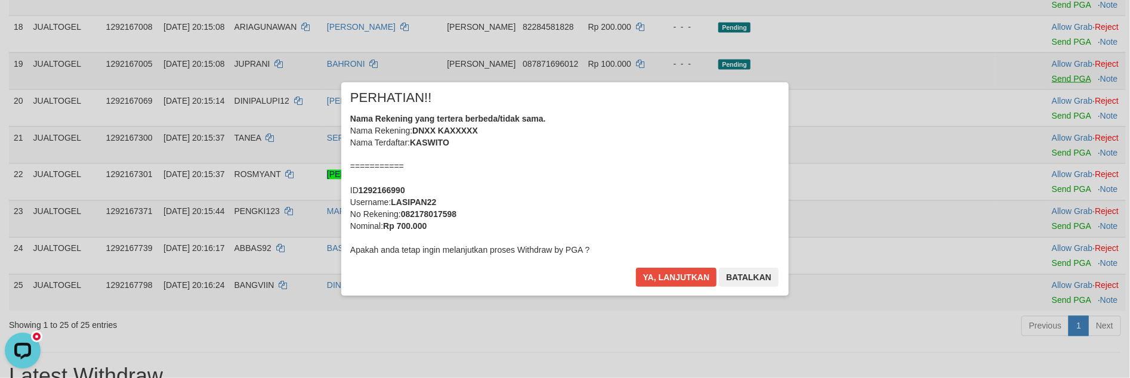
click at [1039, 203] on div "× PERHATIAN!! Nama Rekening yang tertera berbeda/tidak sama. Nama Rekening: DNX…" at bounding box center [565, 188] width 1130 height 261
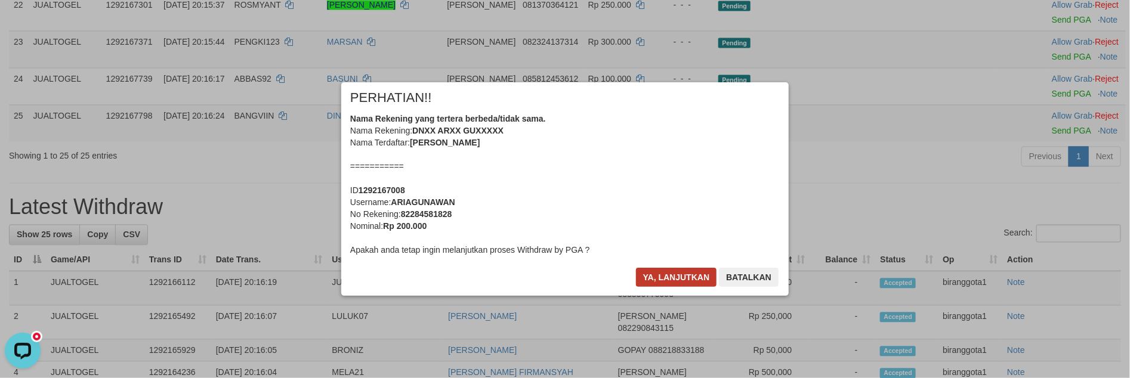
scroll to position [1126, 0]
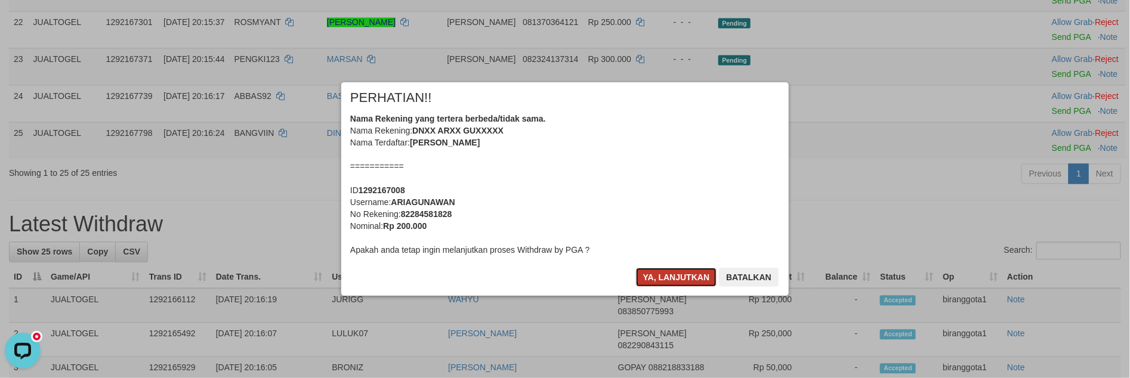
click at [661, 279] on button "Ya, lanjutkan" at bounding box center [676, 277] width 81 height 19
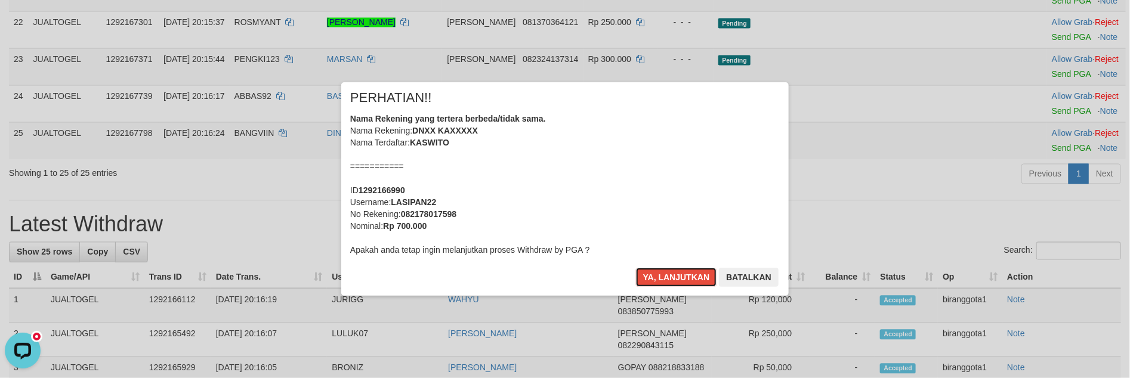
click at [661, 279] on button "Ya, lanjutkan" at bounding box center [676, 277] width 81 height 19
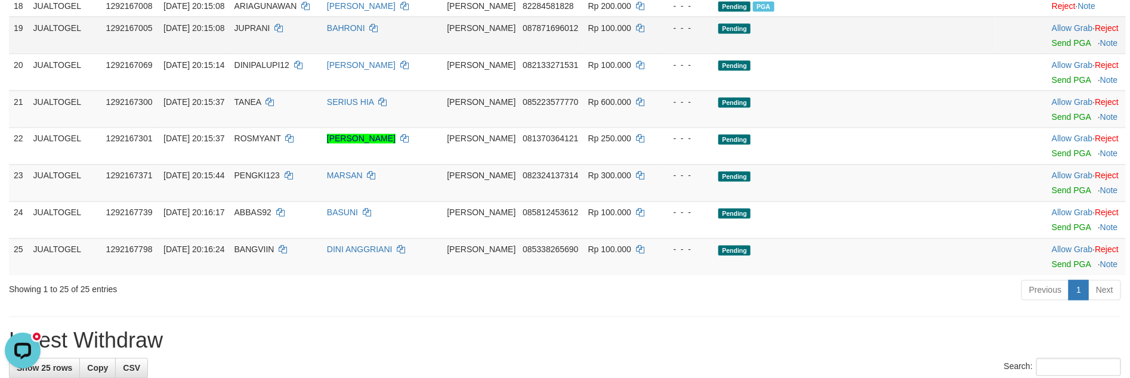
scroll to position [985, 0]
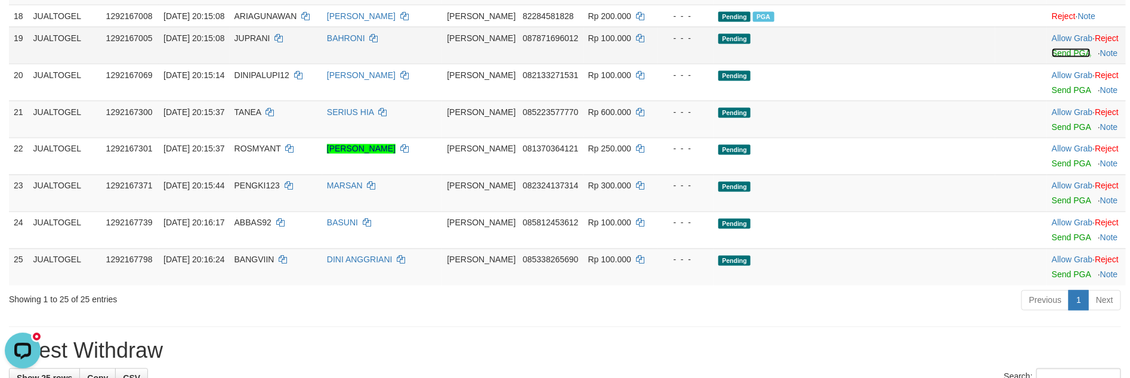
click at [1052, 58] on link "Send PGA" at bounding box center [1071, 53] width 39 height 10
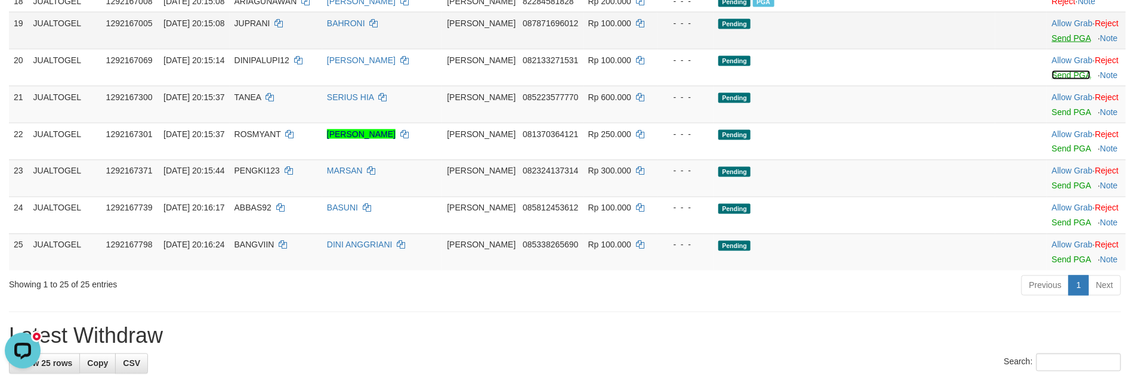
scroll to position [971, 0]
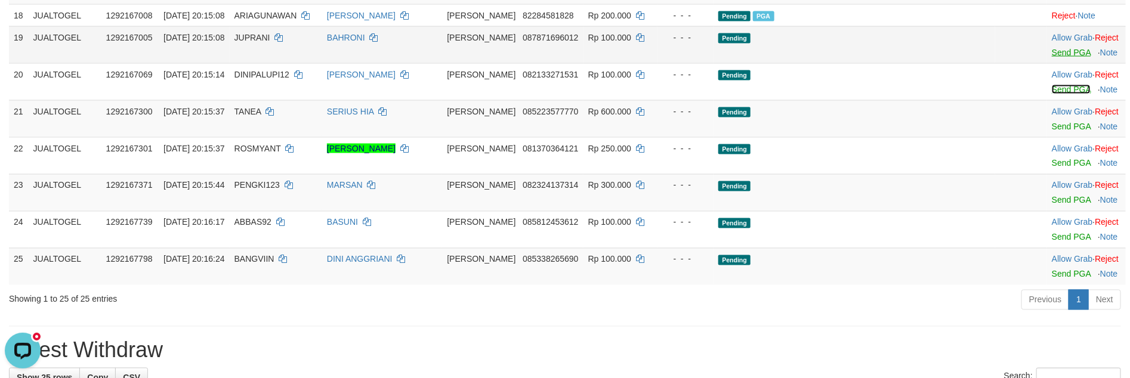
click at [1052, 94] on link "Send PGA" at bounding box center [1071, 90] width 39 height 10
click at [1052, 131] on link "Send PGA" at bounding box center [1071, 127] width 39 height 10
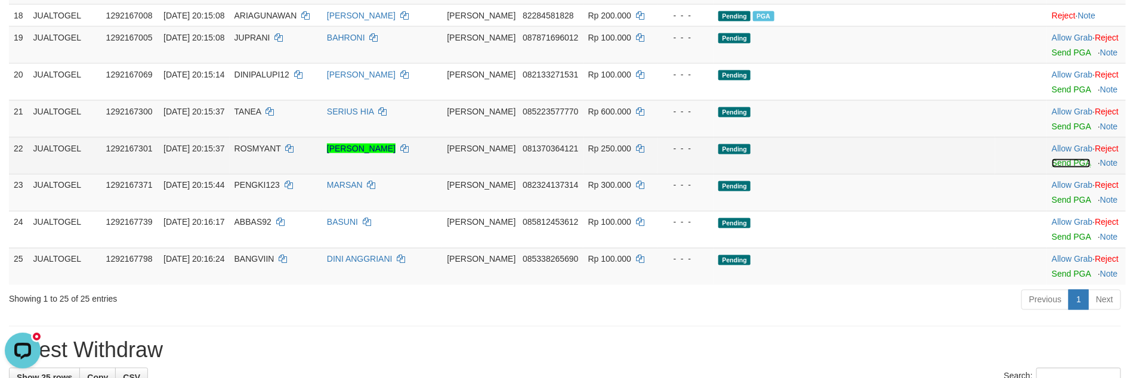
click at [1052, 168] on link "Send PGA" at bounding box center [1071, 164] width 39 height 10
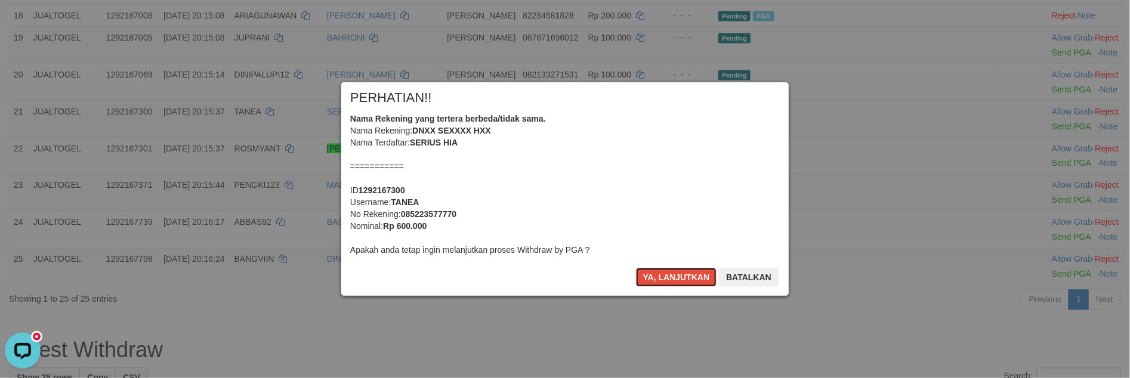
click at [657, 278] on button "Ya, lanjutkan" at bounding box center [676, 277] width 81 height 19
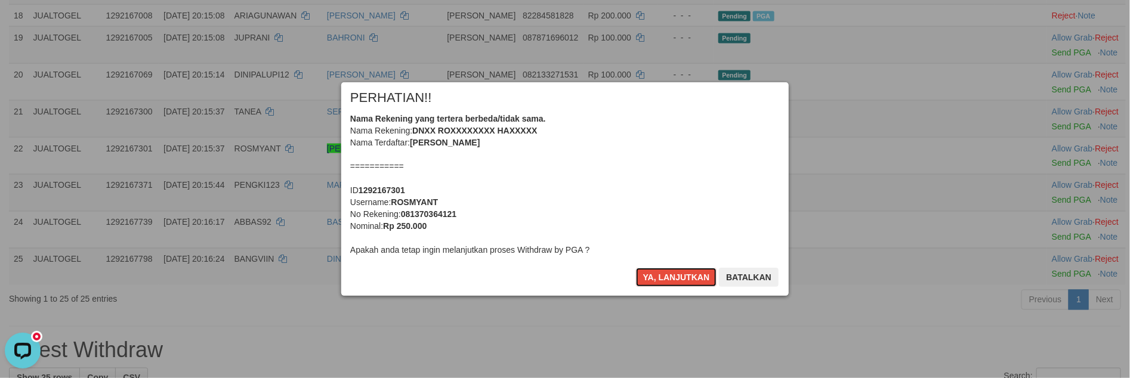
click at [657, 278] on button "Ya, lanjutkan" at bounding box center [676, 277] width 81 height 19
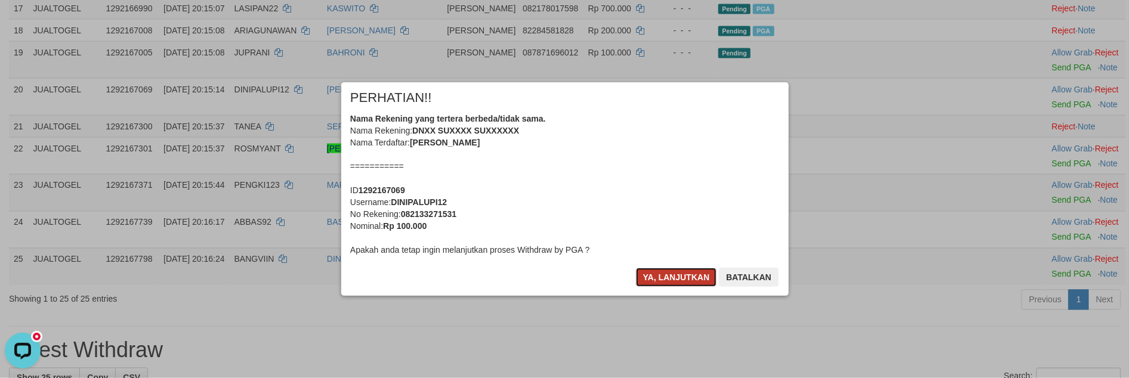
click at [657, 278] on button "Ya, lanjutkan" at bounding box center [676, 277] width 81 height 19
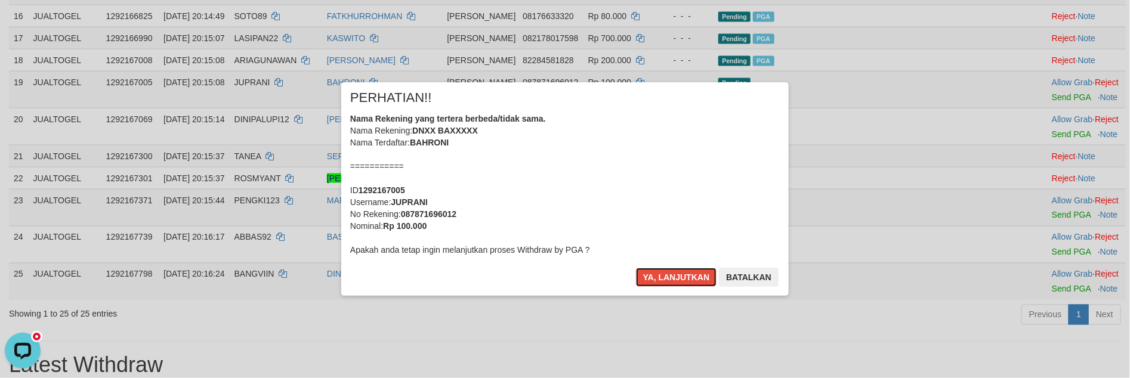
click at [657, 278] on button "Ya, lanjutkan" at bounding box center [676, 277] width 81 height 19
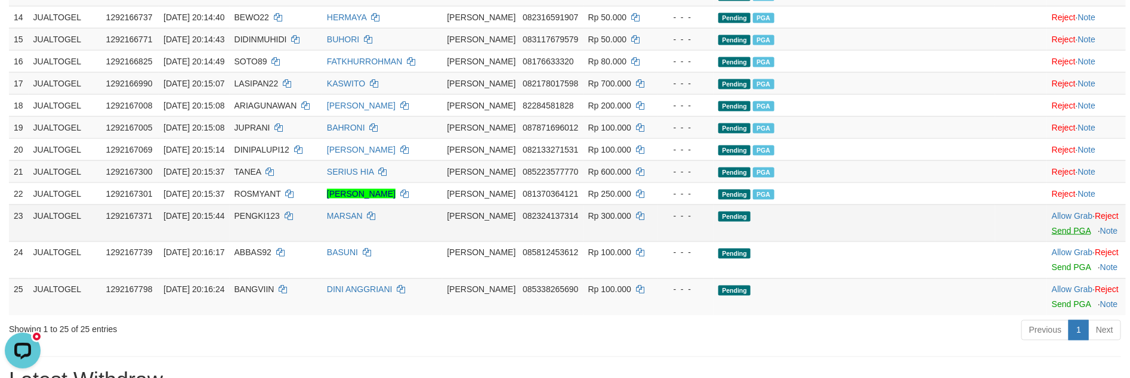
scroll to position [965, 0]
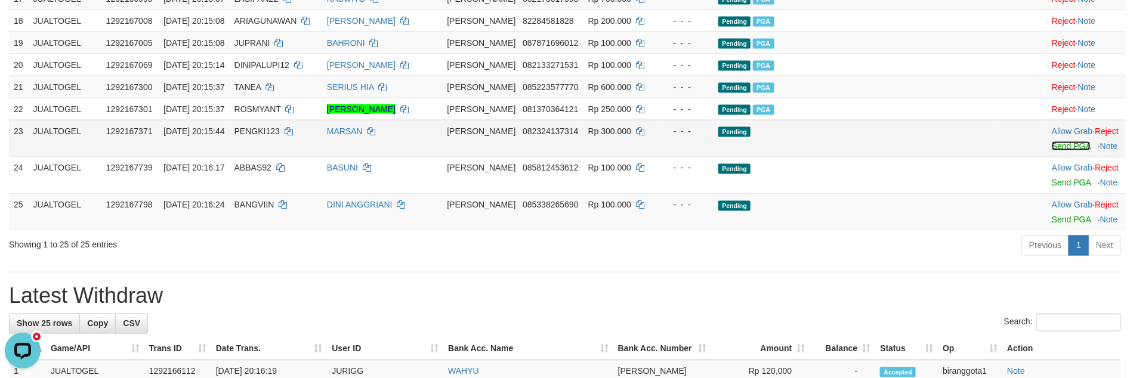
click at [1052, 151] on link "Send PGA" at bounding box center [1071, 146] width 39 height 10
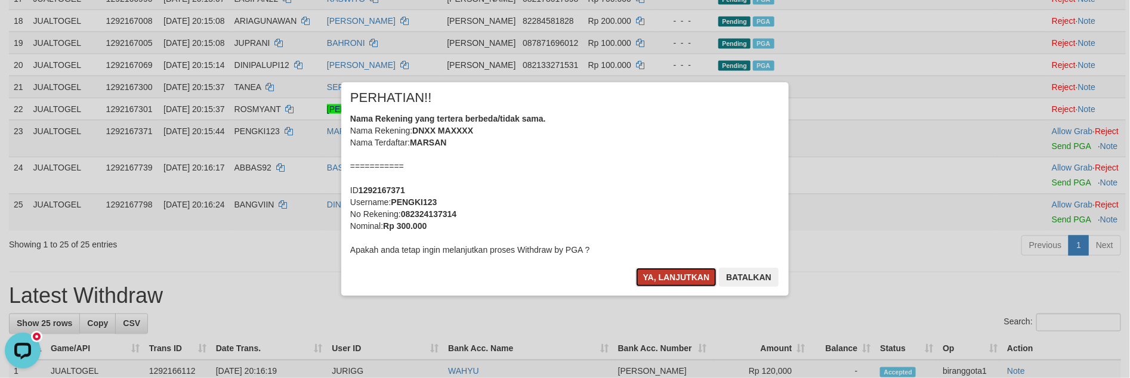
click at [678, 276] on button "Ya, lanjutkan" at bounding box center [676, 277] width 81 height 19
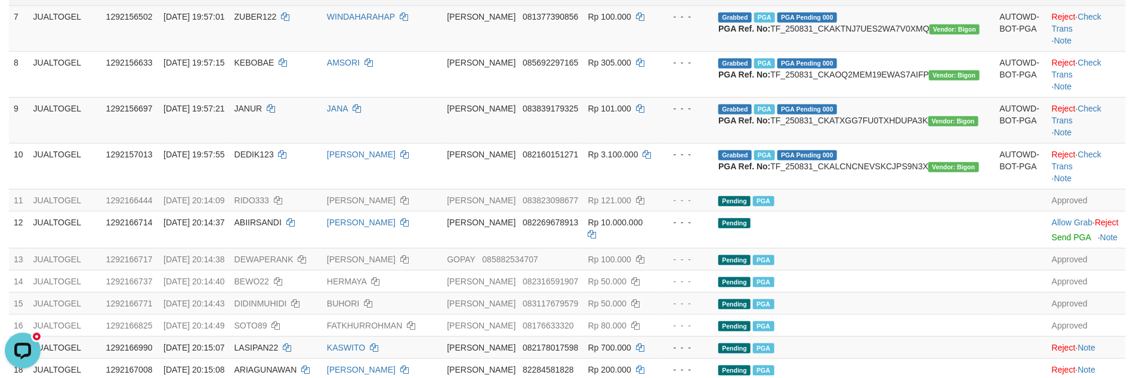
scroll to position [786, 0]
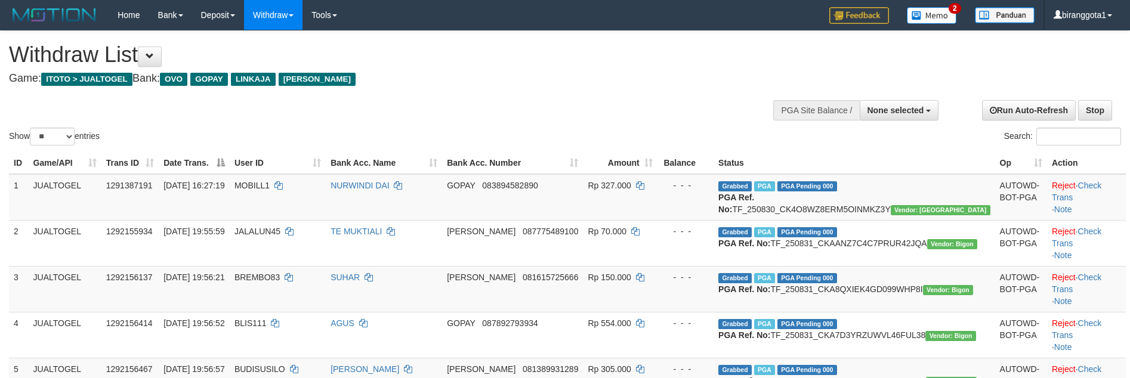
select select
select select "**"
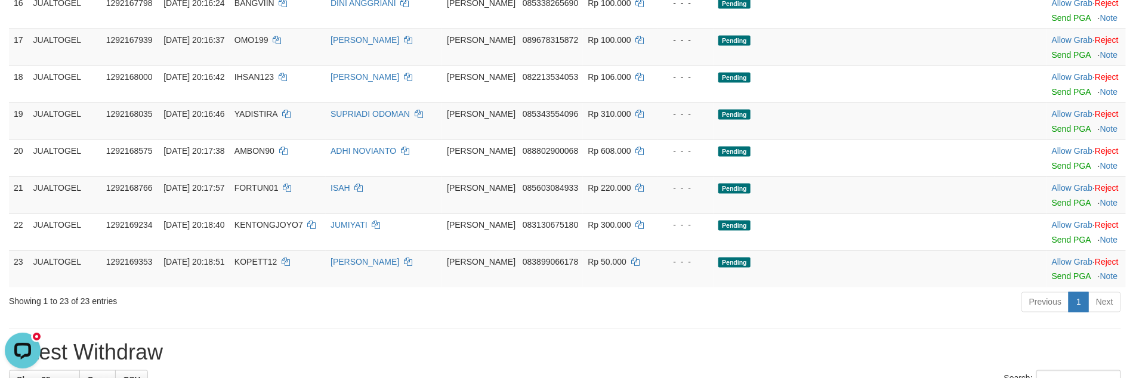
scroll to position [854, 0]
click at [1052, 22] on link "Send PGA" at bounding box center [1071, 18] width 39 height 10
click at [1049, 215] on body "Toggle navigation Home Bank Account List Load By Website Group [ITOTO] JUALTOGE…" at bounding box center [565, 255] width 1130 height 2219
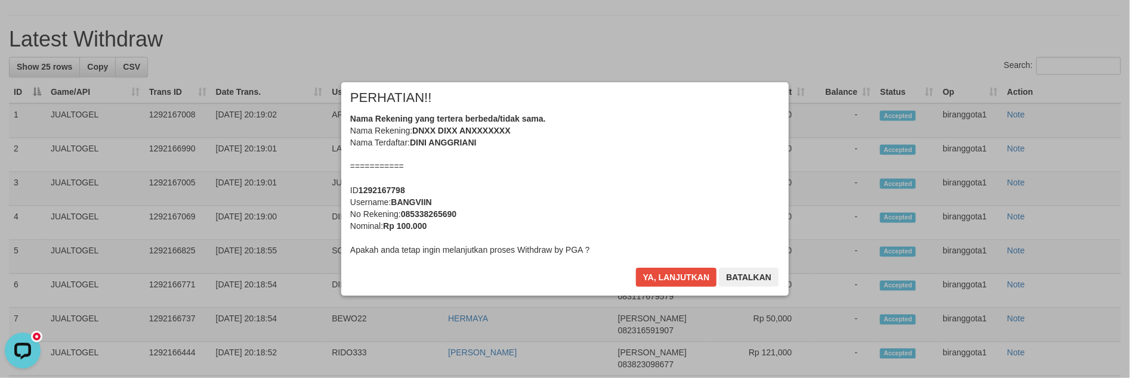
scroll to position [1067, 0]
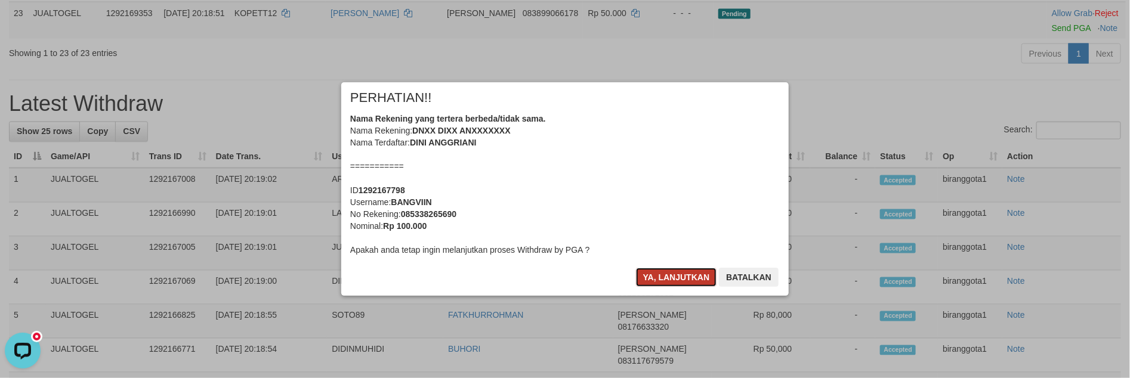
click at [672, 280] on button "Ya, lanjutkan" at bounding box center [676, 277] width 81 height 19
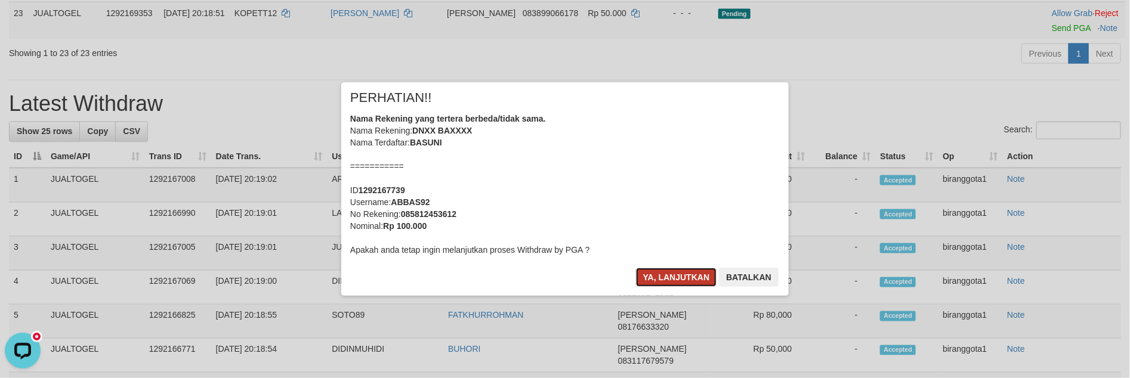
click at [672, 281] on button "Ya, lanjutkan" at bounding box center [676, 277] width 81 height 19
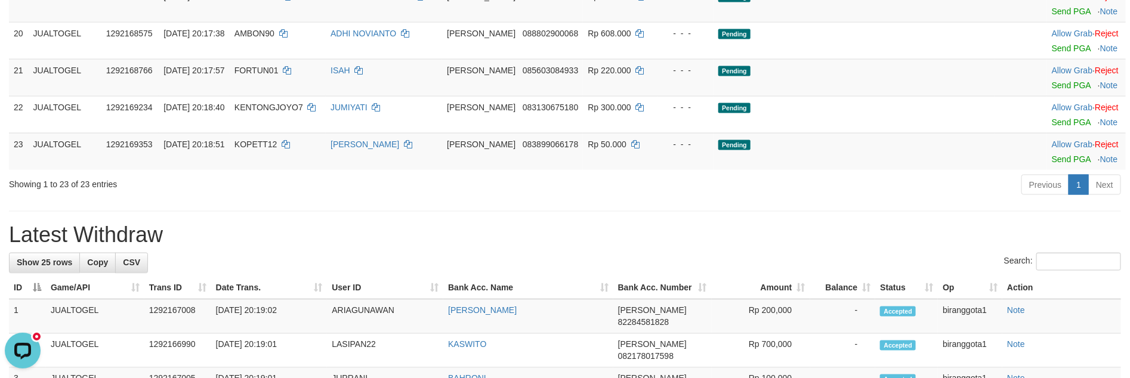
scroll to position [906, 0]
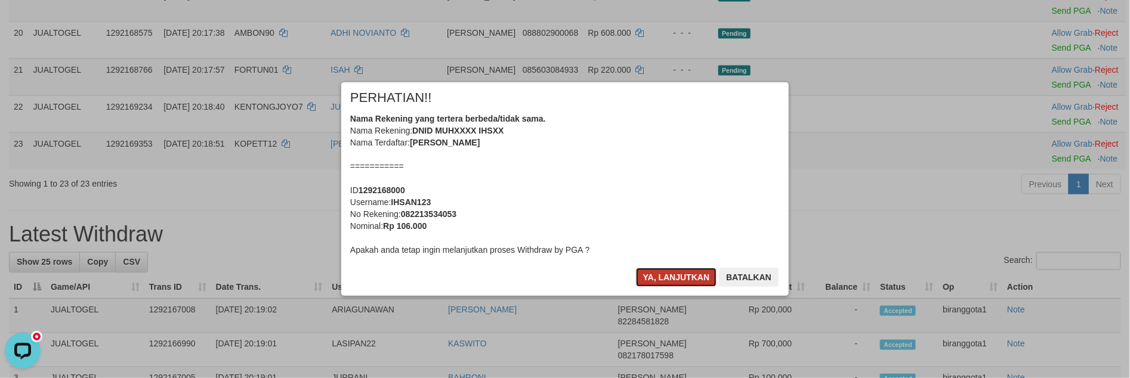
click at [685, 286] on button "Ya, lanjutkan" at bounding box center [676, 277] width 81 height 19
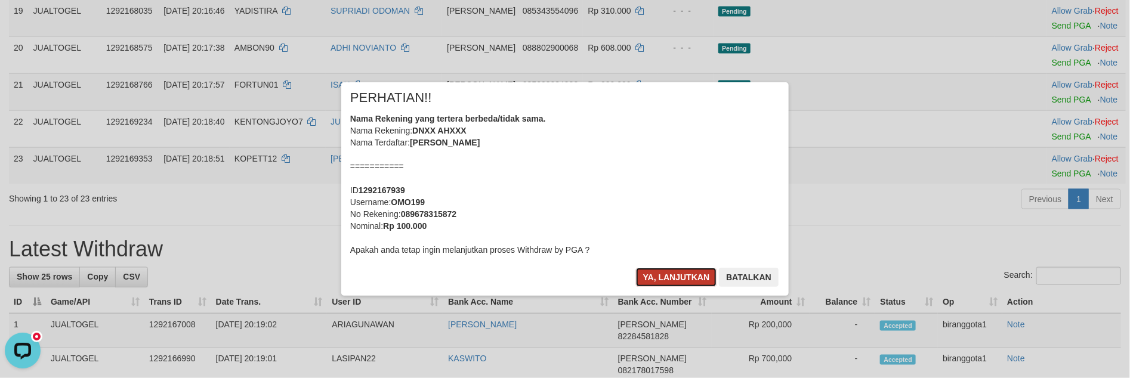
click at [684, 286] on button "Ya, lanjutkan" at bounding box center [676, 277] width 81 height 19
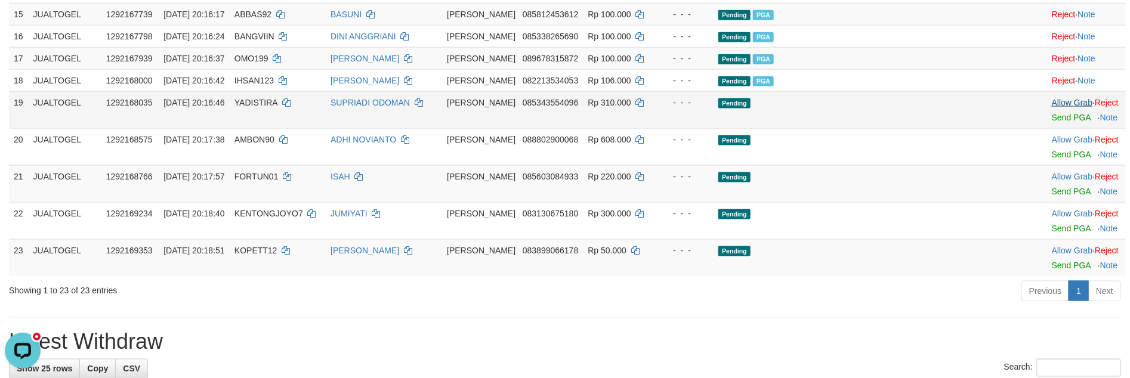
scroll to position [750, 0]
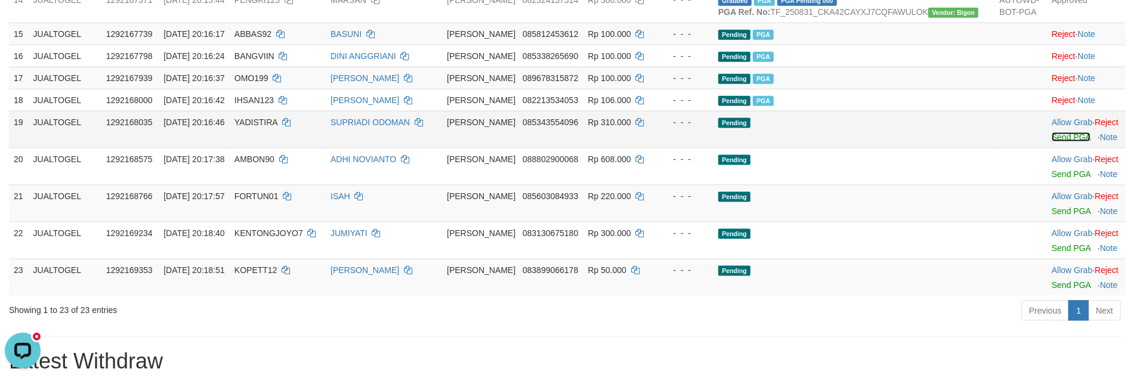
click at [1052, 142] on link "Send PGA" at bounding box center [1071, 137] width 39 height 10
click at [1052, 179] on link "Send PGA" at bounding box center [1071, 174] width 39 height 10
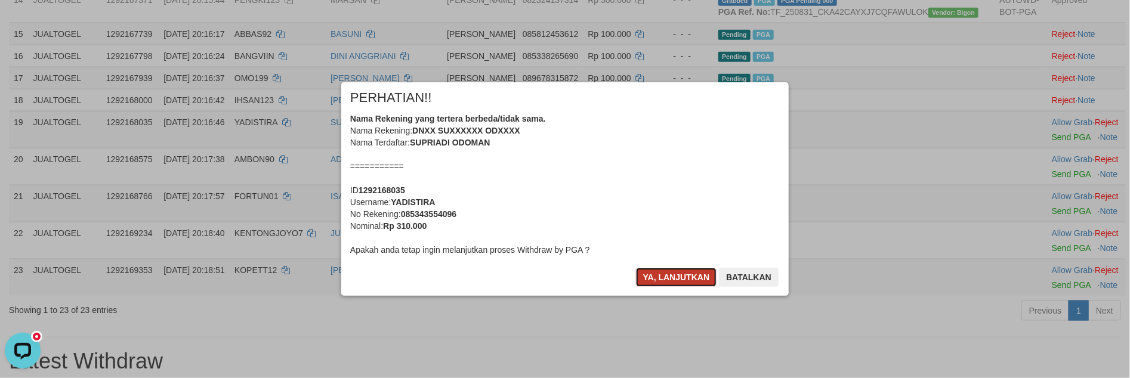
click at [657, 274] on button "Ya, lanjutkan" at bounding box center [676, 277] width 81 height 19
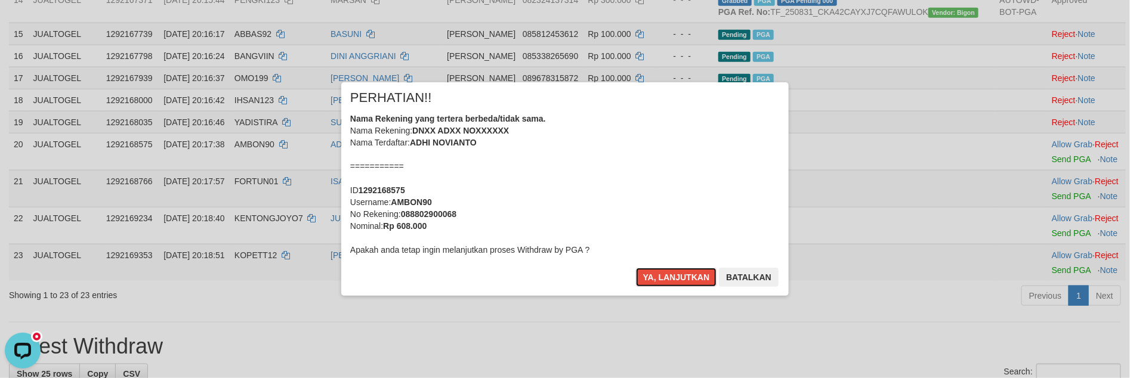
click at [657, 274] on button "Ya, lanjutkan" at bounding box center [676, 277] width 81 height 19
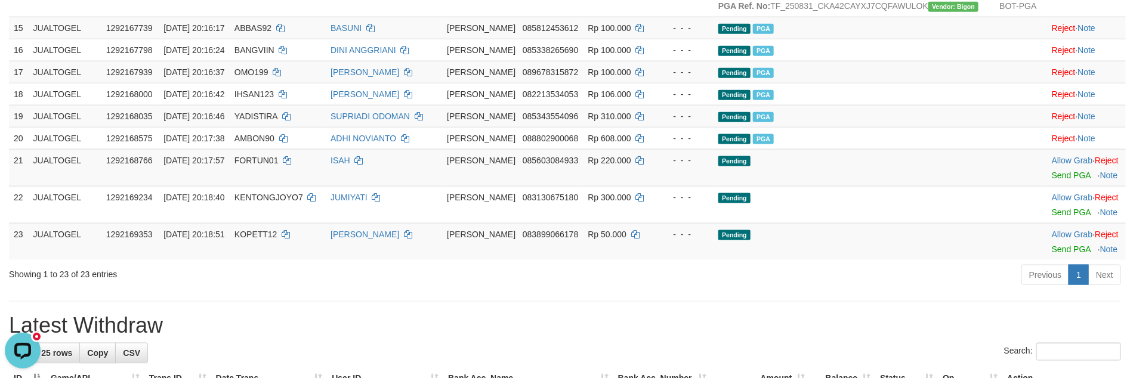
scroll to position [795, 0]
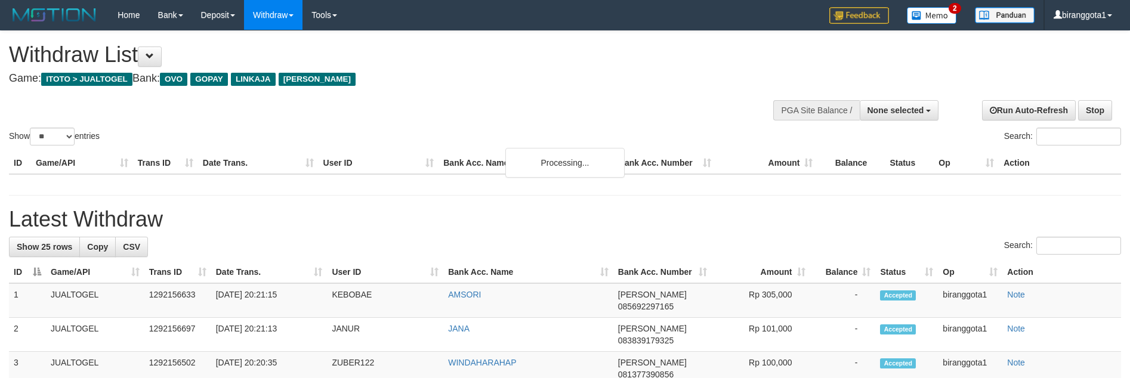
select select
select select "**"
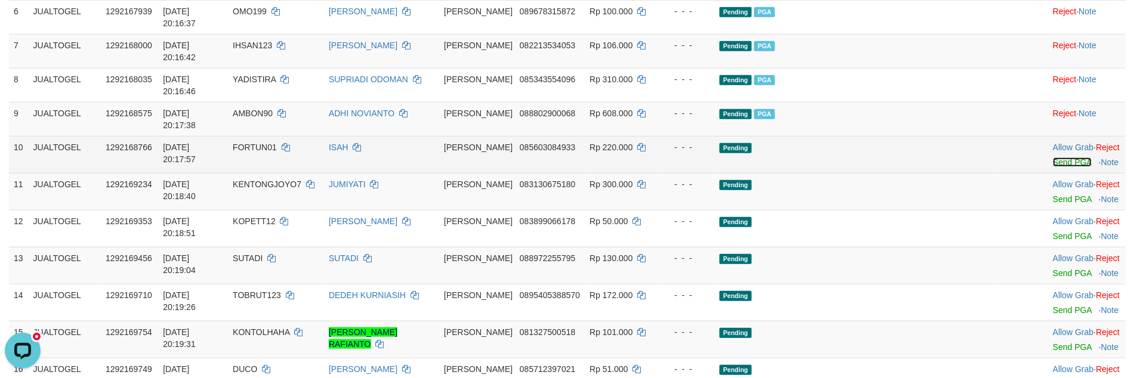
click at [1053, 157] on link "Send PGA" at bounding box center [1072, 162] width 39 height 10
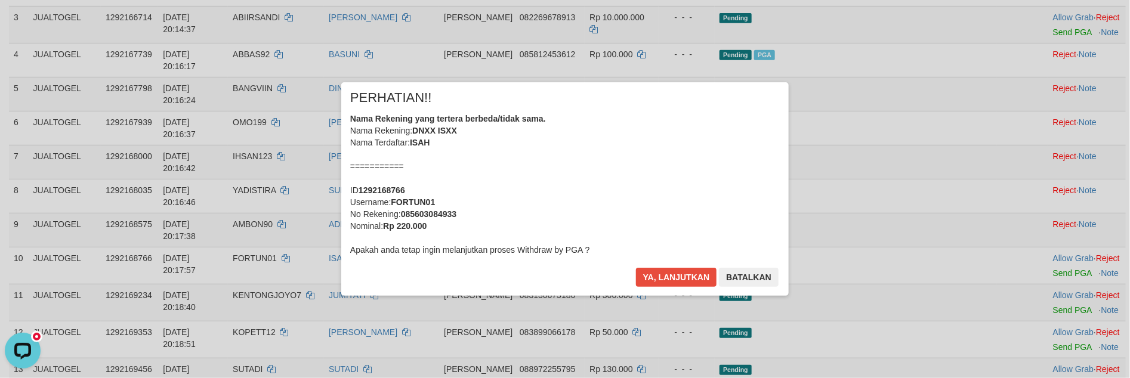
scroll to position [358, 0]
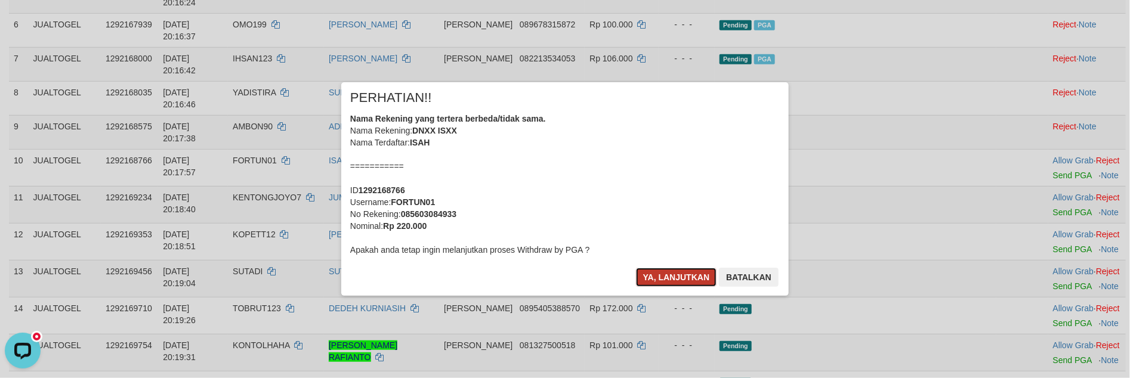
click at [675, 282] on button "Ya, lanjutkan" at bounding box center [676, 277] width 81 height 19
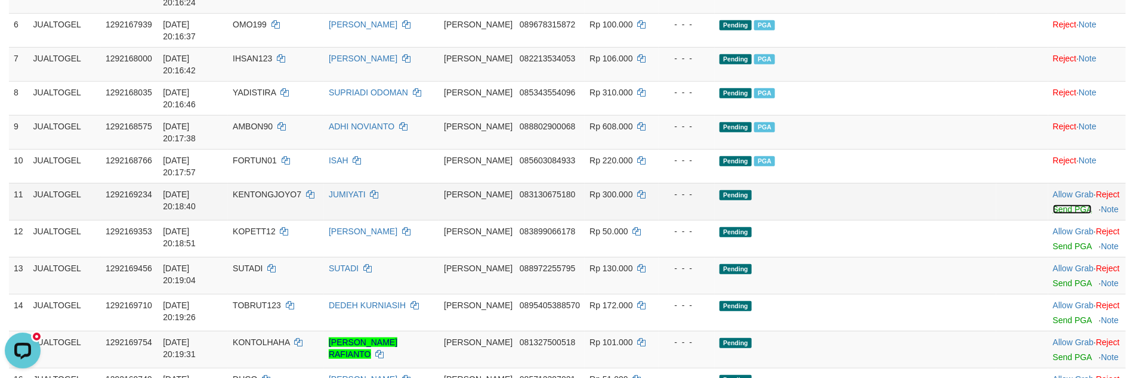
click at [1053, 205] on link "Send PGA" at bounding box center [1072, 210] width 39 height 10
click at [1053, 242] on link "Send PGA" at bounding box center [1072, 247] width 39 height 10
click at [1053, 279] on link "Send PGA" at bounding box center [1072, 284] width 39 height 10
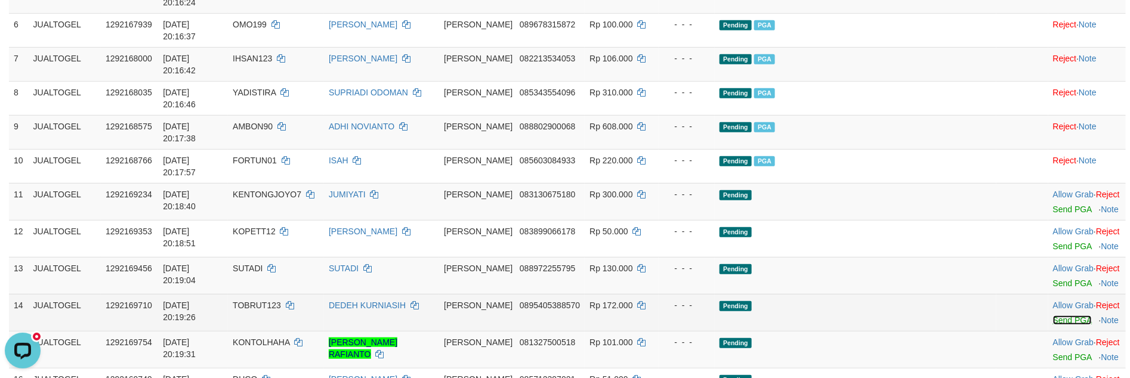
click at [1053, 316] on link "Send PGA" at bounding box center [1072, 321] width 39 height 10
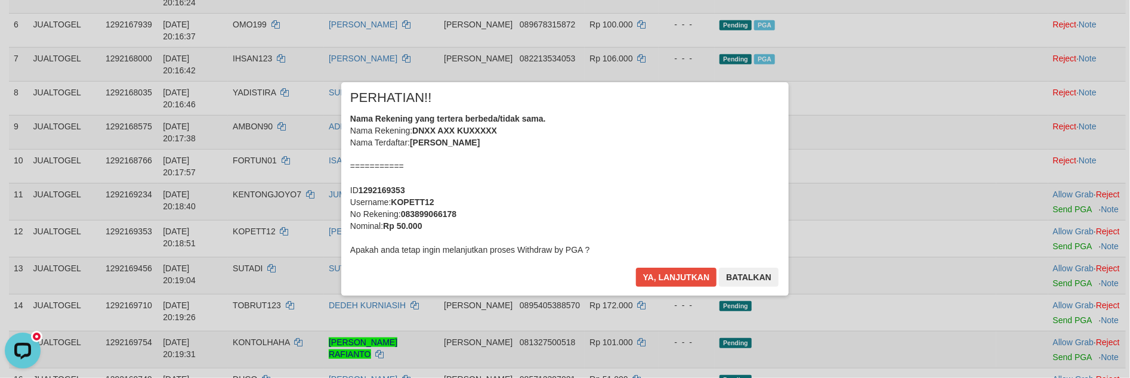
click at [1040, 297] on div "× PERHATIAN!! Nama Rekening yang tertera berbeda/tidak sama. Nama Rekening: DNX…" at bounding box center [565, 188] width 1130 height 261
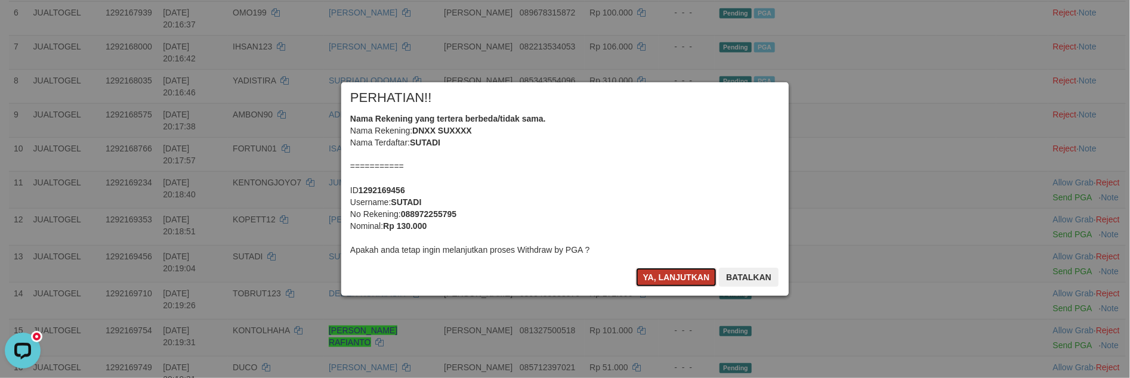
click at [669, 282] on button "Ya, lanjutkan" at bounding box center [676, 277] width 81 height 19
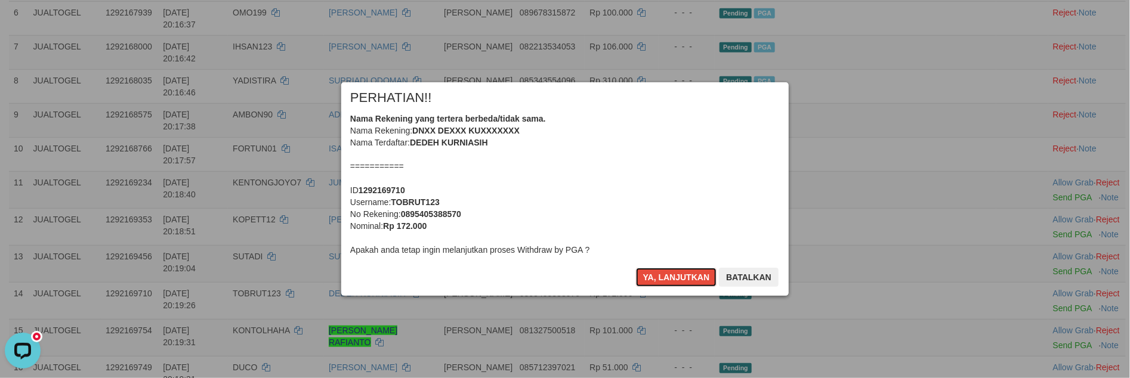
click at [669, 282] on button "Ya, lanjutkan" at bounding box center [676, 277] width 81 height 19
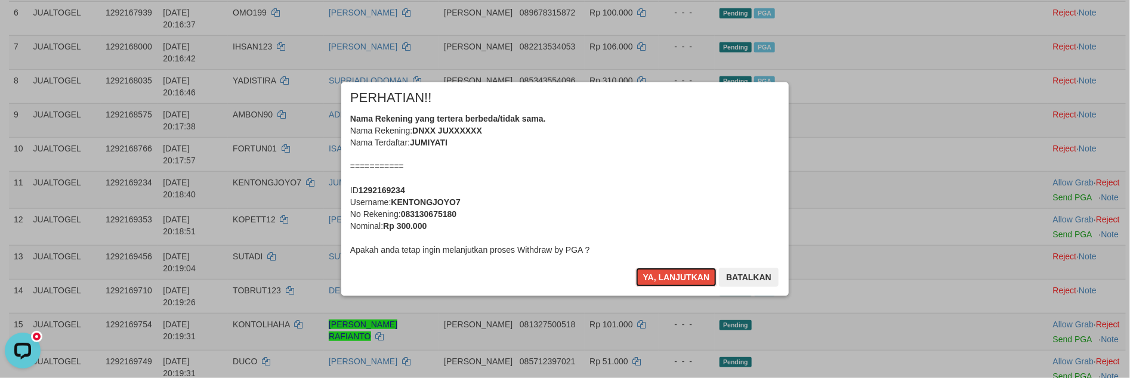
click at [669, 282] on button "Ya, lanjutkan" at bounding box center [676, 277] width 81 height 19
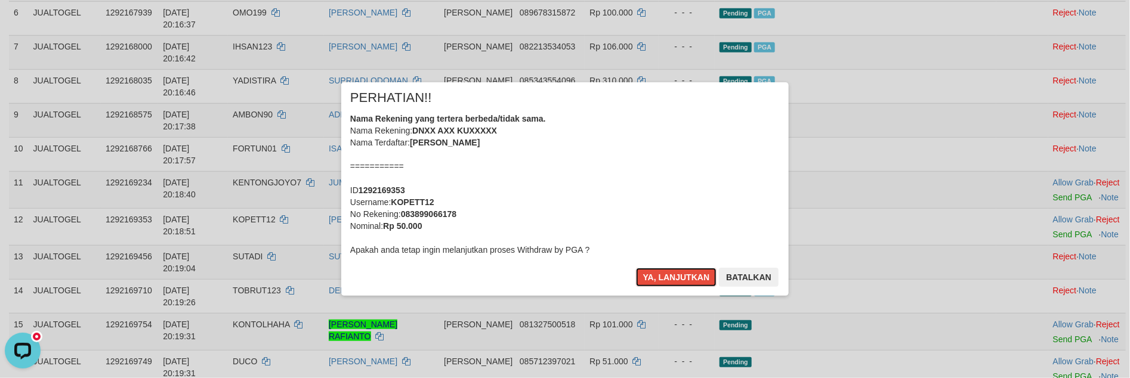
click at [669, 282] on button "Ya, lanjutkan" at bounding box center [676, 277] width 81 height 19
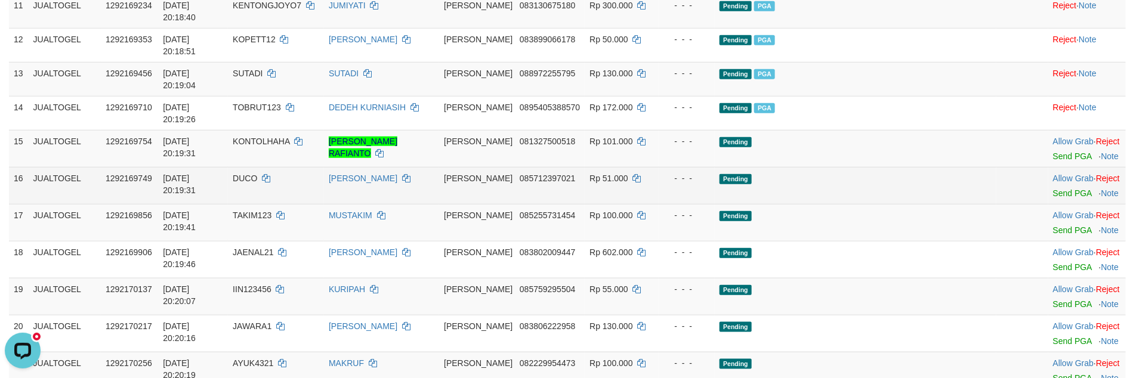
scroll to position [537, 0]
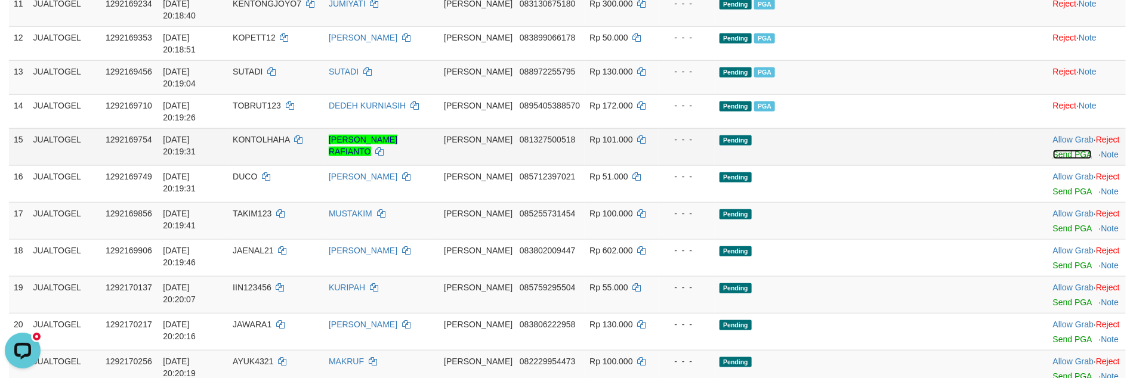
click at [1053, 150] on link "Send PGA" at bounding box center [1072, 155] width 39 height 10
click at [1053, 187] on link "Send PGA" at bounding box center [1072, 192] width 39 height 10
click at [1053, 224] on link "Send PGA" at bounding box center [1072, 229] width 39 height 10
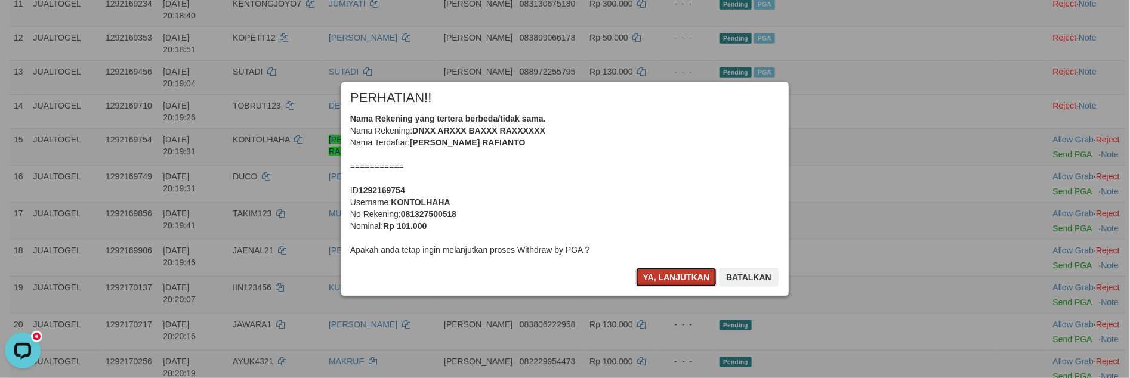
click at [669, 276] on button "Ya, lanjutkan" at bounding box center [676, 277] width 81 height 19
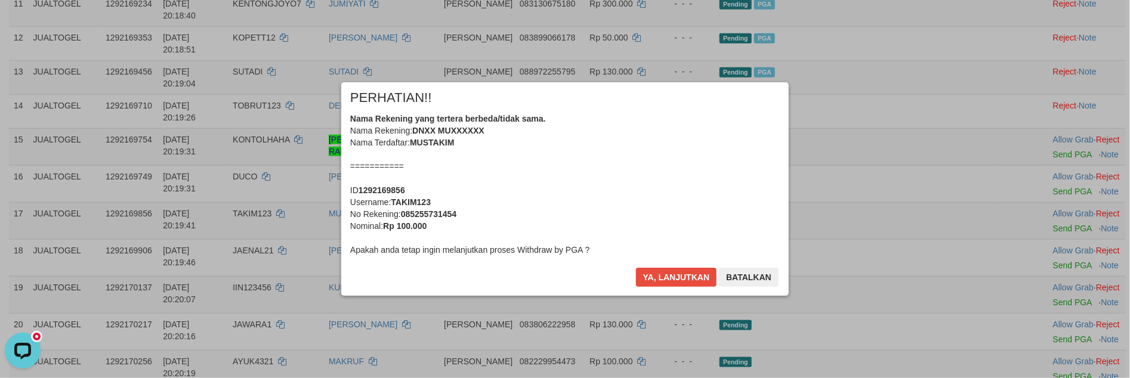
scroll to position [521, 0]
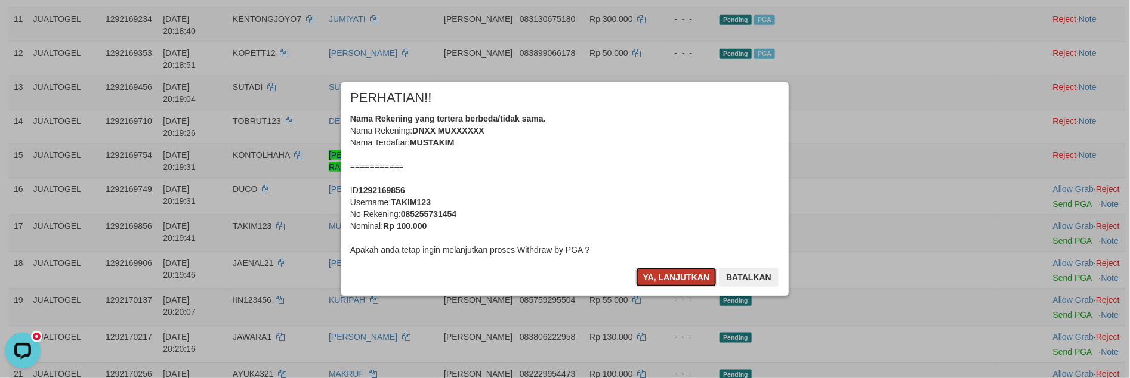
click at [668, 274] on button "Ya, lanjutkan" at bounding box center [676, 277] width 81 height 19
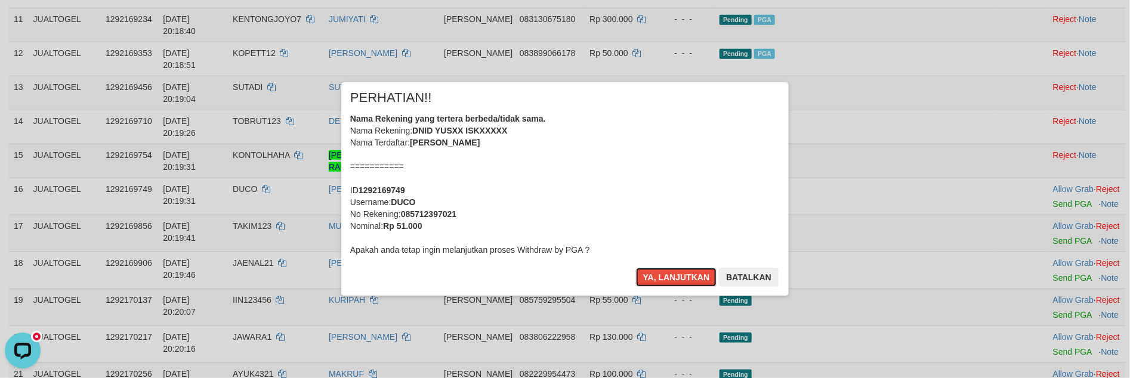
click at [666, 274] on button "Ya, lanjutkan" at bounding box center [676, 277] width 81 height 19
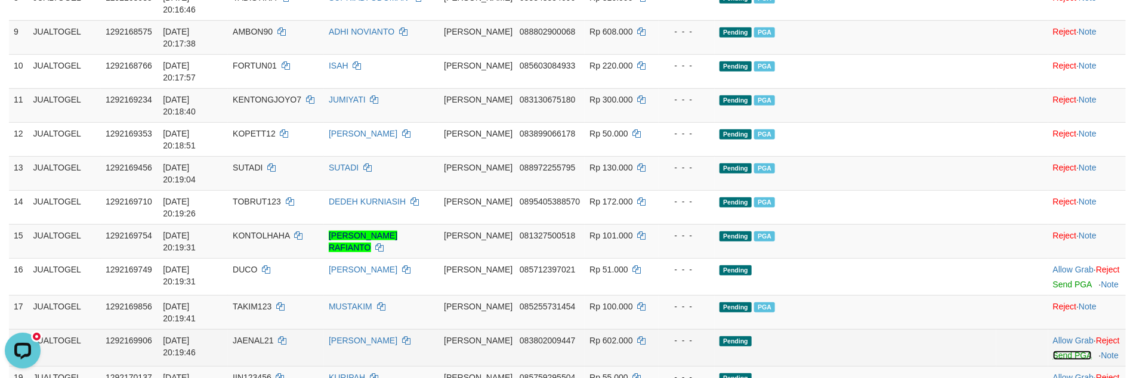
click at [1053, 351] on link "Send PGA" at bounding box center [1072, 356] width 39 height 10
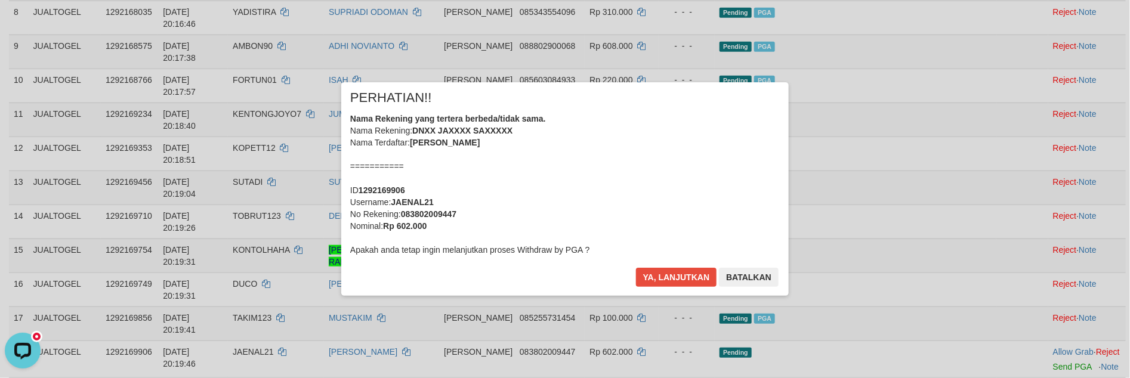
click at [1035, 351] on div "× PERHATIAN!! Nama Rekening yang tertera berbeda/tidak sama. Nama Rekening: DNX…" at bounding box center [565, 189] width 1130 height 378
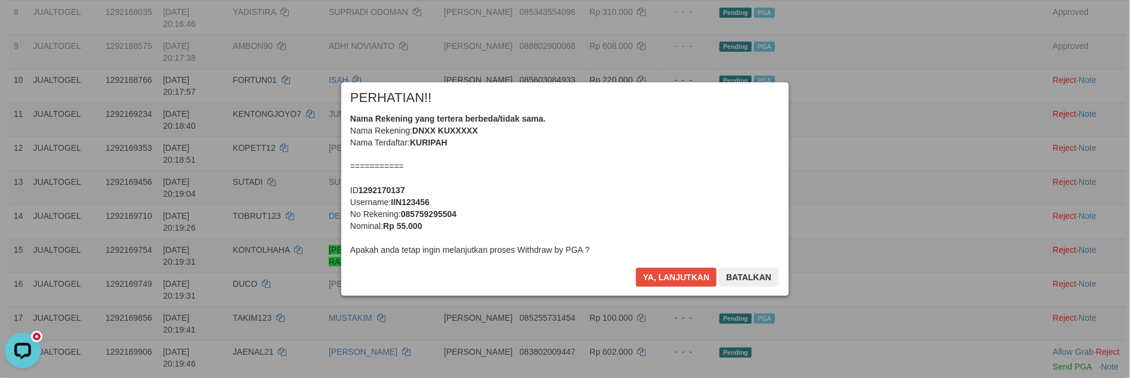
click at [593, 215] on div "Nama Rekening yang tertera berbeda/tidak sama. Nama Rekening: DNXX KUXXXXX Nama…" at bounding box center [565, 184] width 430 height 143
click at [636, 268] on button "Ya, lanjutkan" at bounding box center [676, 277] width 81 height 19
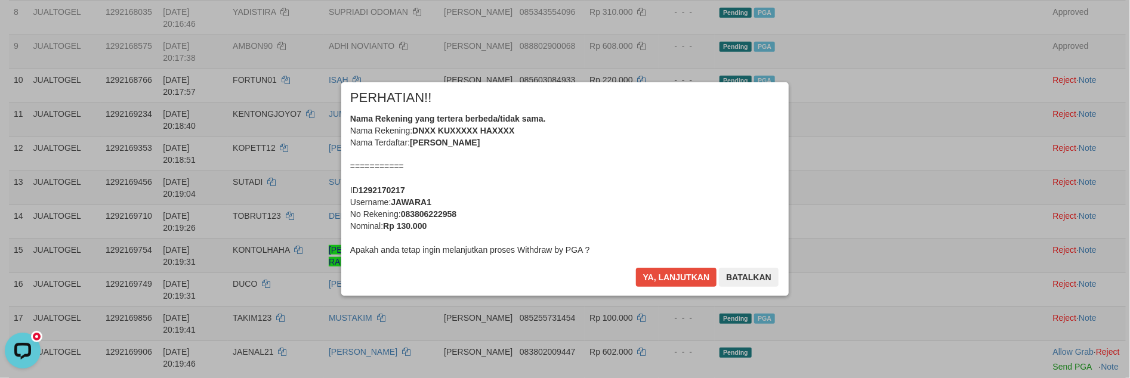
click at [571, 213] on div "Nama Rekening yang tertera berbeda/tidak sama. Nama Rekening: DNXX KUXXXXX HAXX…" at bounding box center [565, 184] width 430 height 143
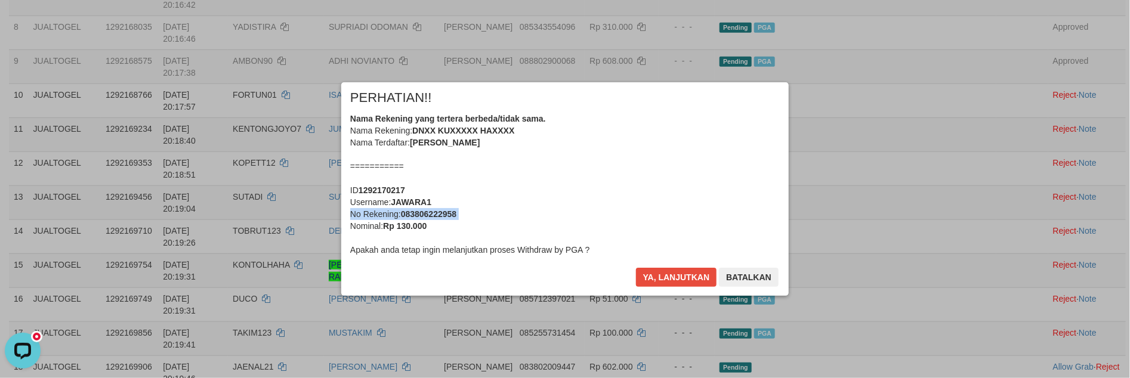
click at [569, 213] on div "Nama Rekening yang tertera berbeda/tidak sama. Nama Rekening: DNXX KUXXXXX HAXX…" at bounding box center [565, 184] width 430 height 143
click at [636, 268] on button "Ya, lanjutkan" at bounding box center [676, 277] width 81 height 19
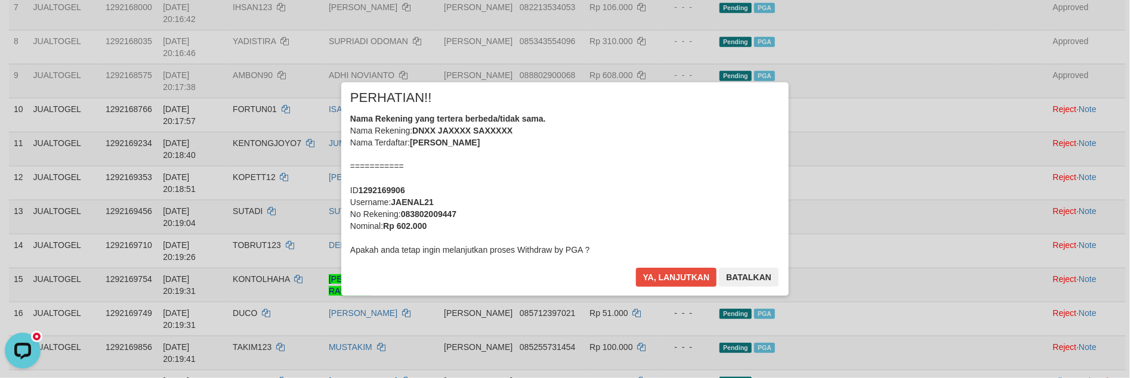
click at [703, 240] on div "Nama Rekening yang tertera berbeda/tidak sama. Nama Rekening: DNXX JAXXXX SAXXX…" at bounding box center [565, 184] width 430 height 143
click at [693, 236] on div "Nama Rekening yang tertera berbeda/tidak sama. Nama Rekening: DNXX JAXXXX SAXXX…" at bounding box center [565, 184] width 430 height 143
click at [636, 268] on button "Ya, lanjutkan" at bounding box center [676, 277] width 81 height 19
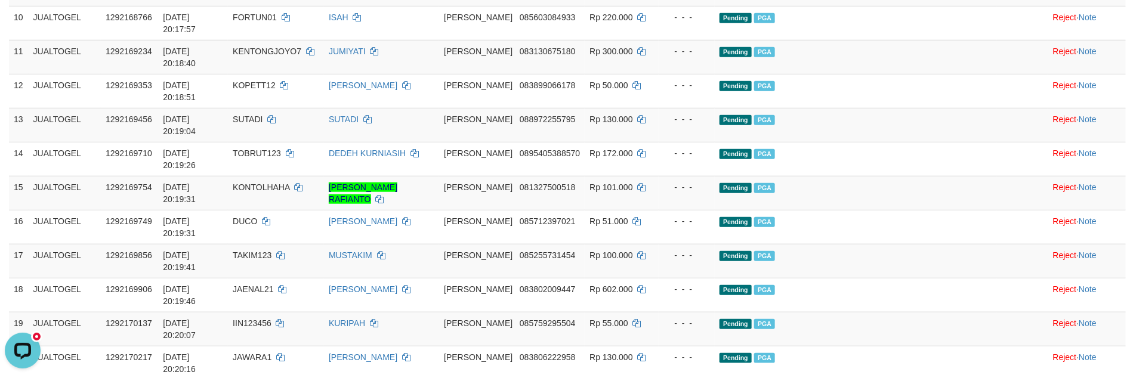
scroll to position [561, 0]
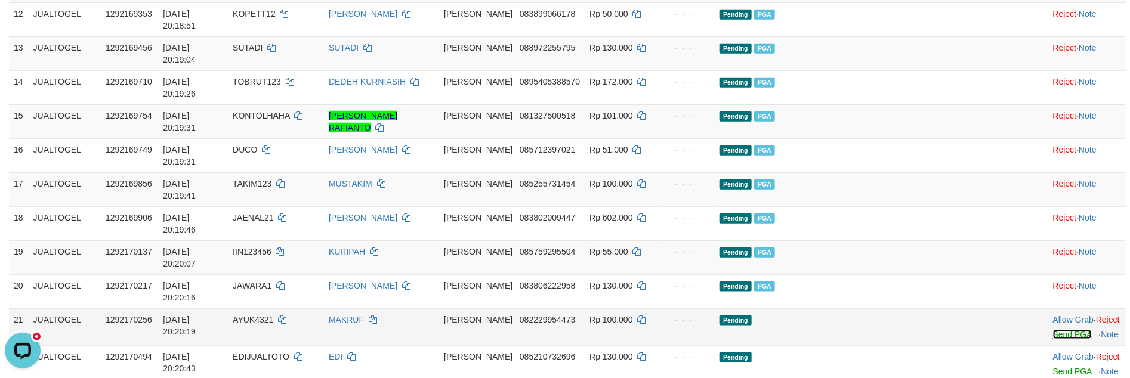
click at [1053, 330] on link "Send PGA" at bounding box center [1072, 335] width 39 height 10
click at [1053, 367] on link "Send PGA" at bounding box center [1072, 372] width 39 height 10
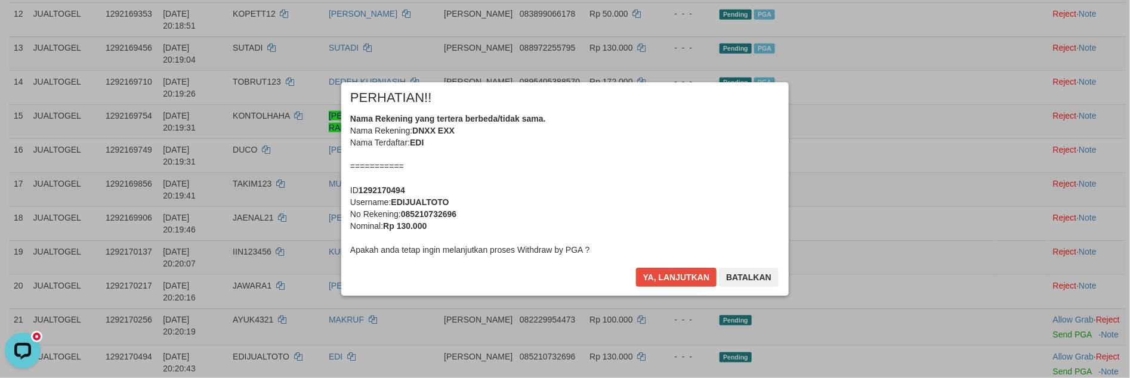
click at [635, 268] on div "Ya, lanjutkan Batalkan" at bounding box center [707, 282] width 145 height 28
click at [655, 282] on button "Ya, lanjutkan" at bounding box center [676, 277] width 81 height 19
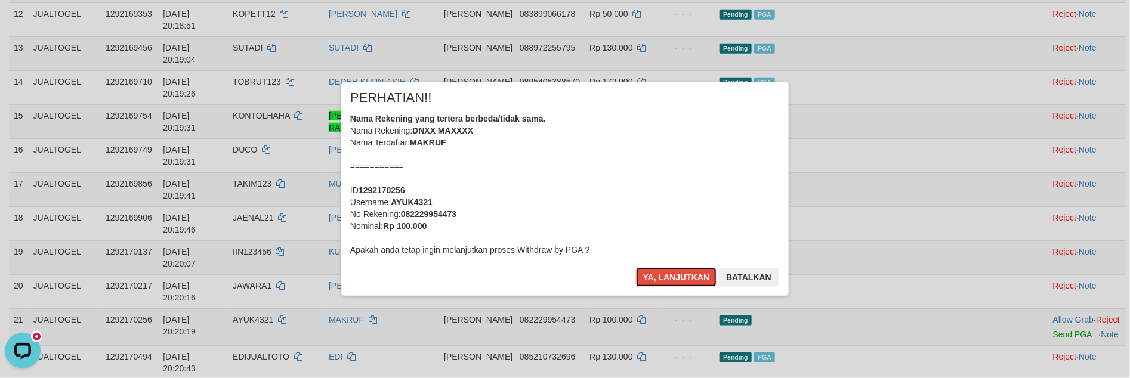
click at [655, 282] on button "Ya, lanjutkan" at bounding box center [676, 277] width 81 height 19
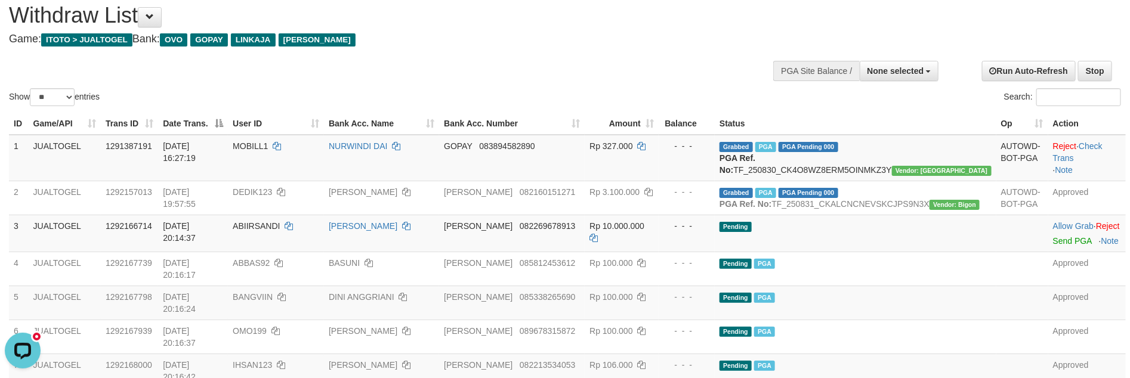
scroll to position [0, 0]
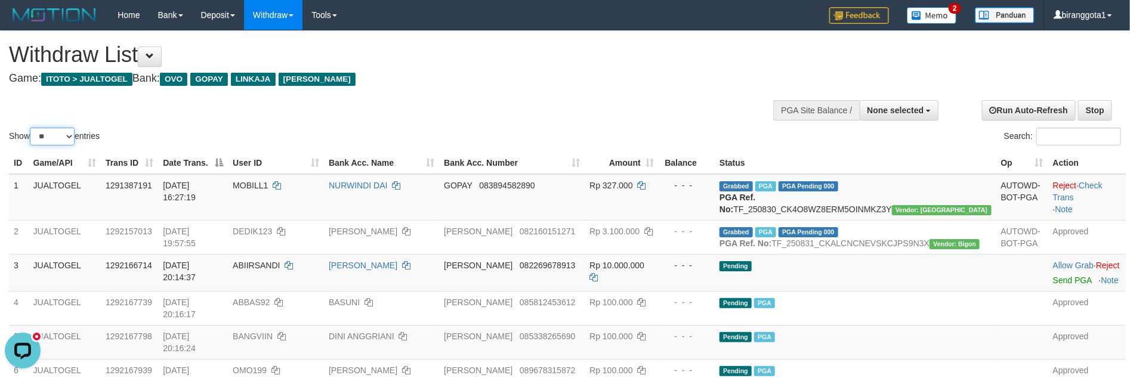
click at [55, 144] on select "** ** ** ***" at bounding box center [52, 137] width 45 height 18
drag, startPoint x: 65, startPoint y: 131, endPoint x: 64, endPoint y: 143, distance: 11.9
click at [65, 131] on select "** ** ** ***" at bounding box center [52, 137] width 45 height 18
select select "***"
click at [32, 128] on select "** ** ** ***" at bounding box center [52, 137] width 45 height 18
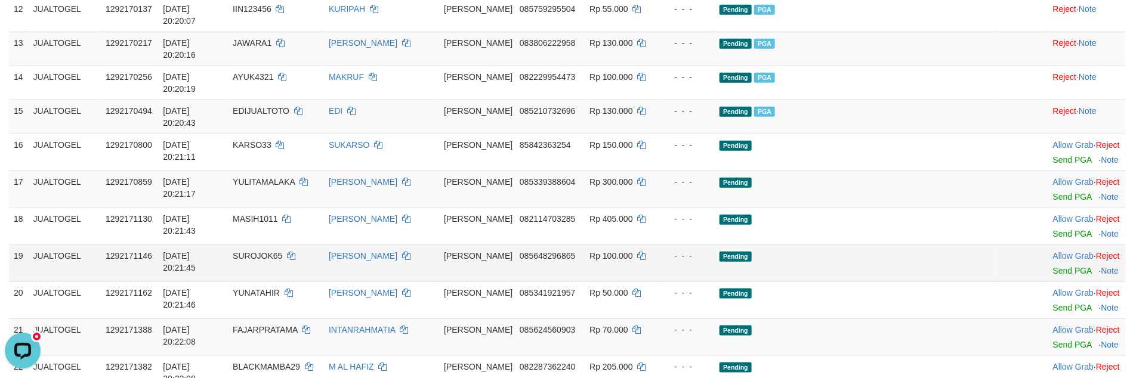
scroll to position [426, 0]
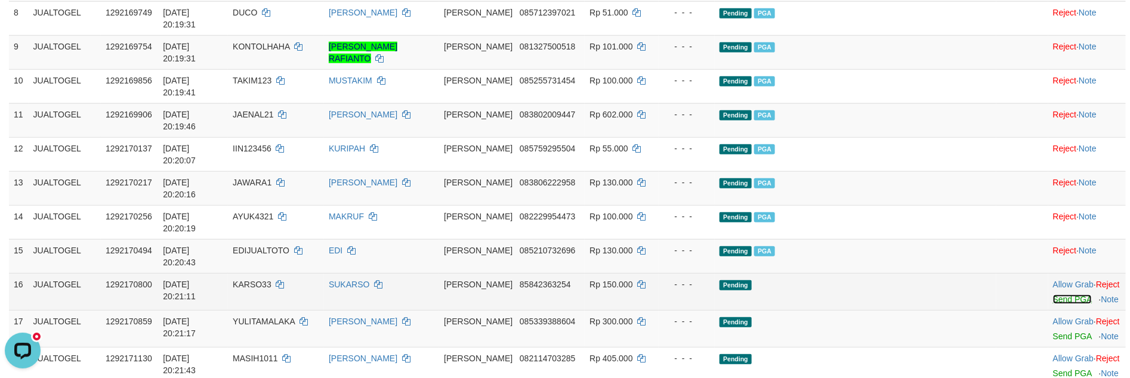
click at [1053, 295] on link "Send PGA" at bounding box center [1072, 300] width 39 height 10
click at [1053, 332] on link "Send PGA" at bounding box center [1072, 337] width 39 height 10
click at [1048, 347] on td "Allow Grab · Reject Send PGA · Note" at bounding box center [1087, 365] width 78 height 37
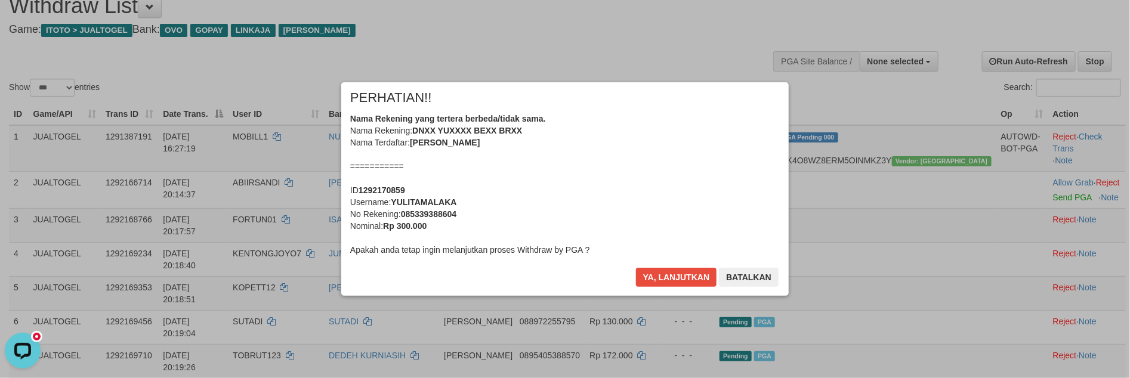
scroll to position [0, 0]
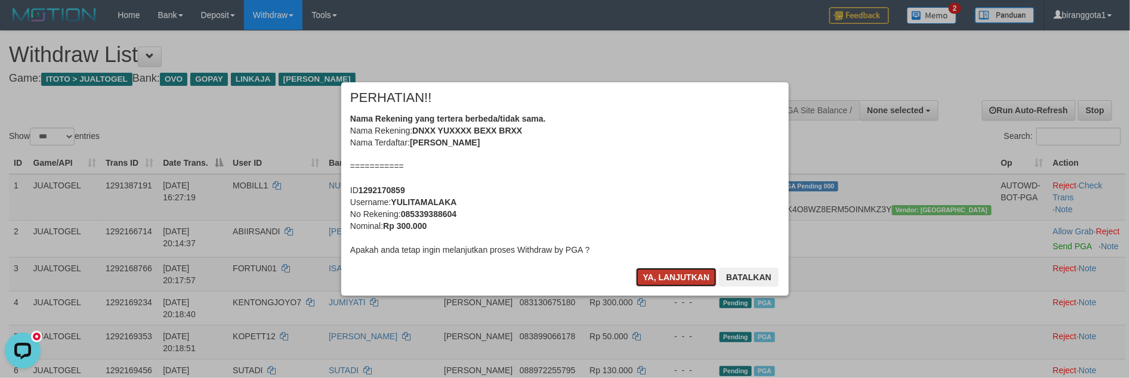
click at [662, 279] on button "Ya, lanjutkan" at bounding box center [676, 277] width 81 height 19
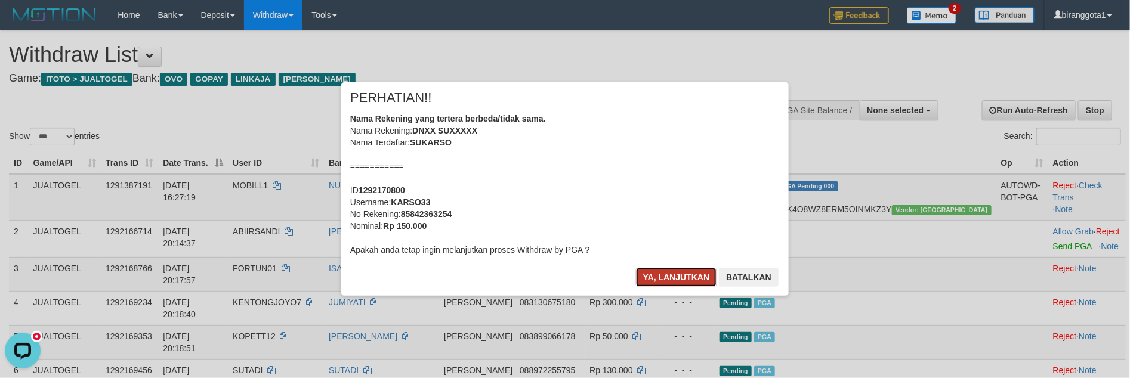
click at [660, 279] on button "Ya, lanjutkan" at bounding box center [676, 277] width 81 height 19
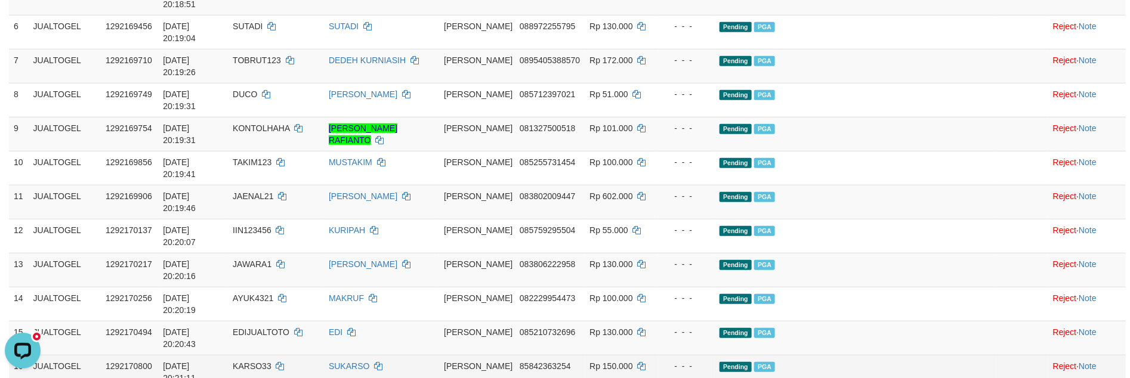
scroll to position [358, 0]
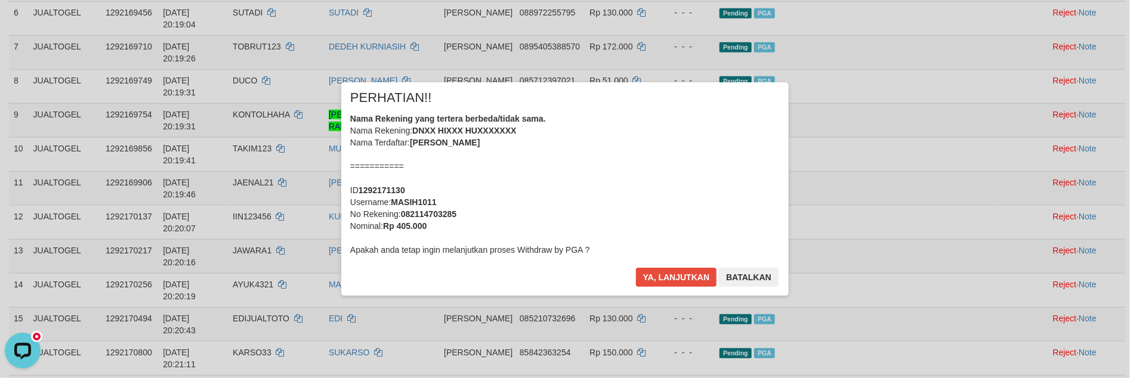
click at [1034, 347] on div "× PERHATIAN!! Nama Rekening yang tertera berbeda/tidak sama. Nama Rekening: DNX…" at bounding box center [565, 189] width 1130 height 378
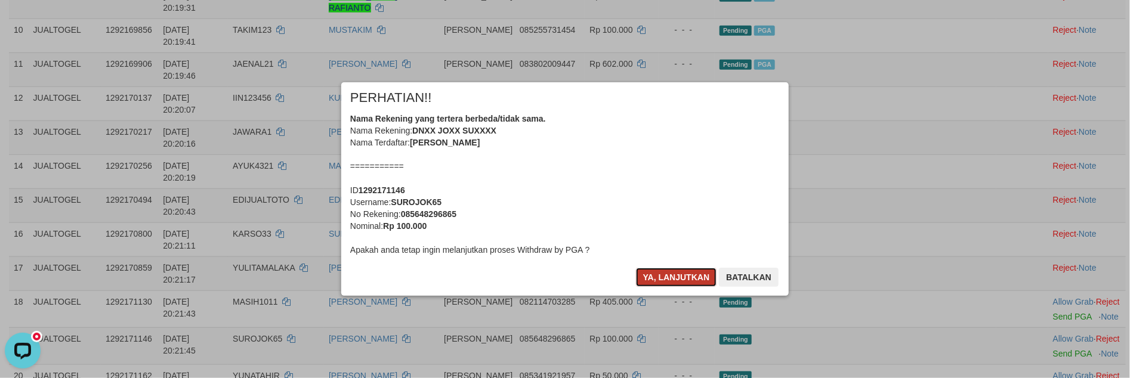
click at [682, 276] on button "Ya, lanjutkan" at bounding box center [676, 277] width 81 height 19
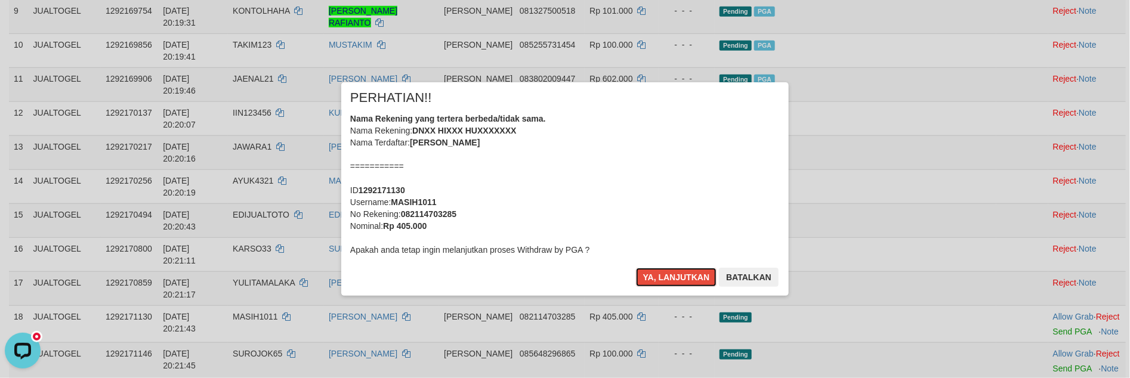
click at [680, 277] on button "Ya, lanjutkan" at bounding box center [676, 277] width 81 height 19
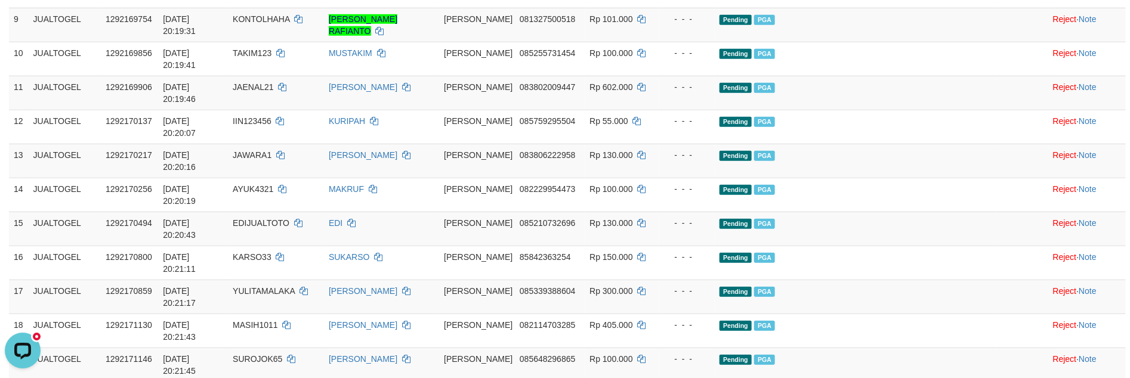
scroll to position [455, 0]
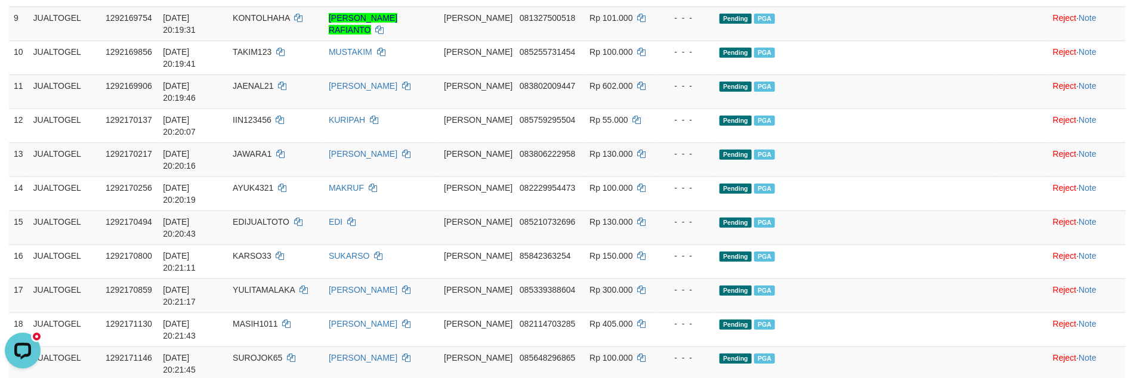
drag, startPoint x: 1049, startPoint y: 224, endPoint x: 1045, endPoint y: 258, distance: 34.2
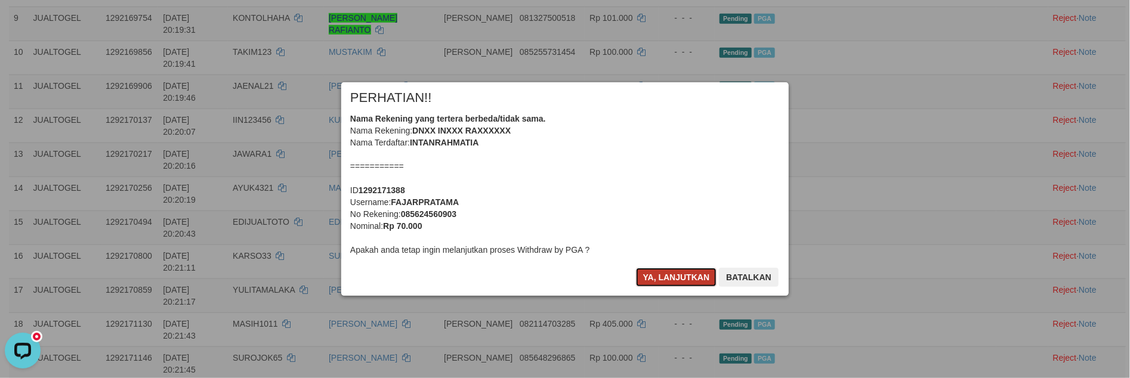
click at [662, 276] on button "Ya, lanjutkan" at bounding box center [676, 277] width 81 height 19
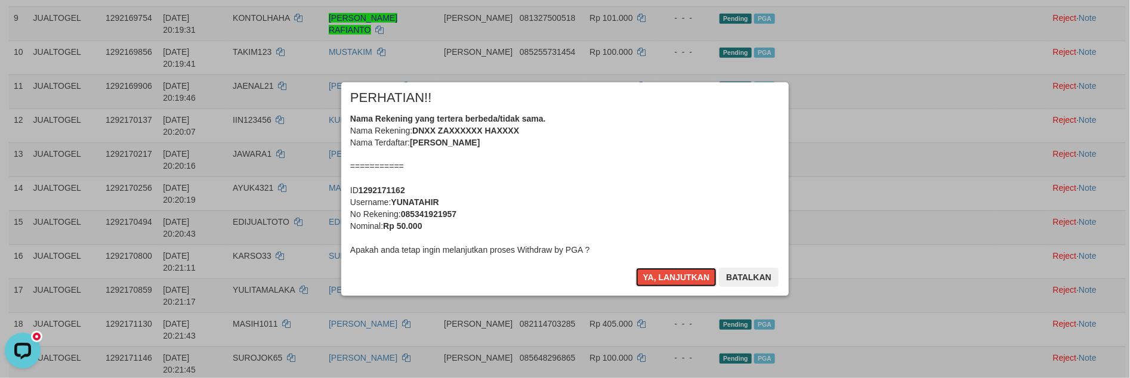
click at [662, 276] on button "Ya, lanjutkan" at bounding box center [676, 277] width 81 height 19
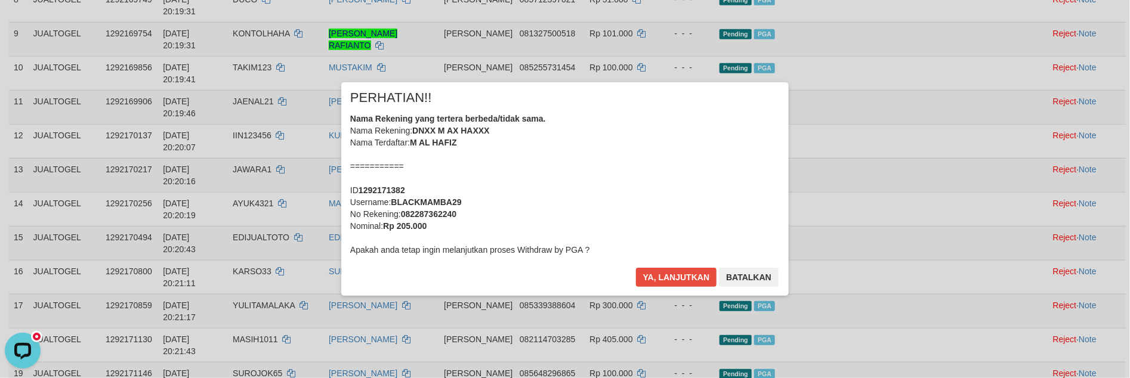
scroll to position [425, 0]
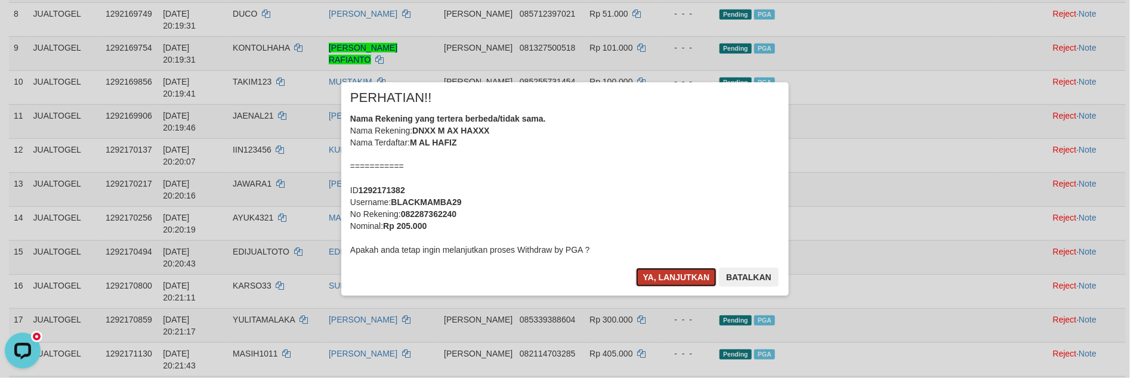
click at [648, 268] on button "Ya, lanjutkan" at bounding box center [676, 277] width 81 height 19
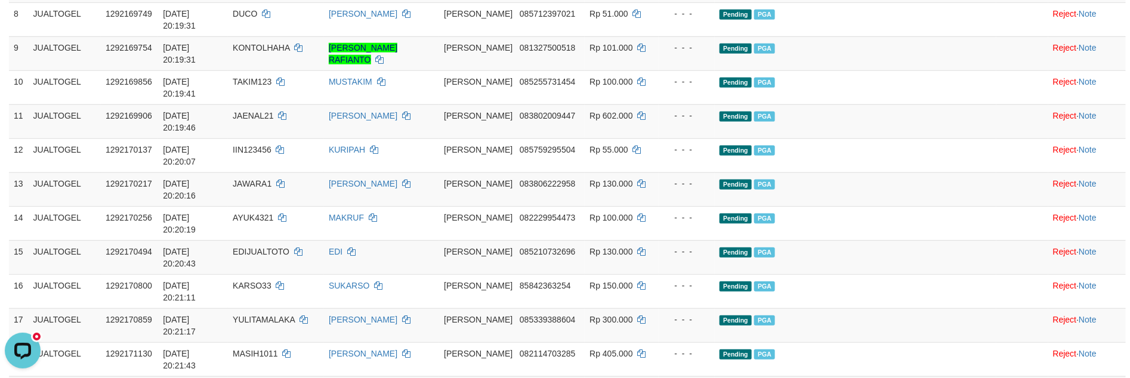
scroll to position [186, 0]
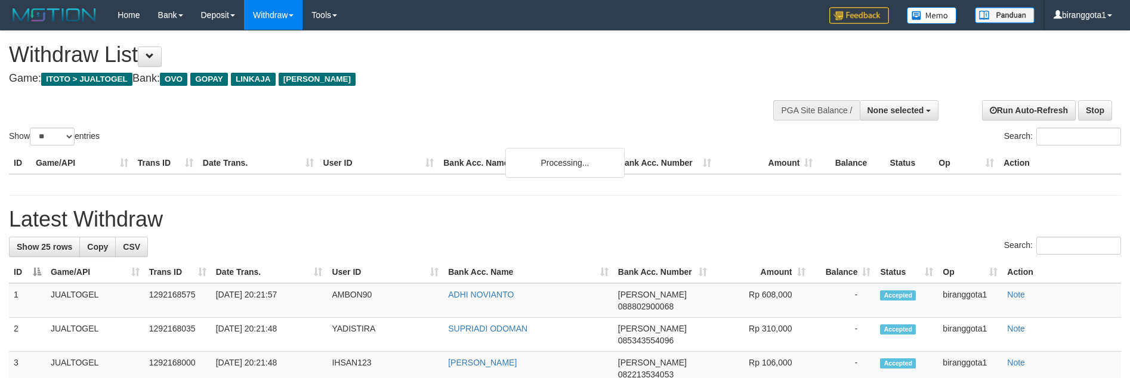
select select
drag, startPoint x: 55, startPoint y: 131, endPoint x: 56, endPoint y: 138, distance: 7.2
click at [55, 131] on select "** ** ** ***" at bounding box center [52, 137] width 45 height 18
select select "***"
click at [32, 128] on select "** ** ** ***" at bounding box center [52, 137] width 45 height 18
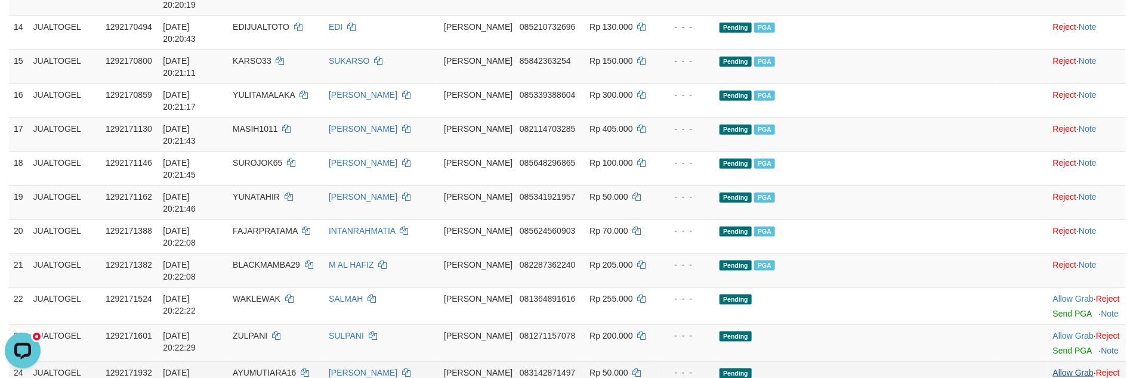
scroll to position [485, 0]
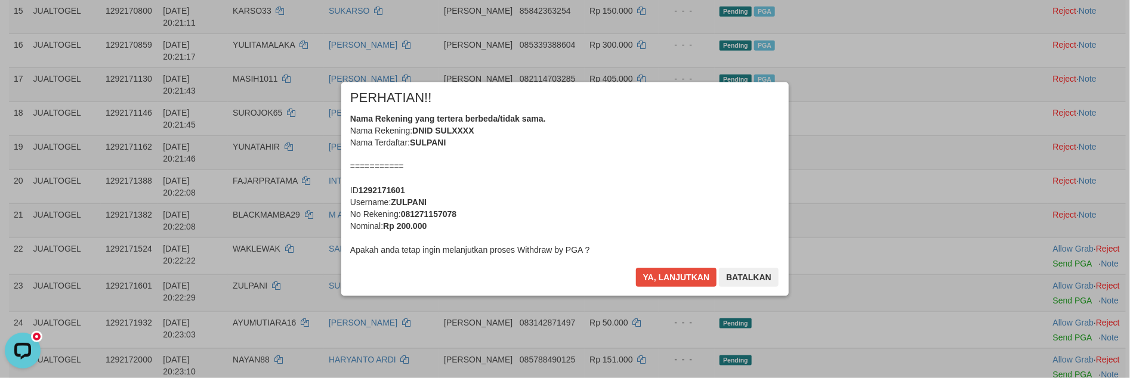
scroll to position [637, 0]
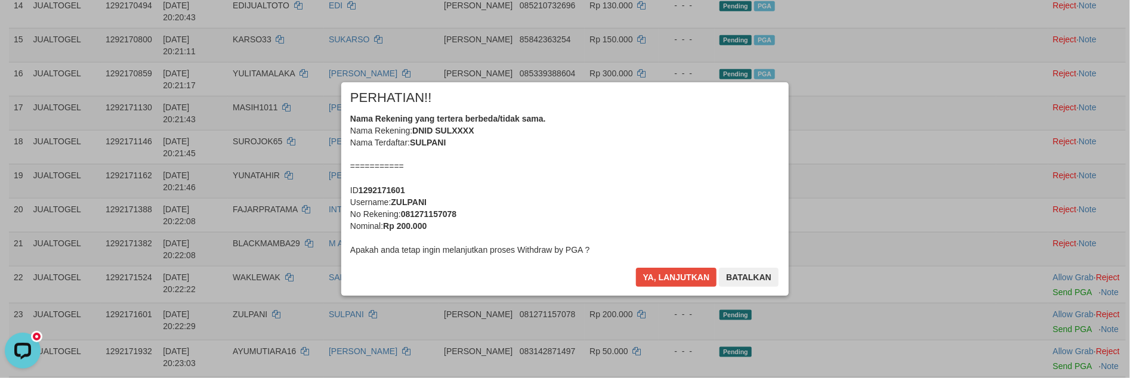
click at [641, 262] on div "× PERHATIAN!! Nama Rekening yang tertera berbeda/tidak sama. Nama Rekening: DNI…" at bounding box center [564, 189] width 447 height 214
click at [657, 279] on button "Ya, lanjutkan" at bounding box center [676, 277] width 81 height 19
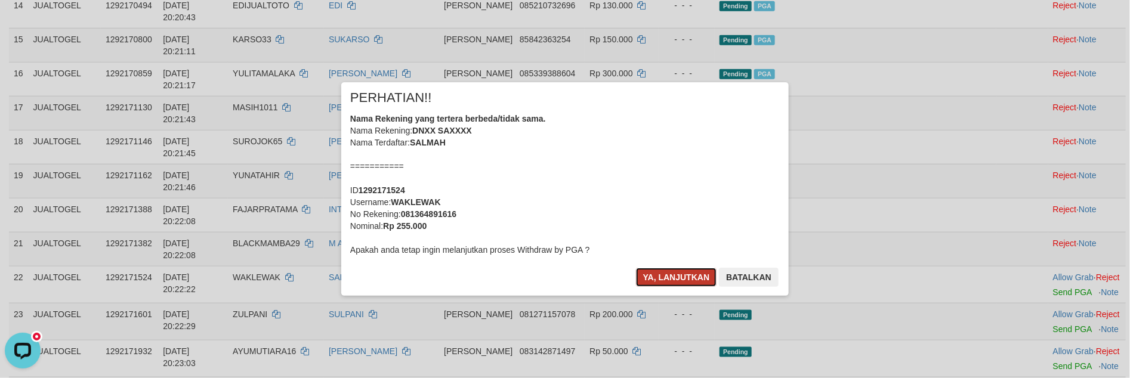
click at [659, 277] on button "Ya, lanjutkan" at bounding box center [676, 277] width 81 height 19
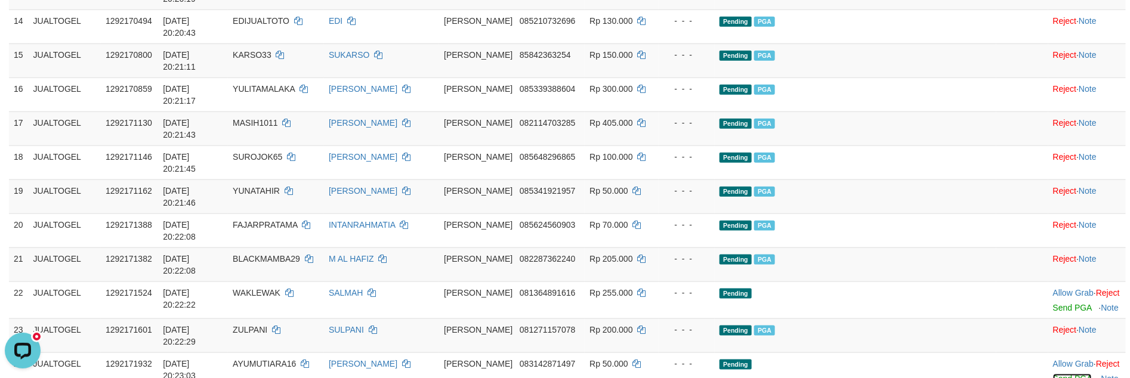
scroll to position [607, 0]
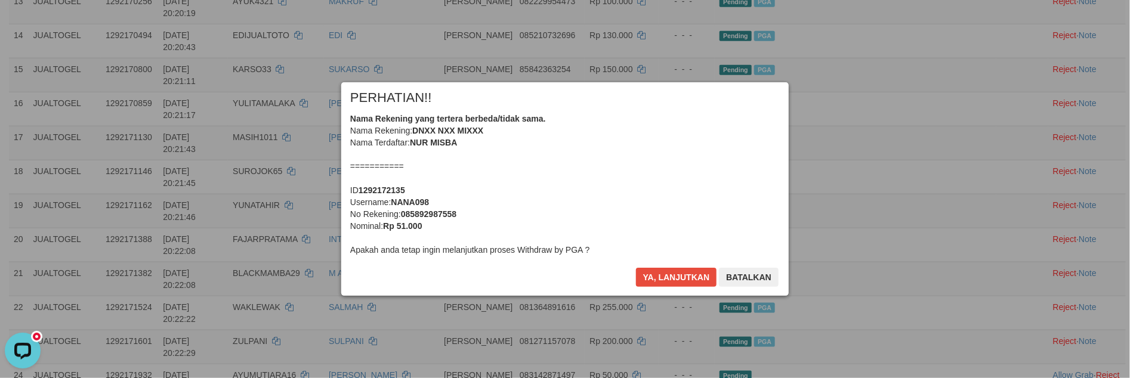
click at [650, 264] on div "× PERHATIAN!! Nama Rekening yang tertera berbeda/tidak sama. Nama Rekening: DNX…" at bounding box center [564, 189] width 447 height 214
click at [650, 270] on button "Ya, lanjutkan" at bounding box center [676, 277] width 81 height 19
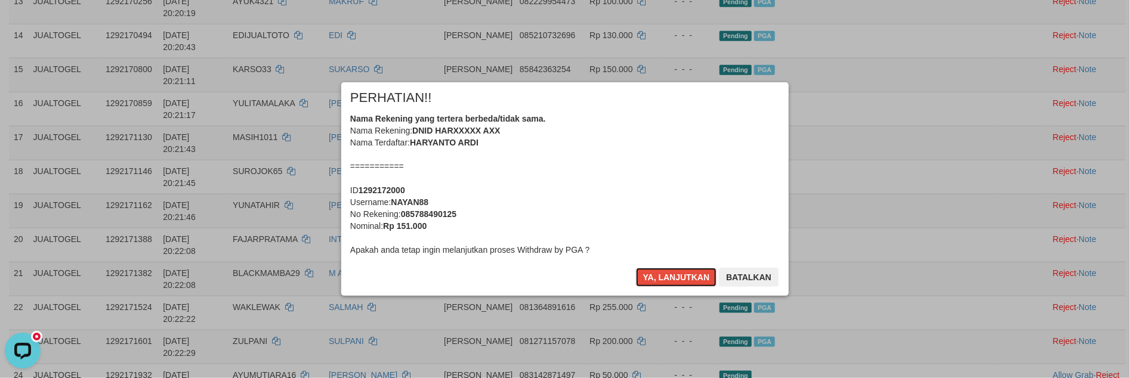
click at [650, 270] on button "Ya, lanjutkan" at bounding box center [676, 277] width 81 height 19
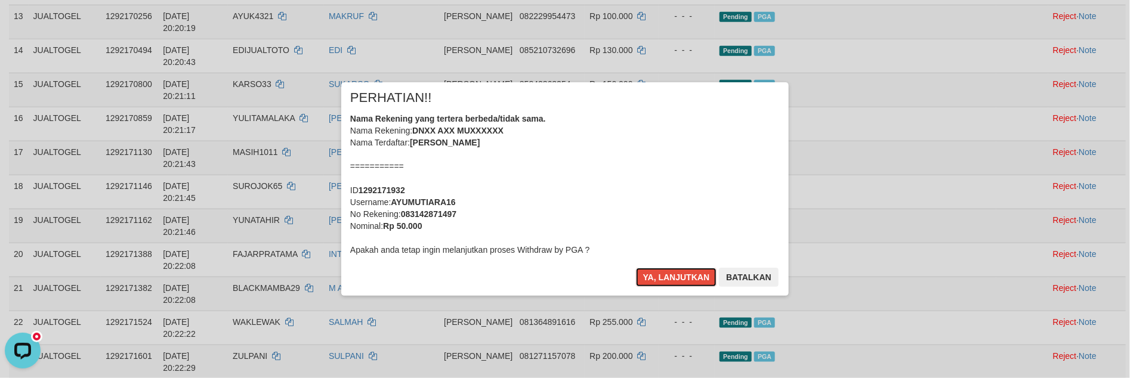
click at [650, 270] on button "Ya, lanjutkan" at bounding box center [676, 277] width 81 height 19
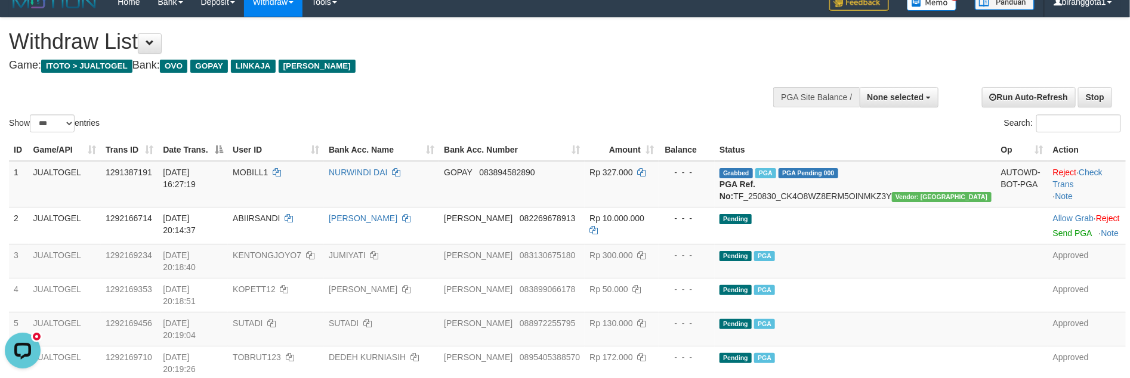
scroll to position [0, 0]
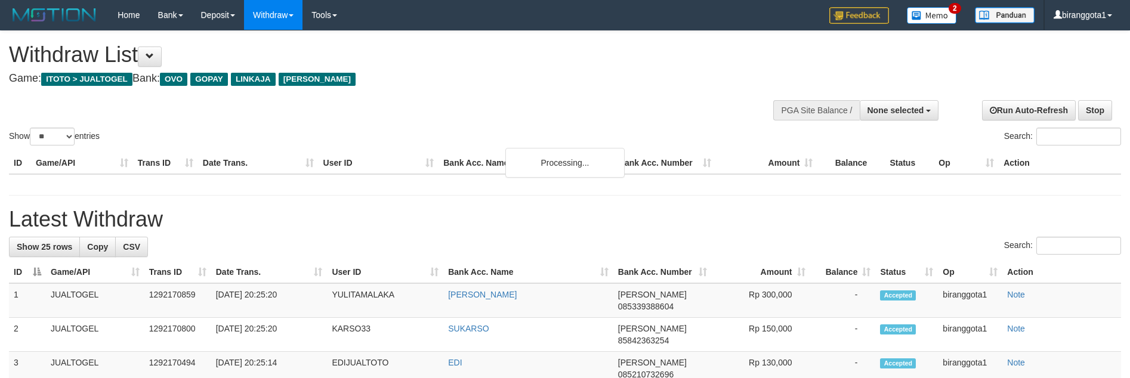
select select
select select "**"
click at [883, 116] on button "None selected" at bounding box center [899, 110] width 79 height 20
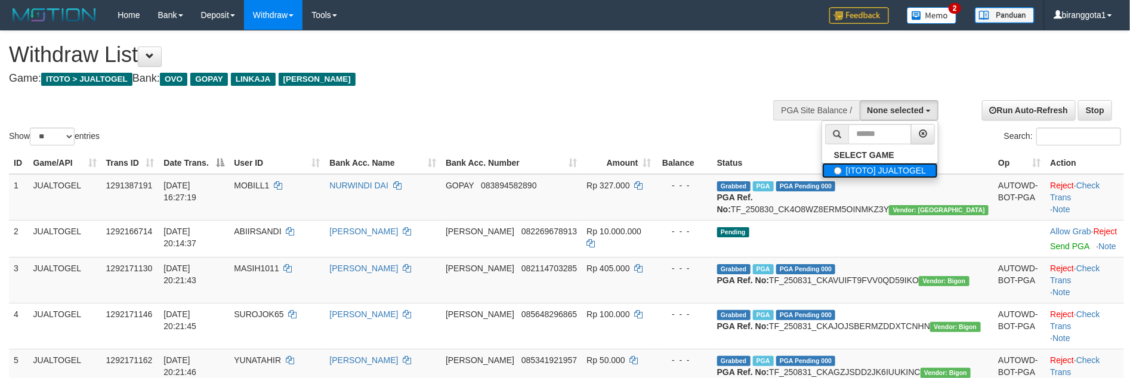
click at [854, 174] on label "[ITOTO] JUALTOGEL" at bounding box center [880, 171] width 116 height 16
select select "****"
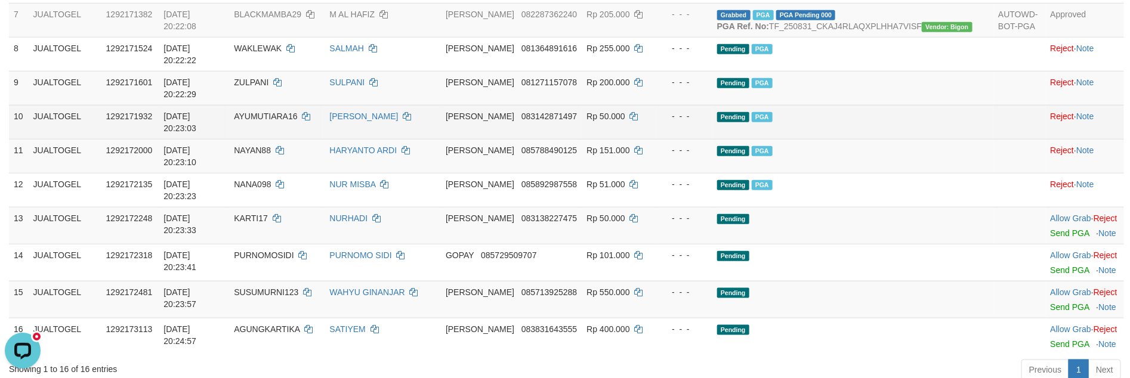
scroll to position [597, 0]
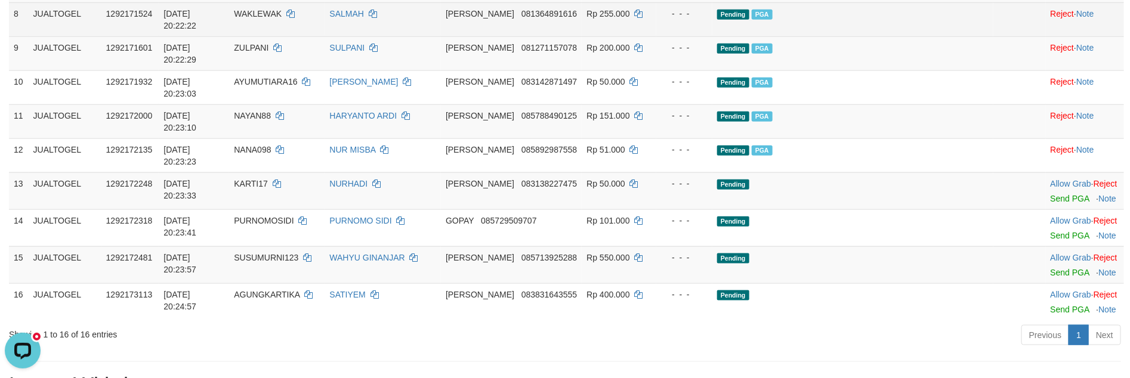
click at [296, 36] on td "WAKLEWAK" at bounding box center [276, 19] width 95 height 34
copy td "WAKLEWAK"
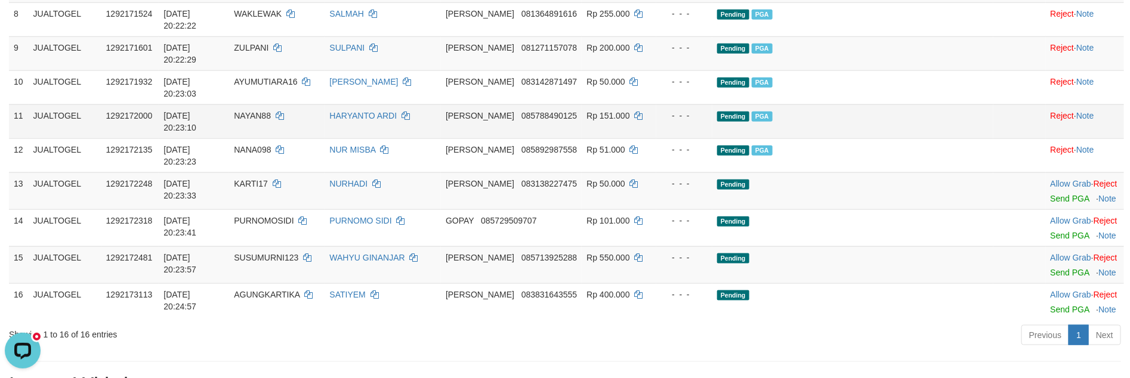
click at [948, 138] on td "Pending PGA" at bounding box center [852, 121] width 281 height 34
click at [959, 138] on td "Pending PGA" at bounding box center [852, 121] width 281 height 34
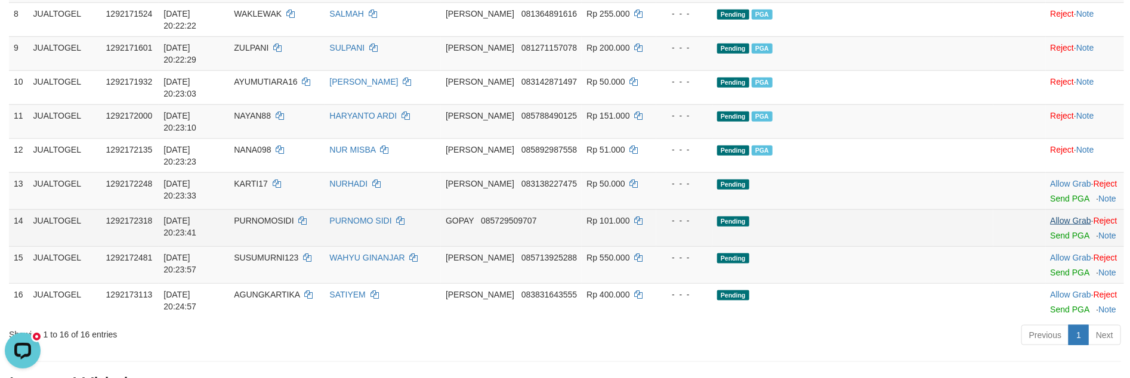
scroll to position [656, 0]
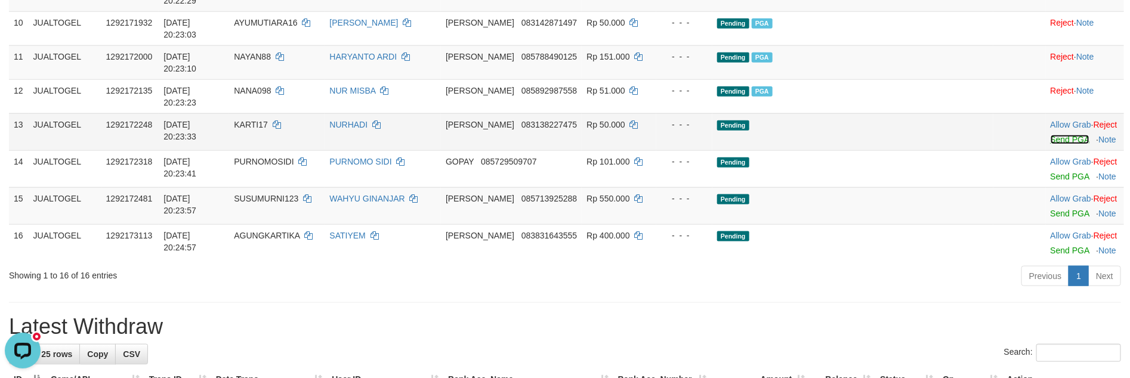
click at [1050, 144] on link "Send PGA" at bounding box center [1069, 140] width 39 height 10
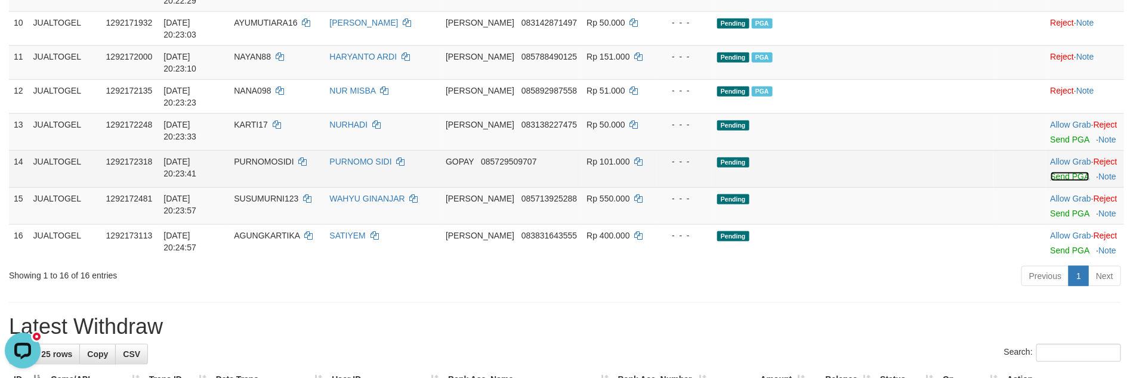
drag, startPoint x: 1040, startPoint y: 211, endPoint x: 1038, endPoint y: 249, distance: 37.6
click at [1050, 181] on link "Send PGA" at bounding box center [1069, 177] width 39 height 10
click at [1050, 218] on link "Send PGA" at bounding box center [1069, 214] width 39 height 10
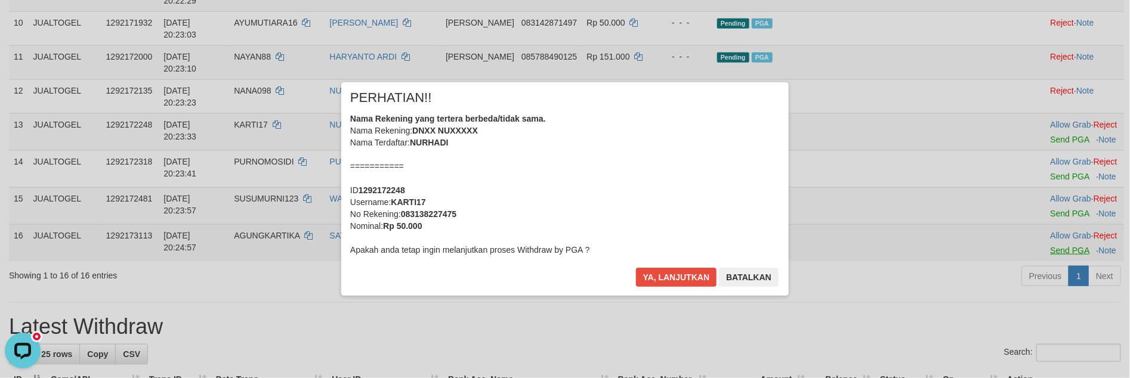
click at [798, 296] on div "× PERHATIAN!! Nama Rekening yang tertera berbeda/tidak sama. Nama Rekening: DNX…" at bounding box center [564, 189] width 465 height 214
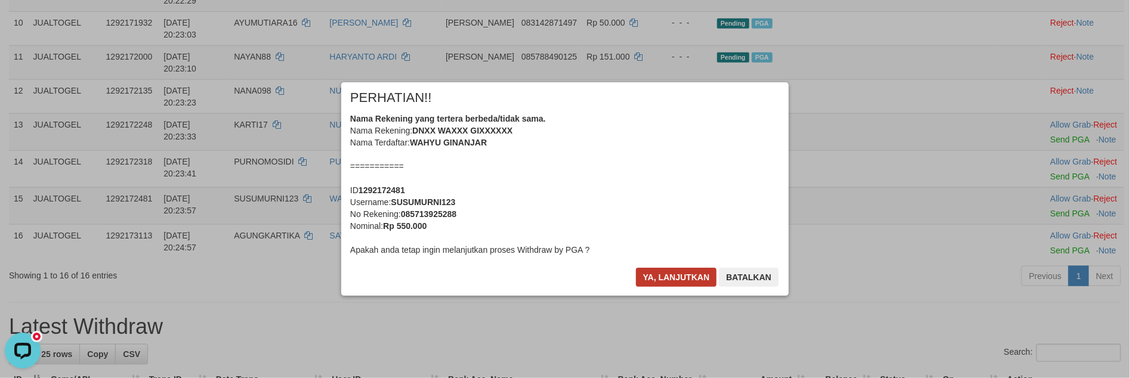
click at [647, 274] on body "Toggle navigation Home Bank Account List Load By Website Group [ITOTO] JUALTOGE…" at bounding box center [565, 359] width 1130 height 2031
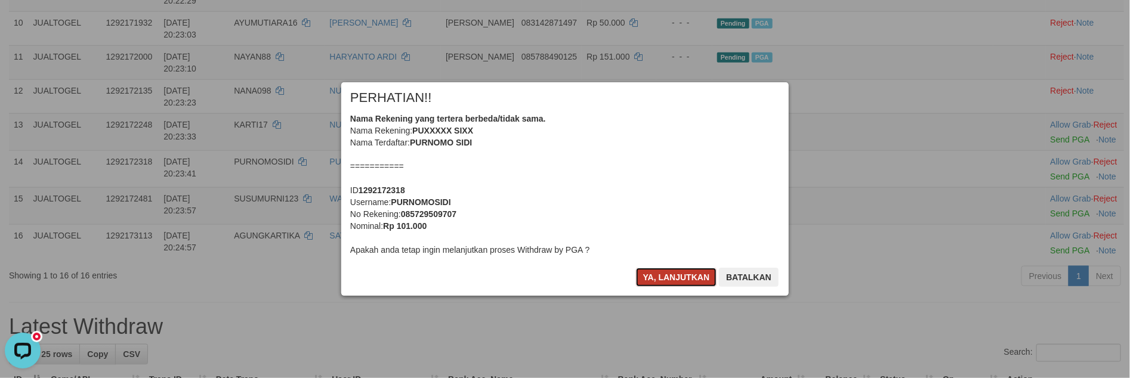
click at [647, 273] on button "Ya, lanjutkan" at bounding box center [676, 277] width 81 height 19
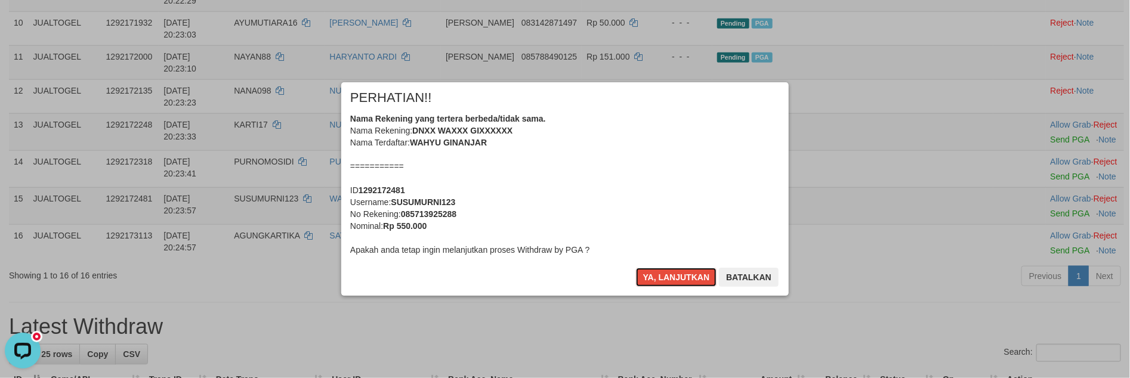
click at [647, 273] on button "Ya, lanjutkan" at bounding box center [676, 277] width 81 height 19
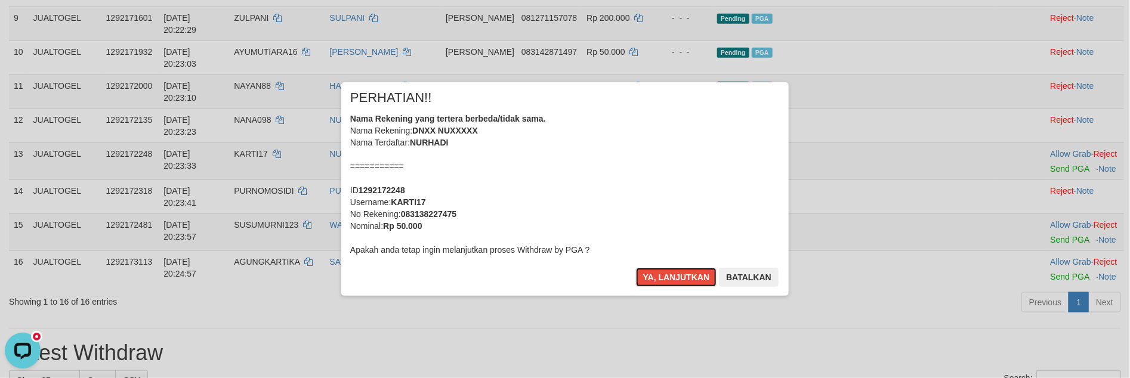
click at [647, 273] on button "Ya, lanjutkan" at bounding box center [676, 277] width 81 height 19
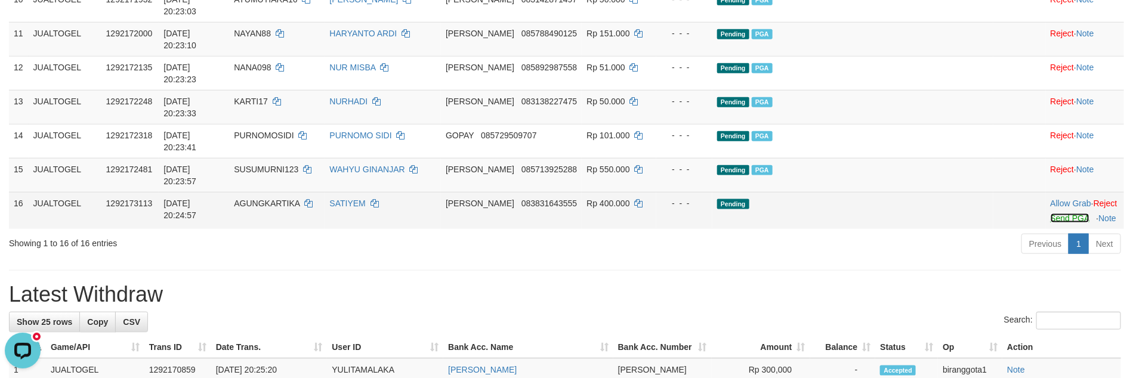
click at [1050, 223] on link "Send PGA" at bounding box center [1069, 219] width 39 height 10
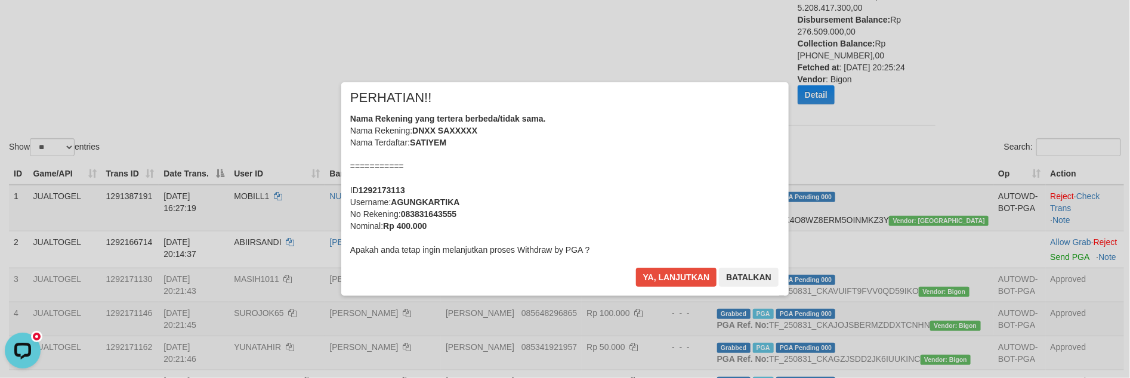
scroll to position [142, 0]
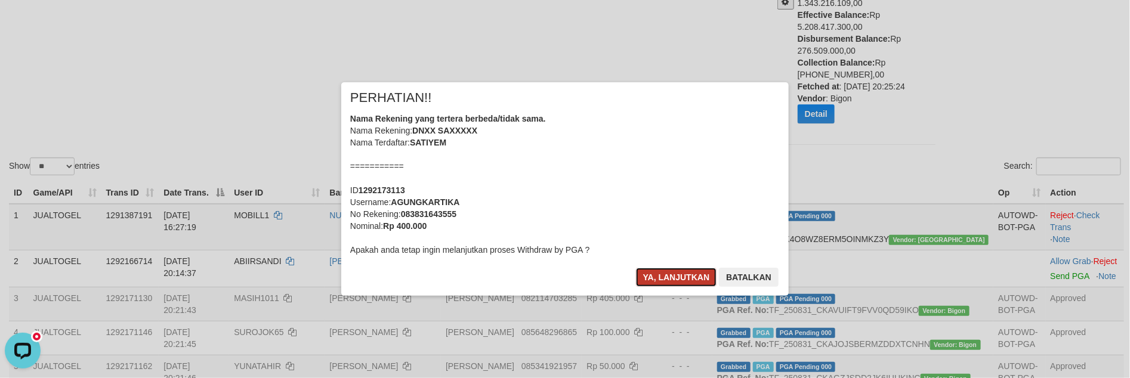
click at [654, 273] on button "Ya, lanjutkan" at bounding box center [676, 277] width 81 height 19
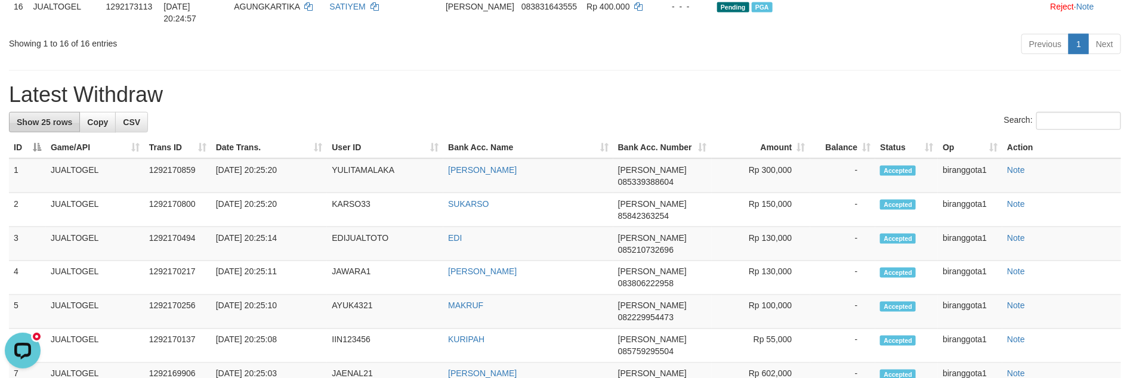
scroll to position [865, 0]
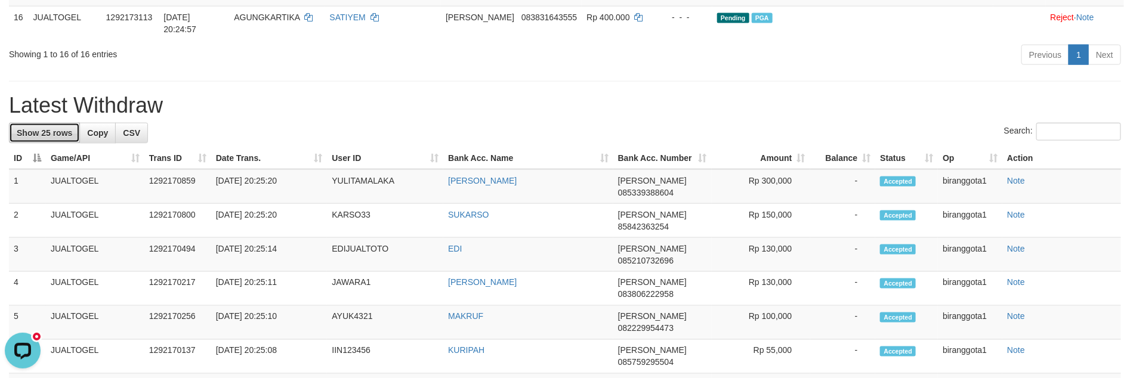
click at [45, 138] on span "Show 25 rows" at bounding box center [44, 133] width 55 height 10
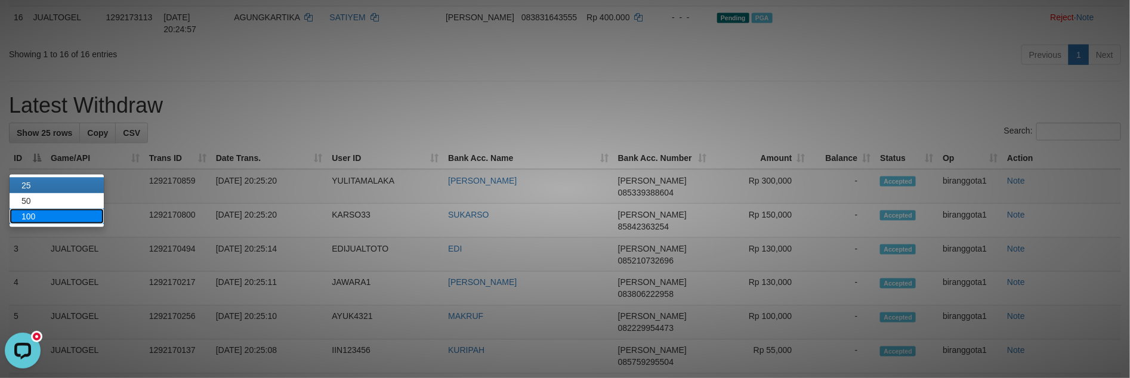
click at [54, 218] on link "100" at bounding box center [57, 217] width 94 height 16
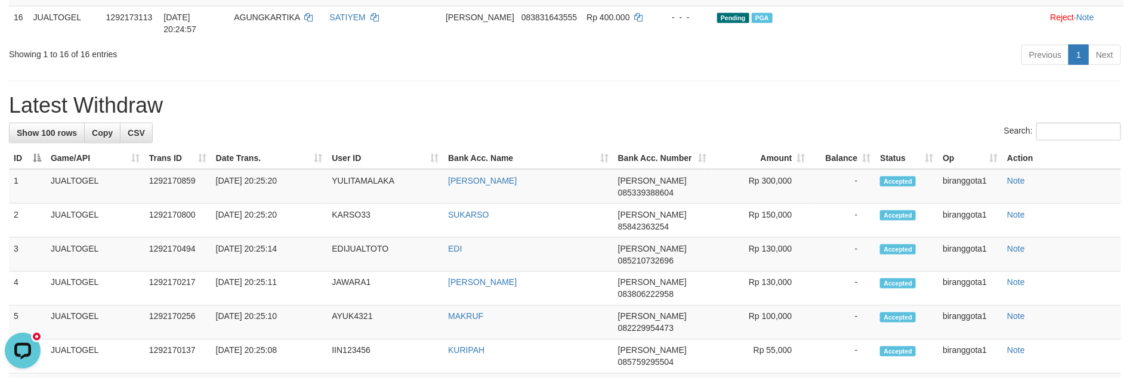
click at [750, 118] on h1 "Latest Withdraw" at bounding box center [565, 106] width 1112 height 24
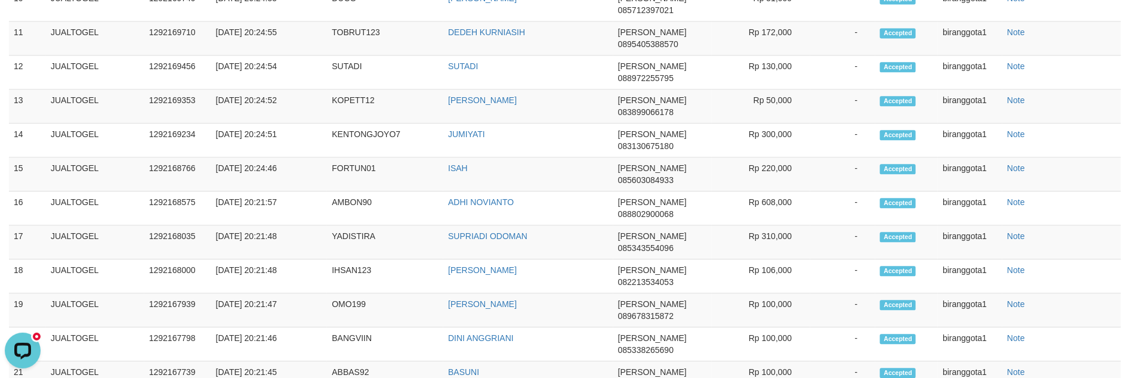
click at [548, 361] on td "BASUNI" at bounding box center [528, 378] width 170 height 34
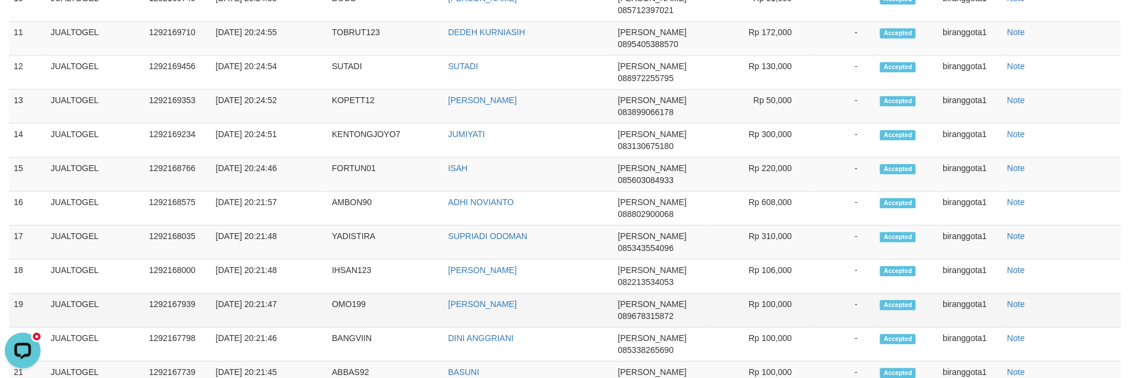
click at [564, 293] on td "AHMAD" at bounding box center [528, 310] width 170 height 34
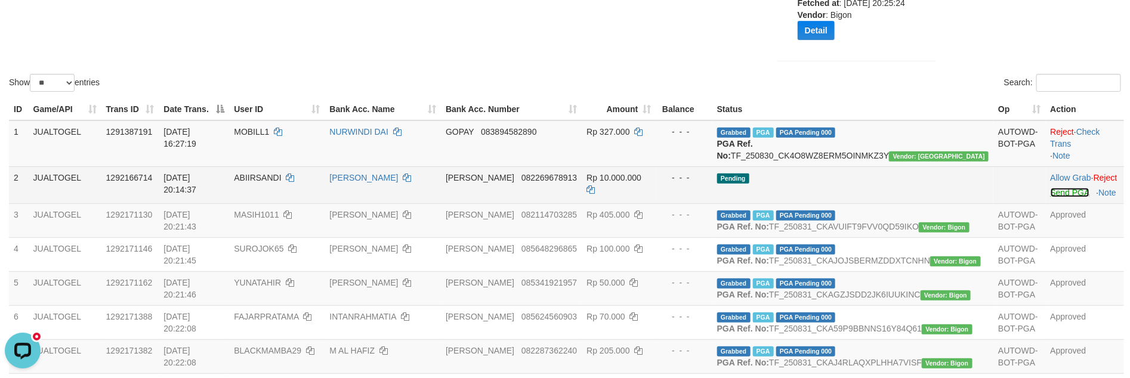
click at [1050, 197] on link "Send PGA" at bounding box center [1069, 193] width 39 height 10
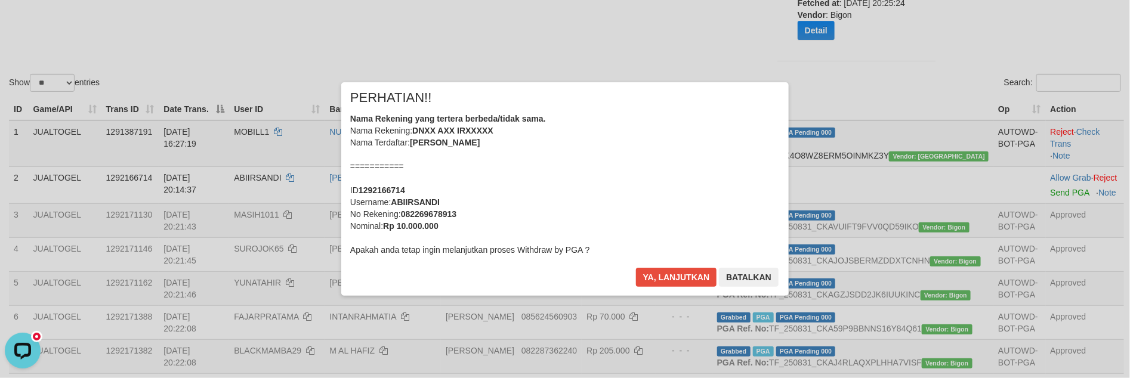
click at [430, 200] on b "ABIIRSANDI" at bounding box center [415, 202] width 49 height 10
copy b "ABIIRSANDI"
click at [588, 172] on div "Nama Rekening yang tertera berbeda/tidak sama. Nama Rekening: DNXX AXX IRXXXXX …" at bounding box center [565, 184] width 430 height 143
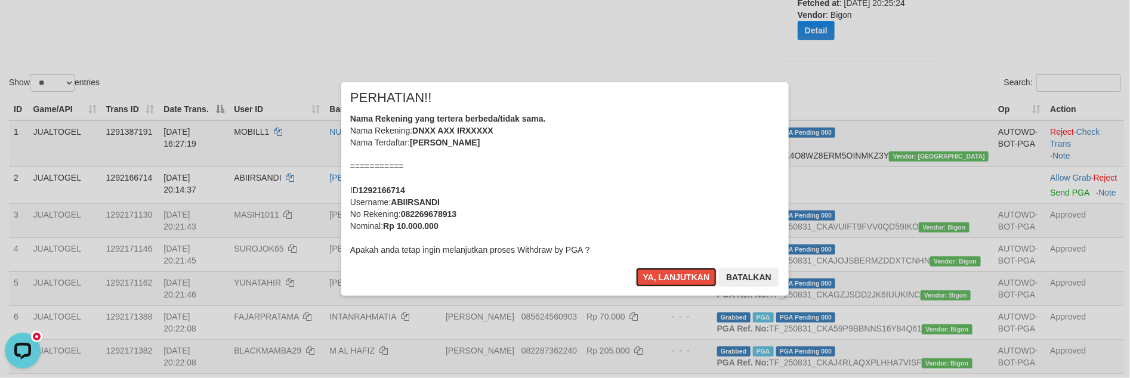
click at [636, 268] on button "Ya, lanjutkan" at bounding box center [676, 277] width 81 height 19
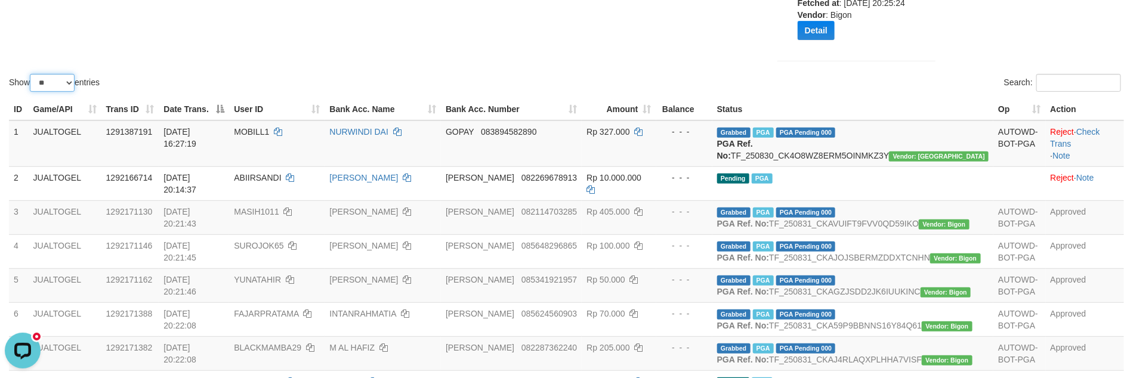
click at [49, 88] on select "** ** ** ***" at bounding box center [52, 83] width 45 height 18
select select "***"
click at [32, 74] on select "** ** ** ***" at bounding box center [52, 83] width 45 height 18
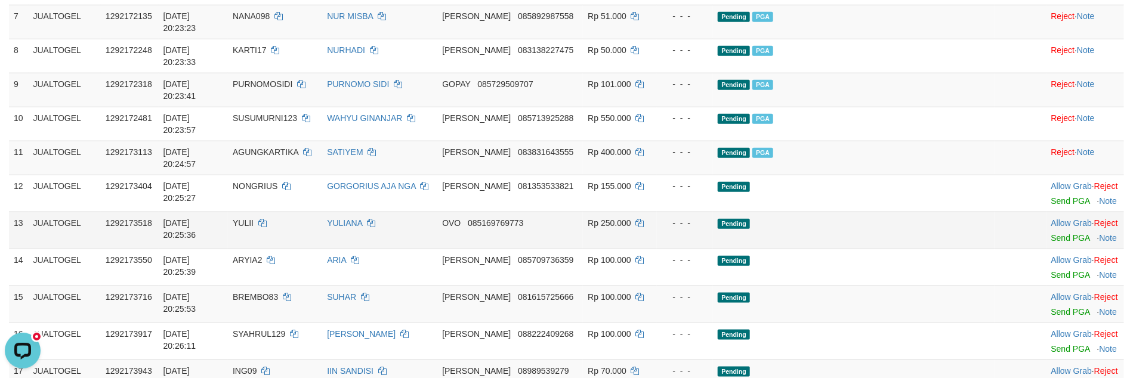
scroll to position [545, 0]
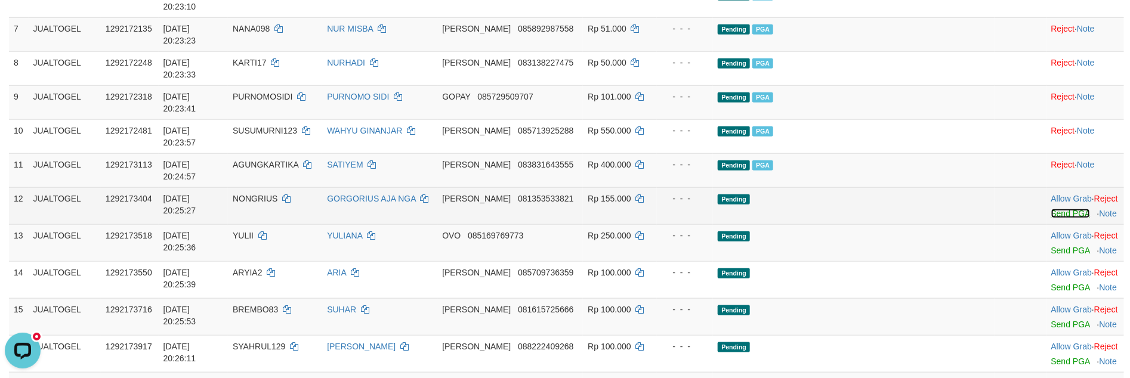
click at [1051, 209] on link "Send PGA" at bounding box center [1070, 214] width 39 height 10
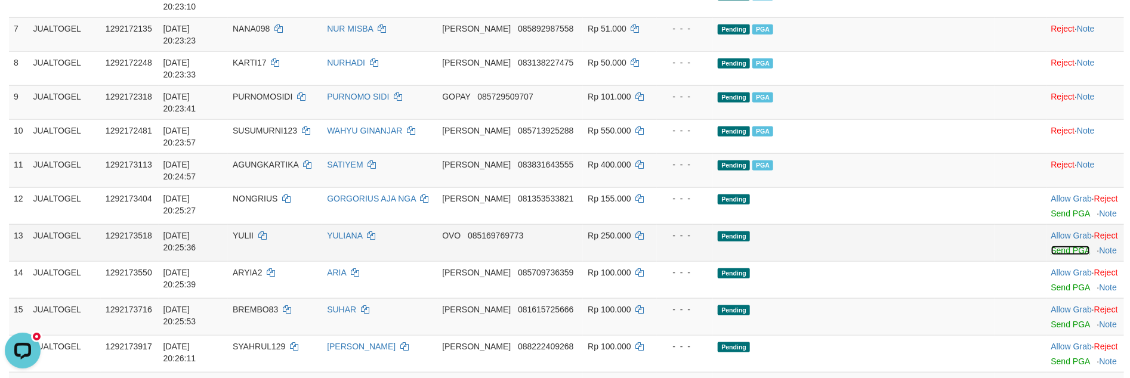
click at [1051, 246] on link "Send PGA" at bounding box center [1070, 251] width 39 height 10
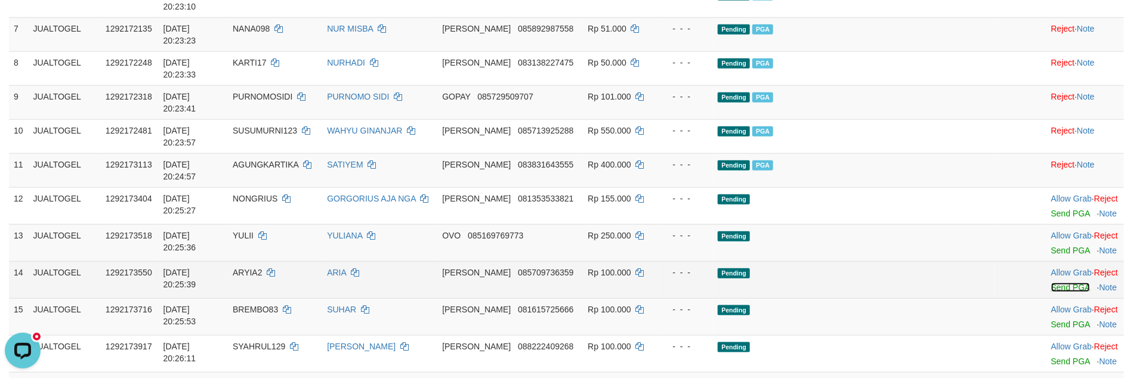
click at [1051, 283] on link "Send PGA" at bounding box center [1070, 288] width 39 height 10
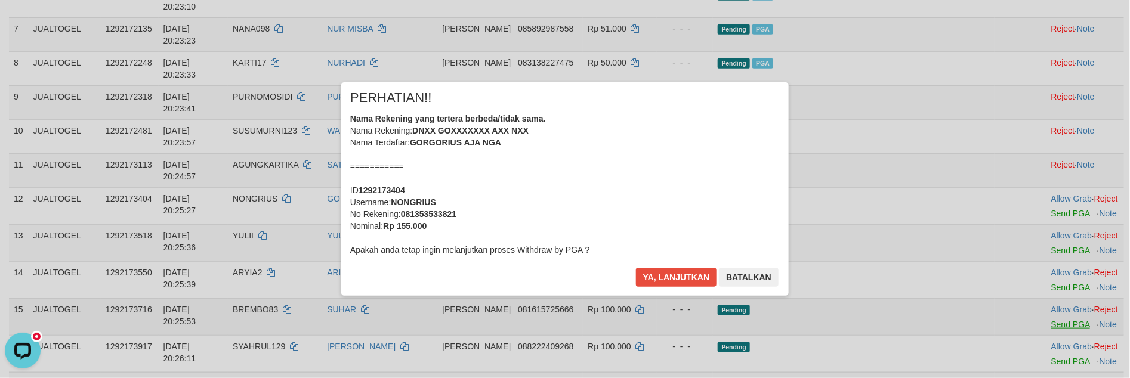
click at [1033, 215] on div "× PERHATIAN!! Nama Rekening yang tertera berbeda/tidak sama. Nama Rekening: DNX…" at bounding box center [565, 188] width 1130 height 261
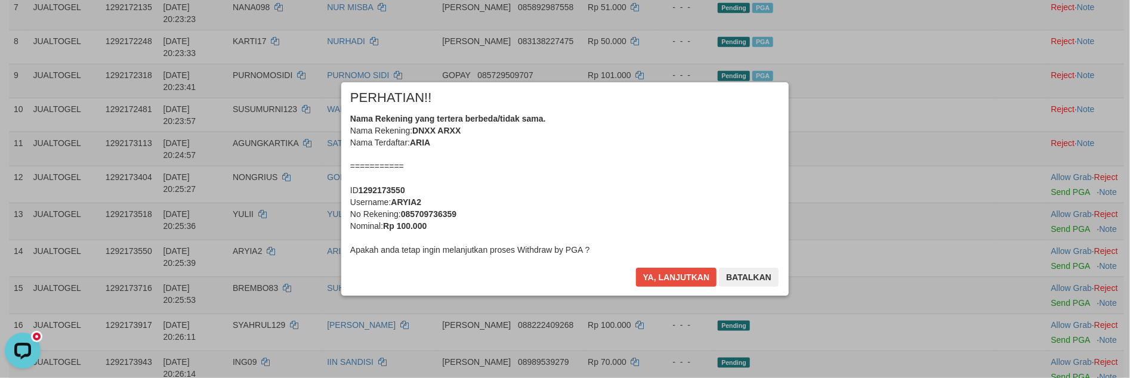
scroll to position [605, 0]
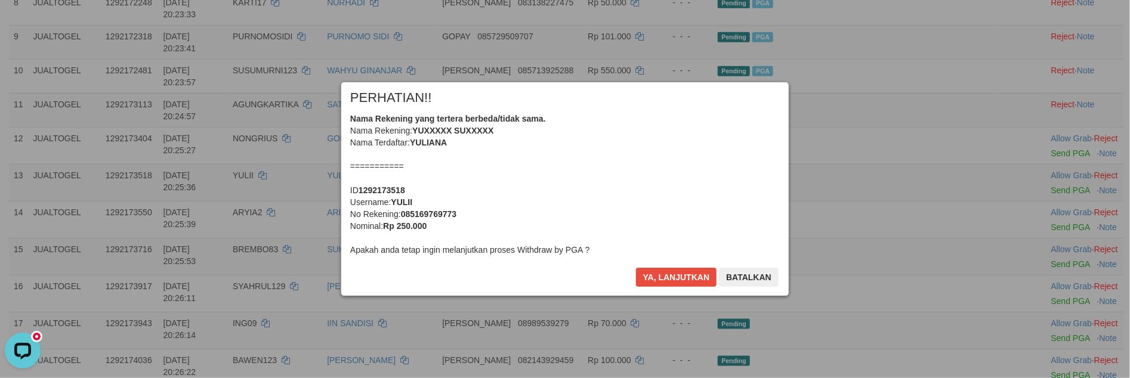
click at [648, 288] on div "× PERHATIAN!! Nama Rekening yang tertera berbeda/tidak sama. Nama Rekening: YUX…" at bounding box center [564, 189] width 465 height 214
click at [650, 283] on button "Ya, lanjutkan" at bounding box center [676, 277] width 81 height 19
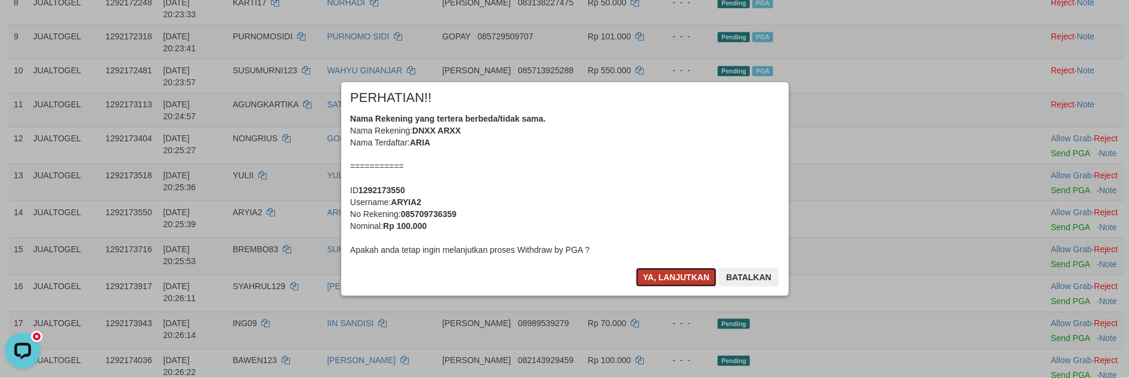
click at [651, 283] on button "Ya, lanjutkan" at bounding box center [676, 277] width 81 height 19
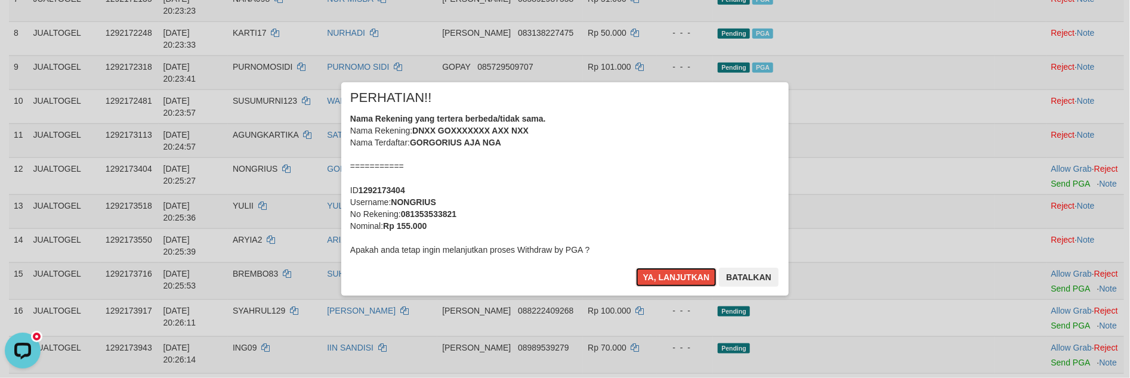
click at [651, 283] on button "Ya, lanjutkan" at bounding box center [676, 277] width 81 height 19
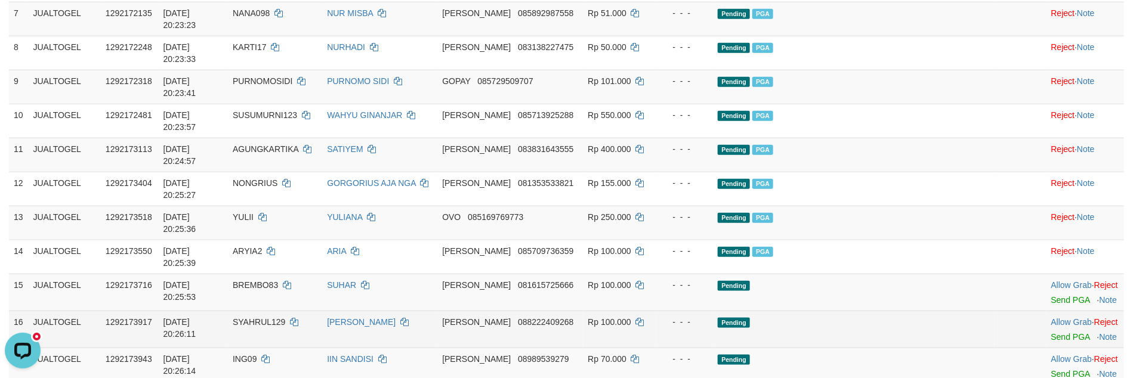
scroll to position [591, 0]
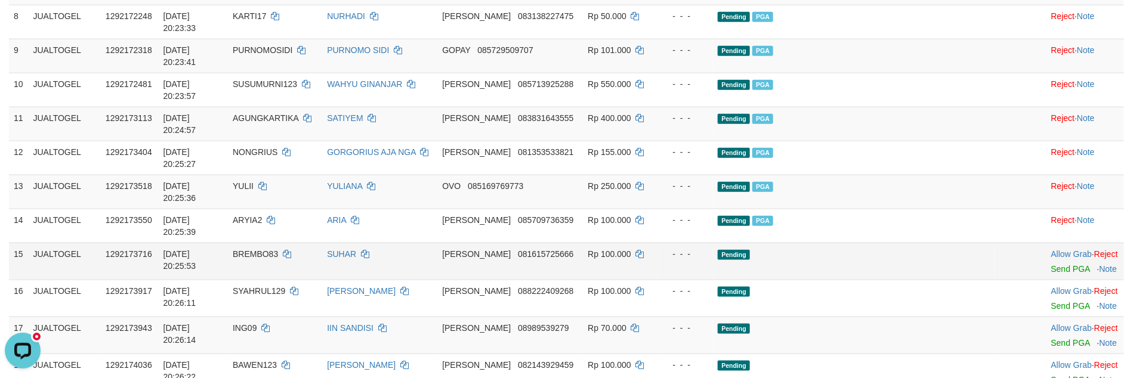
click at [1051, 260] on div at bounding box center [1085, 261] width 68 height 3
click at [1051, 264] on link "Send PGA" at bounding box center [1070, 269] width 39 height 10
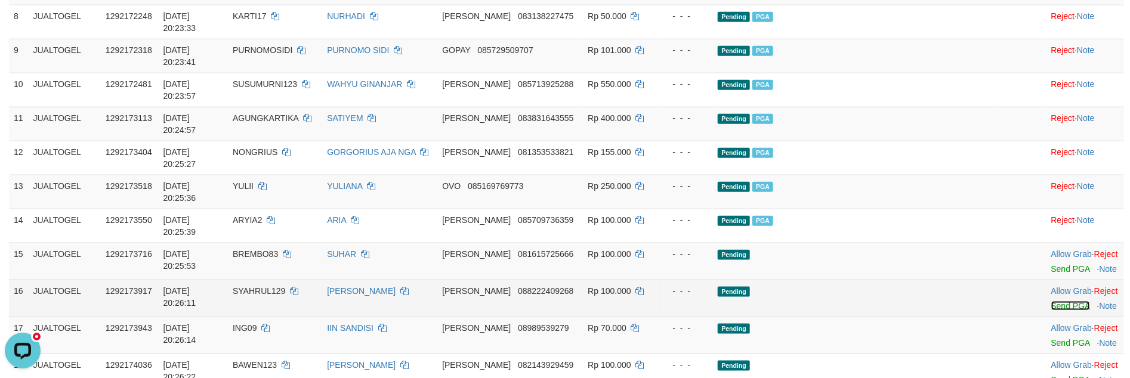
click at [1051, 301] on link "Send PGA" at bounding box center [1070, 306] width 39 height 10
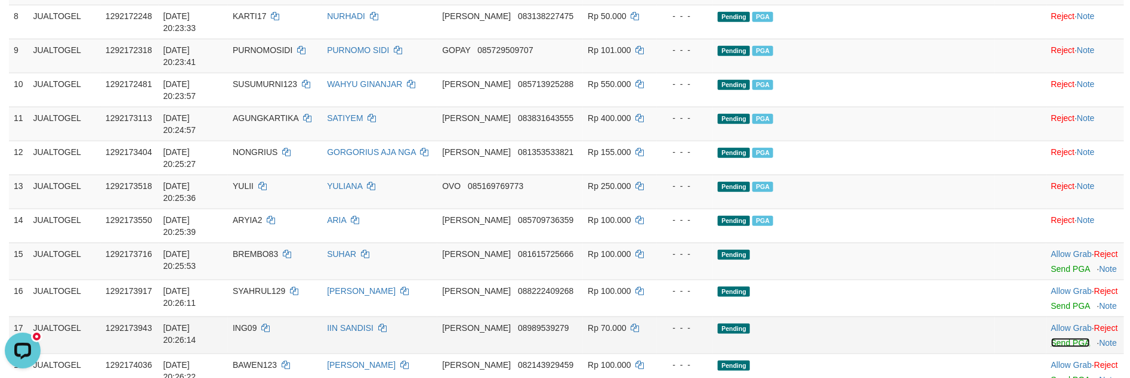
click at [1051, 338] on link "Send PGA" at bounding box center [1070, 343] width 39 height 10
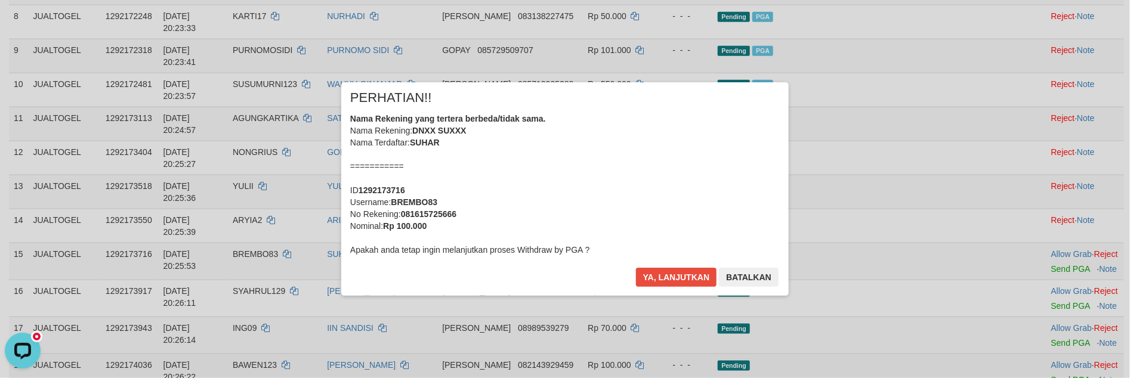
click at [1034, 234] on div "× PERHATIAN!! Nama Rekening yang tertera berbeda/tidak sama. Nama Rekening: DNX…" at bounding box center [565, 188] width 1130 height 261
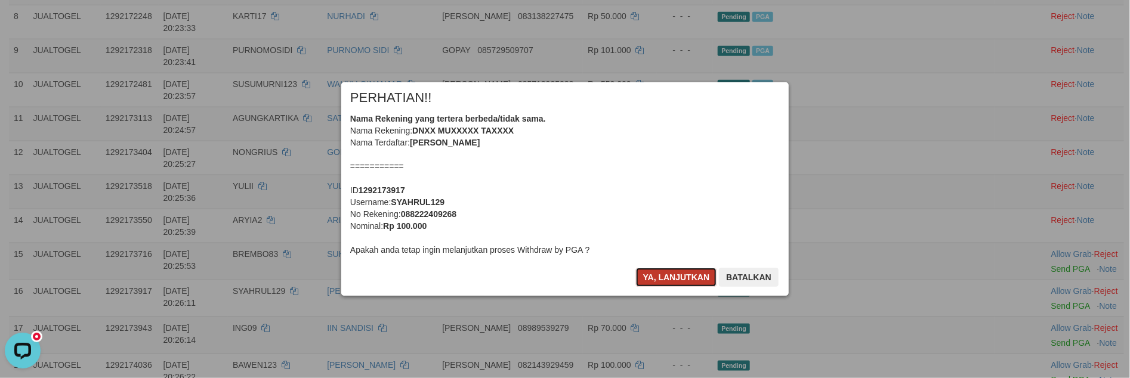
click at [660, 283] on button "Ya, lanjutkan" at bounding box center [676, 277] width 81 height 19
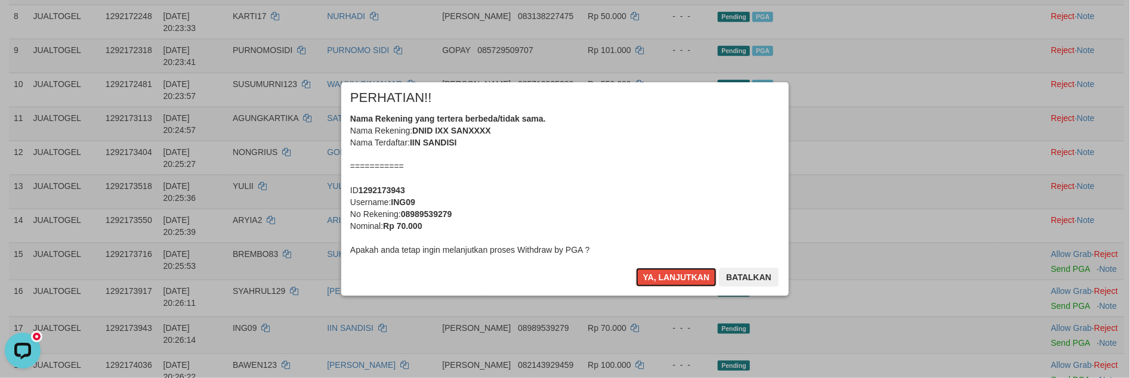
click at [660, 283] on button "Ya, lanjutkan" at bounding box center [676, 277] width 81 height 19
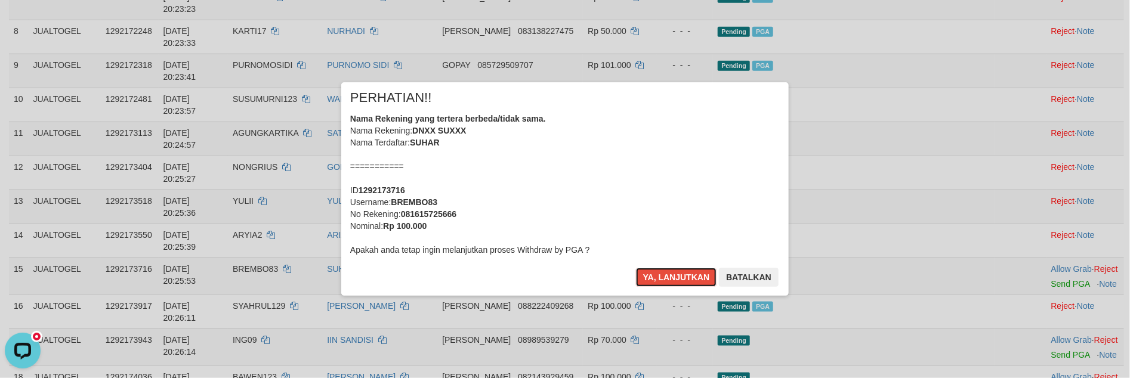
click at [660, 283] on button "Ya, lanjutkan" at bounding box center [676, 277] width 81 height 19
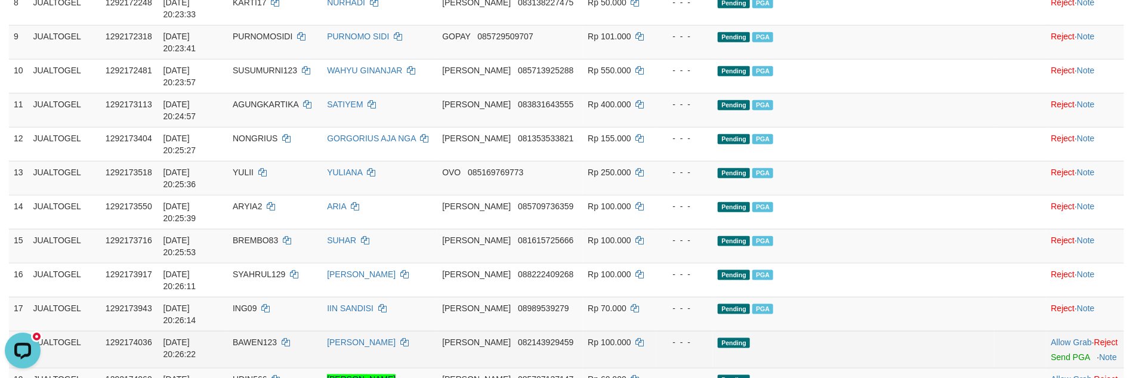
scroll to position [607, 0]
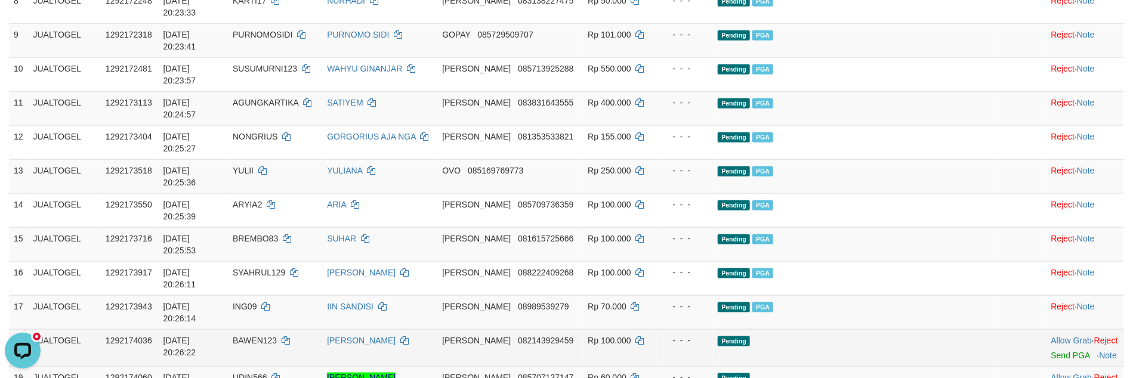
click at [1051, 329] on td "Allow Grab · Reject Send PGA · Note" at bounding box center [1085, 347] width 78 height 37
click at [1051, 351] on link "Send PGA" at bounding box center [1070, 356] width 39 height 10
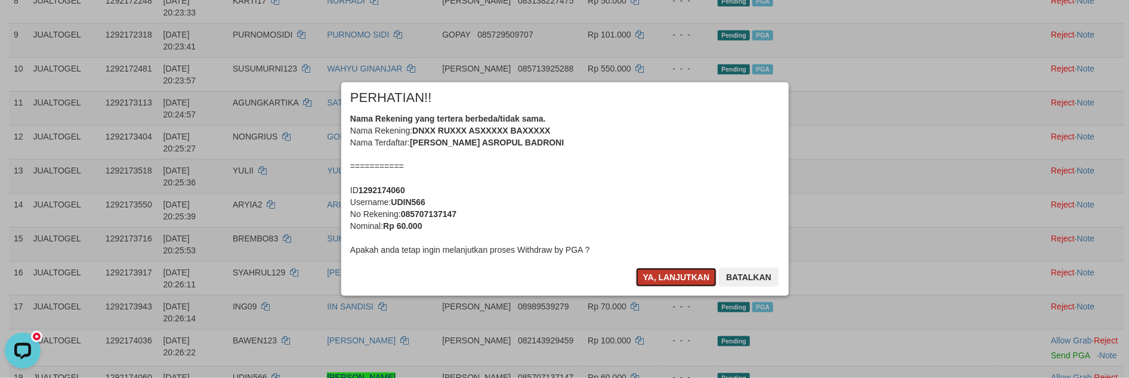
click at [660, 272] on button "Ya, lanjutkan" at bounding box center [676, 277] width 81 height 19
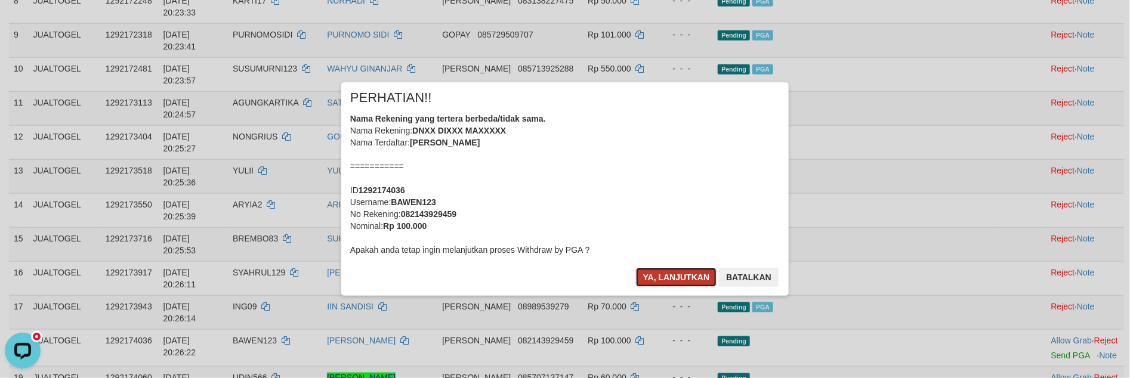
click at [660, 272] on button "Ya, lanjutkan" at bounding box center [676, 277] width 81 height 19
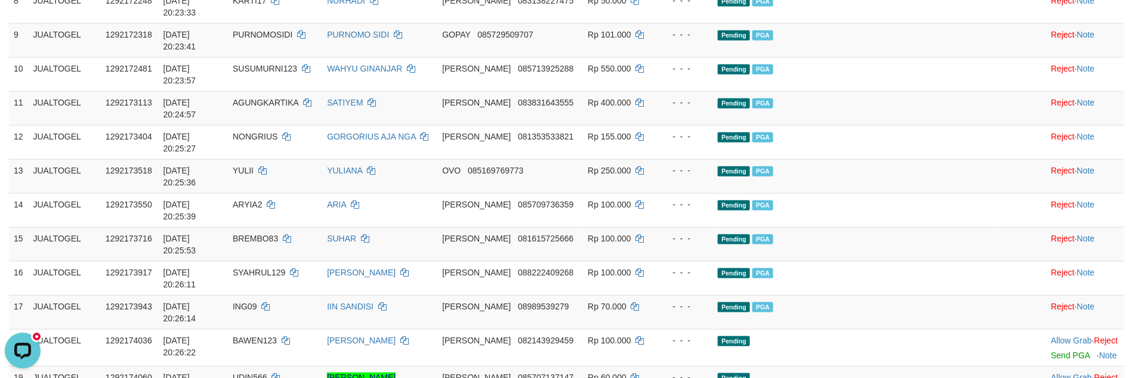
scroll to position [577, 0]
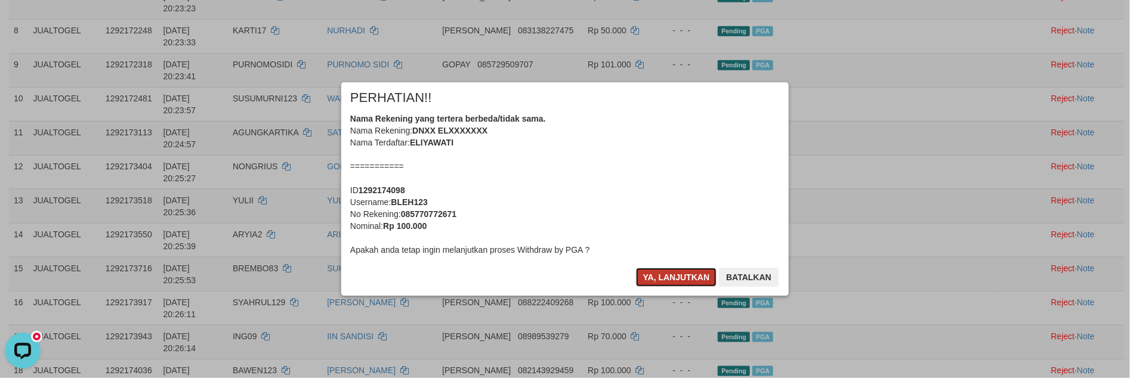
click at [675, 276] on button "Ya, lanjutkan" at bounding box center [676, 277] width 81 height 19
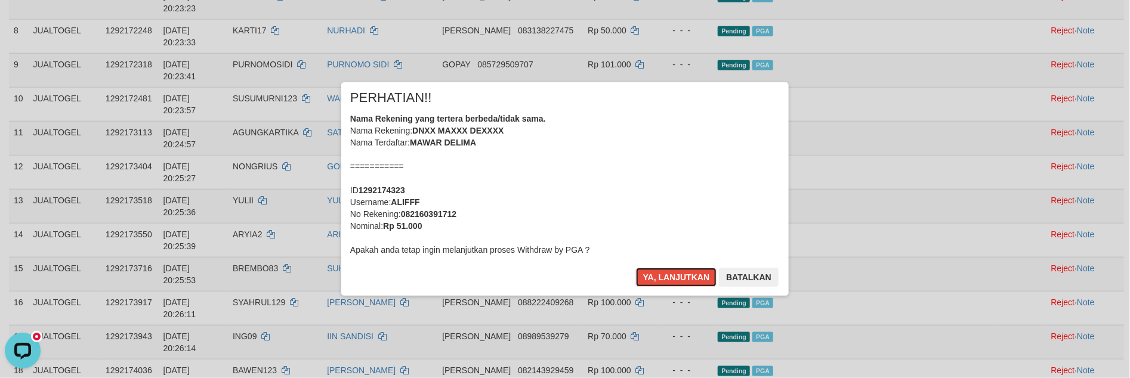
click at [672, 280] on button "Ya, lanjutkan" at bounding box center [676, 277] width 81 height 19
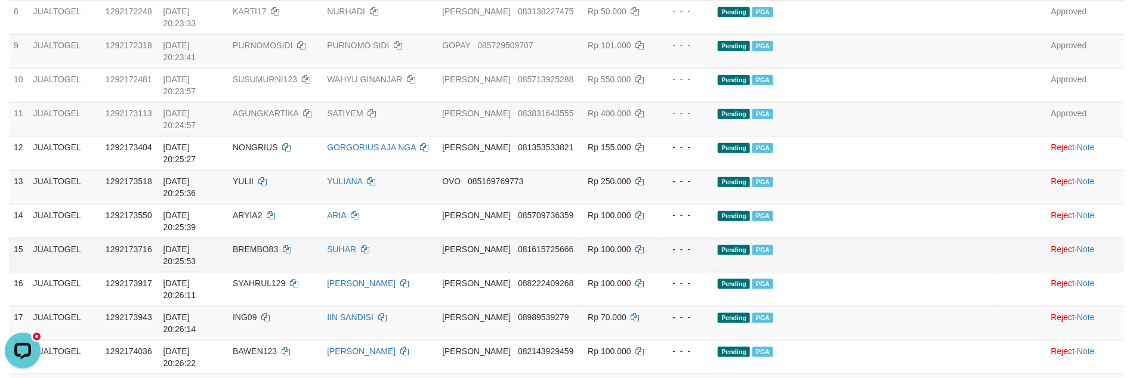
scroll to position [477, 0]
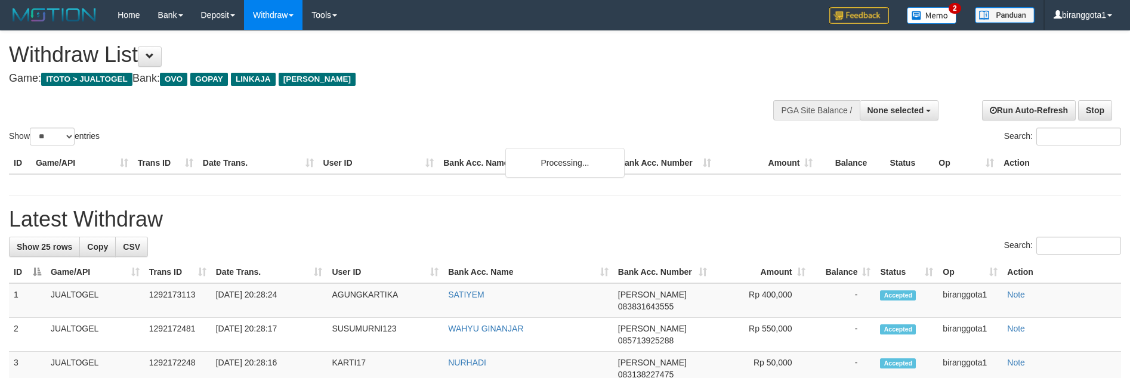
select select
select select "**"
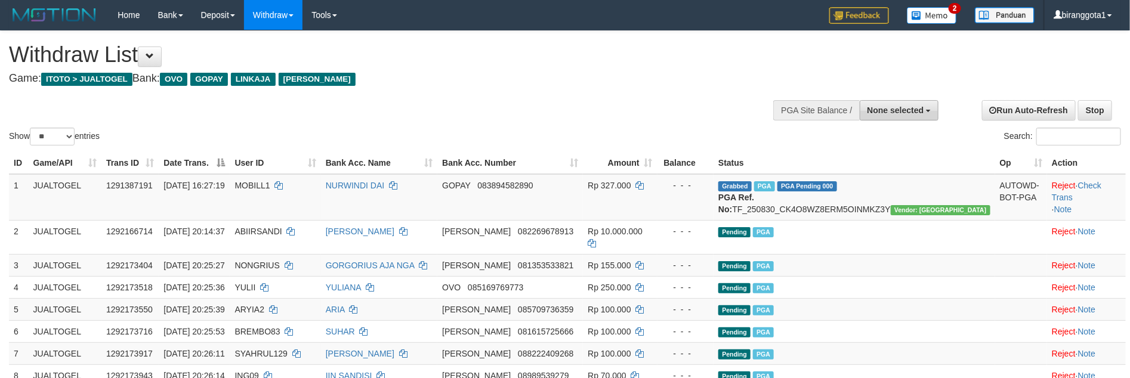
click at [920, 106] on span "None selected" at bounding box center [895, 111] width 57 height 10
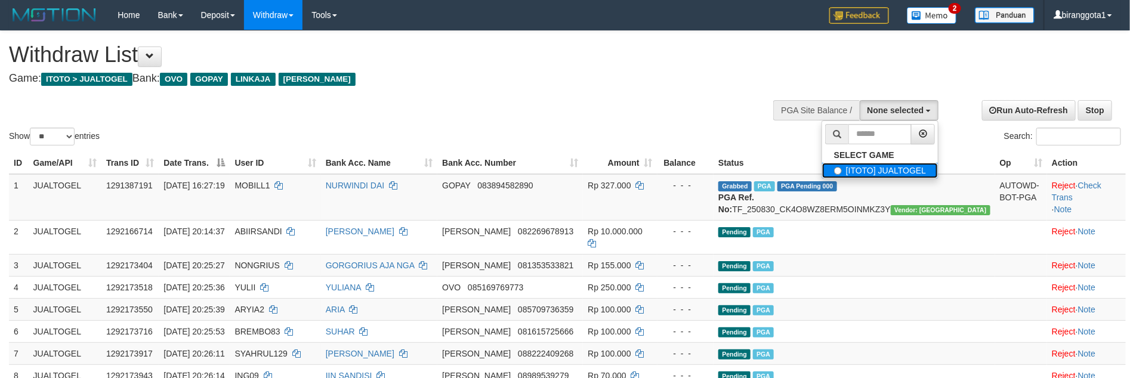
click at [869, 170] on label "[ITOTO] JUALTOGEL" at bounding box center [880, 171] width 116 height 16
select select "****"
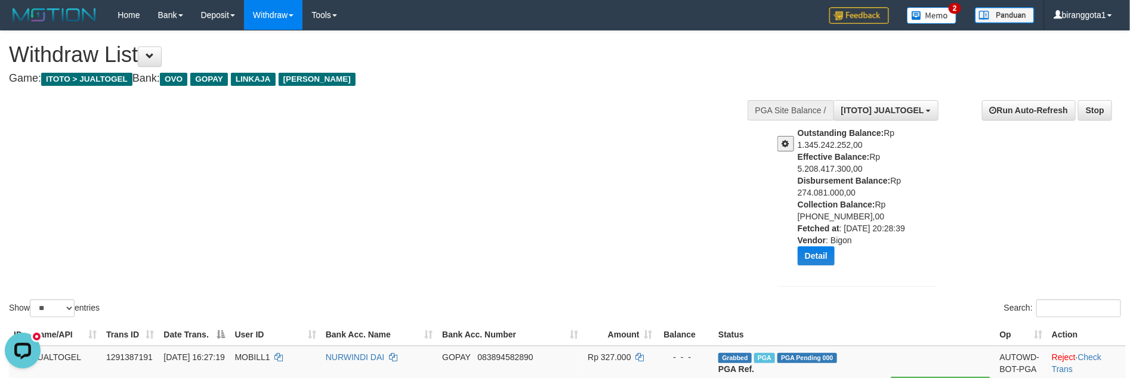
click at [396, 152] on div "Show ** ** ** *** entries Search:" at bounding box center [565, 175] width 1130 height 289
click at [52, 310] on select "** ** ** ***" at bounding box center [52, 308] width 45 height 18
click at [32, 299] on select "** ** ** ***" at bounding box center [52, 308] width 45 height 18
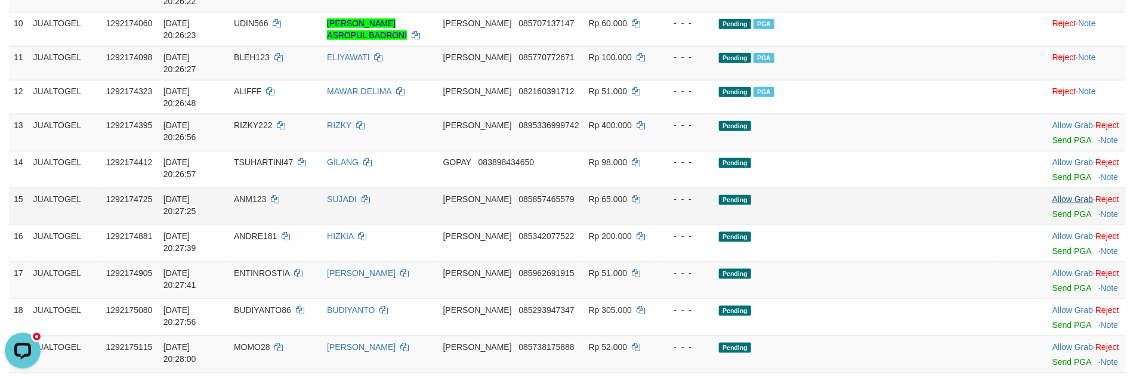
scroll to position [589, 0]
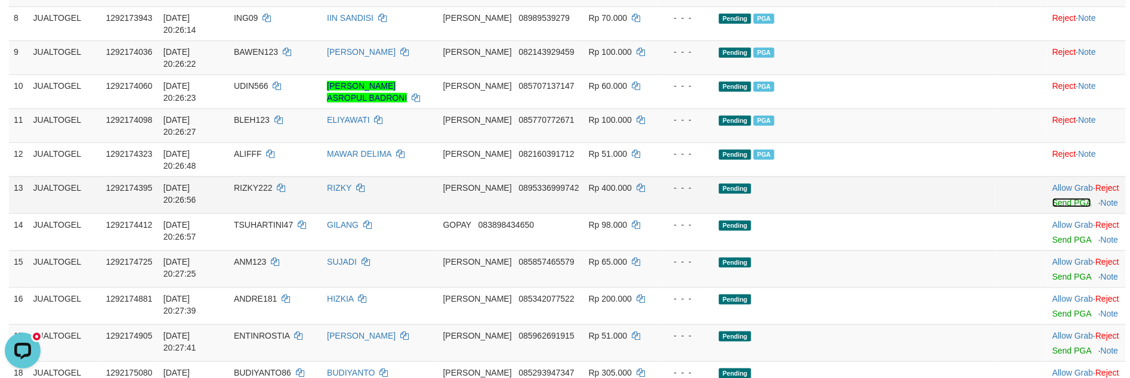
click at [1052, 198] on link "Send PGA" at bounding box center [1071, 203] width 39 height 10
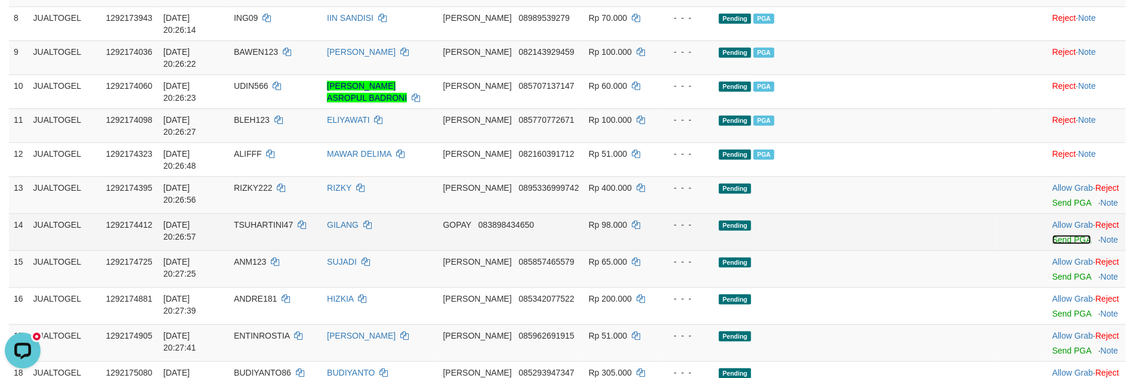
click at [1052, 235] on link "Send PGA" at bounding box center [1071, 240] width 39 height 10
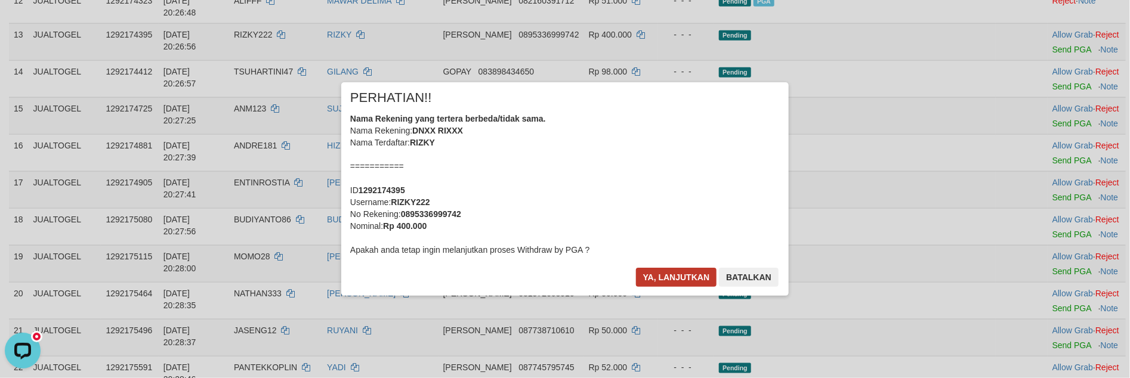
scroll to position [741, 0]
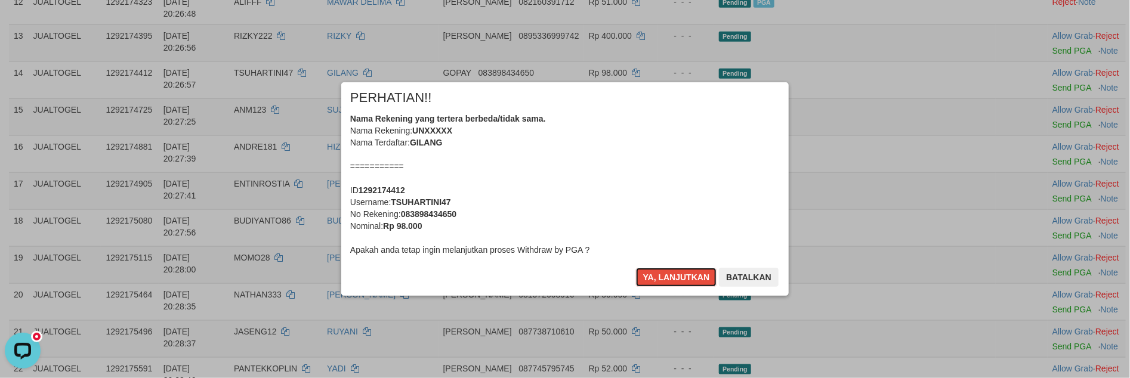
drag, startPoint x: 661, startPoint y: 281, endPoint x: 723, endPoint y: 249, distance: 69.6
click at [716, 242] on div "× PERHATIAN!! Nama Rekening yang tertera berbeda/tidak sama. Nama Rekening: UNX…" at bounding box center [564, 189] width 447 height 214
click at [734, 279] on button "Batalkan" at bounding box center [749, 277] width 60 height 19
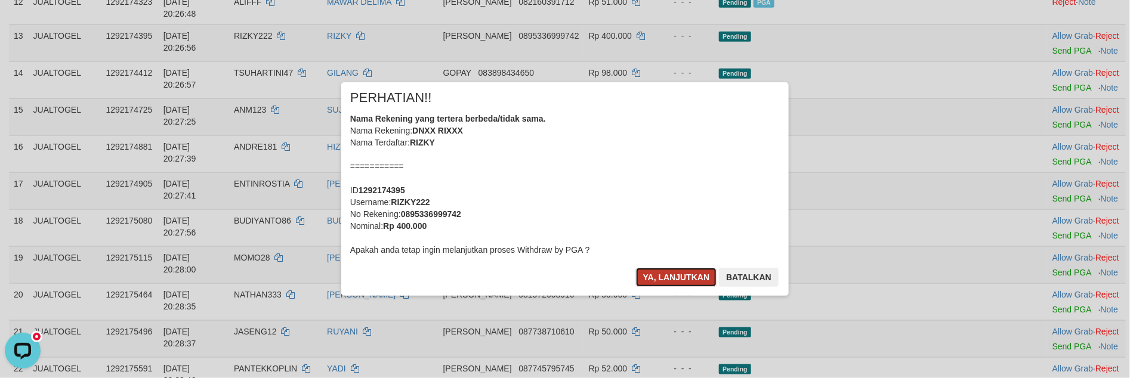
click at [666, 272] on button "Ya, lanjutkan" at bounding box center [676, 277] width 81 height 19
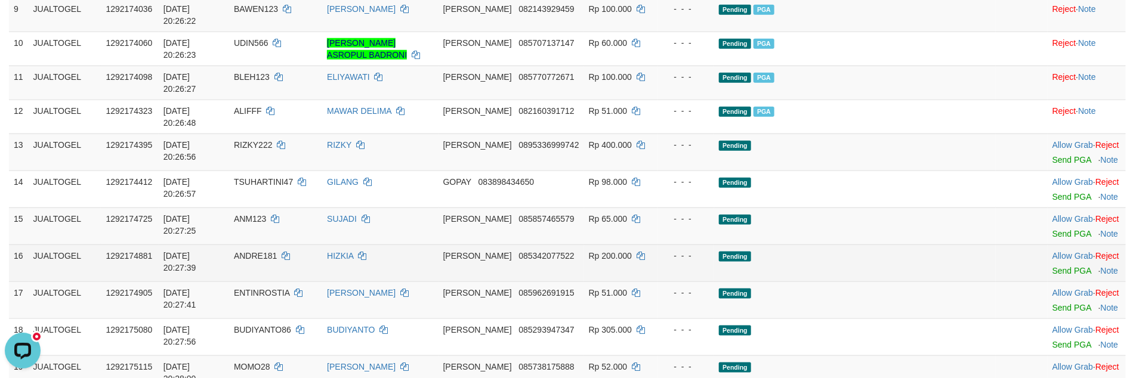
scroll to position [607, 0]
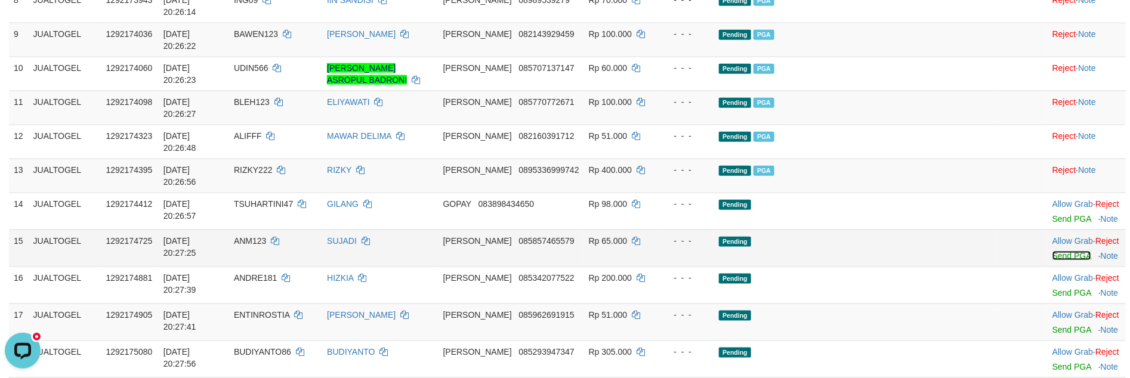
click at [1052, 251] on link "Send PGA" at bounding box center [1071, 256] width 39 height 10
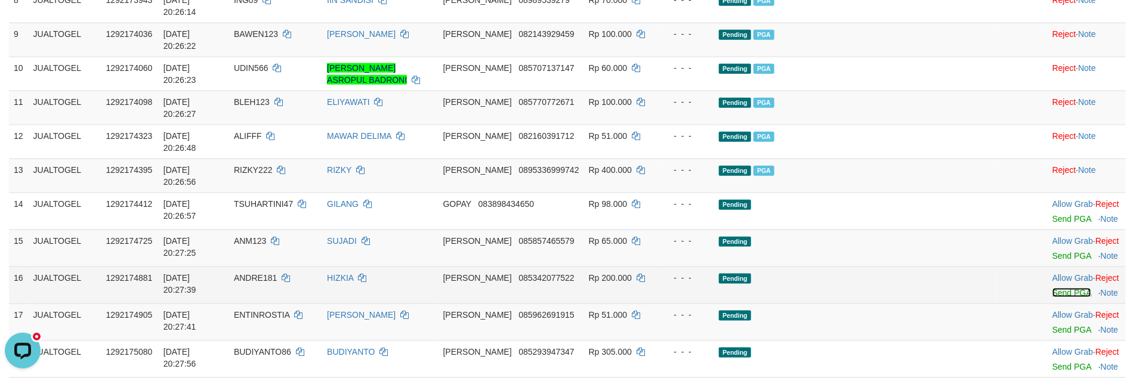
click at [1052, 288] on link "Send PGA" at bounding box center [1071, 293] width 39 height 10
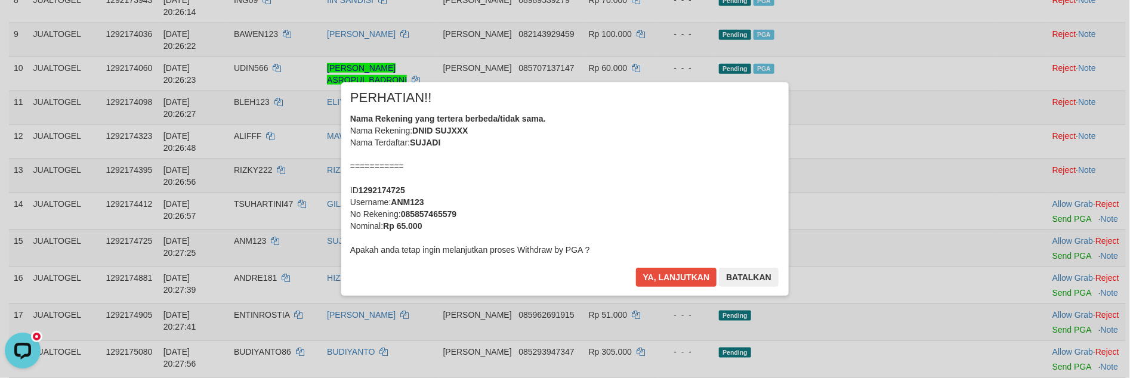
click at [1031, 200] on div "× PERHATIAN!! Nama Rekening yang tertera berbeda/tidak sama. Nama Rekening: DNI…" at bounding box center [565, 188] width 1130 height 261
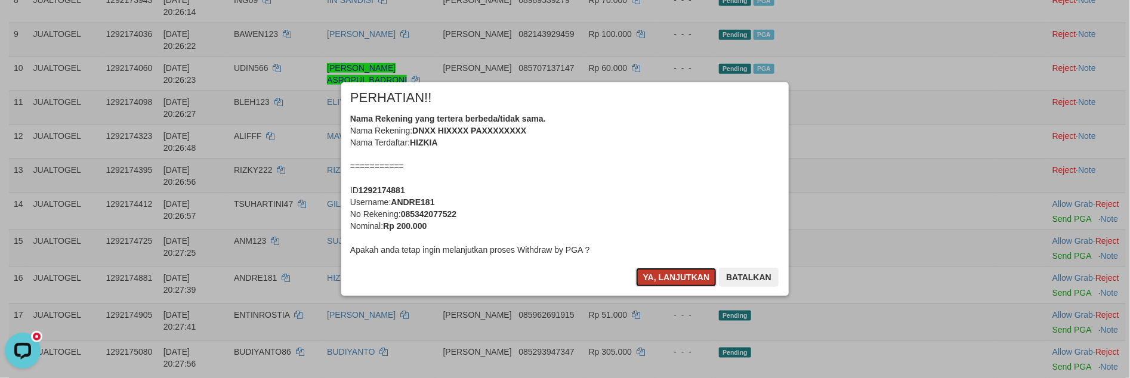
click at [657, 281] on button "Ya, lanjutkan" at bounding box center [676, 277] width 81 height 19
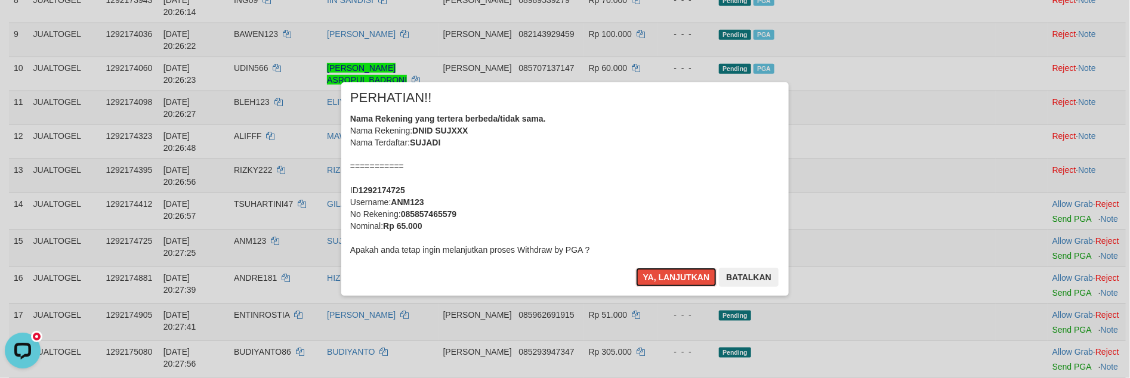
click at [656, 281] on button "Ya, lanjutkan" at bounding box center [676, 277] width 81 height 19
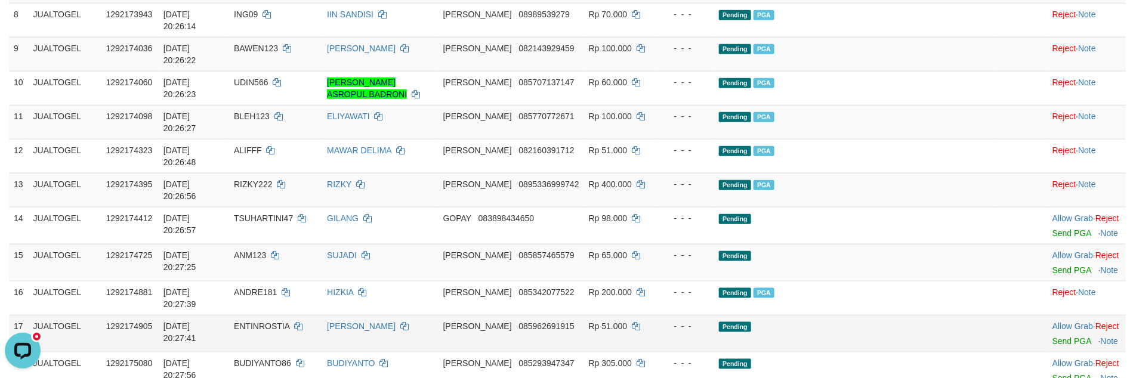
scroll to position [578, 0]
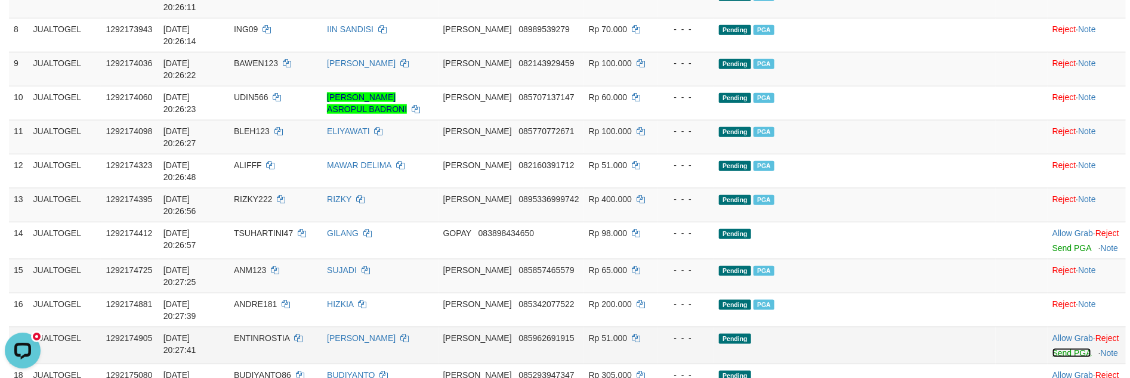
click at [1052, 348] on link "Send PGA" at bounding box center [1071, 353] width 39 height 10
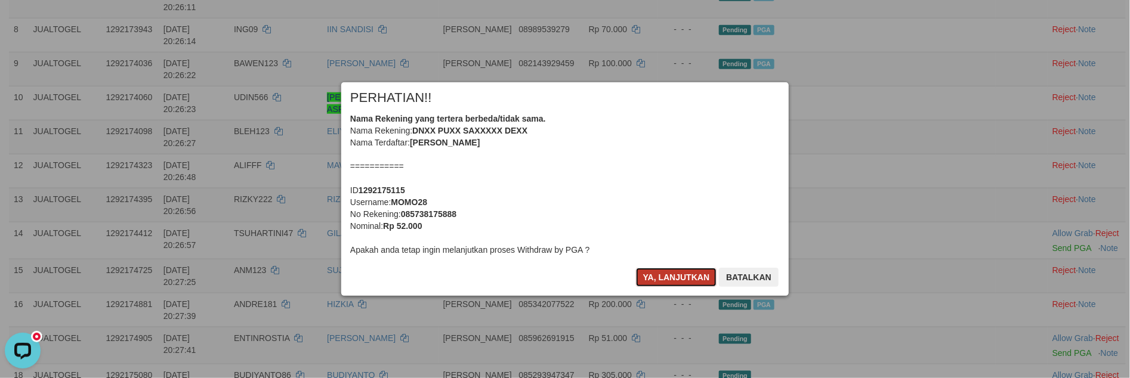
click at [657, 283] on button "Ya, lanjutkan" at bounding box center [676, 277] width 81 height 19
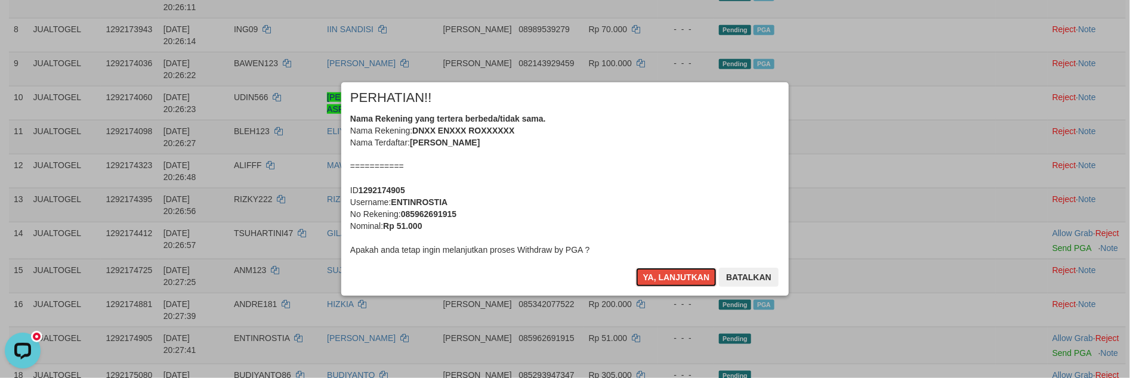
scroll to position [564, 0]
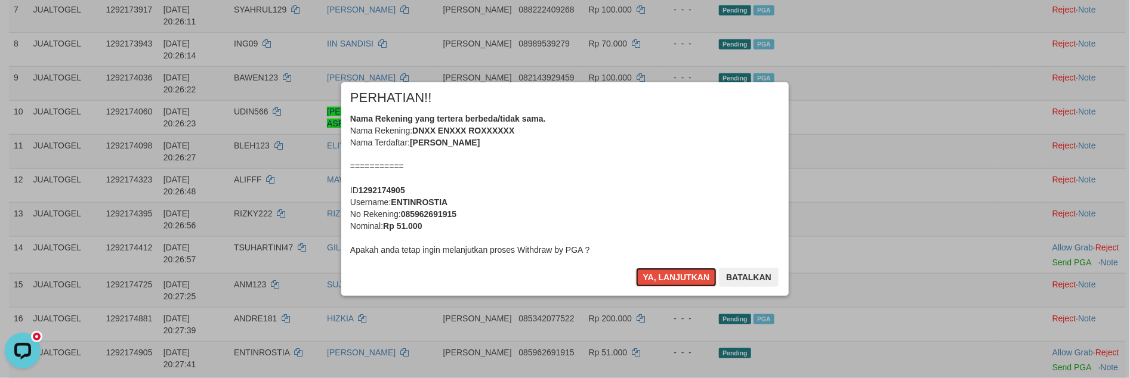
click at [657, 283] on button "Ya, lanjutkan" at bounding box center [676, 277] width 81 height 19
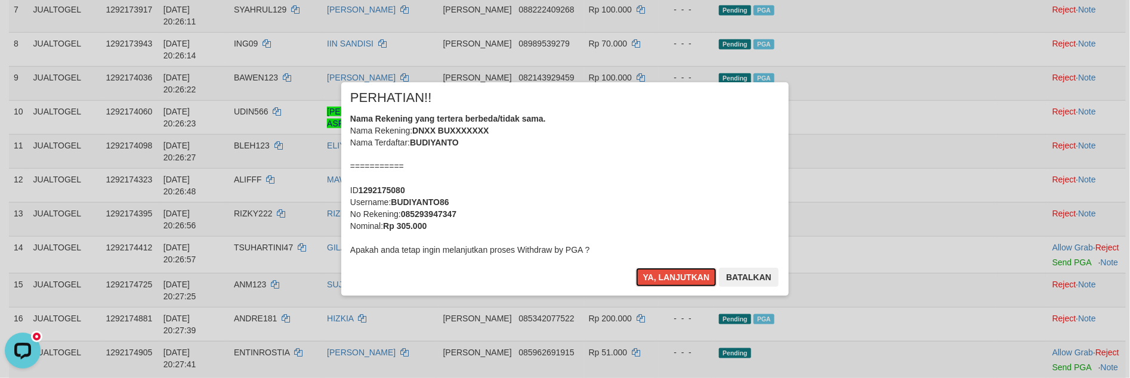
click at [657, 283] on button "Ya, lanjutkan" at bounding box center [676, 277] width 81 height 19
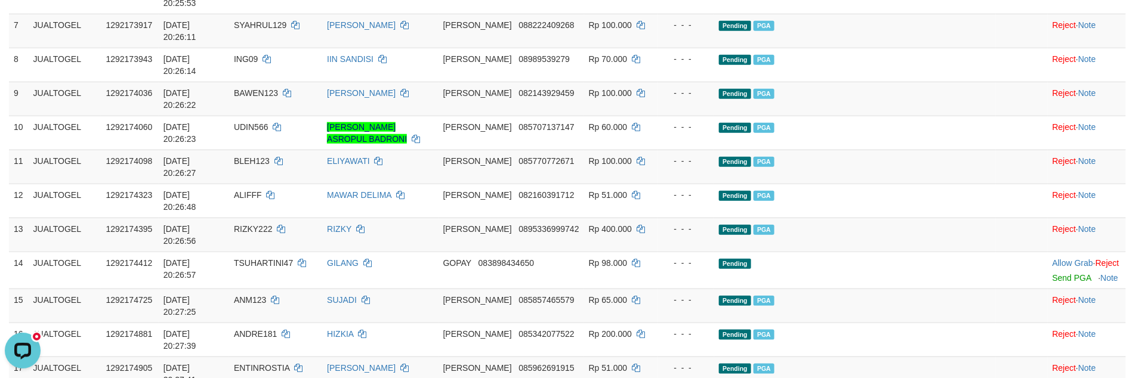
scroll to position [533, 0]
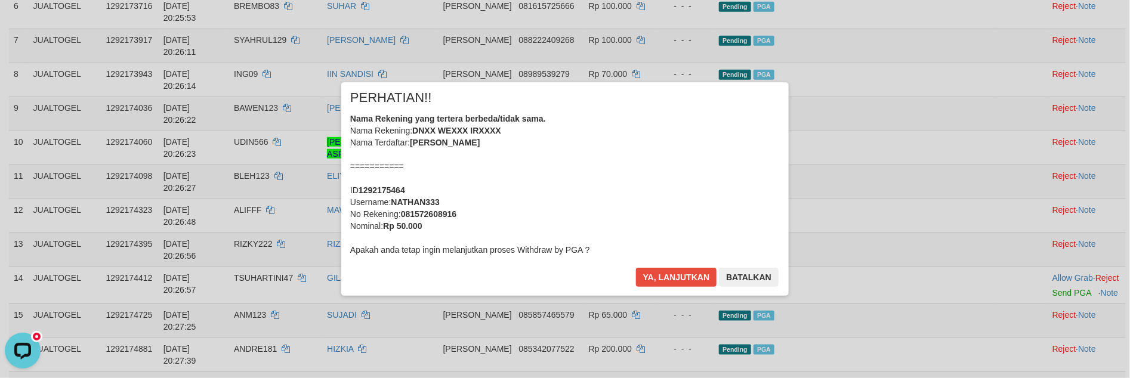
scroll to position [0, 0]
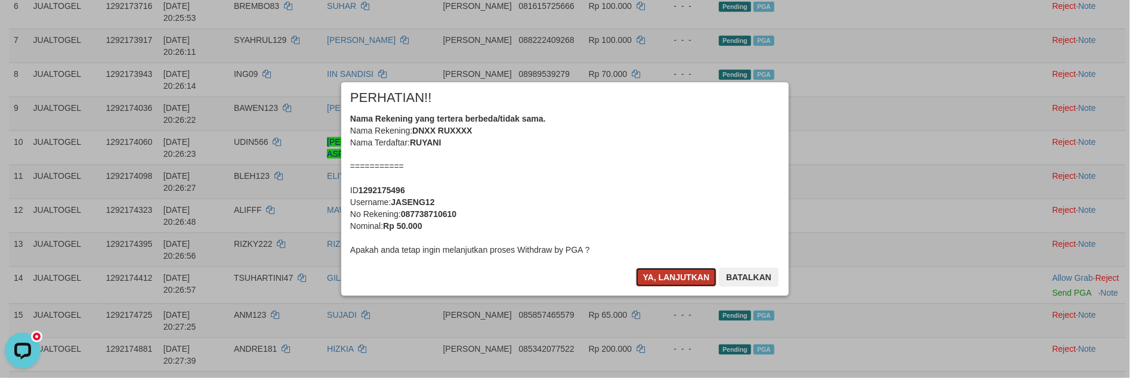
click at [664, 270] on button "Ya, lanjutkan" at bounding box center [676, 277] width 81 height 19
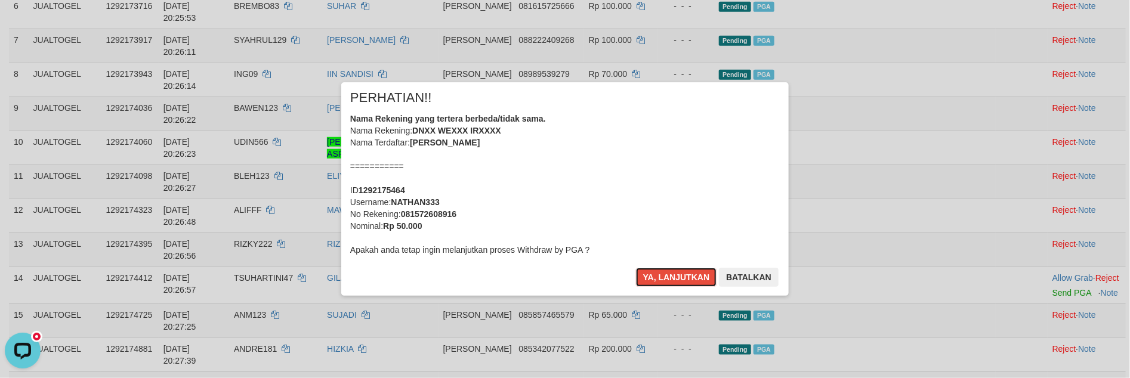
click at [663, 270] on button "Ya, lanjutkan" at bounding box center [676, 277] width 81 height 19
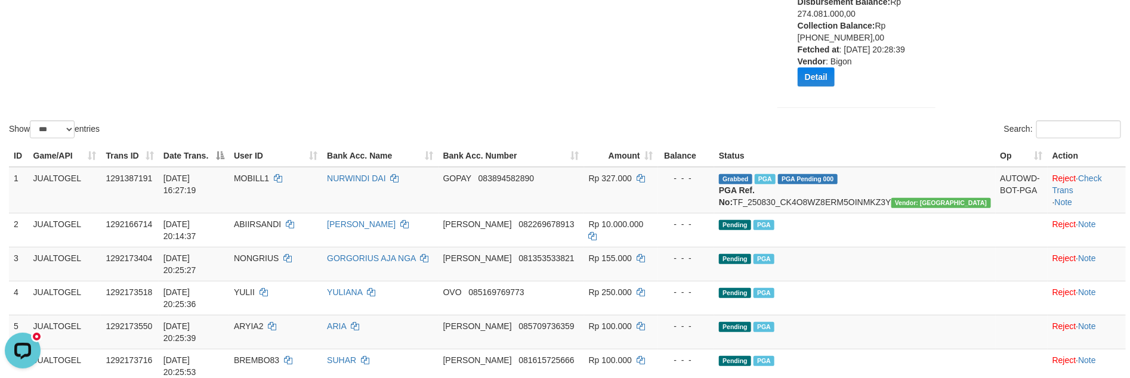
scroll to position [168, 0]
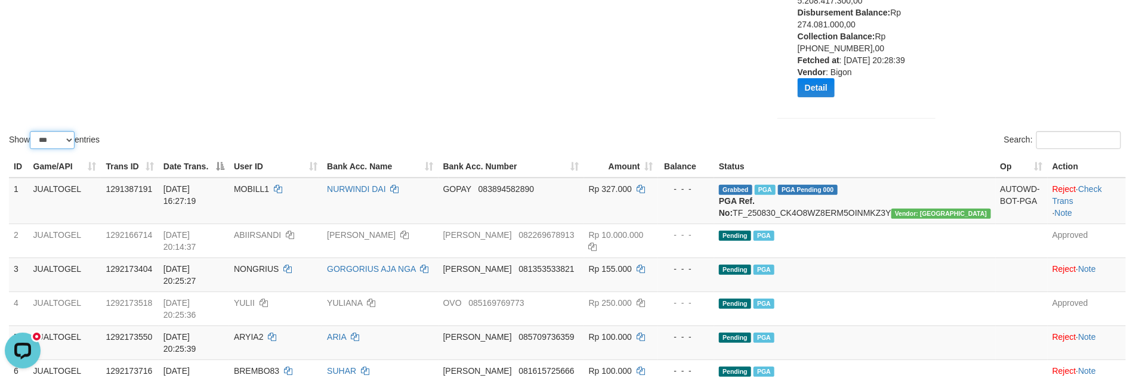
click at [44, 137] on select "** ** ** ***" at bounding box center [52, 140] width 45 height 18
click at [32, 131] on select "** ** ** ***" at bounding box center [52, 140] width 45 height 18
click at [339, 79] on div "Show ** ** ** *** entries Search:" at bounding box center [565, 7] width 1130 height 289
click at [63, 135] on select "** ** ** ***" at bounding box center [52, 140] width 45 height 18
select select "**"
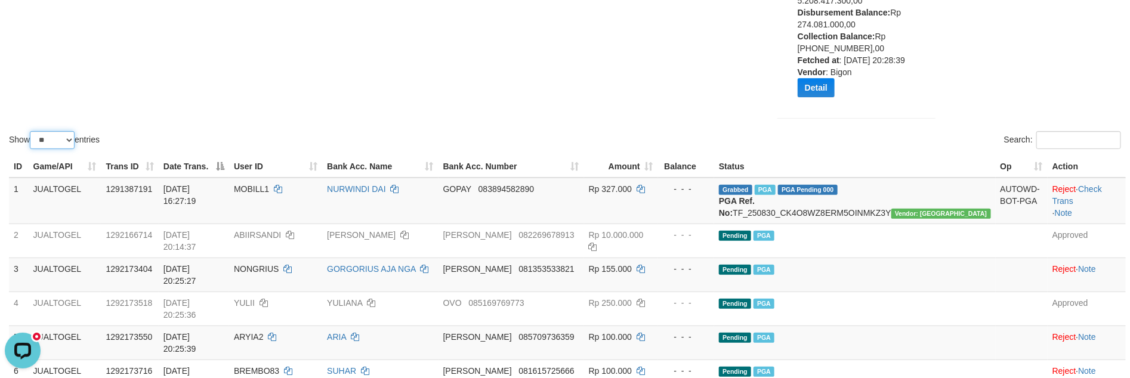
click at [32, 131] on select "** ** ** ***" at bounding box center [52, 140] width 45 height 18
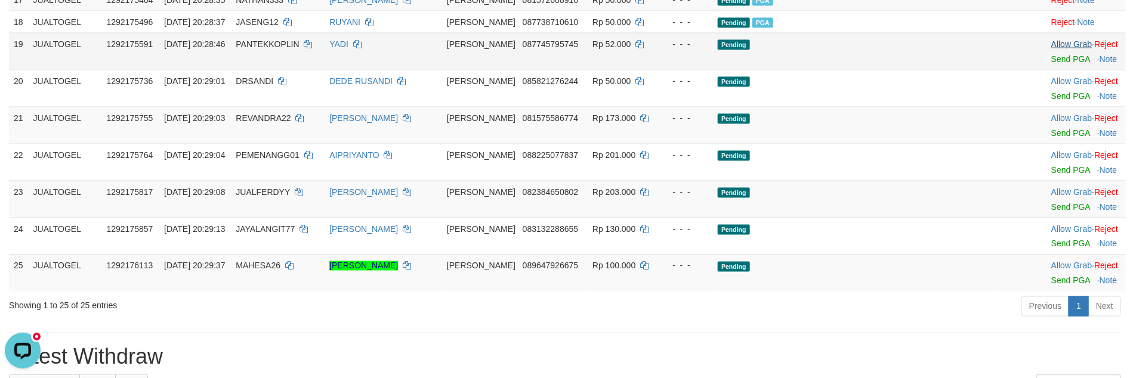
scroll to position [864, 0]
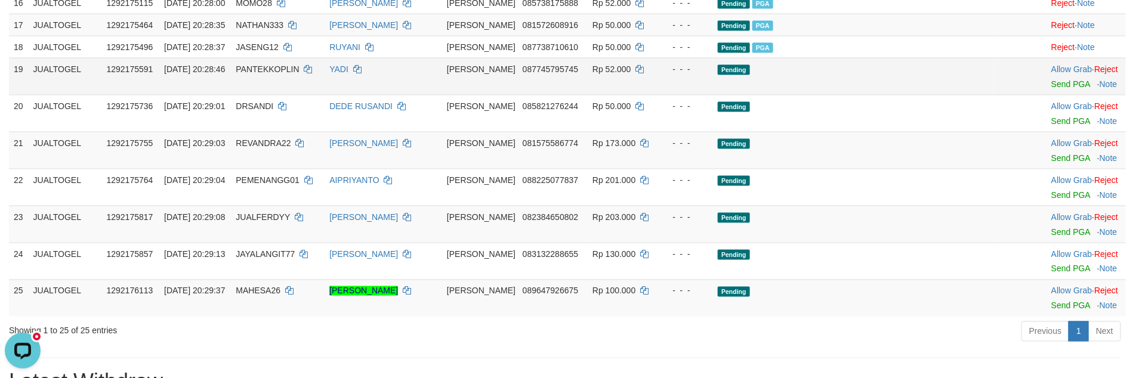
click at [1046, 95] on td "Allow Grab · Reject Send PGA · Note" at bounding box center [1085, 76] width 79 height 37
click at [1051, 89] on link "Send PGA" at bounding box center [1070, 84] width 39 height 10
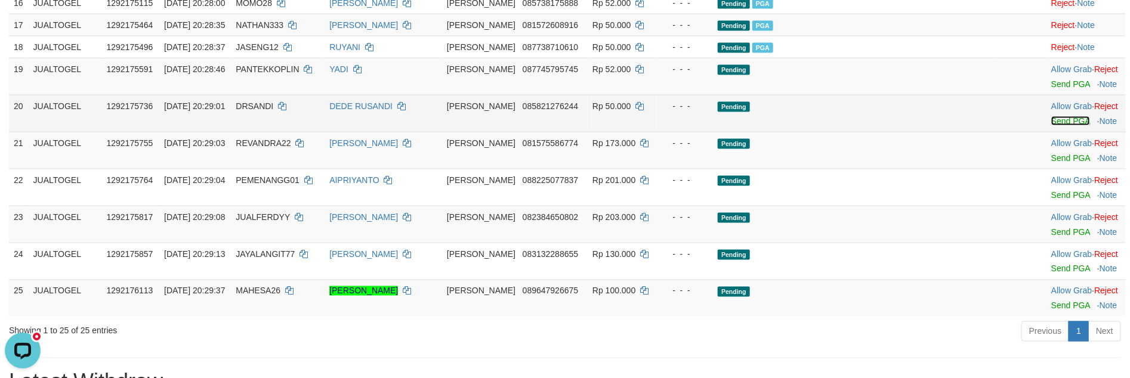
click at [1051, 126] on link "Send PGA" at bounding box center [1070, 121] width 39 height 10
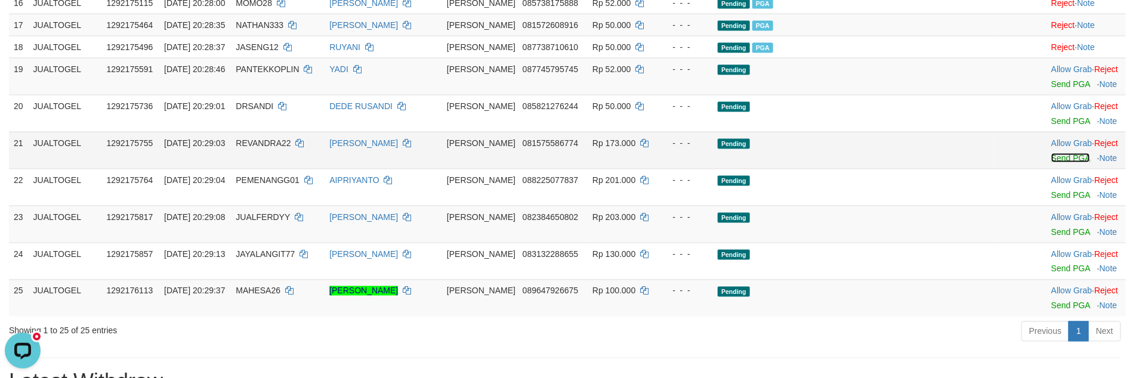
click at [1051, 163] on link "Send PGA" at bounding box center [1070, 158] width 39 height 10
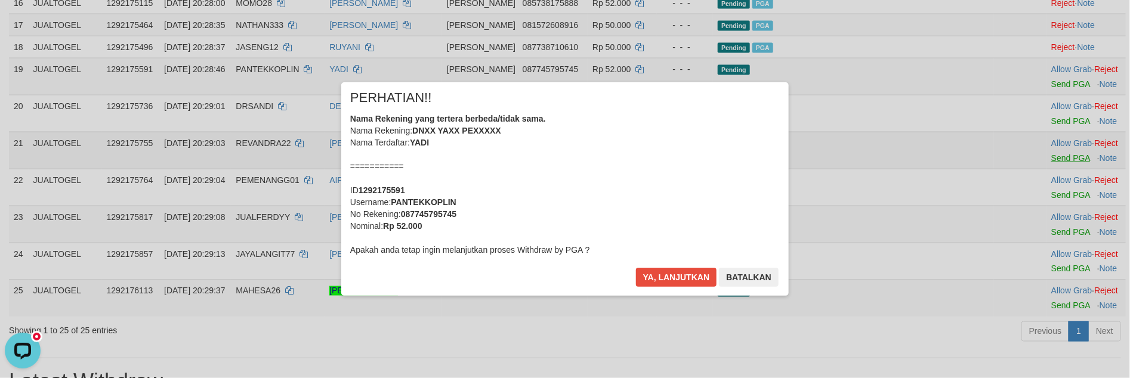
click at [1040, 271] on div "× PERHATIAN!! Nama Rekening yang tertera berbeda/tidak sama. Nama Rekening: DNX…" at bounding box center [565, 188] width 1130 height 261
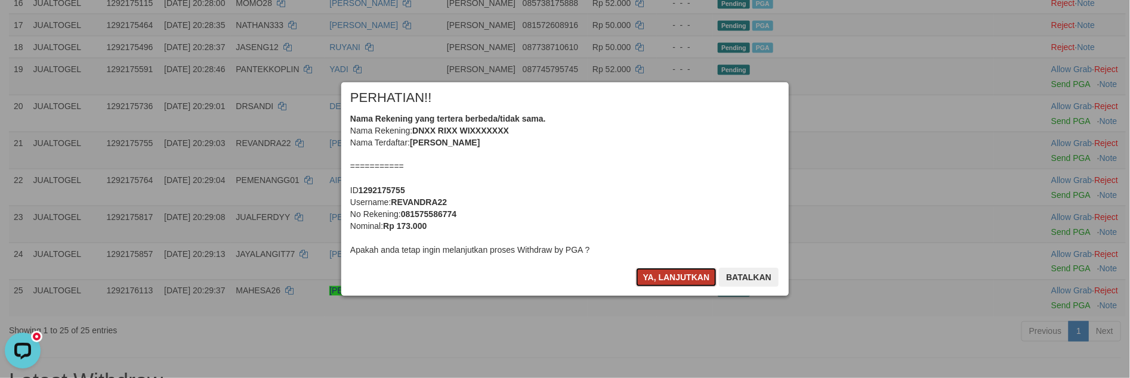
click at [664, 276] on button "Ya, lanjutkan" at bounding box center [676, 277] width 81 height 19
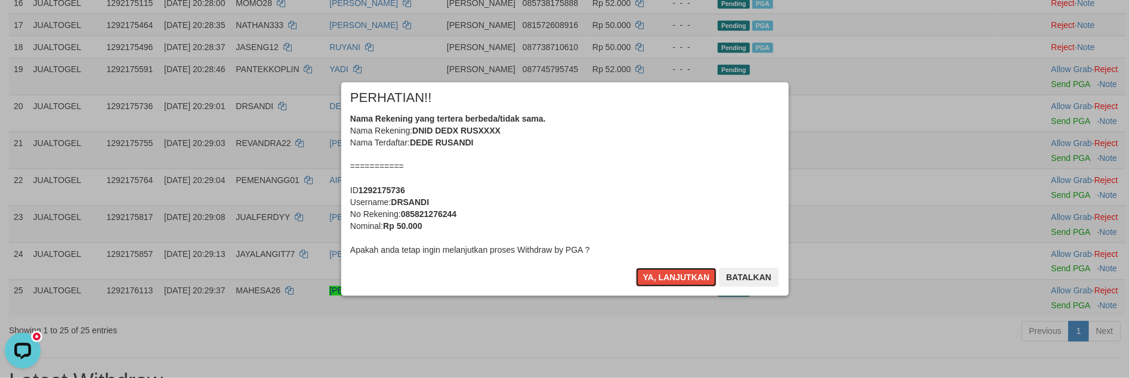
click at [664, 276] on button "Ya, lanjutkan" at bounding box center [676, 277] width 81 height 19
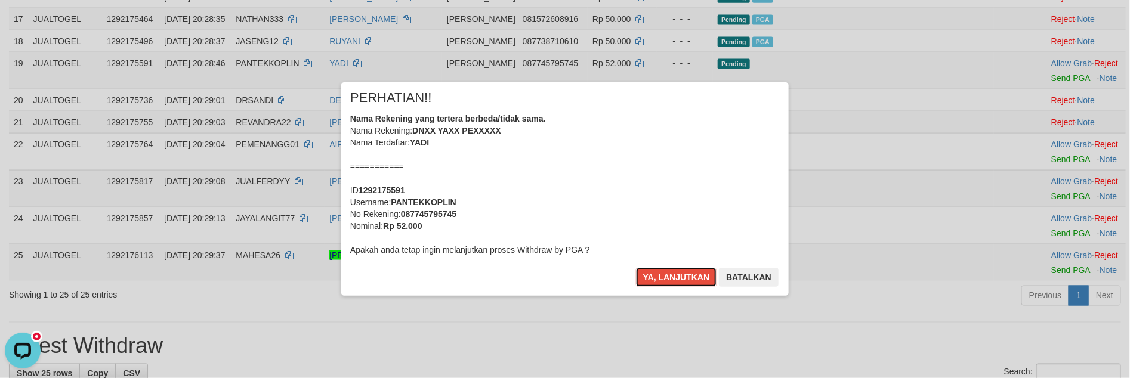
click at [664, 276] on button "Ya, lanjutkan" at bounding box center [676, 277] width 81 height 19
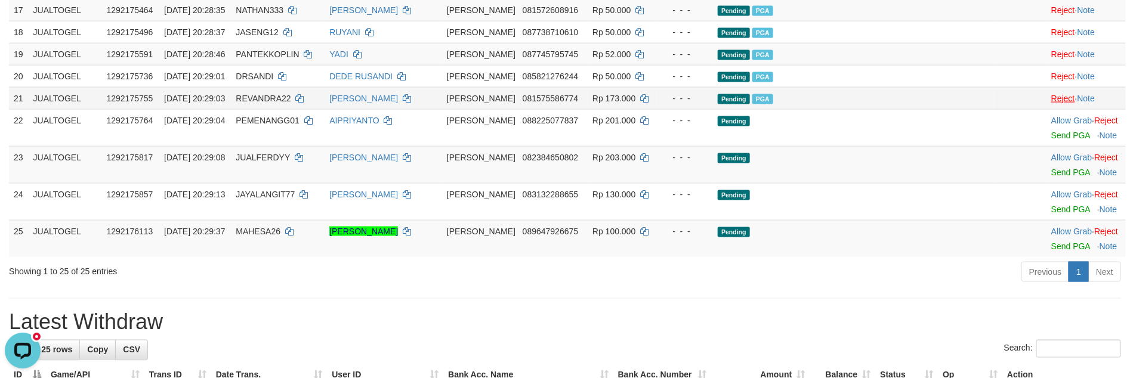
scroll to position [879, 0]
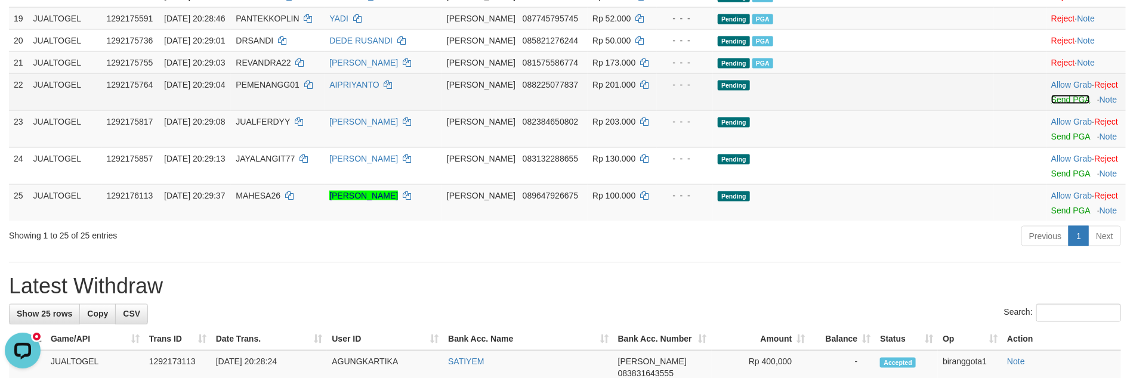
click at [1051, 104] on link "Send PGA" at bounding box center [1070, 100] width 39 height 10
click at [1051, 141] on link "Send PGA" at bounding box center [1070, 137] width 39 height 10
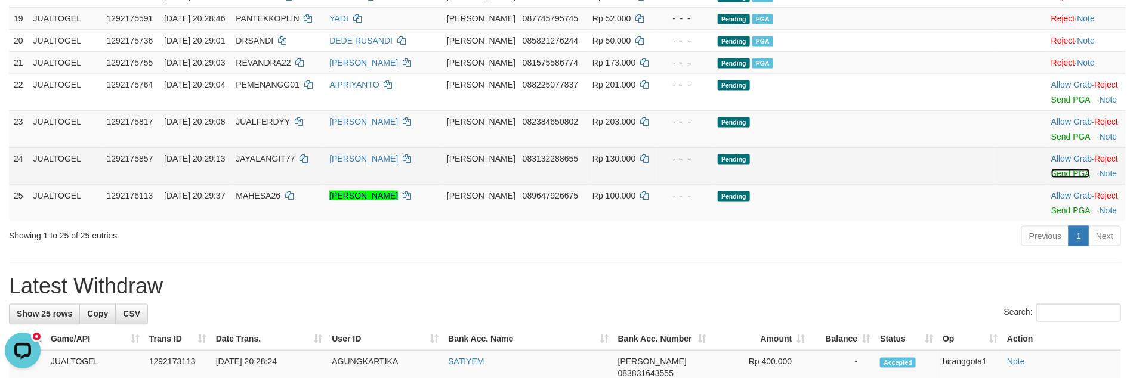
click at [1051, 178] on link "Send PGA" at bounding box center [1070, 174] width 39 height 10
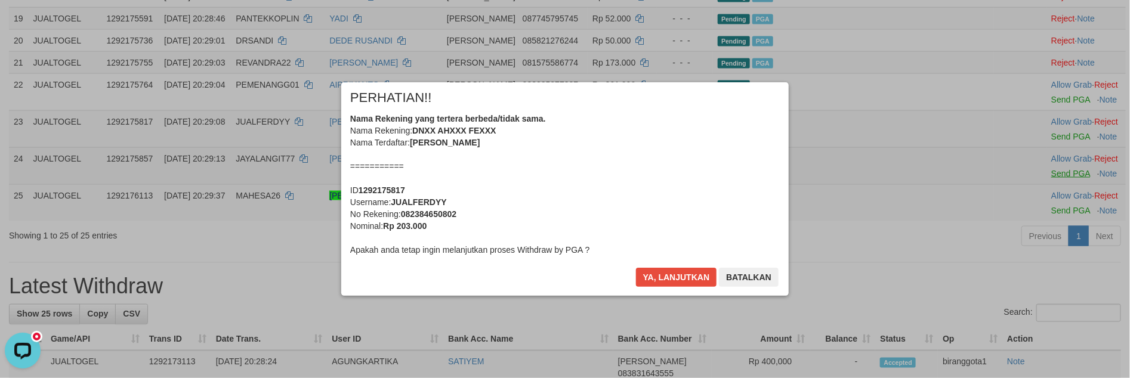
click at [1033, 319] on div "× PERHATIAN!! Nama Rekening yang tertera berbeda/tidak sama. Nama Rekening: DNX…" at bounding box center [565, 188] width 1130 height 261
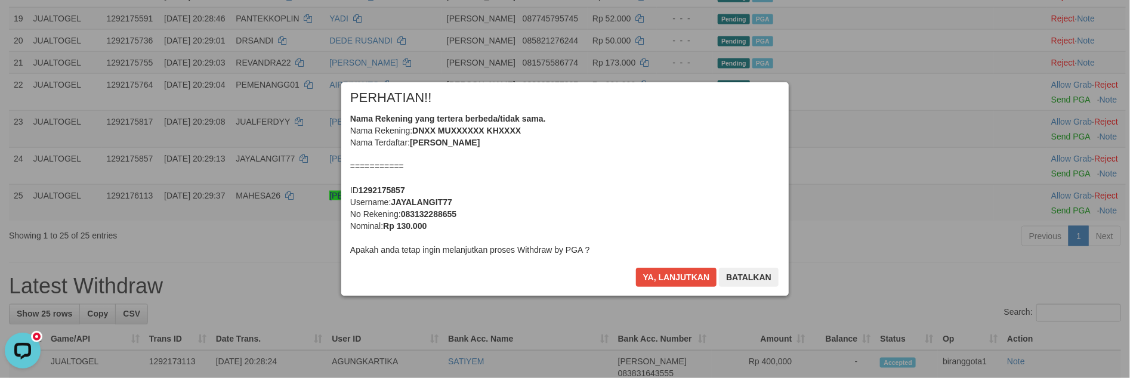
click at [651, 287] on div "Ya, lanjutkan Batalkan" at bounding box center [707, 282] width 145 height 28
click at [661, 280] on button "Ya, lanjutkan" at bounding box center [676, 277] width 81 height 19
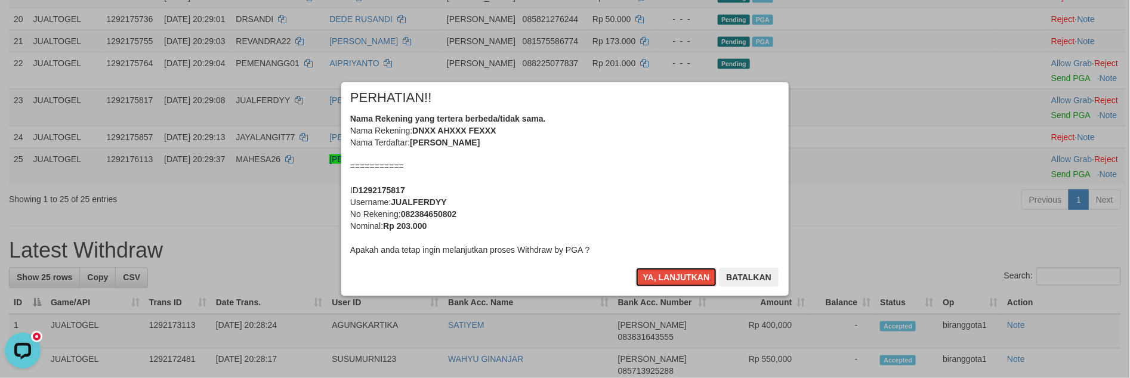
click at [661, 280] on button "Ya, lanjutkan" at bounding box center [676, 277] width 81 height 19
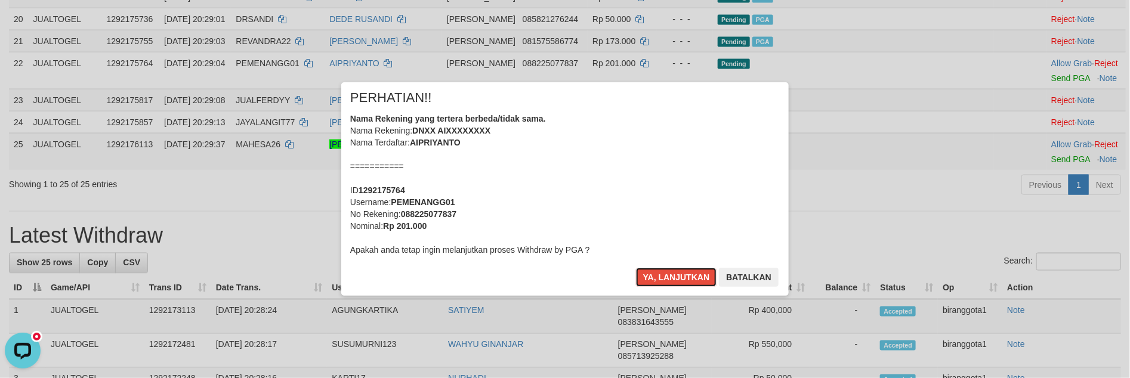
scroll to position [850, 0]
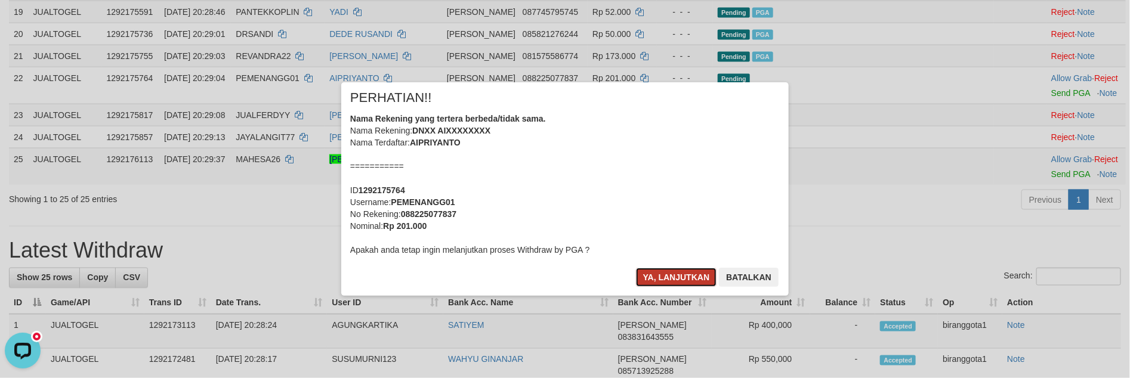
click at [661, 280] on button "Ya, lanjutkan" at bounding box center [676, 277] width 81 height 19
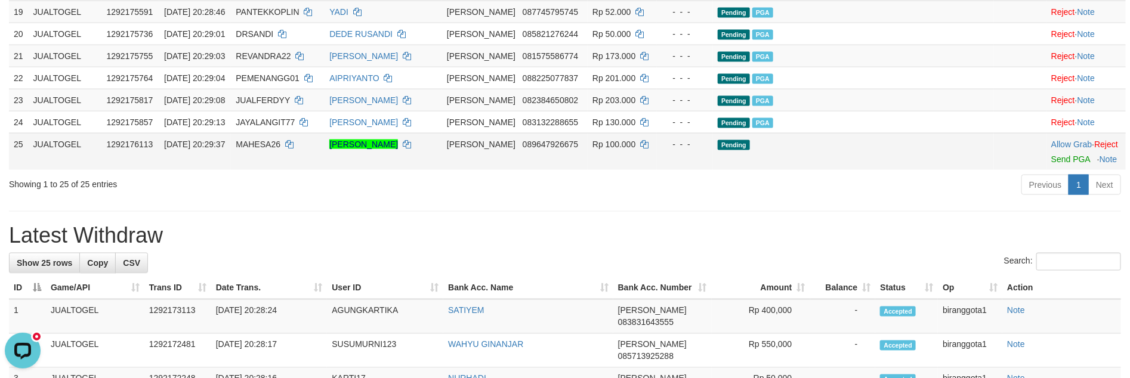
scroll to position [836, 0]
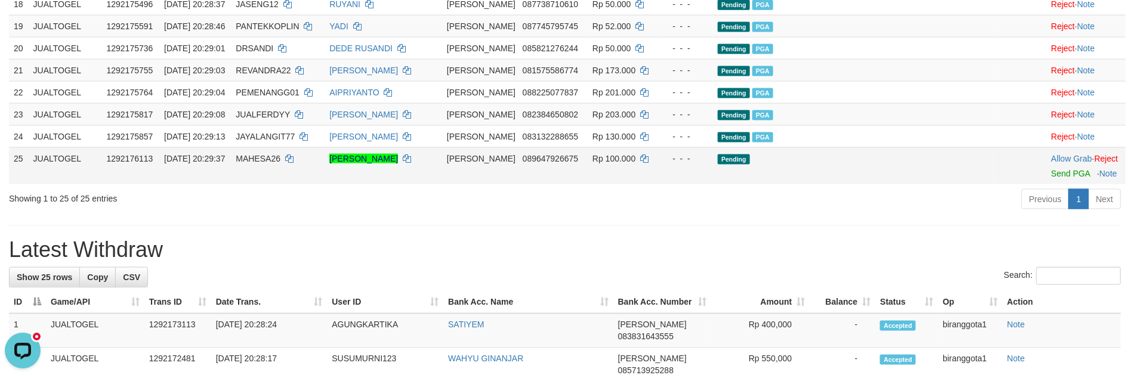
click at [1051, 168] on div at bounding box center [1086, 166] width 70 height 3
click at [1051, 178] on link "Send PGA" at bounding box center [1070, 174] width 39 height 10
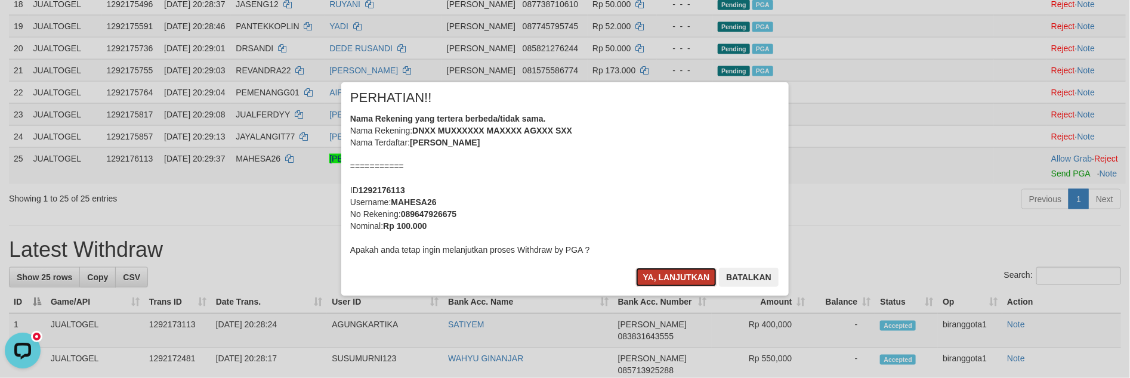
click at [669, 277] on button "Ya, lanjutkan" at bounding box center [676, 277] width 81 height 19
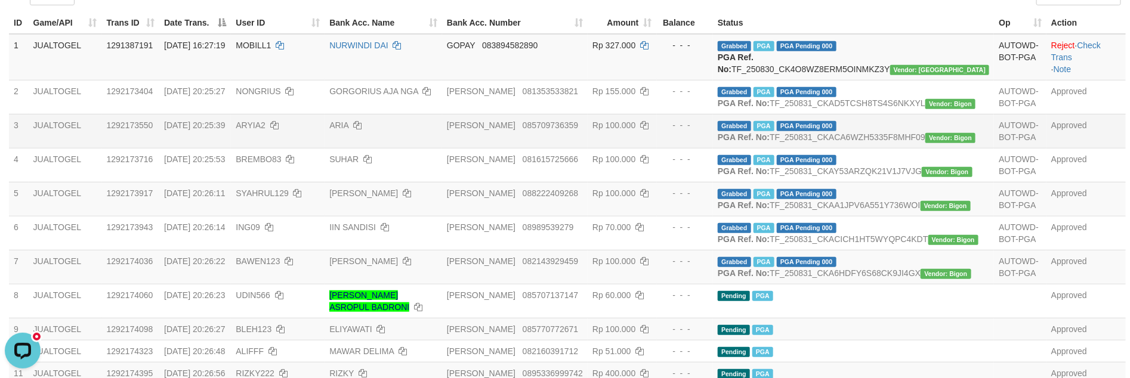
scroll to position [179, 0]
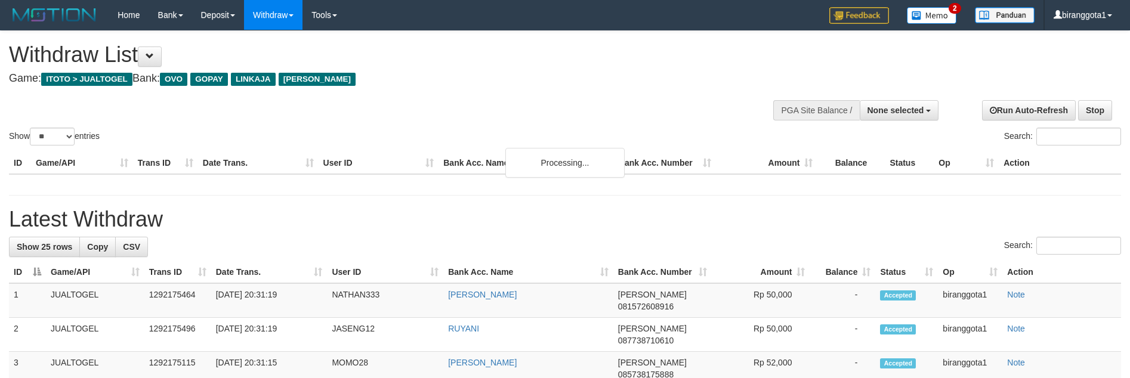
select select
select select "**"
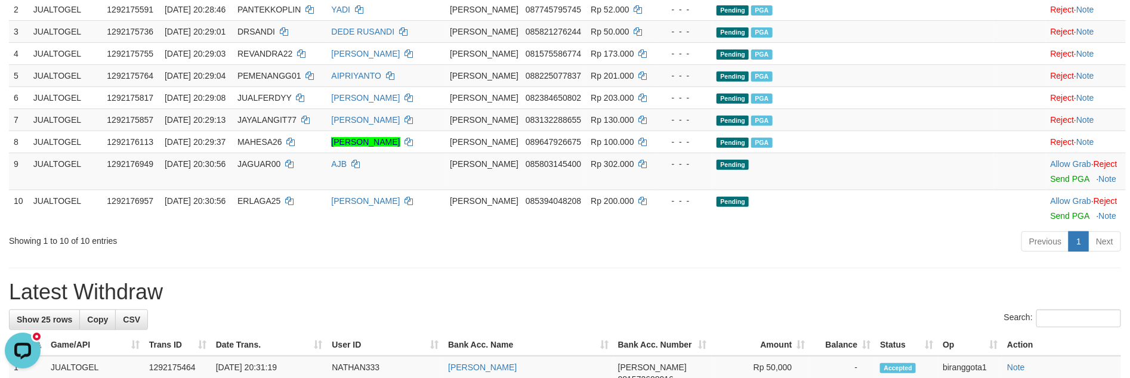
click at [941, 256] on div "Previous 1 Next" at bounding box center [800, 243] width 641 height 26
click at [1046, 190] on td "Allow Grab · Reject Send PGA · Note" at bounding box center [1086, 171] width 80 height 37
click at [1050, 184] on link "Send PGA" at bounding box center [1069, 179] width 39 height 10
click at [1050, 221] on link "Send PGA" at bounding box center [1069, 216] width 39 height 10
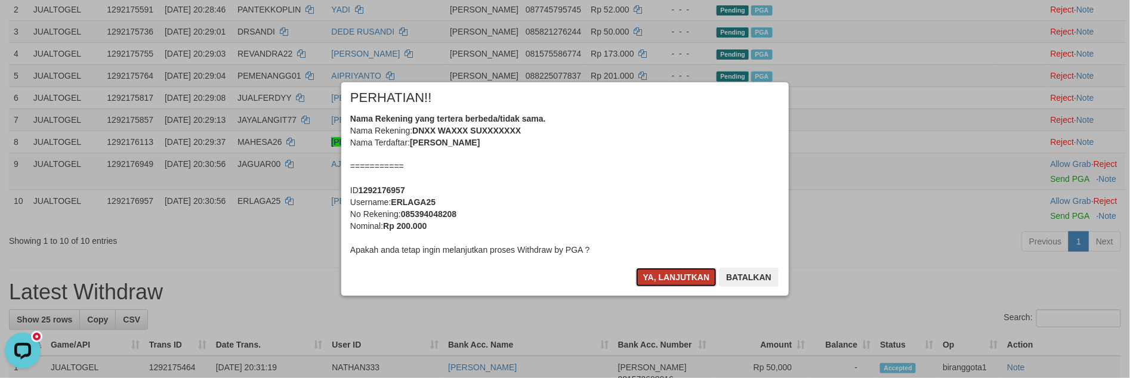
click at [664, 268] on button "Ya, lanjutkan" at bounding box center [676, 277] width 81 height 19
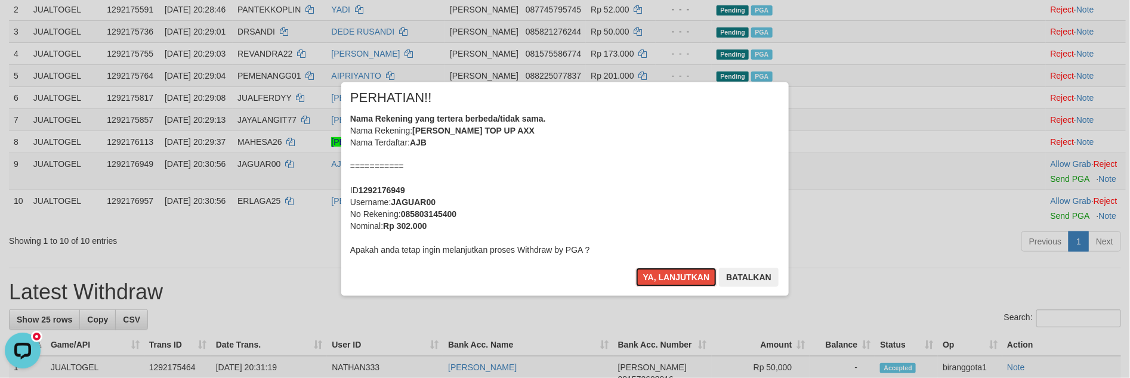
click at [664, 268] on button "Ya, lanjutkan" at bounding box center [676, 277] width 81 height 19
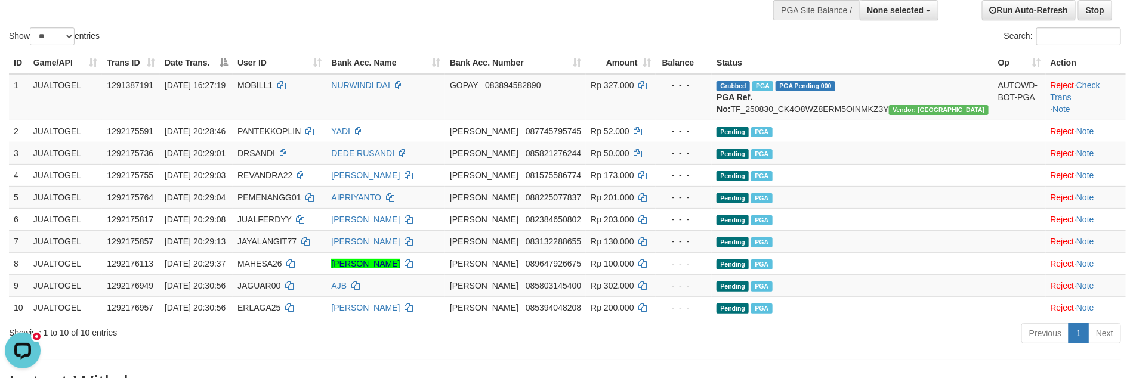
scroll to position [95, 0]
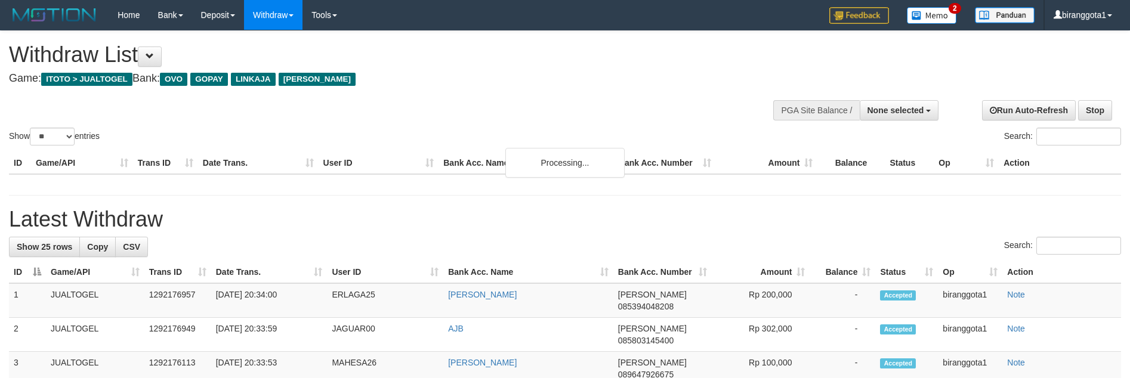
select select
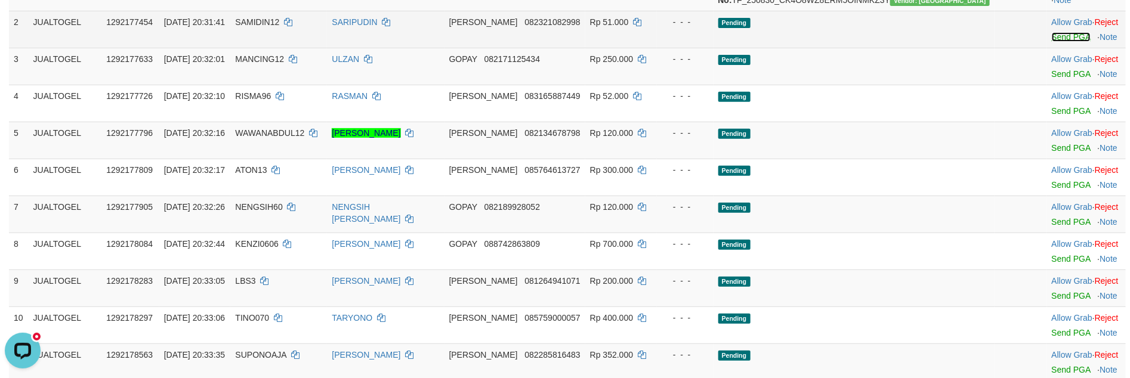
click at [1052, 42] on link "Send PGA" at bounding box center [1071, 37] width 39 height 10
click at [1052, 79] on link "Send PGA" at bounding box center [1071, 74] width 39 height 10
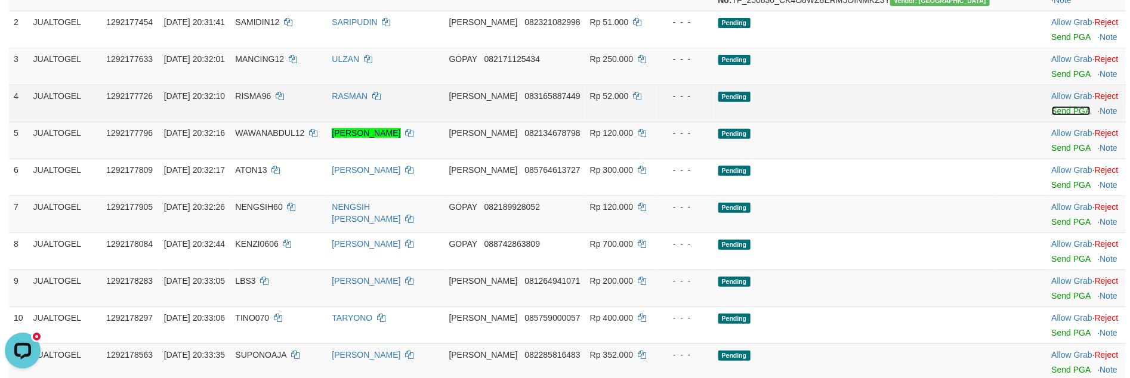
click at [1052, 116] on link "Send PGA" at bounding box center [1071, 111] width 39 height 10
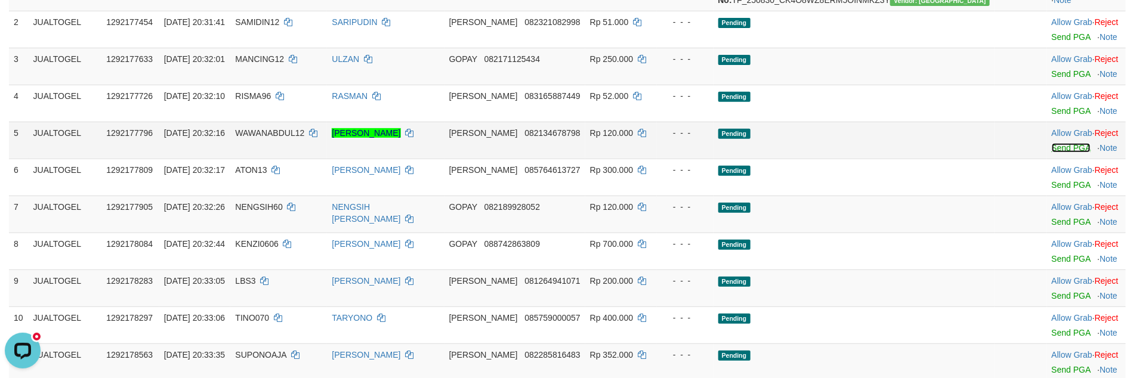
click at [1052, 153] on link "Send PGA" at bounding box center [1071, 148] width 39 height 10
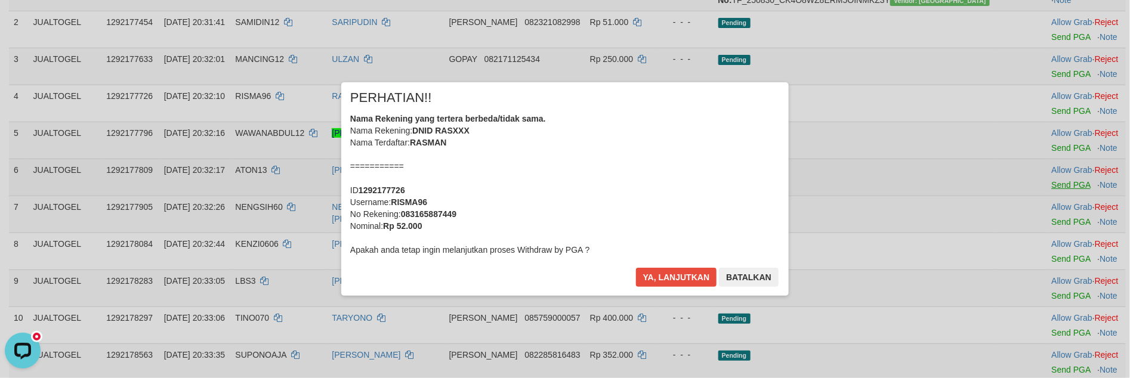
click at [1036, 196] on div "× PERHATIAN!! Nama Rekening yang tertera berbeda/tidak sama. Nama Rekening: DNI…" at bounding box center [565, 188] width 1130 height 261
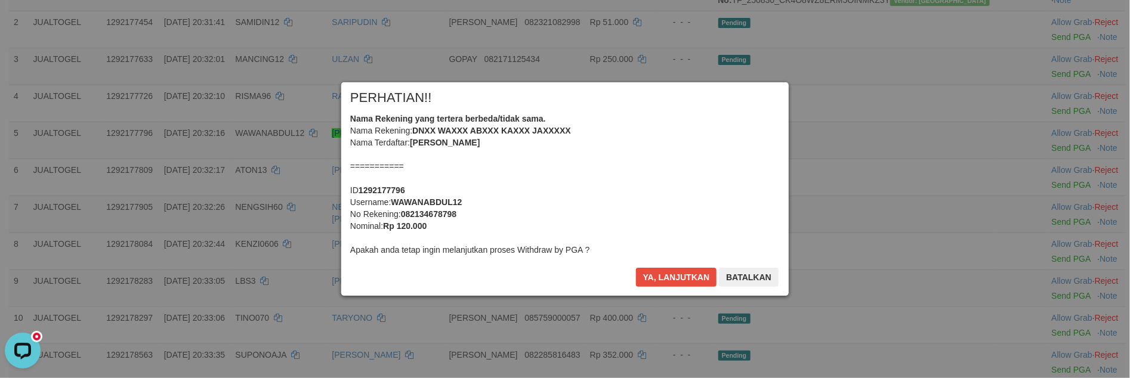
click at [676, 289] on div "Ya, lanjutkan Batalkan" at bounding box center [707, 282] width 145 height 28
click at [673, 279] on button "Ya, lanjutkan" at bounding box center [676, 277] width 81 height 19
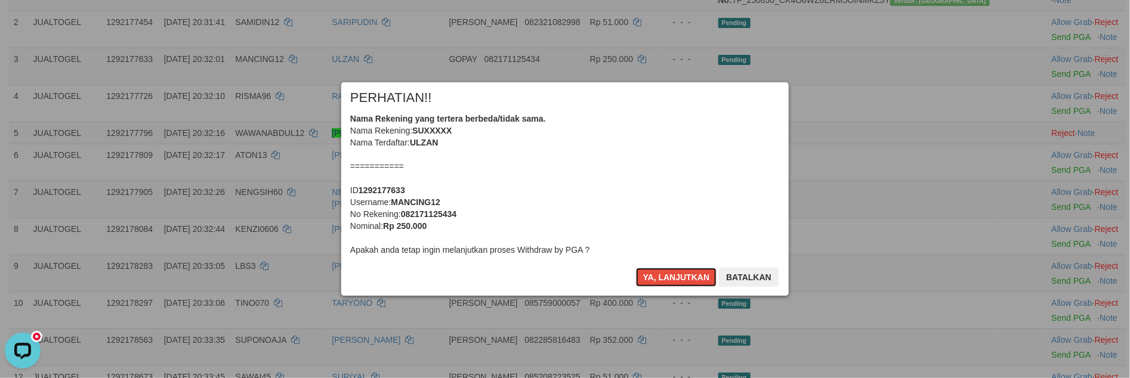
scroll to position [194, 0]
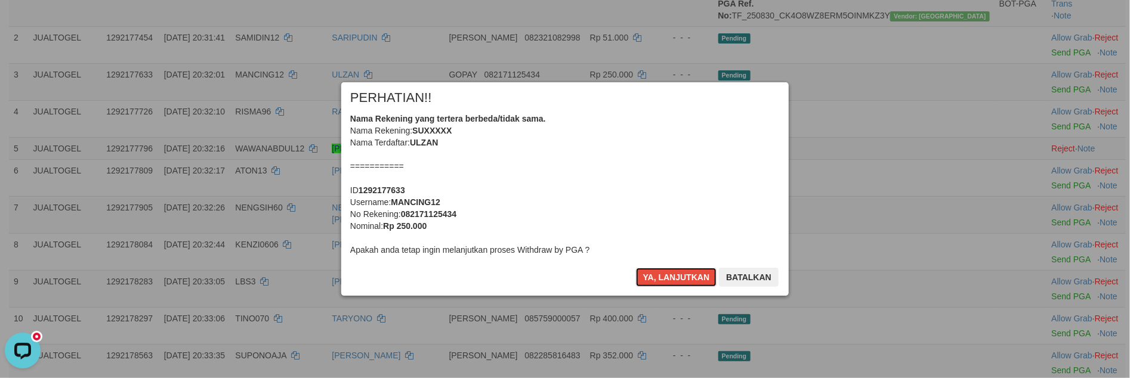
drag, startPoint x: 673, startPoint y: 279, endPoint x: 734, endPoint y: 228, distance: 79.1
click at [734, 228] on div "× PERHATIAN!! Nama Rekening yang tertera berbeda/tidak sama. Nama Rekening: SUX…" at bounding box center [564, 189] width 447 height 214
click at [748, 276] on button "Batalkan" at bounding box center [749, 277] width 60 height 19
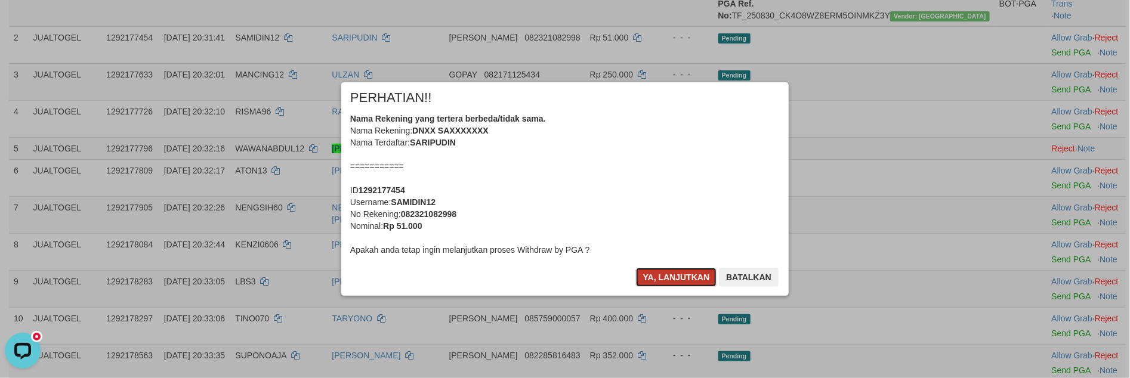
click at [682, 277] on button "Ya, lanjutkan" at bounding box center [676, 277] width 81 height 19
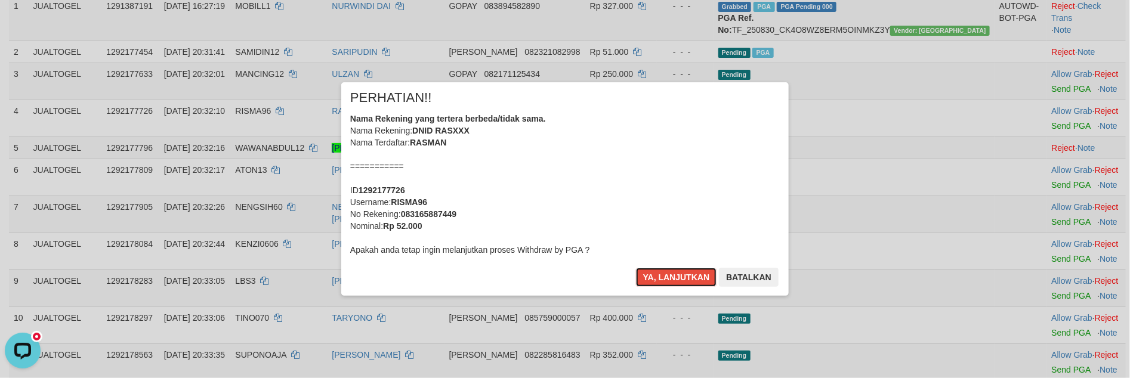
click at [682, 277] on button "Ya, lanjutkan" at bounding box center [676, 277] width 81 height 19
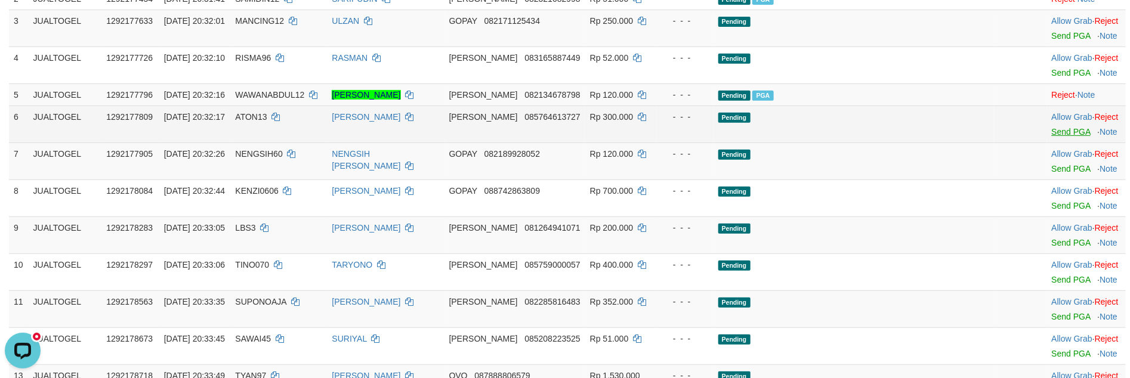
scroll to position [217, 0]
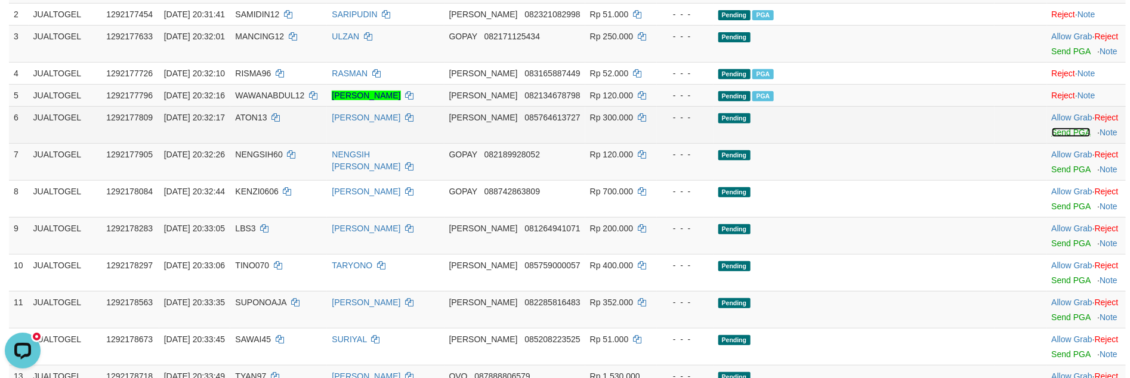
click at [1052, 137] on link "Send PGA" at bounding box center [1071, 133] width 39 height 10
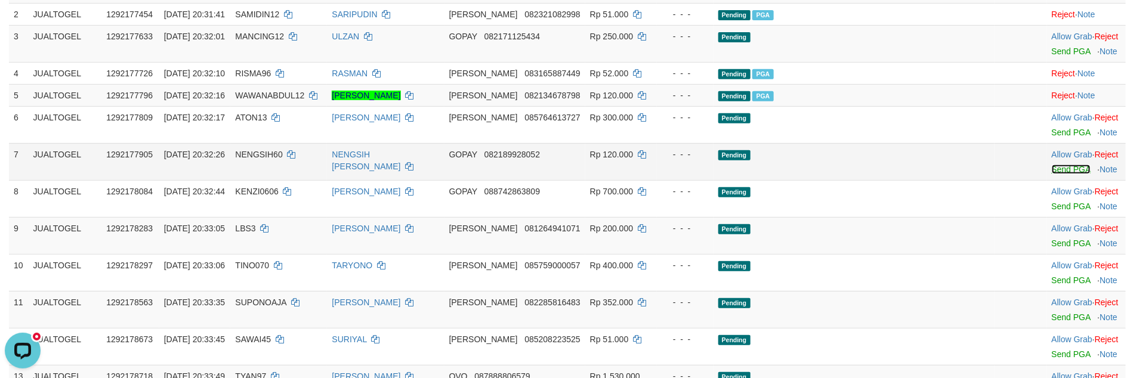
click at [1052, 174] on link "Send PGA" at bounding box center [1071, 170] width 39 height 10
click at [1052, 211] on link "Send PGA" at bounding box center [1071, 207] width 39 height 10
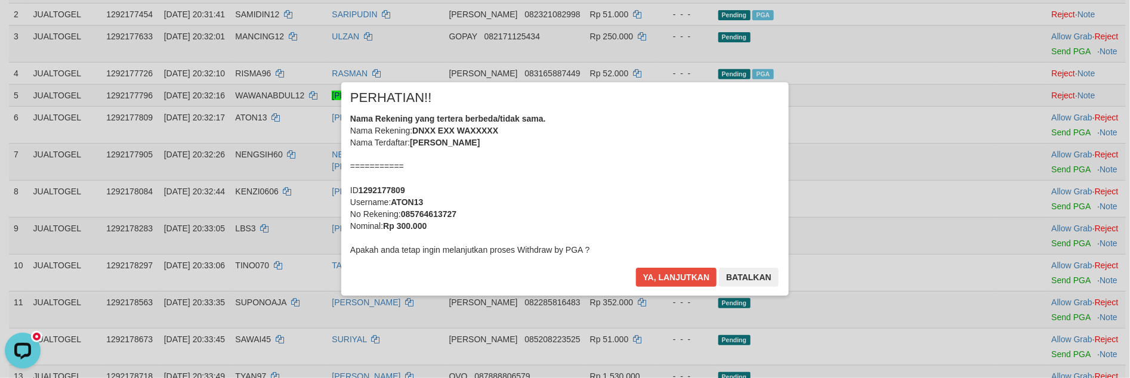
click at [1025, 249] on div "× PERHATIAN!! Nama Rekening yang tertera berbeda/tidak sama. Nama Rekening: DNX…" at bounding box center [565, 188] width 1130 height 261
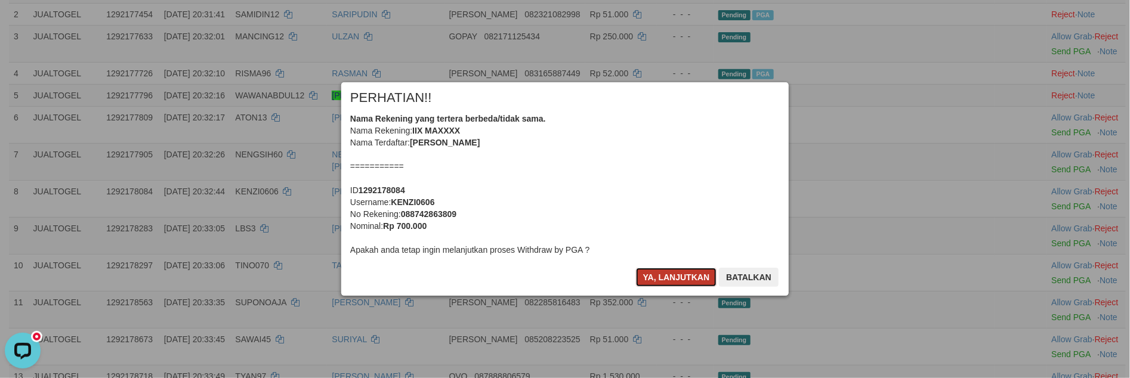
click at [648, 282] on button "Ya, lanjutkan" at bounding box center [676, 277] width 81 height 19
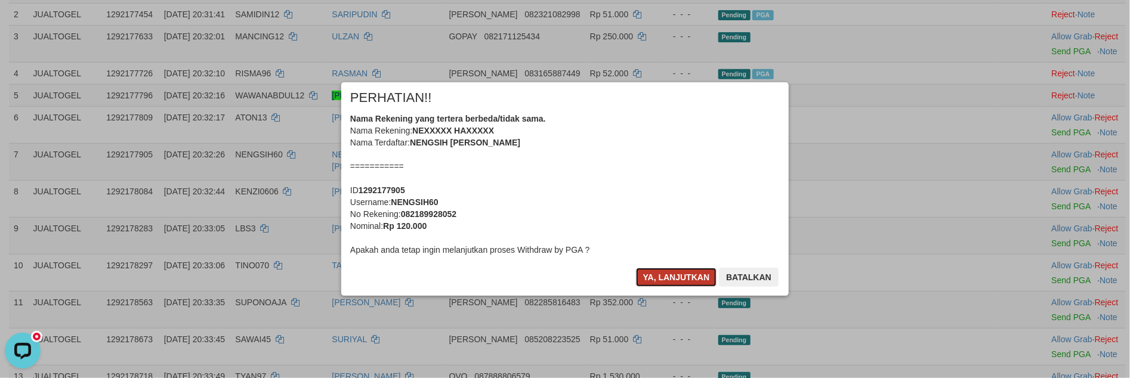
click at [648, 277] on button "Ya, lanjutkan" at bounding box center [676, 277] width 81 height 19
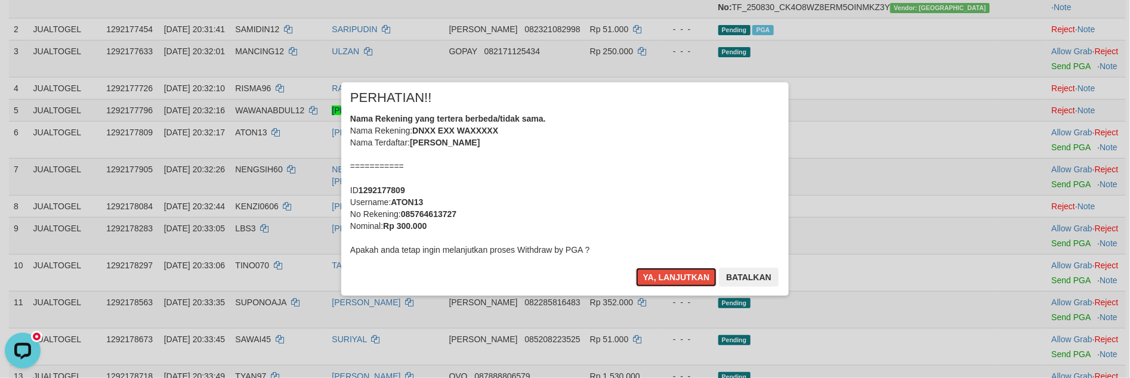
click at [648, 277] on button "Ya, lanjutkan" at bounding box center [676, 277] width 81 height 19
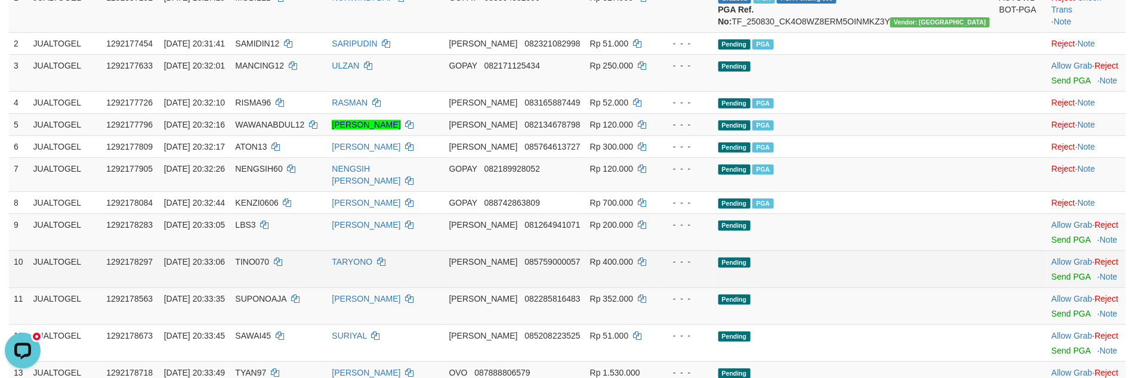
scroll to position [172, 0]
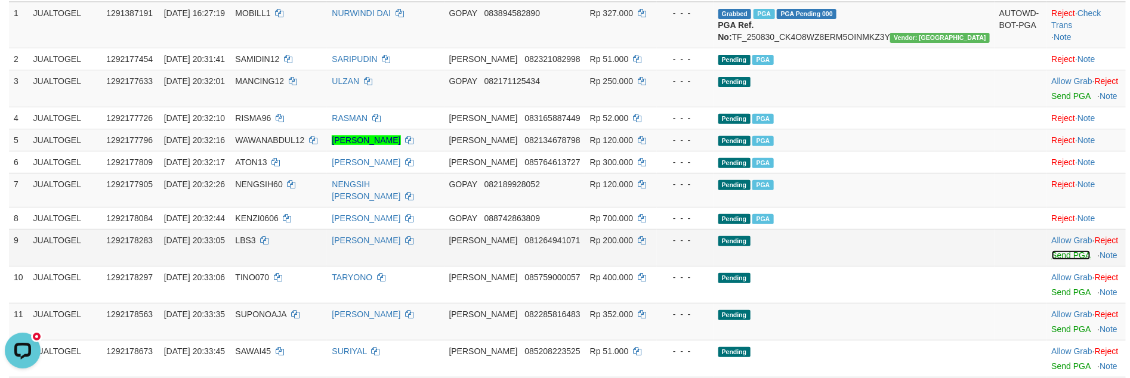
click at [1052, 258] on link "Send PGA" at bounding box center [1071, 256] width 39 height 10
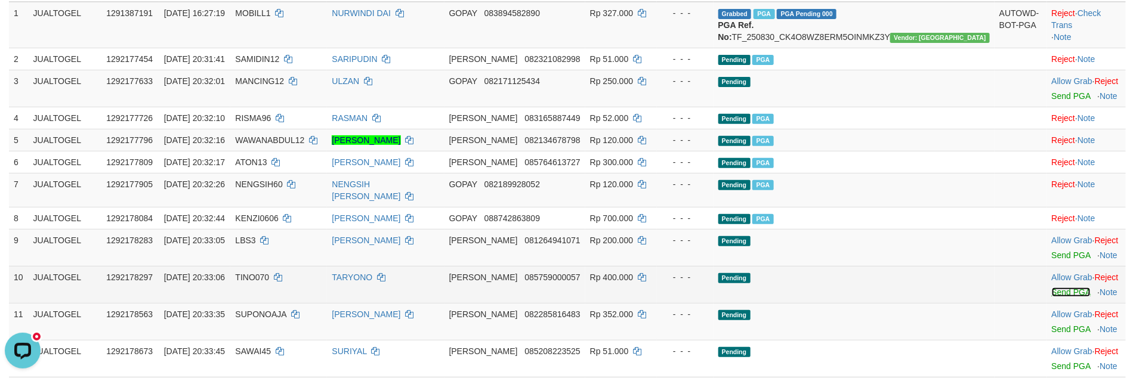
click at [1052, 296] on link "Send PGA" at bounding box center [1071, 293] width 39 height 10
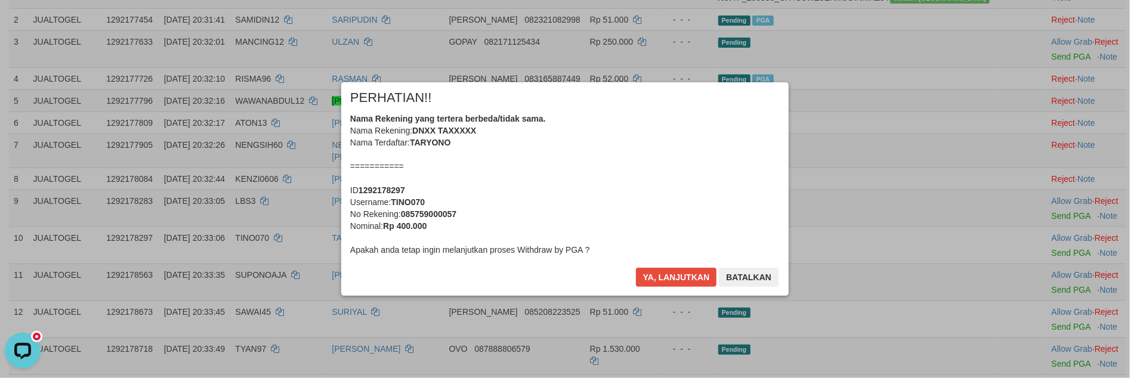
scroll to position [206, 0]
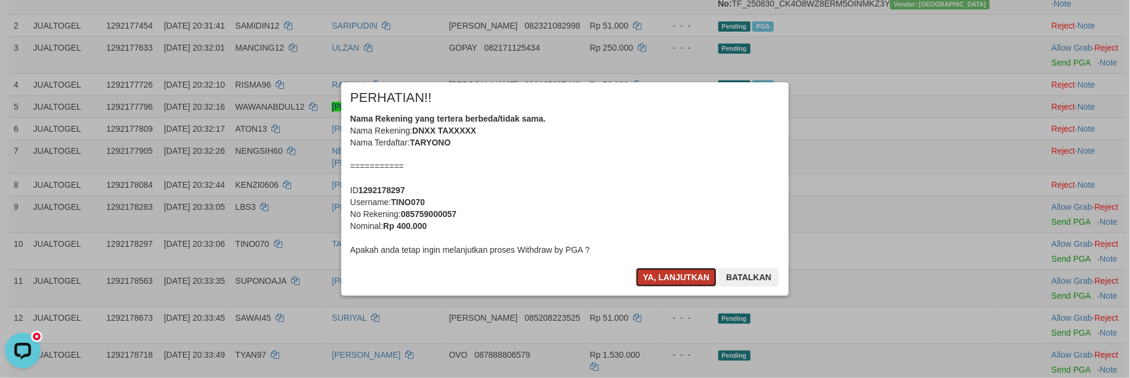
click at [684, 277] on button "Ya, lanjutkan" at bounding box center [676, 277] width 81 height 19
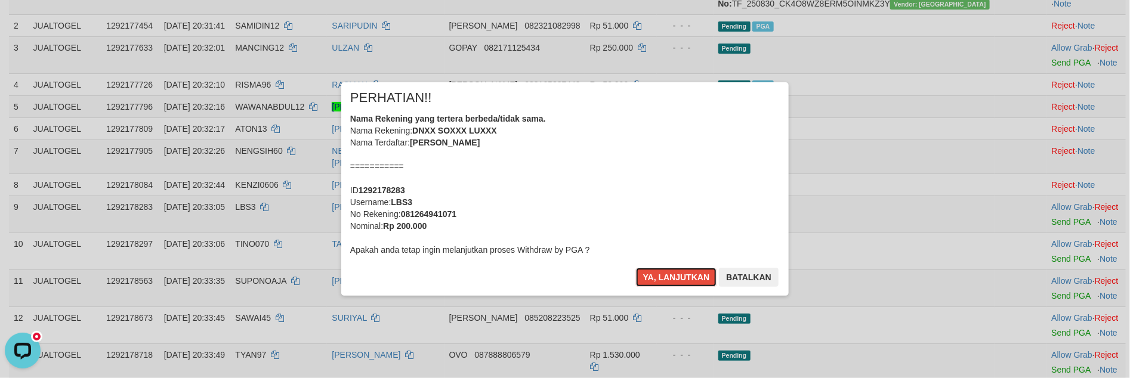
click at [684, 276] on button "Ya, lanjutkan" at bounding box center [676, 277] width 81 height 19
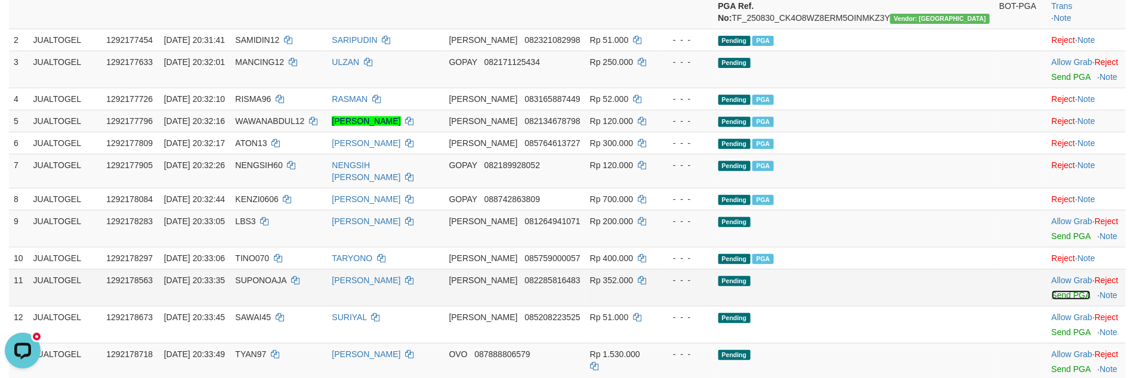
scroll to position [176, 0]
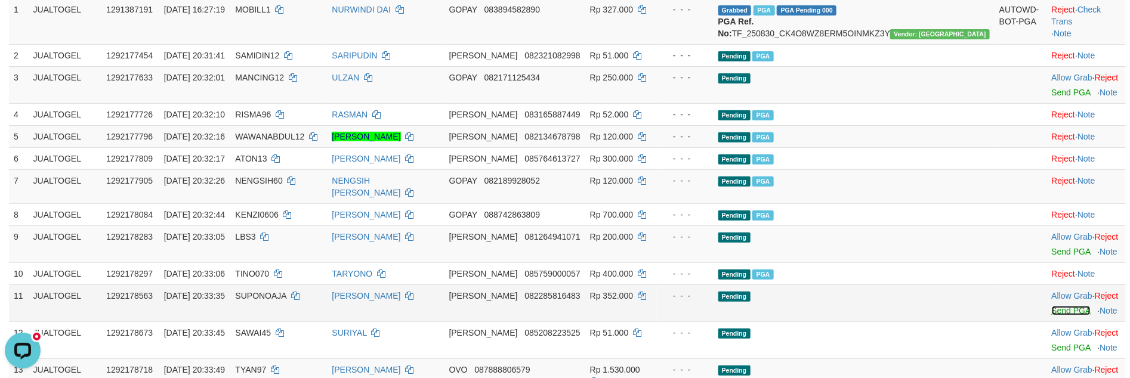
click at [1053, 306] on link "Send PGA" at bounding box center [1071, 311] width 39 height 10
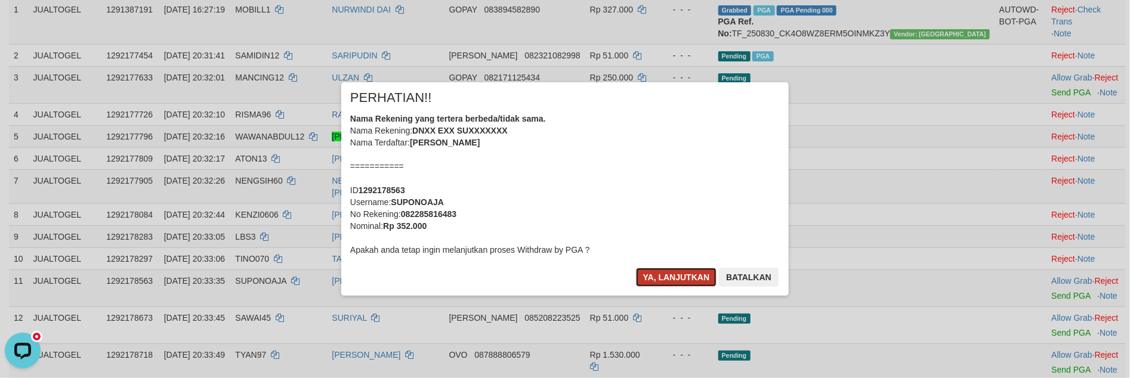
click at [663, 277] on button "Ya, lanjutkan" at bounding box center [676, 277] width 81 height 19
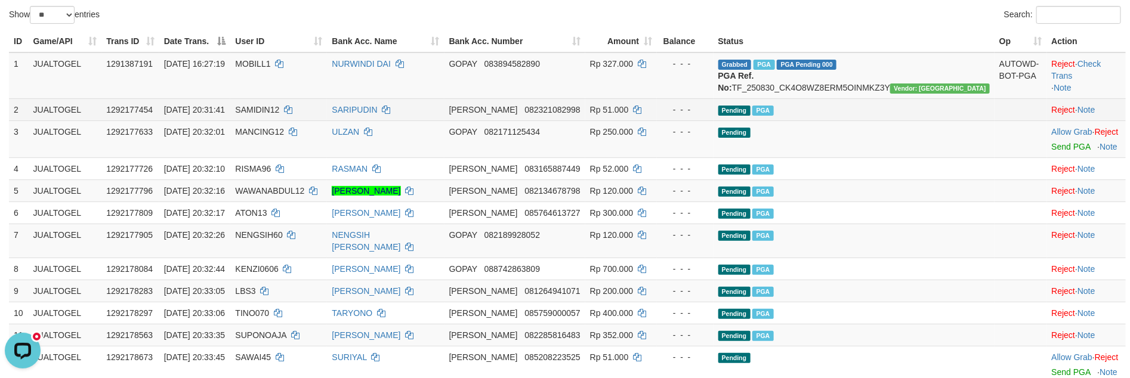
scroll to position [0, 0]
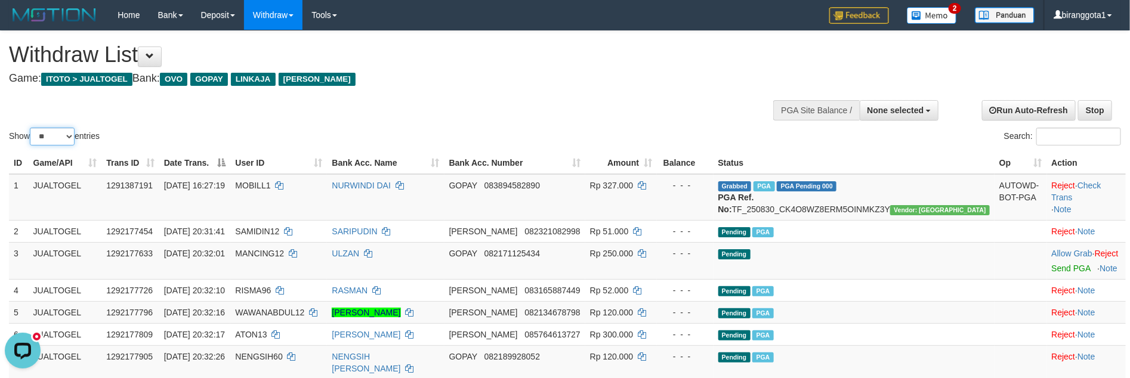
drag, startPoint x: 54, startPoint y: 134, endPoint x: 59, endPoint y: 140, distance: 8.0
click at [54, 134] on select "** ** ** ***" at bounding box center [52, 137] width 45 height 18
select select "***"
click at [32, 128] on select "** ** ** ***" at bounding box center [52, 137] width 45 height 18
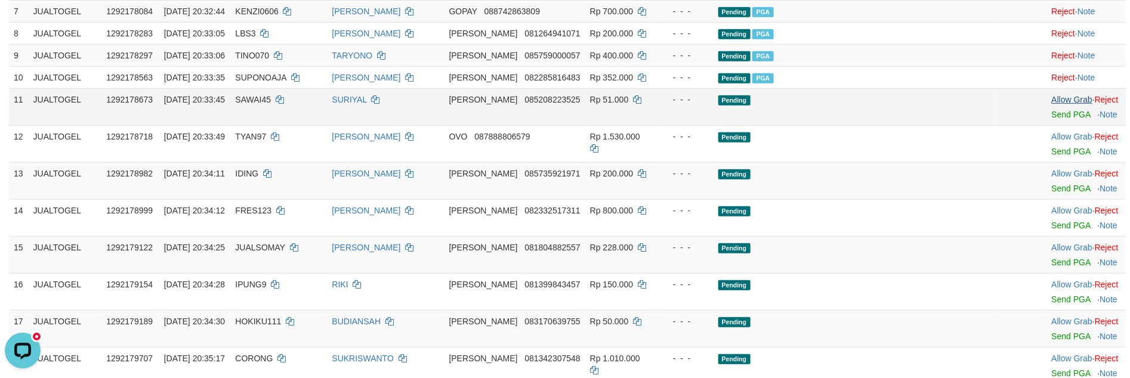
scroll to position [336, 0]
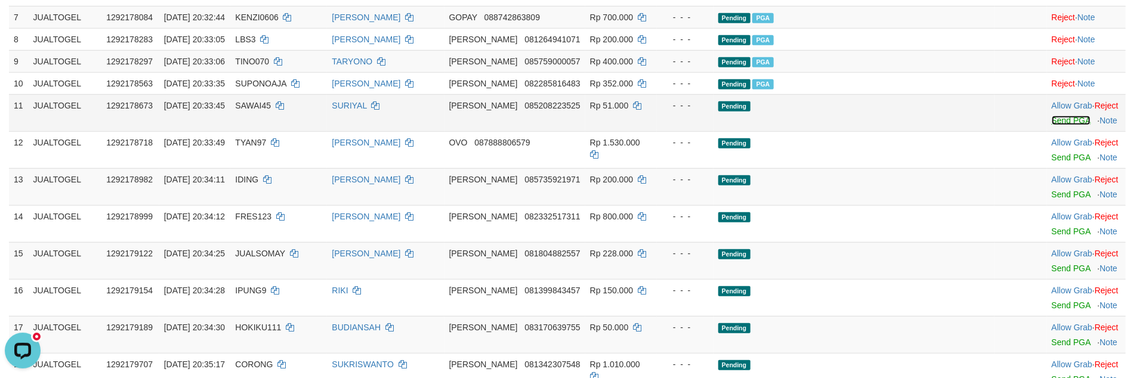
click at [1052, 119] on link "Send PGA" at bounding box center [1071, 121] width 39 height 10
click at [1052, 157] on link "Send PGA" at bounding box center [1071, 158] width 39 height 10
click at [1052, 194] on link "Send PGA" at bounding box center [1071, 195] width 39 height 10
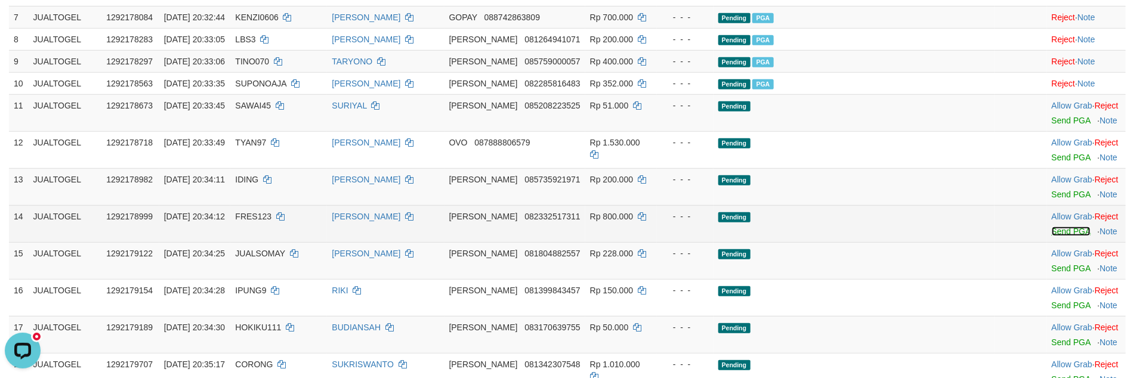
click at [1052, 230] on link "Send PGA" at bounding box center [1071, 232] width 39 height 10
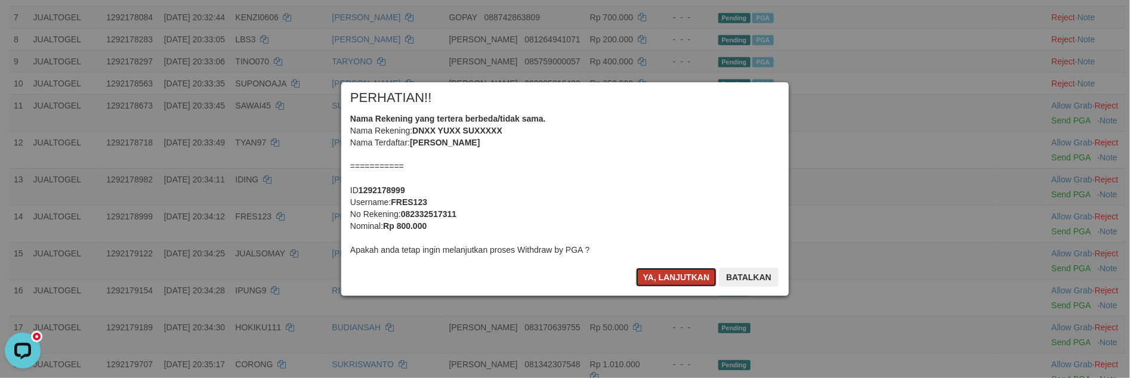
click at [651, 280] on button "Ya, lanjutkan" at bounding box center [676, 277] width 81 height 19
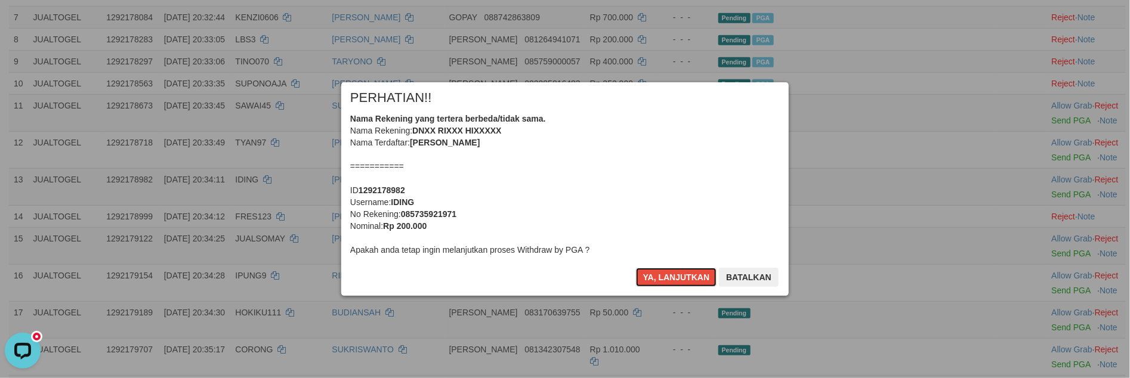
click at [651, 280] on button "Ya, lanjutkan" at bounding box center [676, 277] width 81 height 19
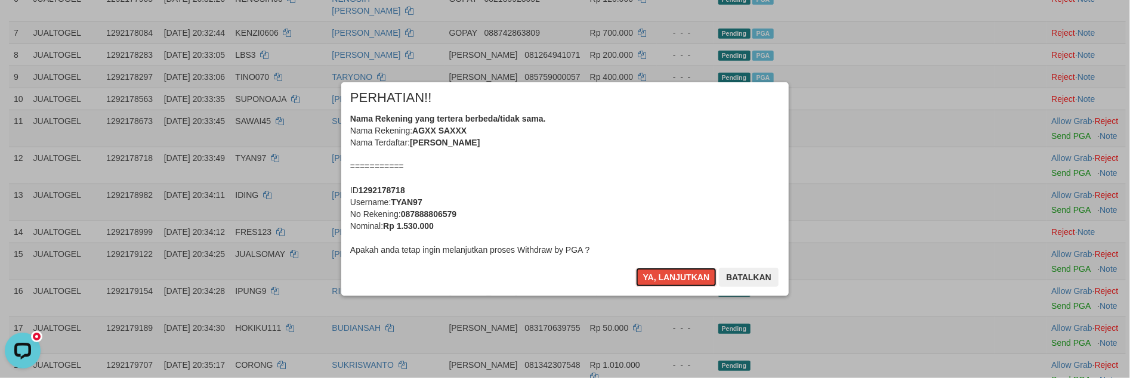
scroll to position [307, 0]
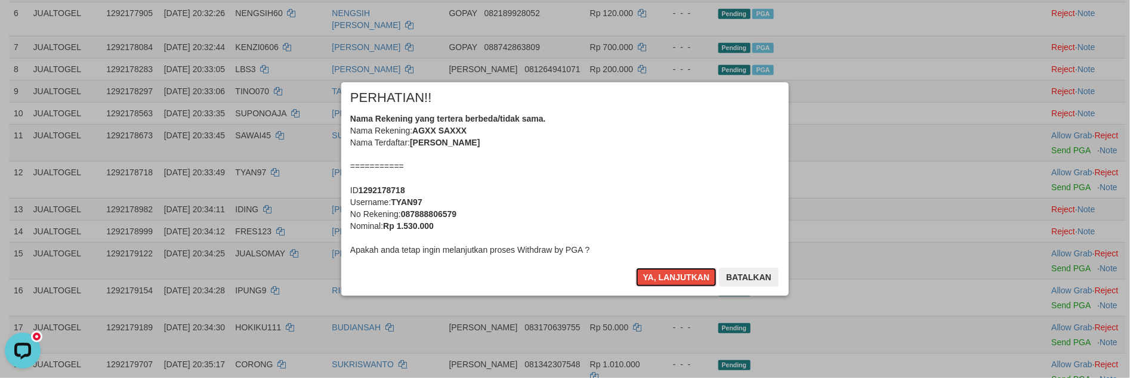
click at [651, 280] on button "Ya, lanjutkan" at bounding box center [676, 277] width 81 height 19
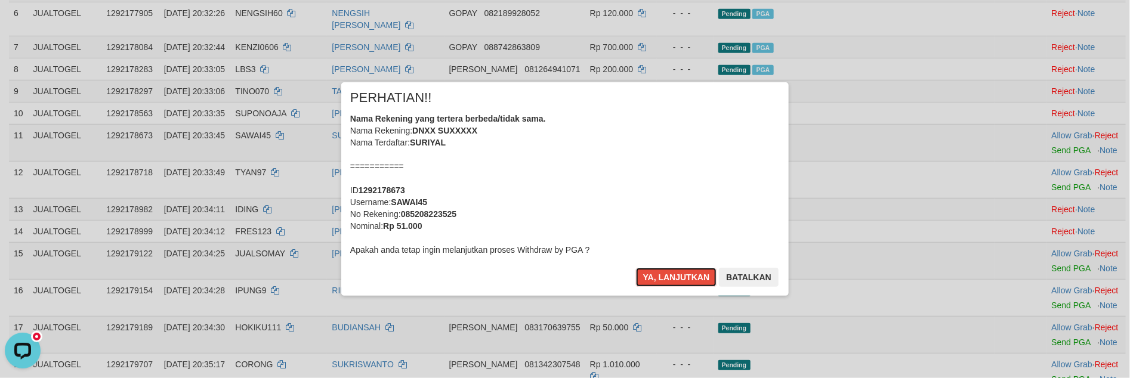
scroll to position [292, 0]
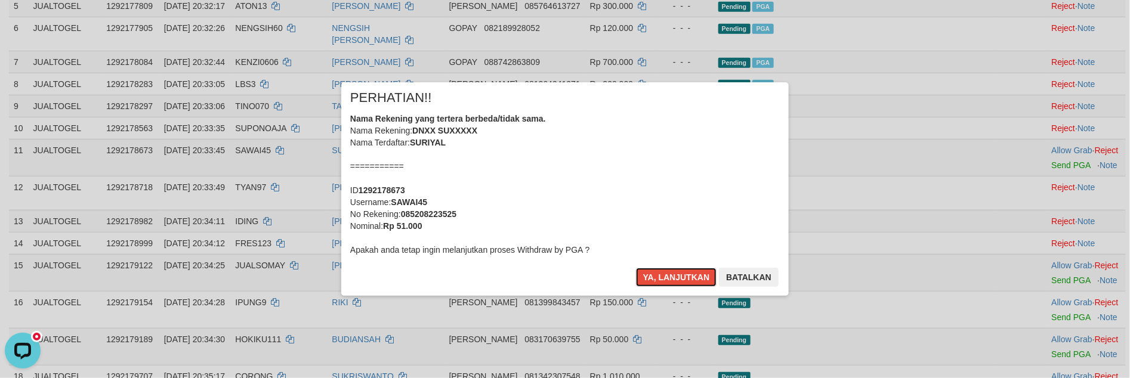
click at [651, 280] on button "Ya, lanjutkan" at bounding box center [676, 277] width 81 height 19
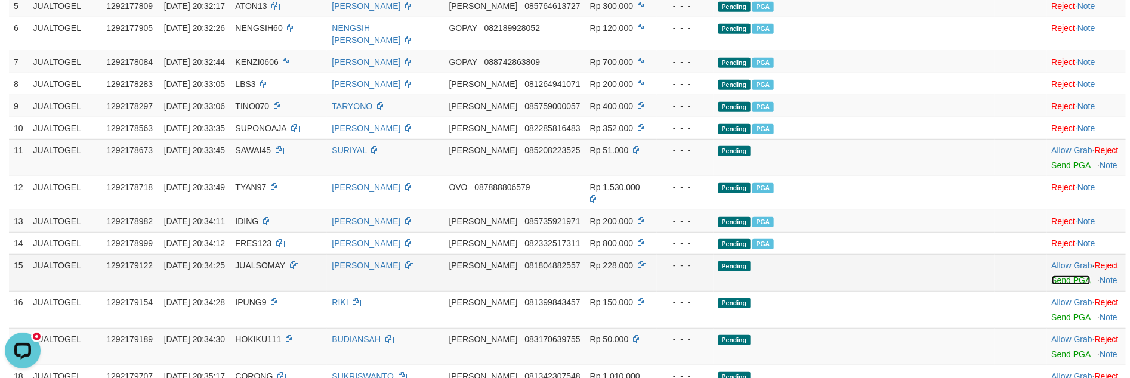
click at [1052, 276] on link "Send PGA" at bounding box center [1071, 281] width 39 height 10
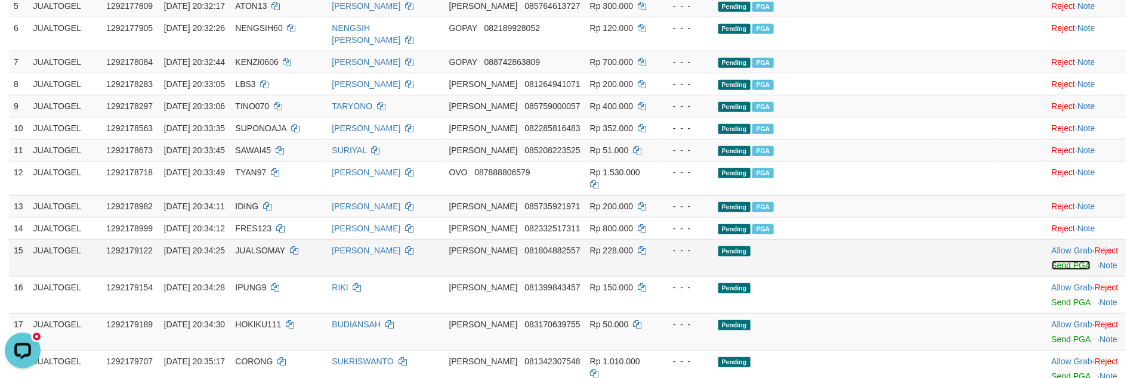
scroll to position [276, 0]
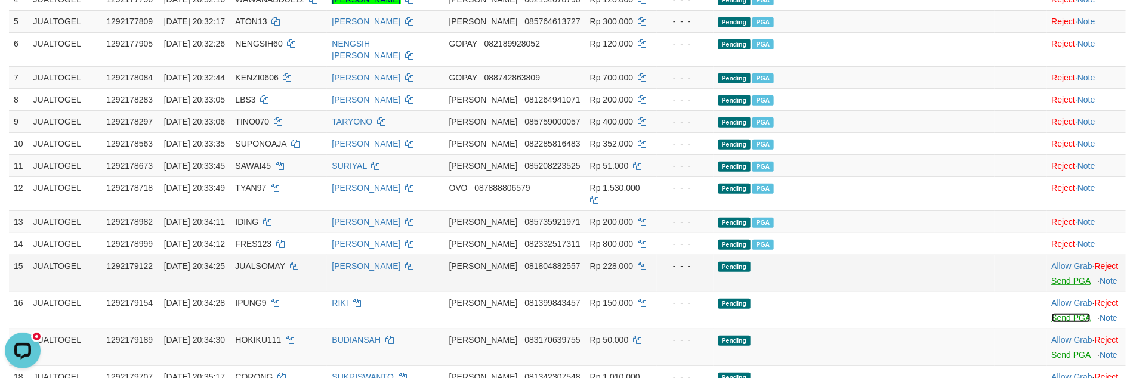
click at [1052, 313] on link "Send PGA" at bounding box center [1071, 318] width 39 height 10
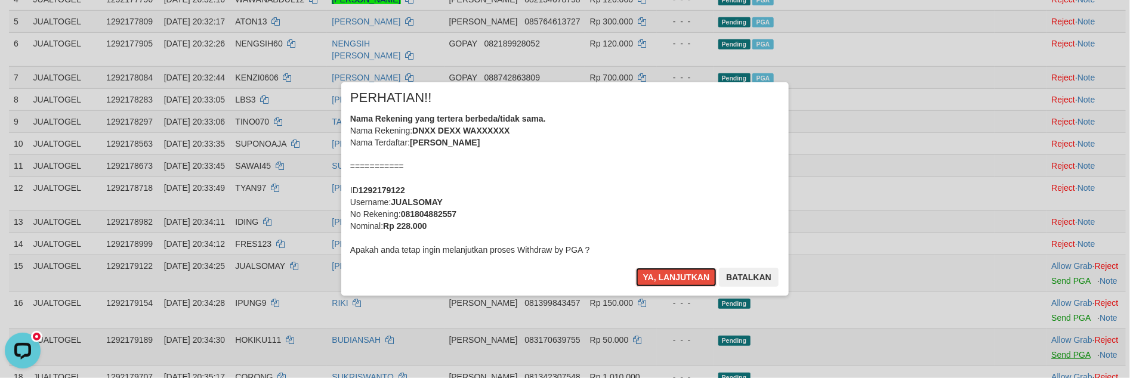
click at [1045, 346] on div "× PERHATIAN!! Nama Rekening yang tertera berbeda/tidak sama. Nama Rekening: DNX…" at bounding box center [565, 189] width 1130 height 378
click at [636, 268] on button "Ya, lanjutkan" at bounding box center [676, 277] width 81 height 19
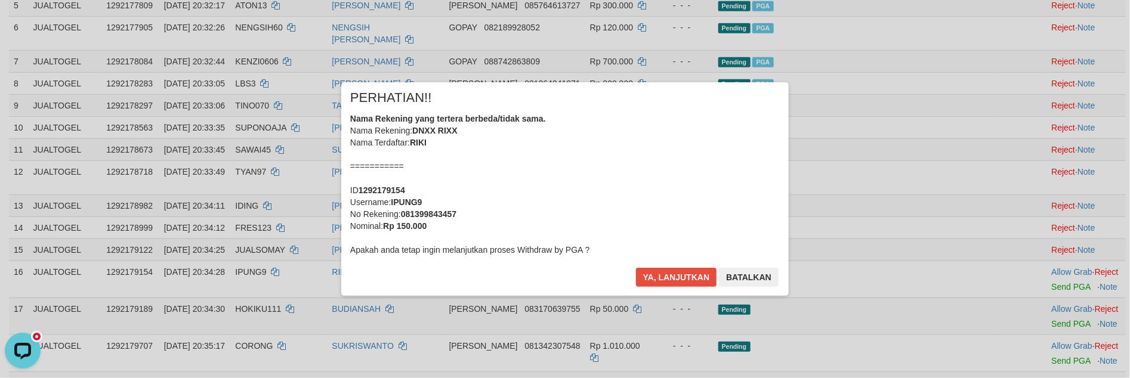
scroll to position [298, 0]
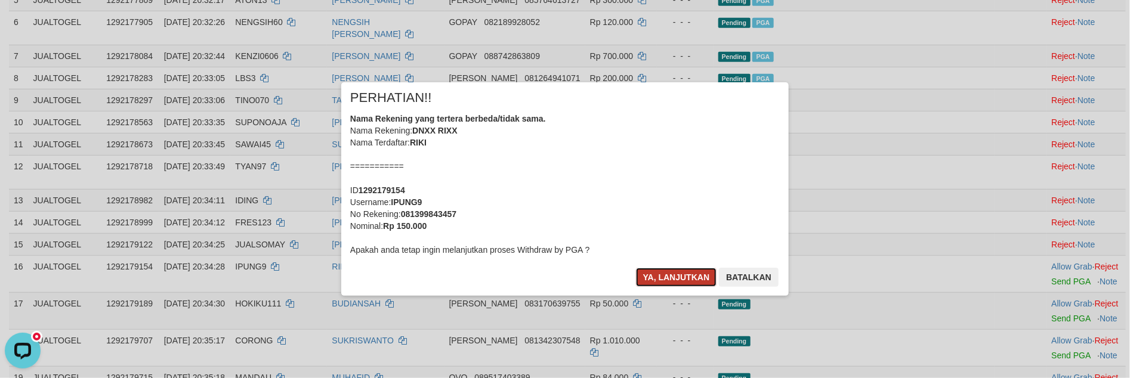
click at [689, 283] on button "Ya, lanjutkan" at bounding box center [676, 277] width 81 height 19
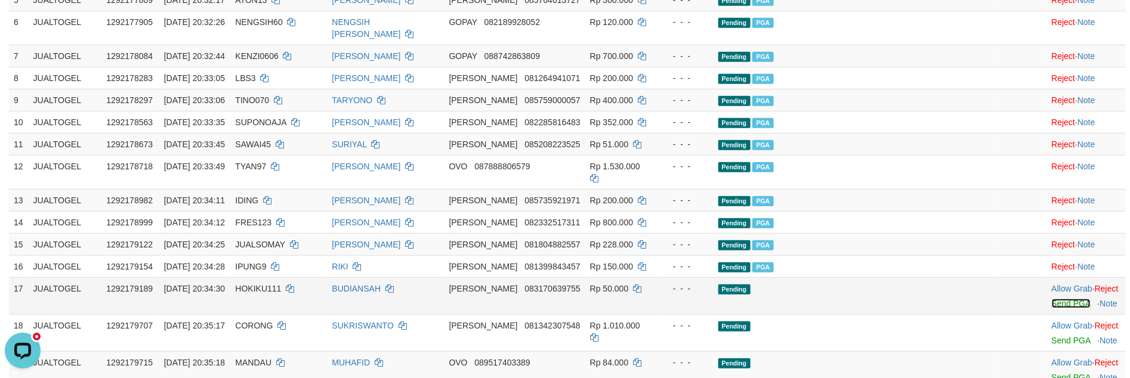
click at [1052, 307] on link "Send PGA" at bounding box center [1071, 304] width 39 height 10
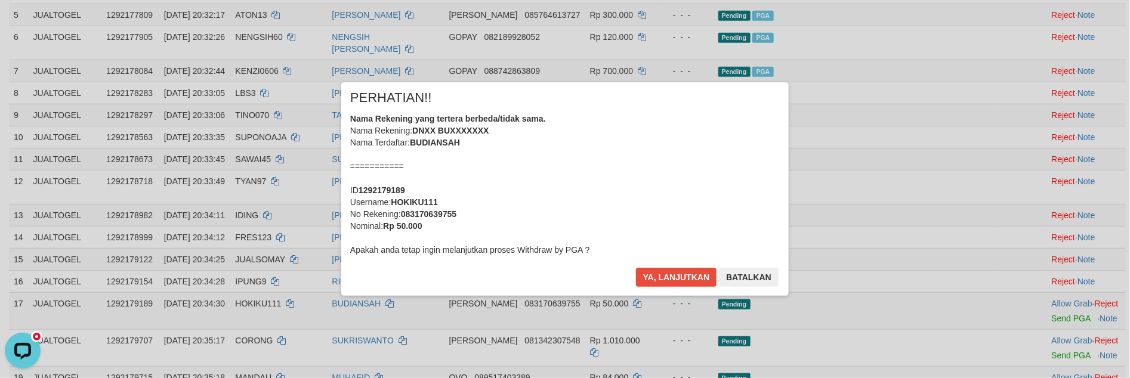
click at [656, 181] on div "Nama Rekening yang tertera berbeda/tidak sama. Nama Rekening: DNXX BUXXXXXXX Na…" at bounding box center [565, 184] width 430 height 143
click at [636, 268] on button "Ya, lanjutkan" at bounding box center [676, 277] width 81 height 19
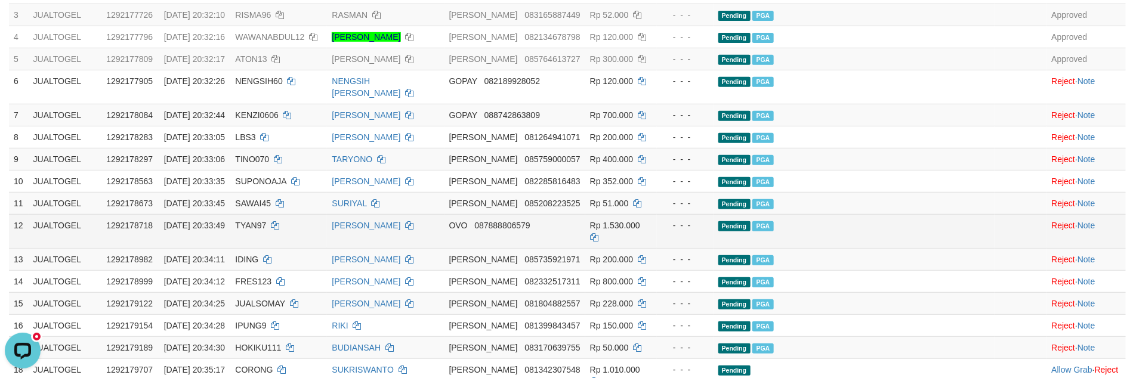
scroll to position [104, 0]
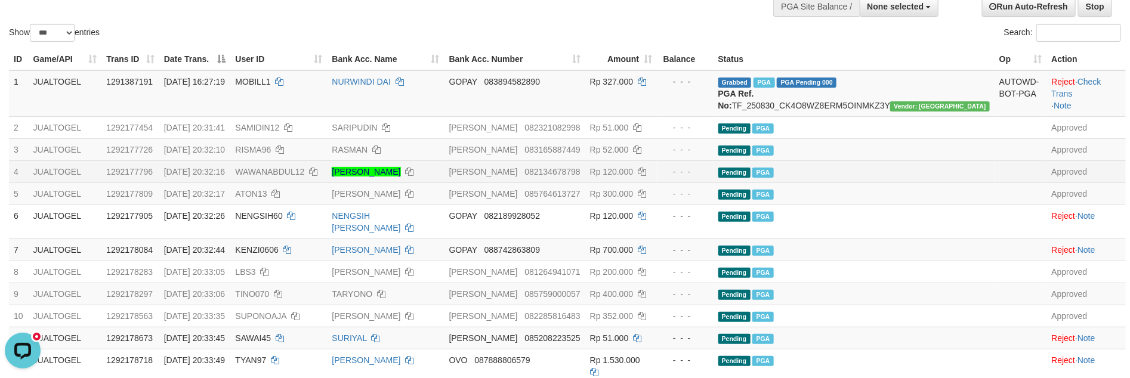
click at [934, 178] on td "Pending PGA" at bounding box center [853, 171] width 281 height 22
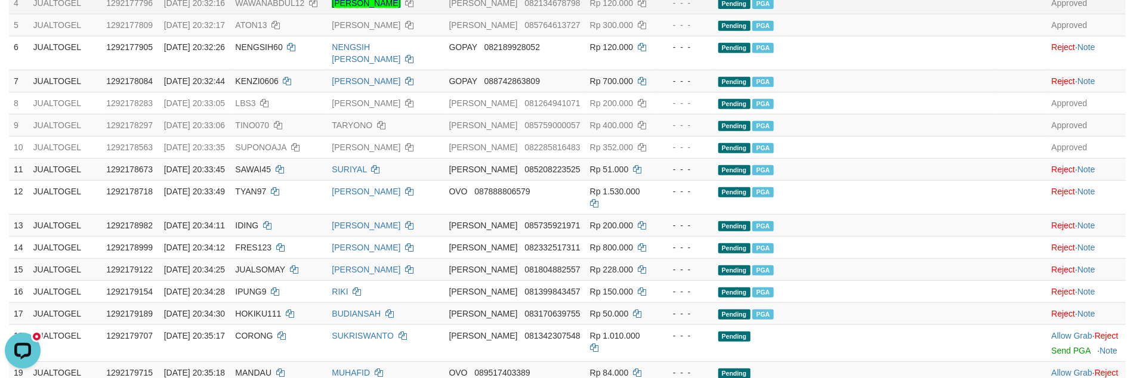
scroll to position [269, 0]
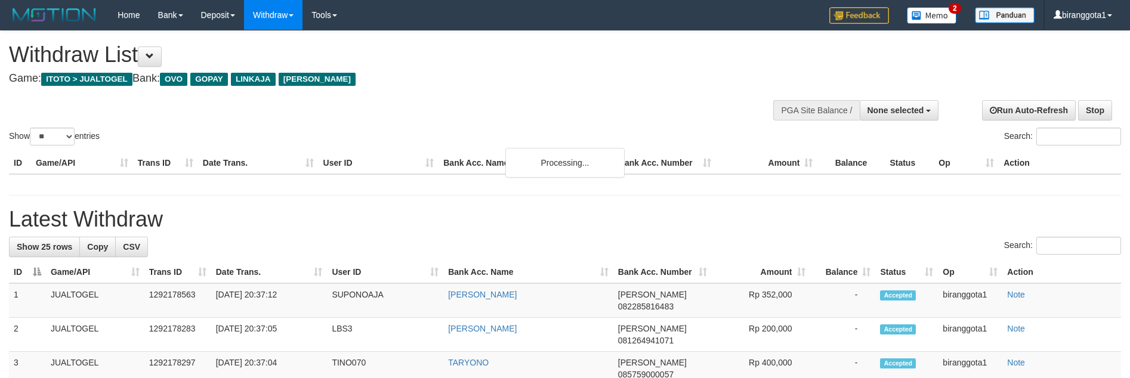
select select
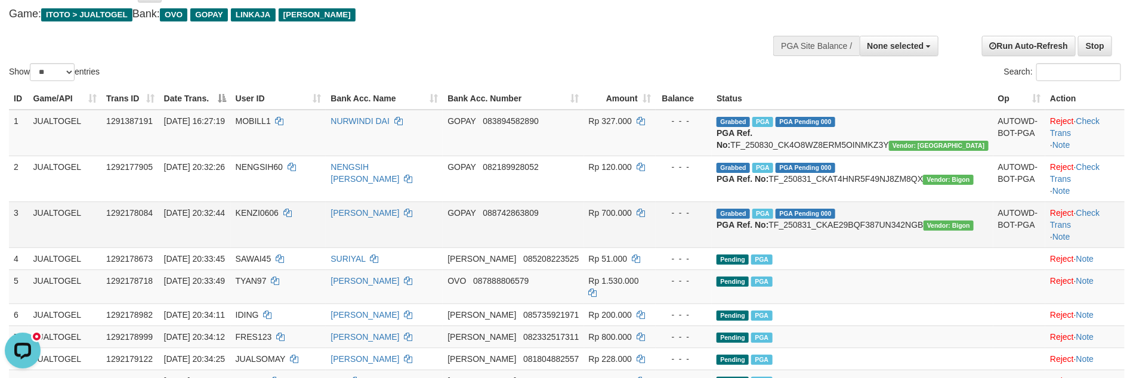
click at [1092, 228] on td "Reject · Check Trans · Note" at bounding box center [1084, 225] width 79 height 46
click at [1074, 230] on link "Check Trans" at bounding box center [1075, 218] width 50 height 21
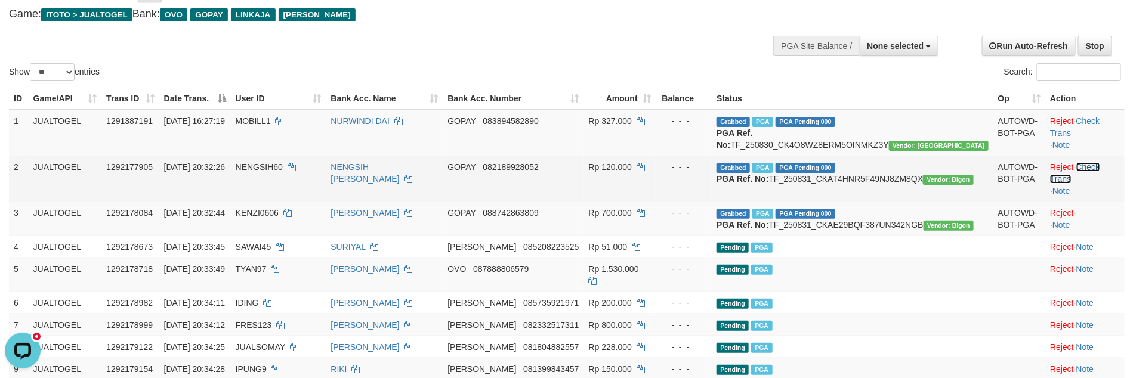
click at [1090, 174] on link "Check Trans" at bounding box center [1075, 172] width 50 height 21
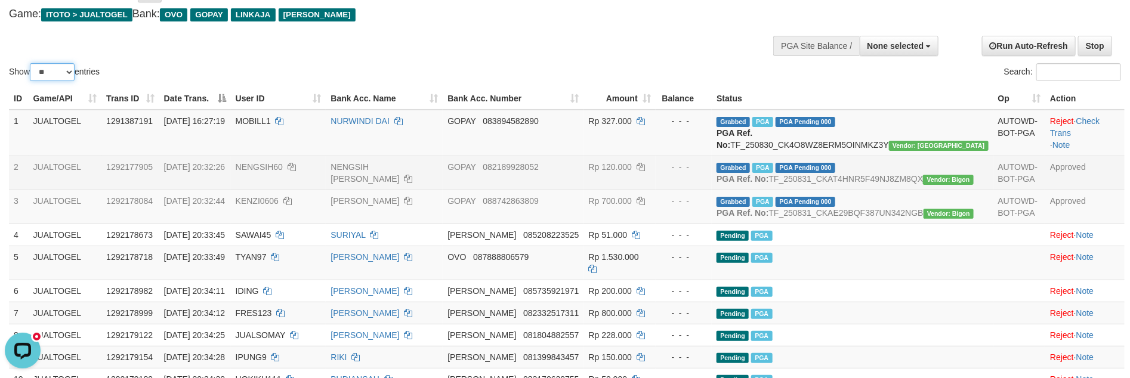
click at [47, 72] on select "** ** ** ***" at bounding box center [52, 72] width 45 height 18
select select "***"
click at [32, 63] on select "** ** ** ***" at bounding box center [52, 72] width 45 height 18
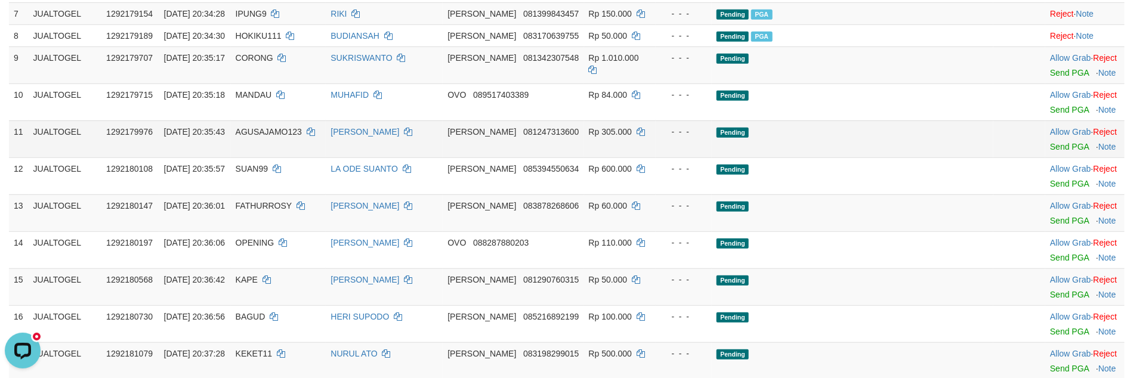
scroll to position [321, 0]
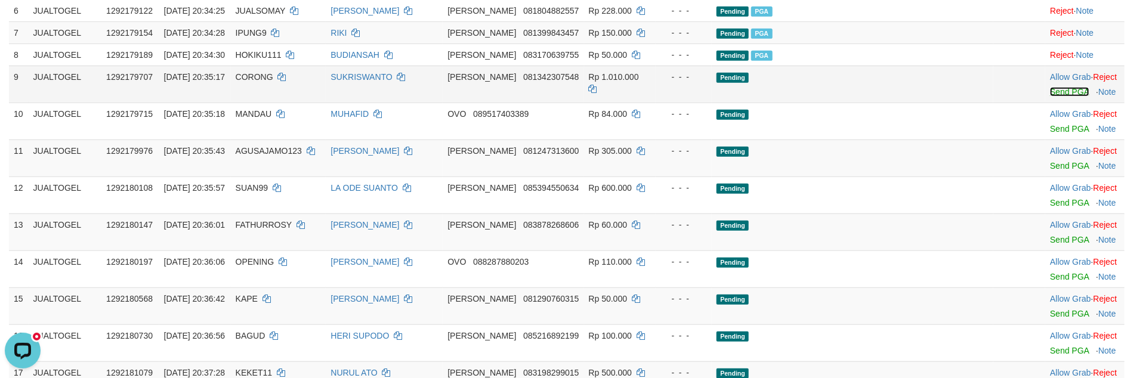
click at [1050, 95] on link "Send PGA" at bounding box center [1069, 92] width 39 height 10
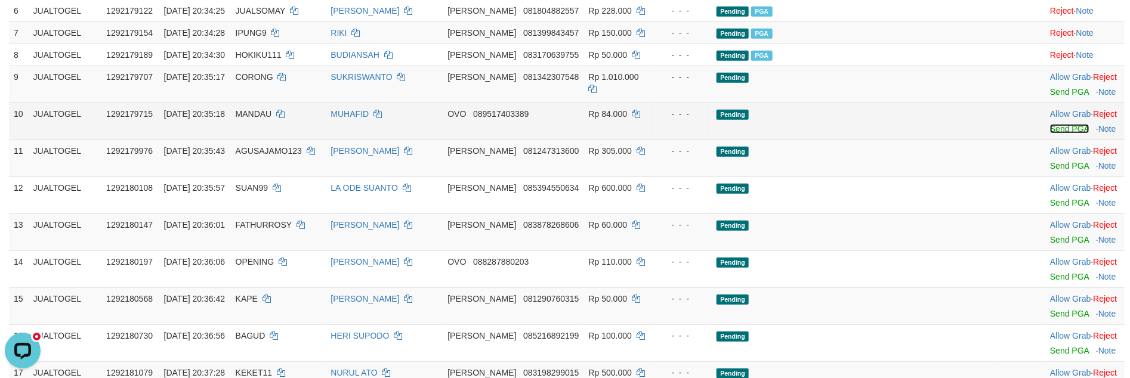
click at [1051, 132] on link "Send PGA" at bounding box center [1069, 129] width 39 height 10
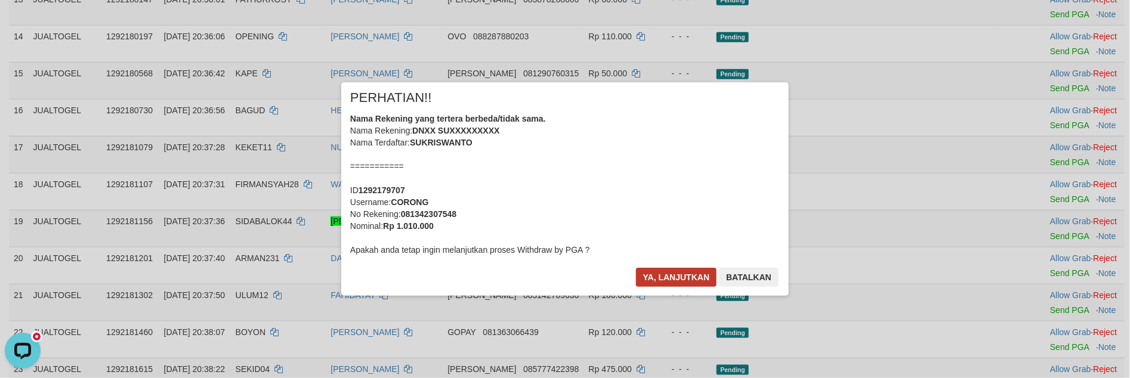
scroll to position [533, 0]
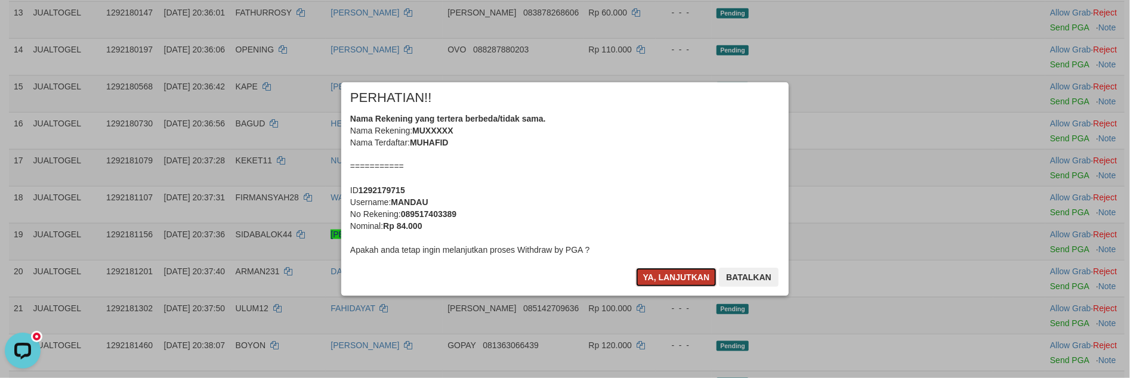
click at [660, 276] on button "Ya, lanjutkan" at bounding box center [676, 277] width 81 height 19
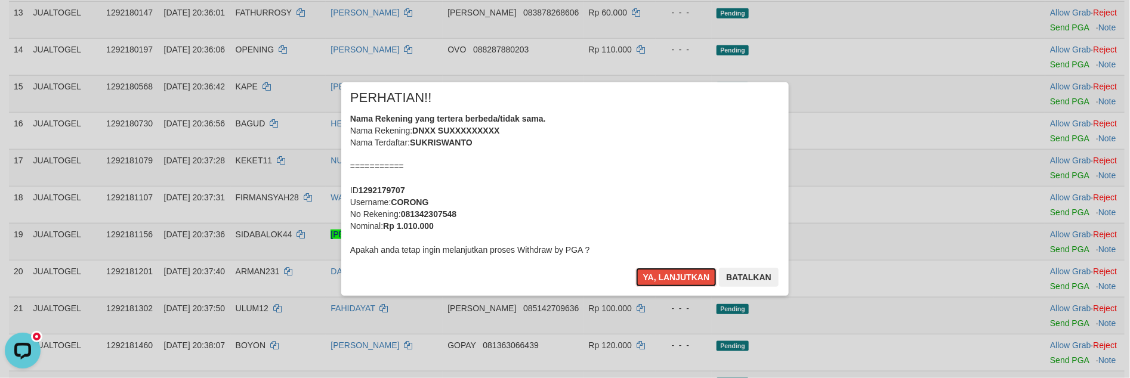
click at [660, 276] on button "Ya, lanjutkan" at bounding box center [676, 277] width 81 height 19
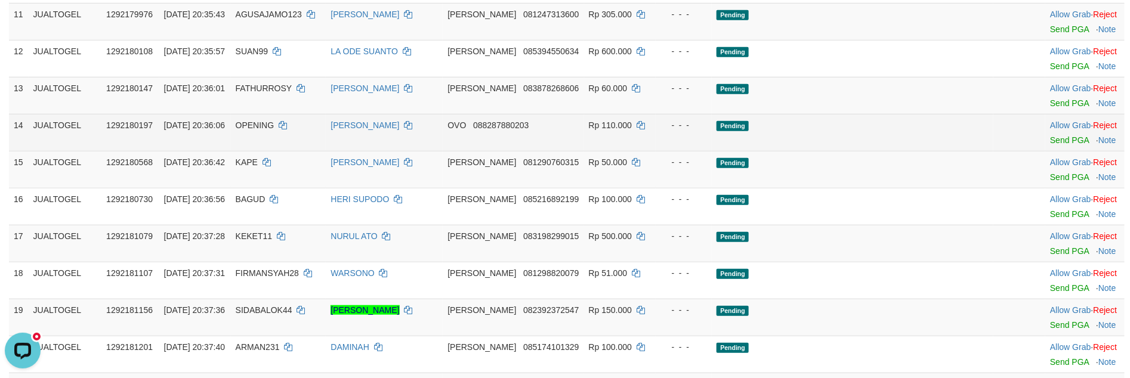
scroll to position [398, 0]
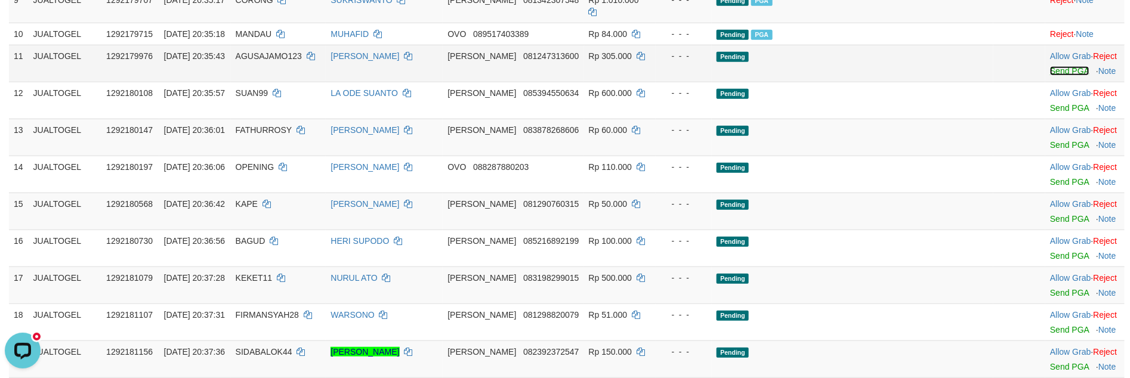
click at [1050, 66] on link "Send PGA" at bounding box center [1069, 71] width 39 height 10
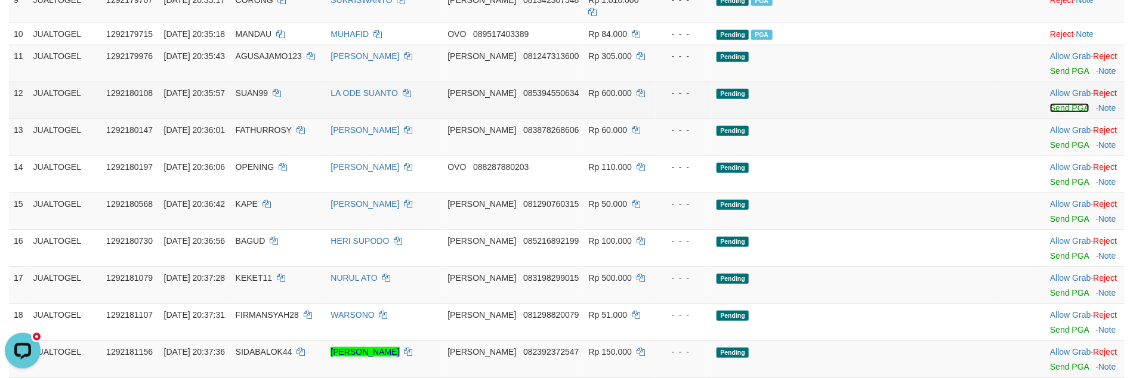
click at [1053, 103] on link "Send PGA" at bounding box center [1069, 108] width 39 height 10
click at [1050, 140] on link "Send PGA" at bounding box center [1069, 145] width 39 height 10
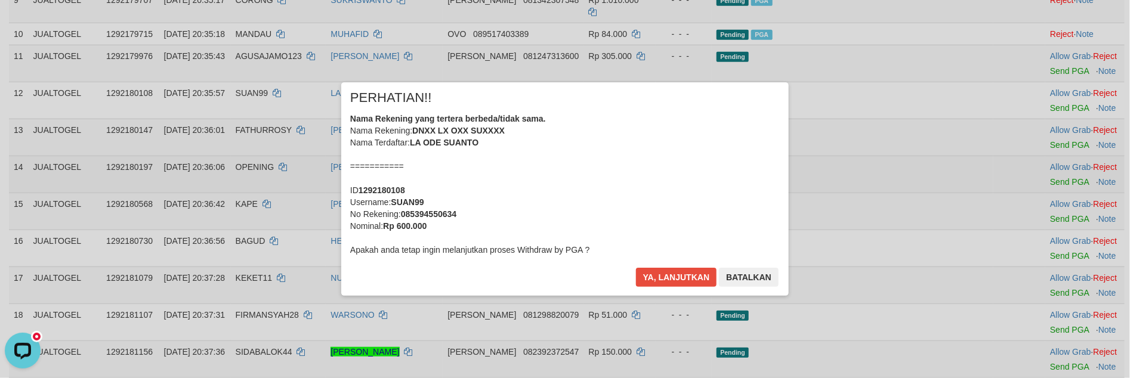
click at [1038, 163] on div "× PERHATIAN!! Nama Rekening yang tertera berbeda/tidak sama. Nama Rekening: DNX…" at bounding box center [565, 188] width 1130 height 261
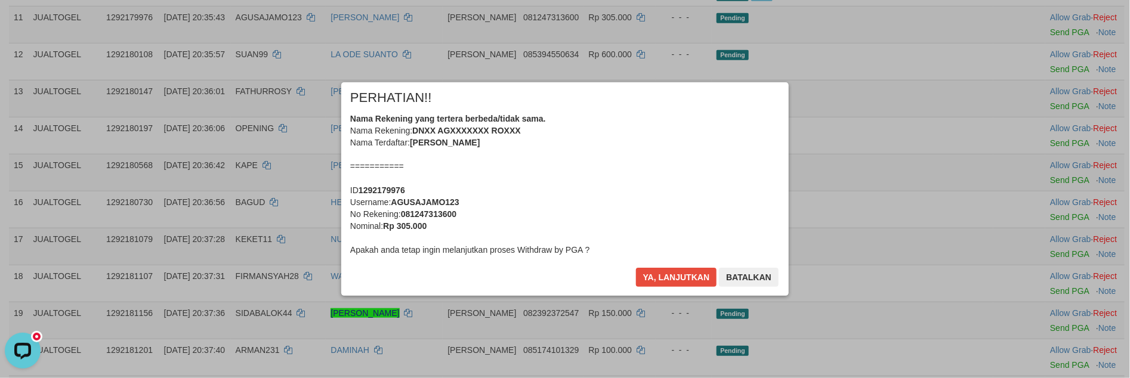
scroll to position [458, 0]
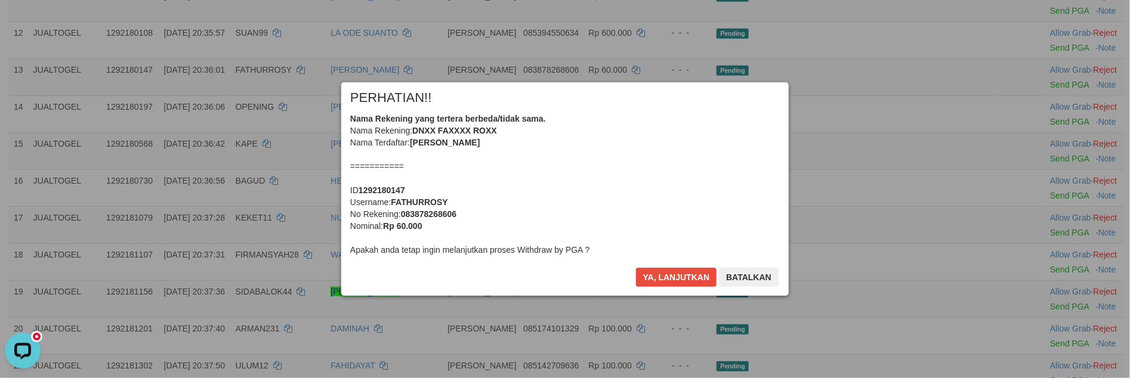
click at [657, 285] on button "Ya, lanjutkan" at bounding box center [676, 277] width 81 height 19
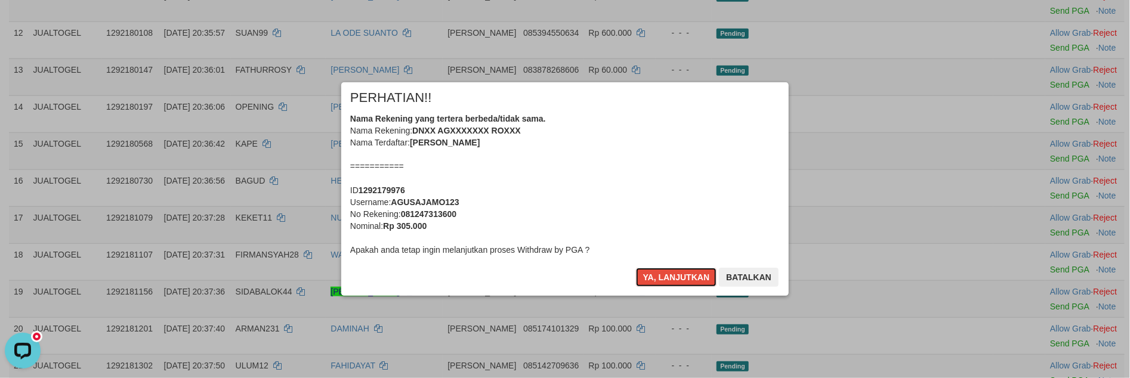
click at [657, 285] on button "Ya, lanjutkan" at bounding box center [676, 277] width 81 height 19
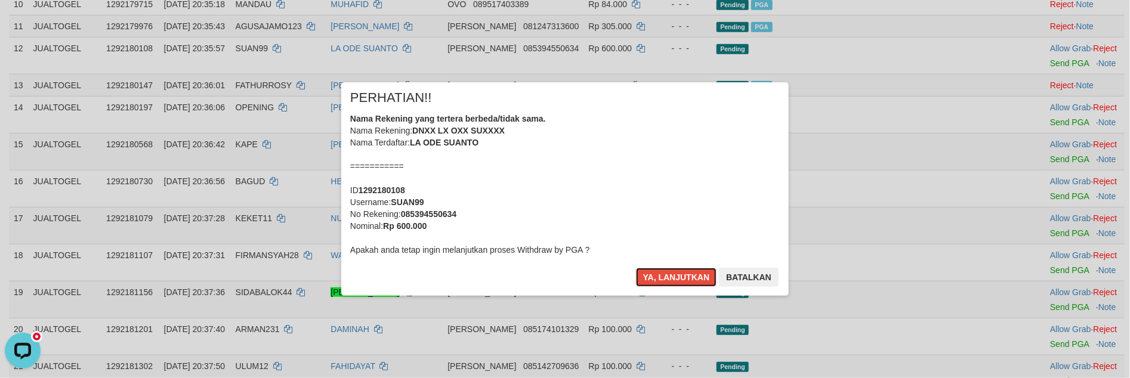
click at [657, 285] on button "Ya, lanjutkan" at bounding box center [676, 277] width 81 height 19
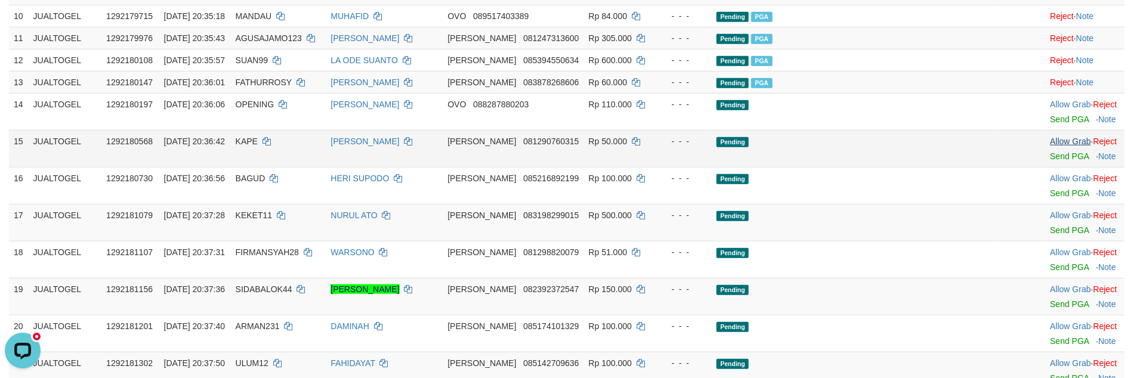
scroll to position [421, 0]
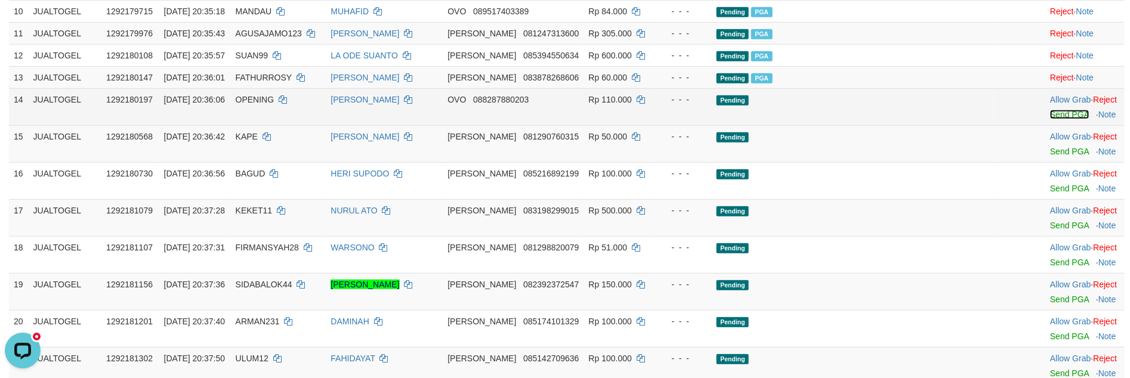
click at [1050, 110] on link "Send PGA" at bounding box center [1069, 115] width 39 height 10
click at [1050, 147] on link "Send PGA" at bounding box center [1069, 152] width 39 height 10
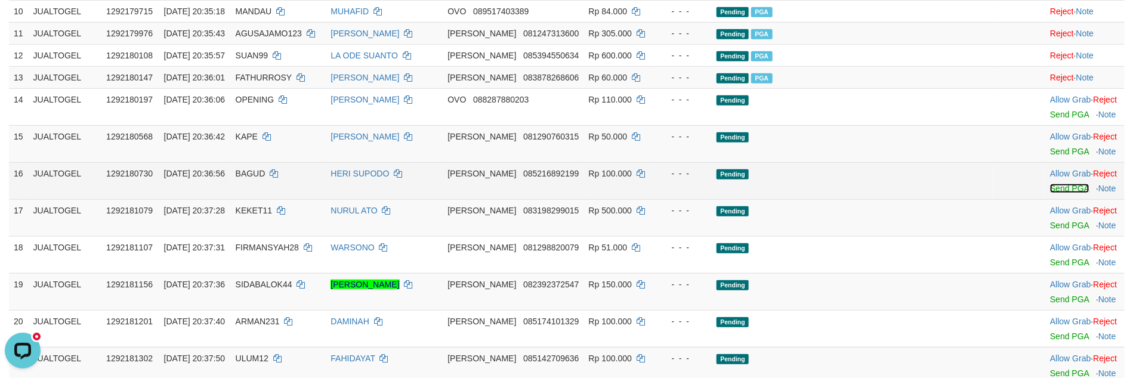
click at [1050, 184] on link "Send PGA" at bounding box center [1069, 189] width 39 height 10
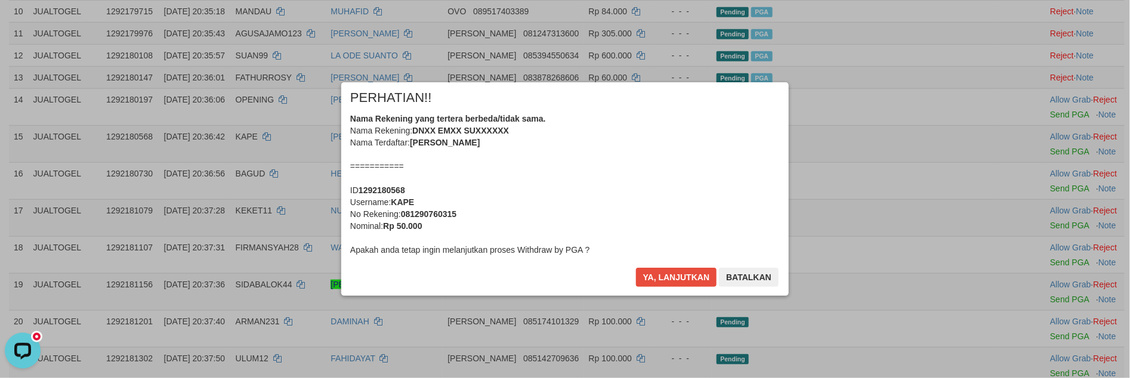
click at [1037, 215] on div "× PERHATIAN!! Nama Rekening yang tertera berbeda/tidak sama. Nama Rekening: DNX…" at bounding box center [565, 188] width 1130 height 261
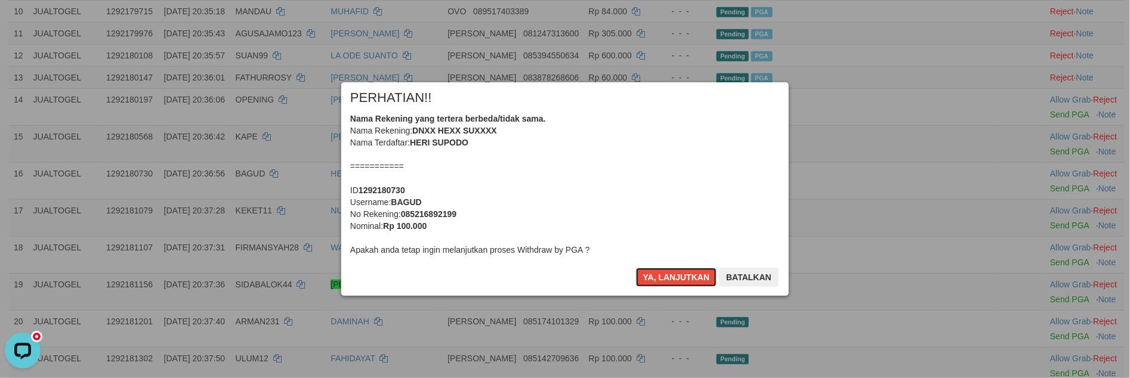
click at [661, 285] on button "Ya, lanjutkan" at bounding box center [676, 277] width 81 height 19
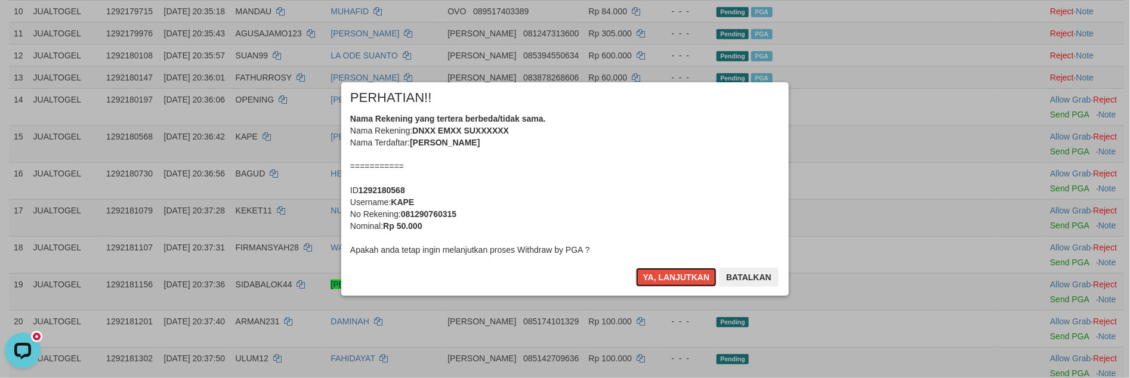
click at [661, 285] on button "Ya, lanjutkan" at bounding box center [676, 277] width 81 height 19
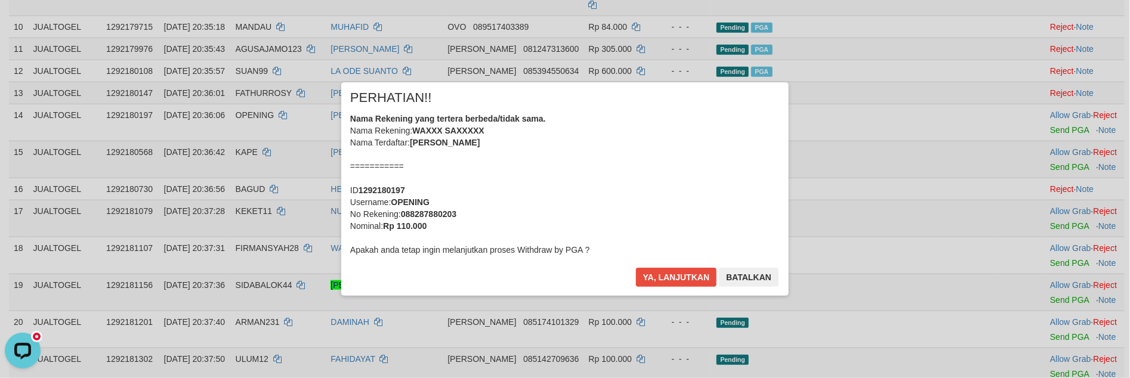
scroll to position [391, 0]
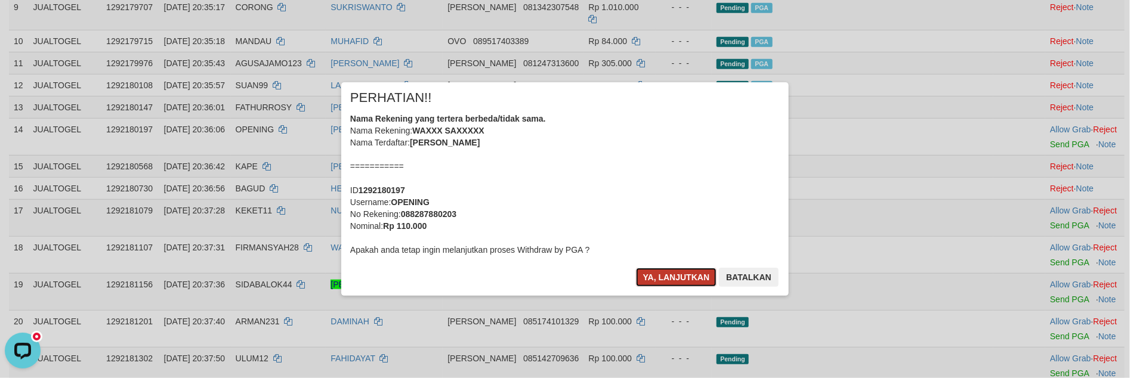
click at [657, 268] on button "Ya, lanjutkan" at bounding box center [676, 277] width 81 height 19
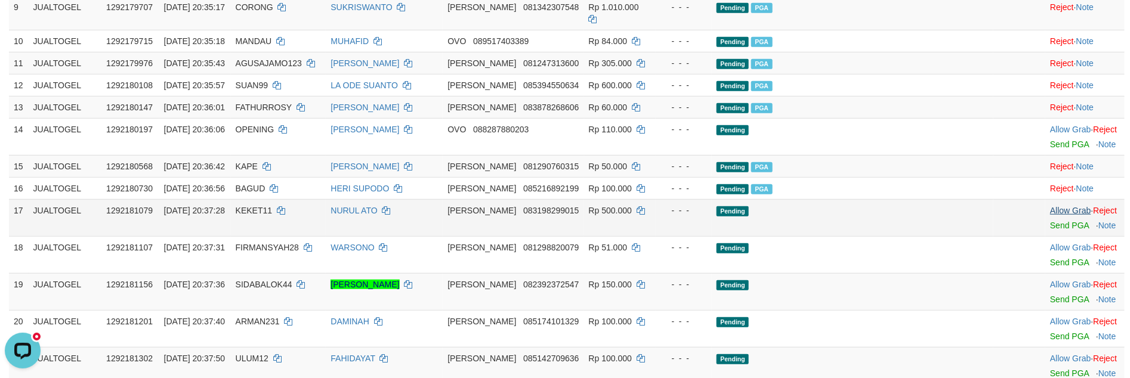
scroll to position [376, 0]
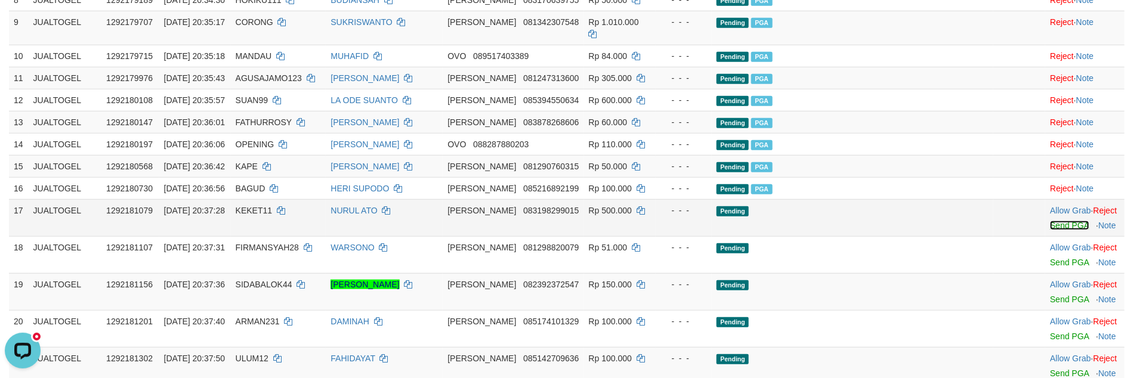
click at [1050, 221] on link "Send PGA" at bounding box center [1069, 226] width 39 height 10
click at [1050, 258] on link "Send PGA" at bounding box center [1069, 263] width 39 height 10
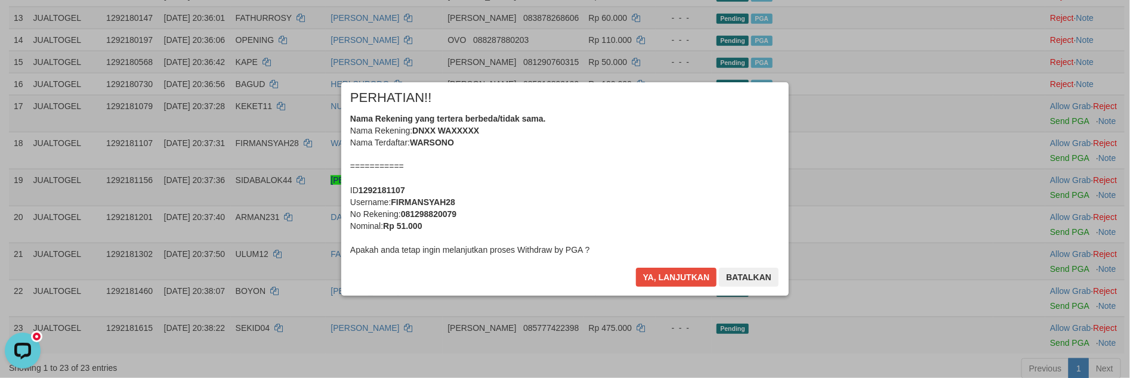
scroll to position [468, 0]
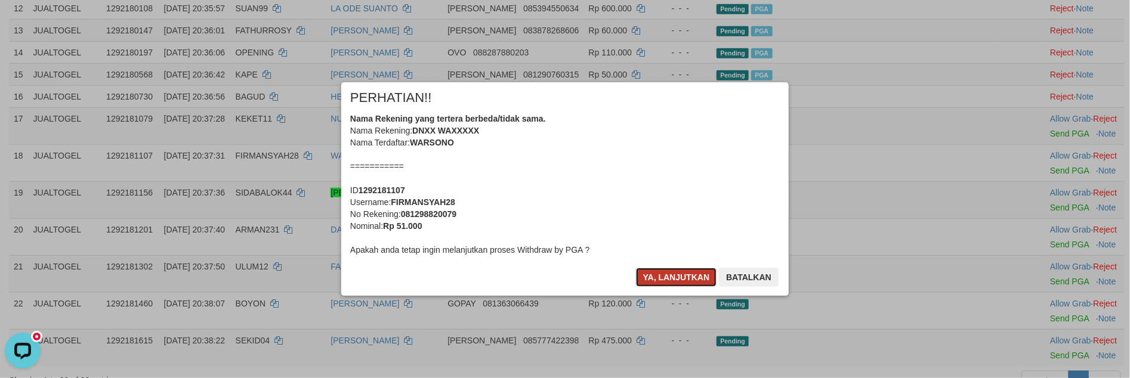
click at [666, 286] on button "Ya, lanjutkan" at bounding box center [676, 277] width 81 height 19
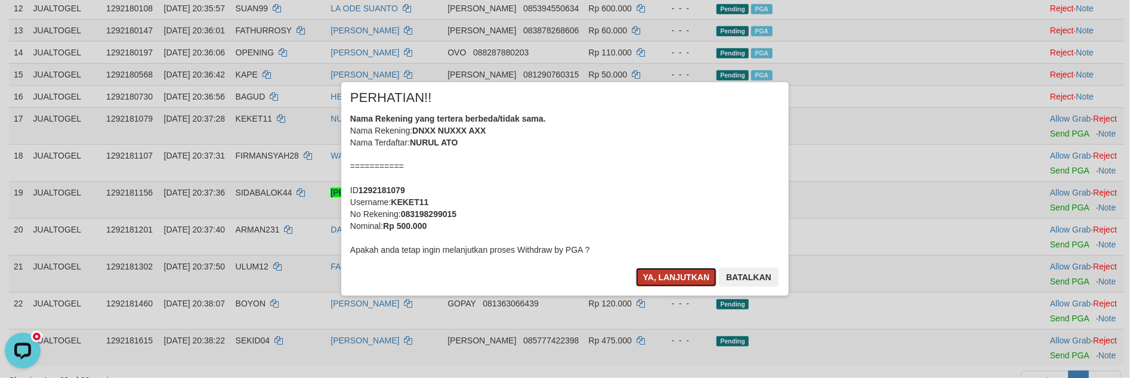
click at [669, 283] on button "Ya, lanjutkan" at bounding box center [676, 277] width 81 height 19
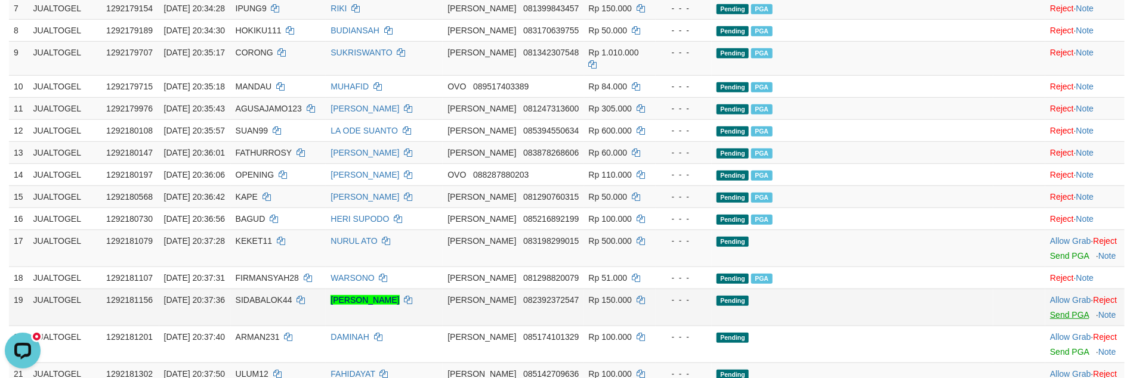
scroll to position [326, 0]
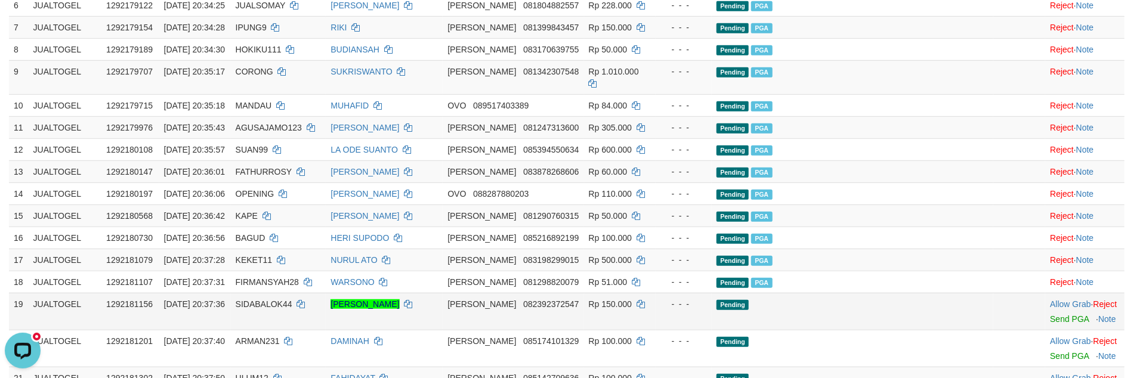
click at [1049, 305] on td "Allow Grab · Reject Send PGA · Note" at bounding box center [1084, 311] width 79 height 37
click at [1050, 314] on link "Send PGA" at bounding box center [1069, 319] width 39 height 10
click at [1050, 351] on link "Send PGA" at bounding box center [1069, 356] width 39 height 10
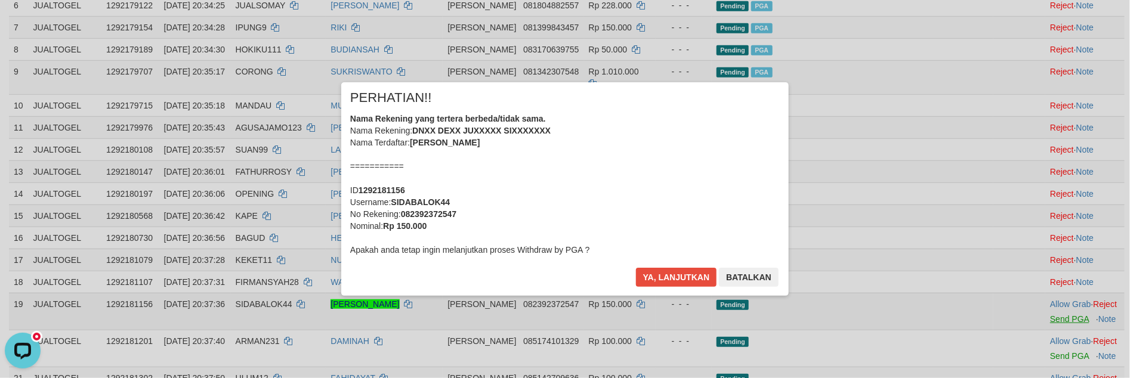
scroll to position [0, 0]
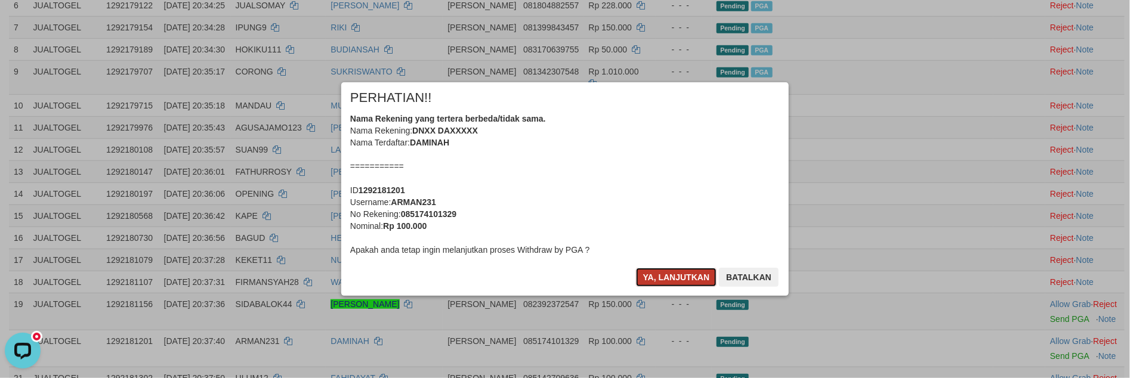
click at [648, 276] on button "Ya, lanjutkan" at bounding box center [676, 277] width 81 height 19
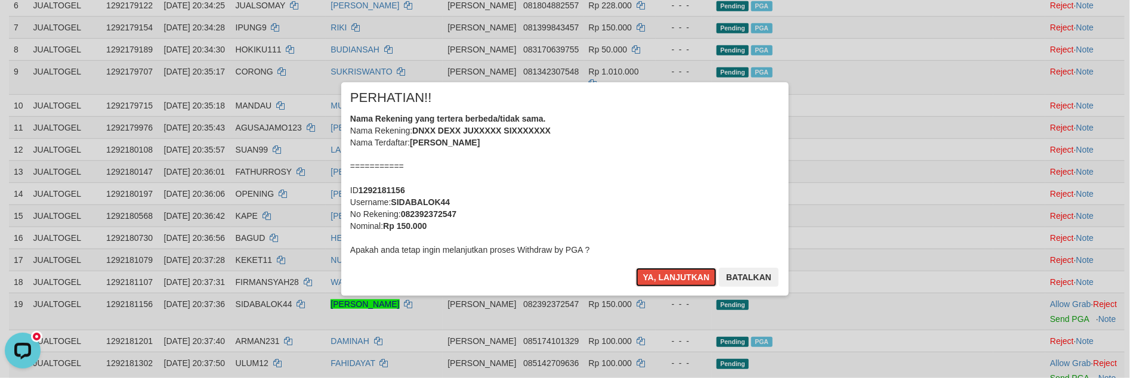
click at [648, 276] on button "Ya, lanjutkan" at bounding box center [676, 277] width 81 height 19
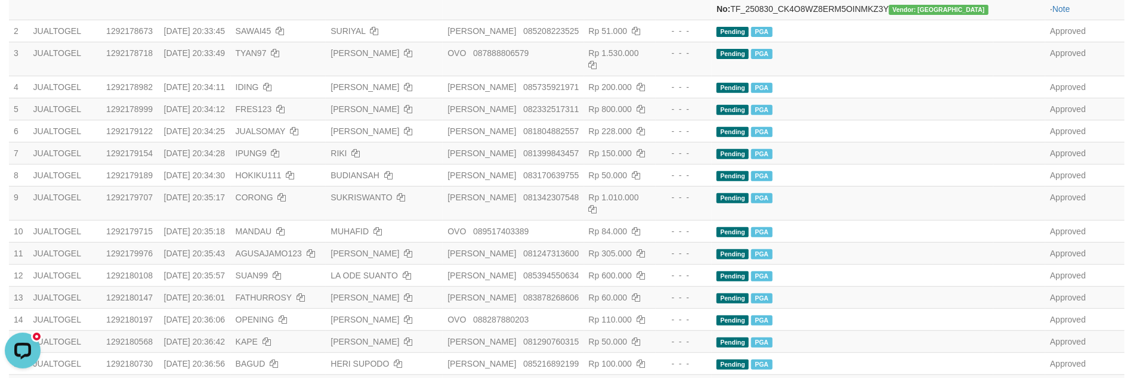
scroll to position [379, 0]
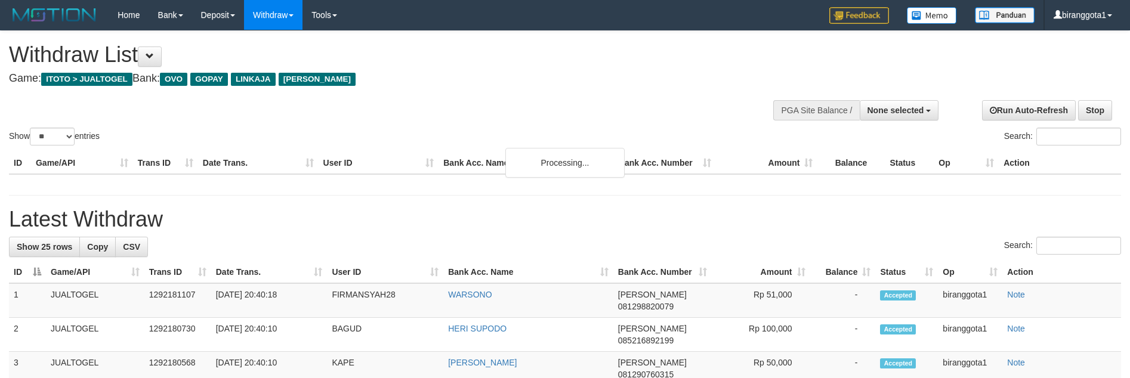
select select
select select "**"
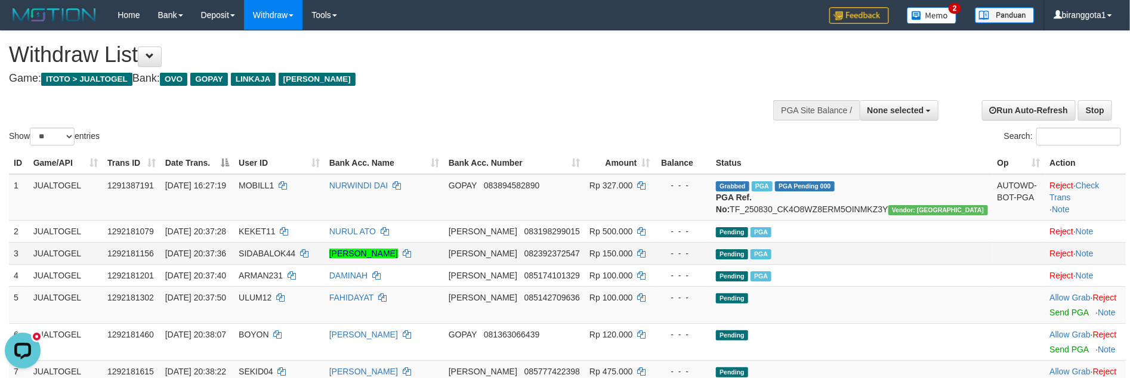
click at [908, 261] on td "Pending PGA" at bounding box center [851, 253] width 281 height 22
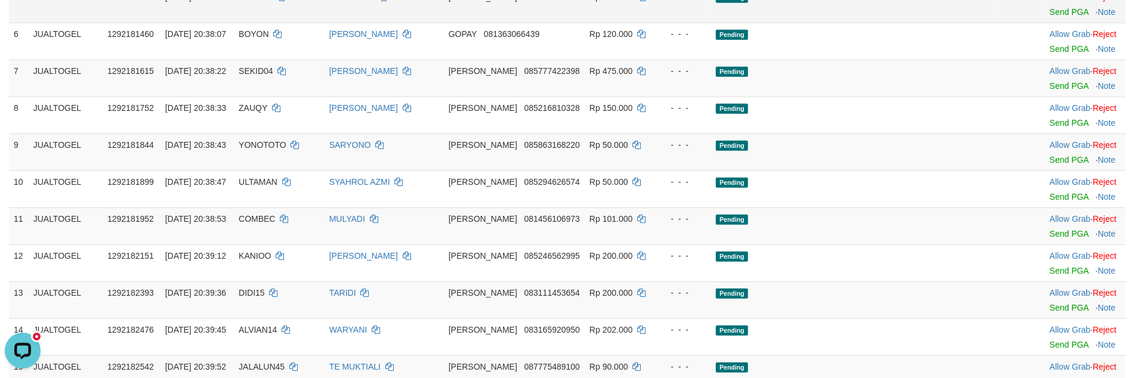
scroll to position [142, 0]
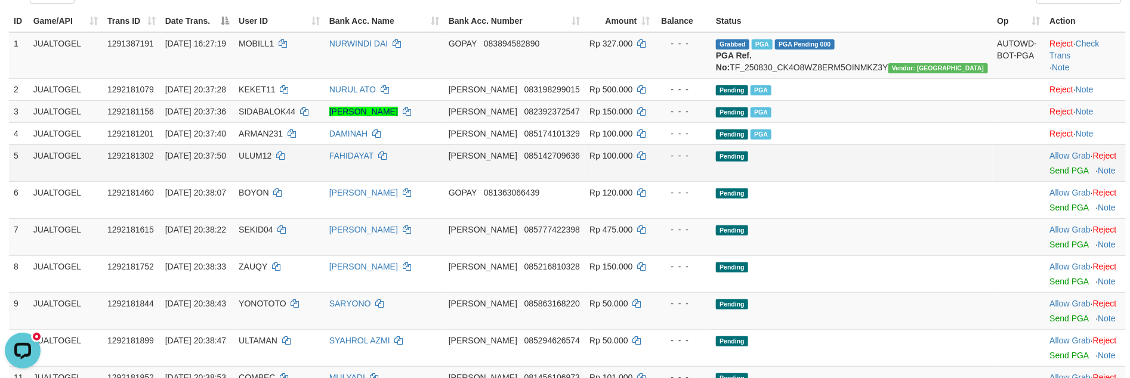
click at [1045, 181] on td "Allow Grab · Reject Send PGA · Note" at bounding box center [1085, 162] width 81 height 37
click at [1058, 176] on td "Allow Grab · Reject Send PGA · Note" at bounding box center [1085, 162] width 81 height 37
click at [1052, 175] on link "Send PGA" at bounding box center [1069, 171] width 39 height 10
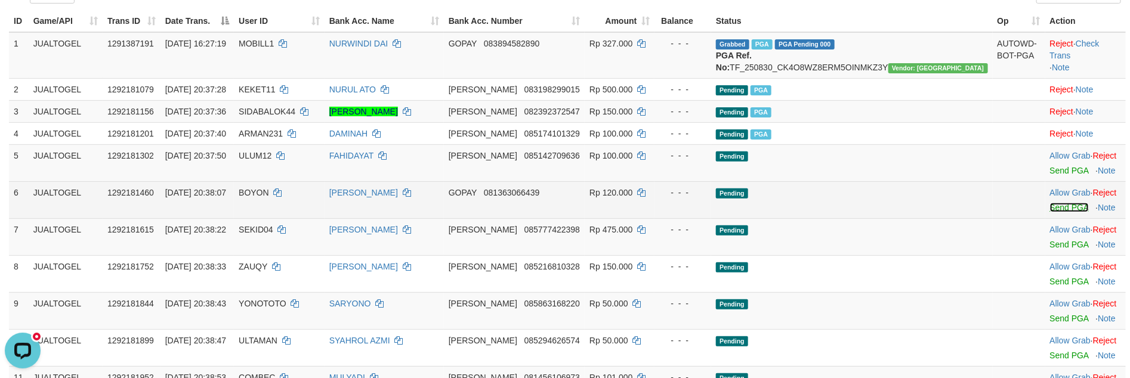
click at [1050, 212] on link "Send PGA" at bounding box center [1069, 208] width 39 height 10
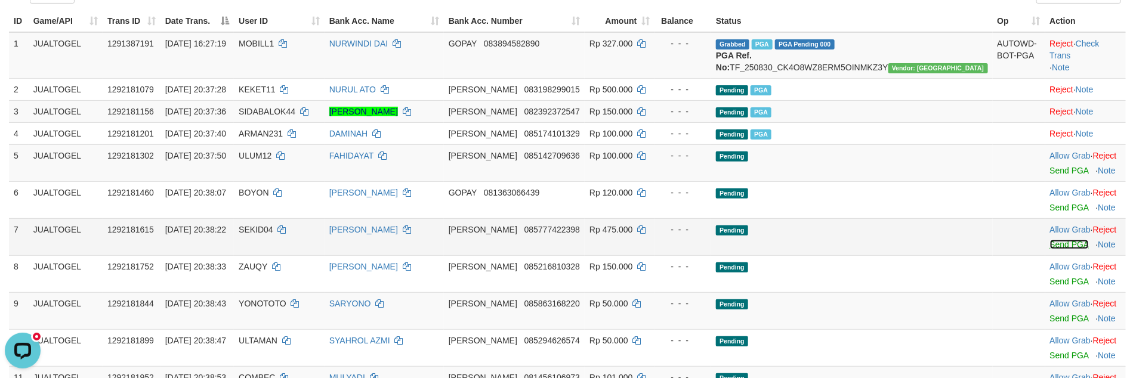
click at [1050, 249] on link "Send PGA" at bounding box center [1069, 245] width 39 height 10
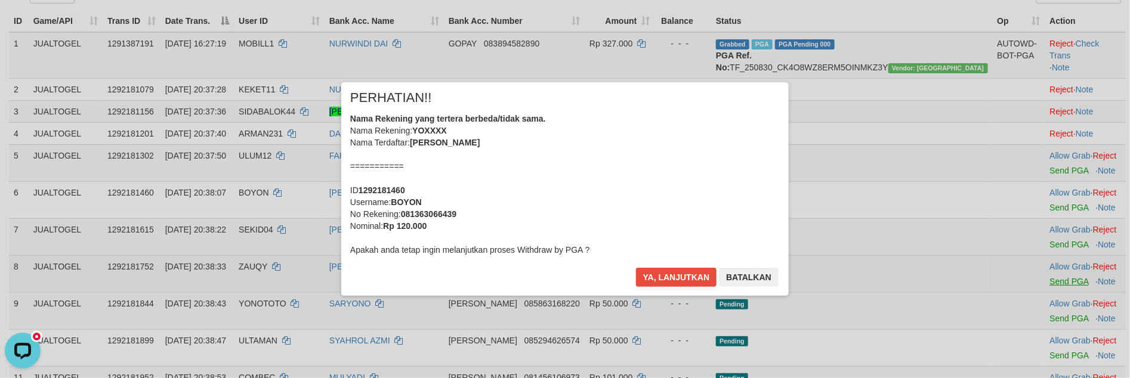
click at [1044, 296] on div "× PERHATIAN!! Nama Rekening yang tertera berbeda/tidak sama. Nama Rekening: YOX…" at bounding box center [565, 188] width 1130 height 261
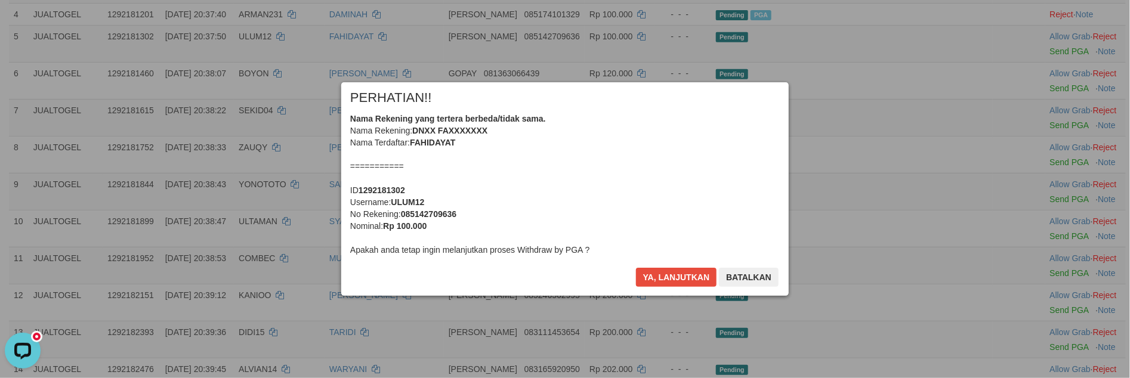
scroll to position [262, 0]
click at [676, 278] on button "Ya, lanjutkan" at bounding box center [676, 277] width 81 height 19
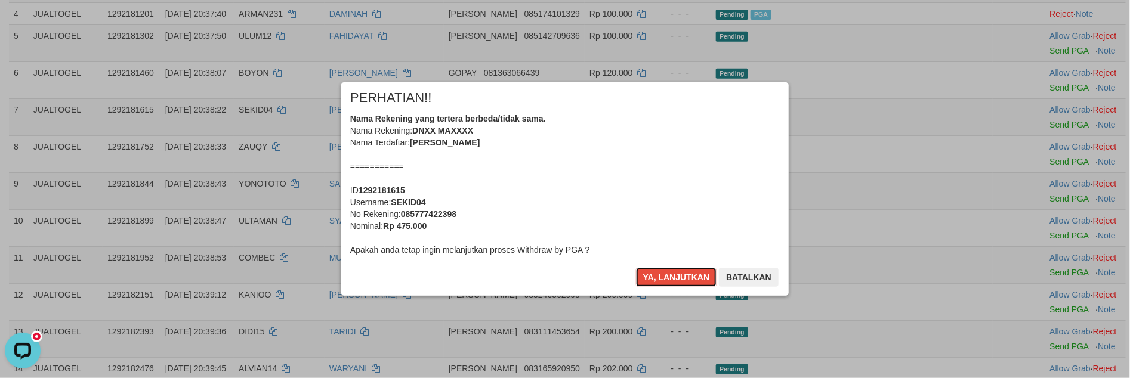
click at [676, 278] on button "Ya, lanjutkan" at bounding box center [676, 277] width 81 height 19
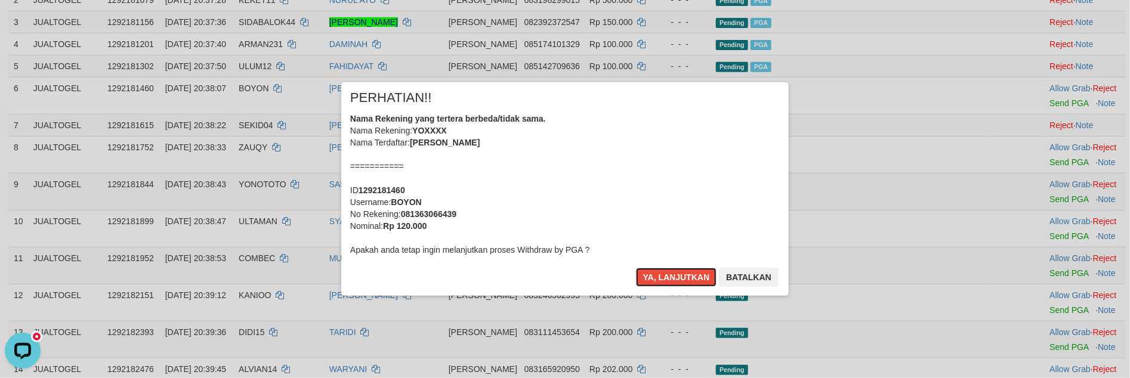
click at [676, 278] on button "Ya, lanjutkan" at bounding box center [676, 277] width 81 height 19
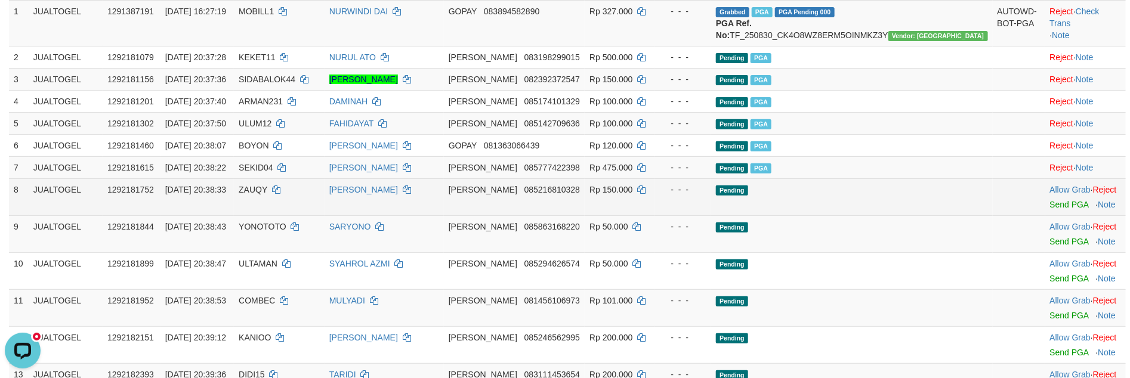
scroll to position [209, 0]
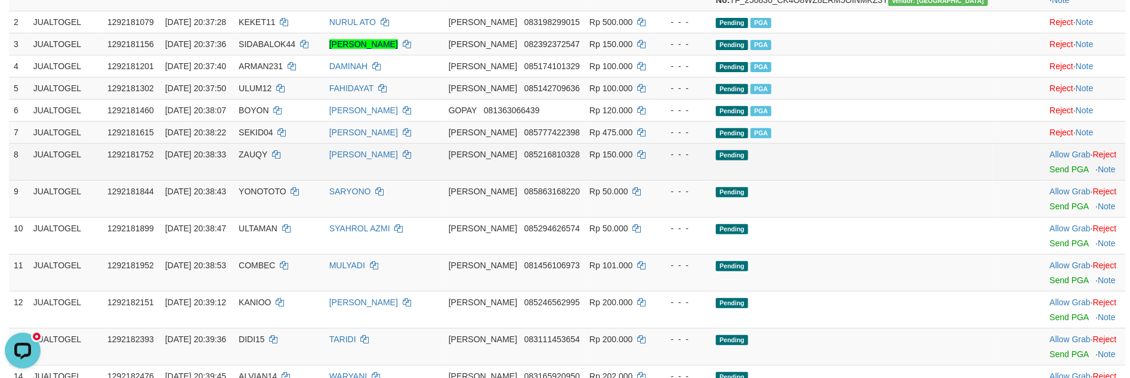
click at [1045, 176] on td "Allow Grab · Reject Send PGA · Note" at bounding box center [1085, 161] width 81 height 37
click at [1050, 174] on link "Send PGA" at bounding box center [1069, 170] width 39 height 10
click at [1050, 211] on link "Send PGA" at bounding box center [1069, 207] width 39 height 10
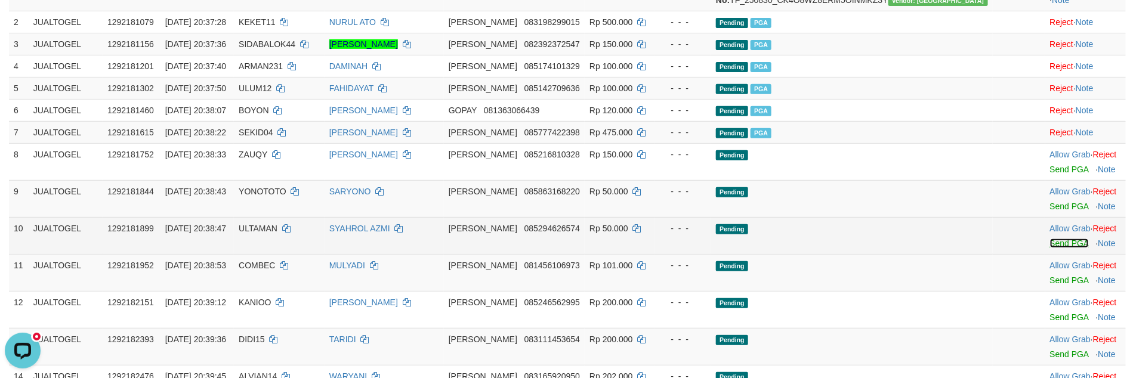
click at [1050, 248] on link "Send PGA" at bounding box center [1069, 244] width 39 height 10
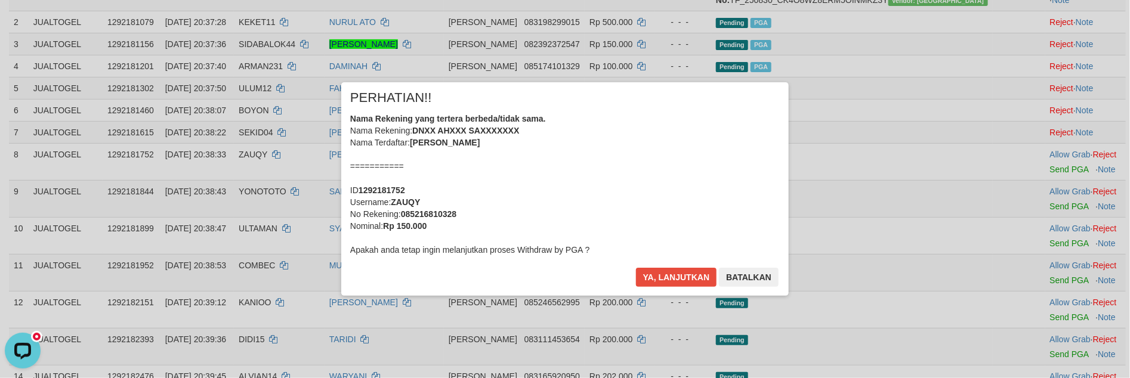
click at [1034, 296] on div "× PERHATIAN!! Nama Rekening yang tertera berbeda/tidak sama. Nama Rekening: DNX…" at bounding box center [565, 188] width 1130 height 261
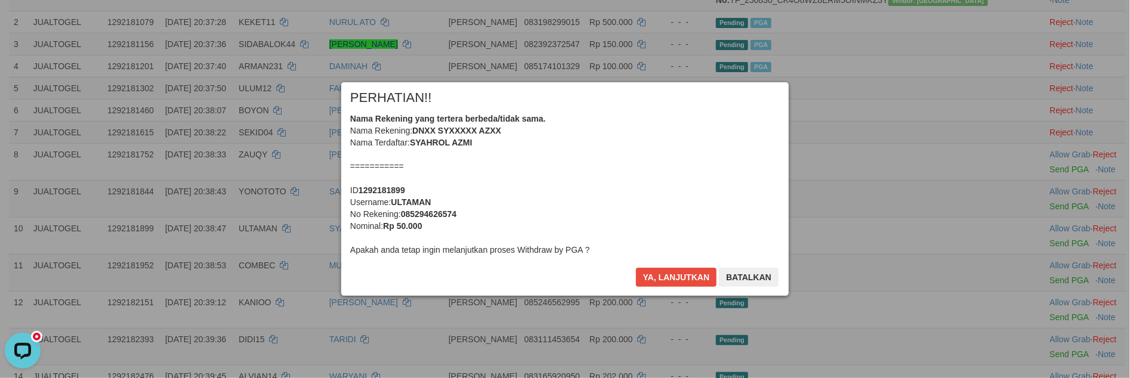
click at [665, 282] on div "× PERHATIAN!! Nama Rekening yang tertera berbeda/tidak sama. Nama Rekening: DNX…" at bounding box center [564, 189] width 465 height 214
click at [665, 282] on button "Ya, lanjutkan" at bounding box center [676, 277] width 81 height 19
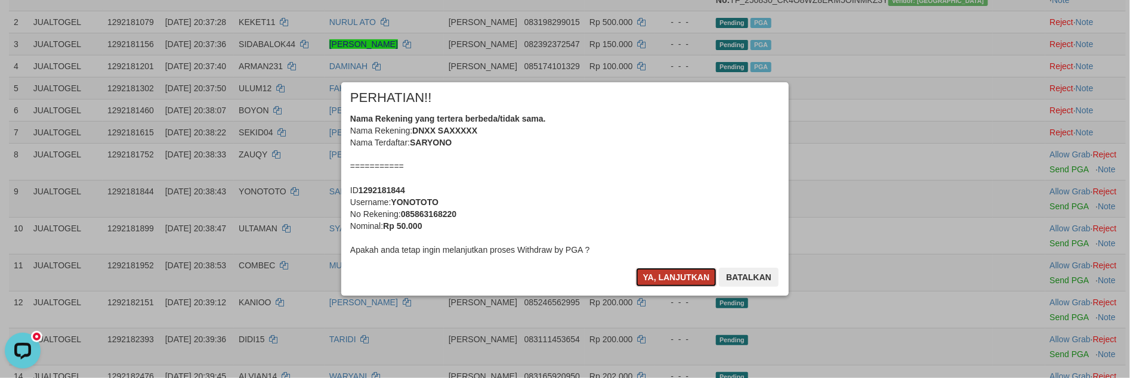
click at [665, 282] on button "Ya, lanjutkan" at bounding box center [676, 277] width 81 height 19
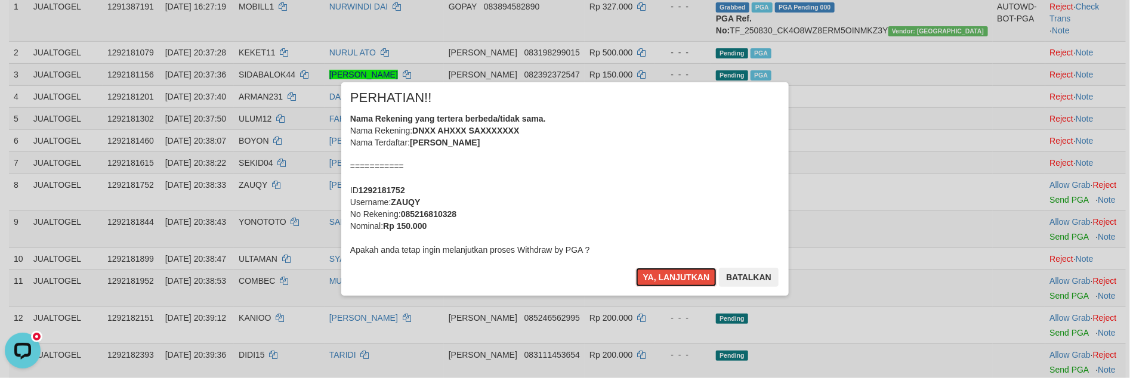
click at [665, 282] on button "Ya, lanjutkan" at bounding box center [676, 277] width 81 height 19
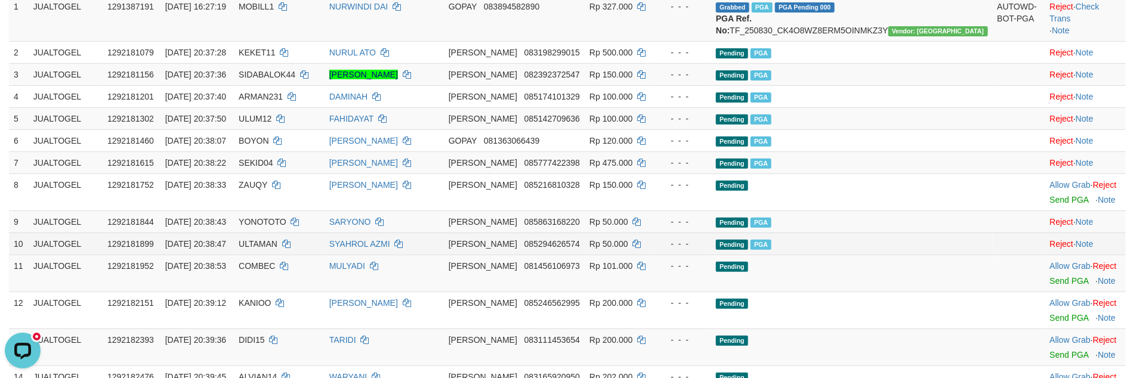
scroll to position [165, 0]
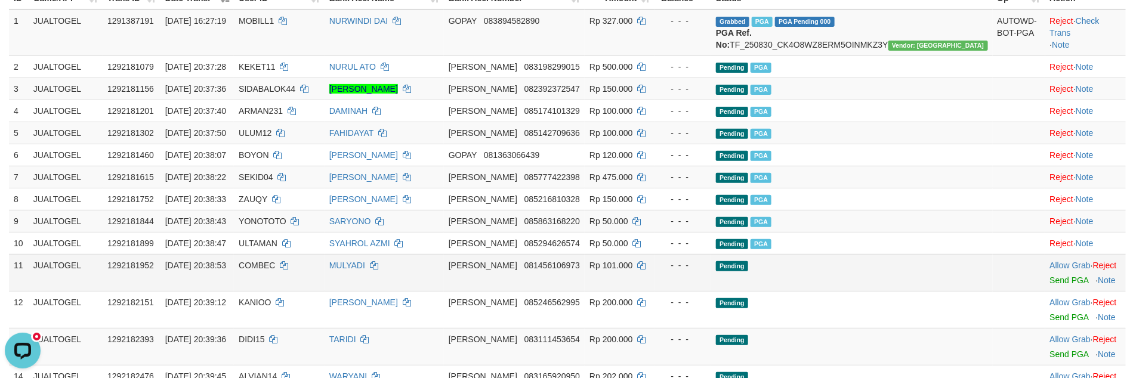
click at [1056, 291] on td "Allow Grab · Reject Send PGA · Note" at bounding box center [1085, 272] width 81 height 37
click at [1056, 285] on link "Send PGA" at bounding box center [1069, 281] width 39 height 10
click at [1050, 322] on link "Send PGA" at bounding box center [1069, 318] width 39 height 10
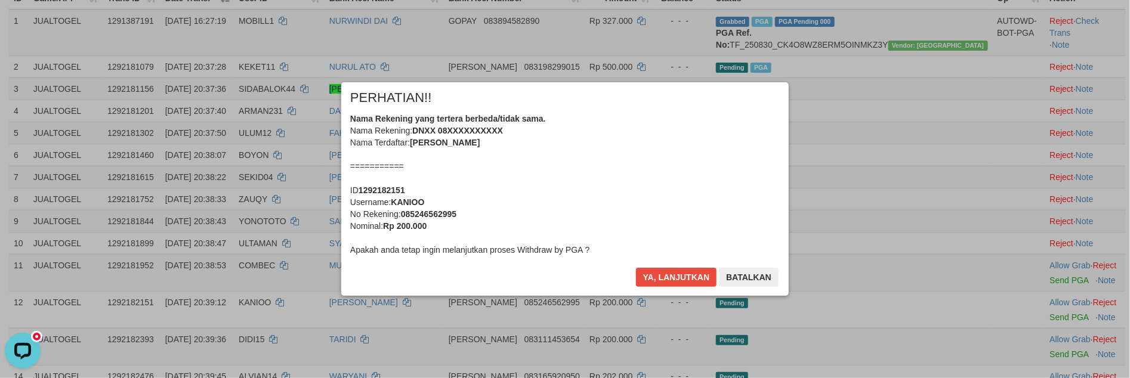
click at [408, 201] on b "KANIOO" at bounding box center [407, 202] width 33 height 10
copy b "KANIOO"
click at [484, 187] on div "Nama Rekening yang tertera berbeda/tidak sama. Nama Rekening: DNXX 08XXXXXXXXXX…" at bounding box center [565, 184] width 430 height 143
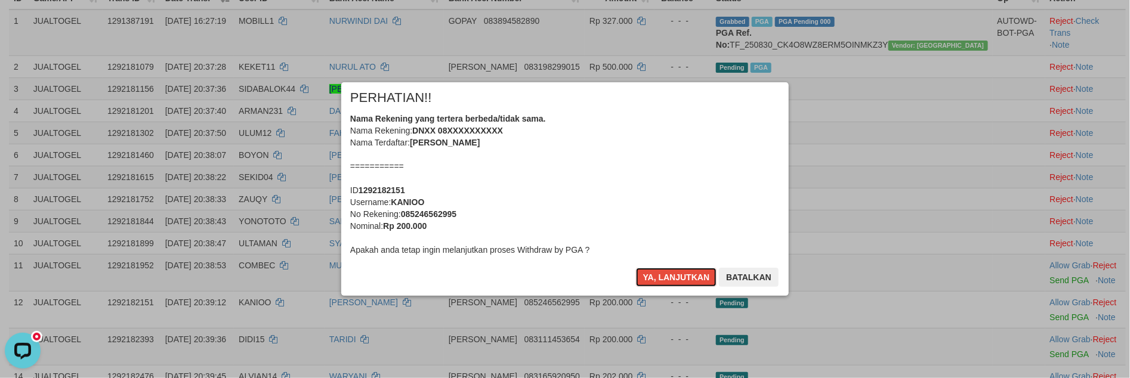
click at [636, 268] on button "Ya, lanjutkan" at bounding box center [676, 277] width 81 height 19
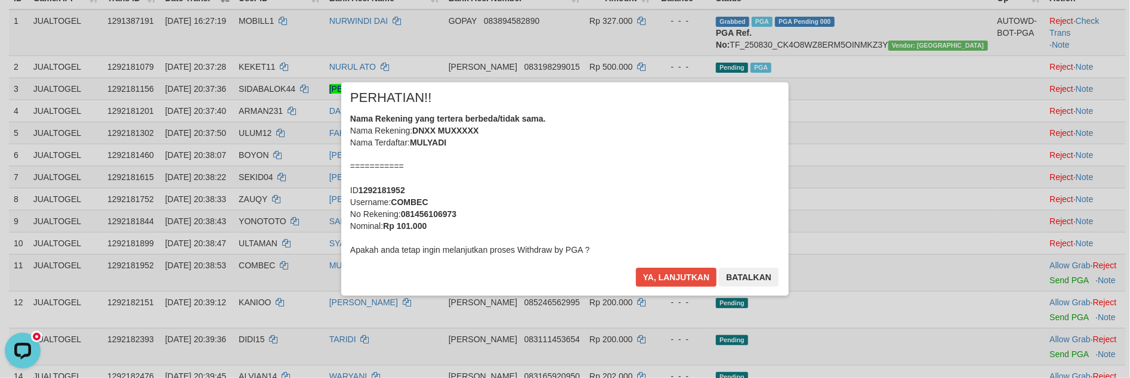
click at [536, 180] on div "Nama Rekening yang tertera berbeda/tidak sama. Nama Rekening: DNXX 08XXXXXXXXXX…" at bounding box center [565, 187] width 215 height 72
click at [536, 180] on div "Nama Rekening yang tertera berbeda/tidak sama. Nama Rekening: DNXX MUXXXXX Nama…" at bounding box center [565, 184] width 430 height 143
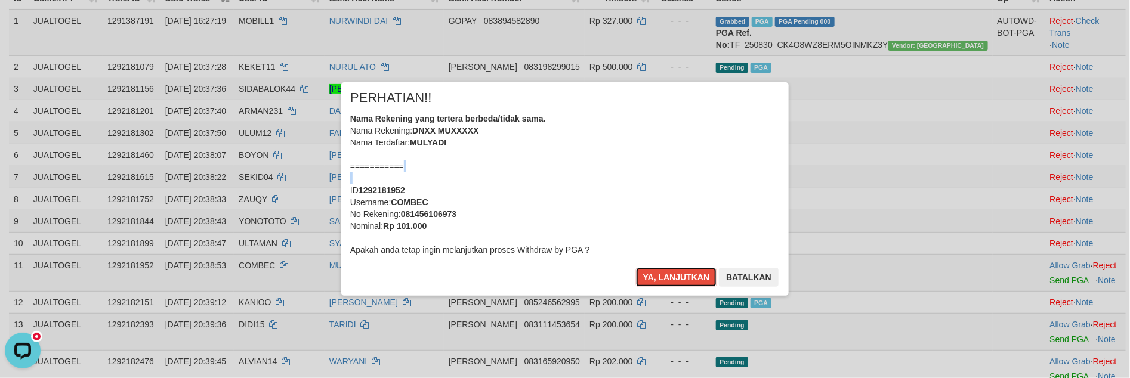
click at [636, 268] on button "Ya, lanjutkan" at bounding box center [676, 277] width 81 height 19
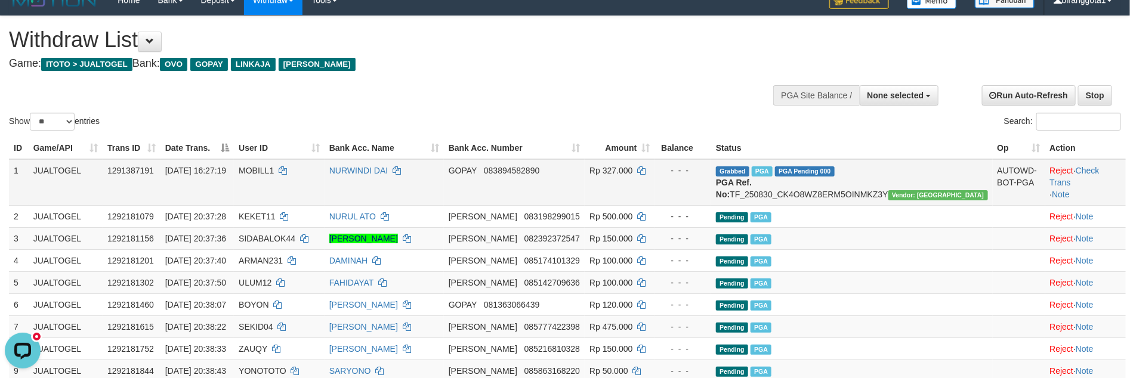
scroll to position [0, 0]
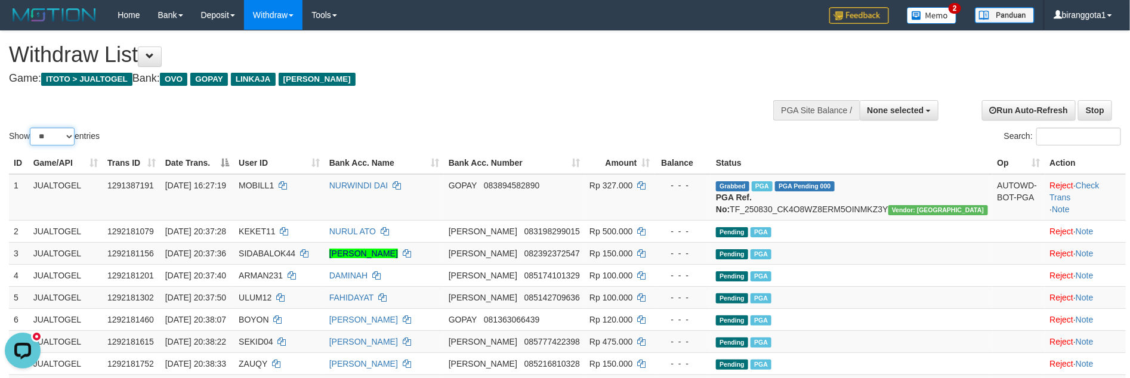
click at [52, 141] on select "** ** ** ***" at bounding box center [52, 137] width 45 height 18
click at [32, 128] on select "** ** ** ***" at bounding box center [52, 137] width 45 height 18
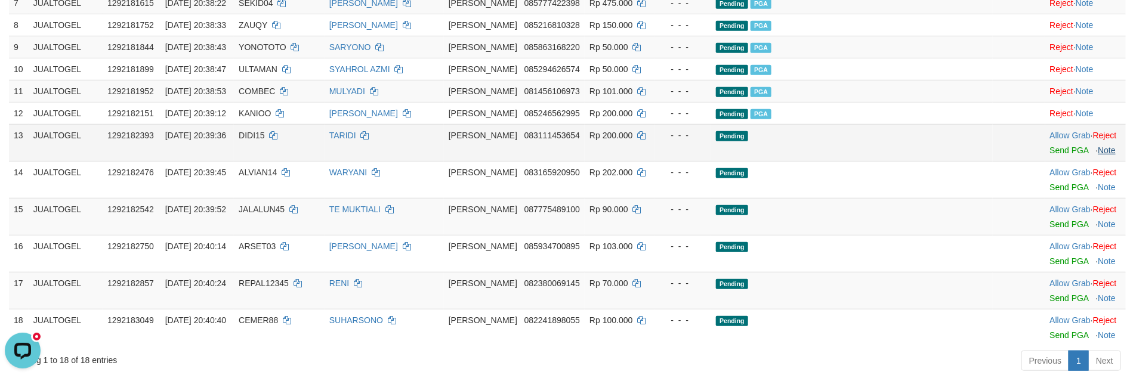
scroll to position [329, 0]
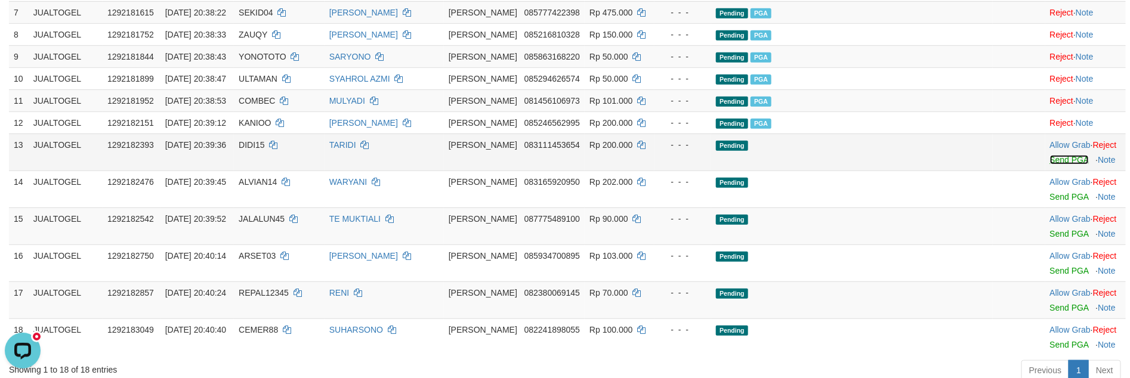
click at [1050, 165] on link "Send PGA" at bounding box center [1069, 160] width 39 height 10
click at [1050, 202] on link "Send PGA" at bounding box center [1069, 197] width 39 height 10
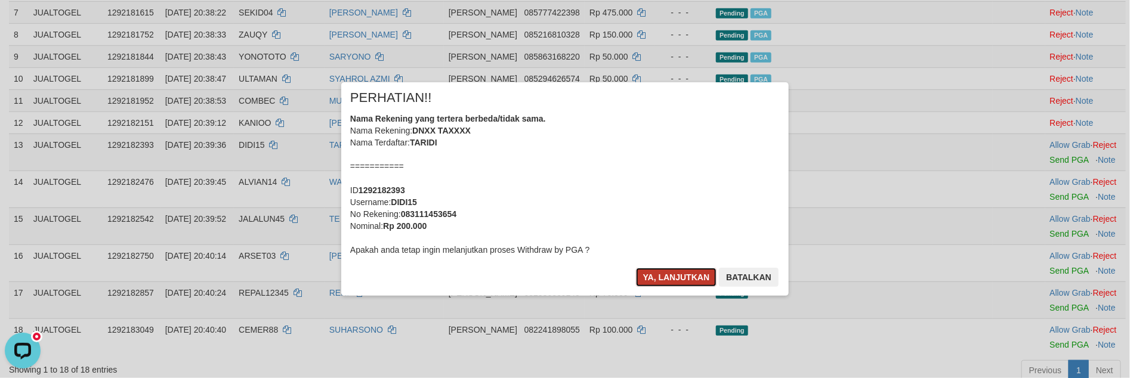
click at [670, 277] on button "Ya, lanjutkan" at bounding box center [676, 277] width 81 height 19
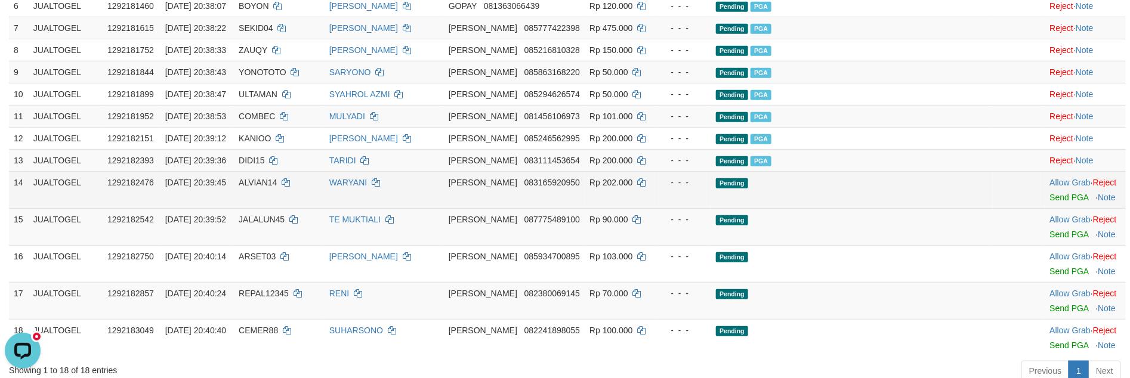
scroll to position [299, 0]
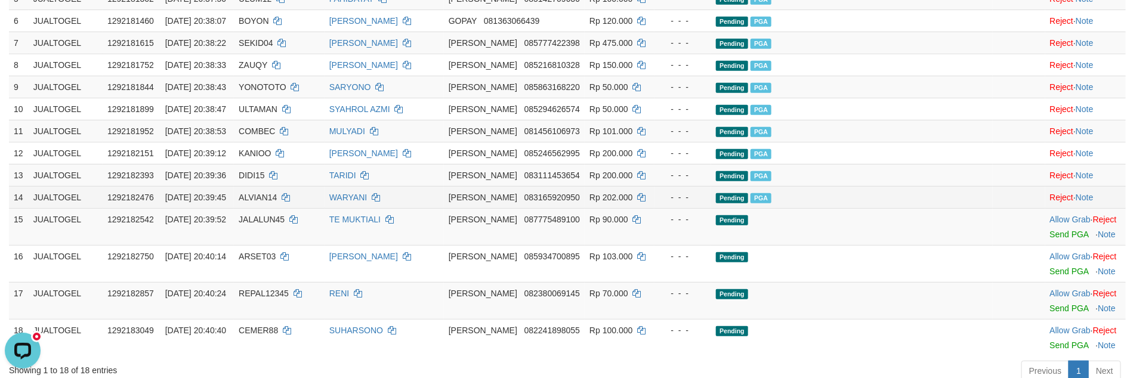
click at [1049, 208] on td "Allow Grab · Reject Send PGA · Note" at bounding box center [1085, 197] width 81 height 22
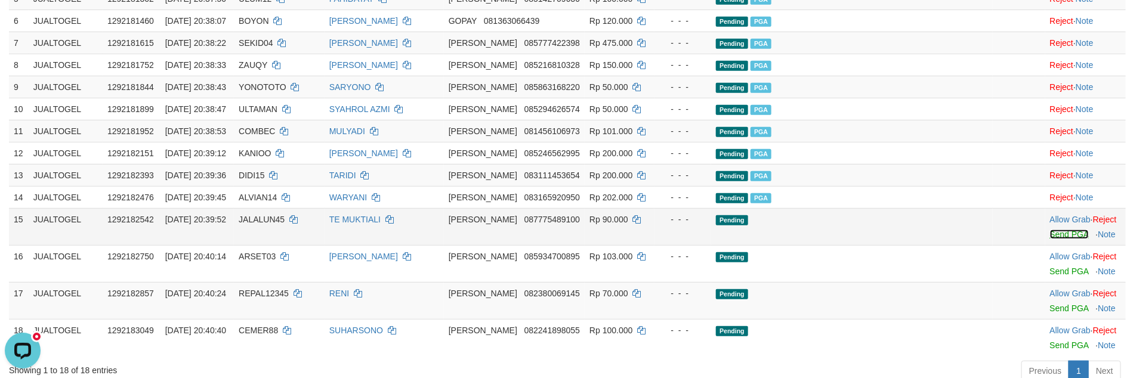
click at [1050, 239] on link "Send PGA" at bounding box center [1069, 235] width 39 height 10
click at [1050, 276] on link "Send PGA" at bounding box center [1069, 272] width 39 height 10
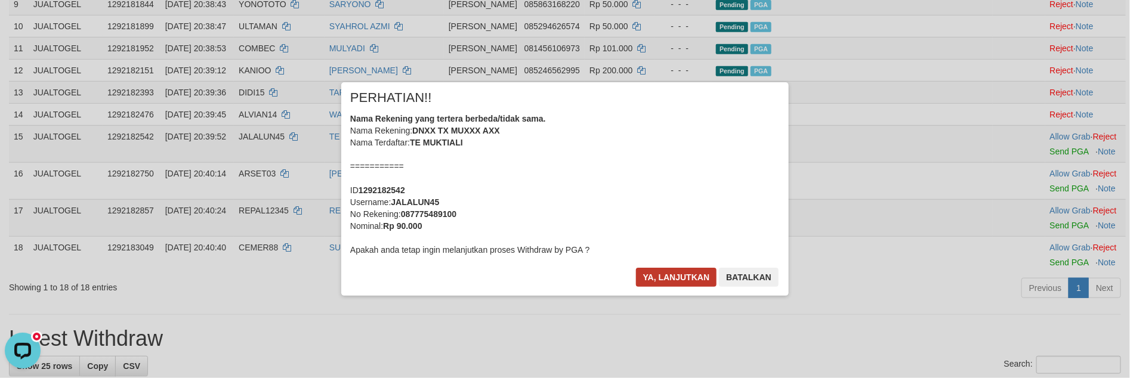
scroll to position [391, 0]
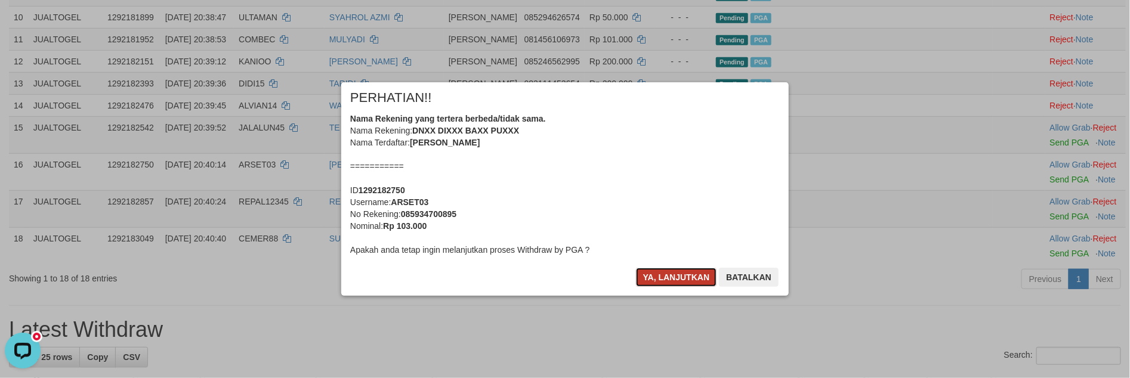
click at [655, 278] on button "Ya, lanjutkan" at bounding box center [676, 277] width 81 height 19
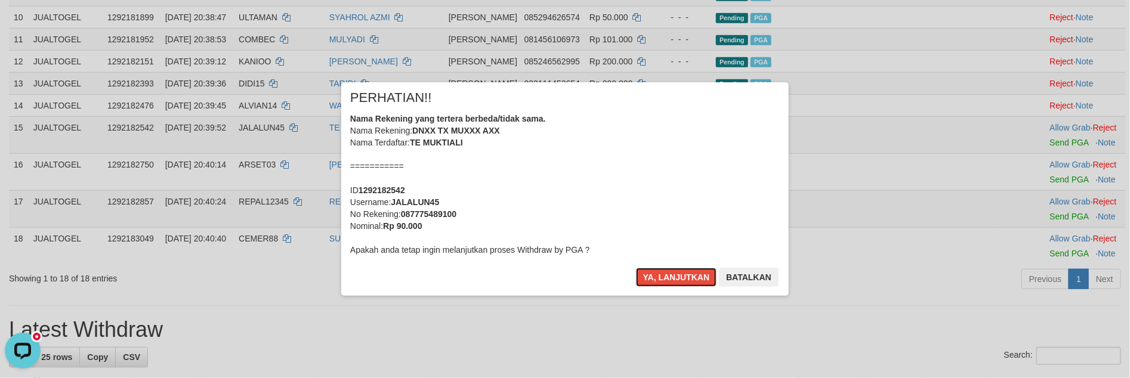
click at [655, 278] on button "Ya, lanjutkan" at bounding box center [676, 277] width 81 height 19
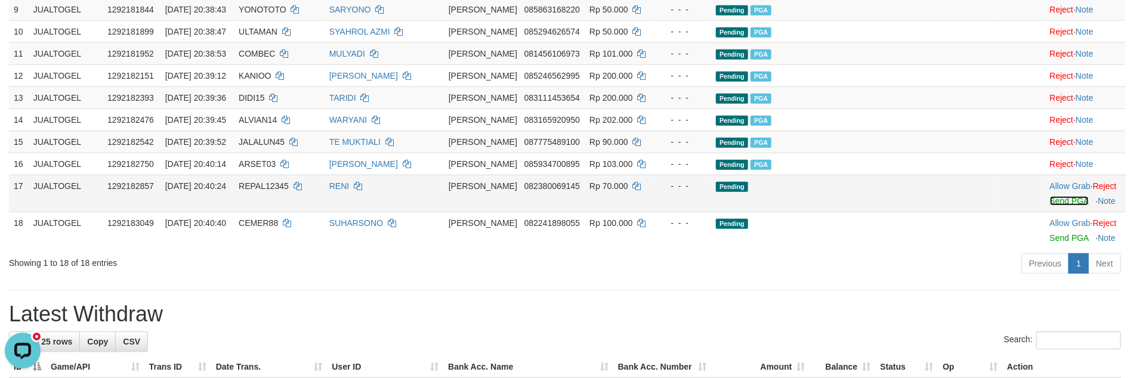
scroll to position [361, 0]
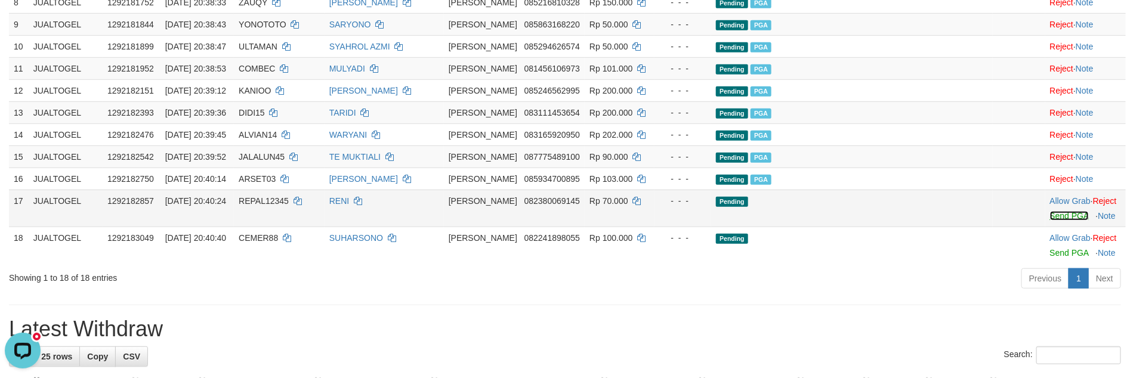
click at [1050, 221] on link "Send PGA" at bounding box center [1069, 216] width 39 height 10
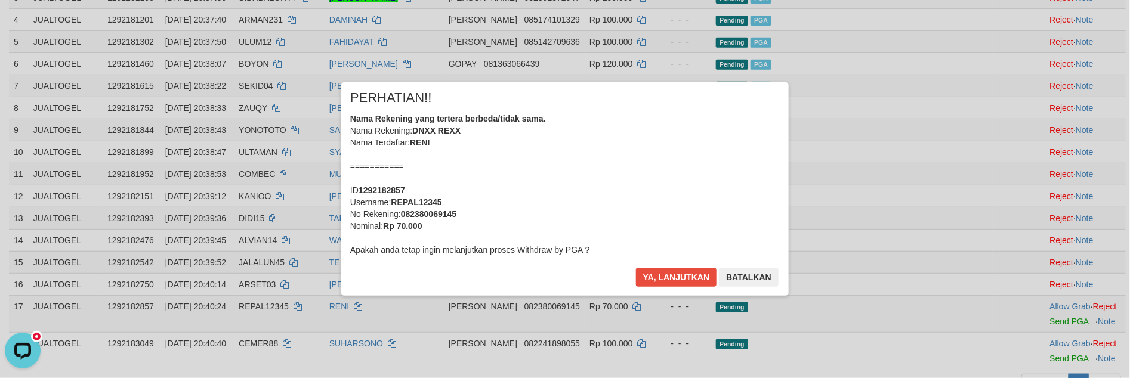
scroll to position [0, 0]
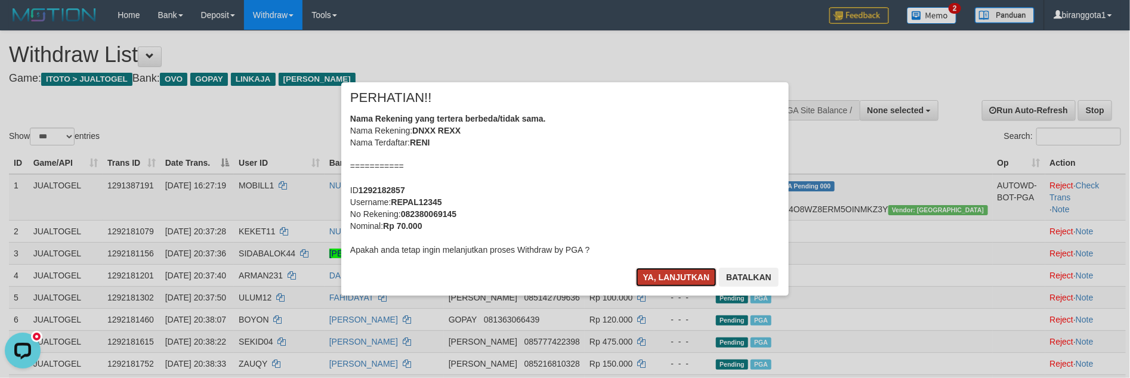
click at [685, 274] on button "Ya, lanjutkan" at bounding box center [676, 277] width 81 height 19
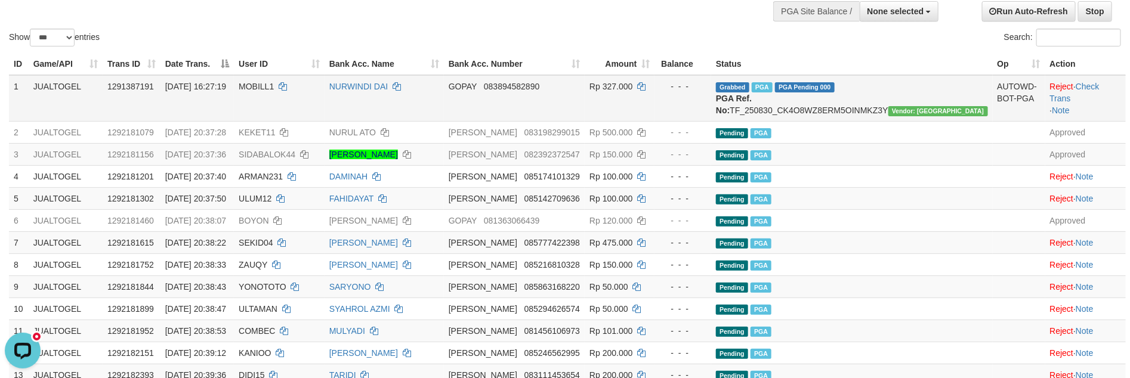
scroll to position [45, 0]
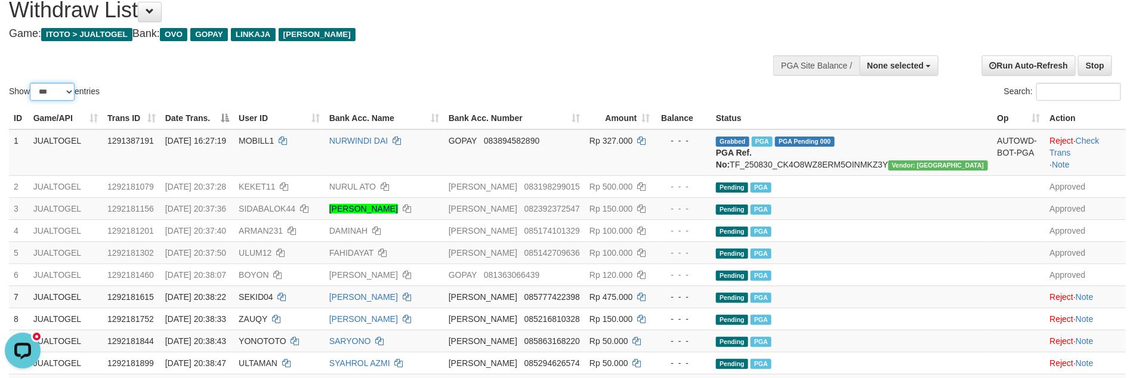
click at [36, 92] on select "** ** ** ***" at bounding box center [52, 92] width 45 height 18
select select "**"
click at [32, 83] on select "** ** ** ***" at bounding box center [52, 92] width 45 height 18
click at [469, 13] on h1 "Withdraw List" at bounding box center [375, 10] width 733 height 24
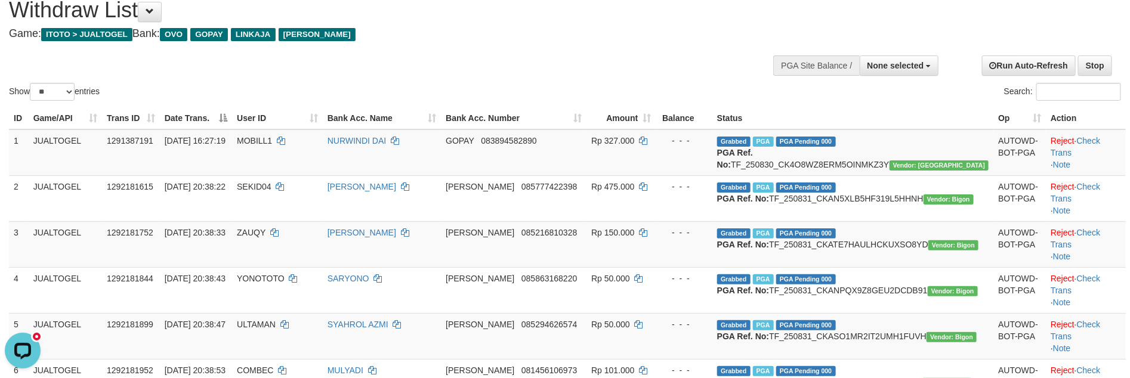
scroll to position [623, 0]
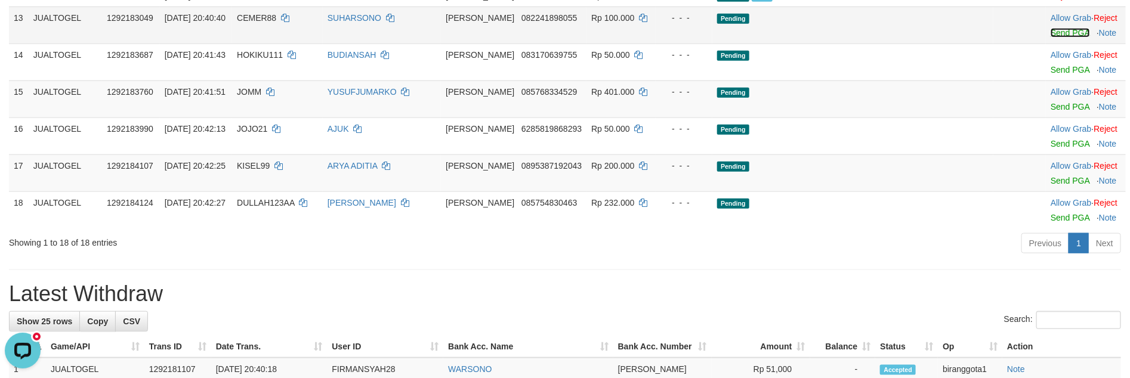
click at [1050, 38] on link "Send PGA" at bounding box center [1069, 33] width 39 height 10
click at [1050, 75] on link "Send PGA" at bounding box center [1069, 70] width 39 height 10
click at [1050, 112] on link "Send PGA" at bounding box center [1069, 107] width 39 height 10
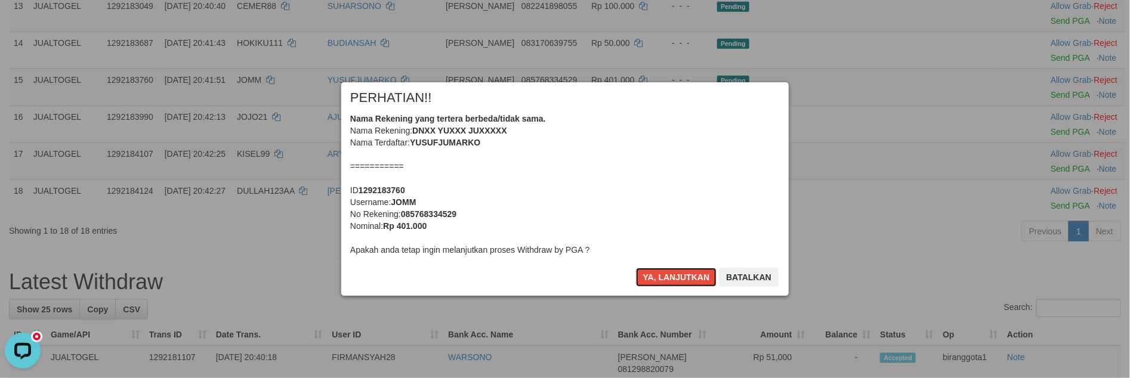
click at [659, 278] on button "Ya, lanjutkan" at bounding box center [676, 277] width 81 height 19
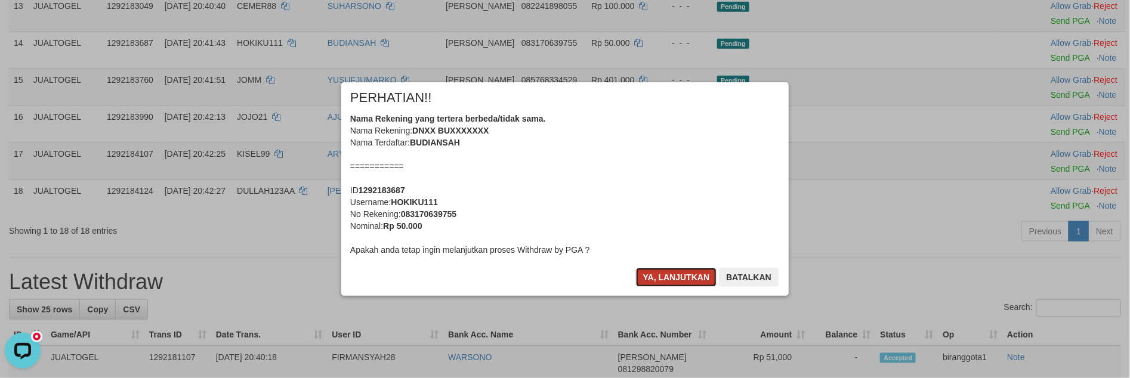
click at [659, 278] on button "Ya, lanjutkan" at bounding box center [676, 277] width 81 height 19
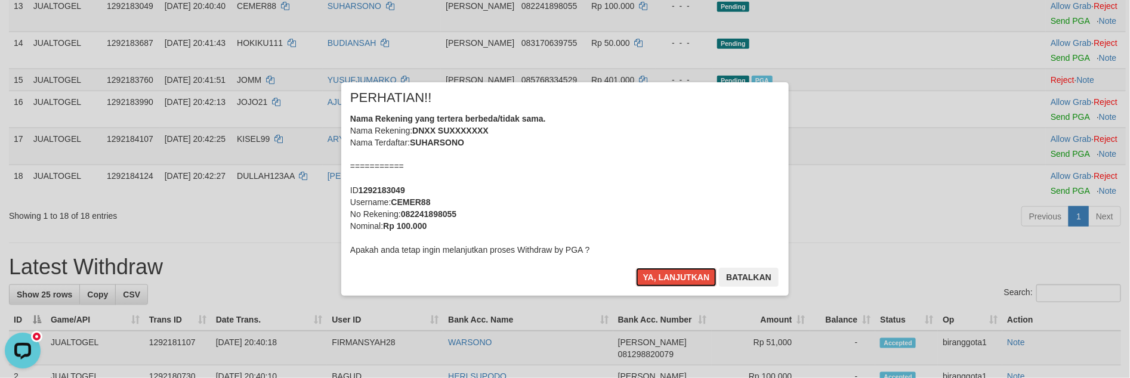
click at [659, 278] on button "Ya, lanjutkan" at bounding box center [676, 277] width 81 height 19
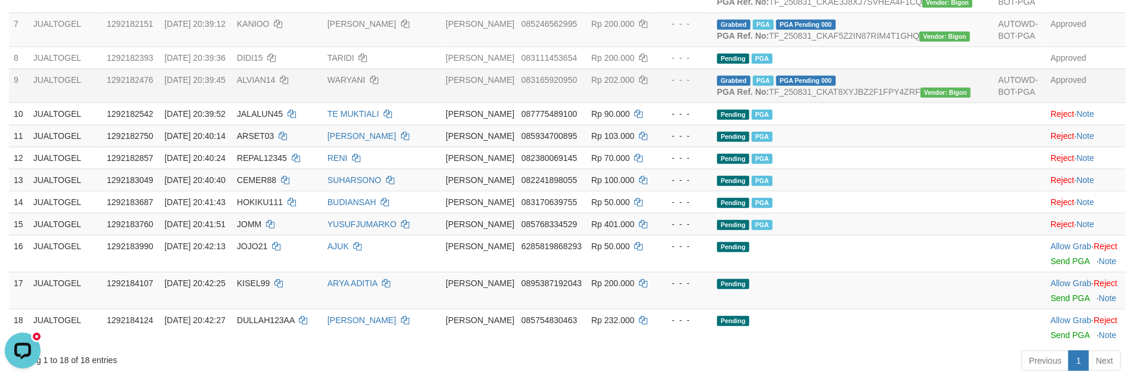
scroll to position [356, 0]
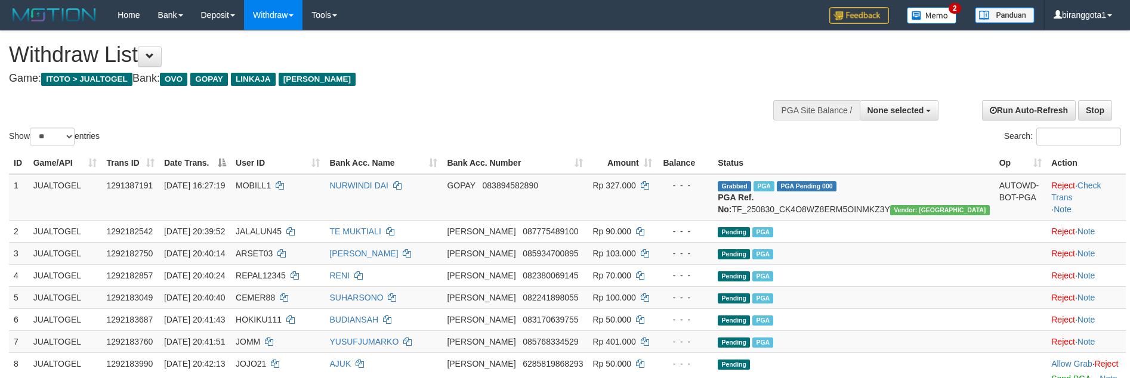
select select
select select "**"
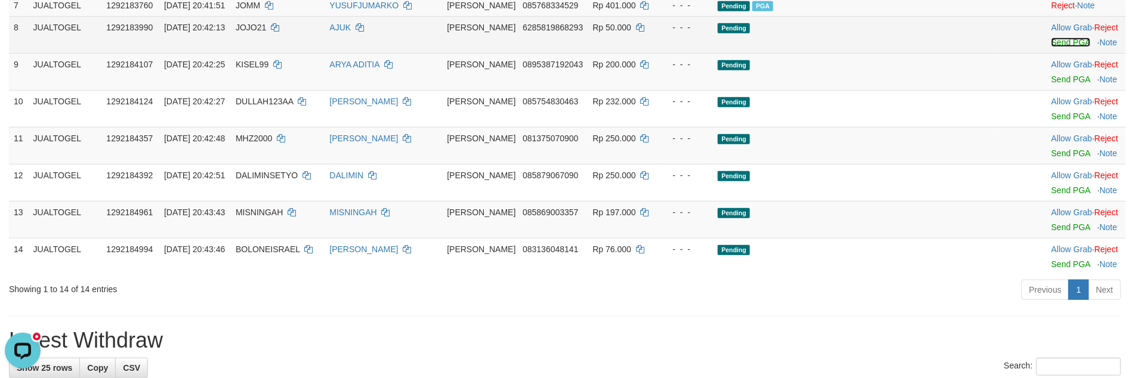
click at [1051, 47] on link "Send PGA" at bounding box center [1070, 43] width 39 height 10
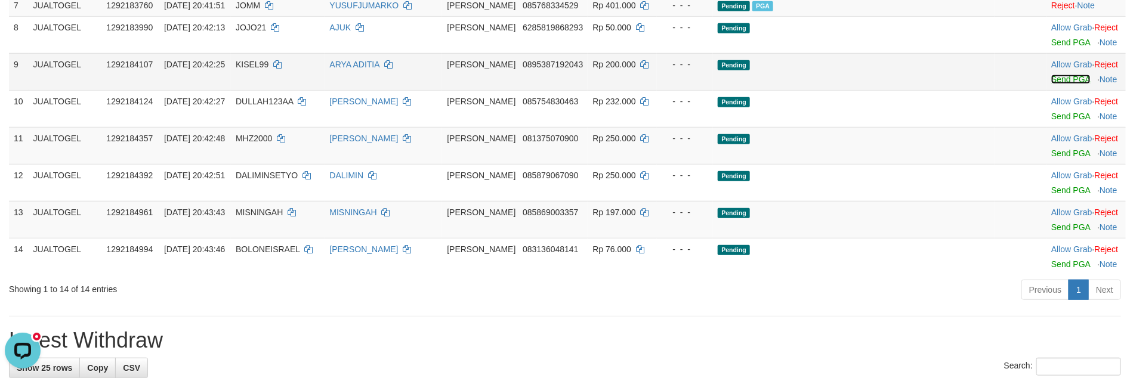
click at [1051, 84] on link "Send PGA" at bounding box center [1070, 80] width 39 height 10
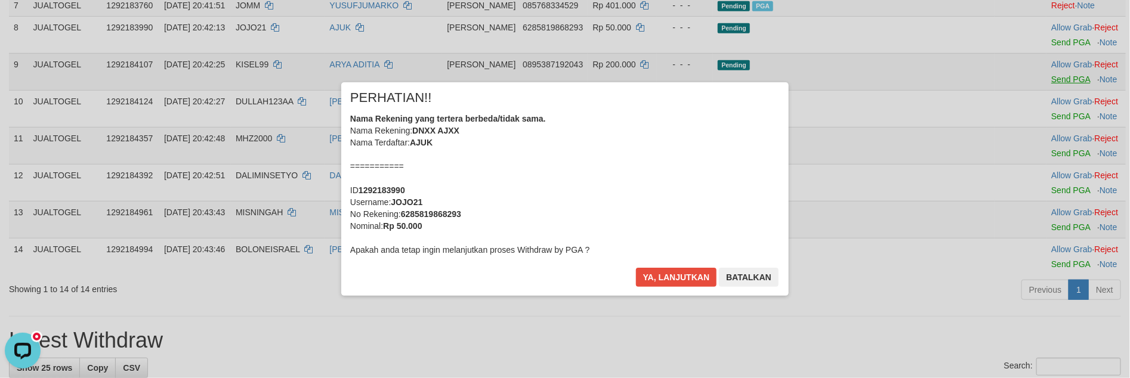
click at [1049, 131] on div "× PERHATIAN!! Nama Rekening yang tertera berbeda/tidak sama. Nama Rekening: DNX…" at bounding box center [565, 188] width 1130 height 261
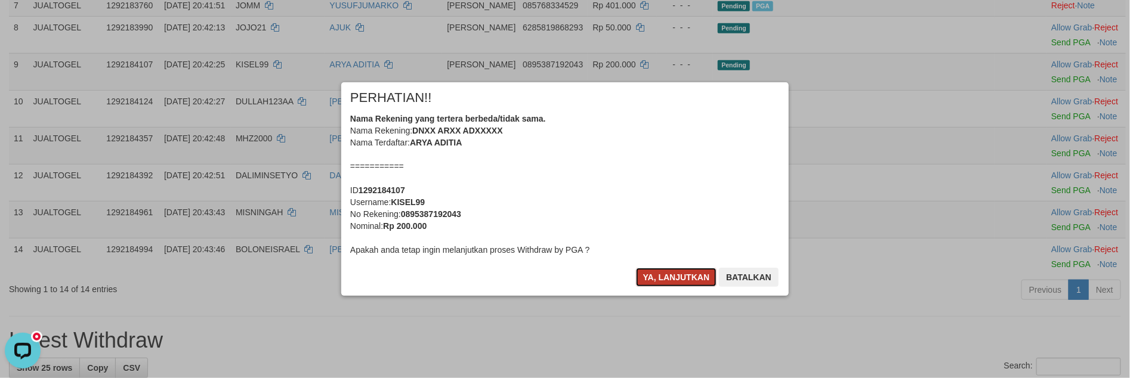
click at [685, 272] on button "Ya, lanjutkan" at bounding box center [676, 277] width 81 height 19
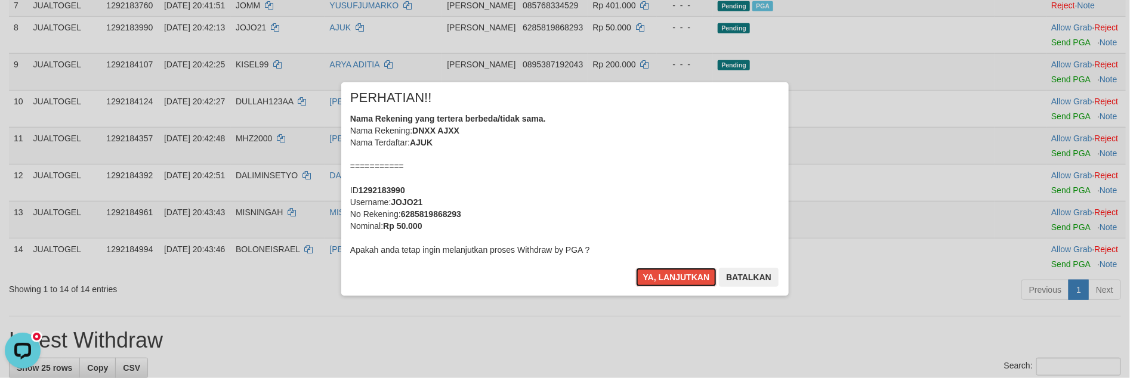
click at [685, 272] on button "Ya, lanjutkan" at bounding box center [676, 277] width 81 height 19
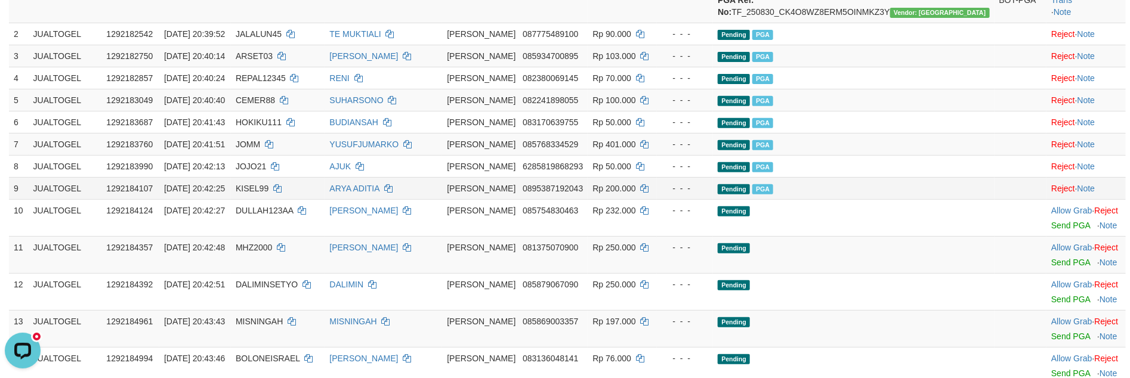
scroll to position [195, 0]
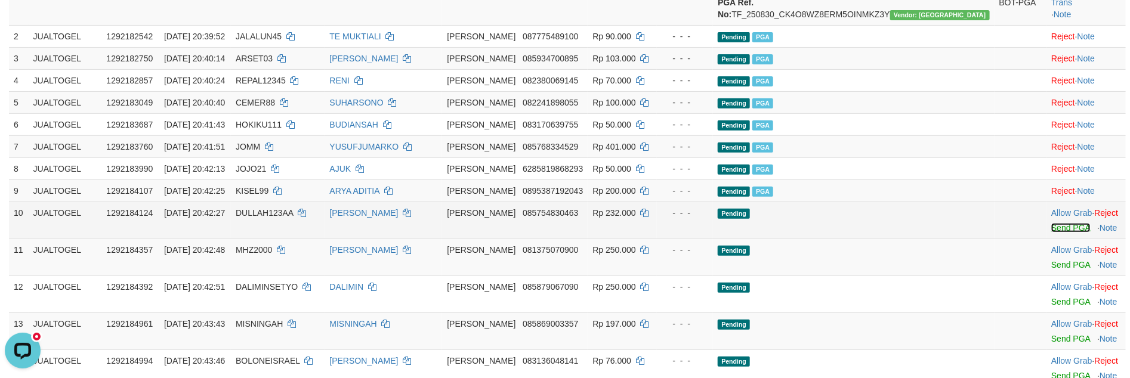
click at [1051, 233] on link "Send PGA" at bounding box center [1070, 228] width 39 height 10
click at [1051, 270] on link "Send PGA" at bounding box center [1070, 265] width 39 height 10
click at [1046, 313] on td "Allow Grab · Reject Send PGA · Note" at bounding box center [1085, 294] width 79 height 37
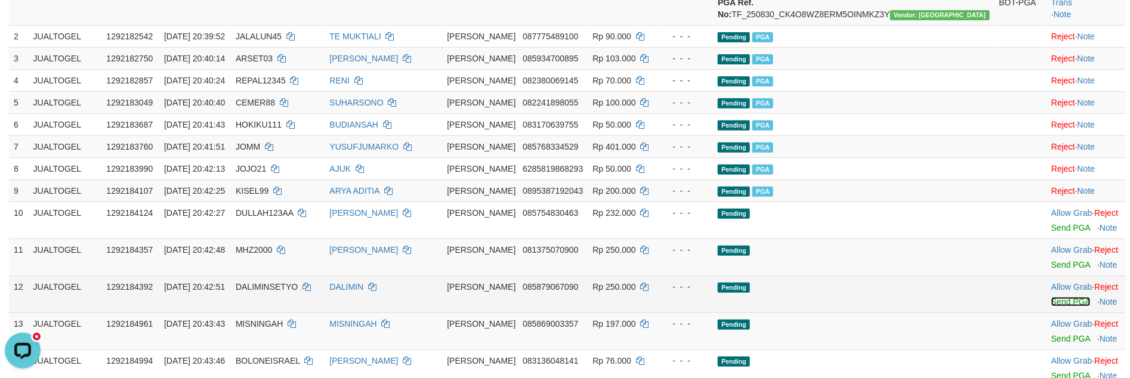
click at [1051, 307] on link "Send PGA" at bounding box center [1070, 302] width 39 height 10
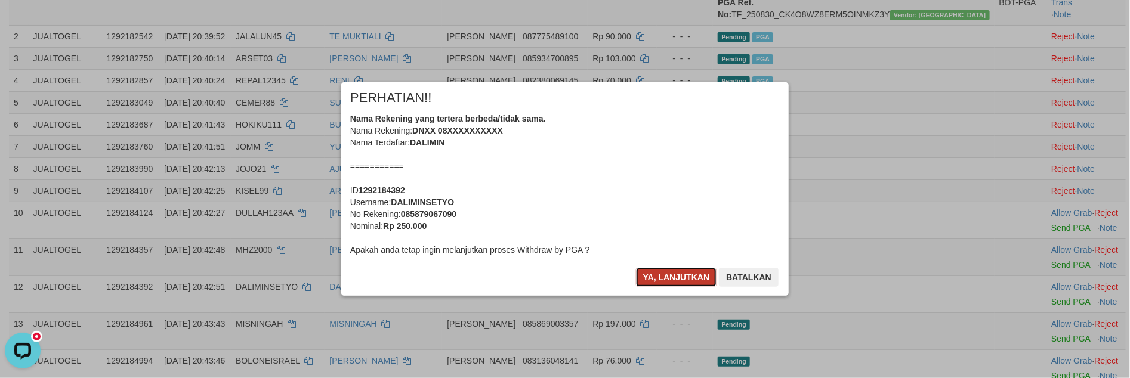
click at [664, 278] on button "Ya, lanjutkan" at bounding box center [676, 277] width 81 height 19
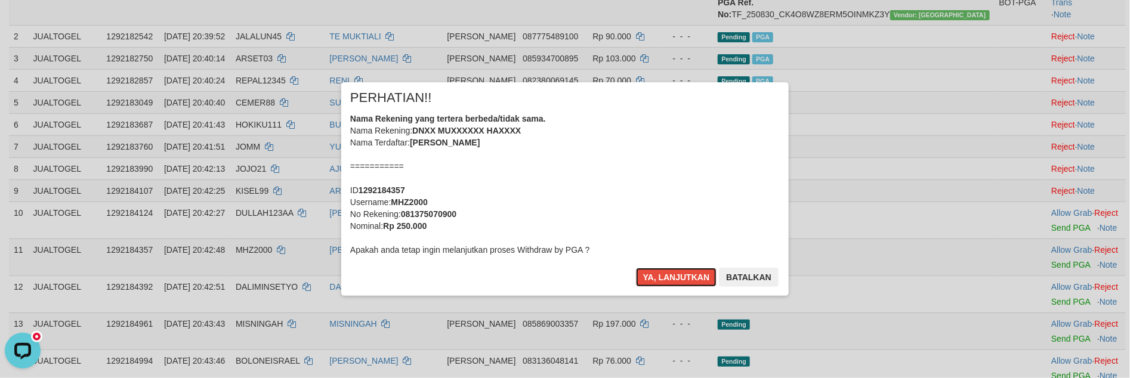
click at [664, 278] on button "Ya, lanjutkan" at bounding box center [676, 277] width 81 height 19
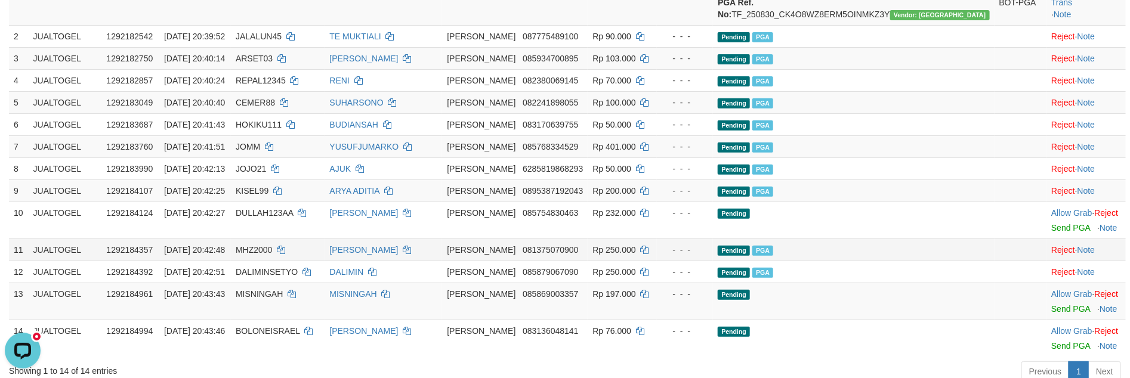
scroll to position [181, 0]
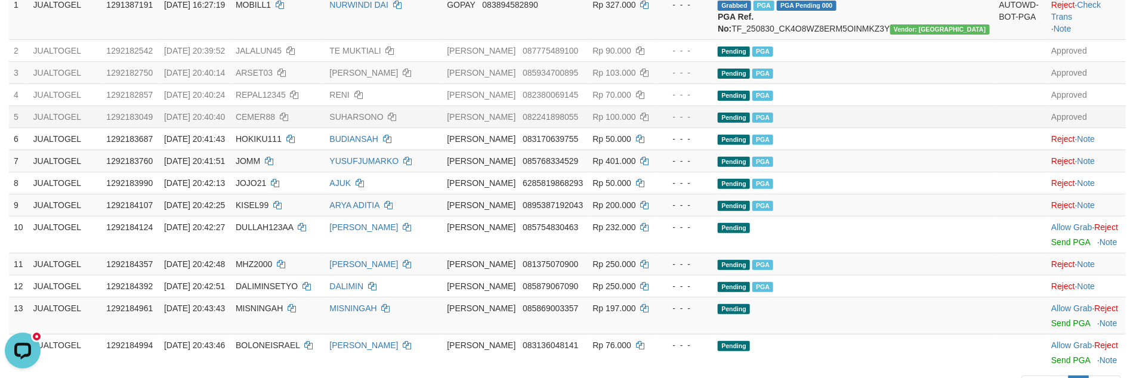
click at [994, 128] on td at bounding box center [1020, 117] width 52 height 22
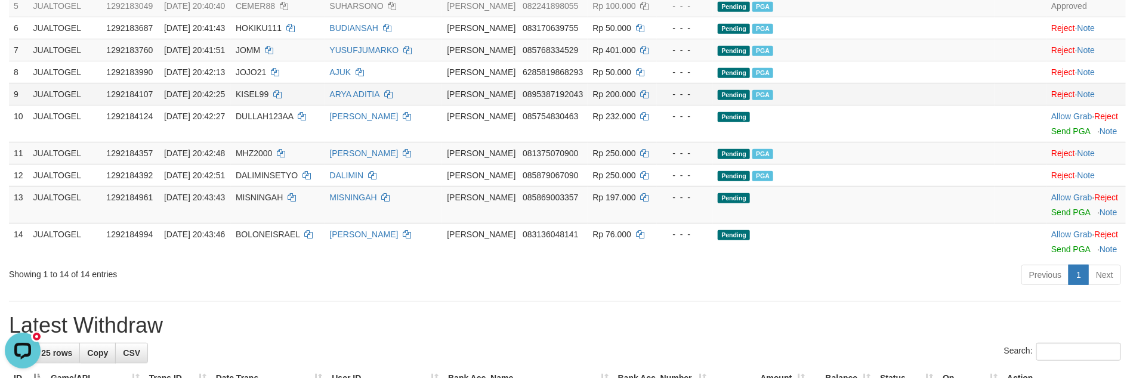
scroll to position [299, 0]
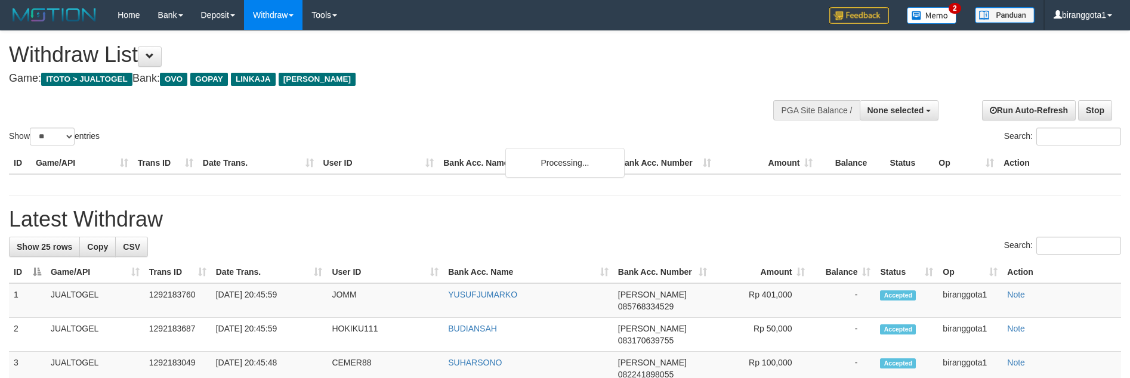
select select
select select "**"
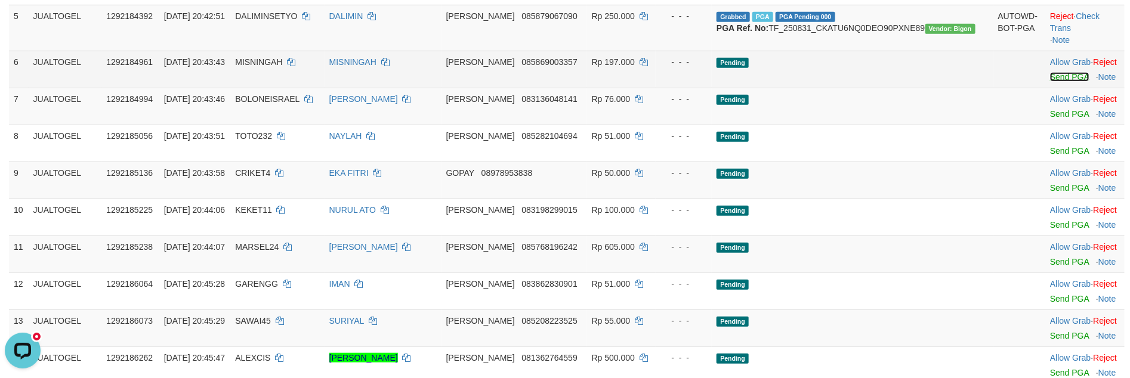
click at [1050, 82] on link "Send PGA" at bounding box center [1069, 77] width 39 height 10
click at [1050, 119] on link "Send PGA" at bounding box center [1069, 114] width 39 height 10
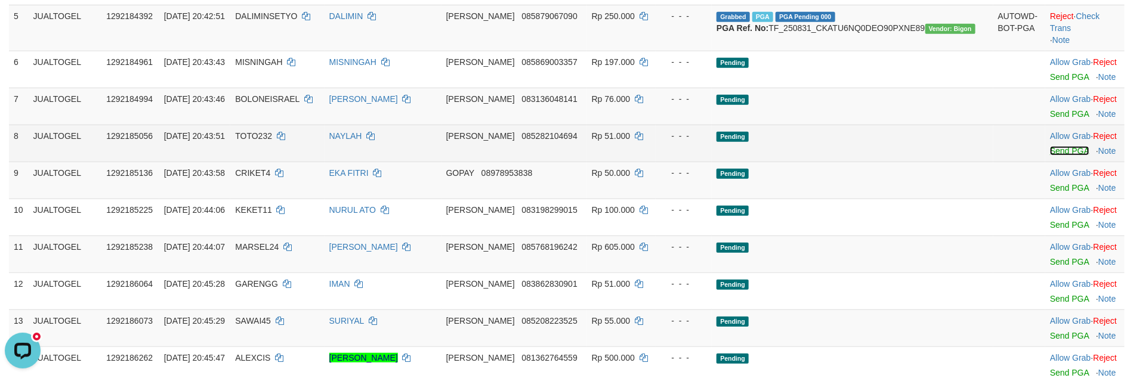
click at [1050, 156] on link "Send PGA" at bounding box center [1069, 151] width 39 height 10
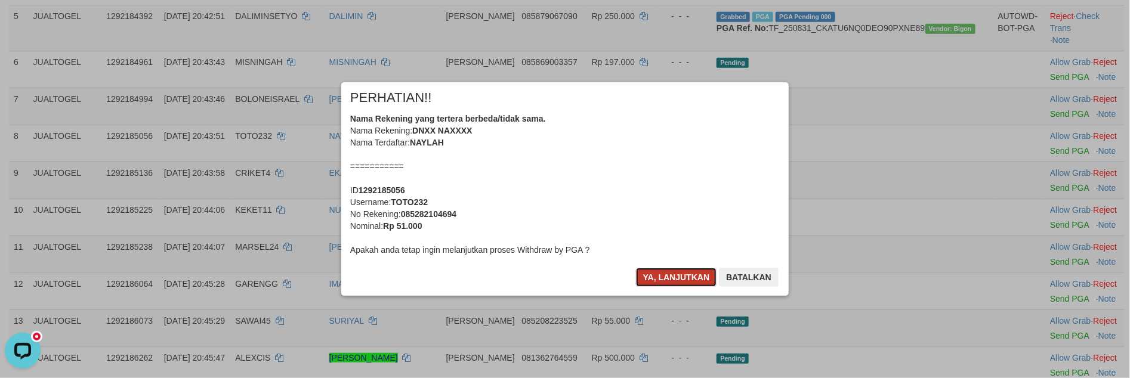
click at [662, 277] on button "Ya, lanjutkan" at bounding box center [676, 277] width 81 height 19
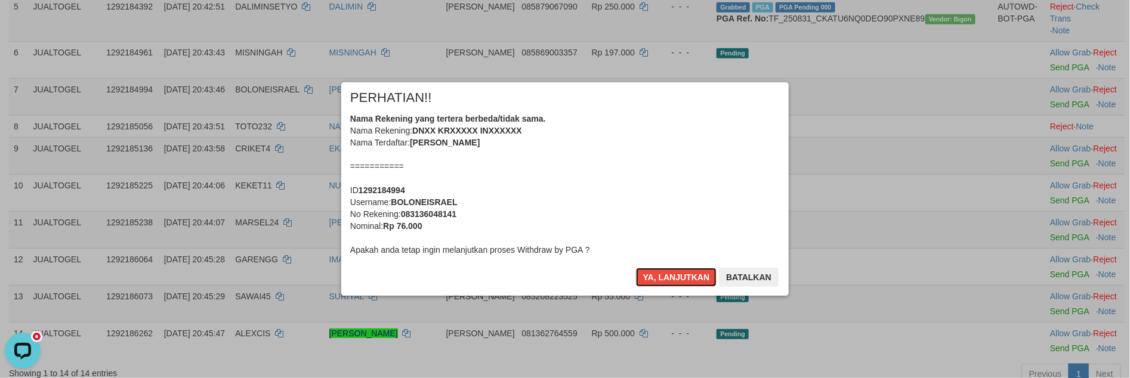
click at [662, 277] on button "Ya, lanjutkan" at bounding box center [676, 277] width 81 height 19
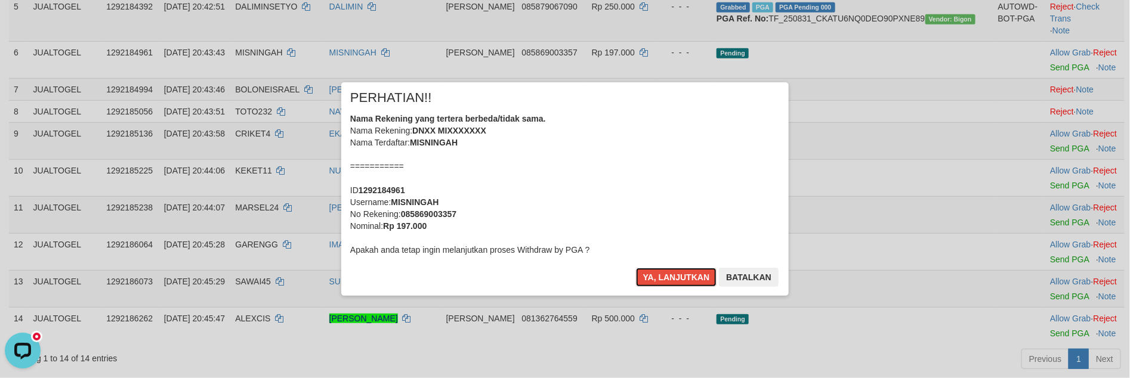
scroll to position [324, 0]
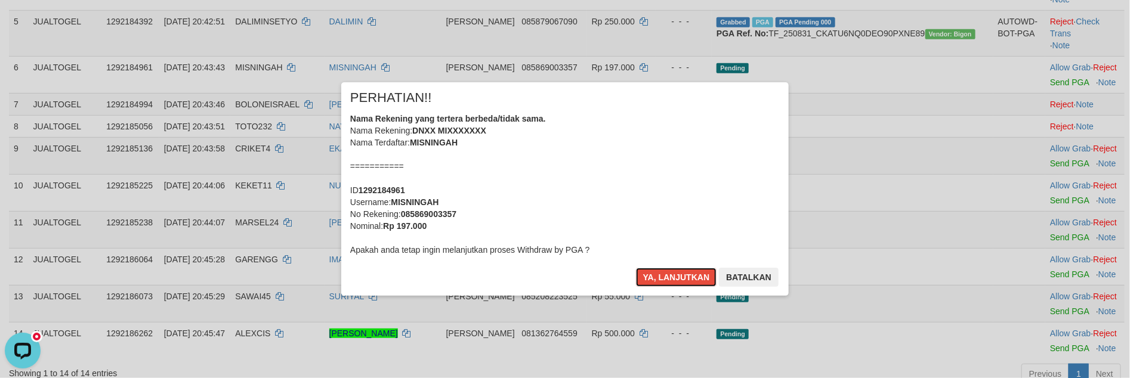
click at [662, 277] on button "Ya, lanjutkan" at bounding box center [676, 277] width 81 height 19
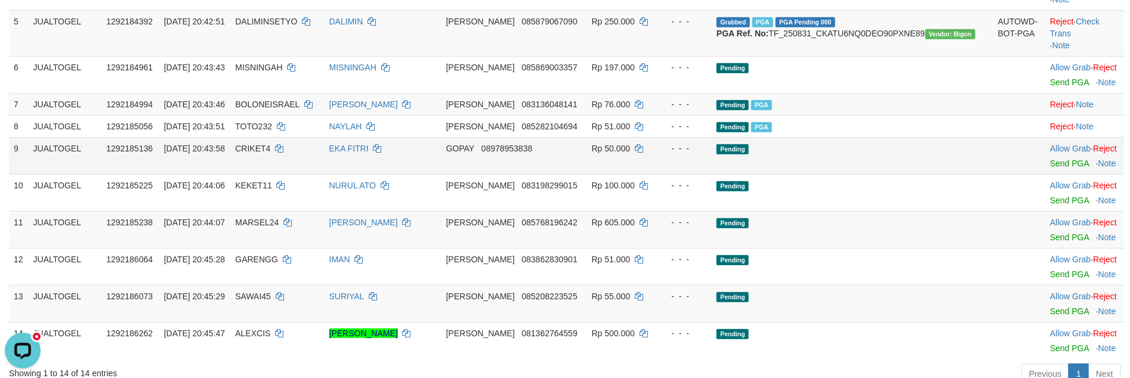
scroll to position [308, 0]
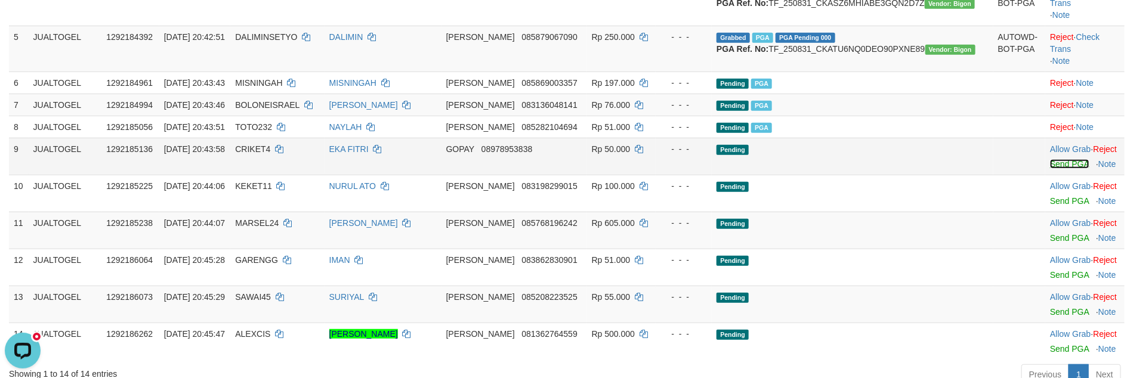
click at [1053, 169] on link "Send PGA" at bounding box center [1069, 164] width 39 height 10
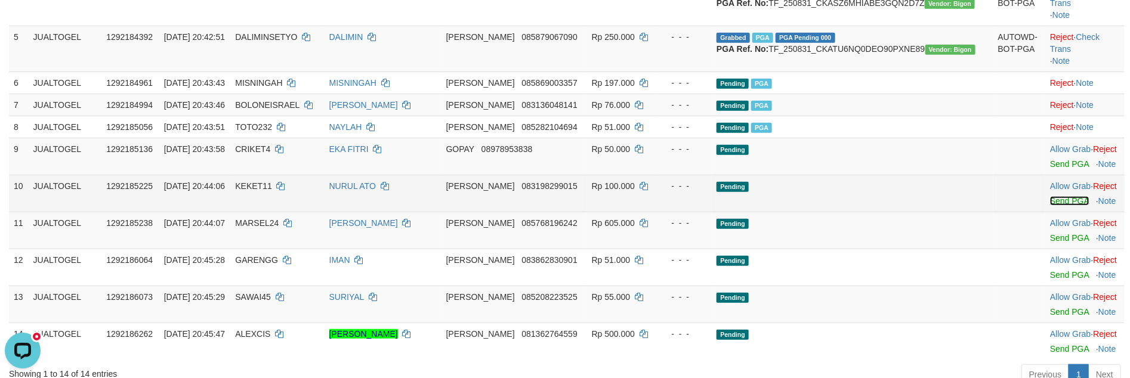
click at [1050, 206] on link "Send PGA" at bounding box center [1069, 201] width 39 height 10
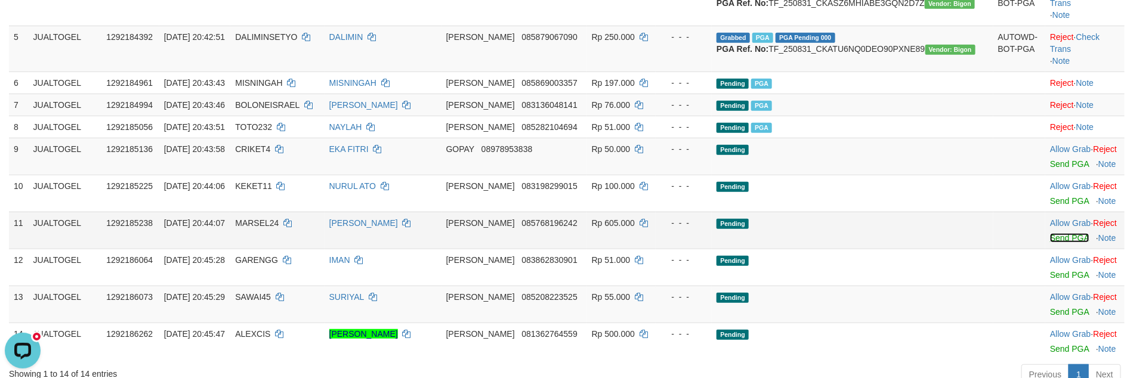
drag, startPoint x: 1046, startPoint y: 289, endPoint x: 1039, endPoint y: 326, distance: 38.3
click at [1050, 243] on link "Send PGA" at bounding box center [1069, 238] width 39 height 10
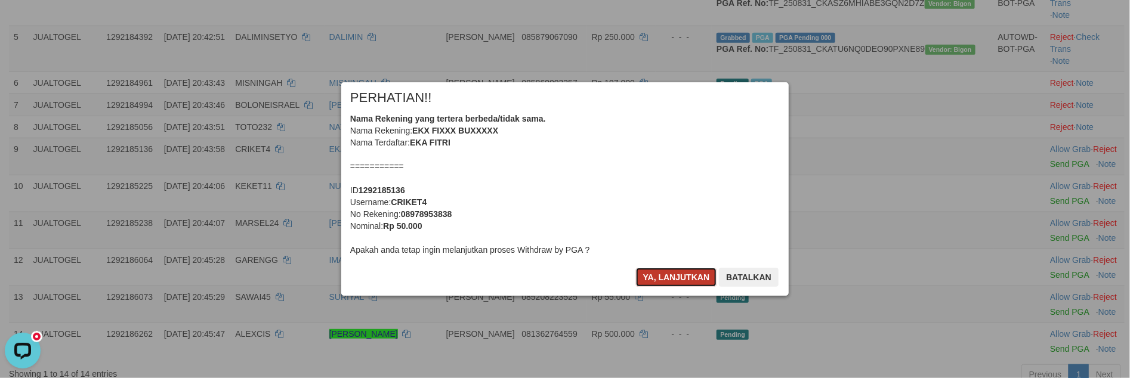
click at [668, 283] on button "Ya, lanjutkan" at bounding box center [676, 277] width 81 height 19
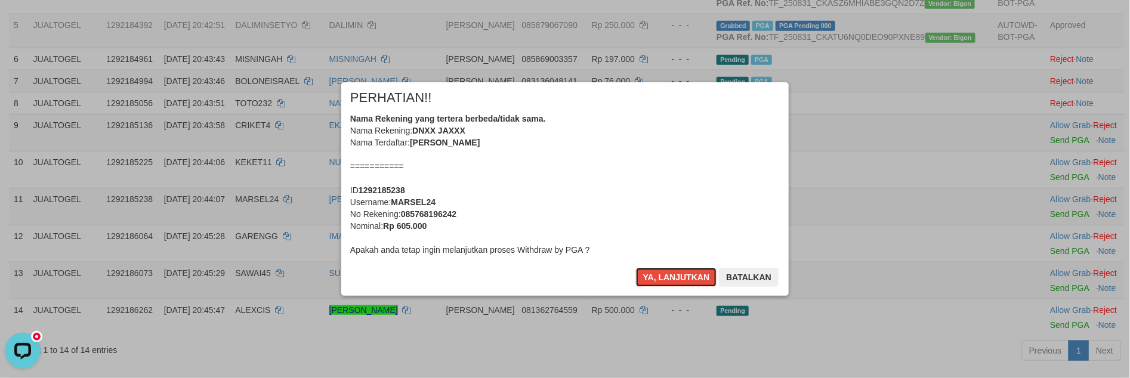
click at [668, 283] on button "Ya, lanjutkan" at bounding box center [676, 277] width 81 height 19
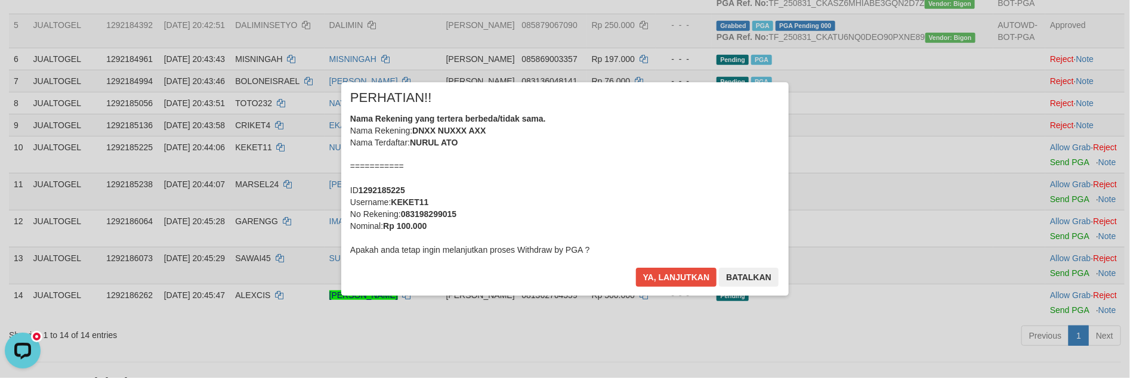
scroll to position [294, 0]
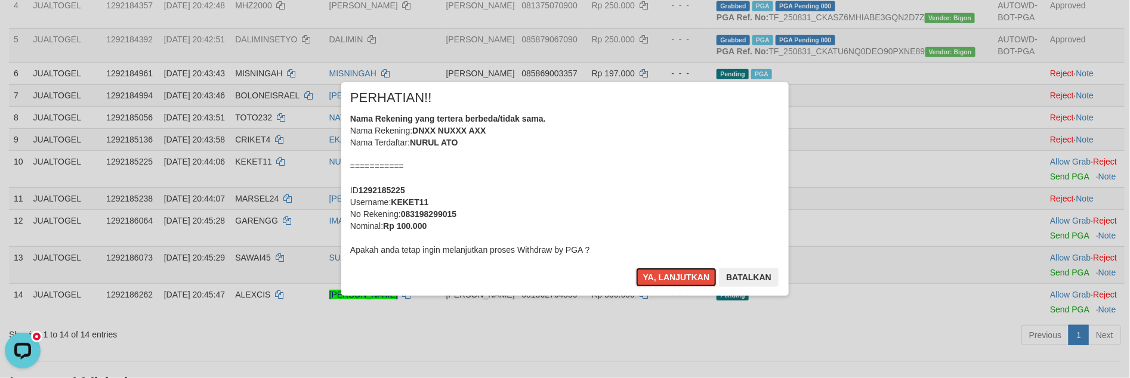
click at [668, 283] on button "Ya, lanjutkan" at bounding box center [676, 277] width 81 height 19
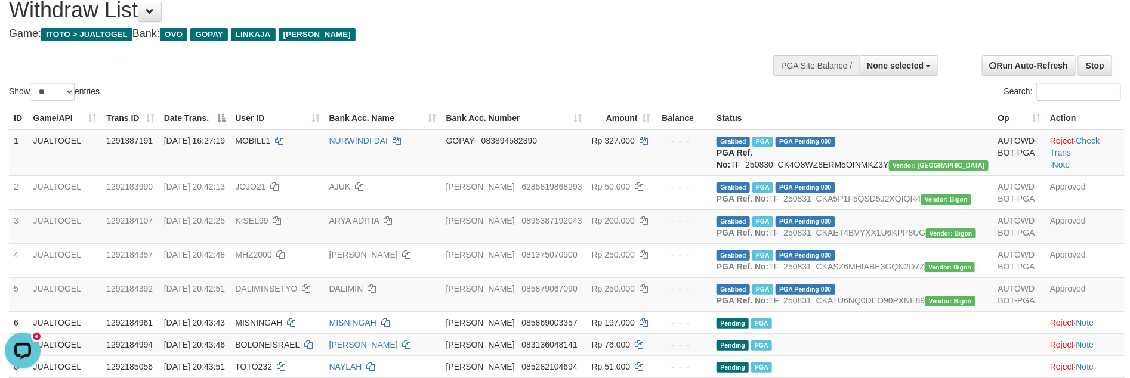
scroll to position [0, 0]
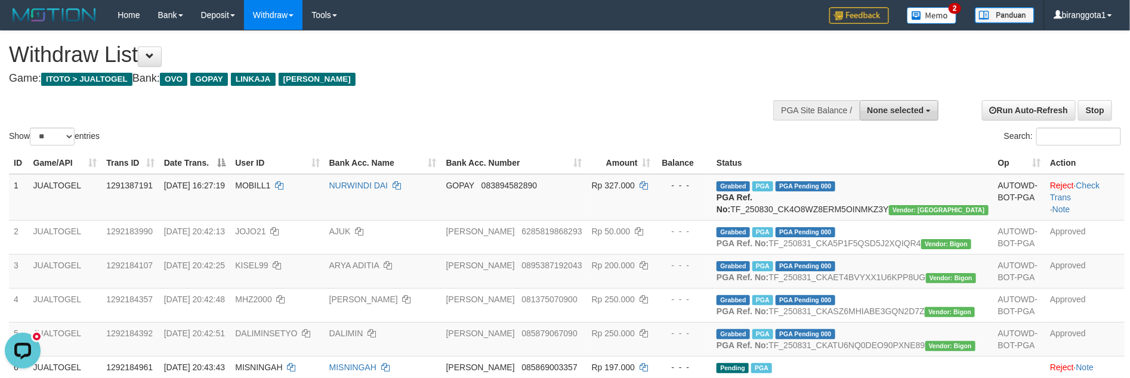
click at [902, 106] on span "None selected" at bounding box center [895, 111] width 57 height 10
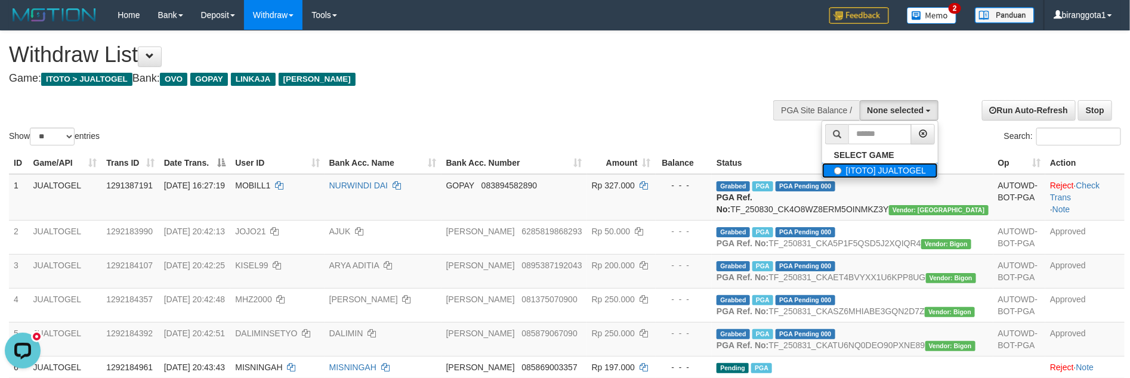
click at [857, 174] on label "[ITOTO] JUALTOGEL" at bounding box center [880, 171] width 116 height 16
select select "****"
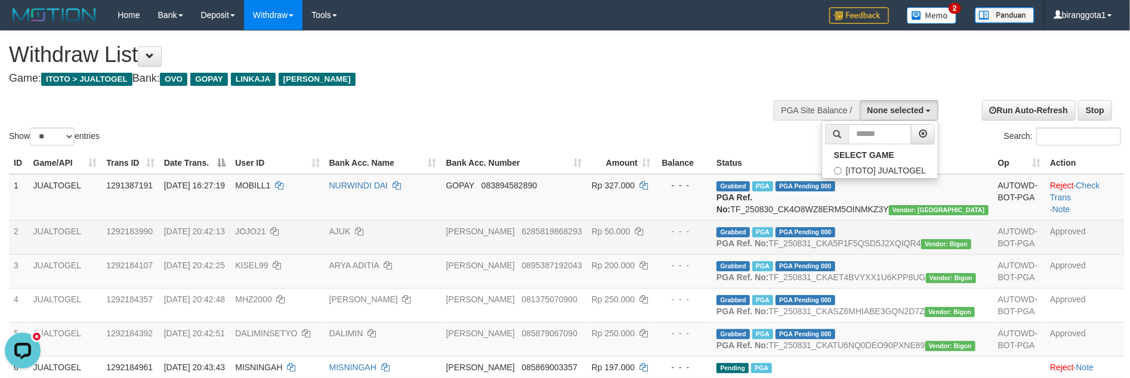
scroll to position [11, 0]
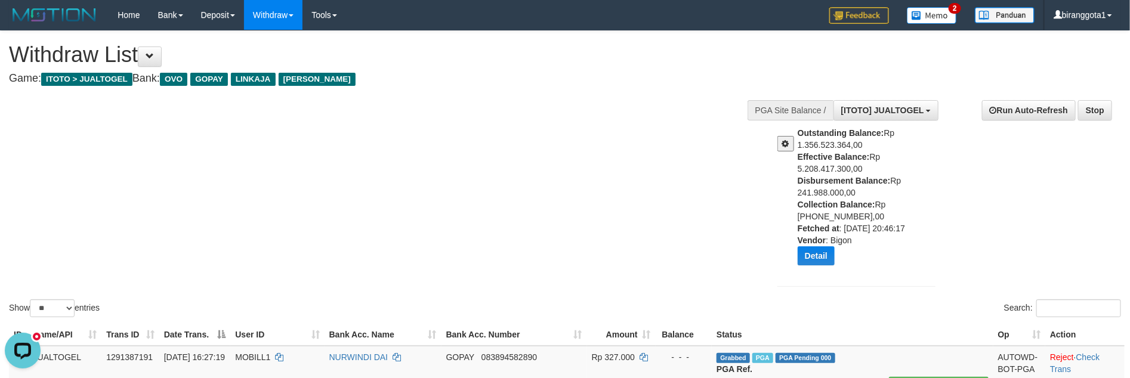
click at [639, 248] on div "Show ** ** ** *** entries Search:" at bounding box center [565, 175] width 1130 height 289
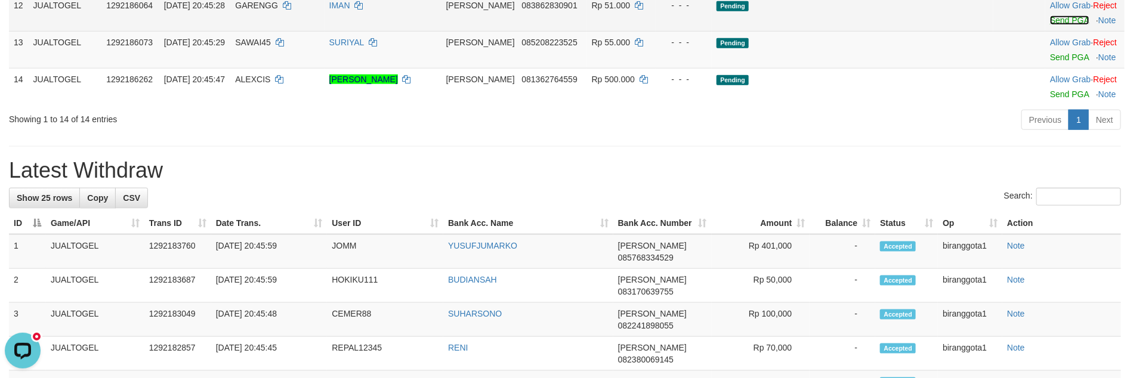
click at [1050, 25] on link "Send PGA" at bounding box center [1069, 21] width 39 height 10
click at [1045, 68] on td "Allow Grab · Reject Send PGA · Note" at bounding box center [1084, 49] width 79 height 37
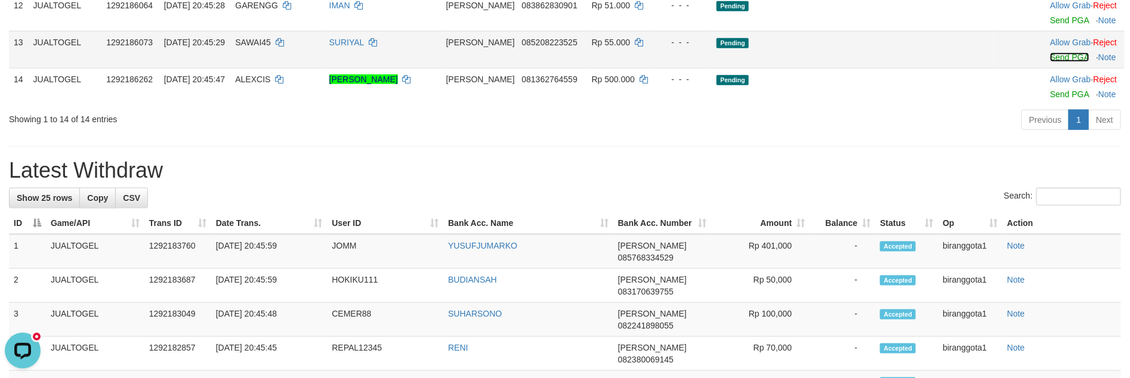
click at [1050, 62] on link "Send PGA" at bounding box center [1069, 57] width 39 height 10
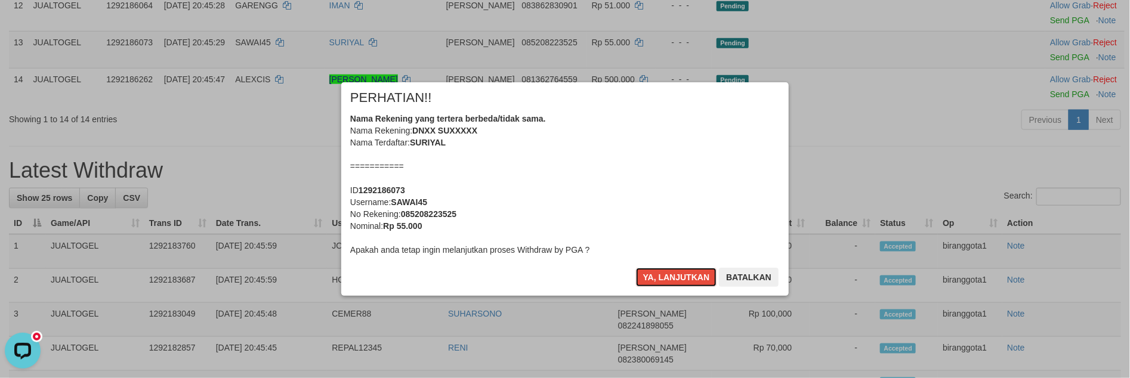
click at [666, 280] on button "Ya, lanjutkan" at bounding box center [676, 277] width 81 height 19
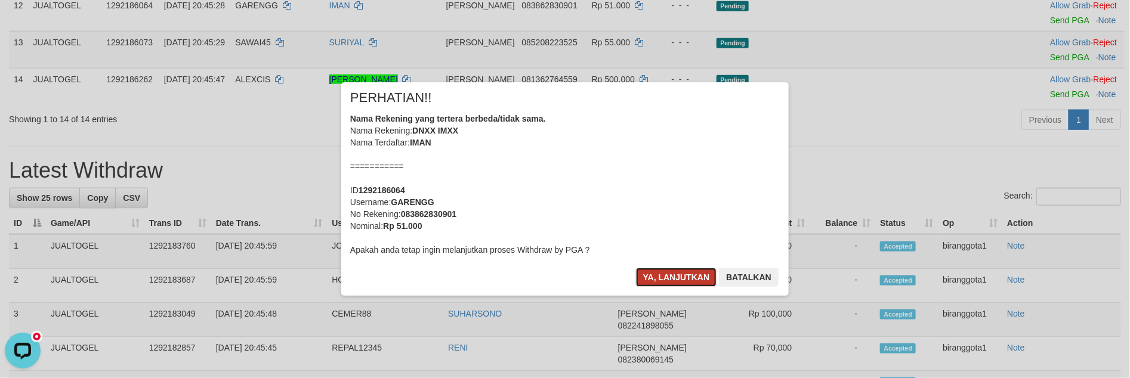
click at [666, 277] on button "Ya, lanjutkan" at bounding box center [676, 277] width 81 height 19
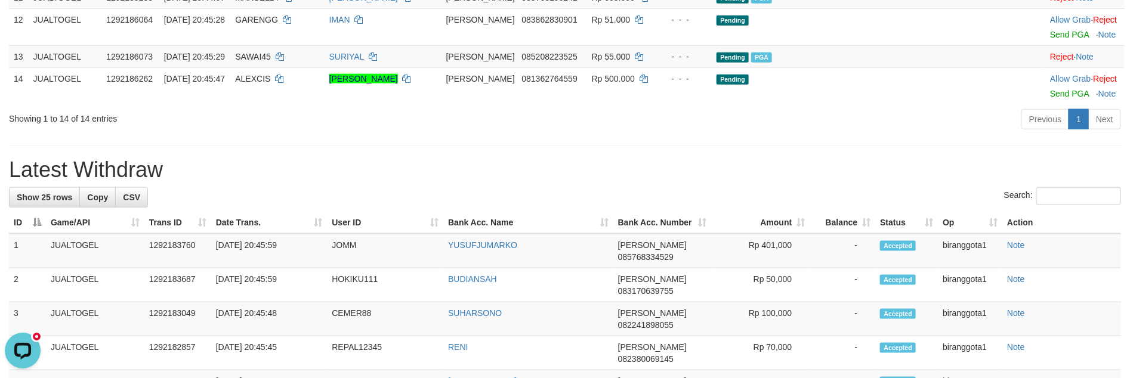
scroll to position [637, 0]
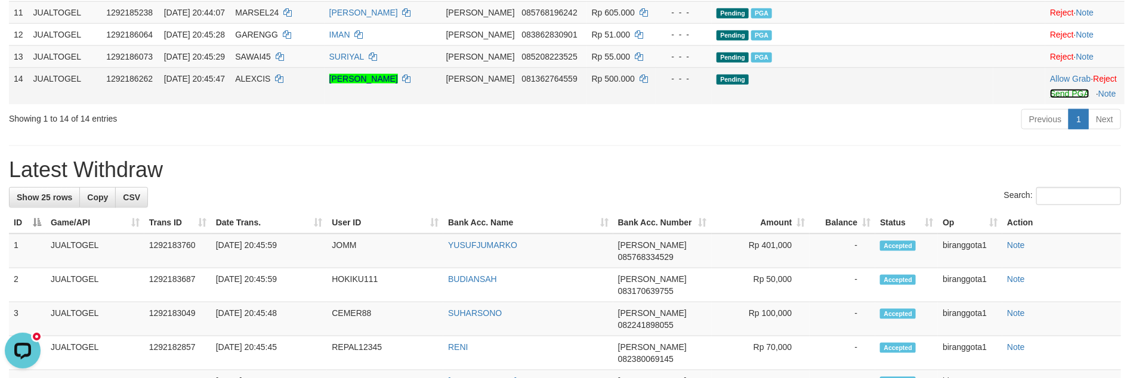
click at [1050, 98] on link "Send PGA" at bounding box center [1069, 94] width 39 height 10
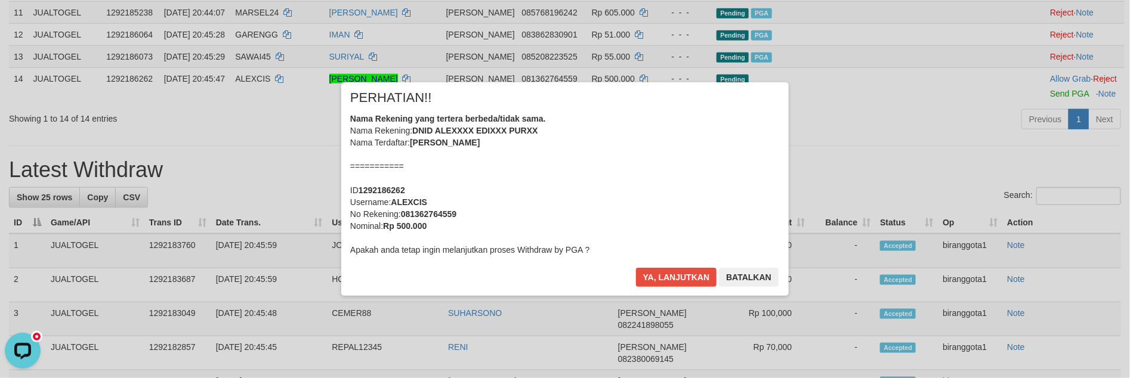
click at [650, 262] on div "× PERHATIAN!! Nama Rekening yang tertera berbeda/tidak sama. Nama Rekening: DNI…" at bounding box center [564, 189] width 447 height 214
click at [662, 267] on div "× PERHATIAN!! Nama Rekening yang tertera berbeda/tidak sama. Nama Rekening: DNI…" at bounding box center [564, 189] width 447 height 214
click at [665, 276] on button "Ya, lanjutkan" at bounding box center [676, 277] width 81 height 19
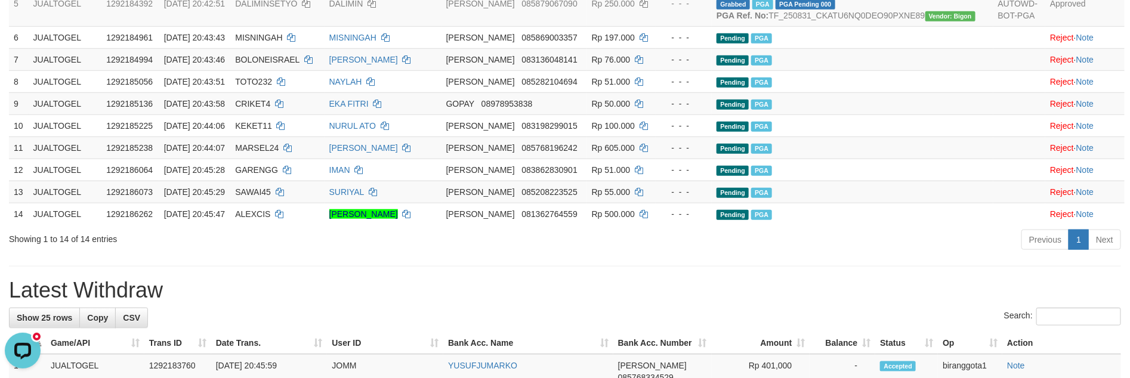
scroll to position [279, 0]
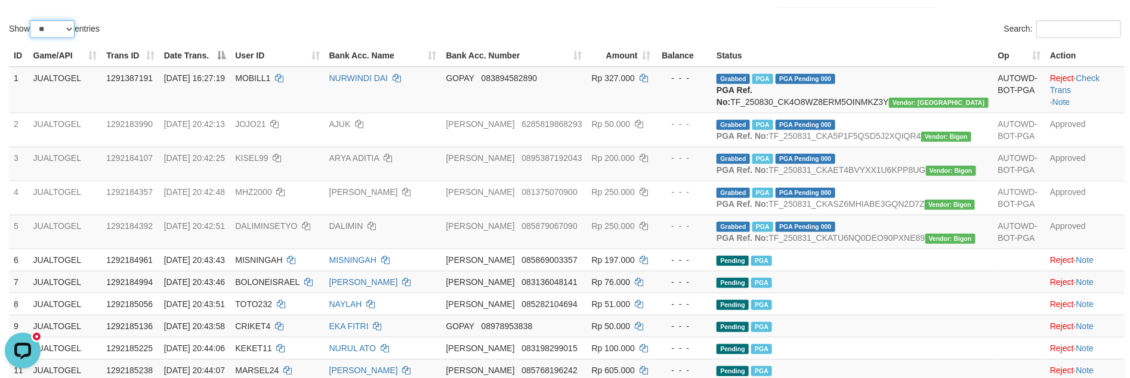
drag, startPoint x: 41, startPoint y: 25, endPoint x: 42, endPoint y: 34, distance: 9.0
click at [41, 25] on select "** ** ** ***" at bounding box center [52, 29] width 45 height 18
click at [32, 20] on select "** ** ** ***" at bounding box center [52, 29] width 45 height 18
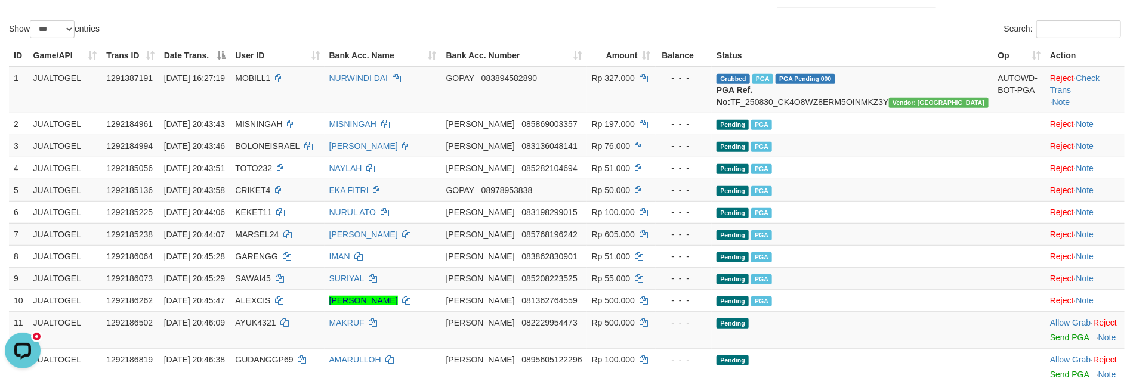
scroll to position [575, 0]
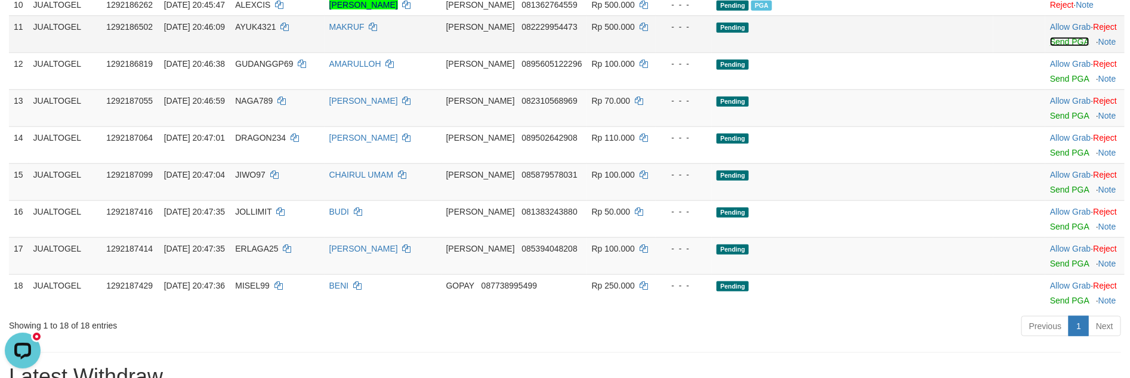
click at [1058, 47] on link "Send PGA" at bounding box center [1069, 42] width 39 height 10
click at [1050, 84] on link "Send PGA" at bounding box center [1069, 79] width 39 height 10
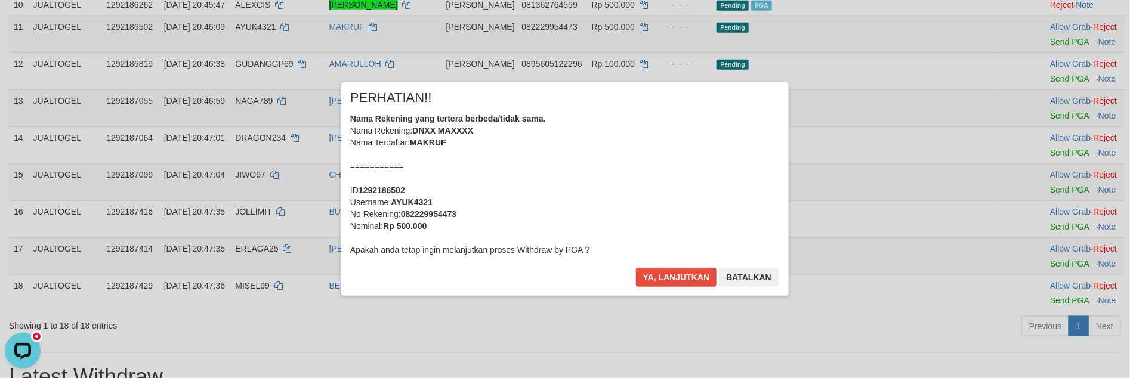
click at [1033, 131] on div "× PERHATIAN!! Nama Rekening yang tertera berbeda/tidak sama. Nama Rekening: DNX…" at bounding box center [565, 188] width 1130 height 261
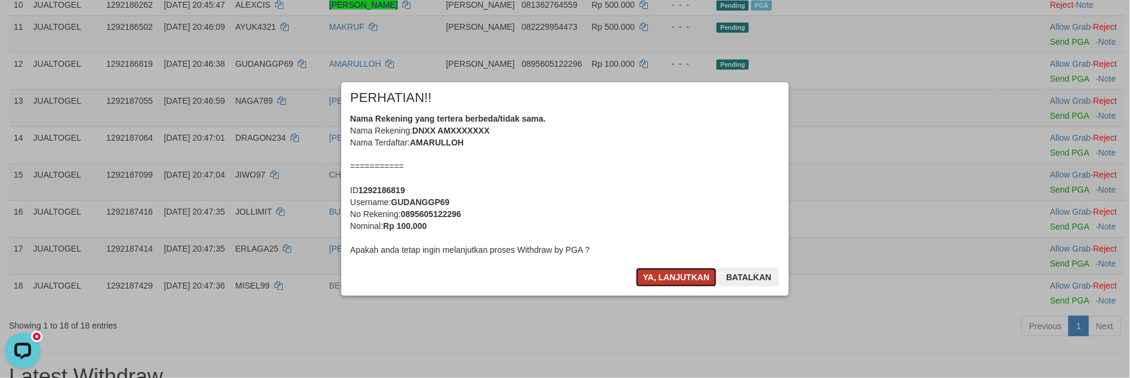
click at [646, 276] on button "Ya, lanjutkan" at bounding box center [676, 277] width 81 height 19
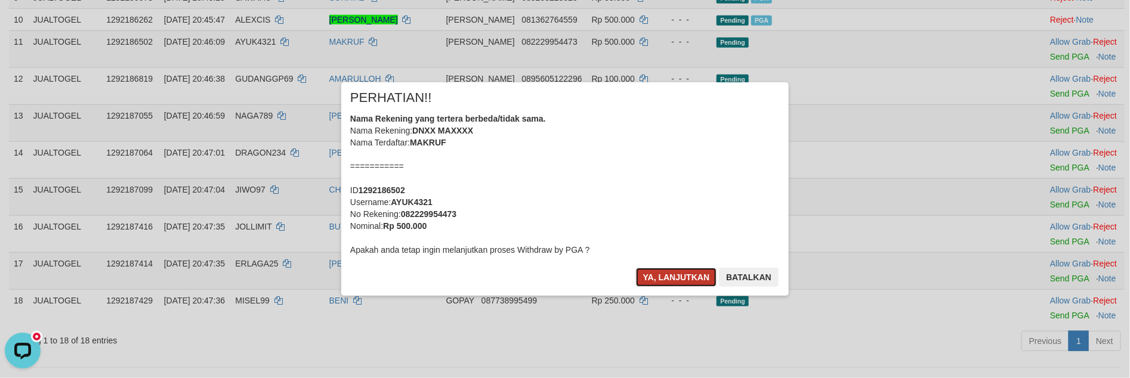
click at [664, 277] on button "Ya, lanjutkan" at bounding box center [676, 277] width 81 height 19
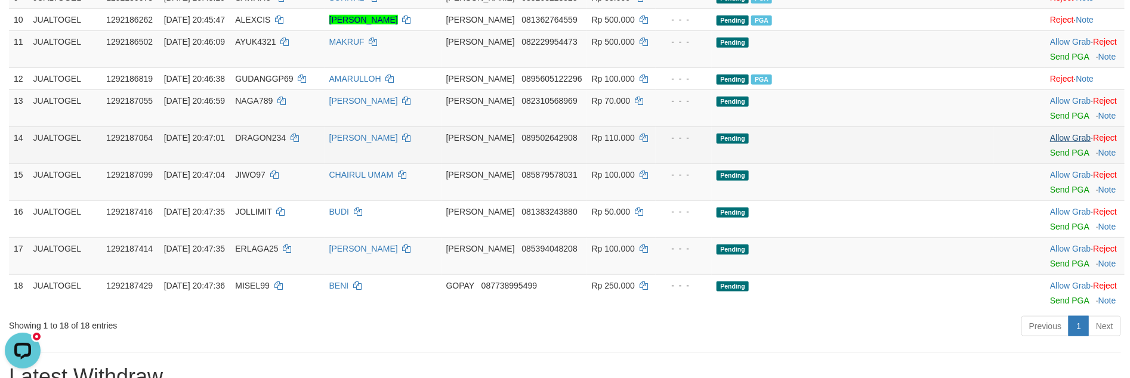
scroll to position [545, 0]
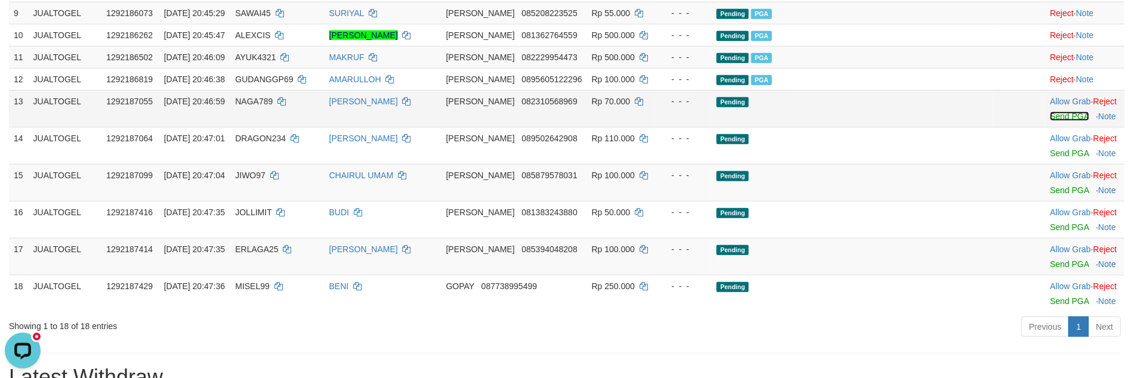
click at [1050, 121] on link "Send PGA" at bounding box center [1069, 117] width 39 height 10
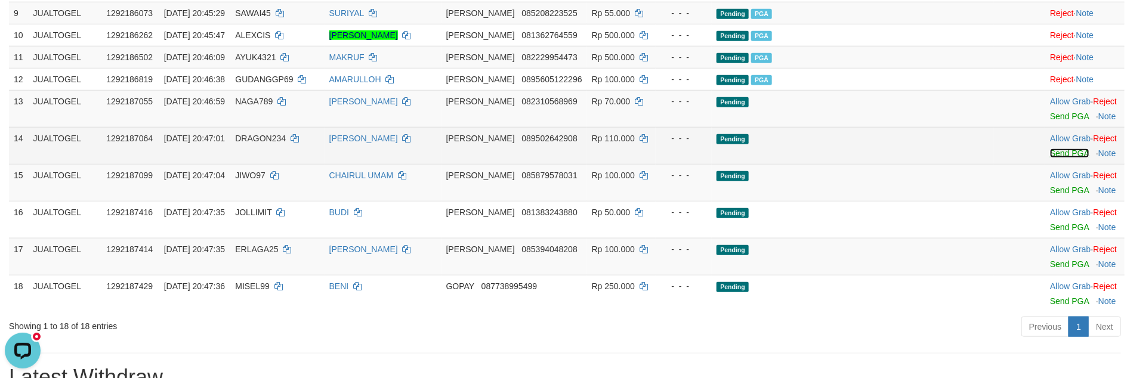
click at [1050, 158] on link "Send PGA" at bounding box center [1069, 154] width 39 height 10
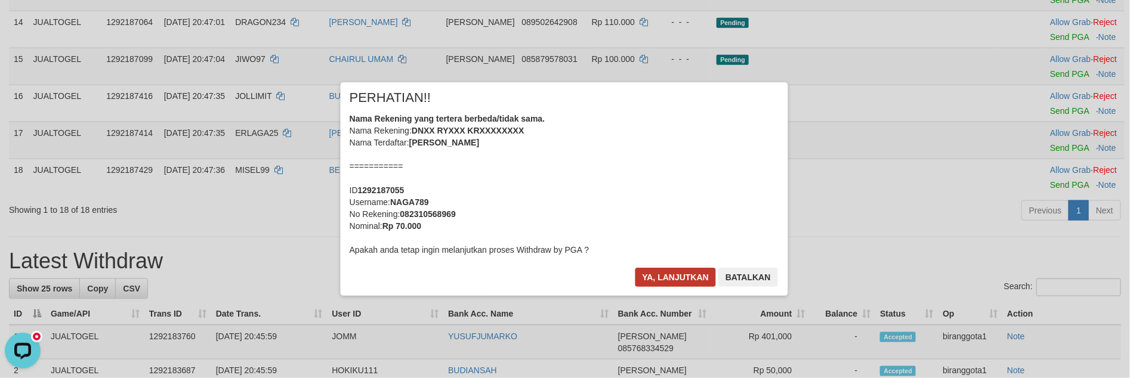
scroll to position [637, 0]
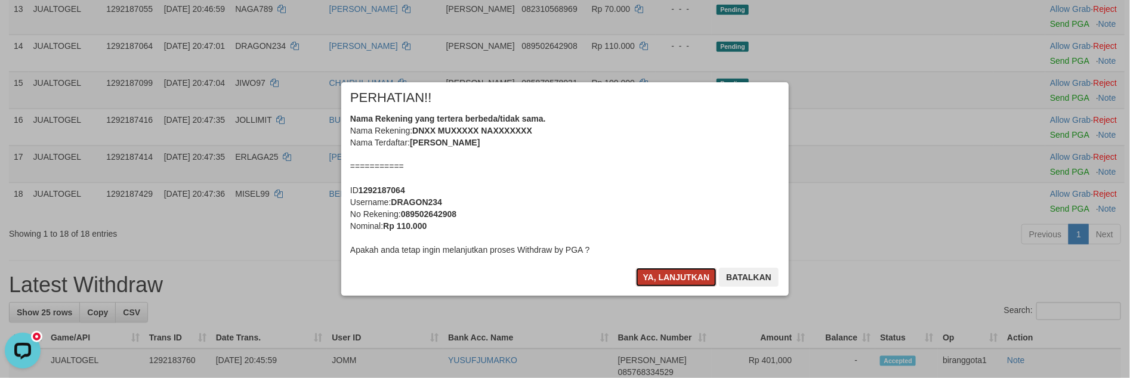
click at [666, 276] on button "Ya, lanjutkan" at bounding box center [676, 277] width 81 height 19
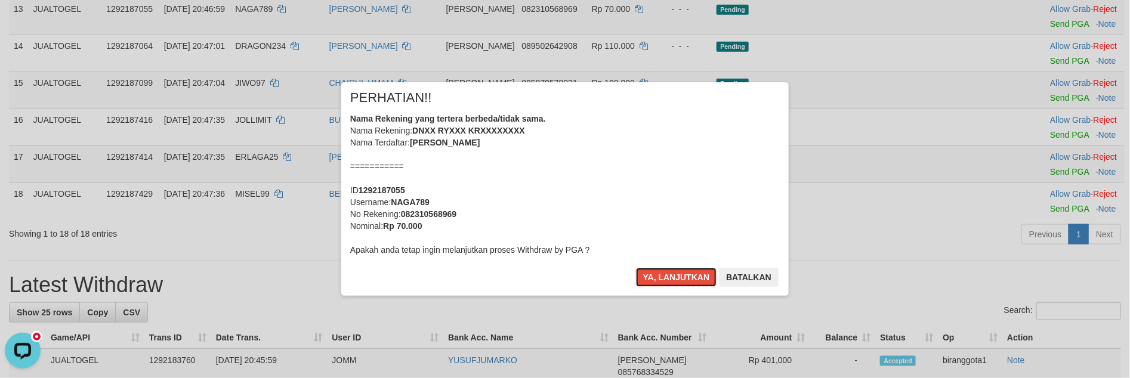
click at [666, 276] on button "Ya, lanjutkan" at bounding box center [676, 277] width 81 height 19
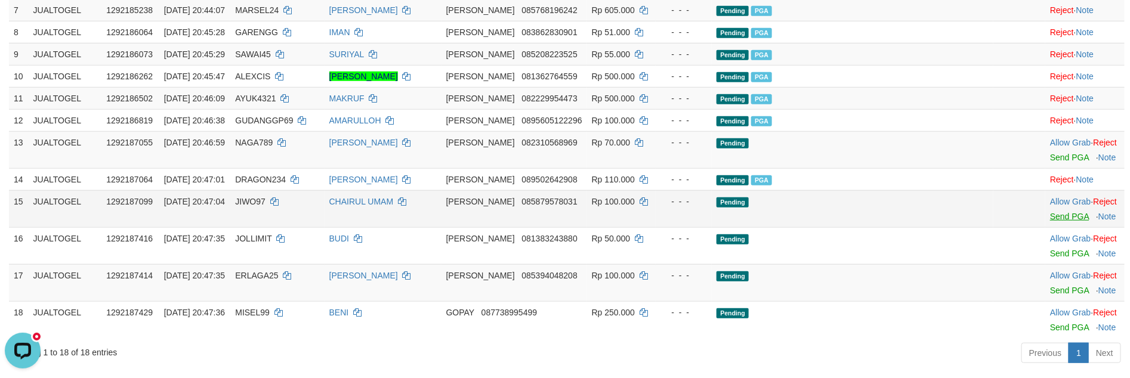
scroll to position [489, 0]
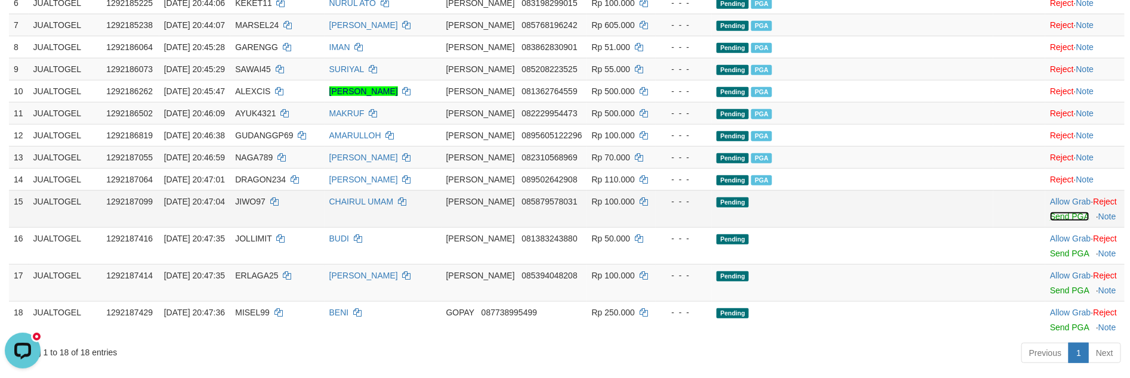
click at [1050, 221] on link "Send PGA" at bounding box center [1069, 217] width 39 height 10
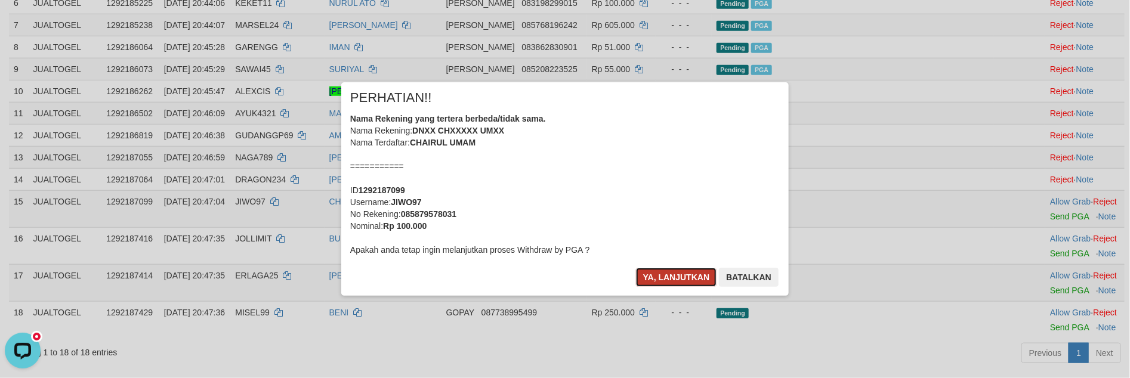
click at [681, 277] on button "Ya, lanjutkan" at bounding box center [676, 277] width 81 height 19
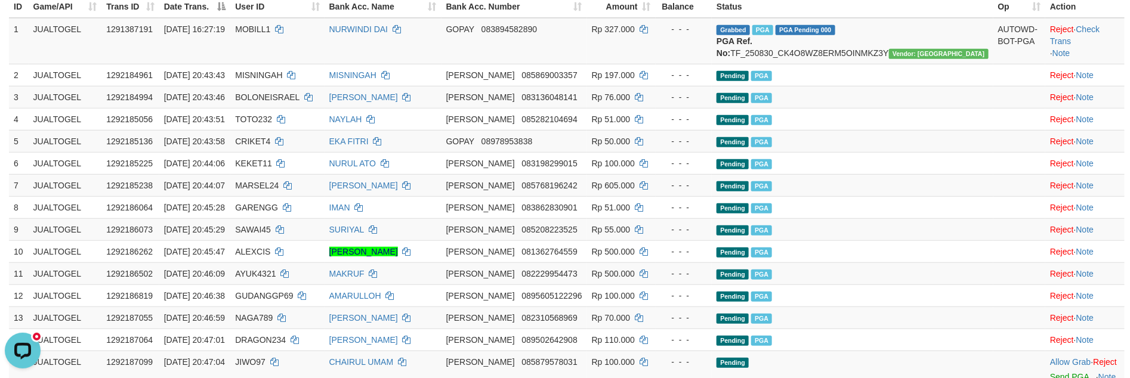
scroll to position [249, 0]
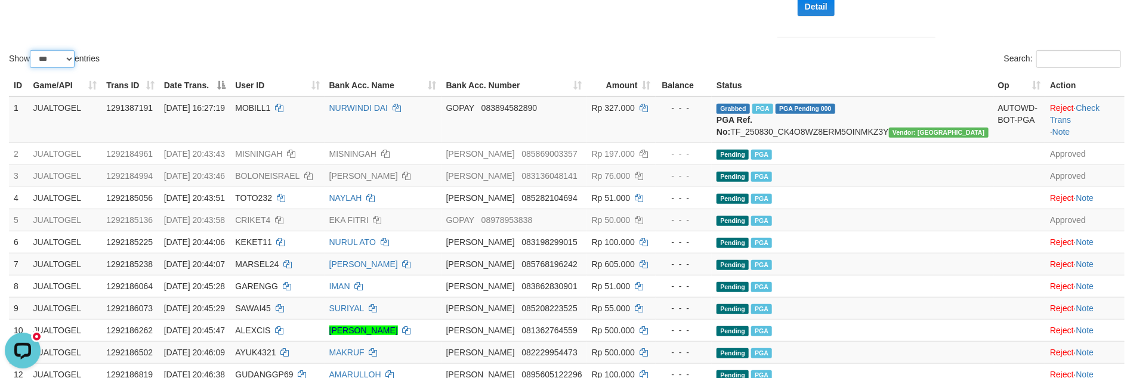
drag, startPoint x: 57, startPoint y: 57, endPoint x: 59, endPoint y: 64, distance: 7.4
click at [57, 57] on select "** ** ** ***" at bounding box center [52, 59] width 45 height 18
select select "**"
click at [32, 50] on select "** ** ** ***" at bounding box center [52, 59] width 45 height 18
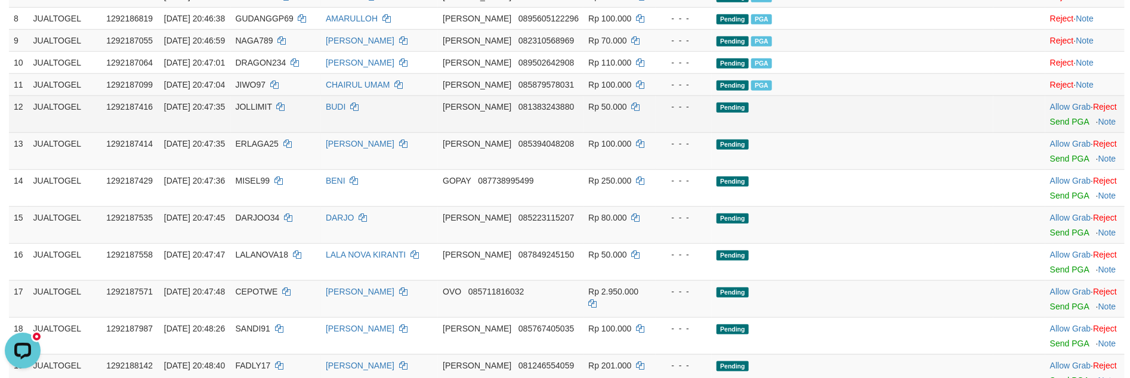
scroll to position [516, 0]
click at [1050, 128] on link "Send PGA" at bounding box center [1069, 123] width 39 height 10
click at [1050, 165] on link "Send PGA" at bounding box center [1069, 160] width 39 height 10
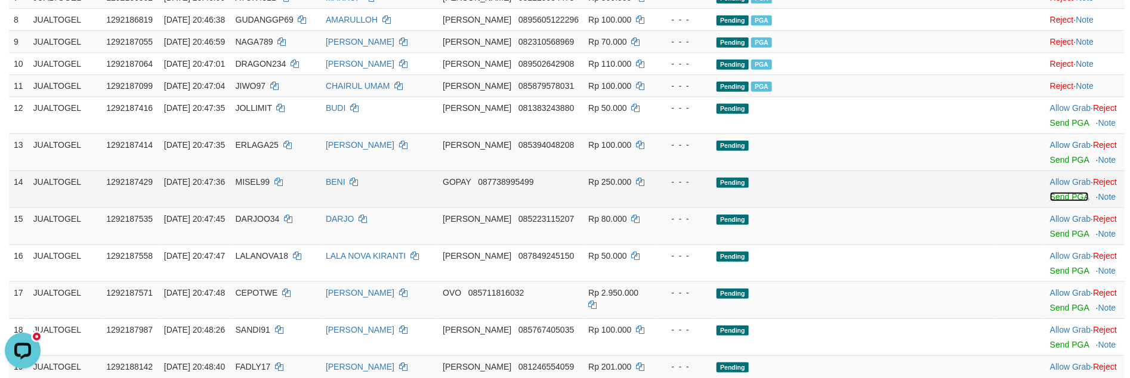
click at [1050, 202] on link "Send PGA" at bounding box center [1069, 197] width 39 height 10
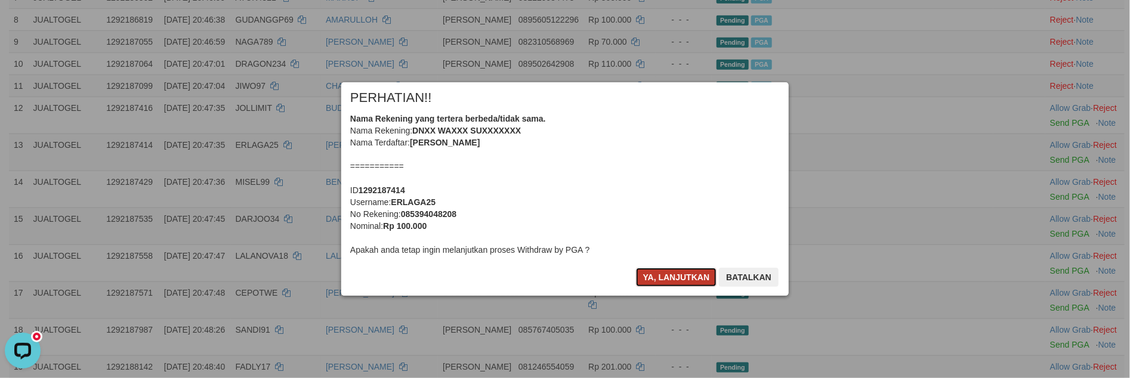
click at [659, 278] on button "Ya, lanjutkan" at bounding box center [676, 277] width 81 height 19
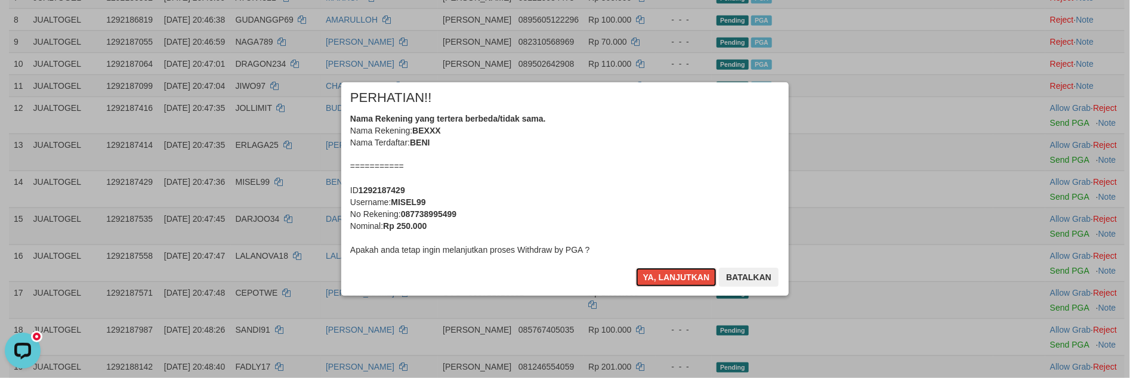
click at [659, 277] on button "Ya, lanjutkan" at bounding box center [676, 277] width 81 height 19
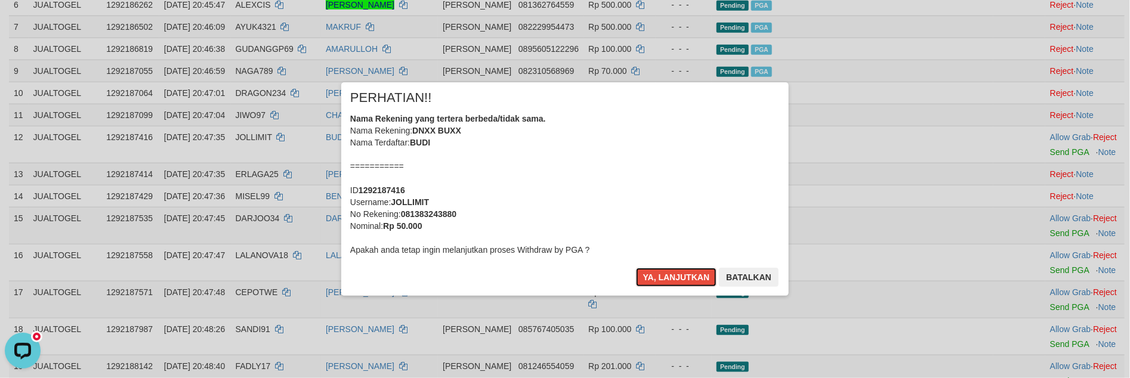
click at [659, 277] on button "Ya, lanjutkan" at bounding box center [676, 277] width 81 height 19
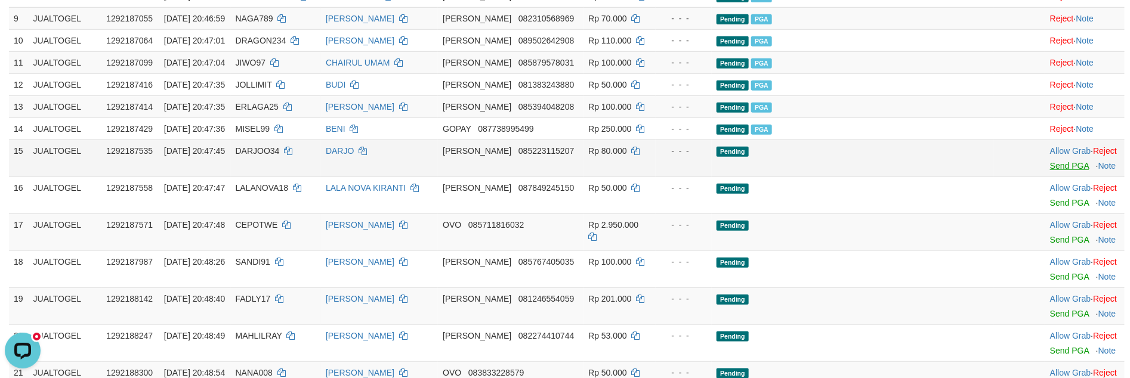
scroll to position [524, 0]
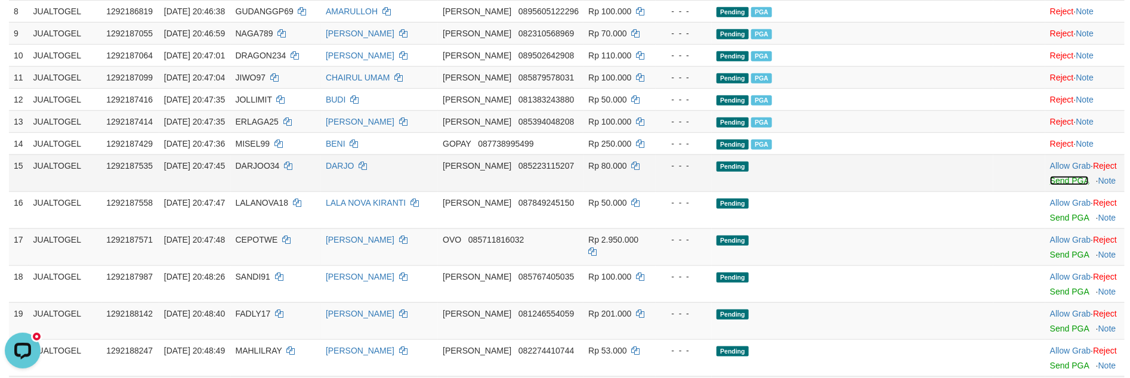
click at [1050, 186] on link "Send PGA" at bounding box center [1069, 181] width 39 height 10
click at [1050, 223] on link "Send PGA" at bounding box center [1069, 218] width 39 height 10
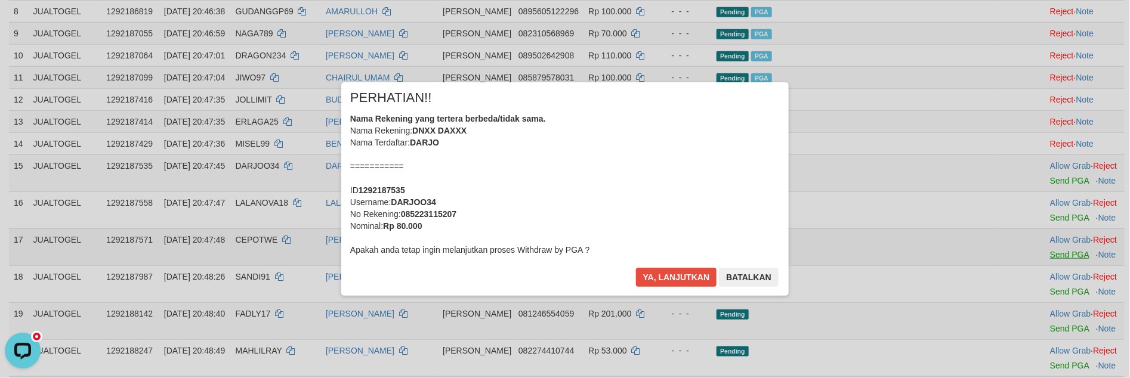
click at [798, 268] on div "× PERHATIAN!! Nama Rekening yang tertera berbeda/tidak sama. Nama Rekening: DNX…" at bounding box center [564, 189] width 465 height 214
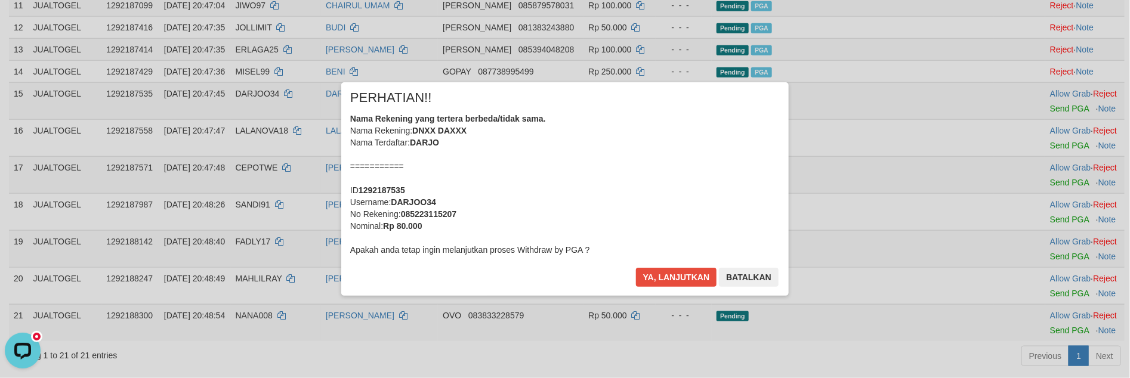
scroll to position [557, 0]
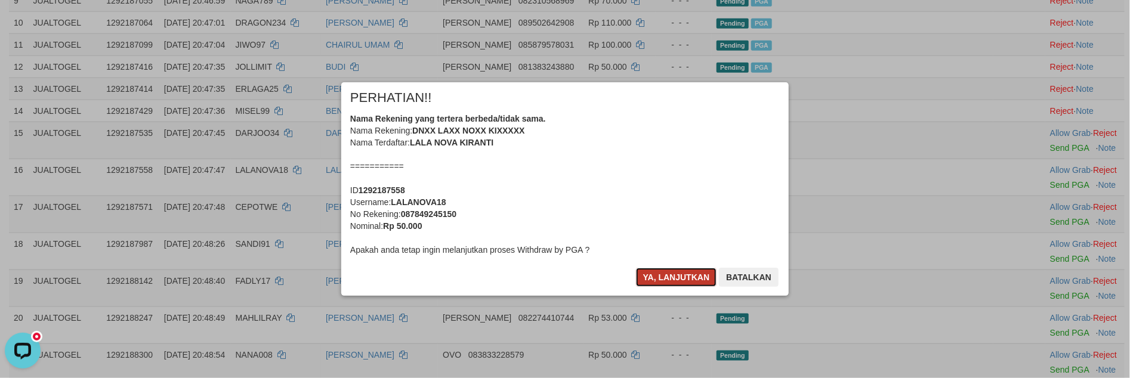
click at [670, 274] on button "Ya, lanjutkan" at bounding box center [676, 277] width 81 height 19
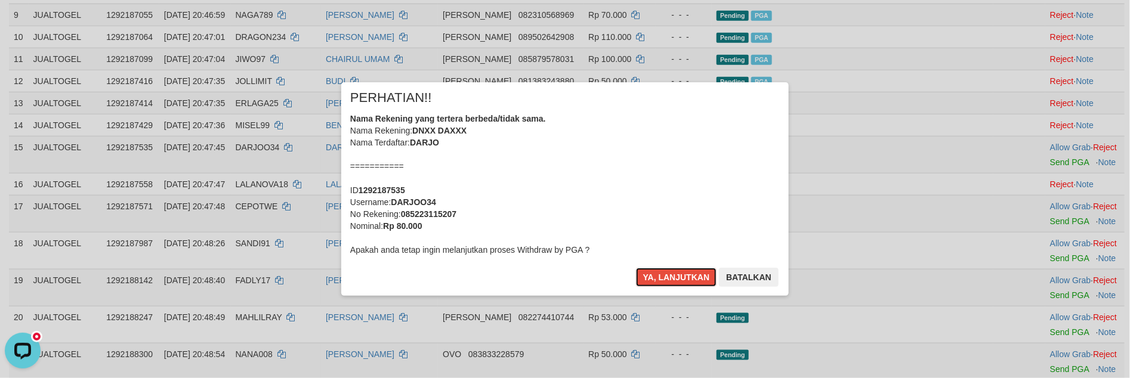
click at [670, 274] on button "Ya, lanjutkan" at bounding box center [676, 277] width 81 height 19
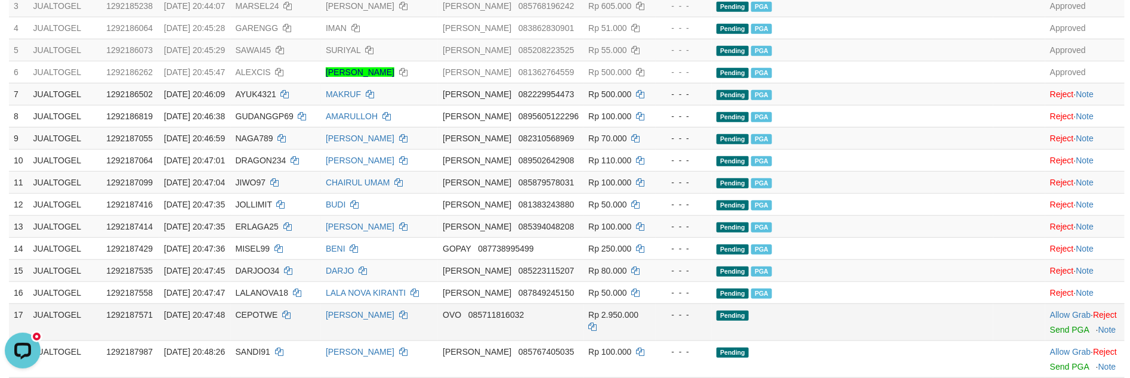
scroll to position [417, 0]
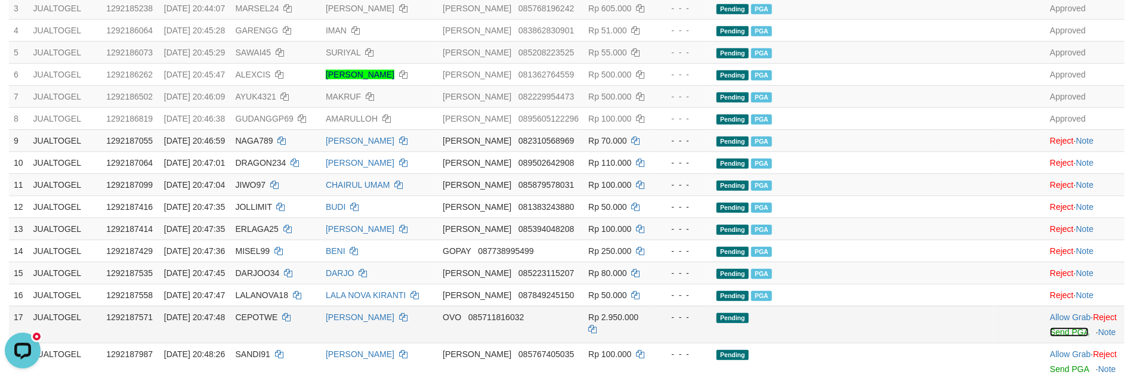
click at [1050, 337] on link "Send PGA" at bounding box center [1069, 332] width 39 height 10
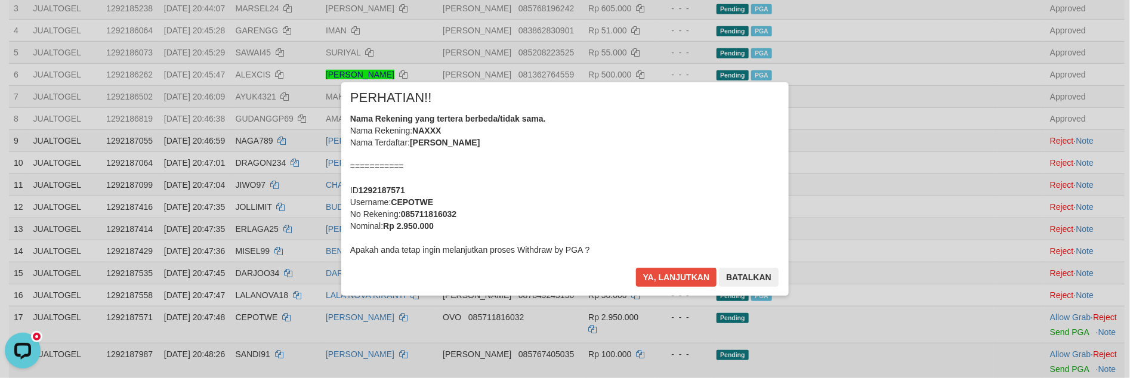
scroll to position [0, 0]
click at [410, 197] on b "CEPOTWE" at bounding box center [412, 202] width 42 height 10
click at [412, 197] on b "CEPOTWE" at bounding box center [412, 202] width 42 height 10
copy b "CEPOTWE"
click at [541, 206] on div "Nama Rekening yang tertera berbeda/tidak sama. Nama Rekening: NAXXX Nama Terdaf…" at bounding box center [565, 184] width 430 height 143
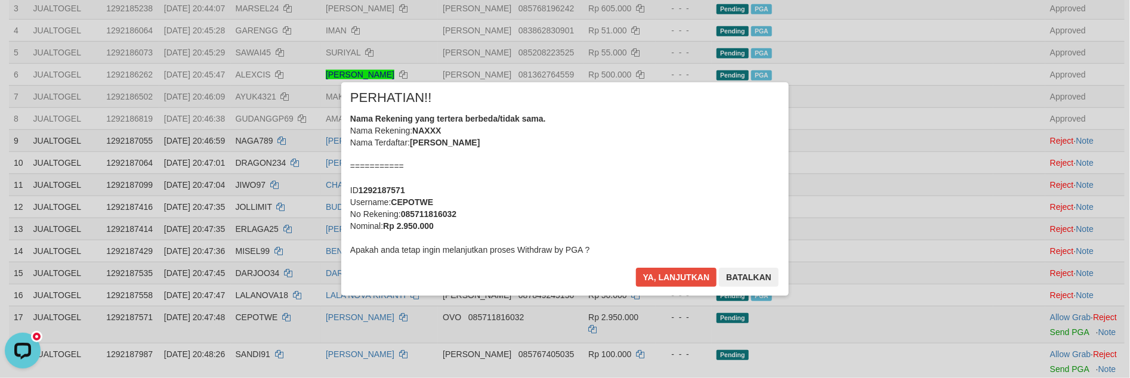
click at [541, 206] on div "Nama Rekening yang tertera berbeda/tidak sama. Nama Rekening: NAXXX Nama Terdaf…" at bounding box center [565, 184] width 430 height 143
click at [636, 268] on button "Ya, lanjutkan" at bounding box center [676, 277] width 81 height 19
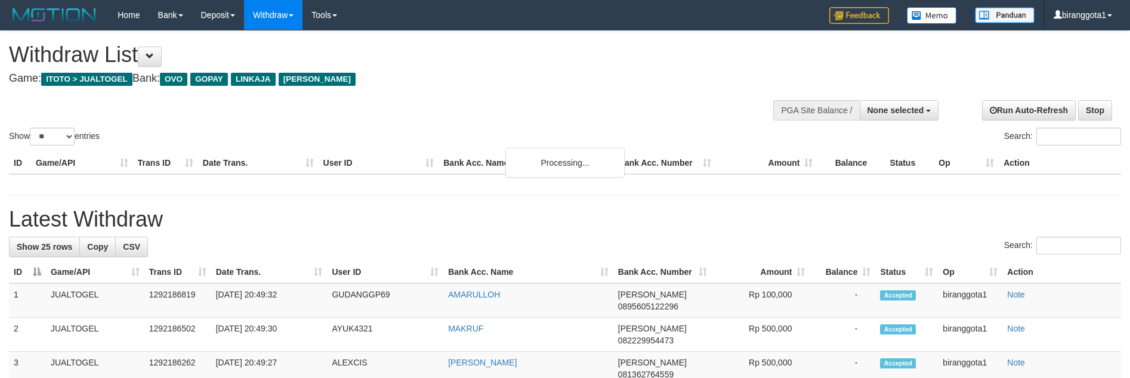
select select
select select "**"
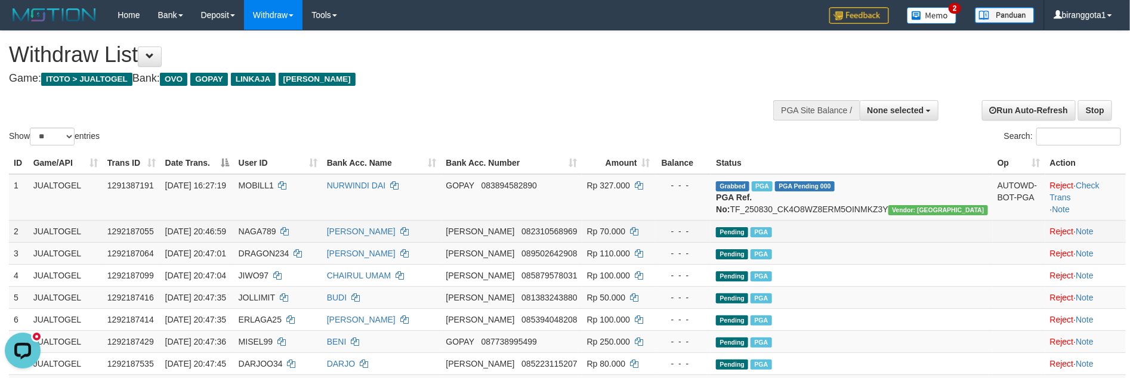
click at [788, 240] on td "Pending PGA" at bounding box center [851, 231] width 281 height 22
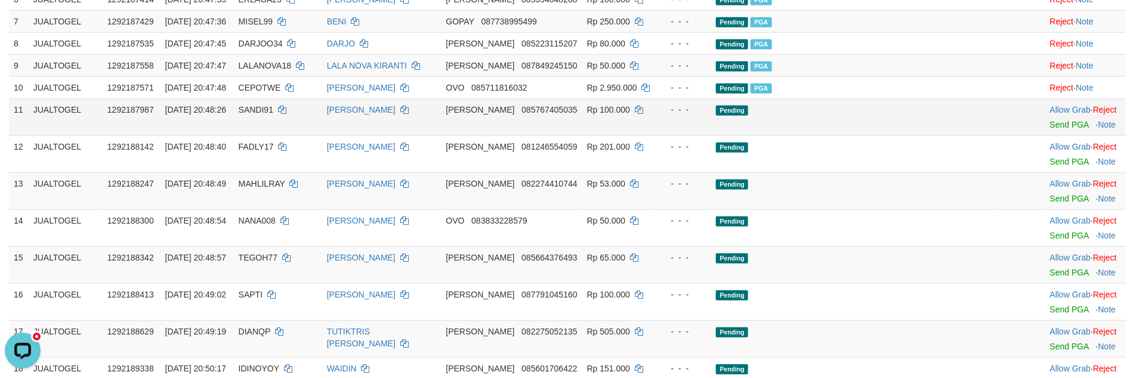
scroll to position [313, 0]
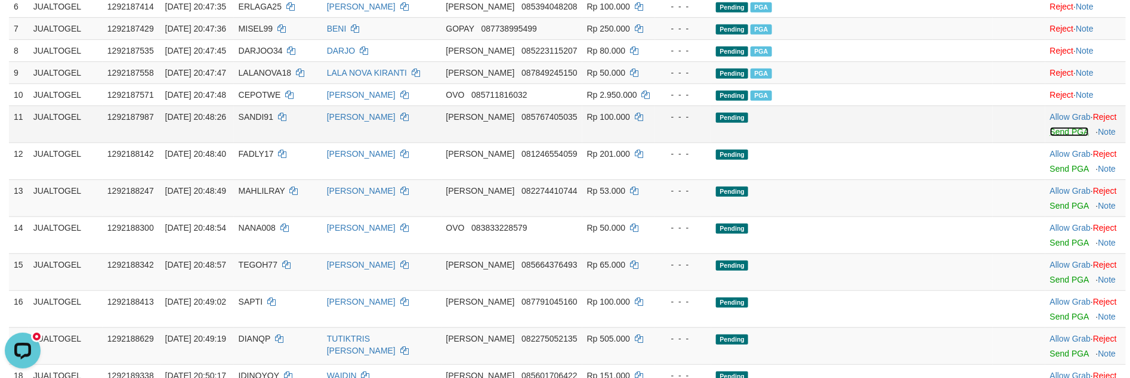
click at [1050, 137] on link "Send PGA" at bounding box center [1069, 132] width 39 height 10
click at [1050, 174] on link "Send PGA" at bounding box center [1069, 169] width 39 height 10
click at [1050, 211] on link "Send PGA" at bounding box center [1069, 206] width 39 height 10
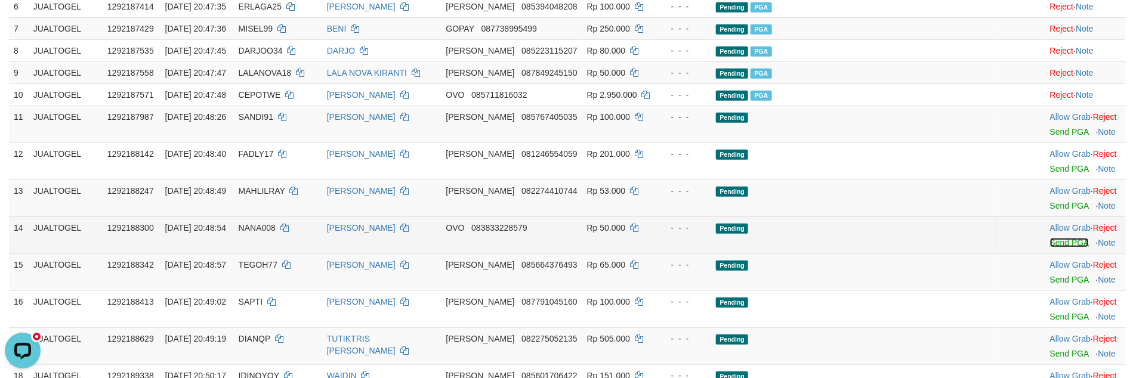
click at [1050, 248] on link "Send PGA" at bounding box center [1069, 243] width 39 height 10
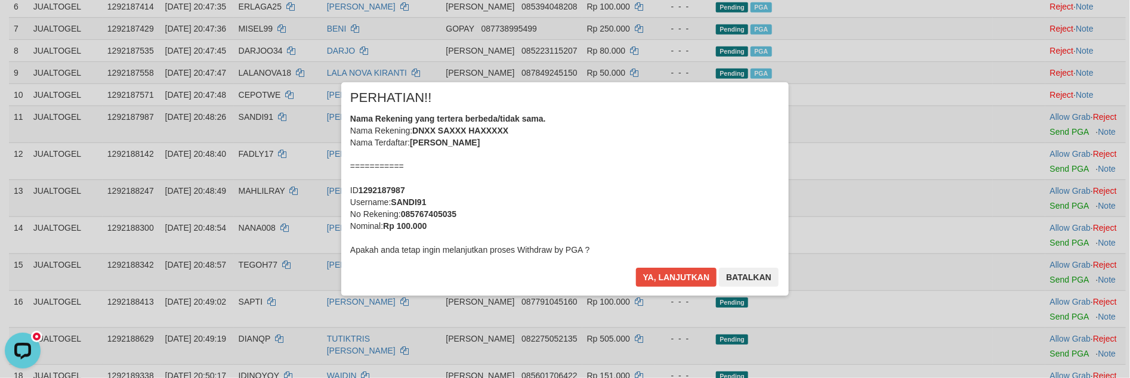
click at [1043, 297] on div "× PERHATIAN!! Nama Rekening yang tertera berbeda/tidak sama. Nama Rekening: DNX…" at bounding box center [565, 188] width 1130 height 261
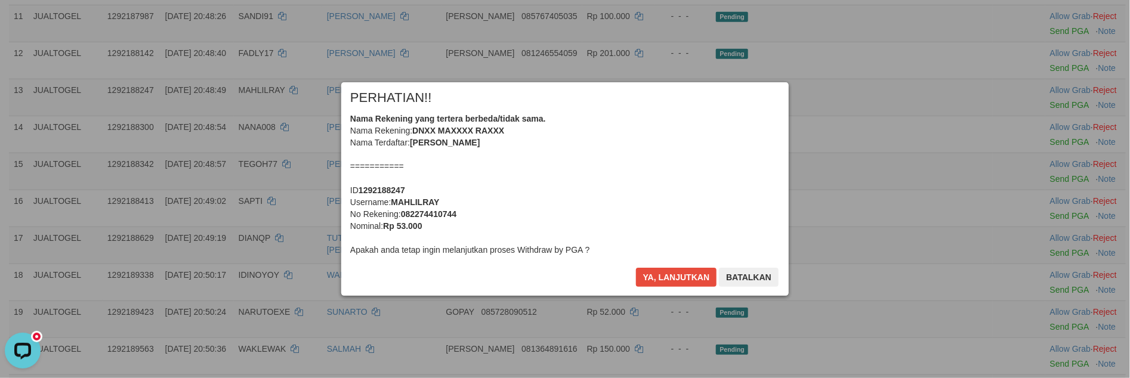
scroll to position [433, 0]
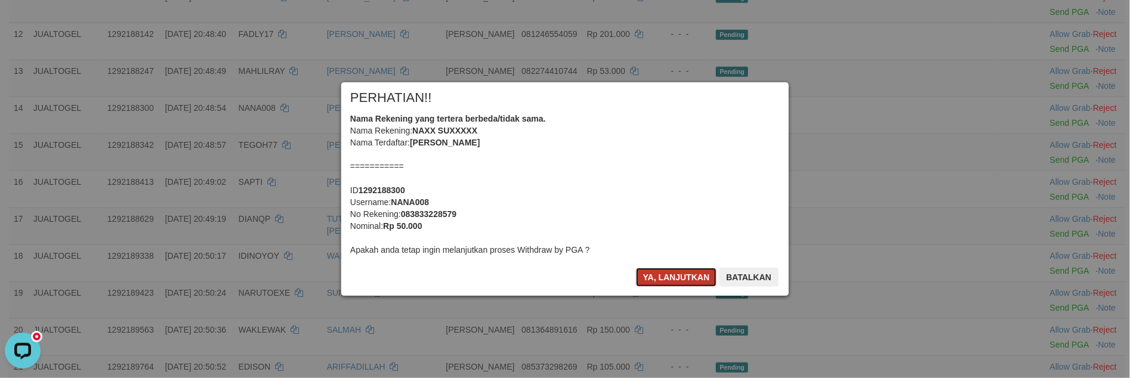
click at [691, 279] on button "Ya, lanjutkan" at bounding box center [676, 277] width 81 height 19
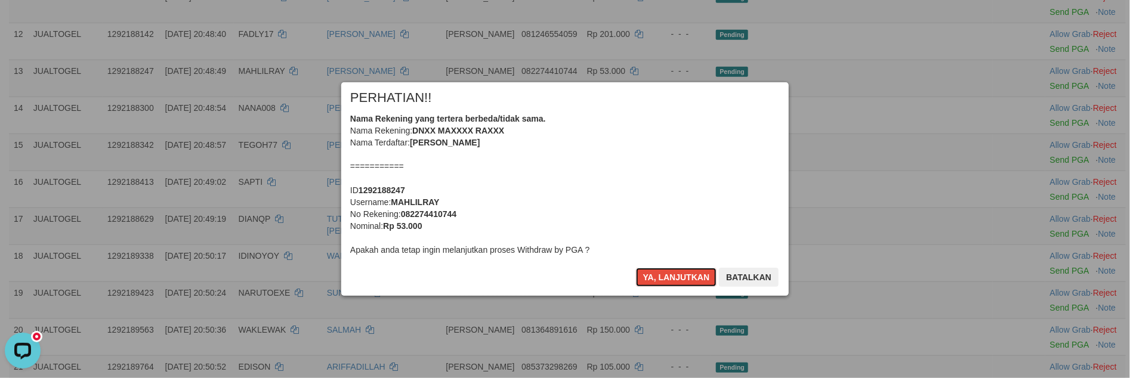
click at [691, 279] on button "Ya, lanjutkan" at bounding box center [676, 277] width 81 height 19
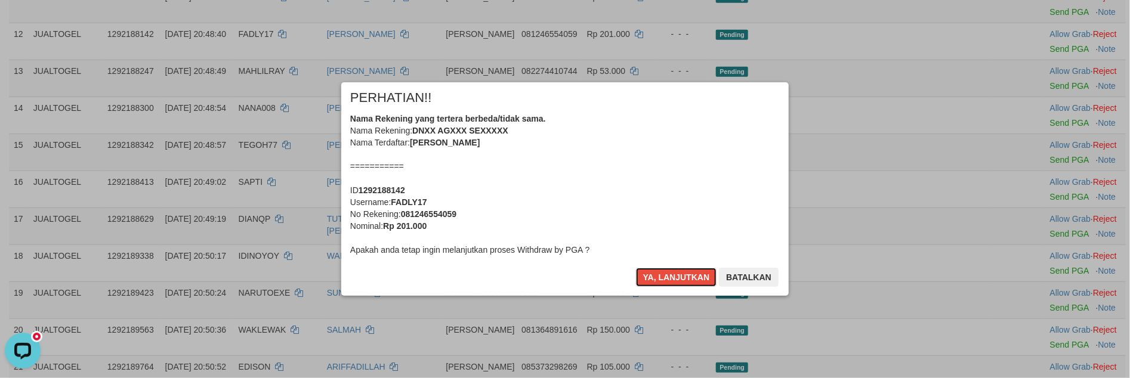
click at [691, 279] on button "Ya, lanjutkan" at bounding box center [676, 277] width 81 height 19
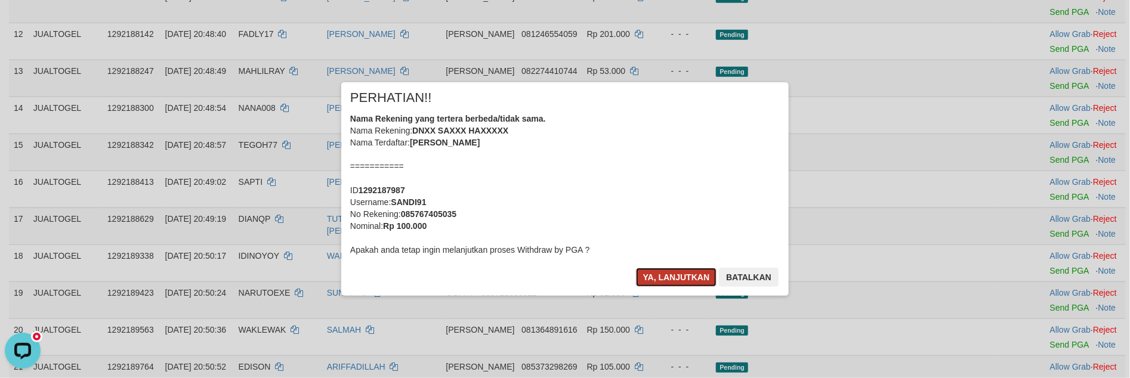
click at [686, 281] on button "Ya, lanjutkan" at bounding box center [676, 277] width 81 height 19
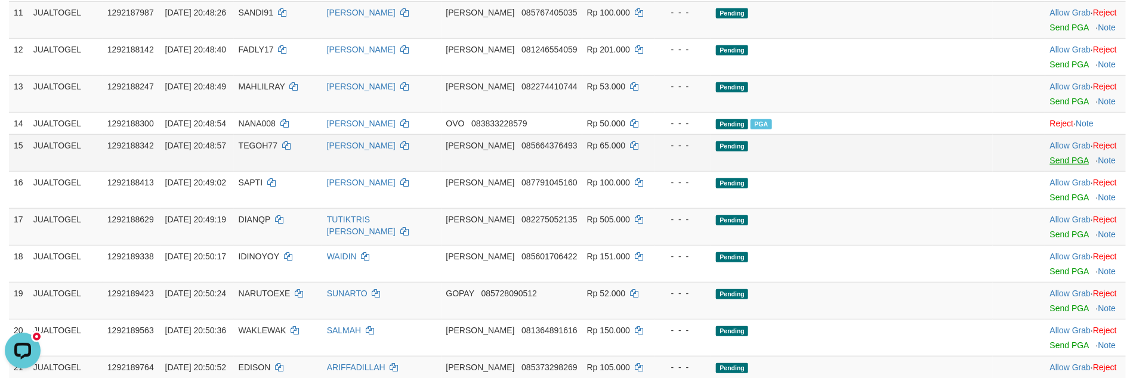
scroll to position [403, 0]
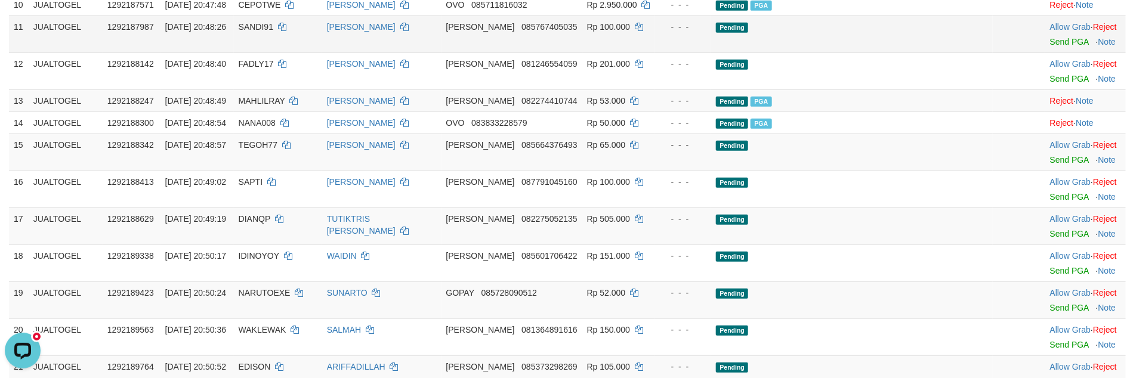
click at [1050, 36] on div at bounding box center [1085, 34] width 71 height 3
click at [1050, 47] on link "Send PGA" at bounding box center [1069, 42] width 39 height 10
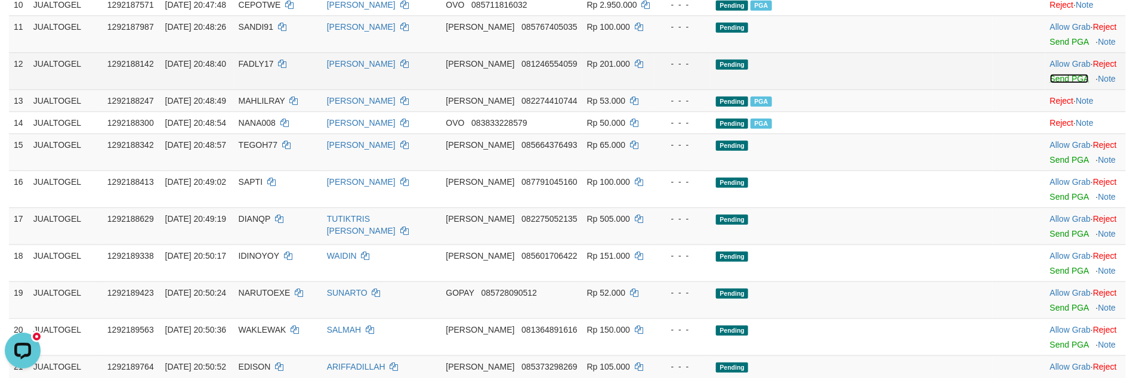
click at [1050, 84] on link "Send PGA" at bounding box center [1069, 79] width 39 height 10
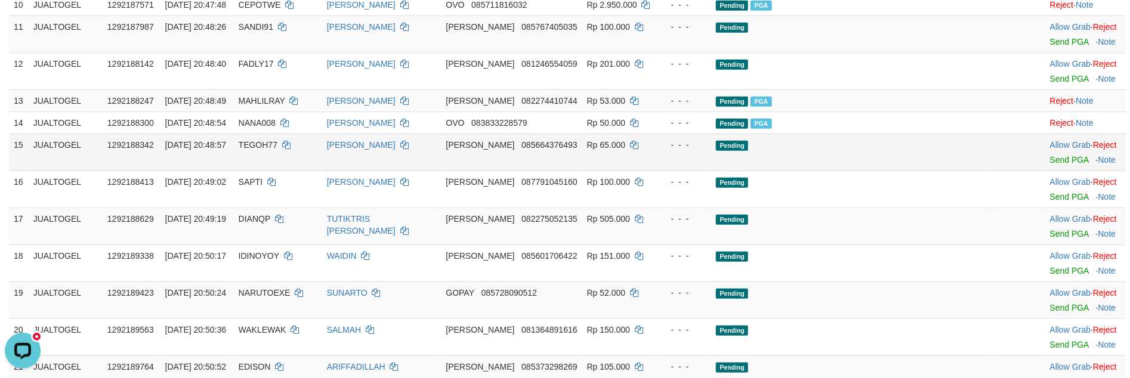
click at [1050, 154] on div at bounding box center [1085, 152] width 71 height 3
click at [1050, 165] on link "Send PGA" at bounding box center [1069, 160] width 39 height 10
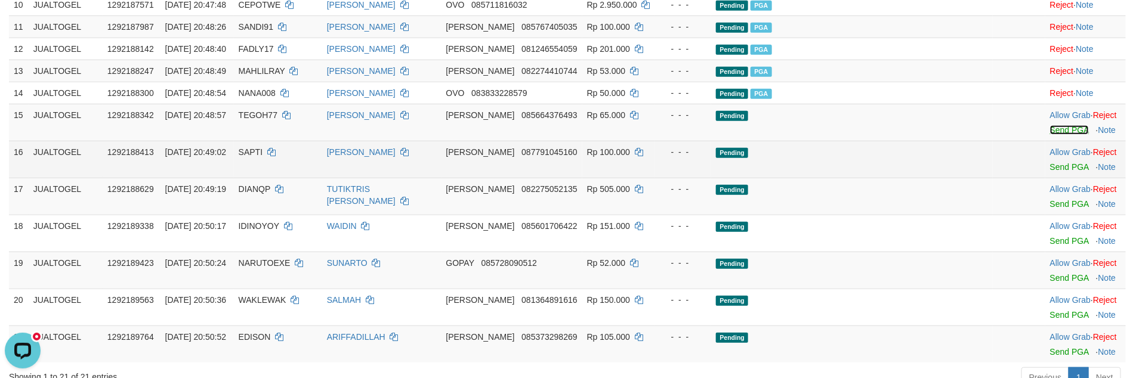
scroll to position [374, 0]
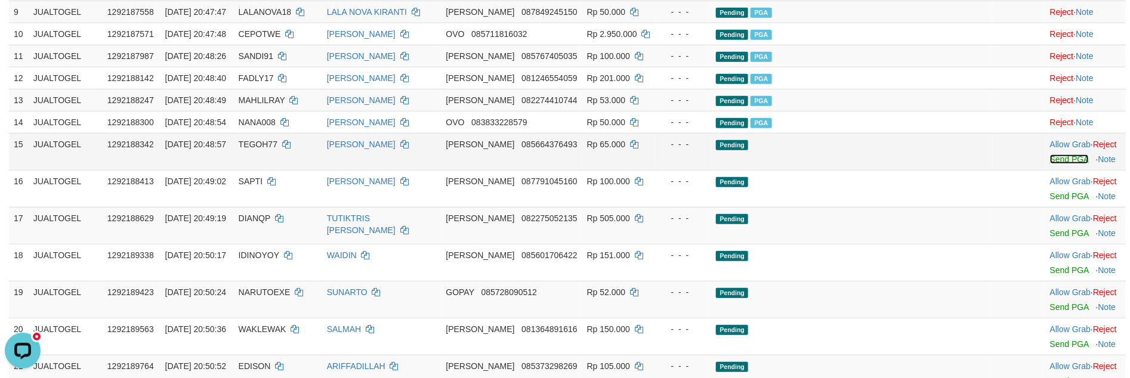
click at [1050, 164] on link "Send PGA" at bounding box center [1069, 160] width 39 height 10
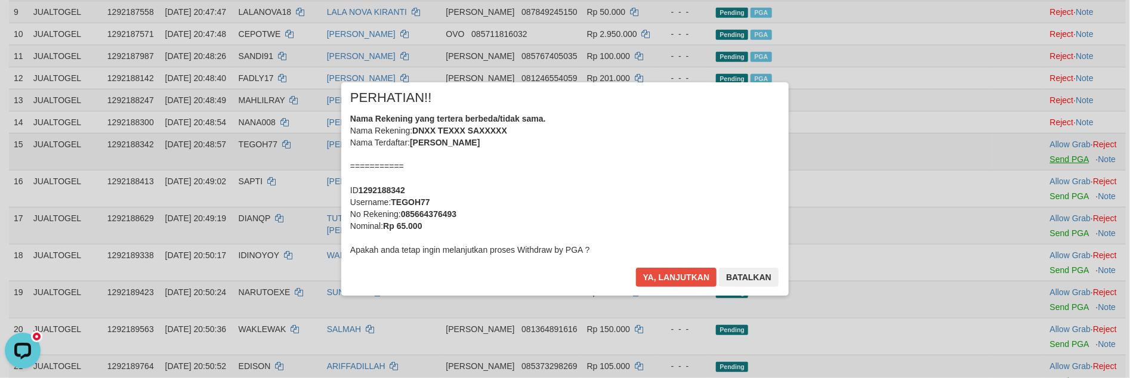
click at [1043, 217] on div "× PERHATIAN!! Nama Rekening yang tertera berbeda/tidak sama. Nama Rekening: DNX…" at bounding box center [565, 188] width 1130 height 261
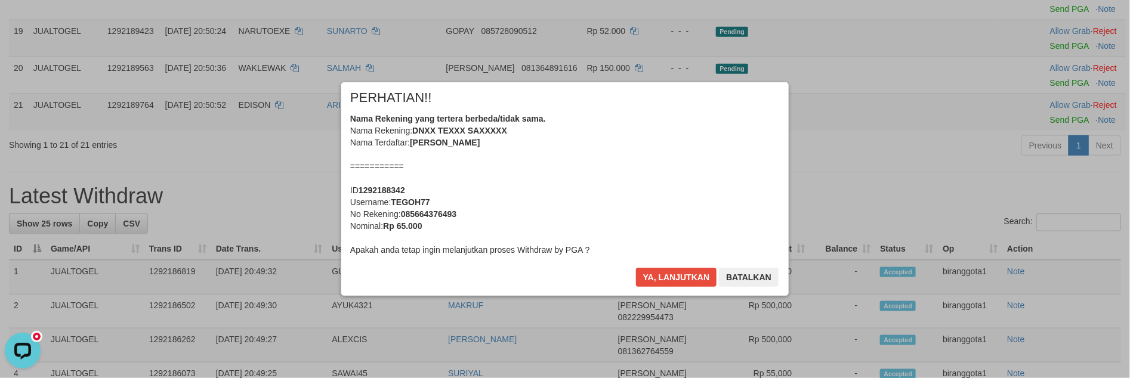
scroll to position [466, 0]
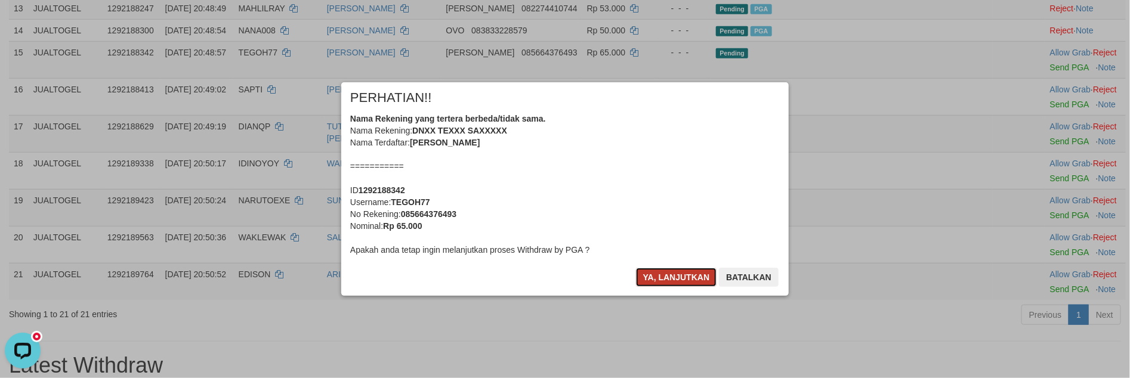
click at [675, 278] on button "Ya, lanjutkan" at bounding box center [676, 277] width 81 height 19
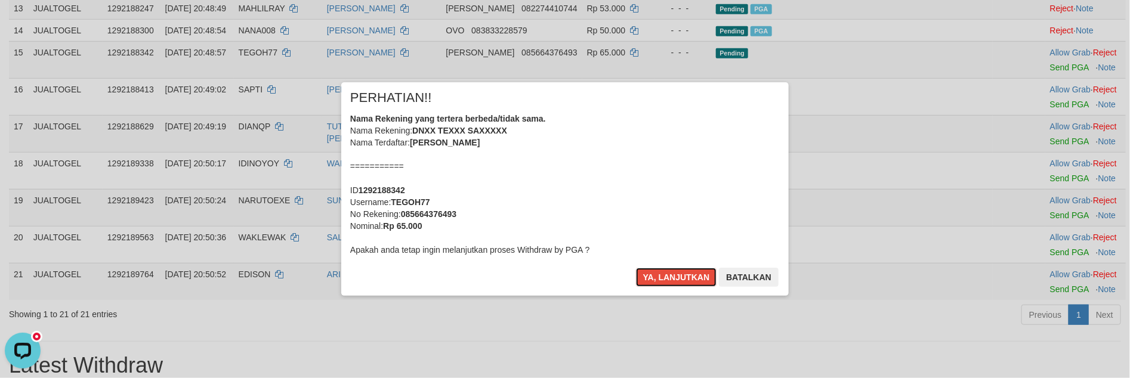
click at [675, 278] on button "Ya, lanjutkan" at bounding box center [676, 277] width 81 height 19
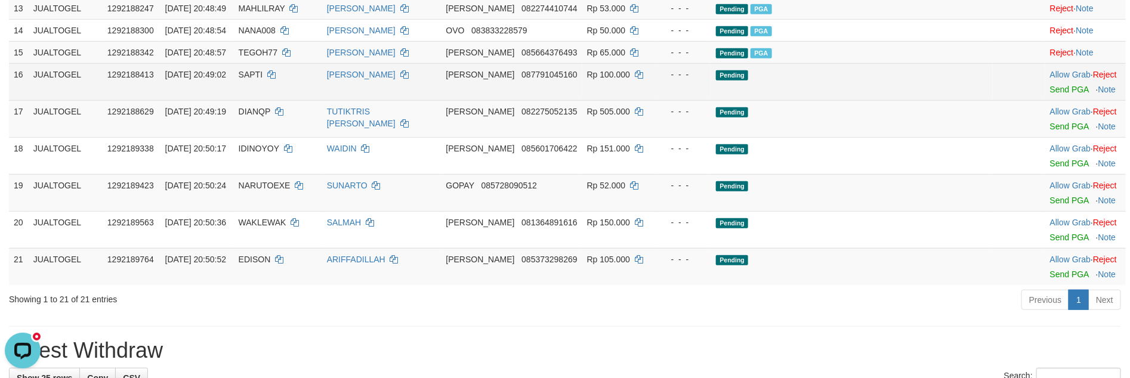
scroll to position [451, 0]
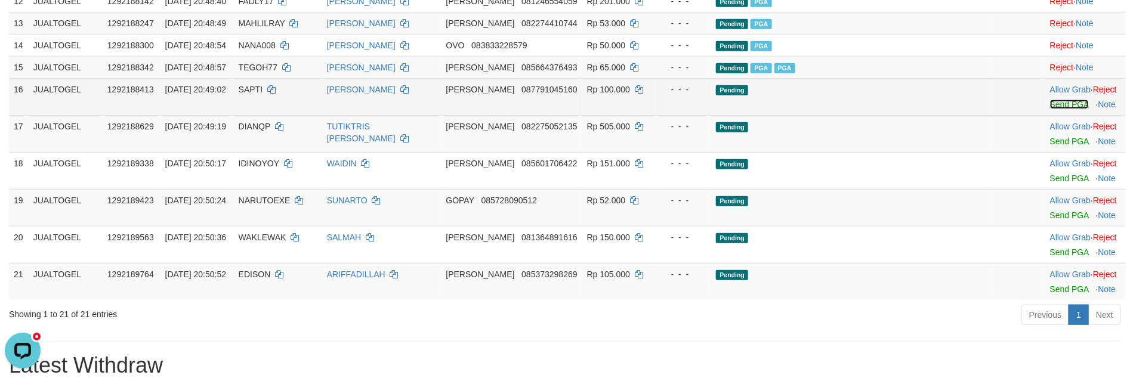
click at [1050, 109] on link "Send PGA" at bounding box center [1069, 105] width 39 height 10
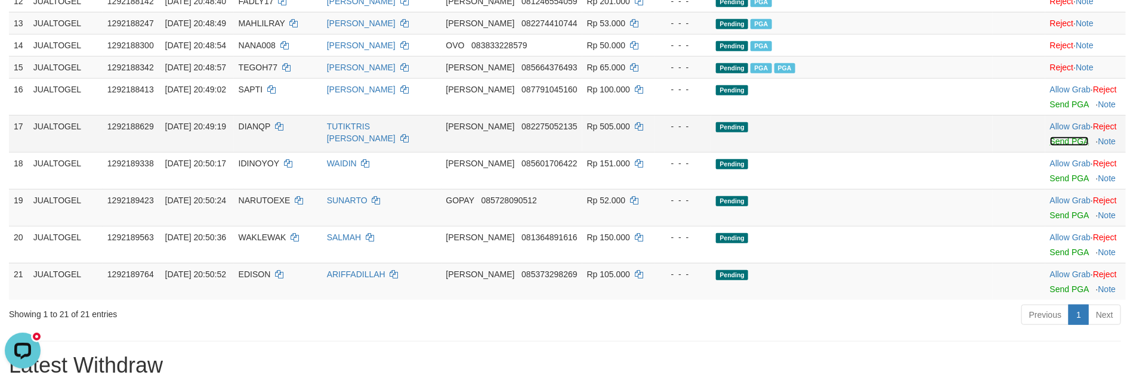
click at [1050, 146] on link "Send PGA" at bounding box center [1069, 142] width 39 height 10
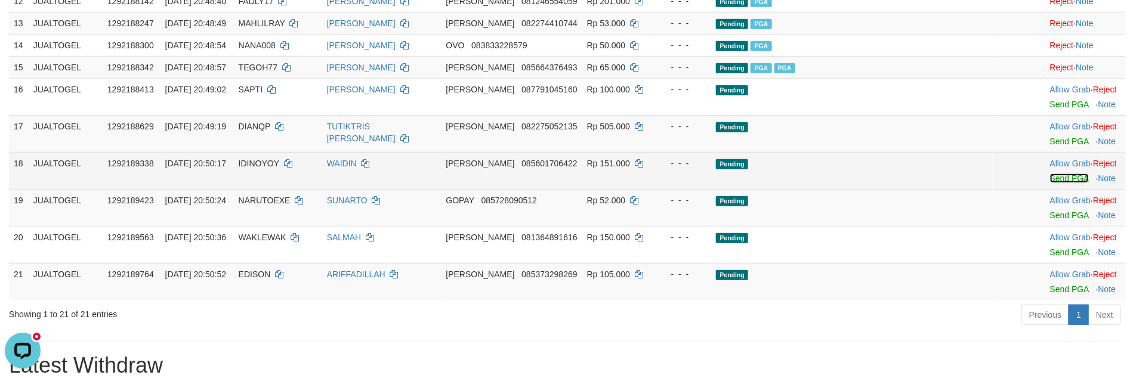
click at [1050, 183] on link "Send PGA" at bounding box center [1069, 179] width 39 height 10
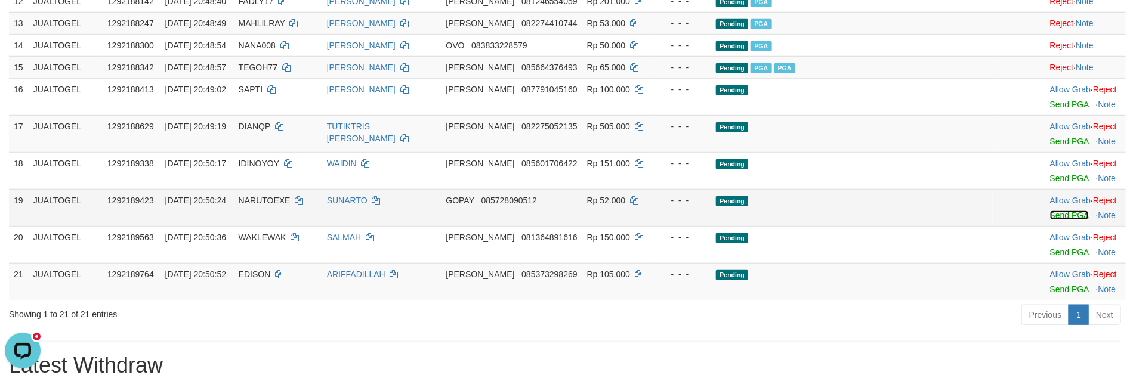
click at [1050, 220] on link "Send PGA" at bounding box center [1069, 216] width 39 height 10
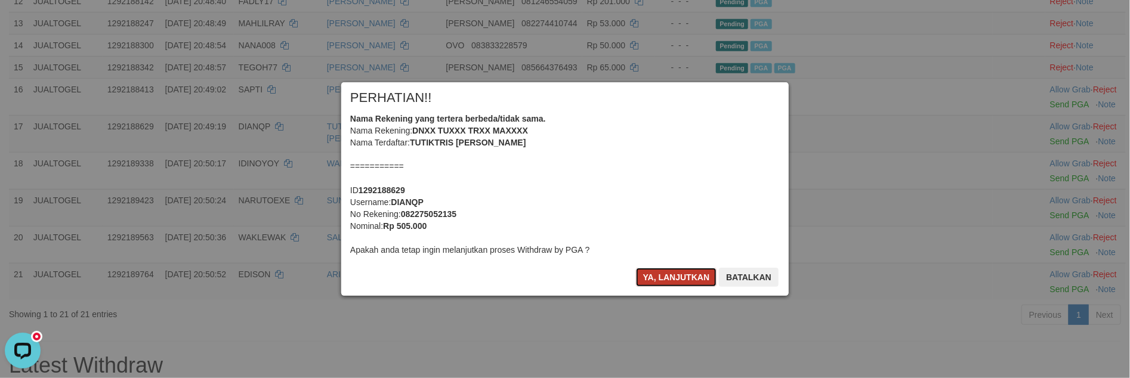
click at [647, 278] on button "Ya, lanjutkan" at bounding box center [676, 277] width 81 height 19
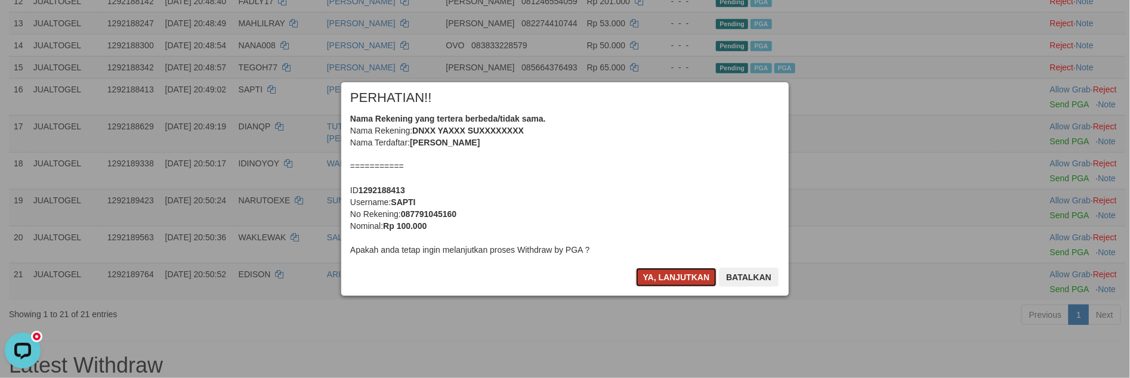
click at [657, 279] on button "Ya, lanjutkan" at bounding box center [676, 277] width 81 height 19
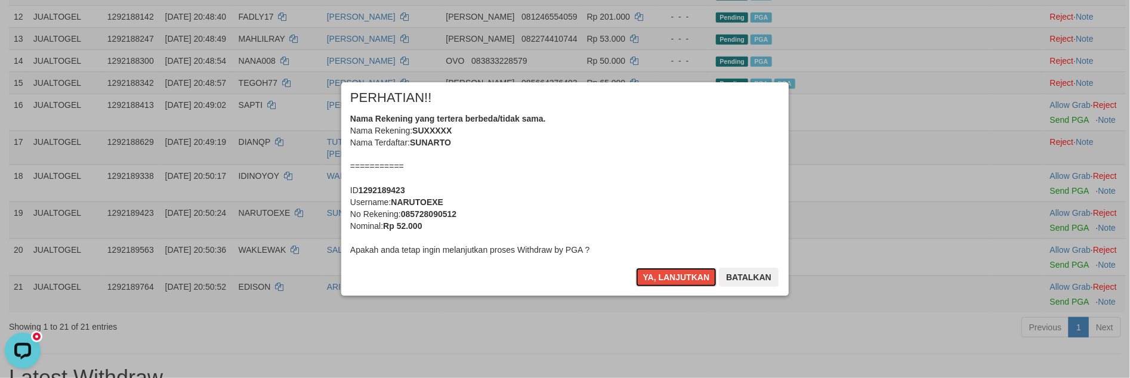
scroll to position [421, 0]
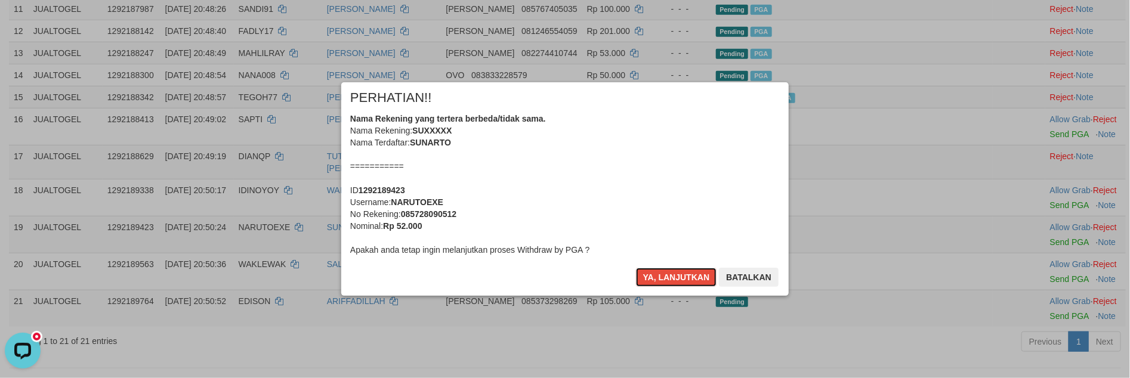
click at [657, 279] on button "Ya, lanjutkan" at bounding box center [676, 277] width 81 height 19
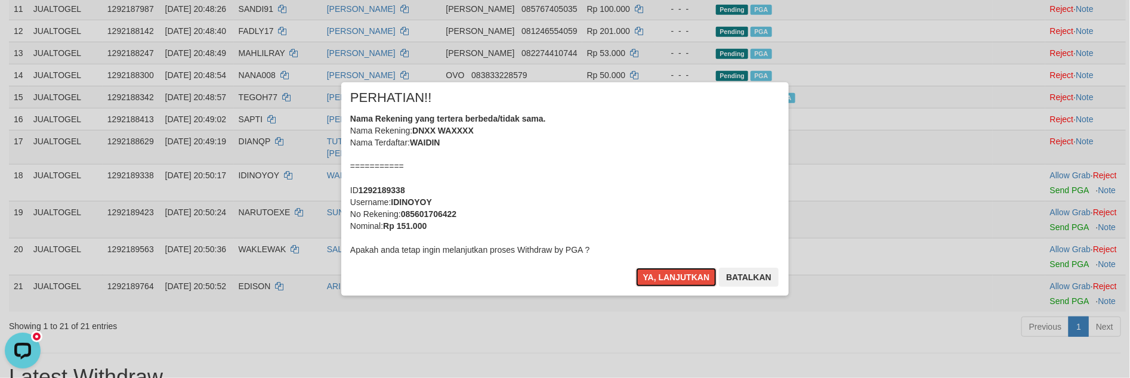
click at [657, 279] on button "Ya, lanjutkan" at bounding box center [676, 277] width 81 height 19
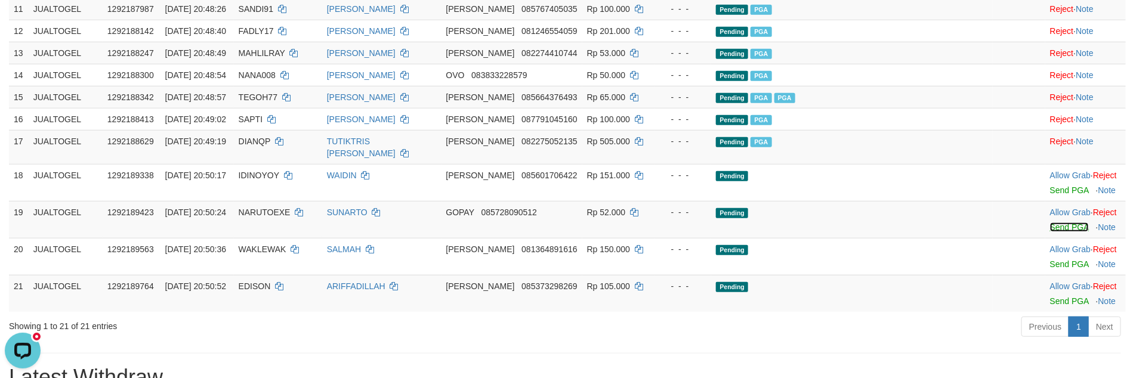
scroll to position [406, 0]
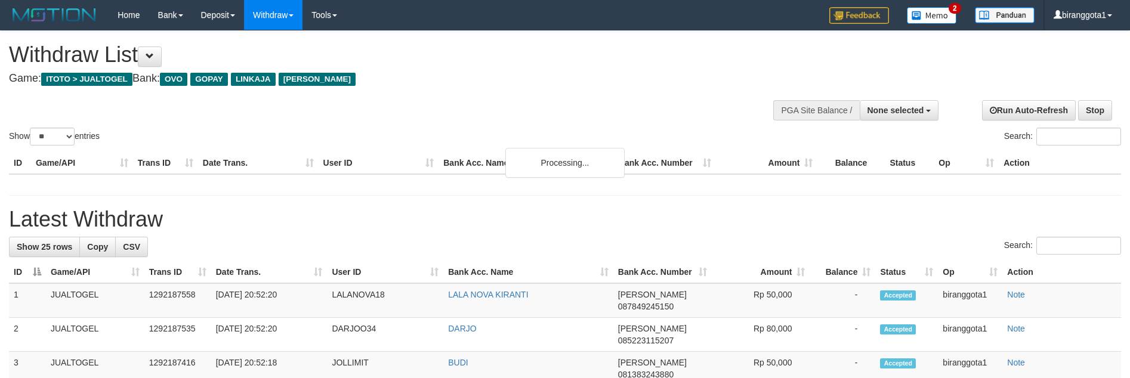
select select
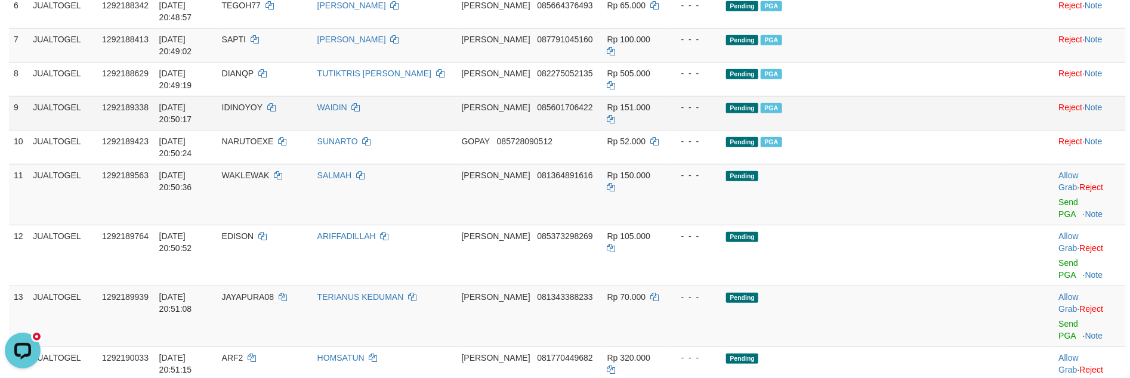
scroll to position [346, 0]
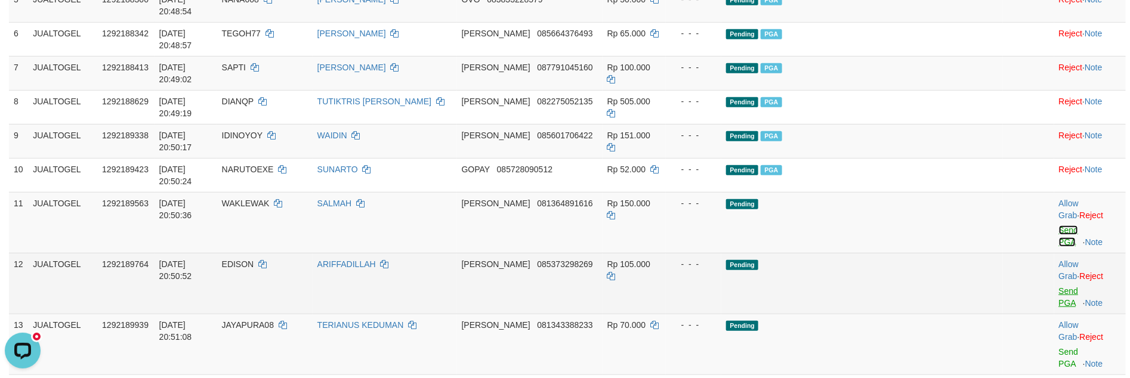
click at [1059, 225] on link "Send PGA" at bounding box center [1069, 235] width 20 height 21
click at [1059, 286] on link "Send PGA" at bounding box center [1069, 296] width 20 height 21
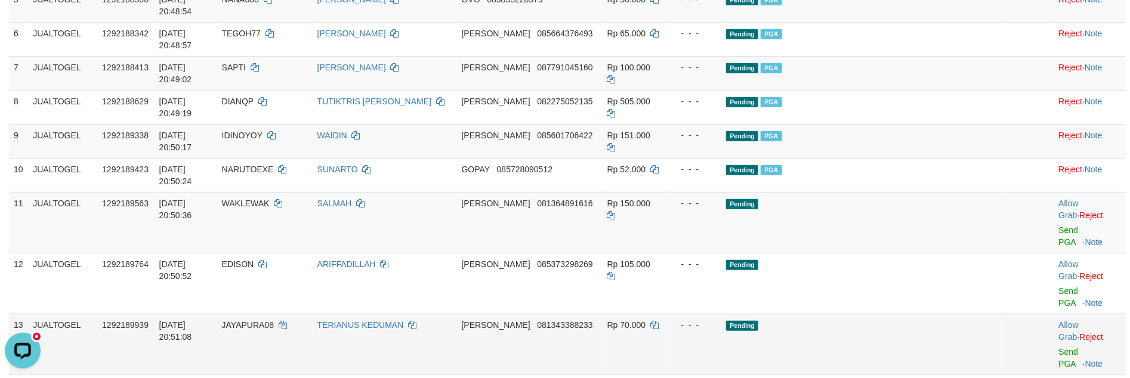
click at [1054, 314] on td "Allow Grab · Reject Send PGA · Note" at bounding box center [1090, 344] width 72 height 61
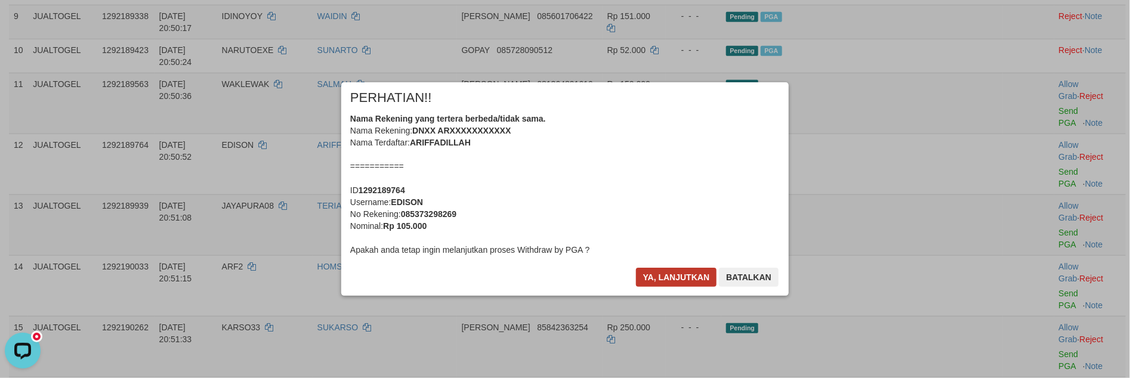
scroll to position [466, 0]
click at [659, 283] on button "Ya, lanjutkan" at bounding box center [676, 277] width 81 height 19
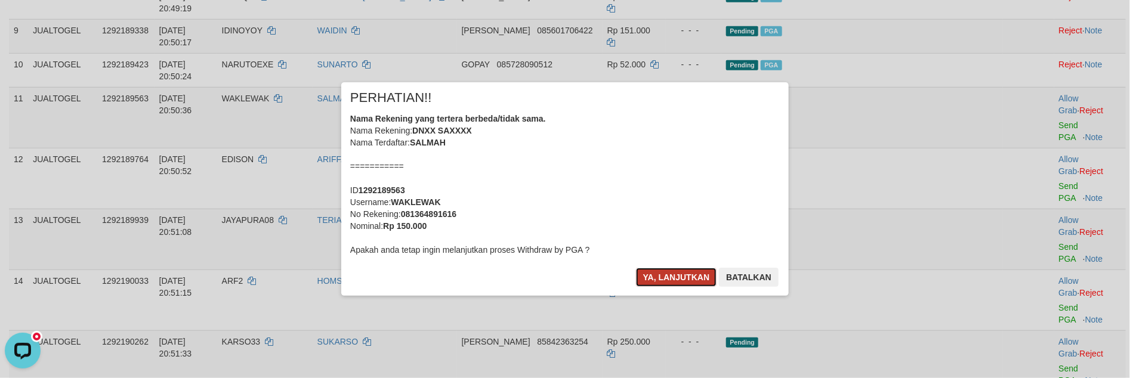
click at [659, 277] on button "Ya, lanjutkan" at bounding box center [676, 277] width 81 height 19
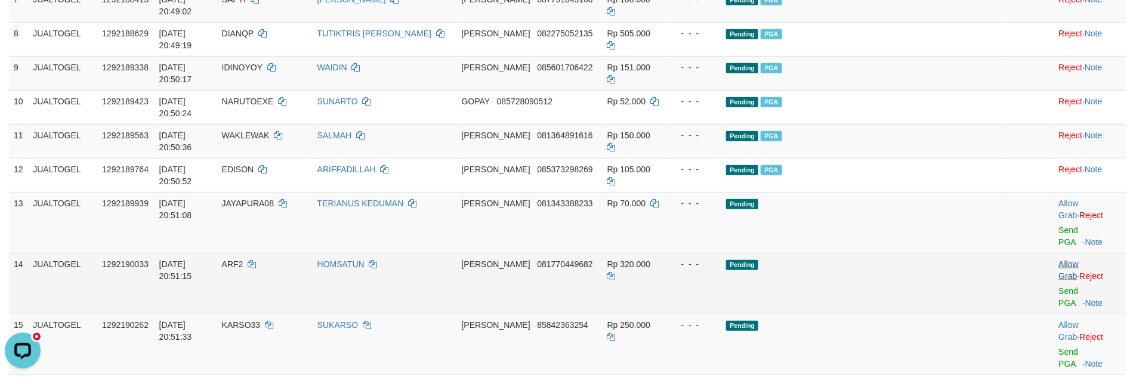
scroll to position [435, 0]
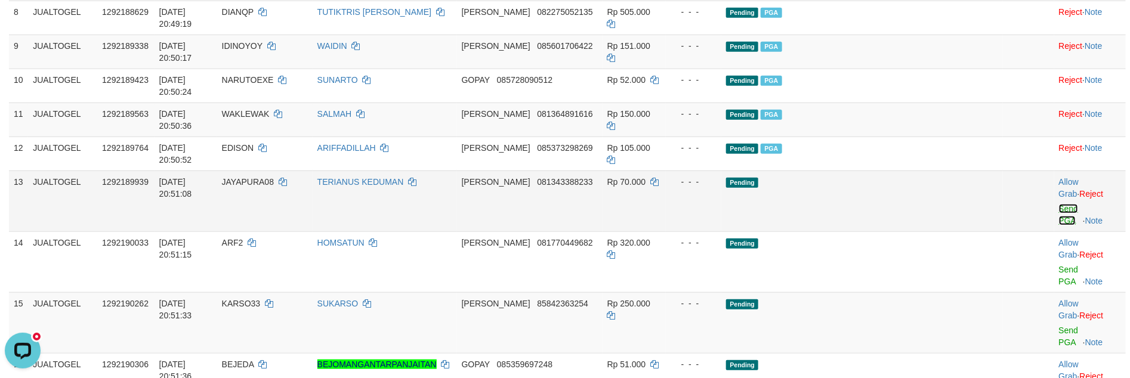
click at [1059, 204] on link "Send PGA" at bounding box center [1069, 214] width 20 height 21
click at [1059, 265] on link "Send PGA" at bounding box center [1069, 275] width 20 height 21
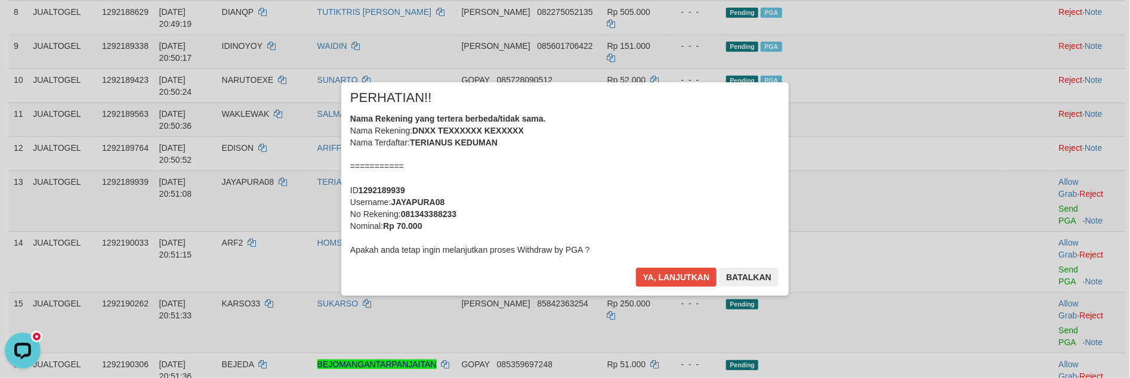
click at [1039, 140] on div "× PERHATIAN!! Nama Rekening yang tertera berbeda/tidak sama. Nama Rekening: DNX…" at bounding box center [565, 188] width 1130 height 261
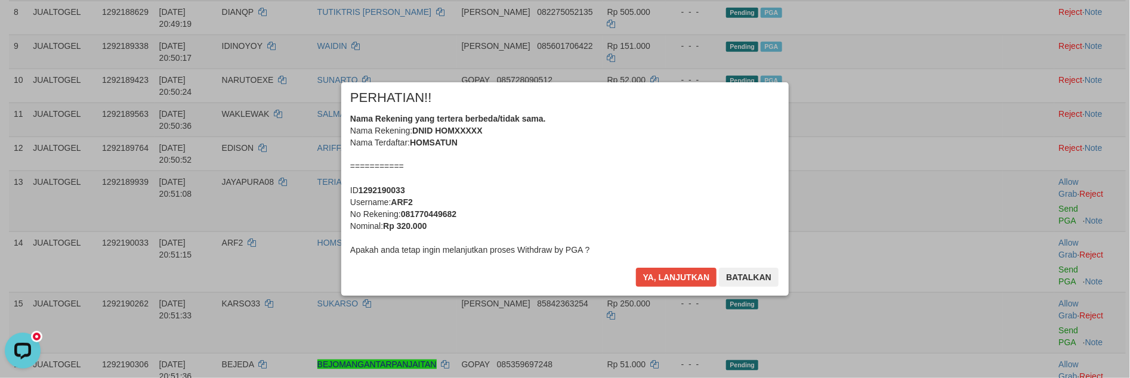
click at [630, 265] on div "× PERHATIAN!! Nama Rekening yang tertera berbeda/tidak sama. Nama Rekening: DNI…" at bounding box center [564, 189] width 447 height 214
click at [632, 272] on div "× PERHATIAN!! Nama Rekening yang tertera berbeda/tidak sama. Nama Rekening: DNI…" at bounding box center [564, 189] width 447 height 214
click at [655, 277] on button "Ya, lanjutkan" at bounding box center [676, 277] width 81 height 19
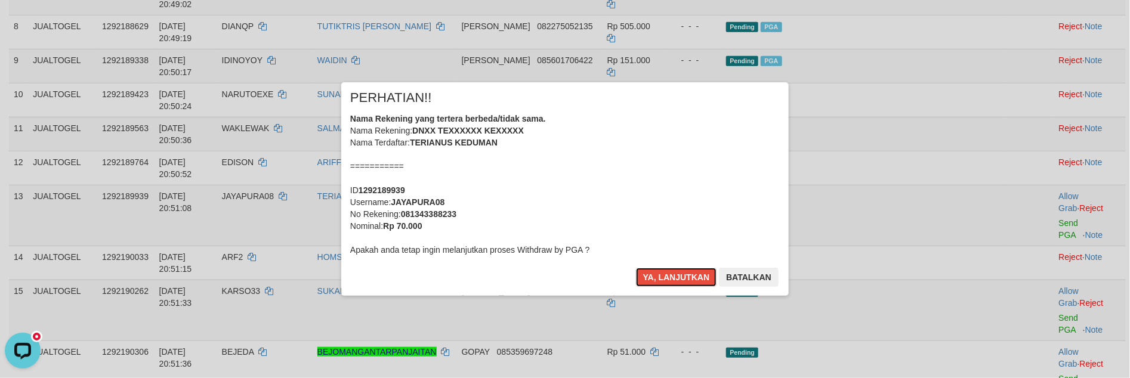
click at [655, 277] on button "Ya, lanjutkan" at bounding box center [676, 277] width 81 height 19
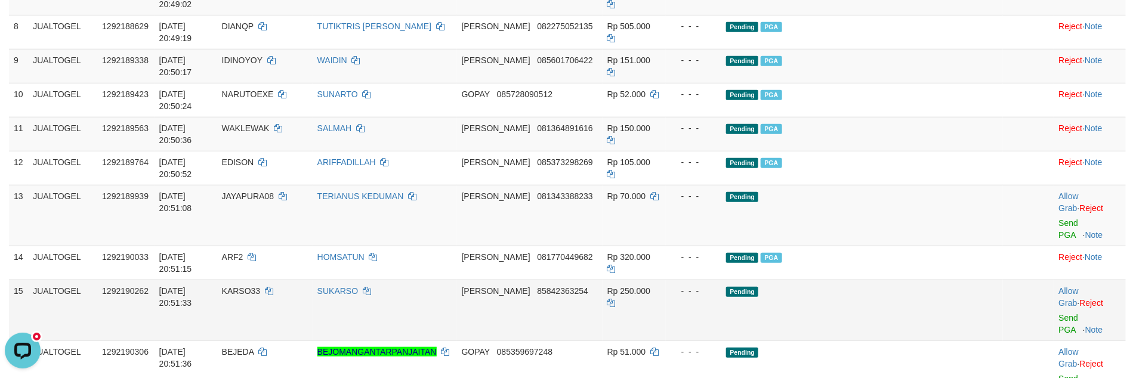
scroll to position [406, 0]
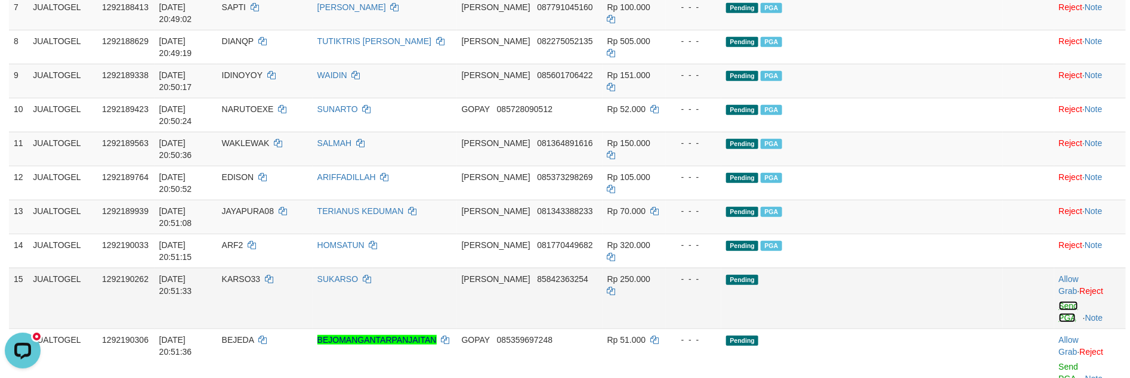
click at [1059, 301] on link "Send PGA" at bounding box center [1069, 311] width 20 height 21
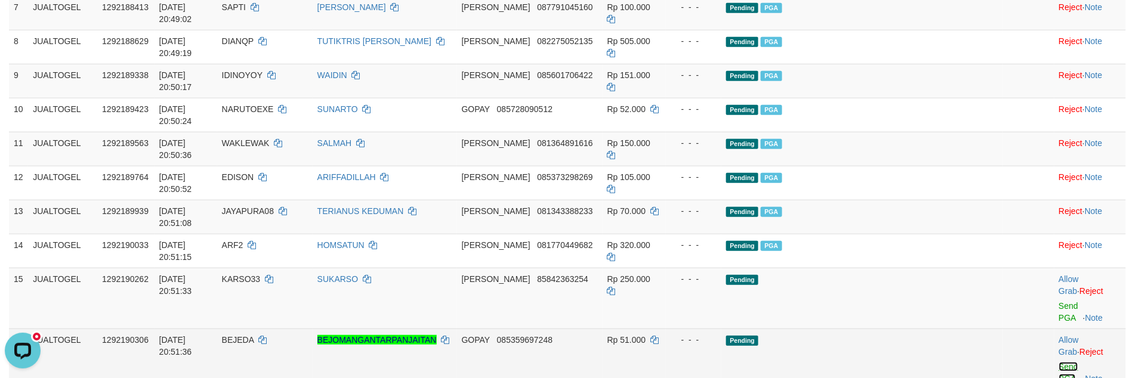
click at [1059, 362] on link "Send PGA" at bounding box center [1069, 372] width 20 height 21
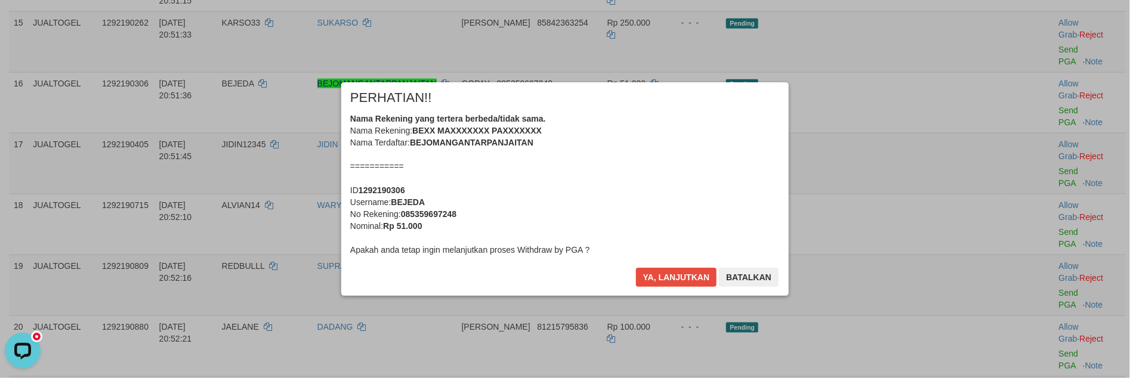
scroll to position [498, 0]
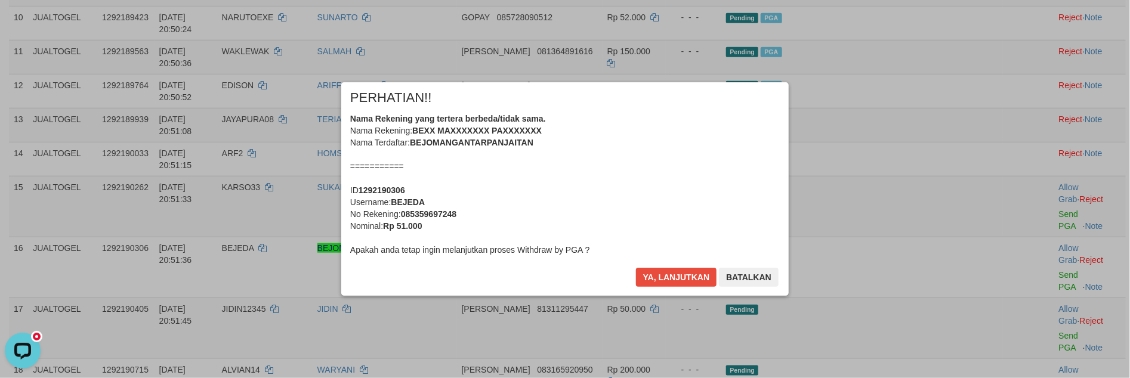
click at [650, 267] on div "× PERHATIAN!! Nama Rekening yang tertera berbeda/tidak sama. Nama Rekening: BEX…" at bounding box center [564, 189] width 447 height 214
click at [650, 271] on button "Ya, lanjutkan" at bounding box center [676, 277] width 81 height 19
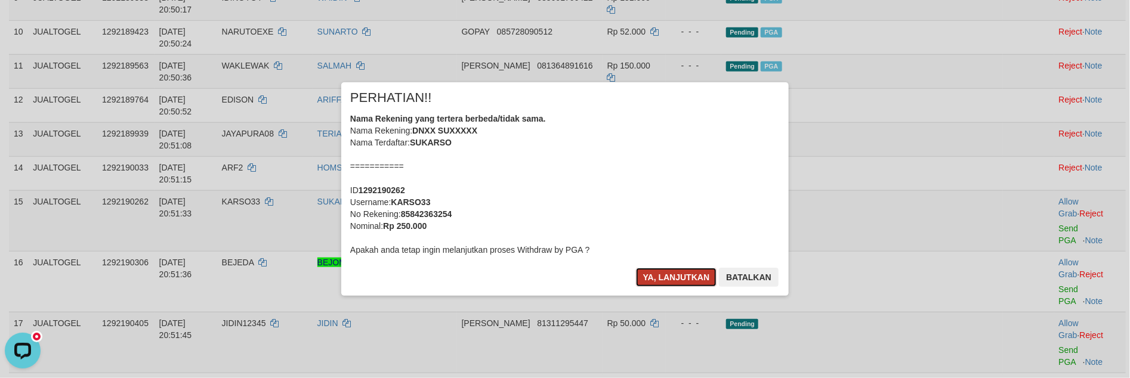
click at [657, 273] on button "Ya, lanjutkan" at bounding box center [676, 277] width 81 height 19
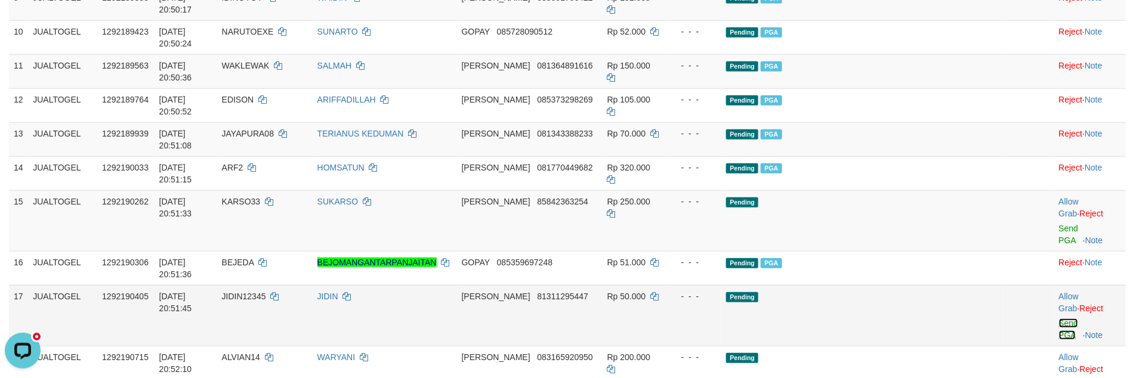
scroll to position [469, 0]
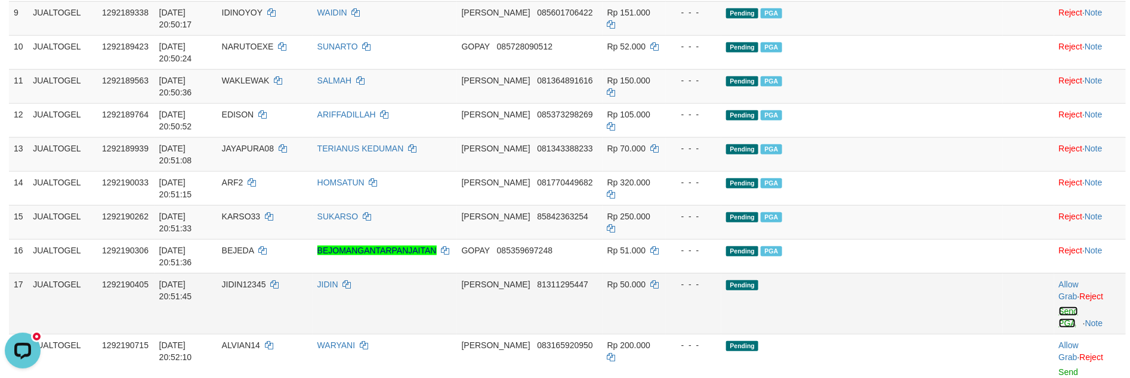
click at [1059, 307] on link "Send PGA" at bounding box center [1069, 317] width 20 height 21
click at [1059, 367] on link "Send PGA" at bounding box center [1069, 377] width 20 height 21
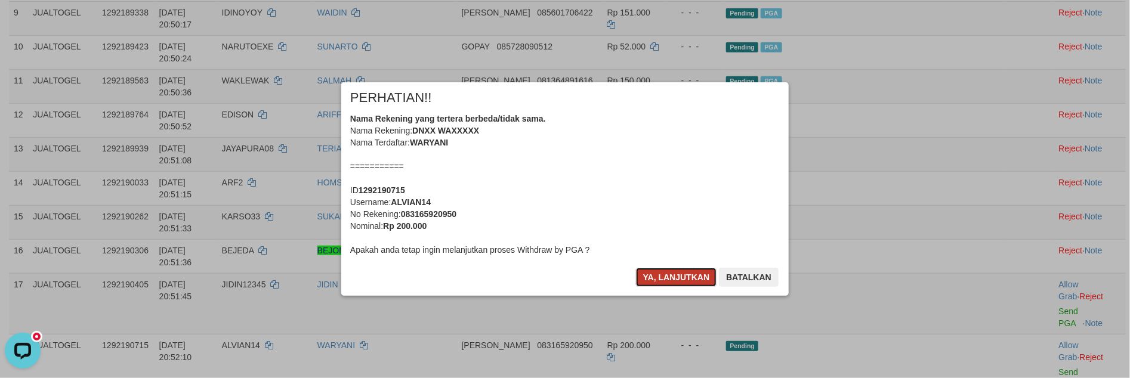
click at [654, 274] on button "Ya, lanjutkan" at bounding box center [676, 277] width 81 height 19
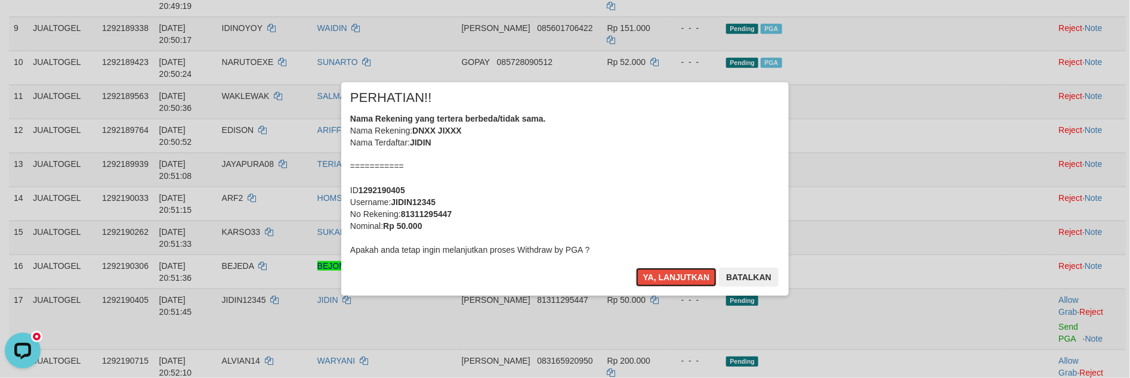
click at [654, 274] on button "Ya, lanjutkan" at bounding box center [676, 277] width 81 height 19
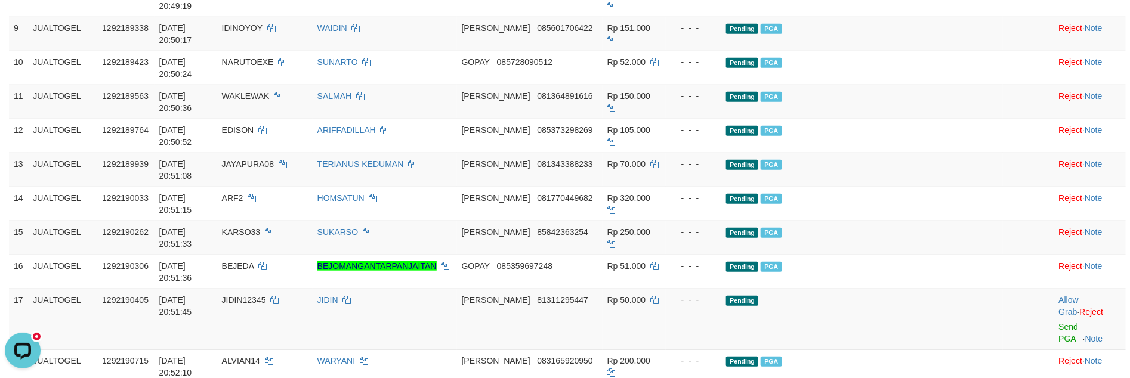
scroll to position [439, 0]
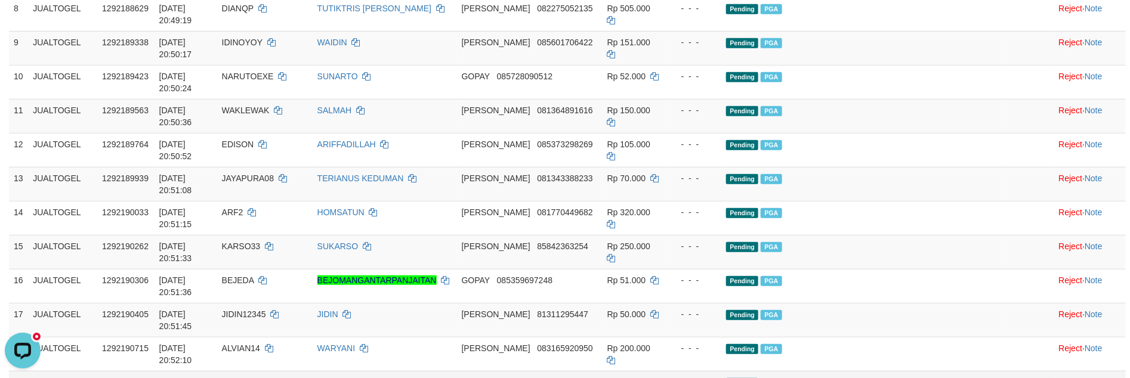
drag, startPoint x: 1045, startPoint y: 199, endPoint x: 1048, endPoint y: 231, distance: 32.9
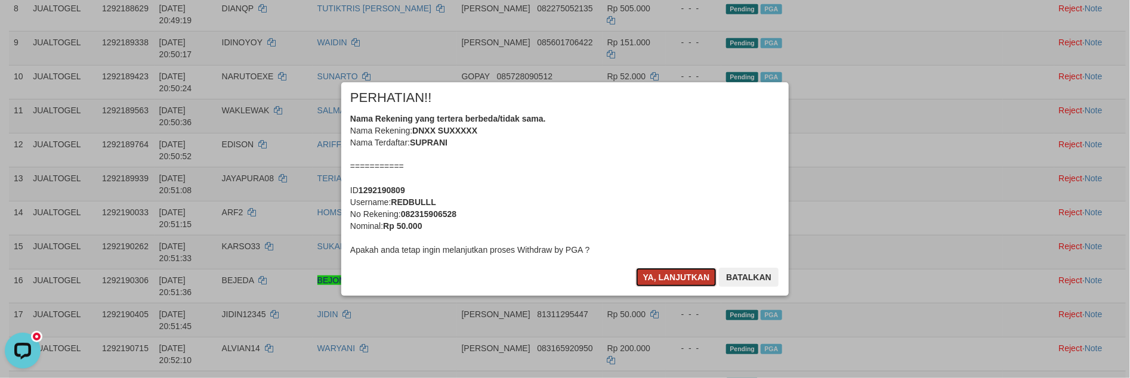
click at [650, 282] on button "Ya, lanjutkan" at bounding box center [676, 277] width 81 height 19
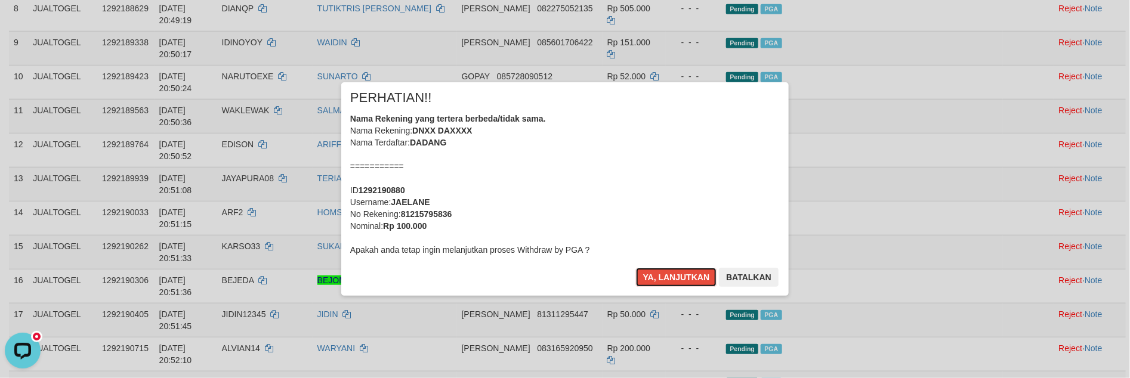
scroll to position [424, 0]
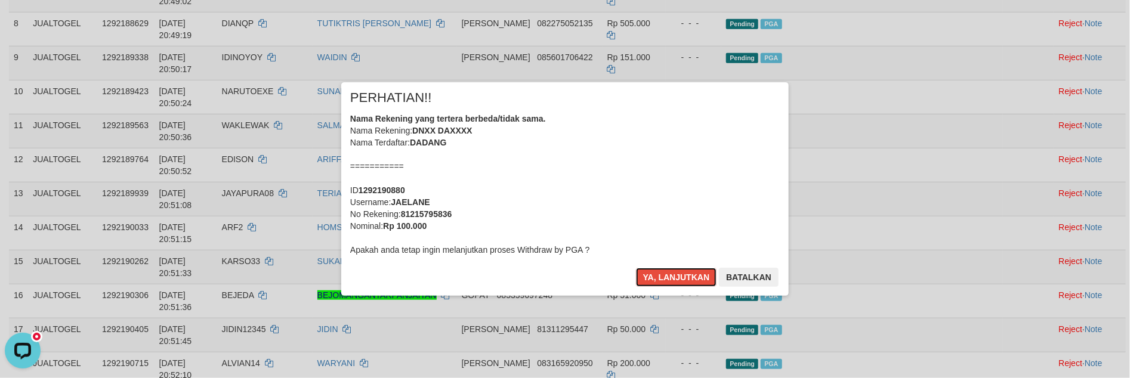
click at [650, 282] on button "Ya, lanjutkan" at bounding box center [676, 277] width 81 height 19
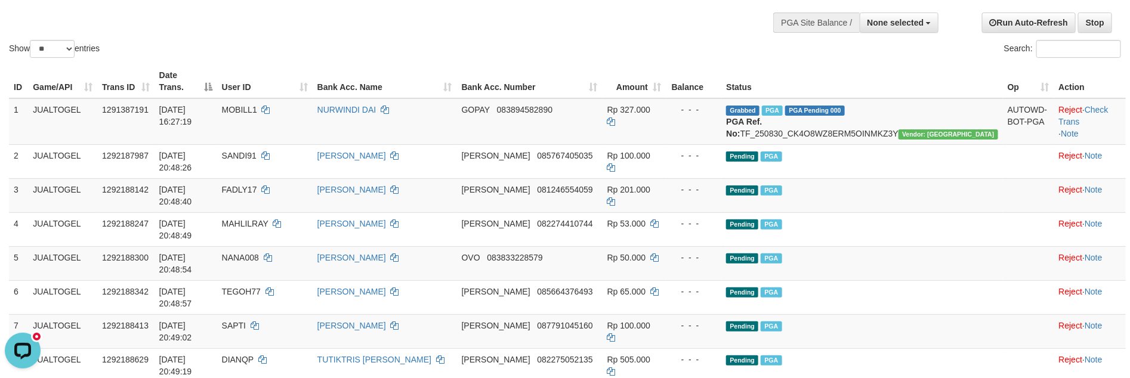
scroll to position [66, 0]
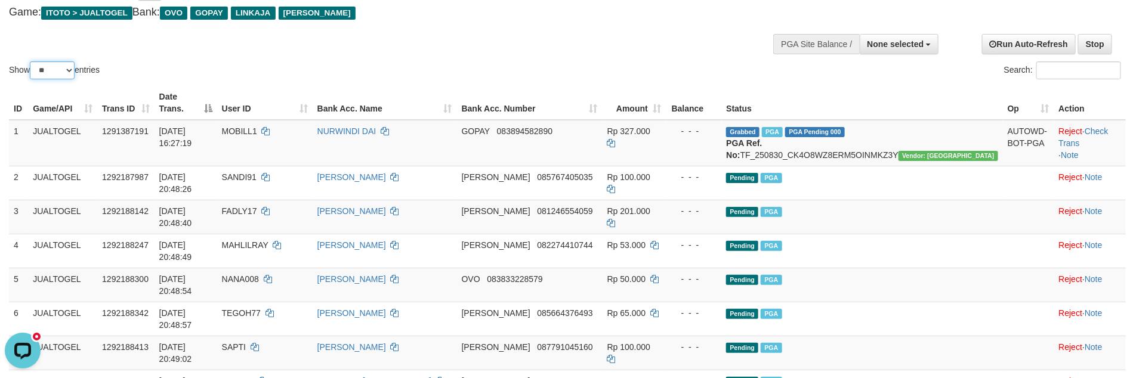
click at [55, 69] on select "** ** ** ***" at bounding box center [52, 70] width 45 height 18
click at [32, 61] on select "** ** ** ***" at bounding box center [52, 70] width 45 height 18
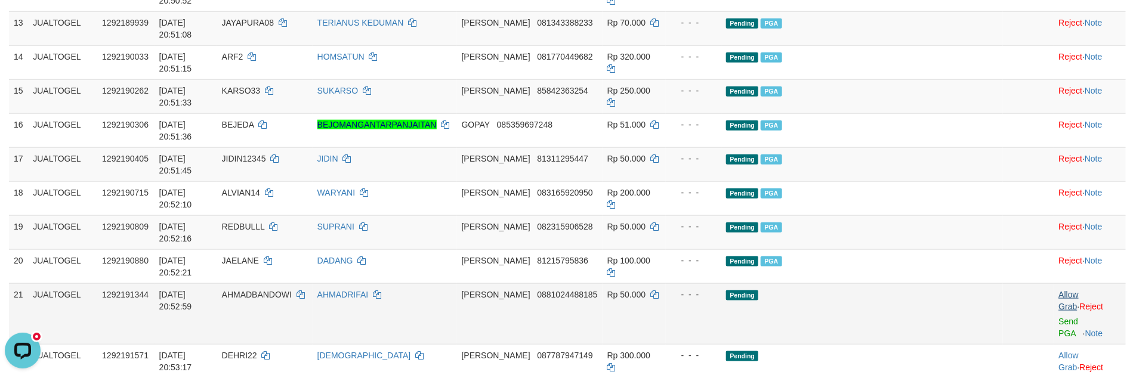
scroll to position [568, 0]
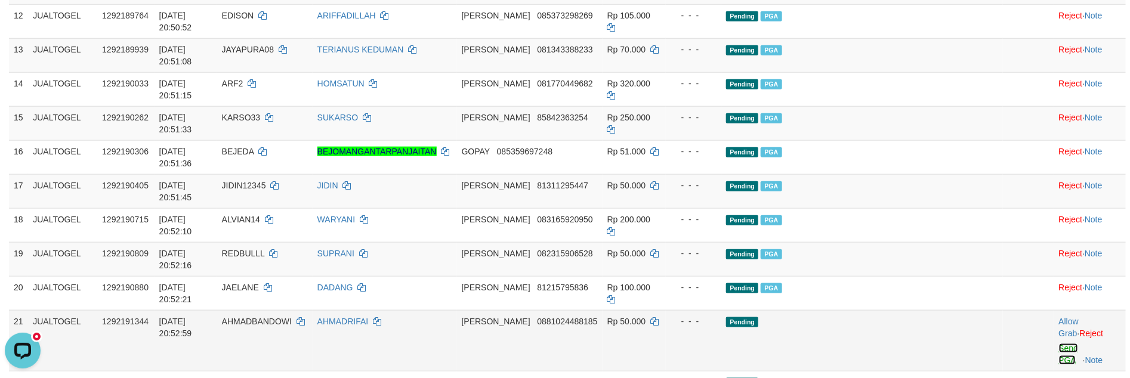
click at [1059, 344] on link "Send PGA" at bounding box center [1069, 354] width 20 height 21
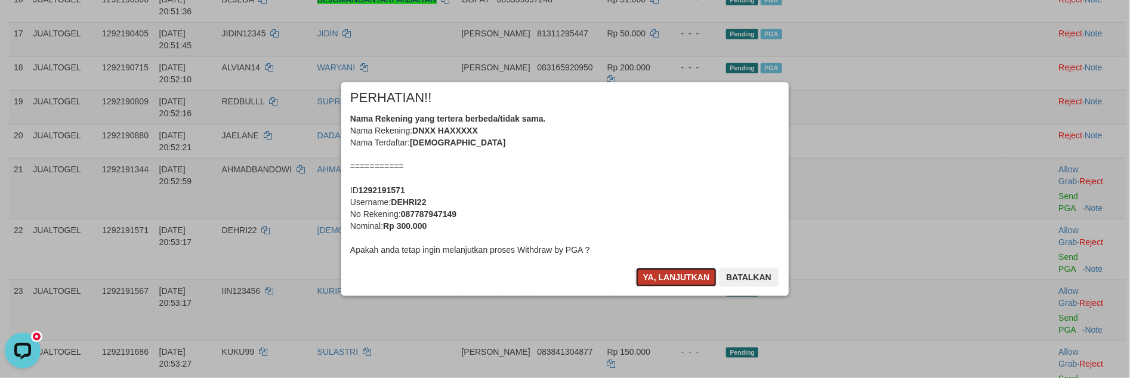
drag, startPoint x: 653, startPoint y: 269, endPoint x: 660, endPoint y: 279, distance: 12.4
click at [655, 270] on button "Ya, lanjutkan" at bounding box center [676, 277] width 81 height 19
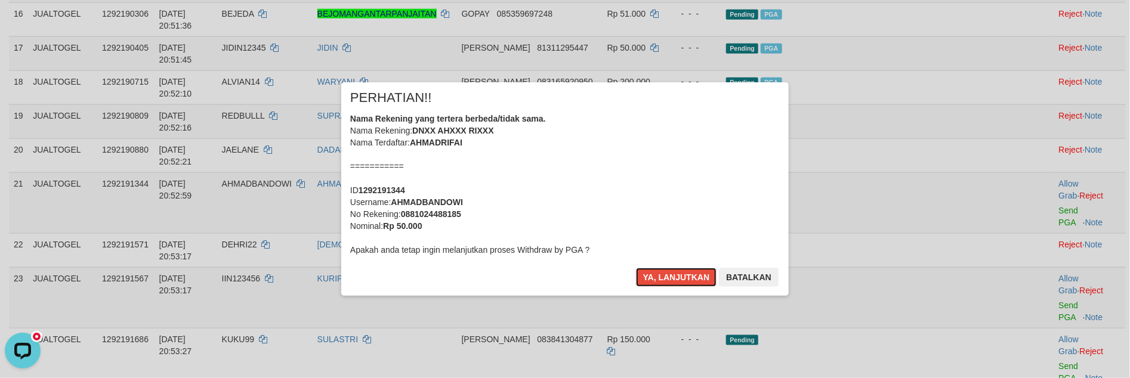
click at [660, 279] on button "Ya, lanjutkan" at bounding box center [676, 277] width 81 height 19
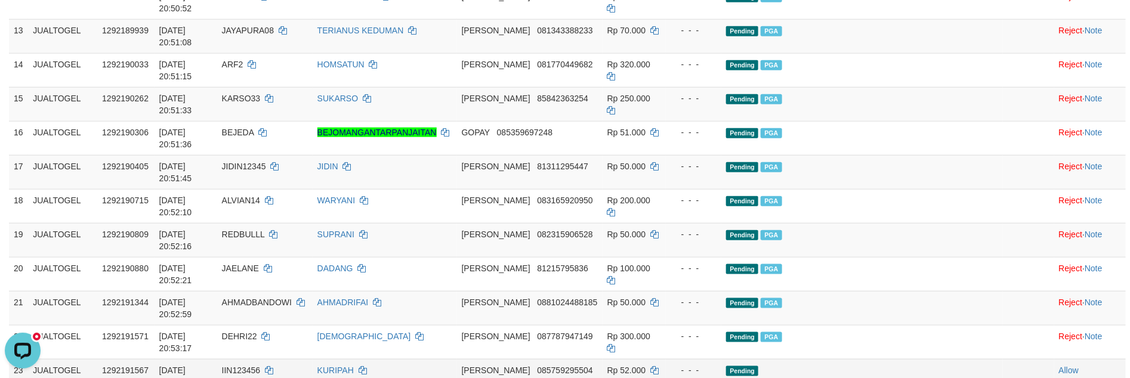
scroll to position [571, 0]
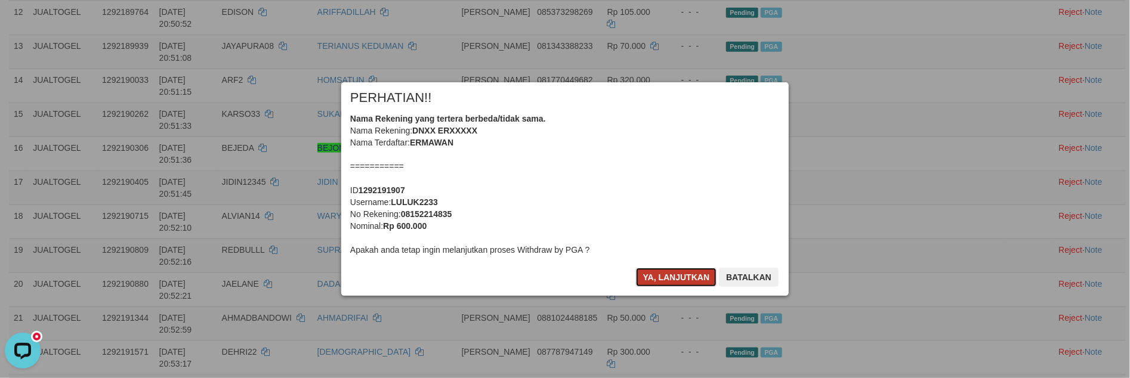
click at [660, 278] on button "Ya, lanjutkan" at bounding box center [676, 277] width 81 height 19
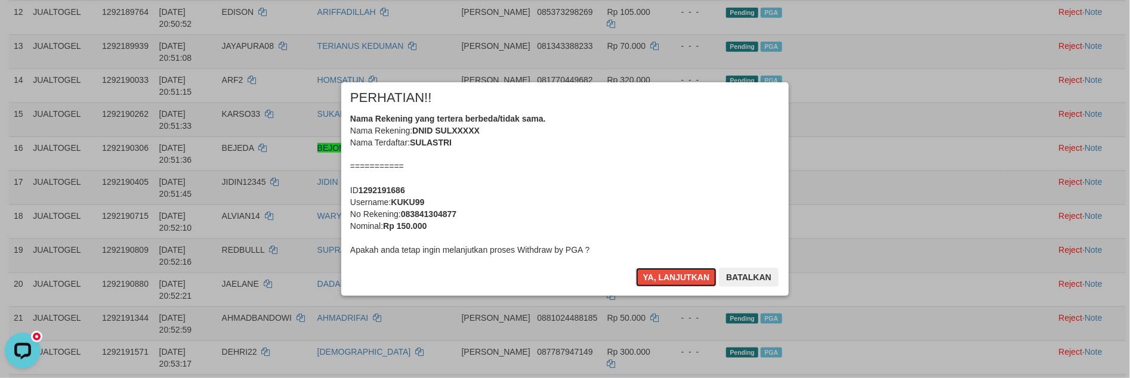
click at [660, 278] on button "Ya, lanjutkan" at bounding box center [676, 277] width 81 height 19
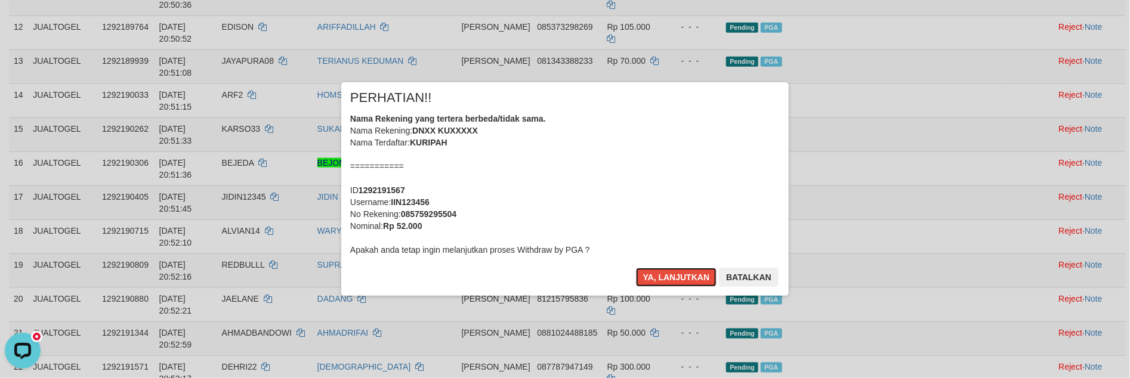
click at [660, 278] on button "Ya, lanjutkan" at bounding box center [676, 277] width 81 height 19
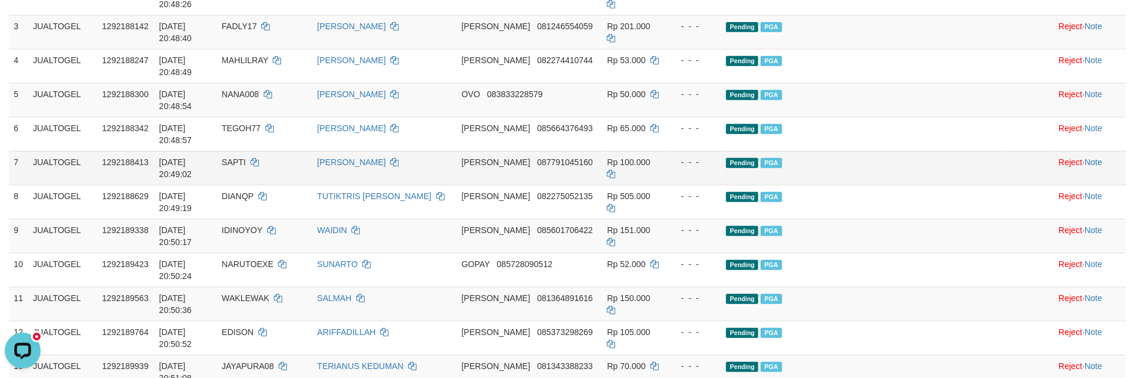
scroll to position [0, 0]
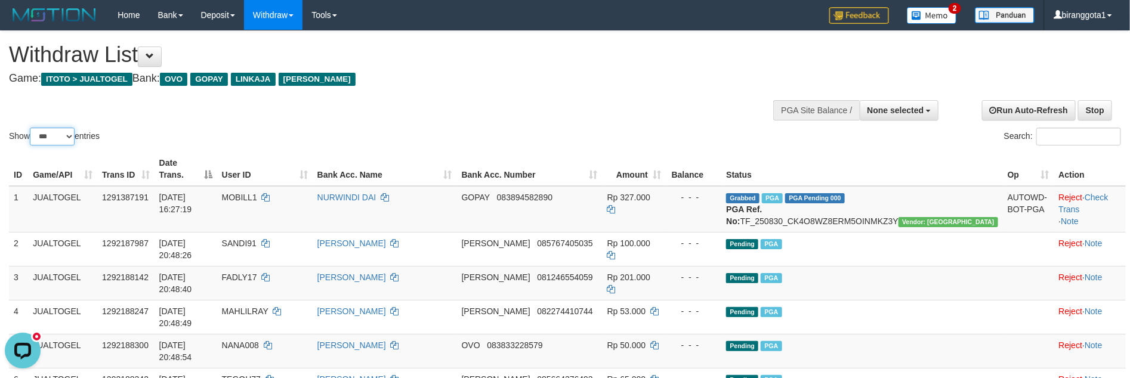
click at [48, 138] on select "** ** ** ***" at bounding box center [52, 137] width 45 height 18
select select "**"
click at [32, 128] on select "** ** ** ***" at bounding box center [52, 137] width 45 height 18
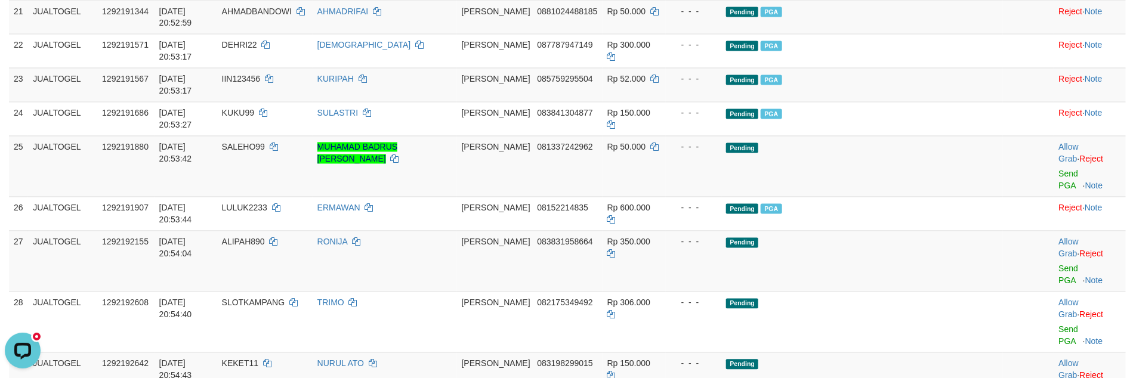
scroll to position [1165, 0]
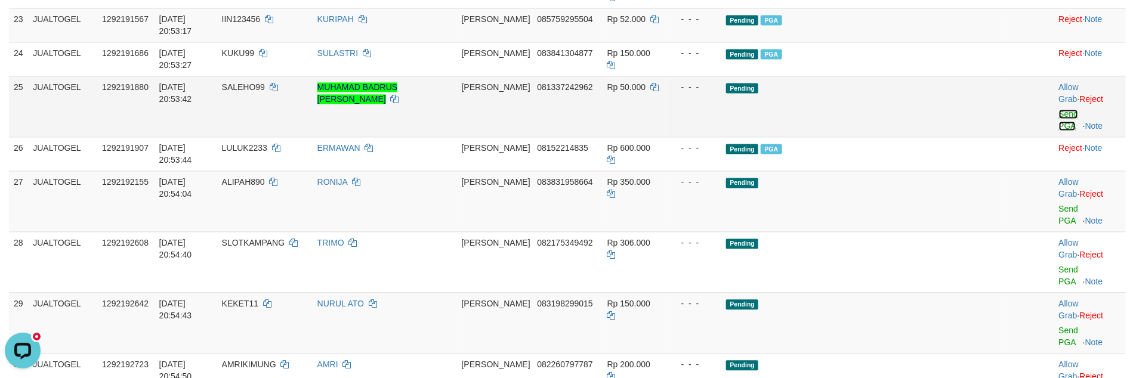
click at [1059, 131] on link "Send PGA" at bounding box center [1069, 119] width 20 height 21
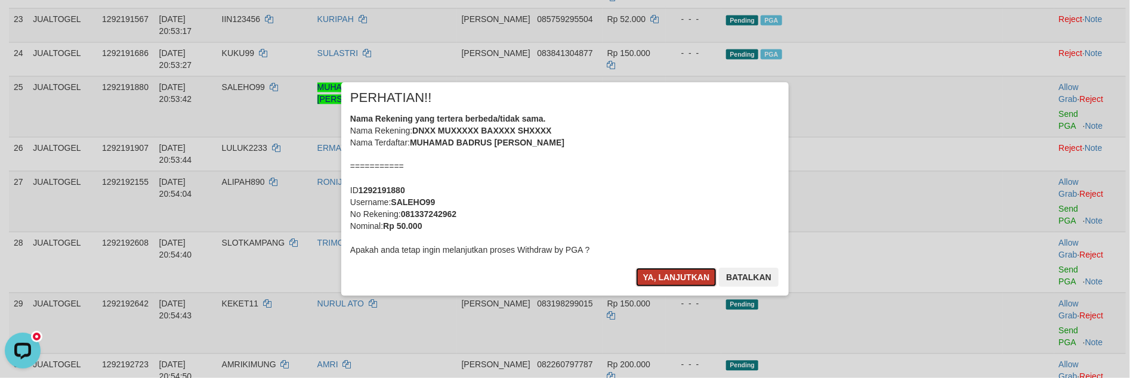
click at [665, 277] on button "Ya, lanjutkan" at bounding box center [676, 277] width 81 height 19
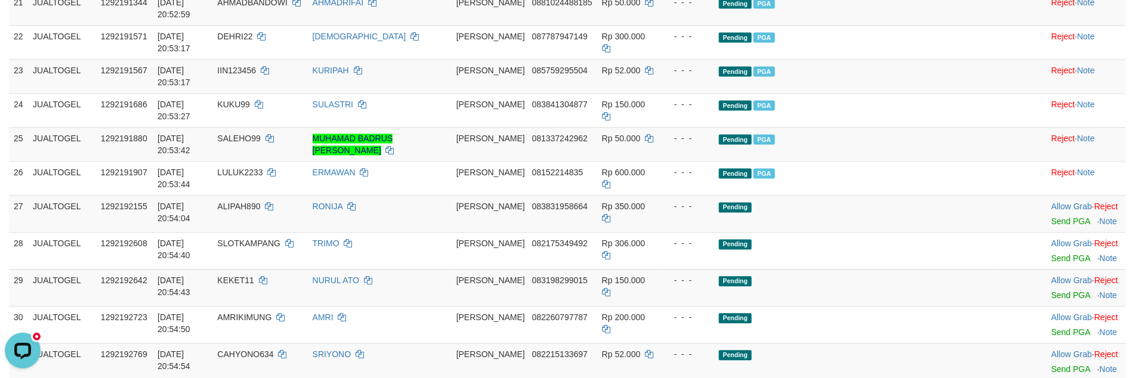
scroll to position [1114, 0]
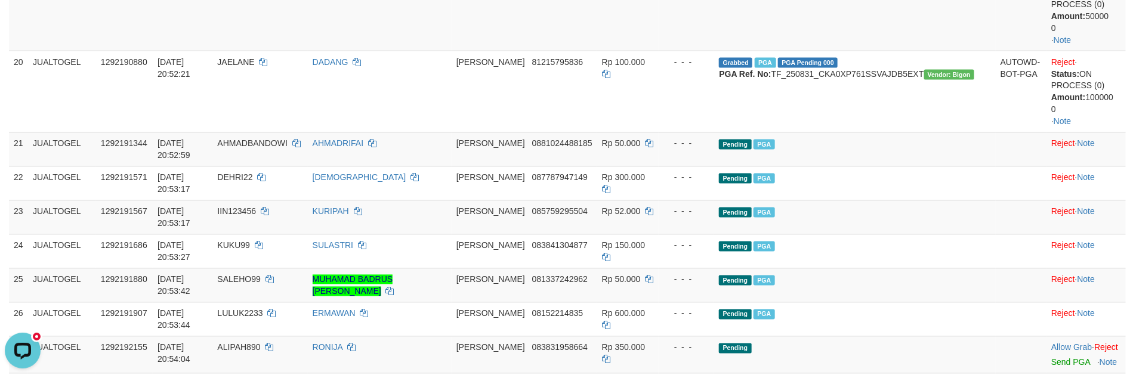
scroll to position [899, 0]
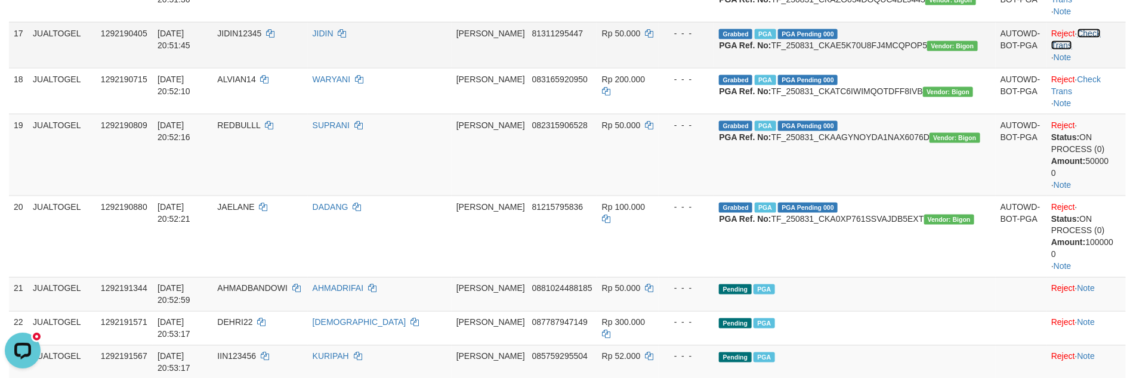
click at [1082, 50] on link "Check Trans" at bounding box center [1076, 39] width 50 height 21
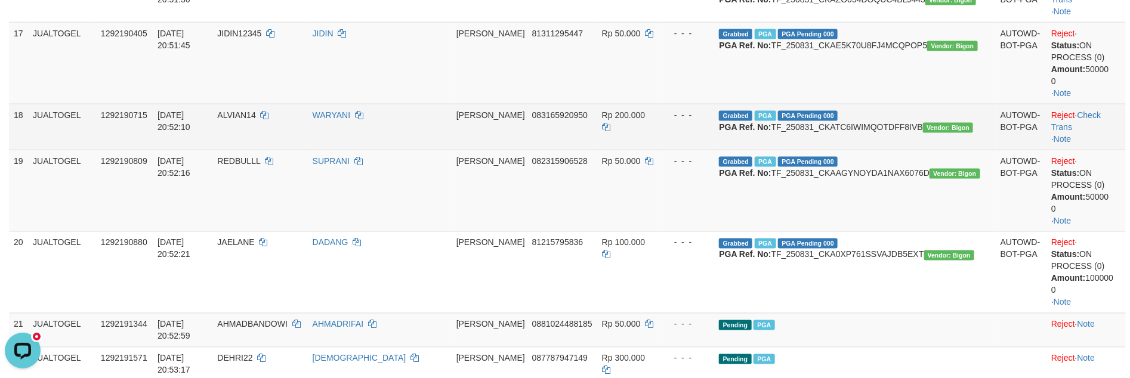
click at [1083, 87] on div "Status: ON PROCESS (0) Amount: 50000 0" at bounding box center [1086, 63] width 70 height 48
click at [1076, 132] on link "Check Trans" at bounding box center [1076, 120] width 50 height 21
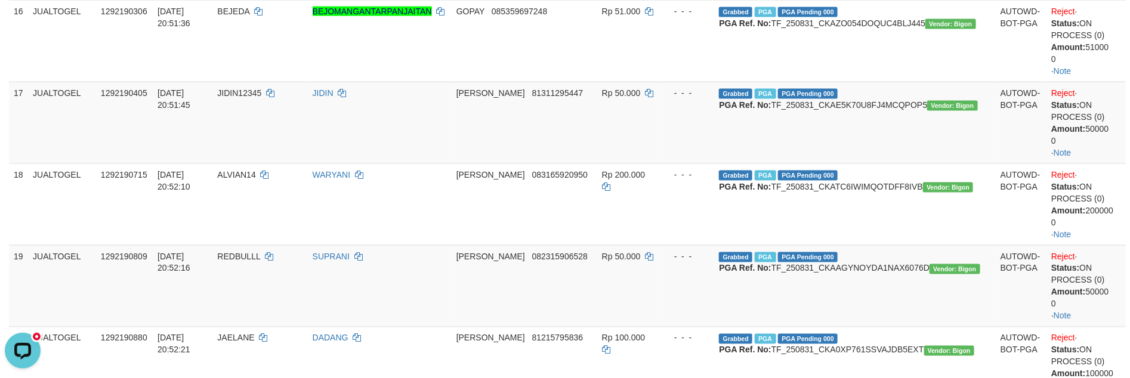
scroll to position [720, 0]
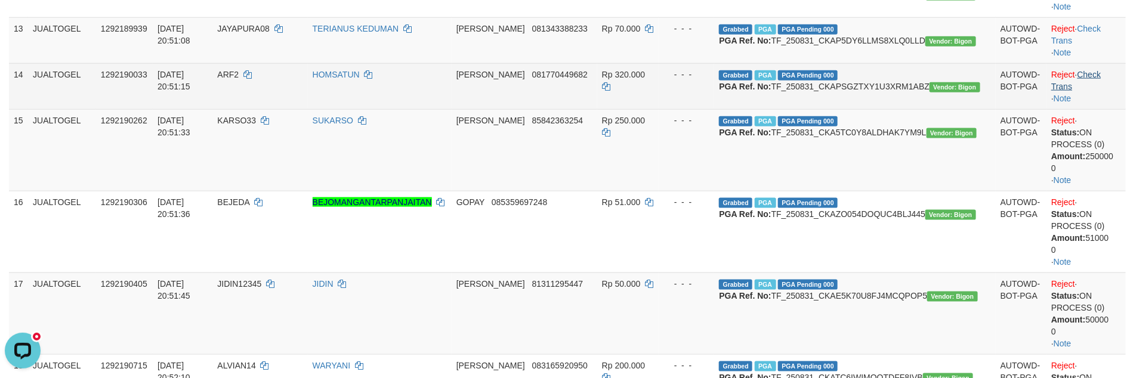
click at [1078, 208] on tbody "1 JUALTOGEL 1291387191 30/08/2025 16:27:19 MOBILL1 NURWINDI DAI GOPAY 083894582…" at bounding box center [567, 319] width 1117 height 1707
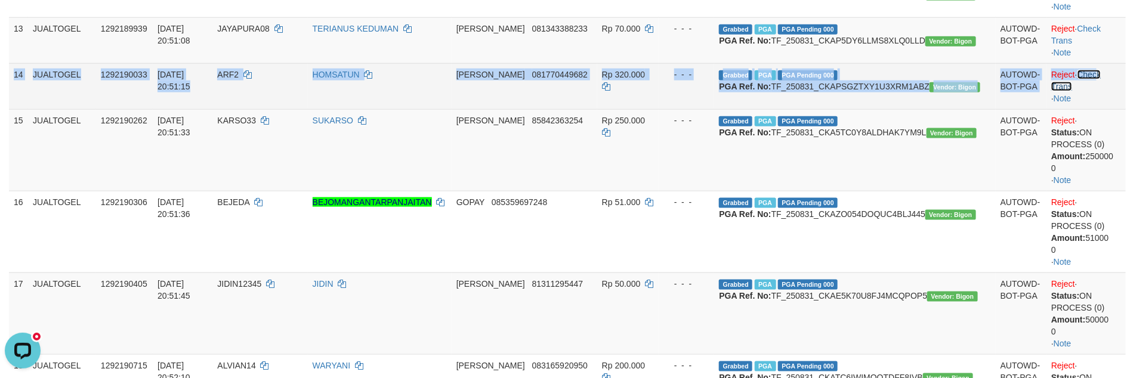
click at [1083, 91] on link "Check Trans" at bounding box center [1076, 80] width 50 height 21
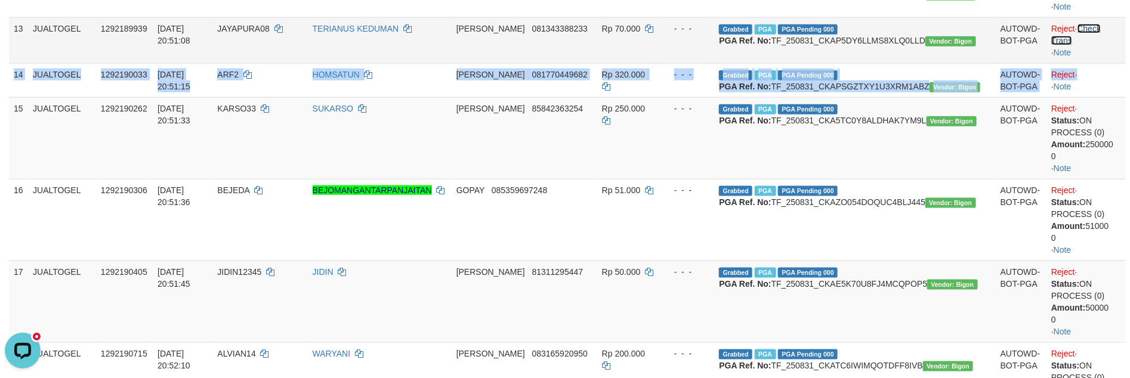
click at [1084, 45] on link "Check Trans" at bounding box center [1076, 34] width 50 height 21
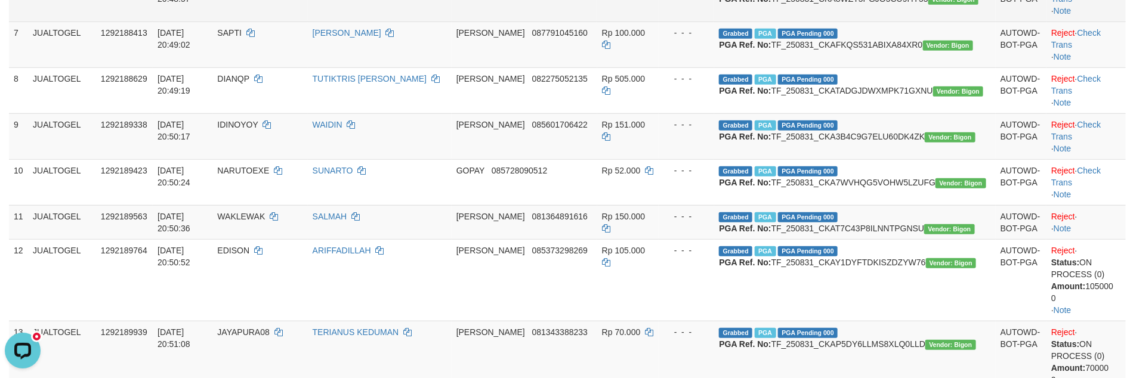
scroll to position [422, 0]
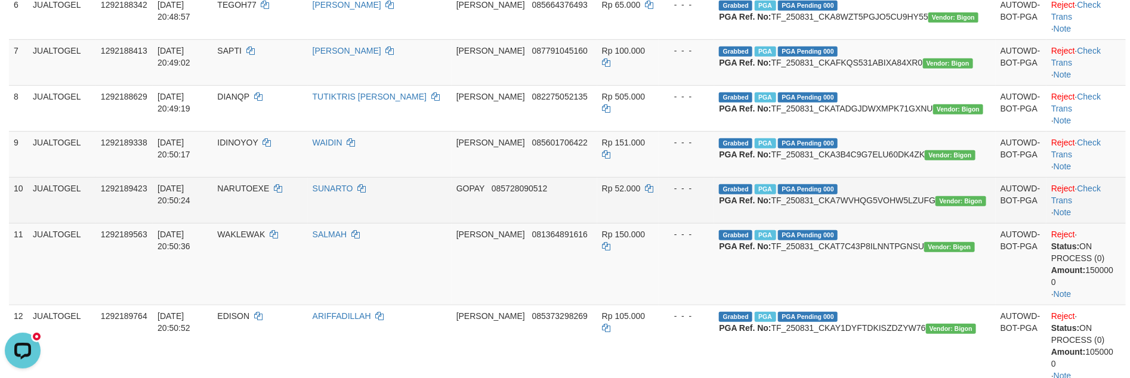
click at [1073, 223] on td "Reject · Check Trans · Note" at bounding box center [1085, 200] width 79 height 46
click at [1072, 223] on td "Reject · Check Trans · Note" at bounding box center [1085, 200] width 79 height 46
click at [1072, 205] on link "Check Trans" at bounding box center [1076, 194] width 50 height 21
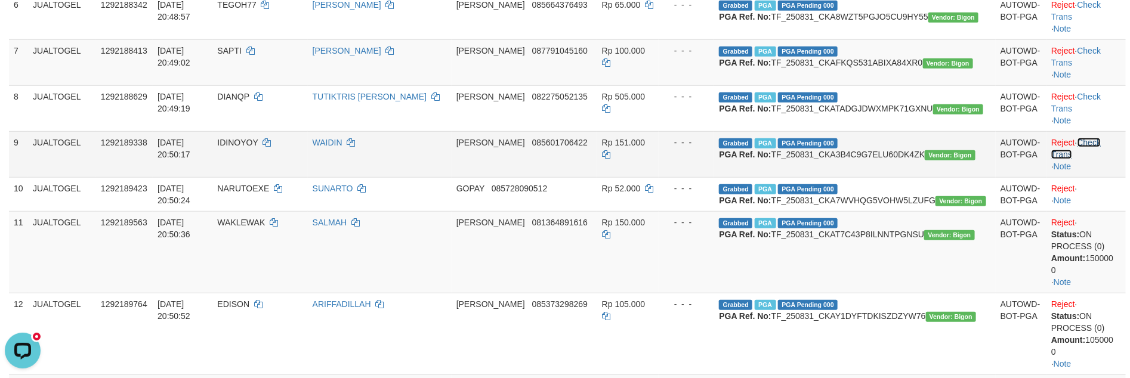
click at [1076, 159] on link "Check Trans" at bounding box center [1076, 148] width 50 height 21
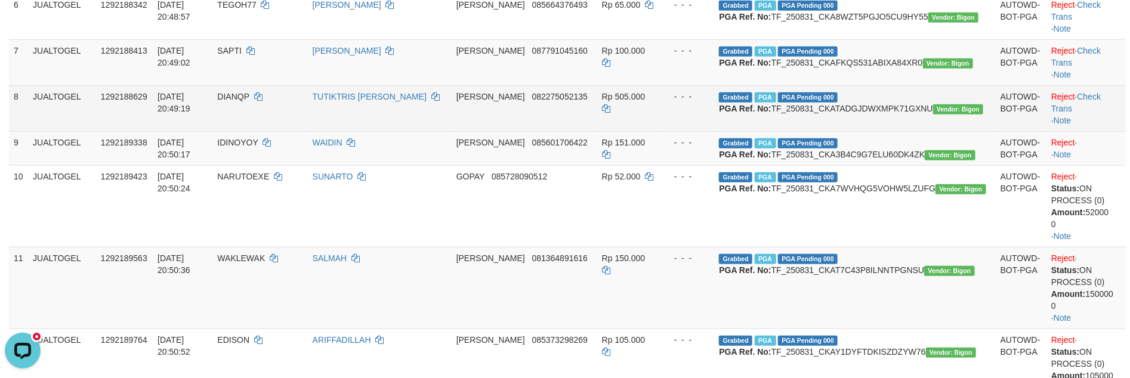
click at [1081, 131] on td "Reject · Check Trans · Note" at bounding box center [1085, 108] width 79 height 46
click at [1083, 113] on link "Check Trans" at bounding box center [1076, 102] width 50 height 21
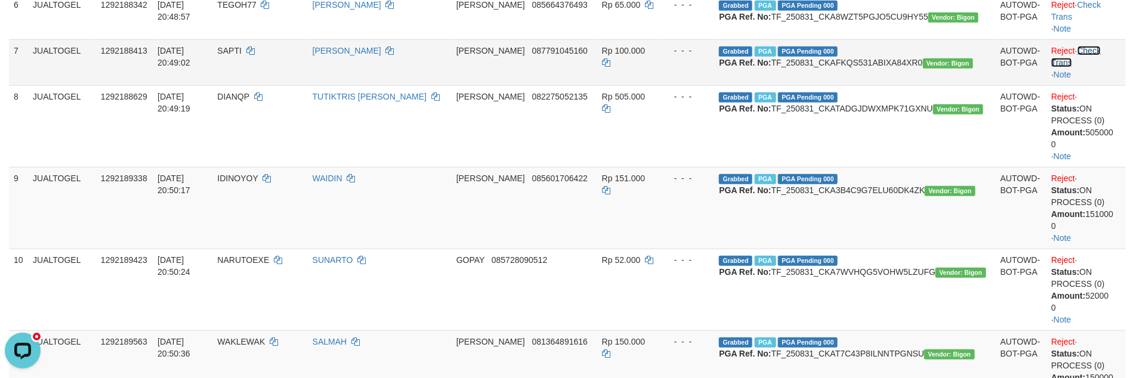
click at [1090, 67] on link "Check Trans" at bounding box center [1076, 56] width 50 height 21
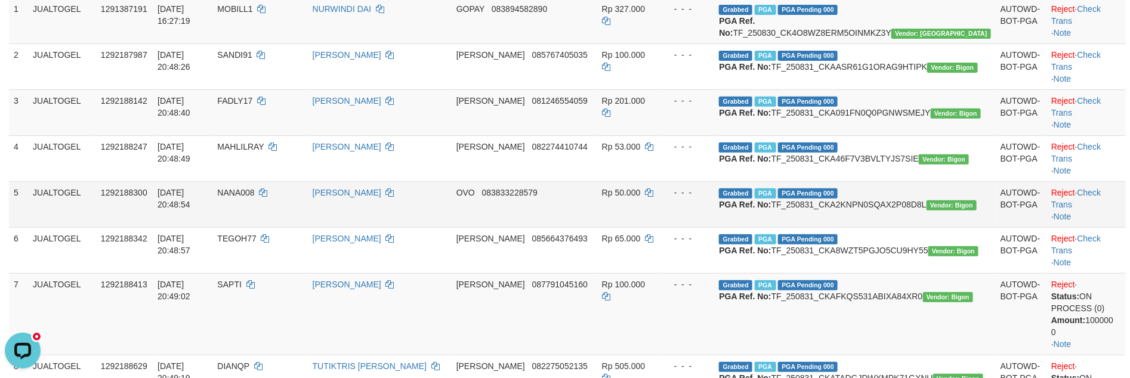
scroll to position [183, 0]
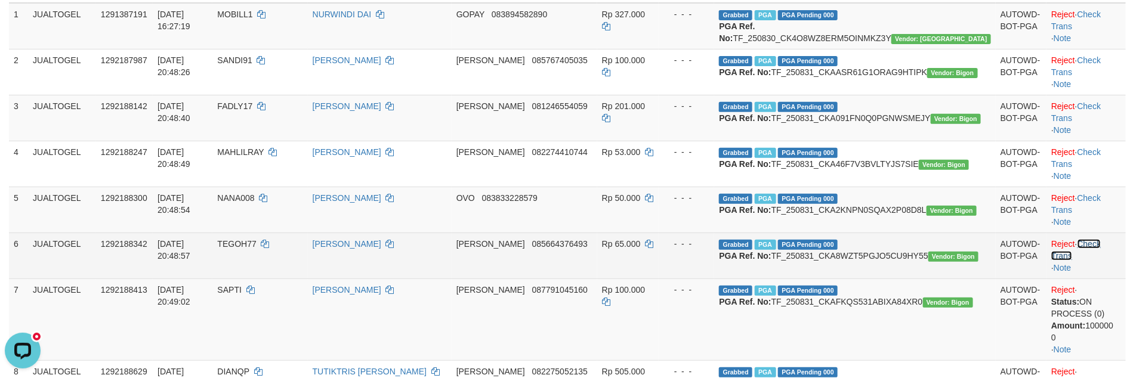
click at [1078, 261] on link "Check Trans" at bounding box center [1076, 249] width 50 height 21
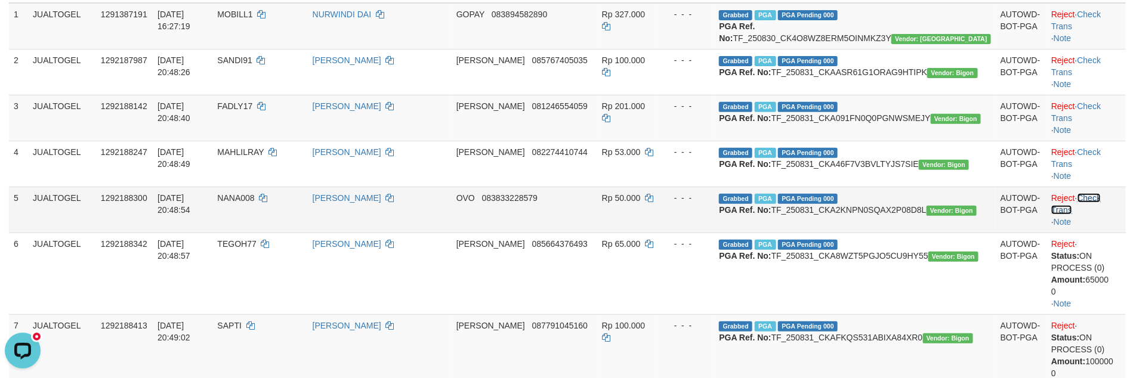
click at [1083, 215] on link "Check Trans" at bounding box center [1076, 203] width 50 height 21
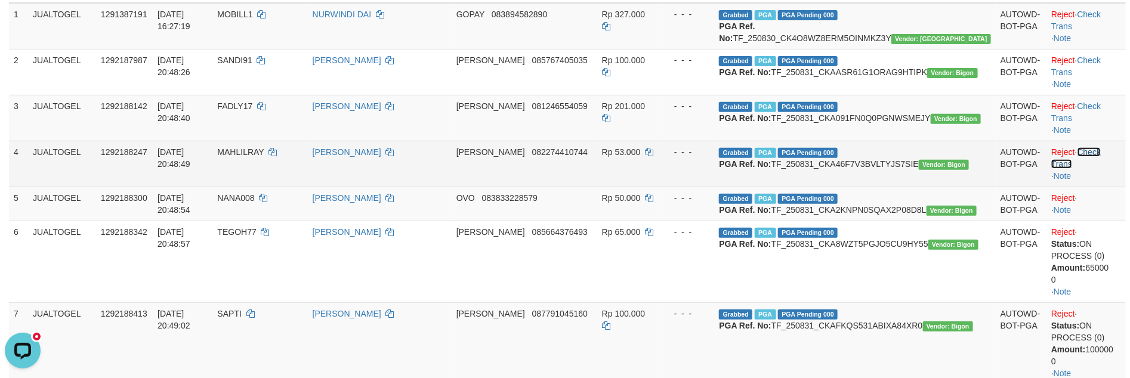
click at [1089, 169] on link "Check Trans" at bounding box center [1076, 157] width 50 height 21
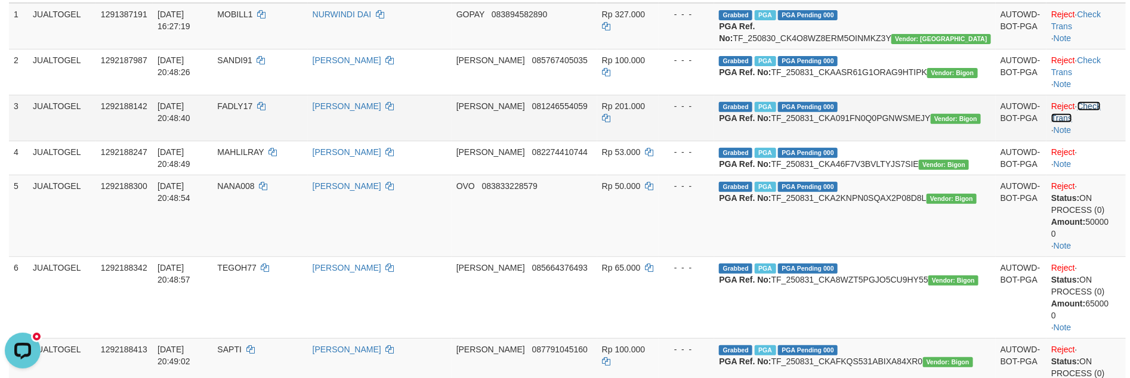
click at [1087, 113] on link "Check Trans" at bounding box center [1076, 111] width 50 height 21
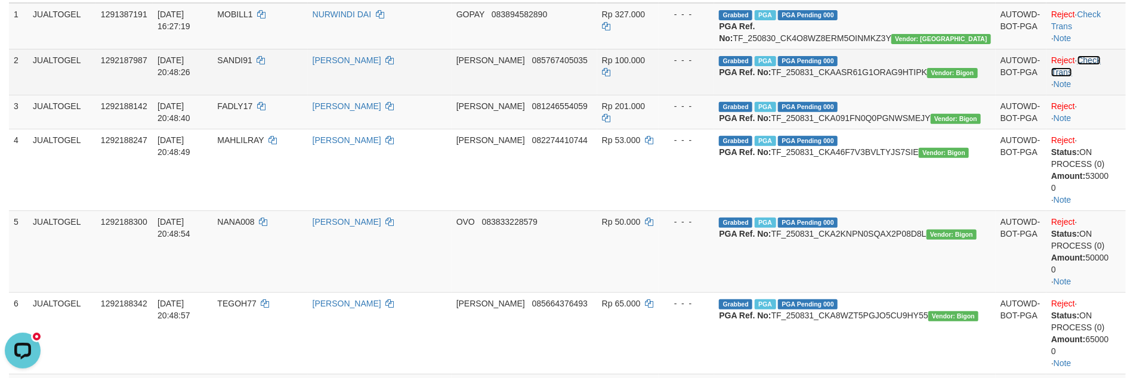
click at [1089, 55] on link "Check Trans" at bounding box center [1076, 65] width 50 height 21
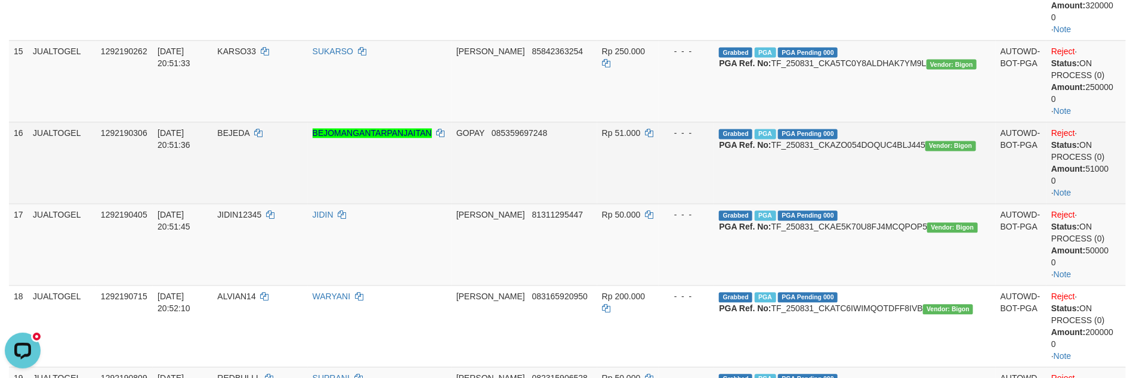
scroll to position [1257, 0]
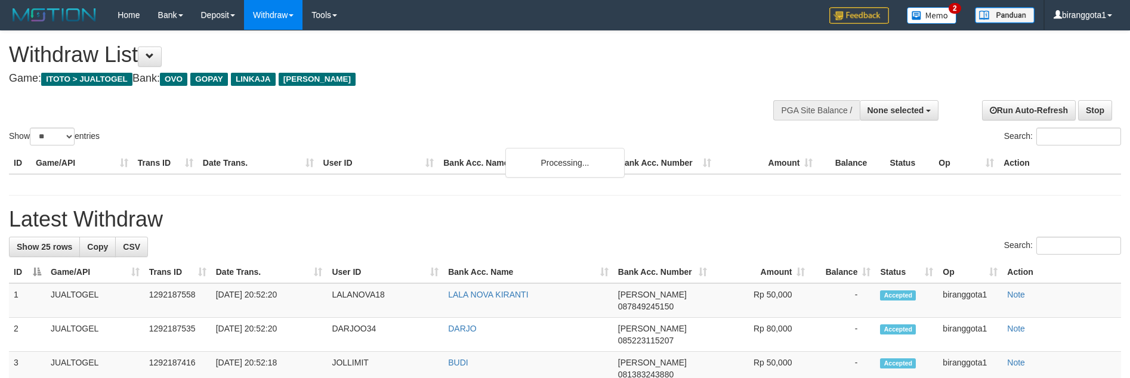
select select
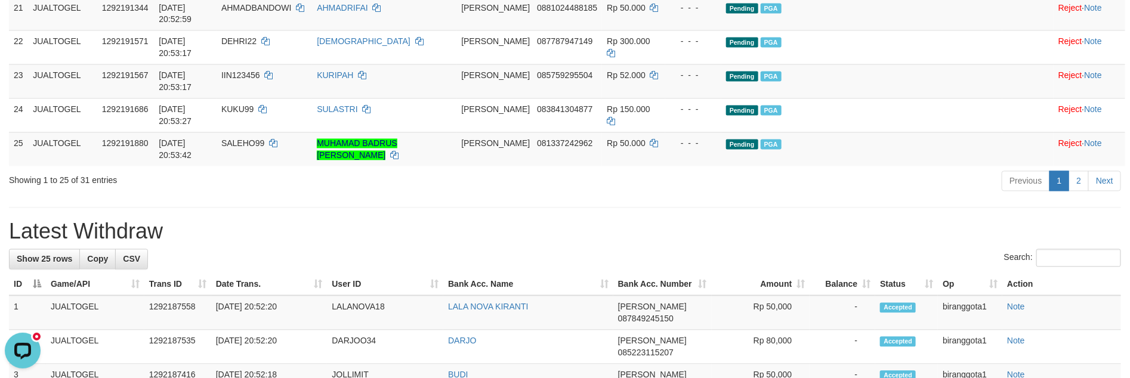
scroll to position [1074, 0]
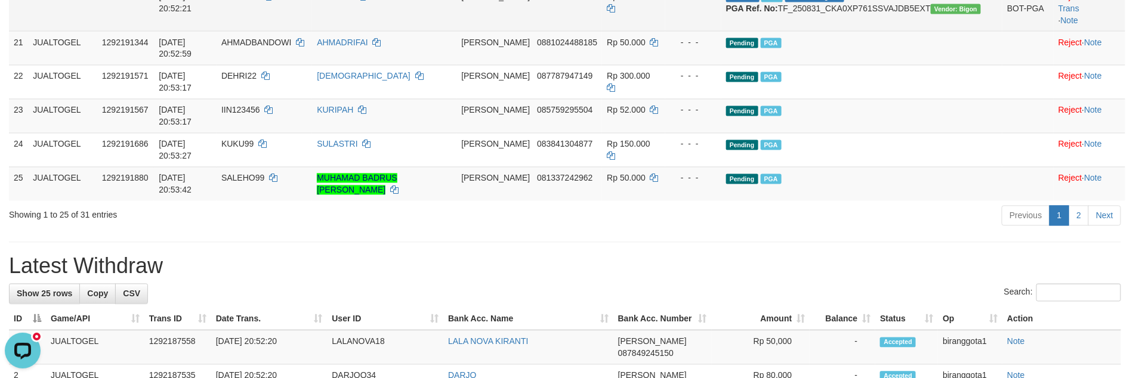
click at [1081, 31] on td "Reject · Check Trans · Note" at bounding box center [1089, 8] width 72 height 46
click at [1074, 13] on link "Check Trans" at bounding box center [1083, 2] width 50 height 21
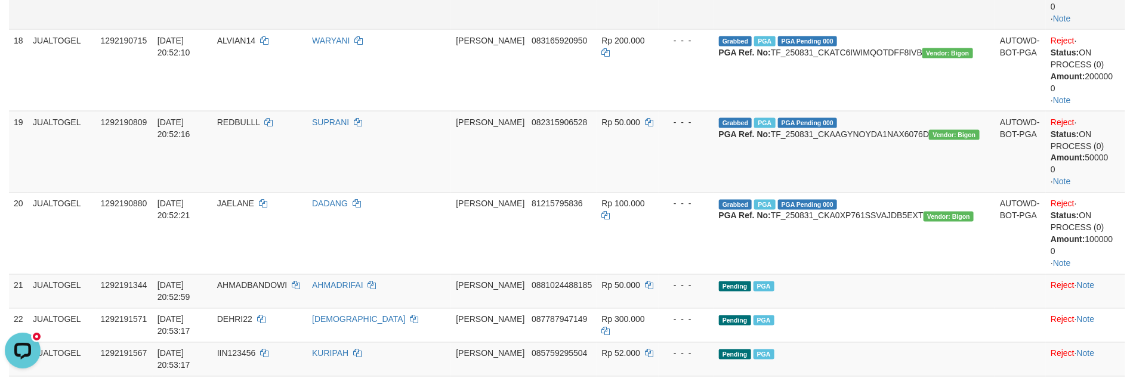
scroll to position [895, 0]
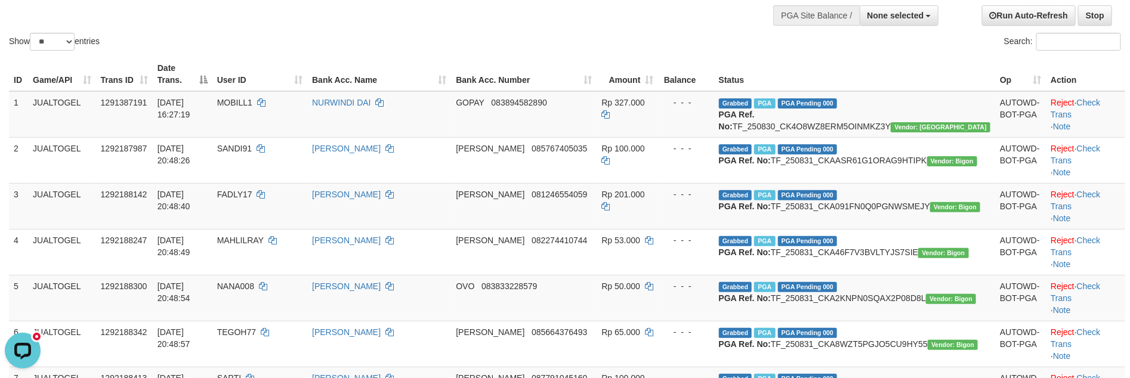
scroll to position [0, 0]
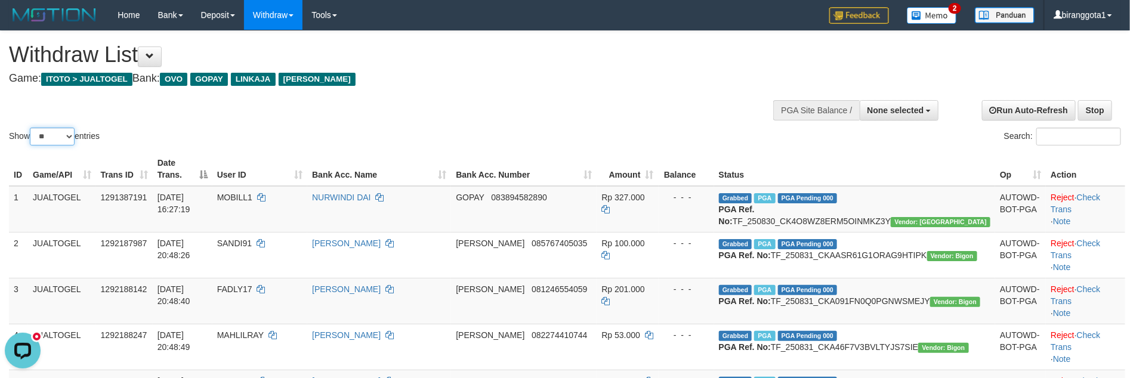
click at [59, 133] on select "** ** ** ***" at bounding box center [52, 137] width 45 height 18
select select "***"
click at [32, 128] on select "** ** ** ***" at bounding box center [52, 137] width 45 height 18
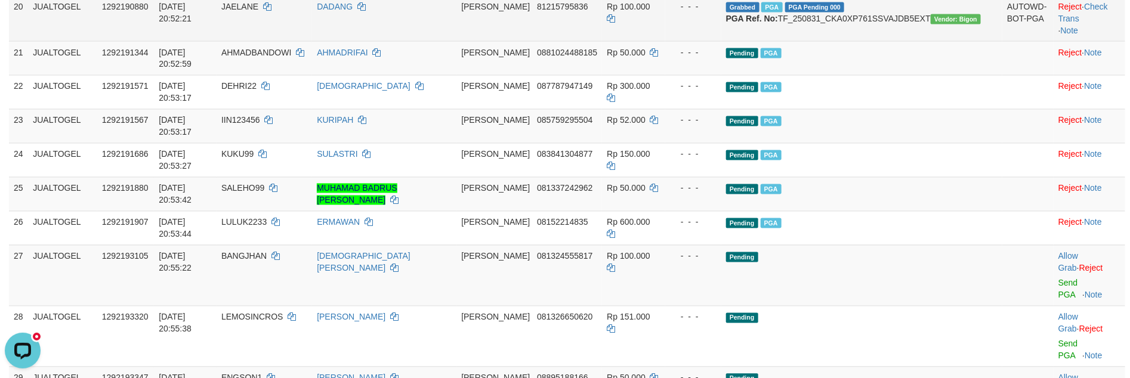
scroll to position [1074, 0]
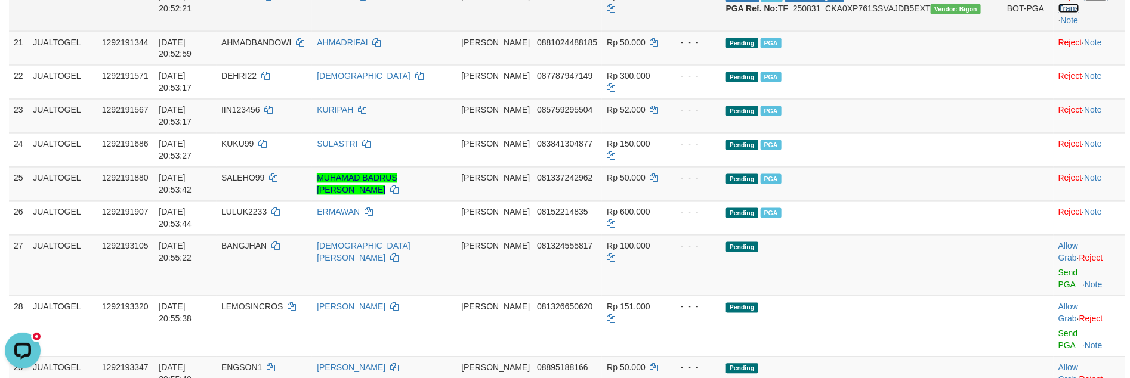
click at [1061, 13] on link "Check Trans" at bounding box center [1083, 2] width 50 height 21
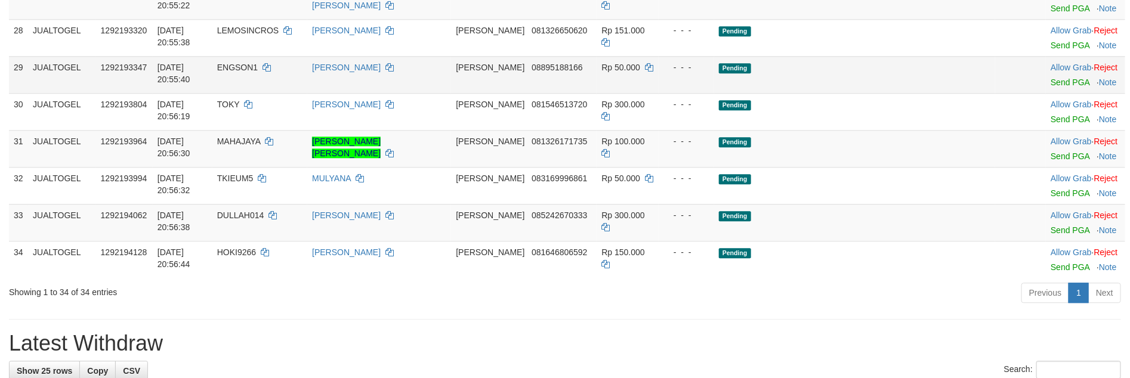
scroll to position [1491, 0]
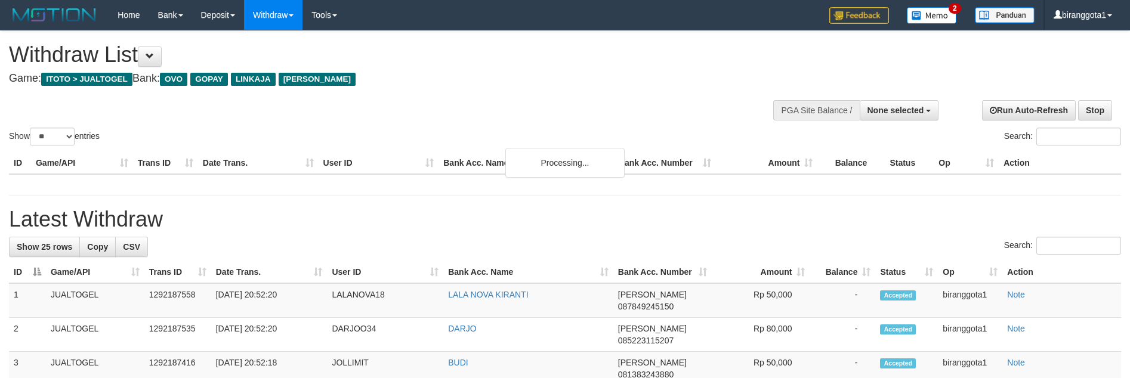
select select
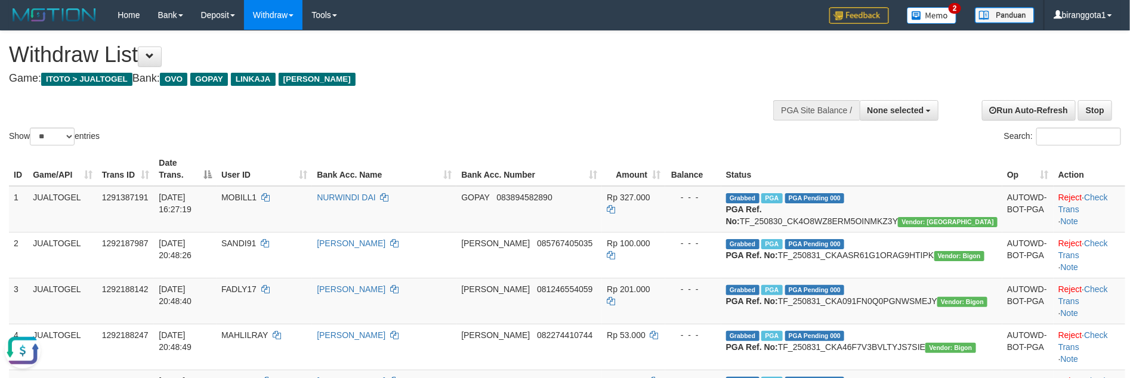
click at [48, 0] on html at bounding box center [117, 189] width 234 height 378
click at [49, 140] on select "** ** ** ***" at bounding box center [52, 137] width 45 height 18
select select "***"
click at [32, 128] on select "** ** ** ***" at bounding box center [52, 137] width 45 height 18
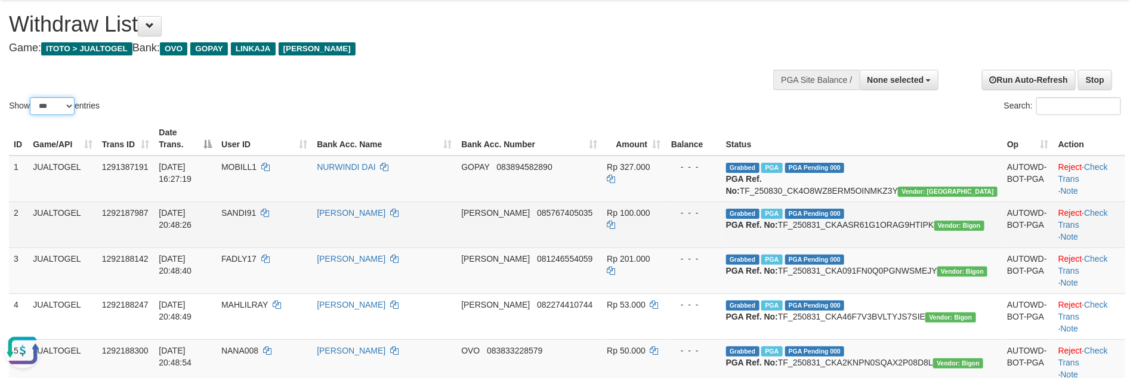
scroll to position [60, 0]
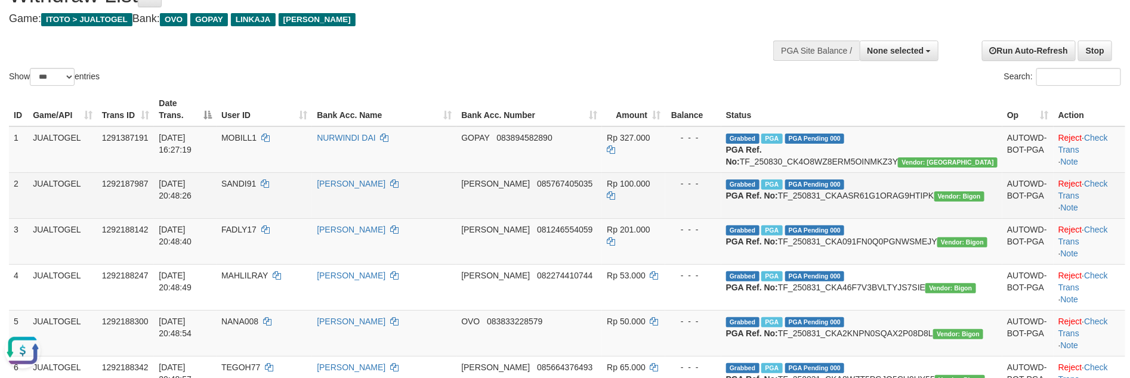
click at [298, 190] on td "SANDI91" at bounding box center [264, 195] width 95 height 46
copy td "SANDI91"
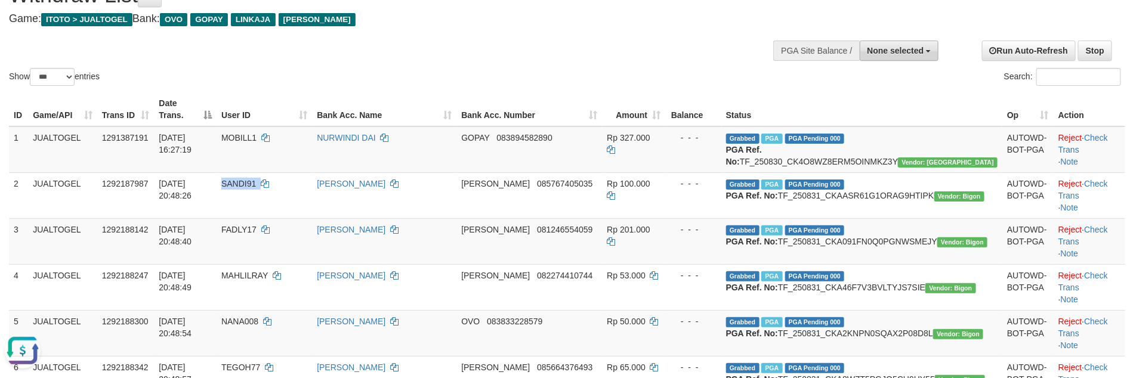
click at [927, 51] on b "button" at bounding box center [928, 51] width 5 height 2
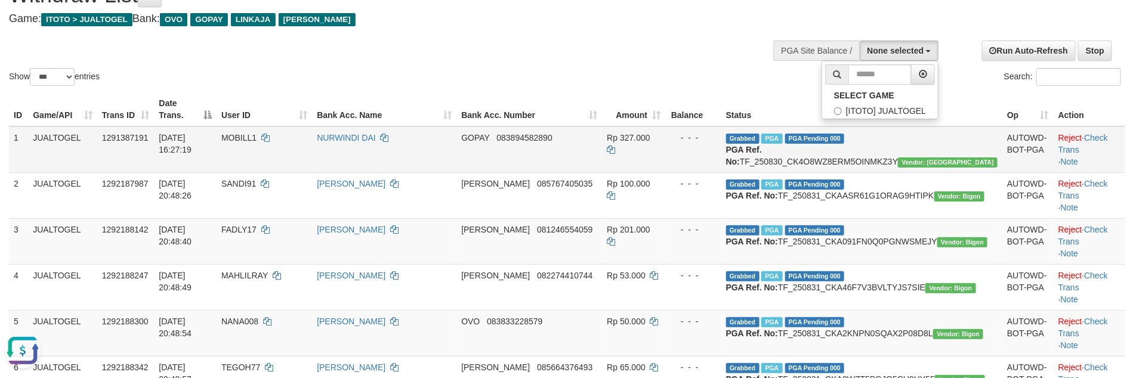
click at [452, 154] on td "NURWINDI DAI" at bounding box center [384, 149] width 144 height 47
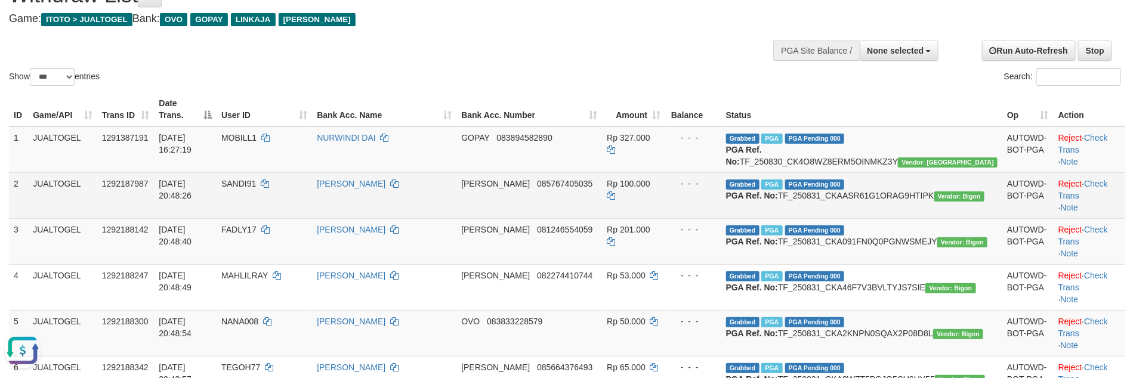
click at [312, 208] on td "SANDI91" at bounding box center [264, 195] width 95 height 46
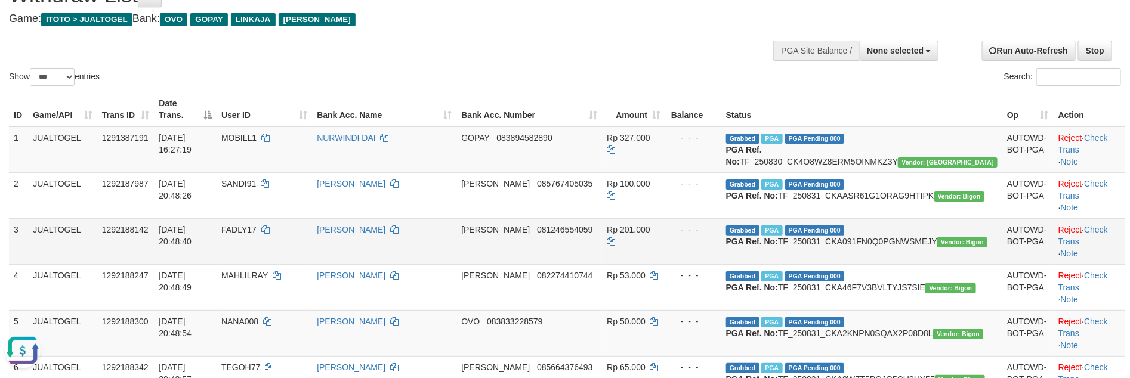
click at [456, 230] on td "[PERSON_NAME]" at bounding box center [384, 241] width 144 height 46
click at [548, 264] on td "[PERSON_NAME] 081246554059" at bounding box center [529, 241] width 146 height 46
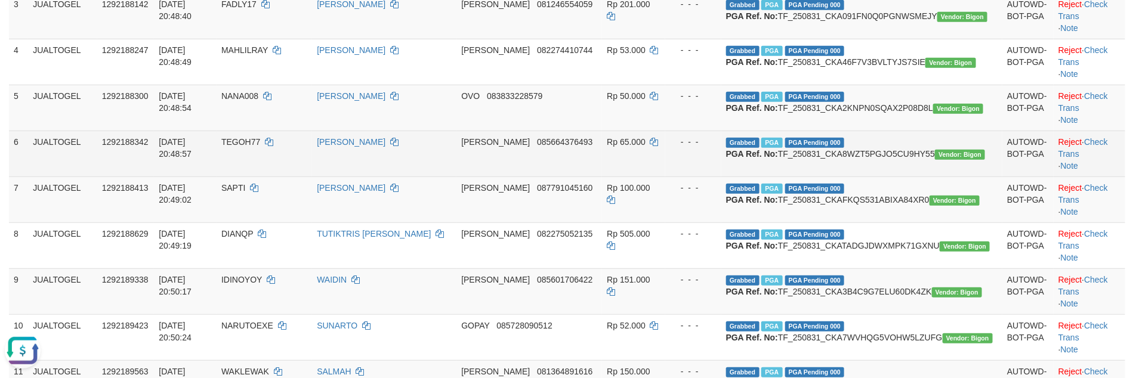
click at [583, 177] on td "[PERSON_NAME] 085664376493" at bounding box center [529, 154] width 146 height 46
click at [456, 177] on td "[PERSON_NAME]" at bounding box center [384, 154] width 144 height 46
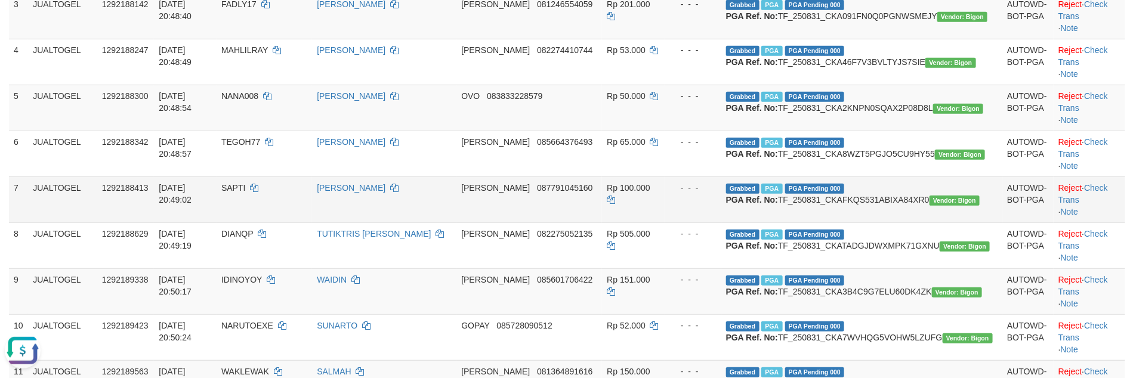
click at [544, 223] on td "[PERSON_NAME] 087791045160" at bounding box center [529, 200] width 146 height 46
click at [546, 223] on td "[PERSON_NAME] 087791045160" at bounding box center [529, 200] width 146 height 46
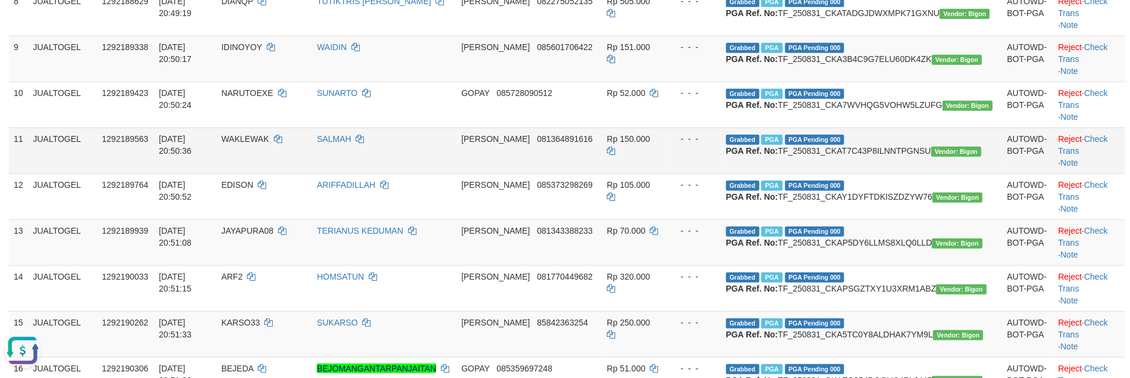
click at [456, 174] on td "SALMAH" at bounding box center [384, 151] width 144 height 46
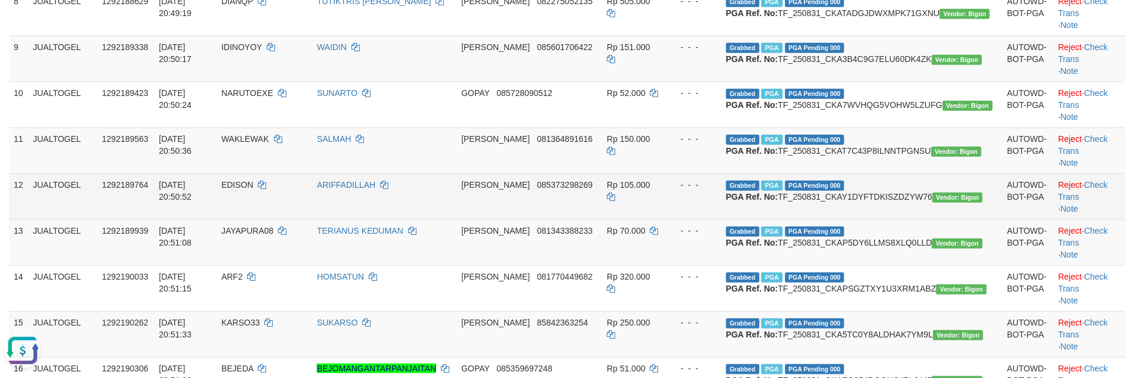
click at [592, 190] on span "085373298269" at bounding box center [564, 185] width 55 height 10
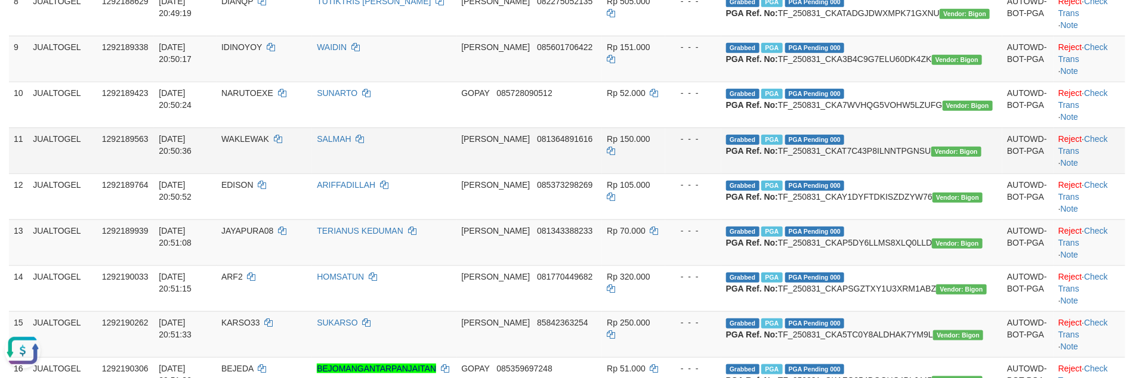
click at [456, 174] on td "SALMAH" at bounding box center [384, 151] width 144 height 46
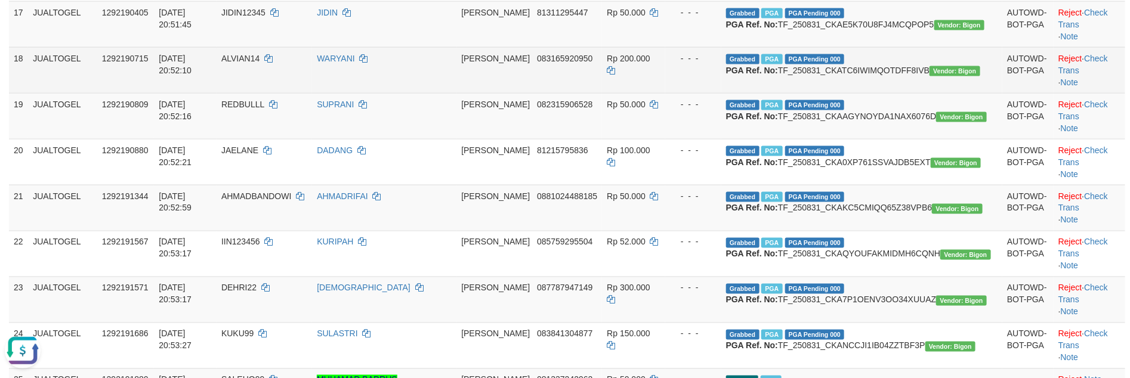
scroll to position [1114, 0]
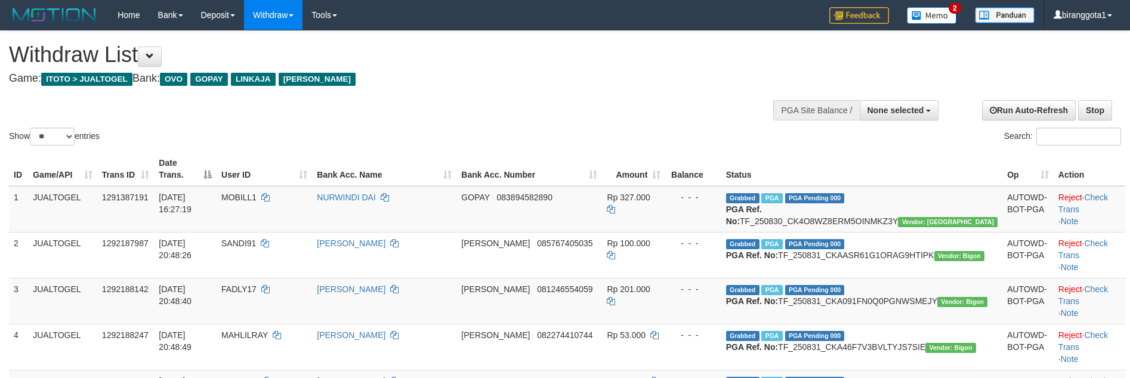
select select
click at [67, 136] on select "** ** ** ***" at bounding box center [52, 137] width 45 height 18
select select "***"
click at [32, 128] on select "** ** ** ***" at bounding box center [52, 137] width 45 height 18
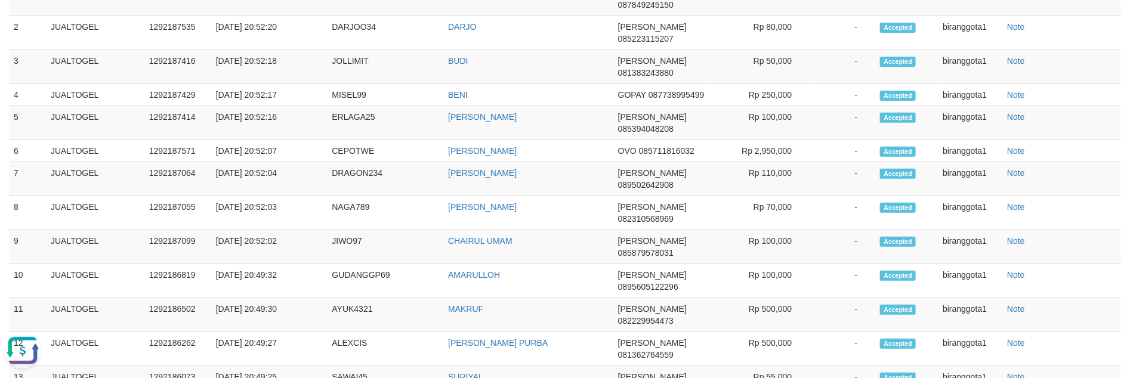
scroll to position [634, 0]
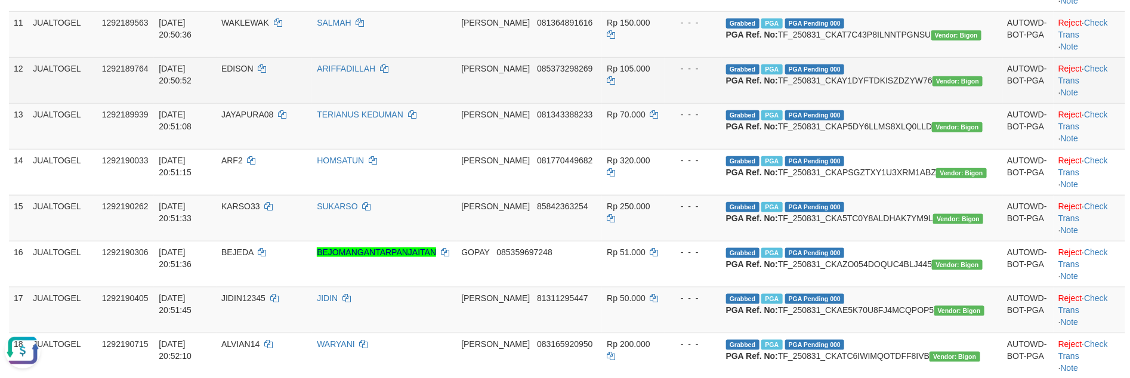
click at [456, 103] on td "ARIFFADILLAH" at bounding box center [384, 80] width 144 height 46
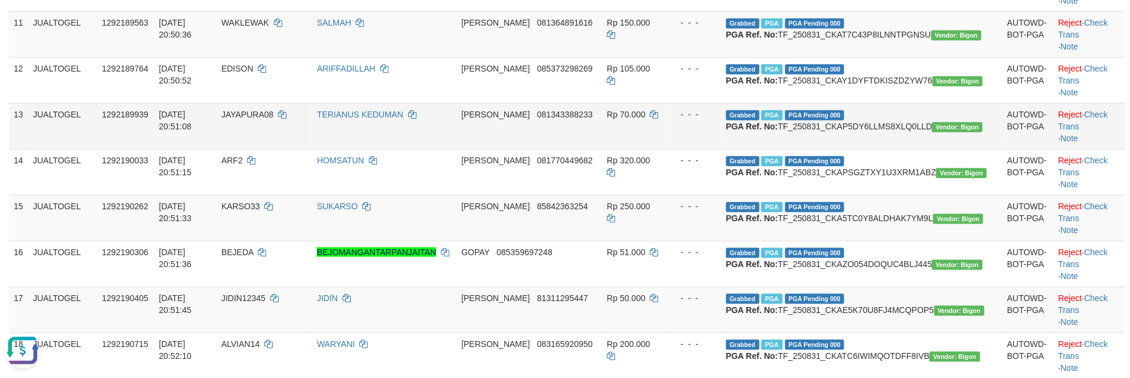
click at [456, 149] on td "TERIANUS KEDUMAN" at bounding box center [384, 126] width 144 height 46
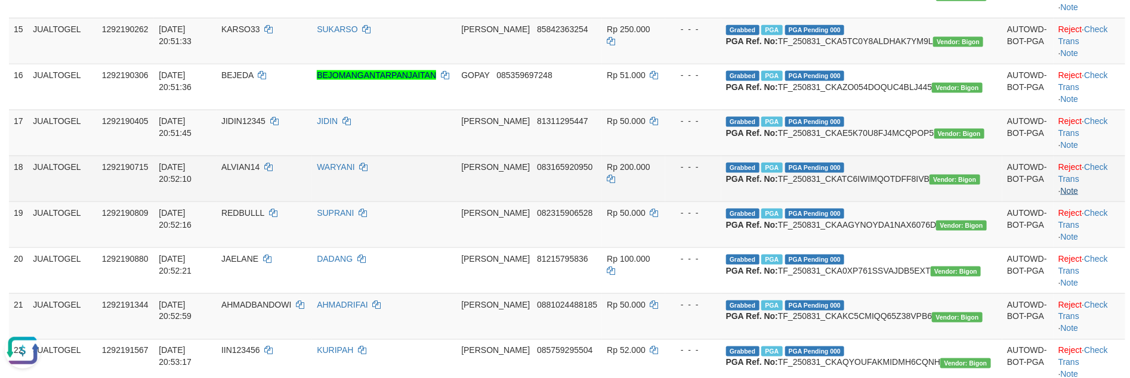
scroll to position [813, 0]
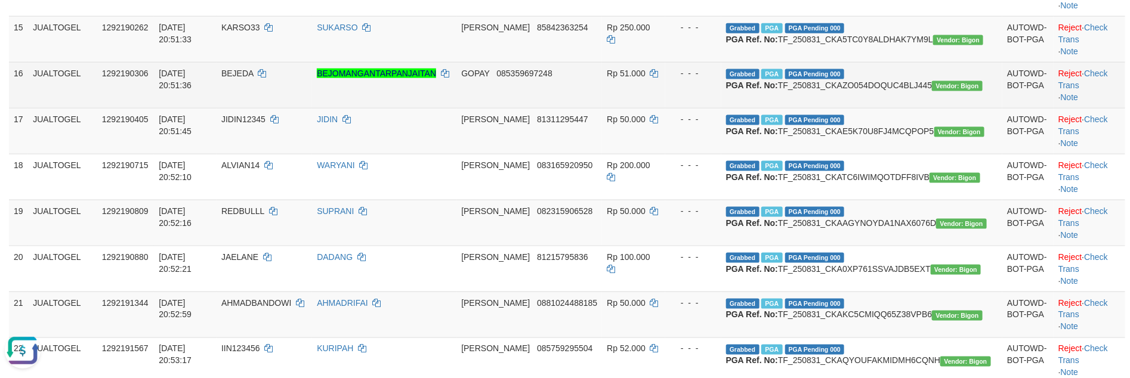
click at [552, 78] on span "085359697248" at bounding box center [523, 74] width 55 height 10
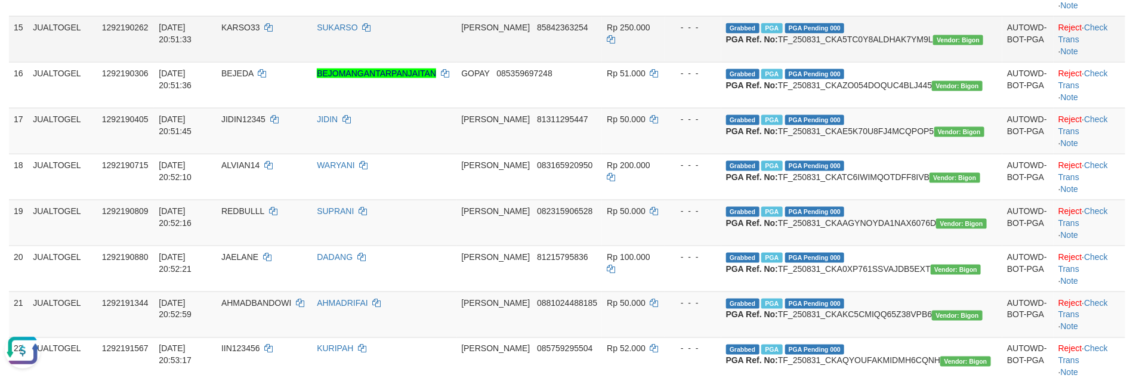
click at [431, 62] on td "SUKARSO" at bounding box center [384, 39] width 144 height 46
click at [456, 62] on td "SUKARSO" at bounding box center [384, 39] width 144 height 46
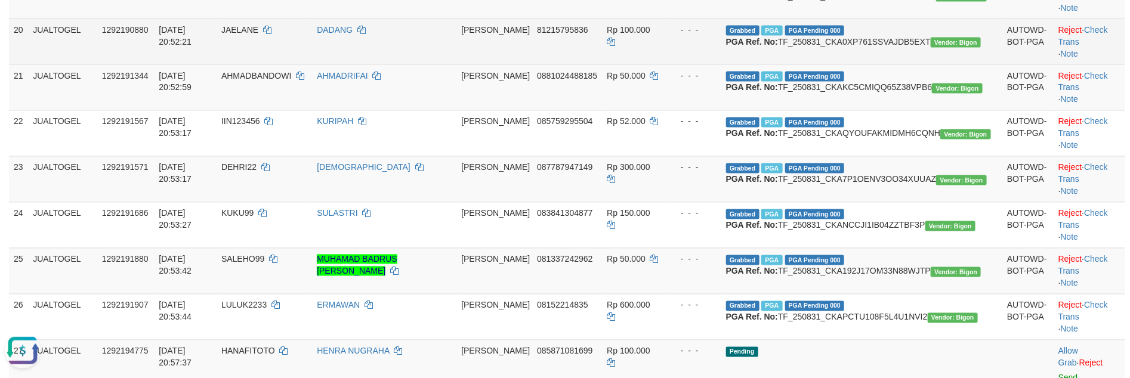
click at [456, 64] on td "DADANG" at bounding box center [384, 41] width 144 height 46
click at [455, 64] on td "DADANG" at bounding box center [384, 41] width 144 height 46
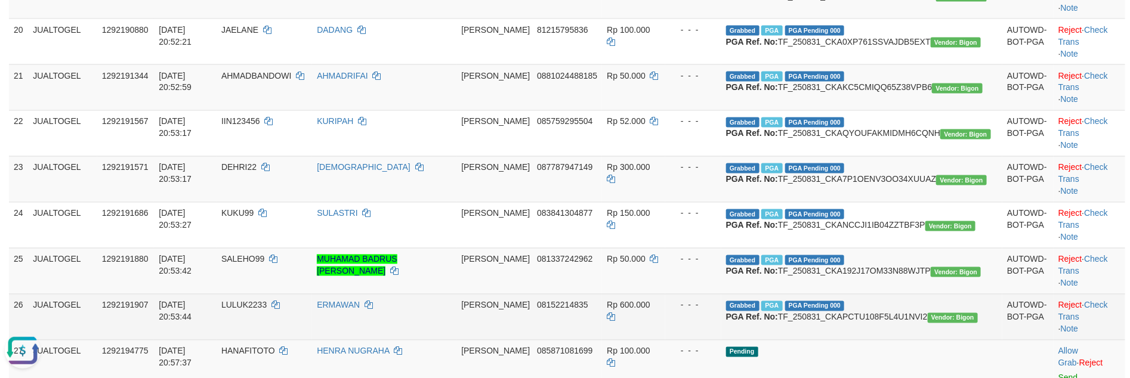
scroll to position [1273, 0]
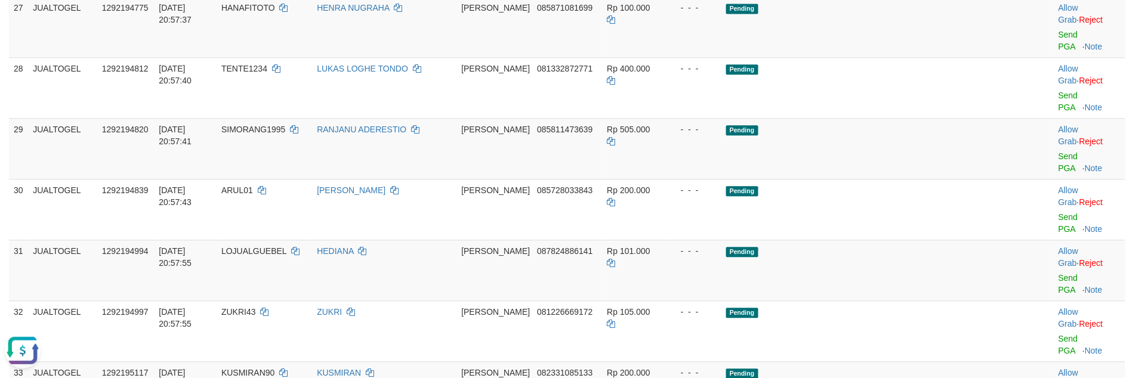
scroll to position [1392, 0]
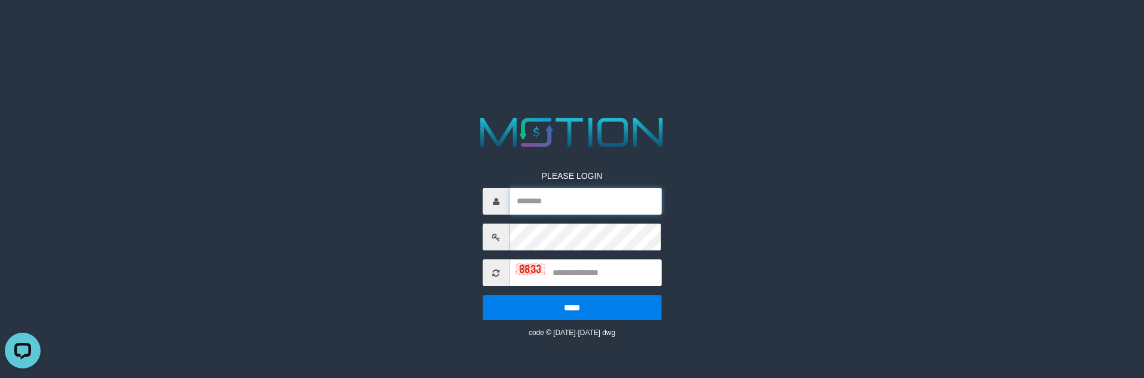
click at [539, 193] on input "text" at bounding box center [585, 201] width 152 height 27
type input "**********"
type input "****"
click at [483, 295] on input "*****" at bounding box center [572, 307] width 179 height 25
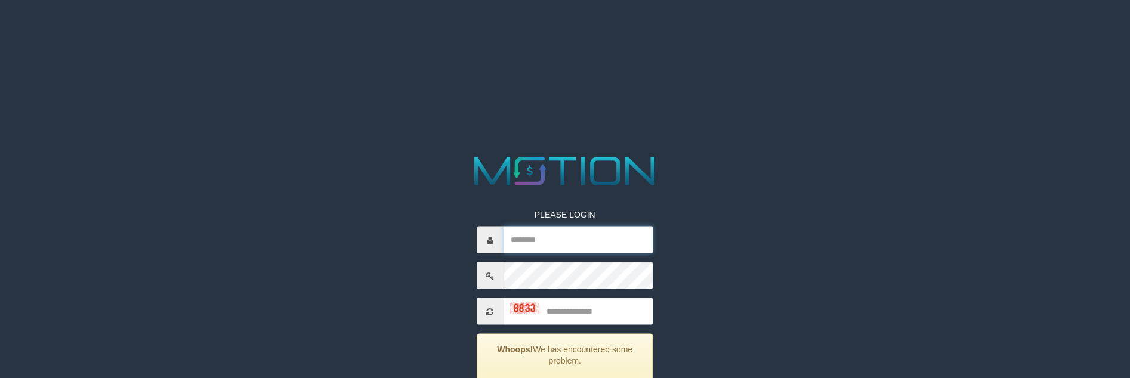
click at [544, 227] on input "text" at bounding box center [578, 240] width 150 height 27
type input "**********"
type input "****"
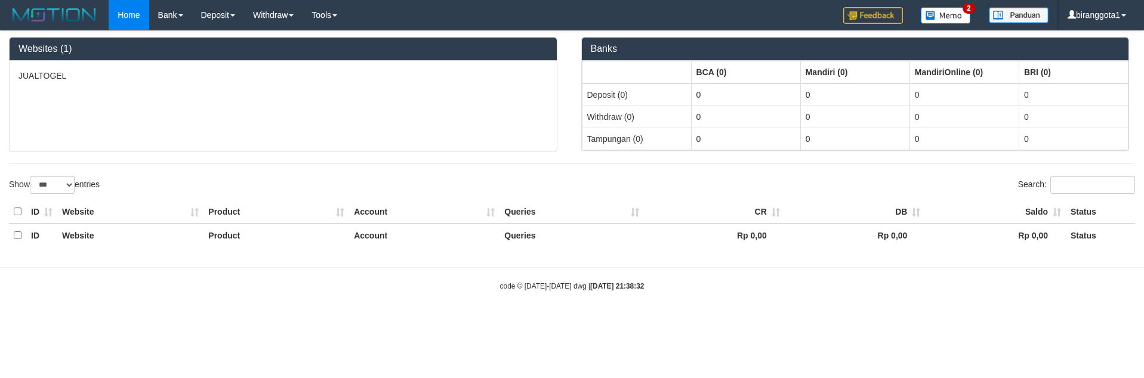
select select "***"
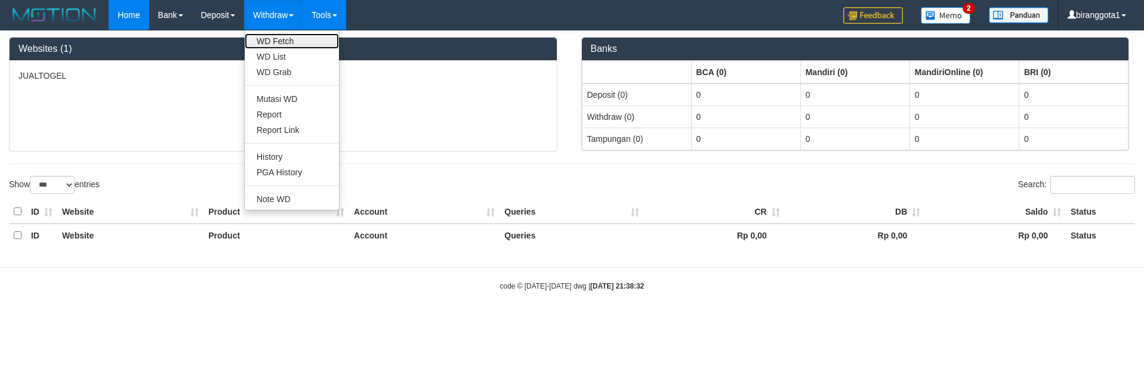
click at [278, 36] on link "WD Fetch" at bounding box center [292, 41] width 94 height 16
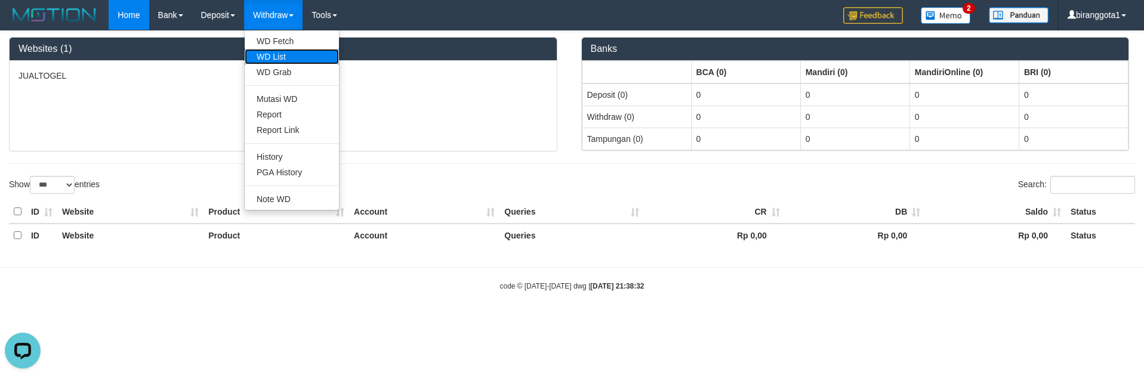
click at [263, 56] on link "WD List" at bounding box center [292, 57] width 94 height 16
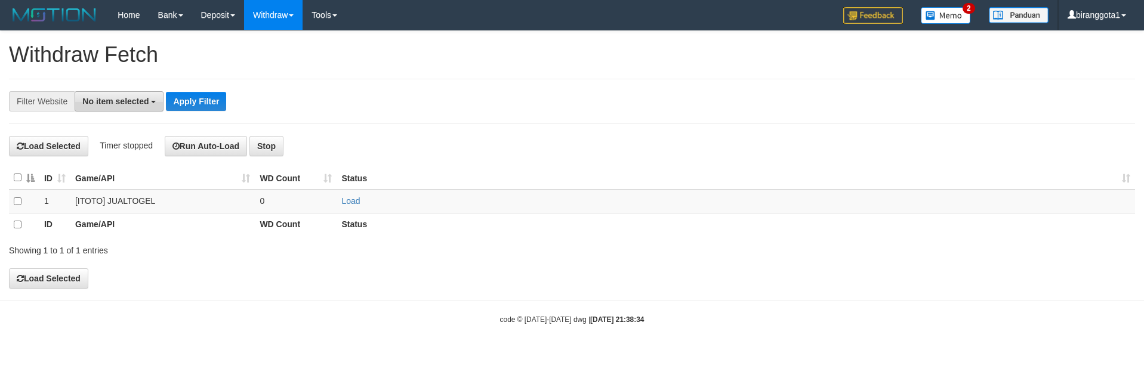
drag, startPoint x: 134, startPoint y: 89, endPoint x: 131, endPoint y: 97, distance: 8.3
click at [134, 89] on div "**********" at bounding box center [572, 101] width 1126 height 45
click at [131, 100] on span "No item selected" at bounding box center [115, 102] width 66 height 10
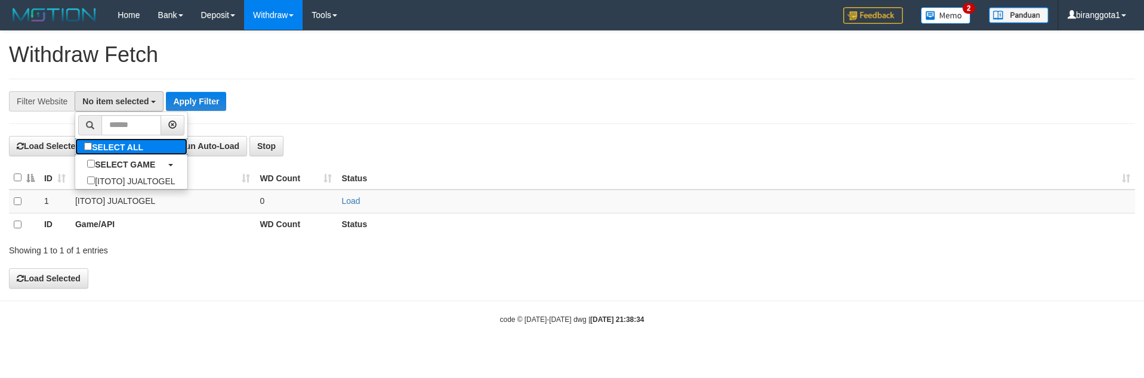
click at [115, 147] on label "SELECT ALL" at bounding box center [115, 146] width 80 height 17
select select "****"
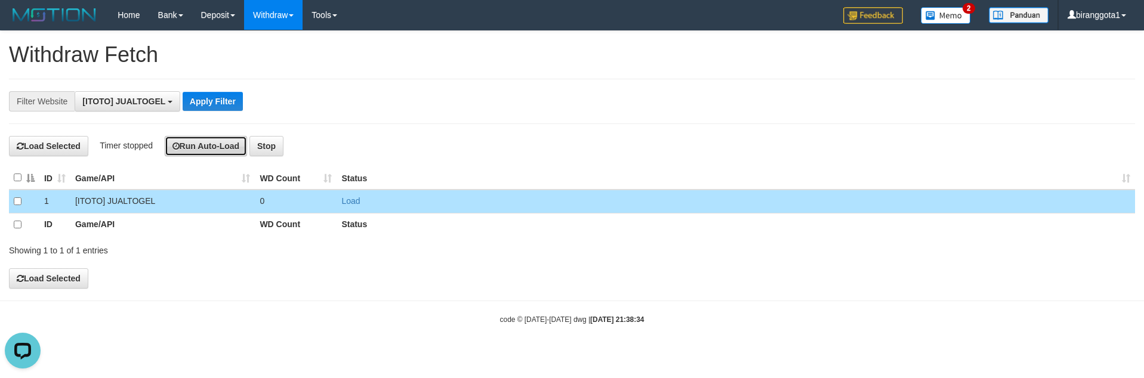
click at [212, 153] on button "Run Auto-Load" at bounding box center [206, 146] width 83 height 20
click at [193, 142] on button "Run Auto-Load" at bounding box center [195, 146] width 83 height 20
click at [200, 136] on div "**********" at bounding box center [572, 159] width 1144 height 257
click at [197, 149] on button "Run Auto-Load" at bounding box center [207, 146] width 83 height 20
click at [210, 147] on button "Run Auto-Load" at bounding box center [207, 146] width 83 height 20
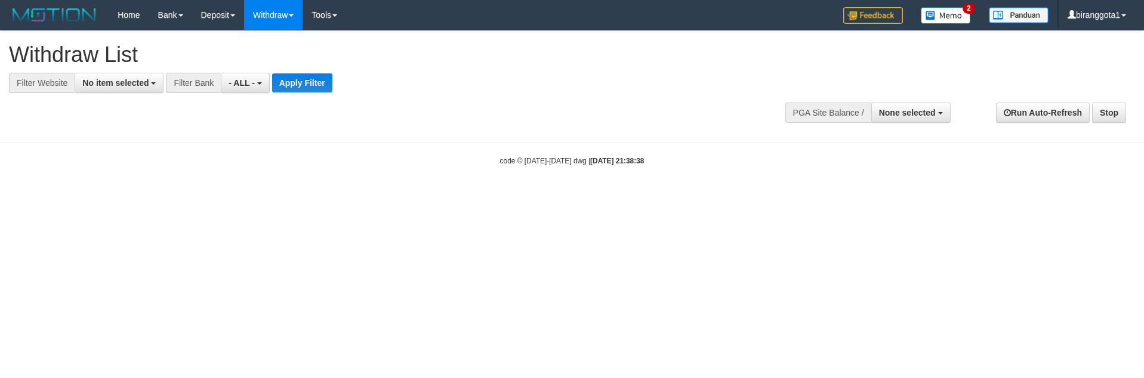
select select
click at [91, 86] on span "No item selected" at bounding box center [115, 83] width 66 height 10
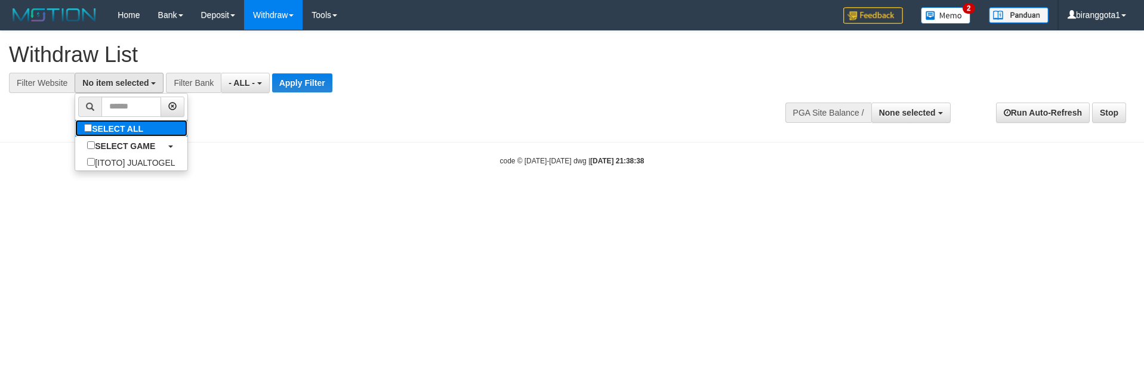
click at [97, 133] on label "SELECT ALL" at bounding box center [115, 128] width 80 height 17
select select "****"
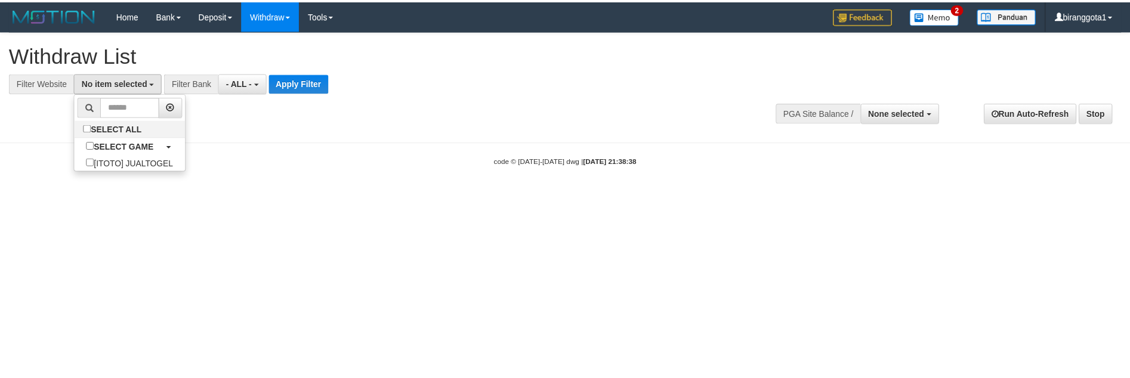
scroll to position [11, 0]
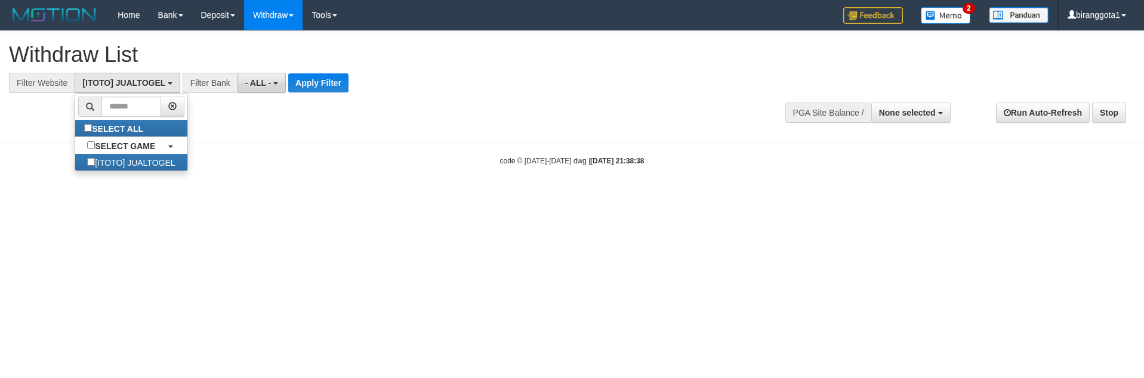
click at [265, 86] on span "- ALL -" at bounding box center [258, 83] width 26 height 10
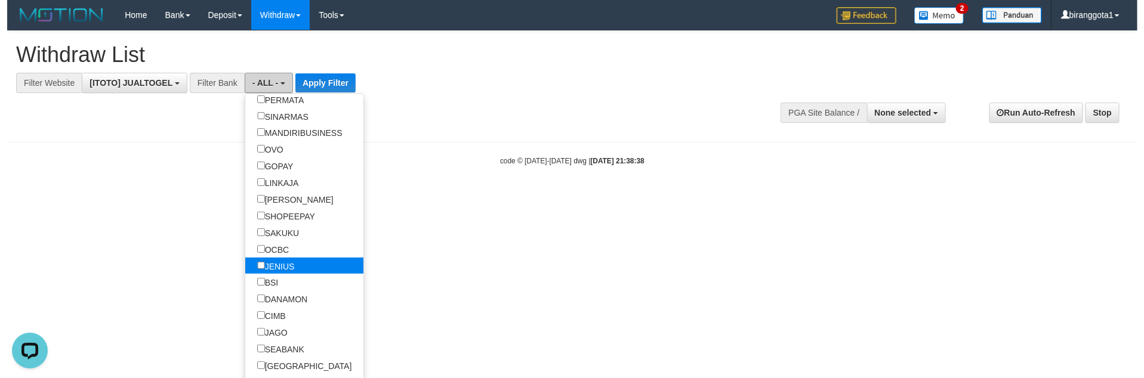
scroll to position [239, 0]
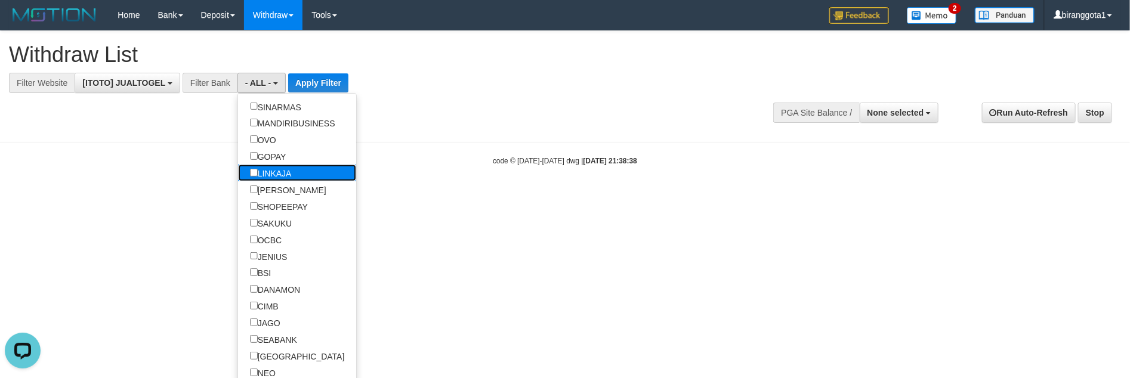
click at [269, 181] on label "LINKAJA" at bounding box center [271, 173] width 66 height 17
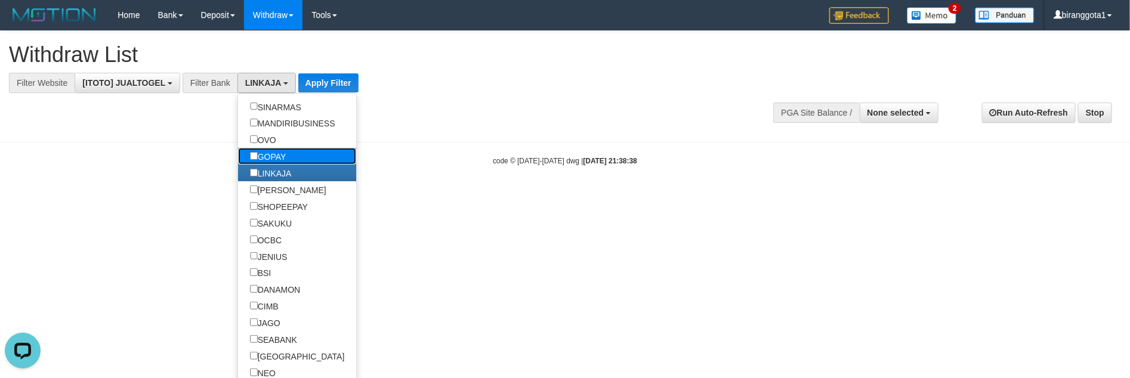
click at [270, 165] on label "GOPAY" at bounding box center [268, 156] width 60 height 17
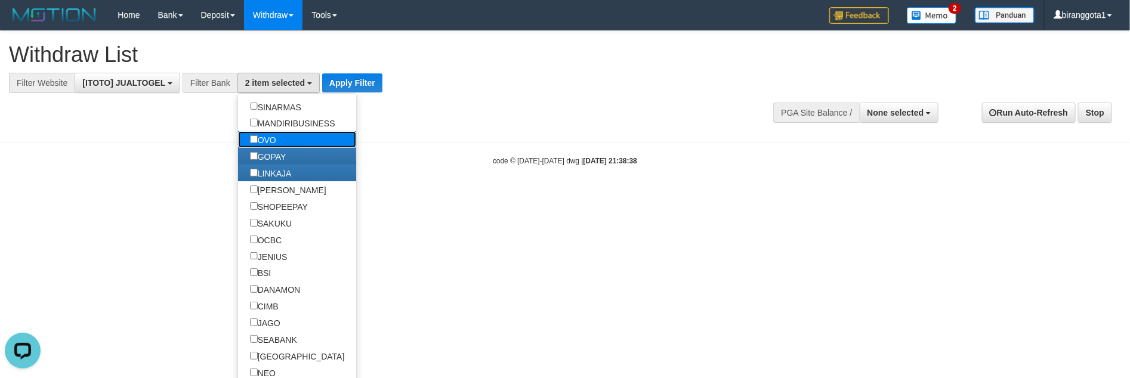
click at [274, 148] on label "OVO" at bounding box center [263, 139] width 50 height 17
select select "***"
click at [264, 198] on label "[PERSON_NAME]" at bounding box center [288, 189] width 100 height 17
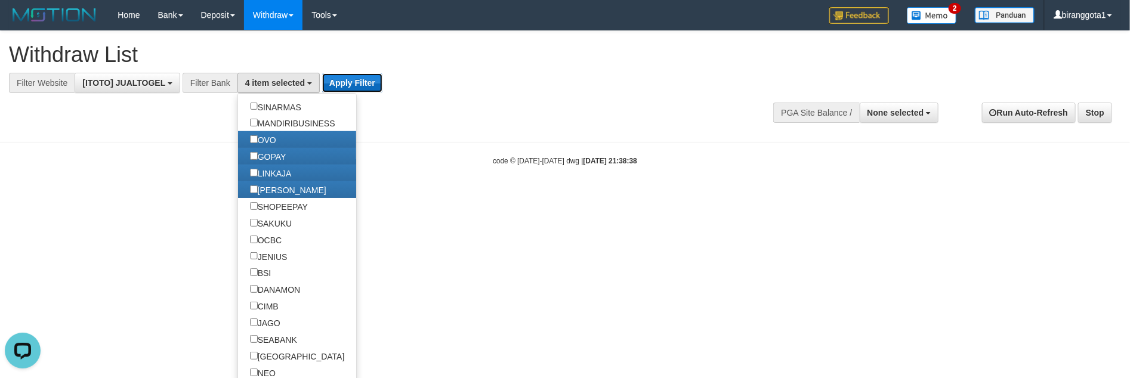
click at [345, 79] on button "Apply Filter" at bounding box center [352, 82] width 60 height 19
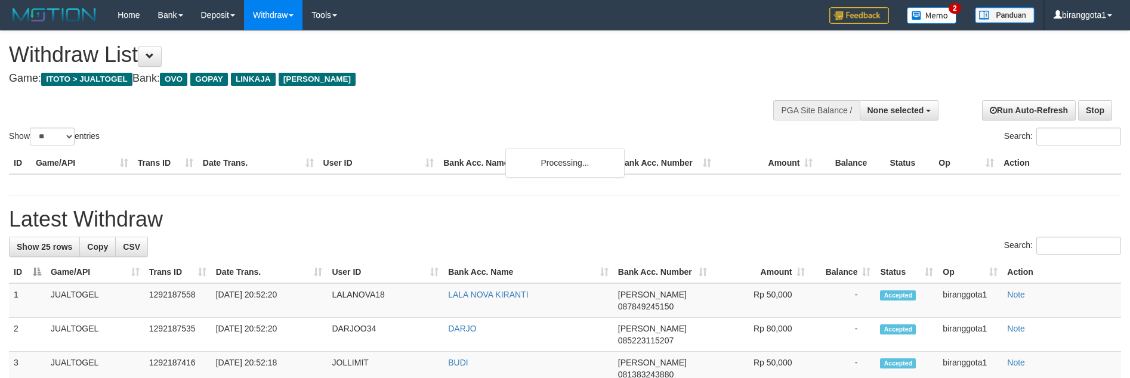
select select
select select "**"
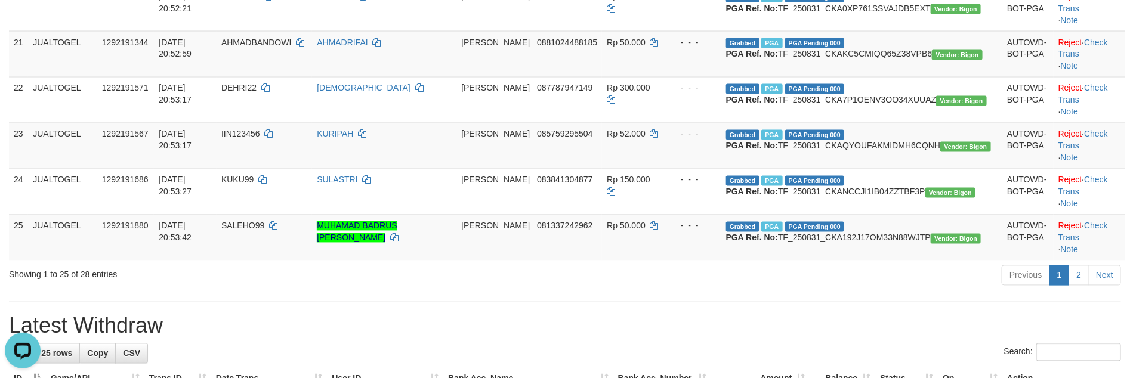
scroll to position [1432, 0]
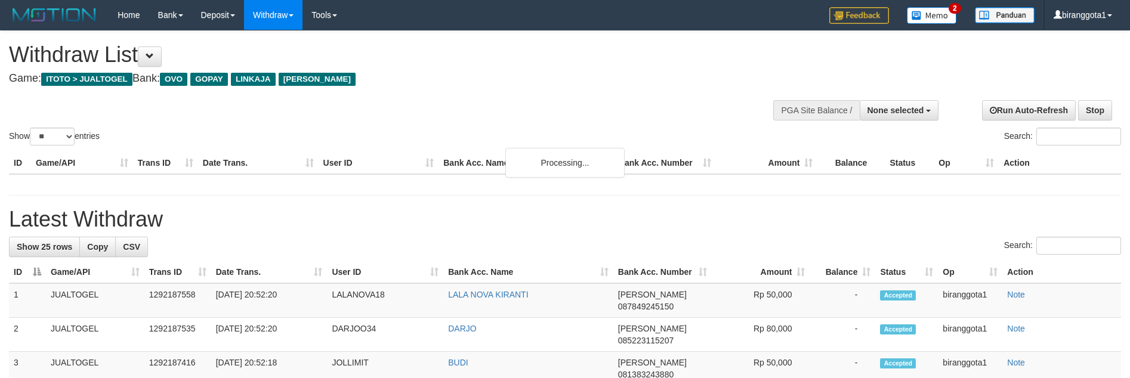
select select
select select "**"
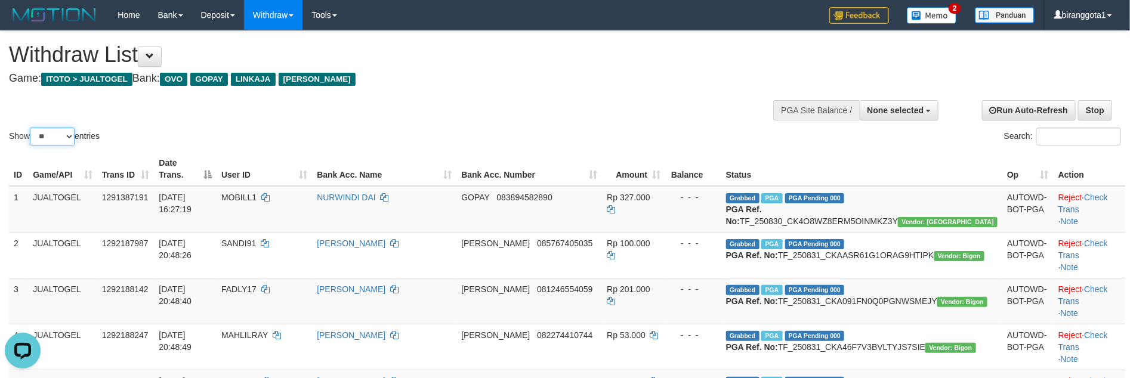
click at [55, 140] on select "** ** ** ***" at bounding box center [52, 137] width 45 height 18
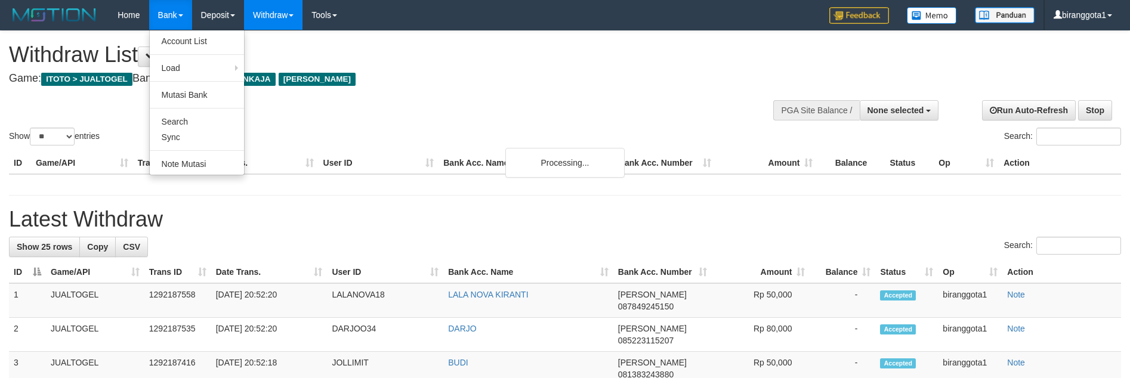
select select
select select "**"
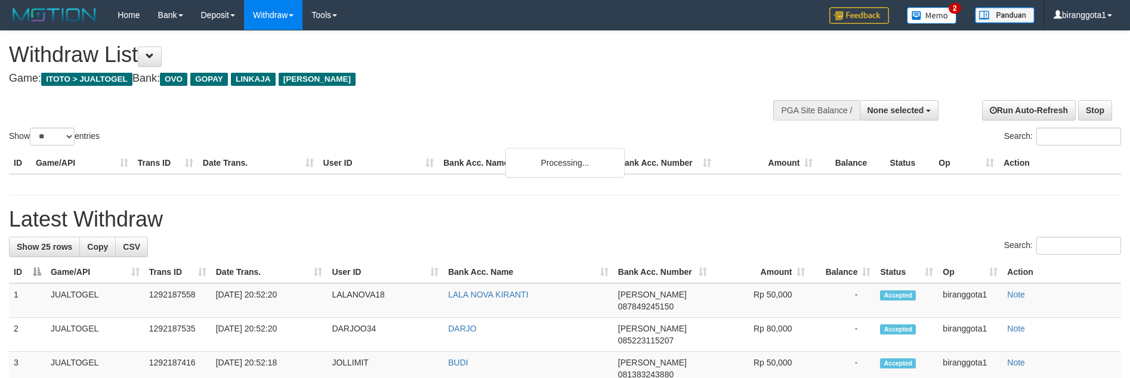
select select
select select "**"
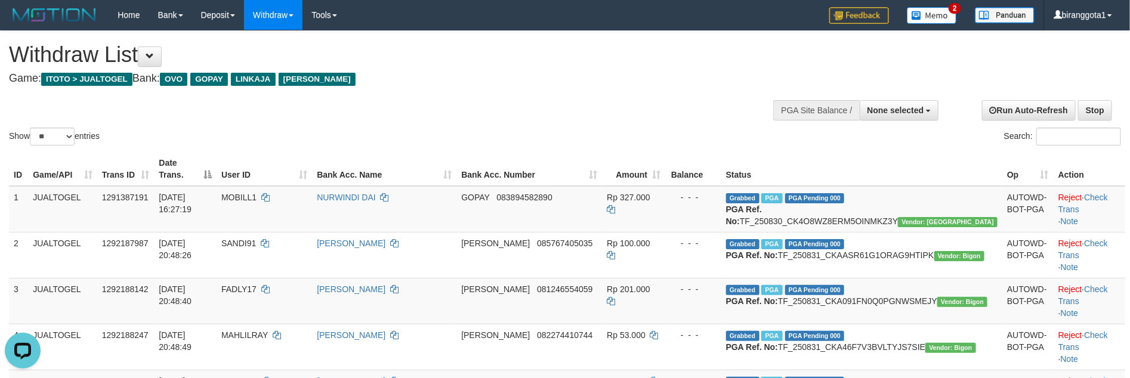
click at [576, 13] on div "Home Bank Account List Load By Website Group [ITOTO] JUALTOGEL Mutasi Bank Sear…" at bounding box center [565, 15] width 1112 height 30
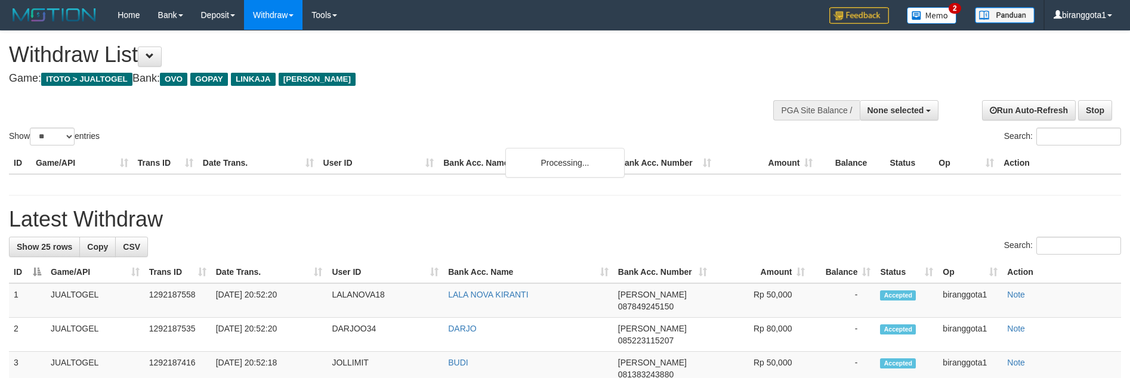
select select
select select "**"
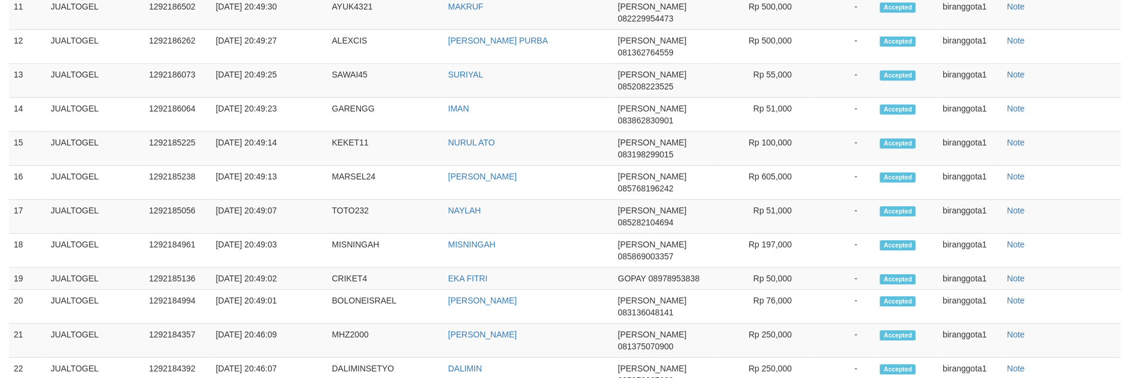
scroll to position [1763, 0]
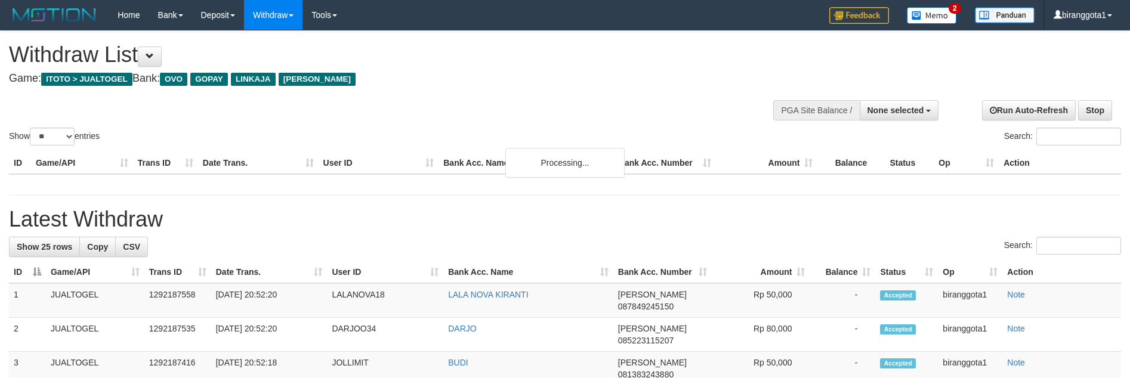
select select
drag, startPoint x: 0, startPoint y: 0, endPoint x: 61, endPoint y: 145, distance: 157.4
click at [61, 140] on select "** ** ** ***" at bounding box center [52, 137] width 45 height 18
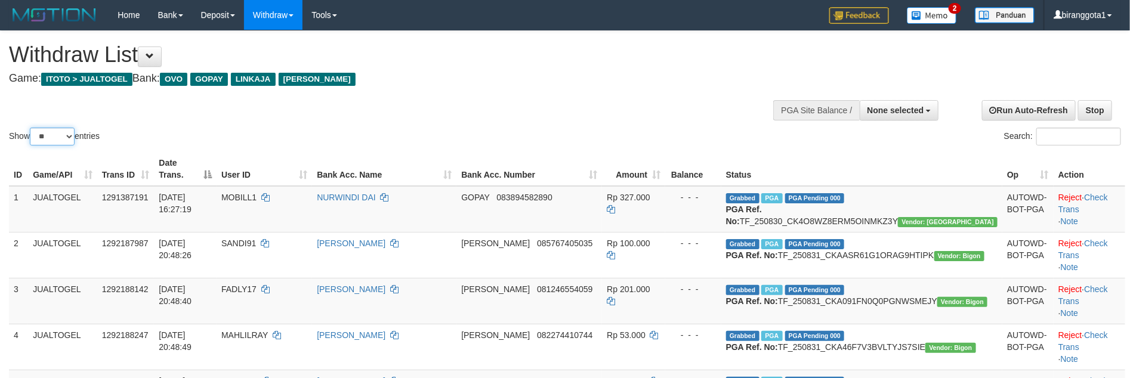
select select "**"
click at [32, 128] on select "** ** ** ***" at bounding box center [52, 137] width 45 height 18
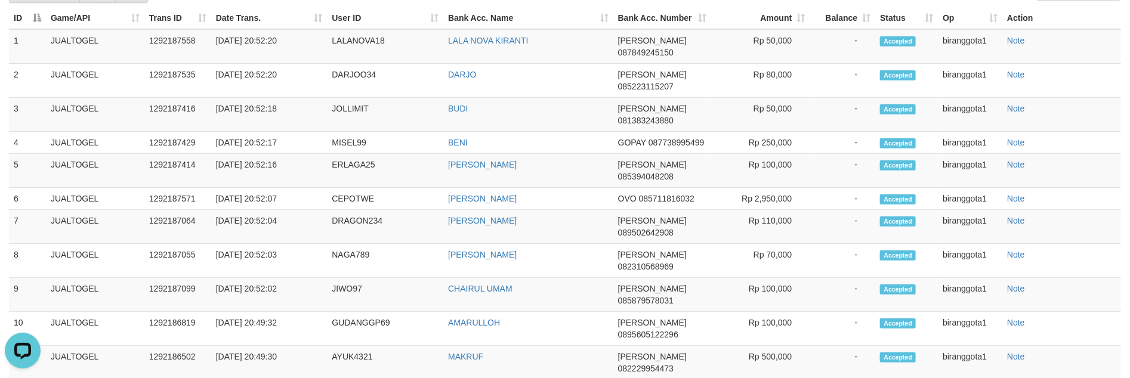
scroll to position [1543, 0]
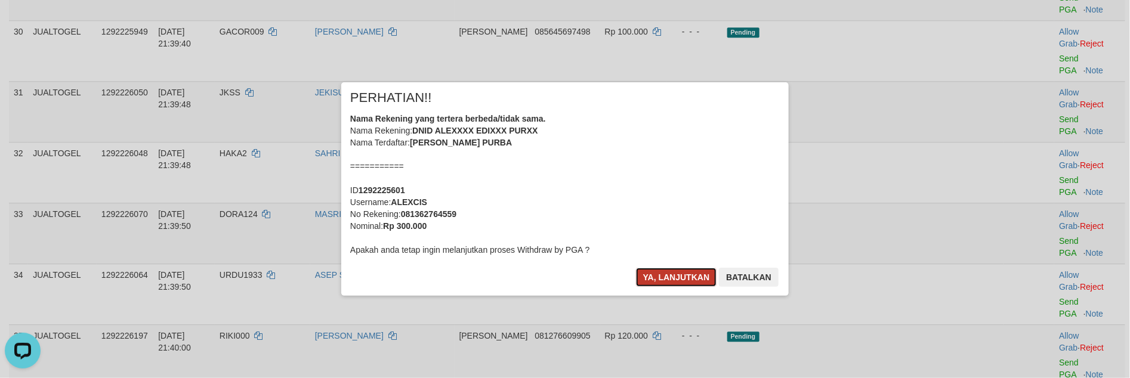
click at [666, 278] on button "Ya, lanjutkan" at bounding box center [676, 277] width 81 height 19
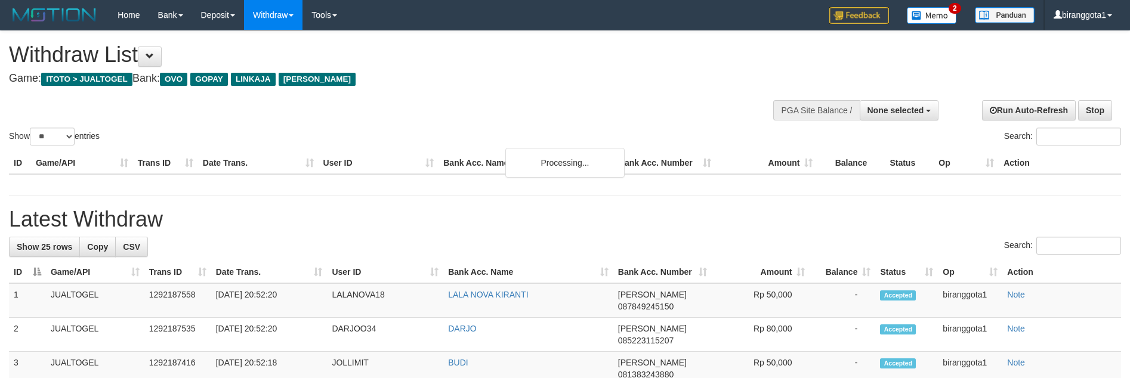
select select
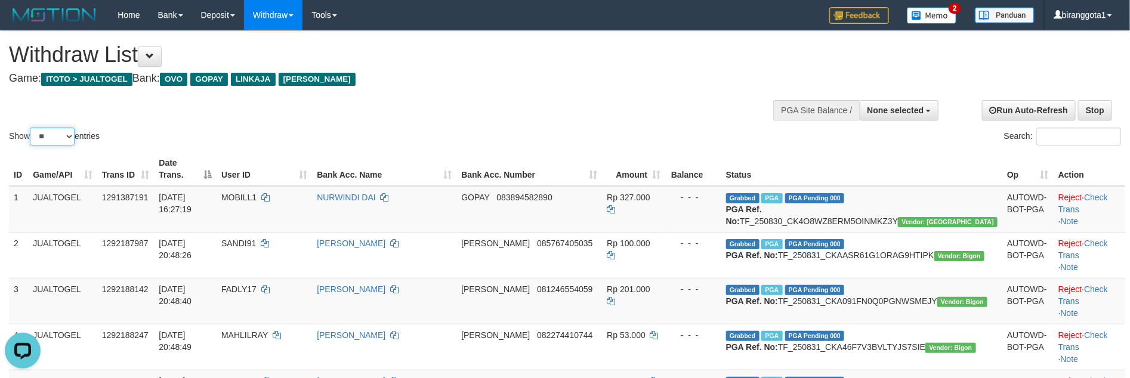
click at [54, 136] on select "** ** ** ***" at bounding box center [52, 137] width 45 height 18
select select "***"
click at [32, 128] on select "** ** ** ***" at bounding box center [52, 137] width 45 height 18
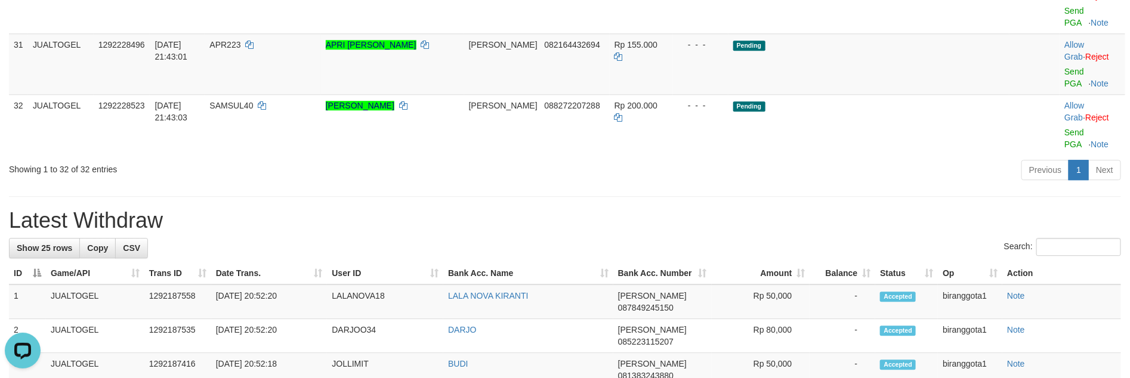
scroll to position [1491, 0]
